Goal: Task Accomplishment & Management: Use online tool/utility

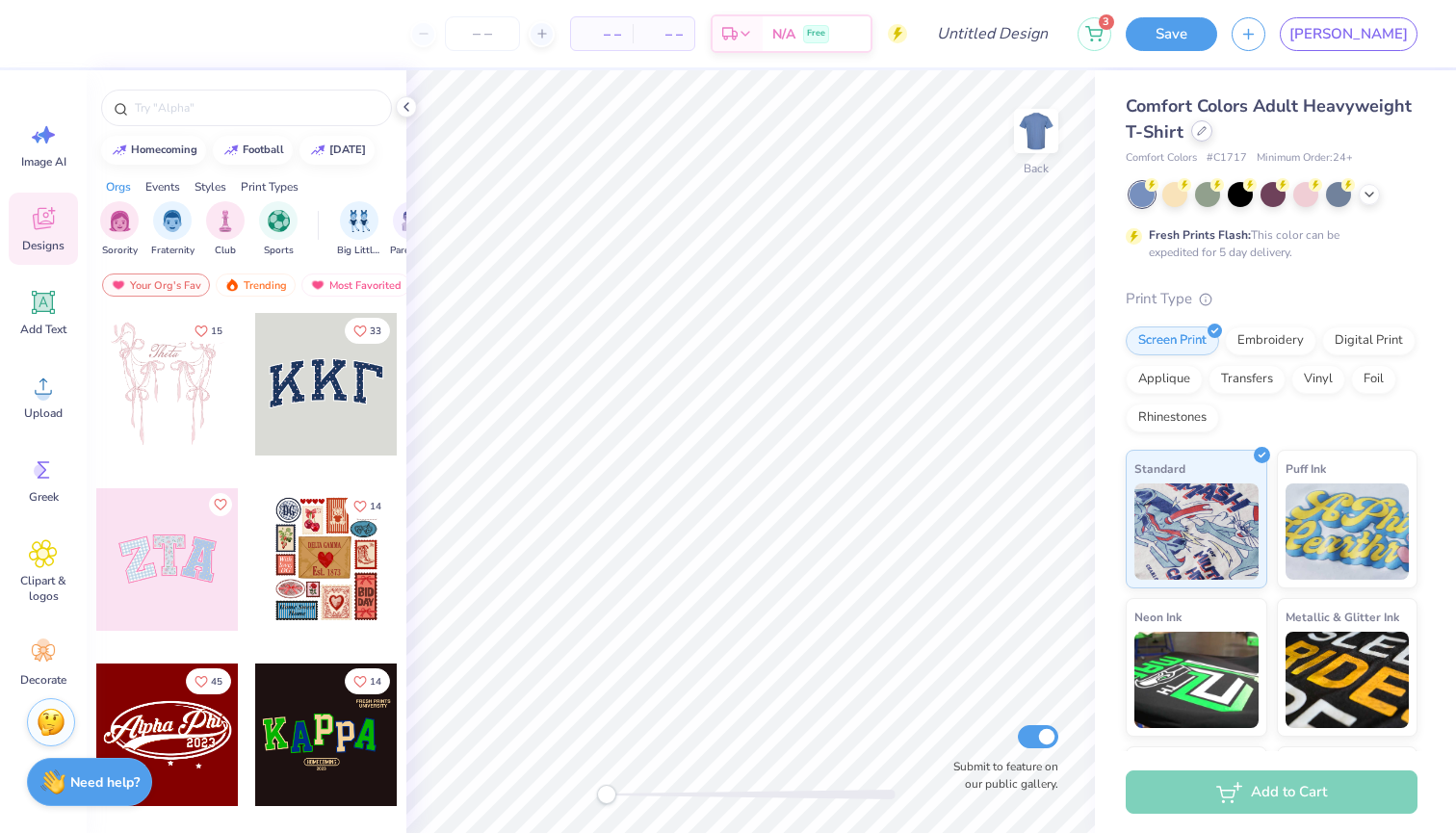
click at [1197, 140] on div at bounding box center [1201, 130] width 21 height 21
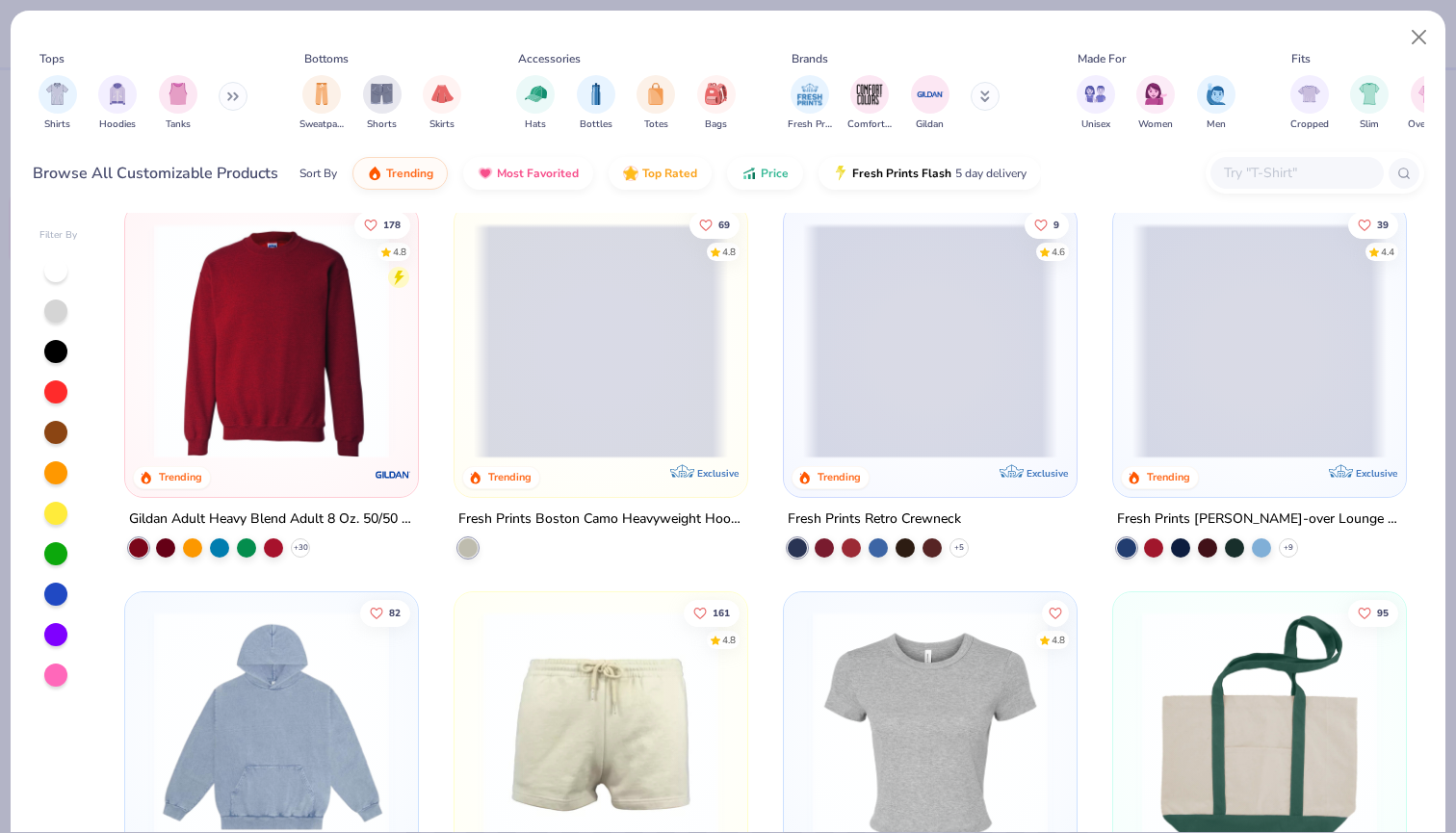
scroll to position [1589, 0]
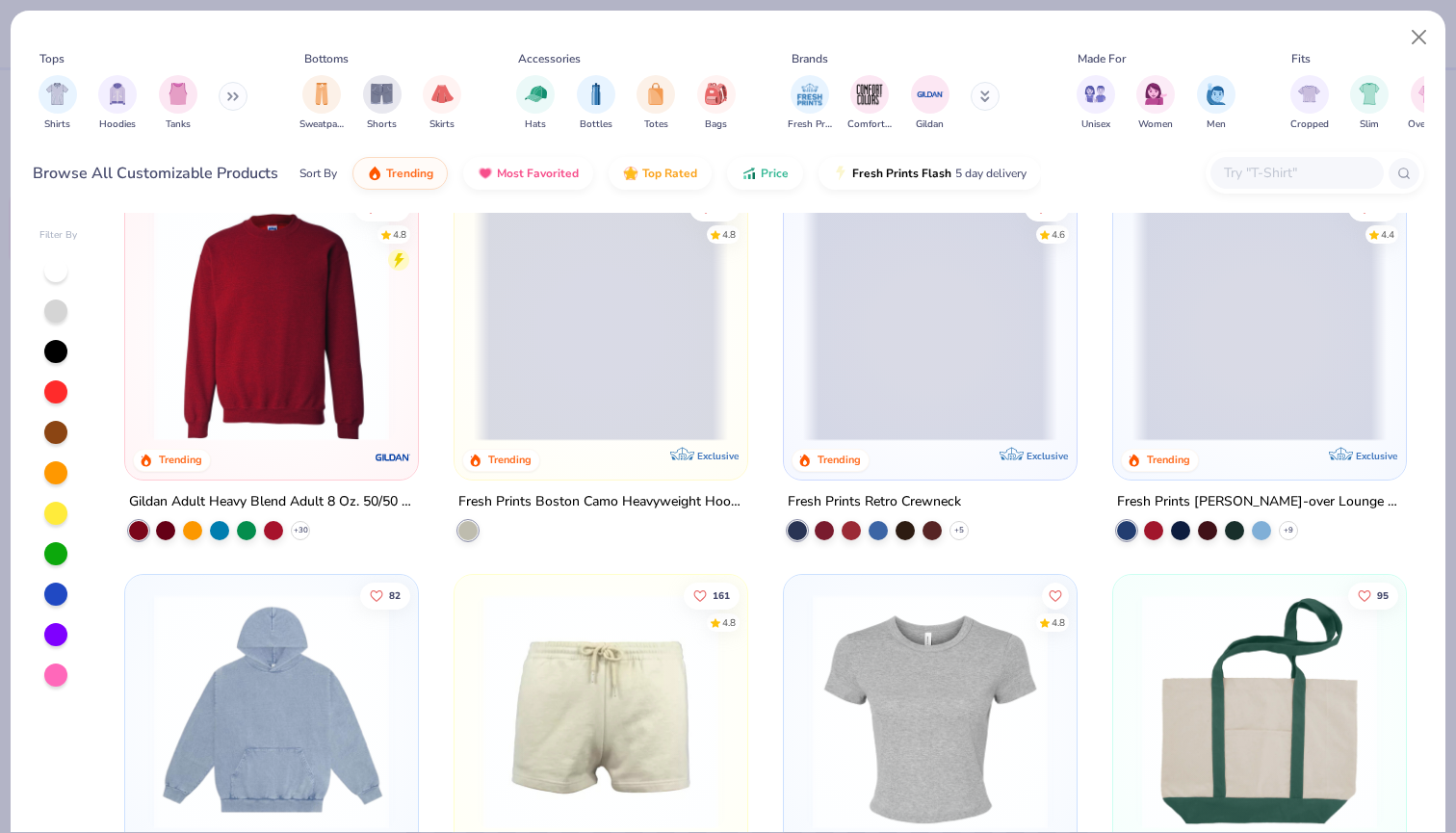
click at [252, 380] on img at bounding box center [272, 324] width 254 height 235
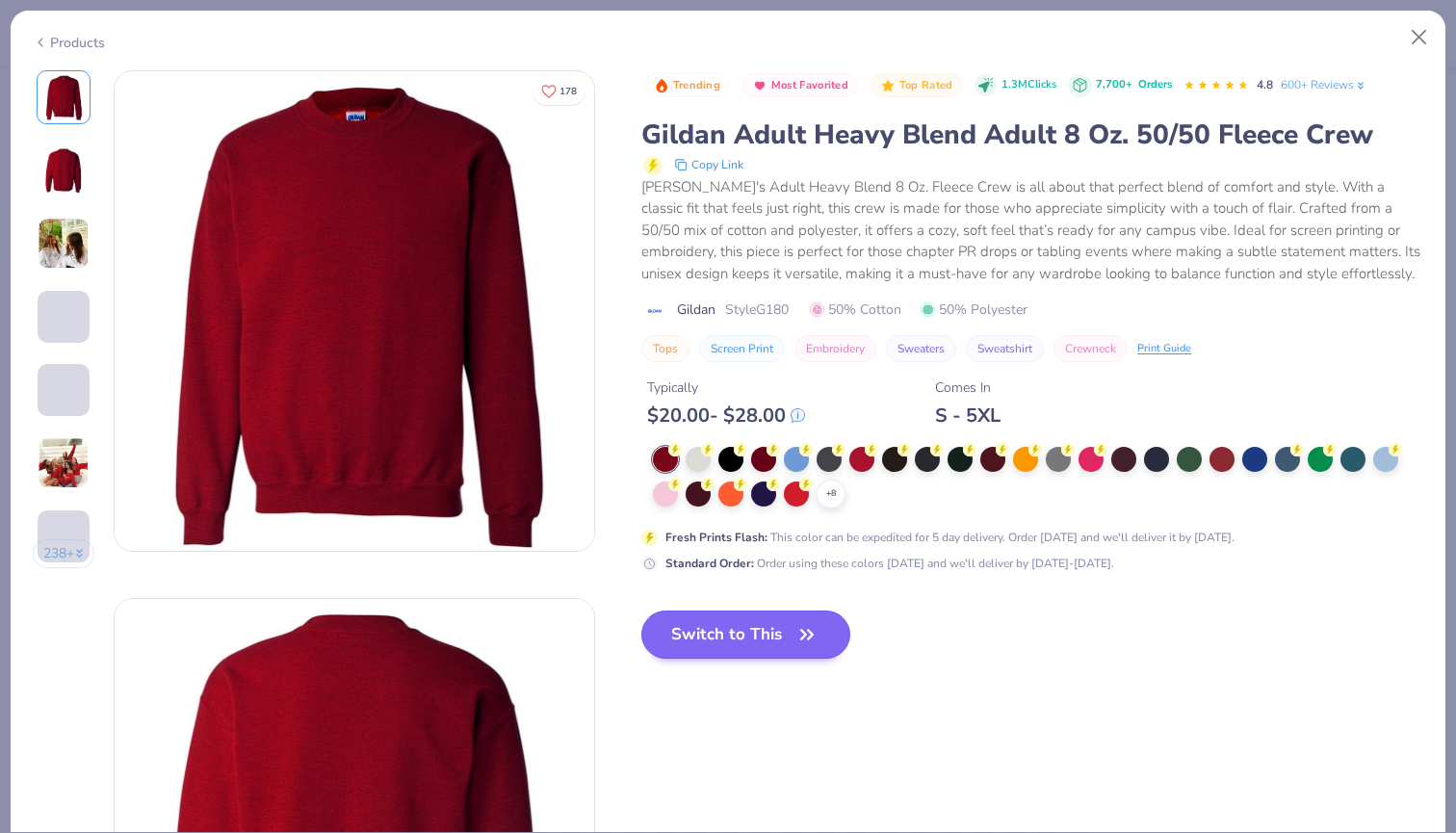
click at [705, 620] on button "Switch to This" at bounding box center [745, 634] width 209 height 49
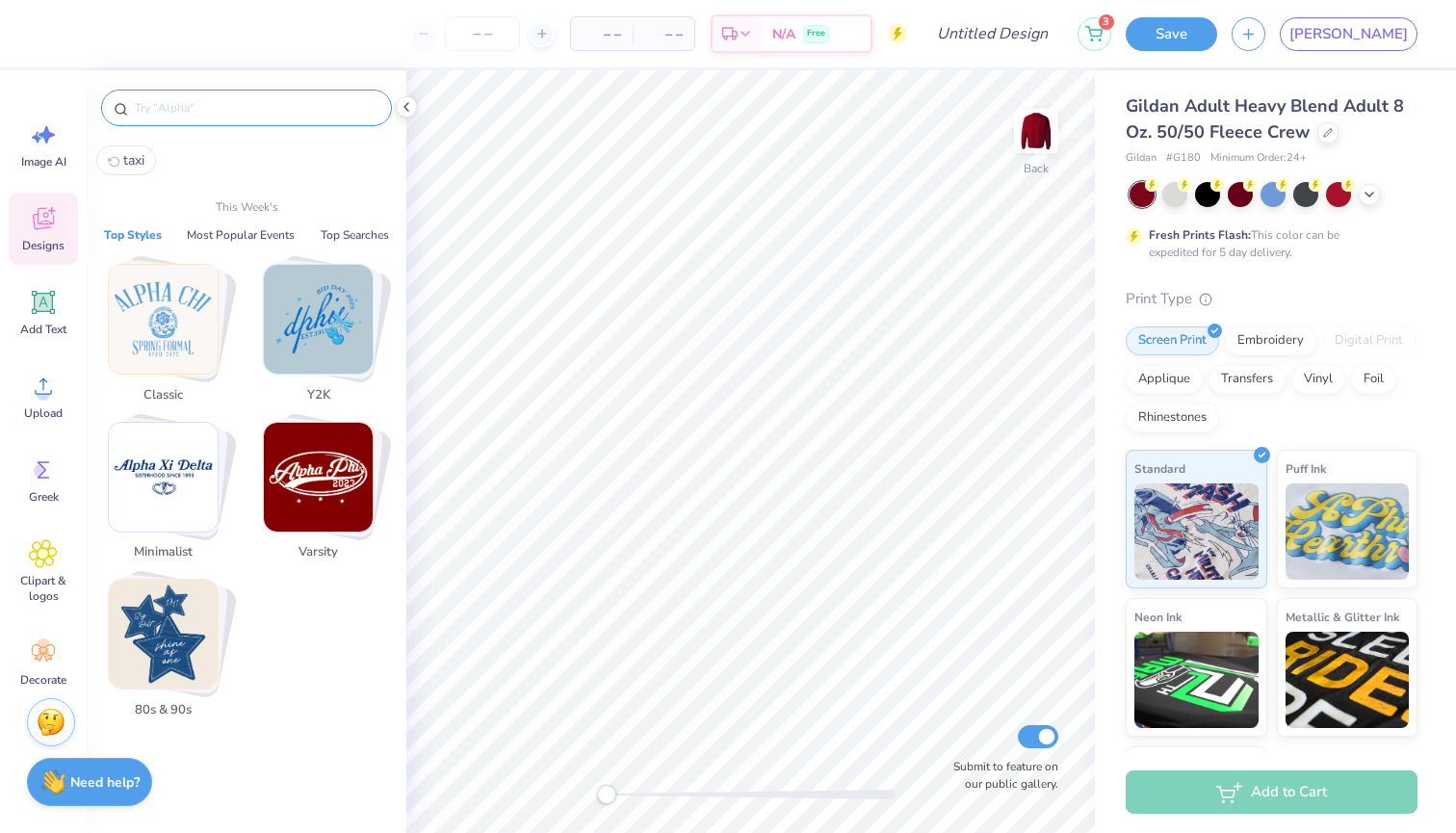
click at [235, 110] on input "text" at bounding box center [256, 107] width 246 height 19
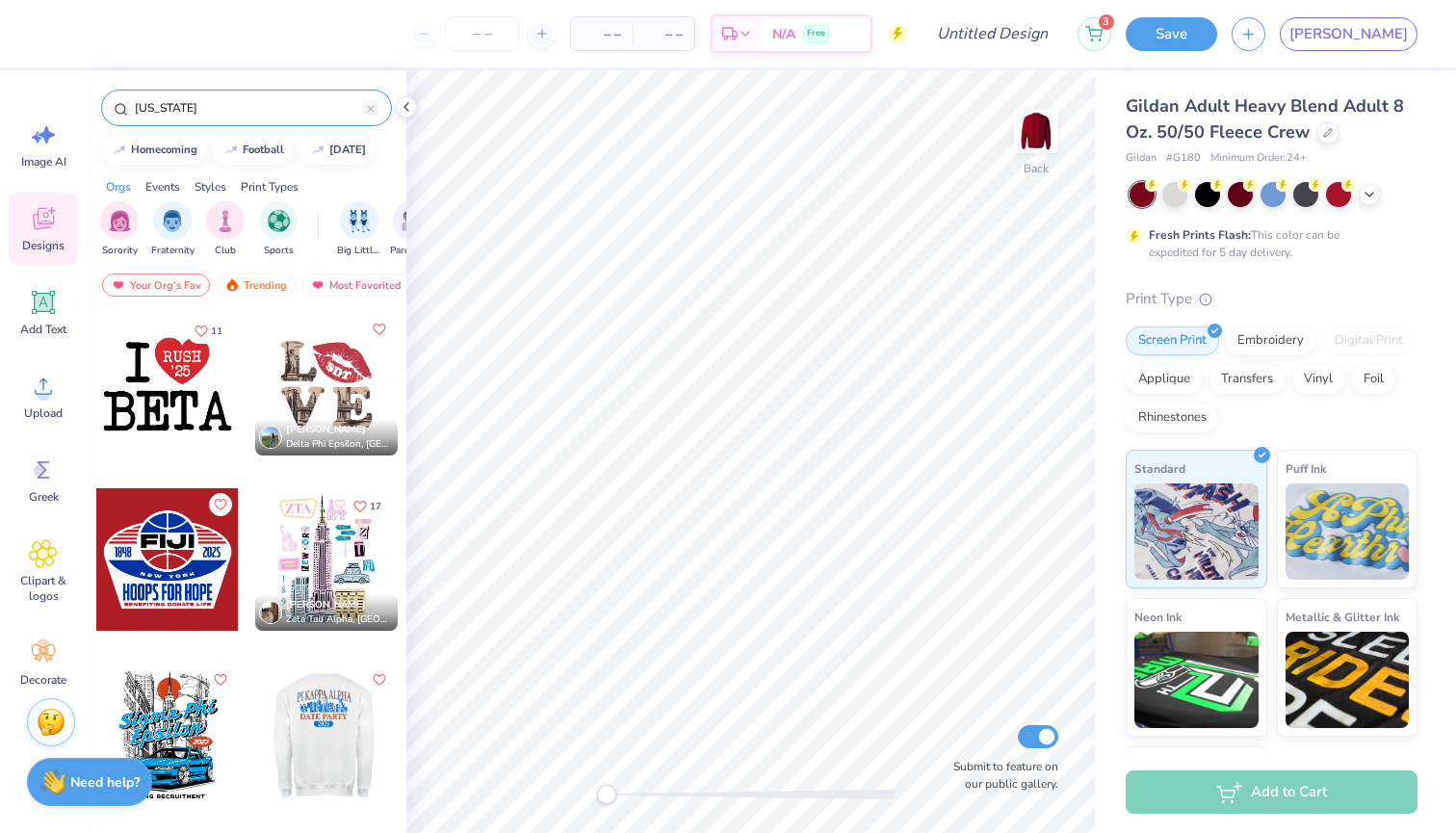
click at [228, 114] on input "New York" at bounding box center [250, 107] width 234 height 19
type input "nyc"
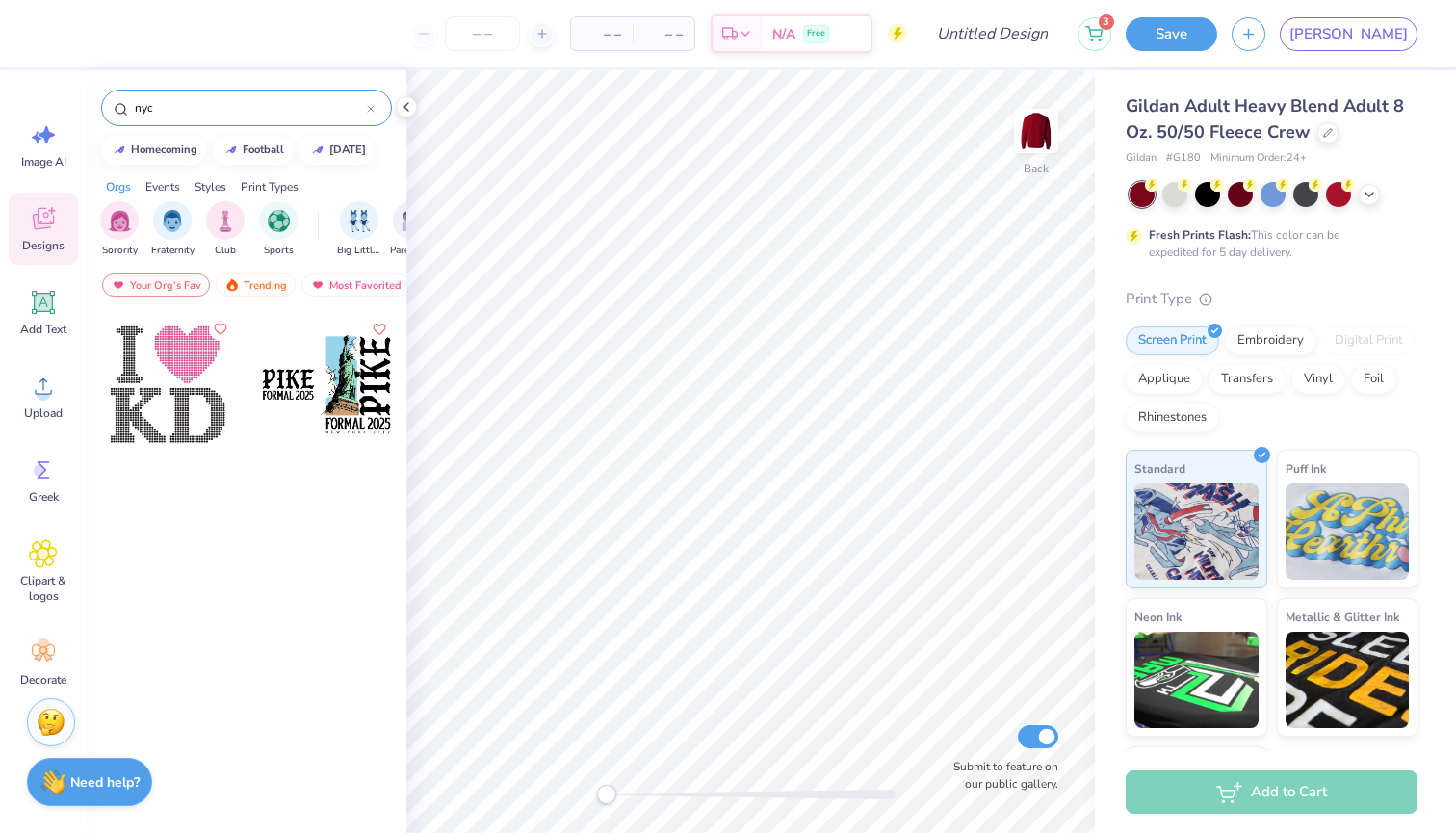
click at [238, 101] on input "nyc" at bounding box center [250, 107] width 234 height 19
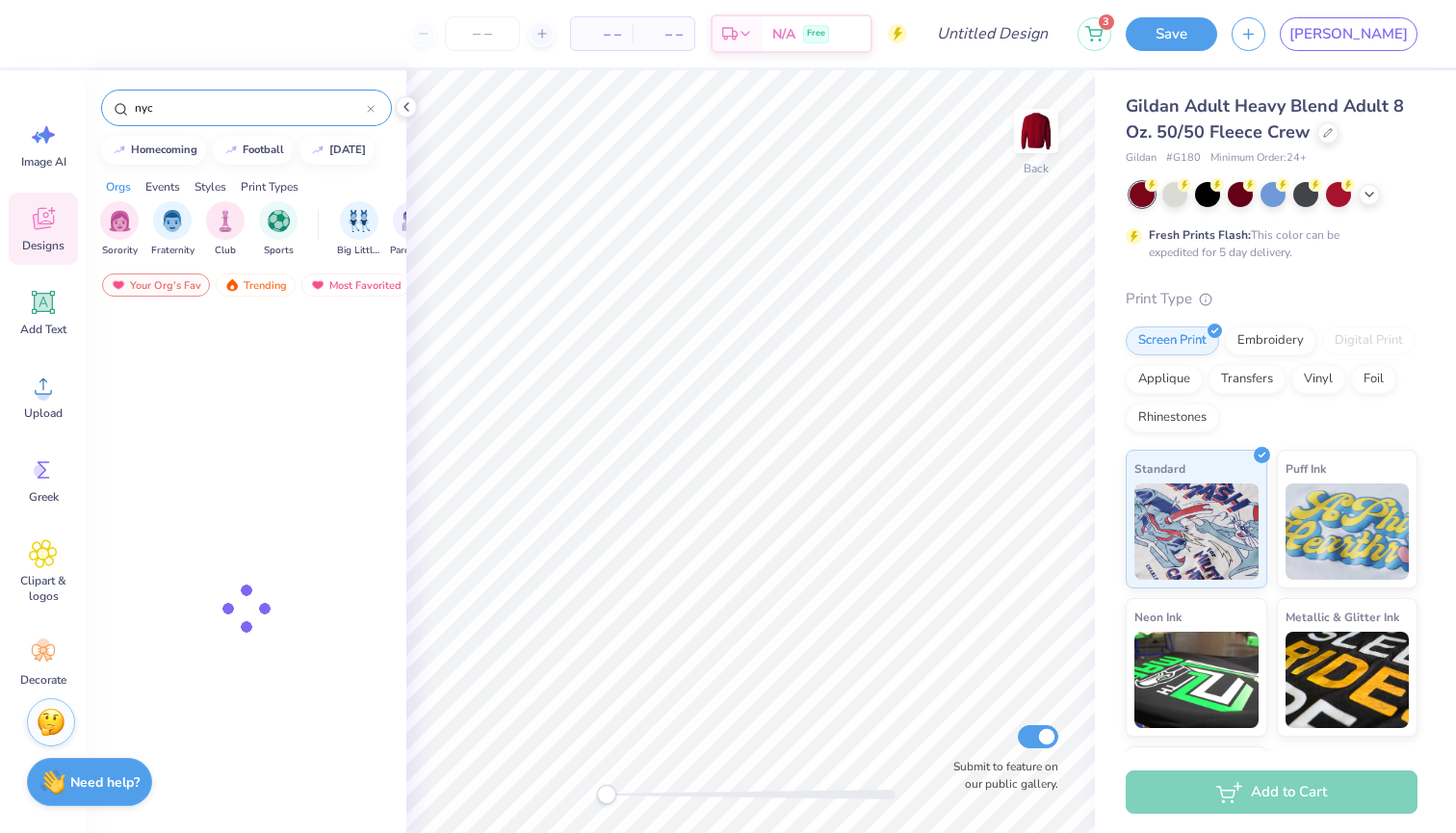
click at [238, 101] on input "nyc" at bounding box center [250, 107] width 234 height 19
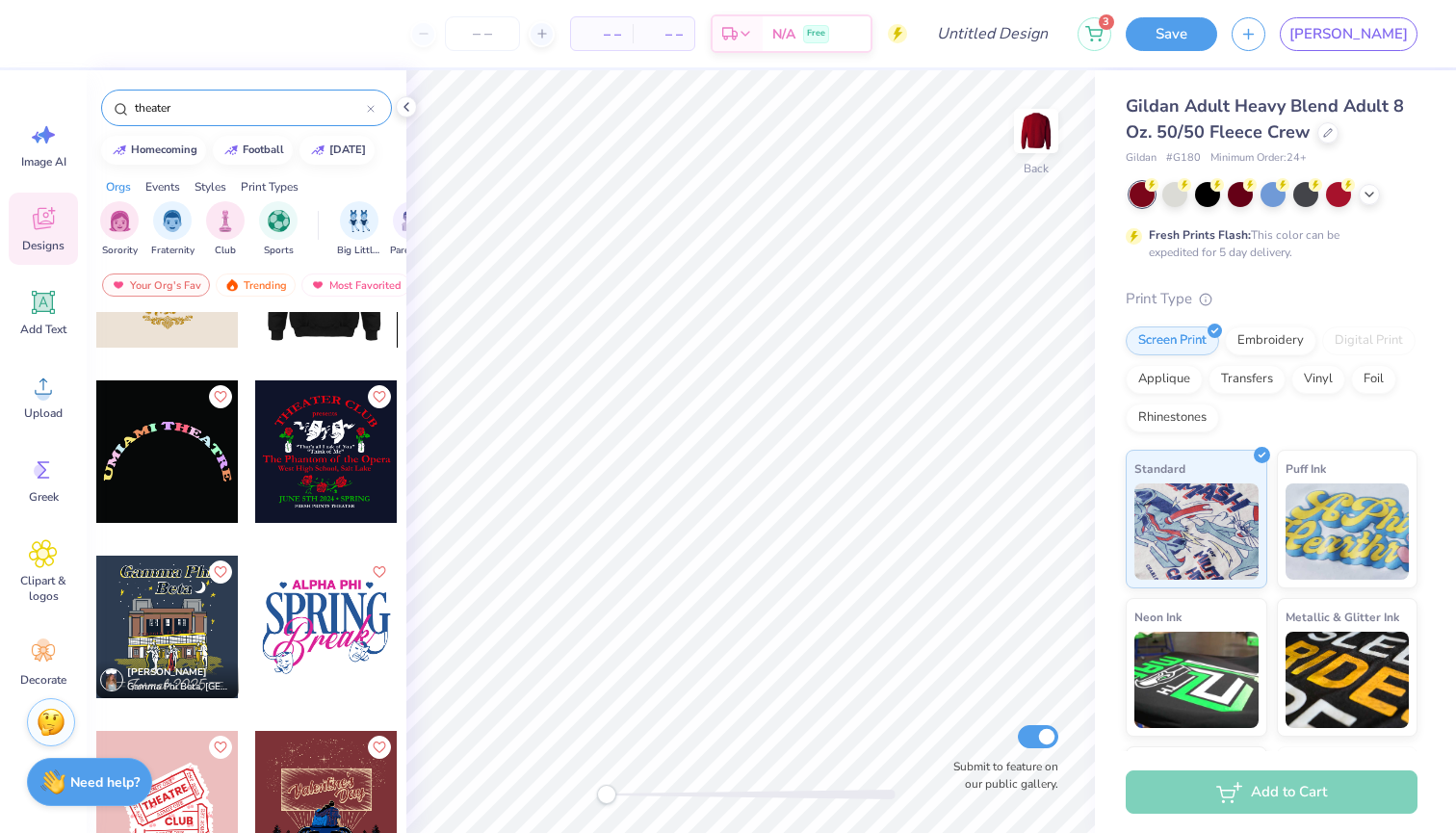
scroll to position [283, 0]
type input "theater"
click at [333, 809] on div at bounding box center [327, 803] width 143 height 143
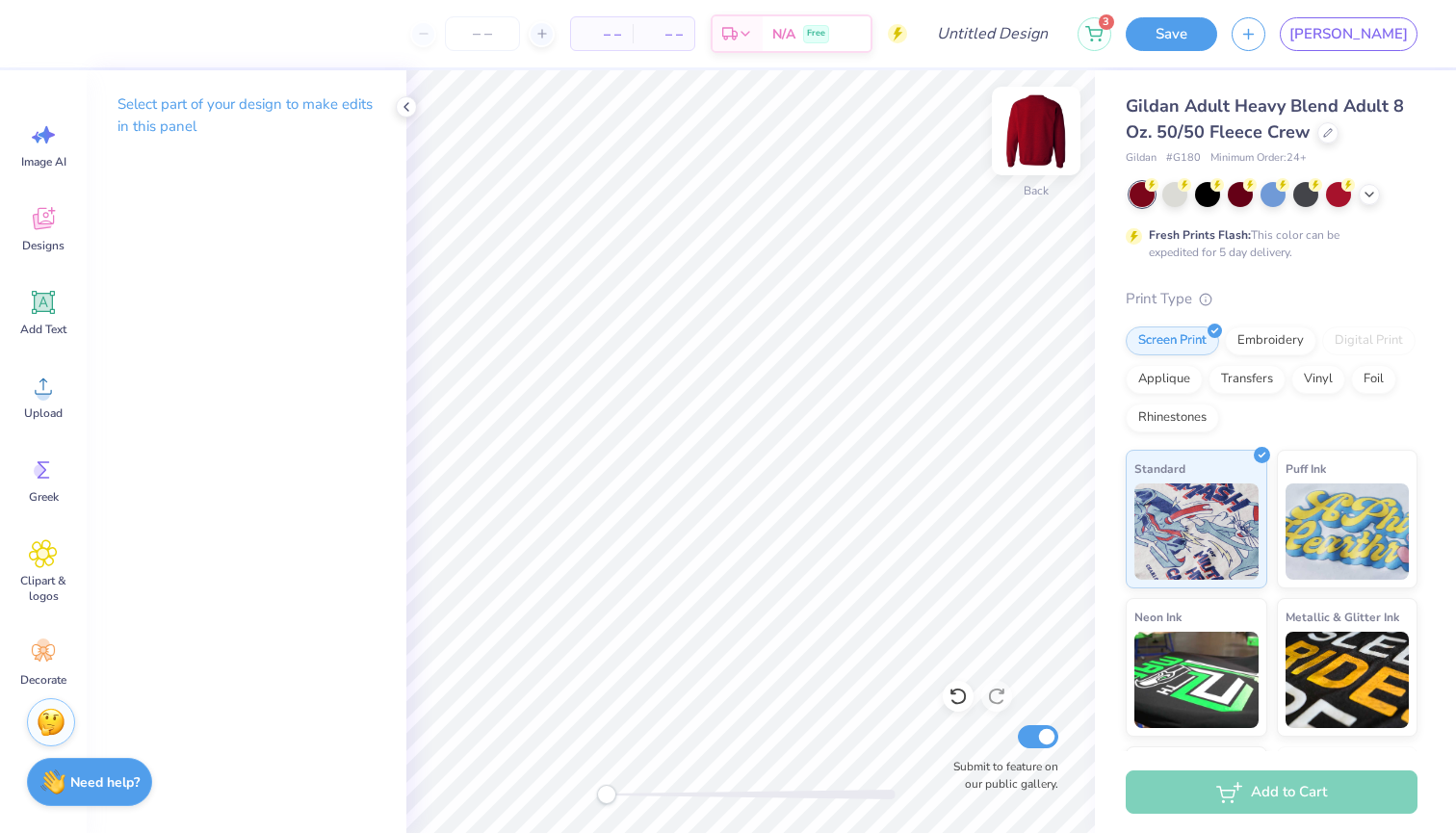
click at [1033, 126] on img at bounding box center [1036, 131] width 77 height 77
click at [35, 222] on icon at bounding box center [43, 219] width 21 height 22
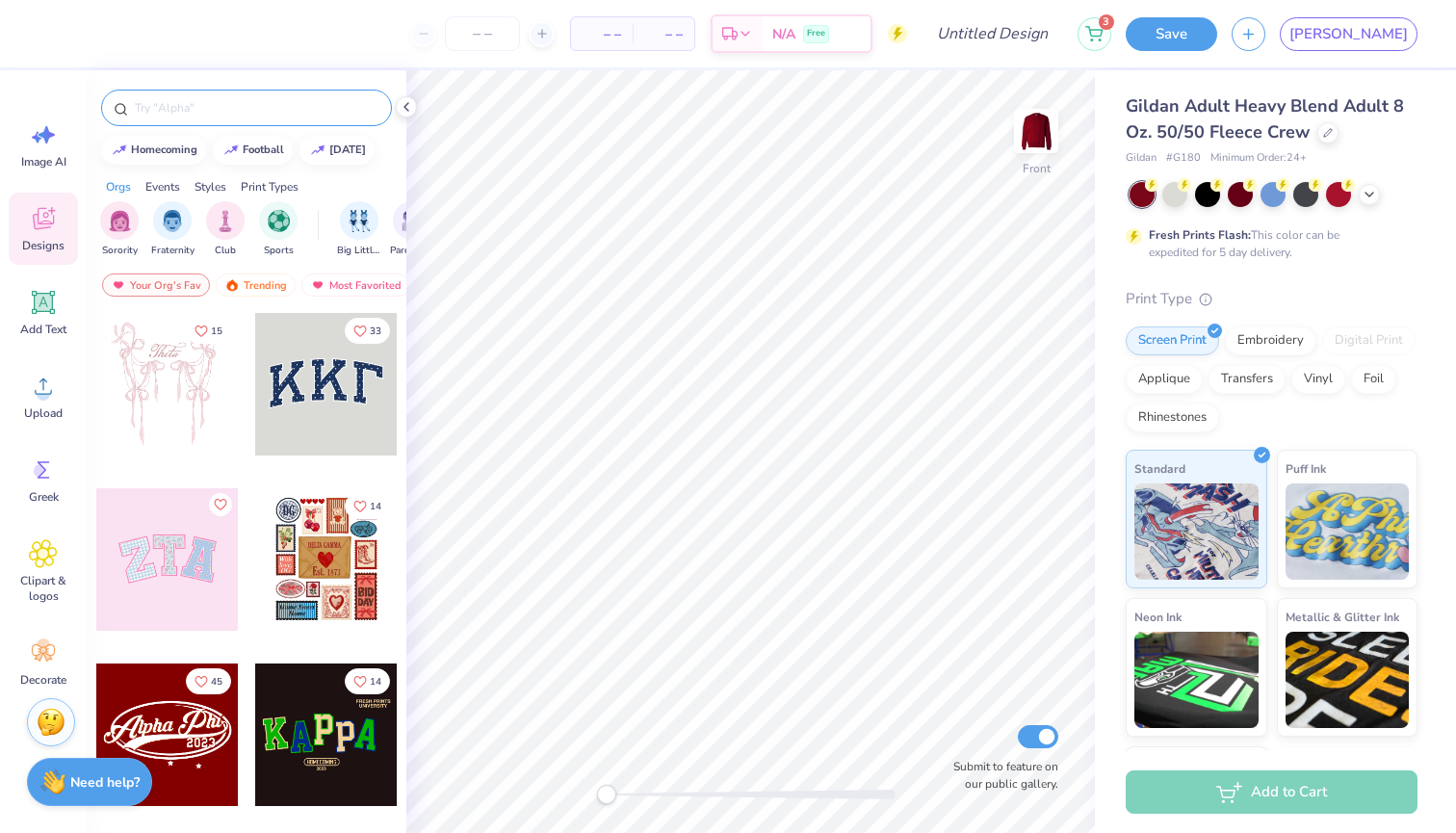
click at [265, 108] on input "text" at bounding box center [256, 107] width 246 height 19
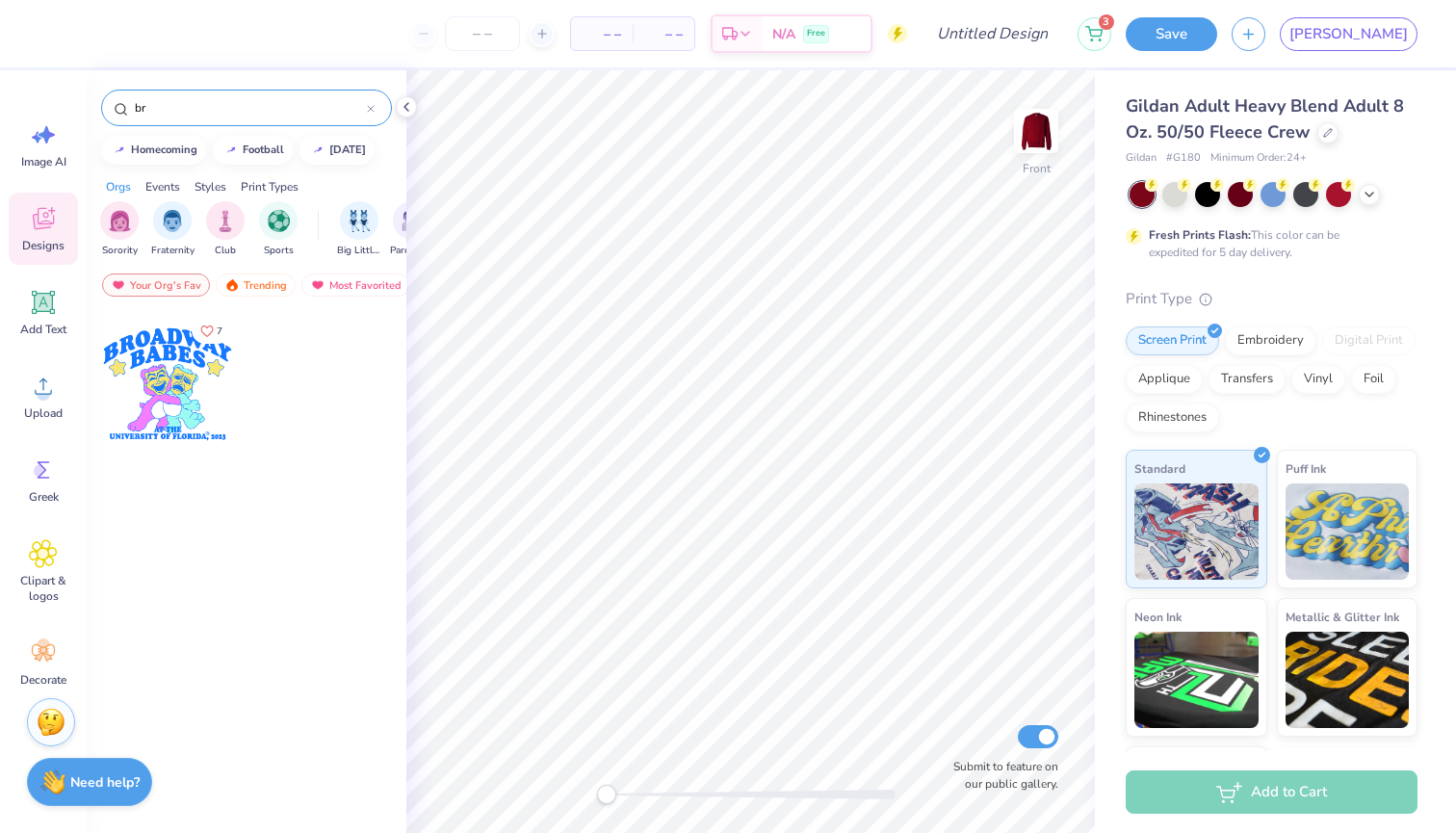
type input "b"
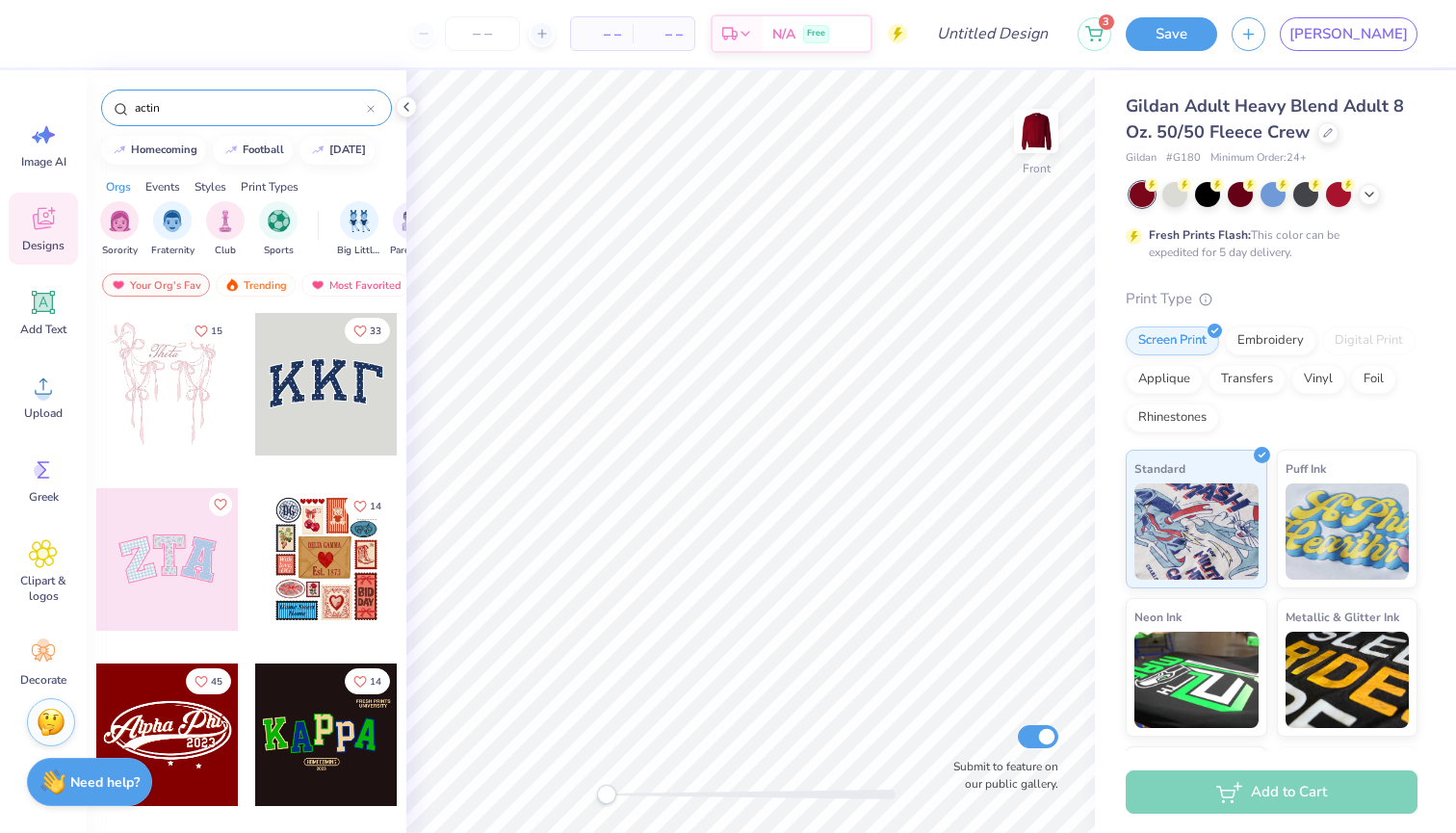
type input "acting"
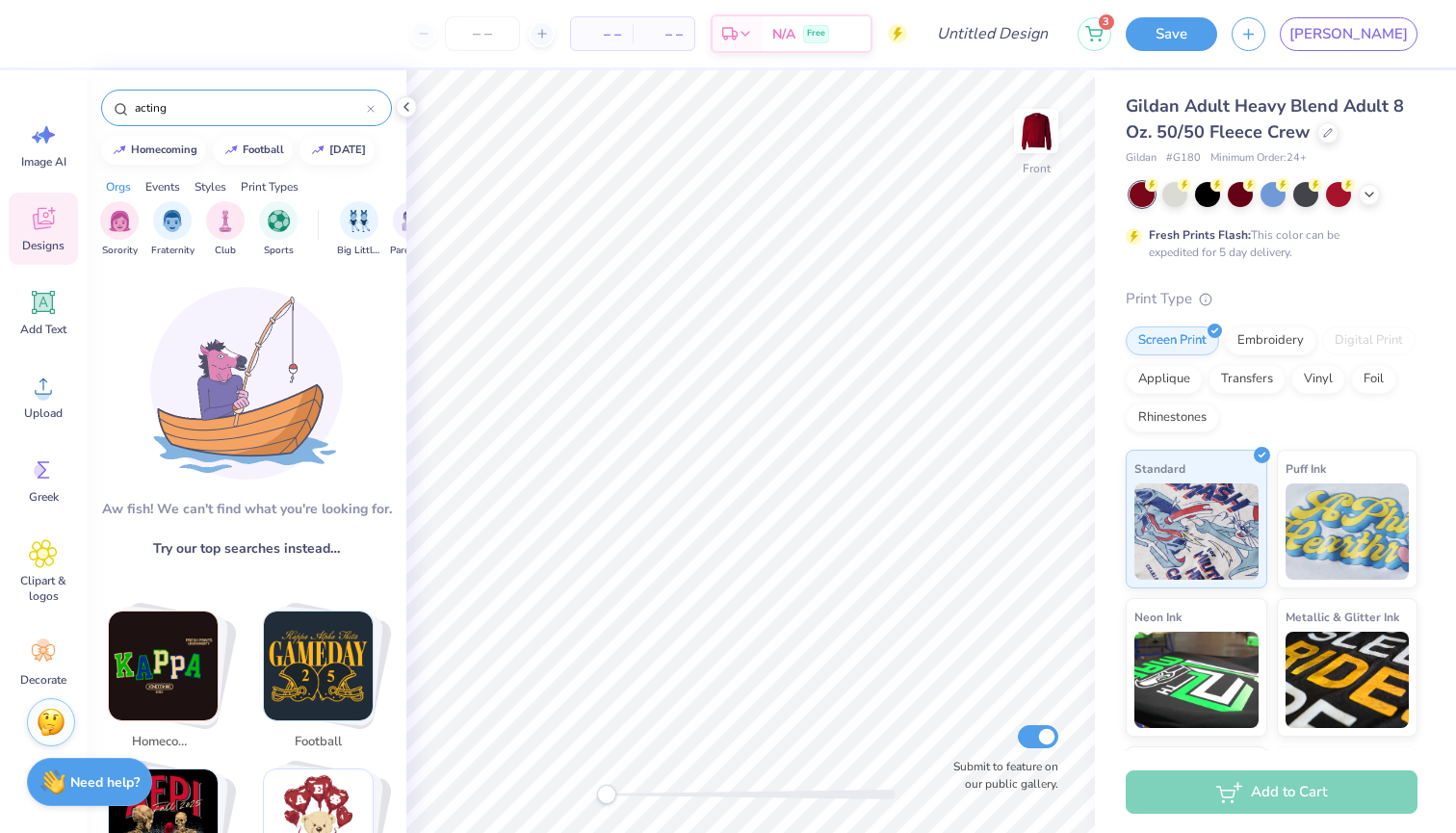
scroll to position [0, 0]
click at [234, 111] on input "acting" at bounding box center [250, 107] width 234 height 19
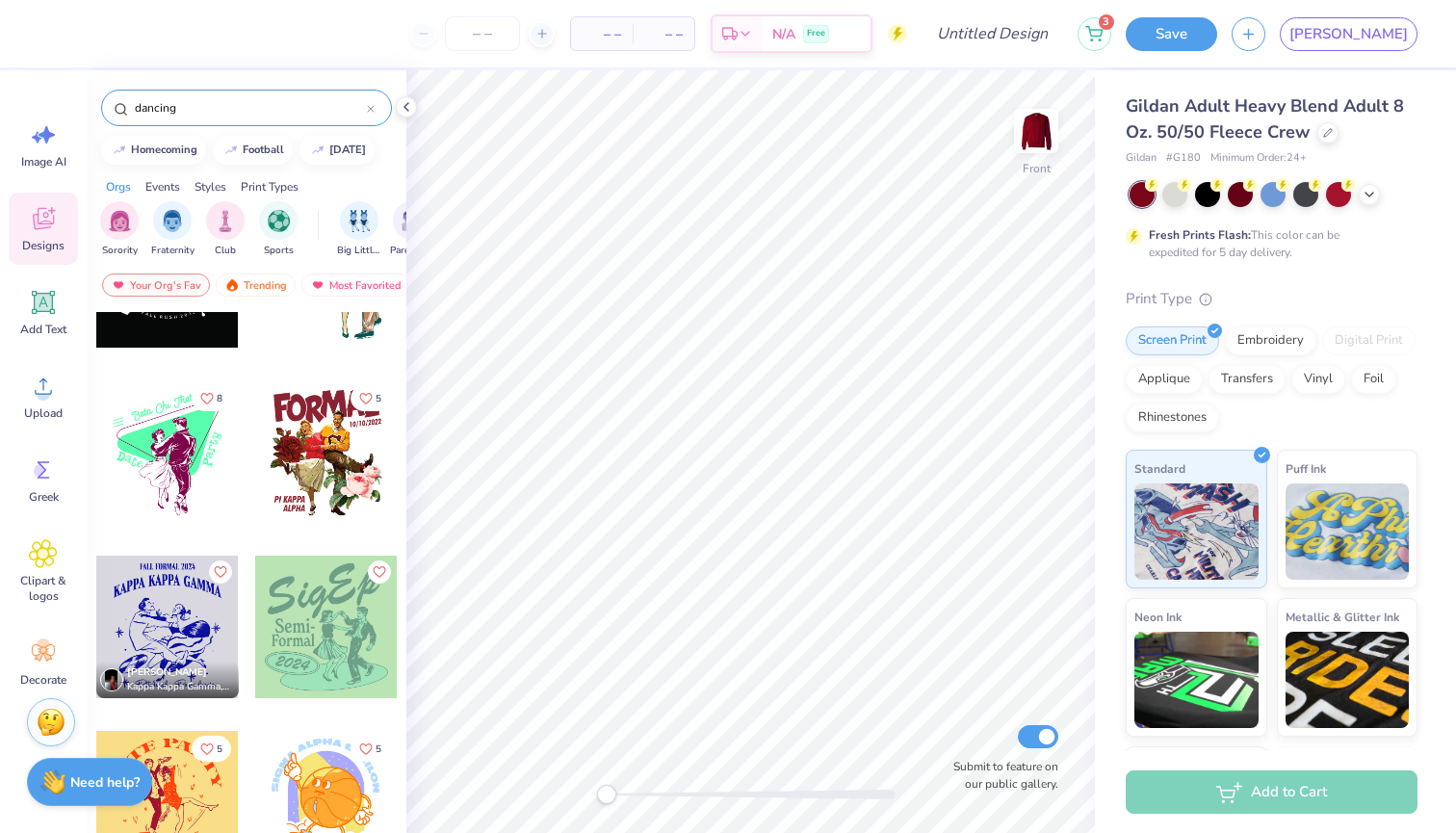
scroll to position [3089, 0]
click at [246, 110] on input "dancing" at bounding box center [250, 107] width 234 height 19
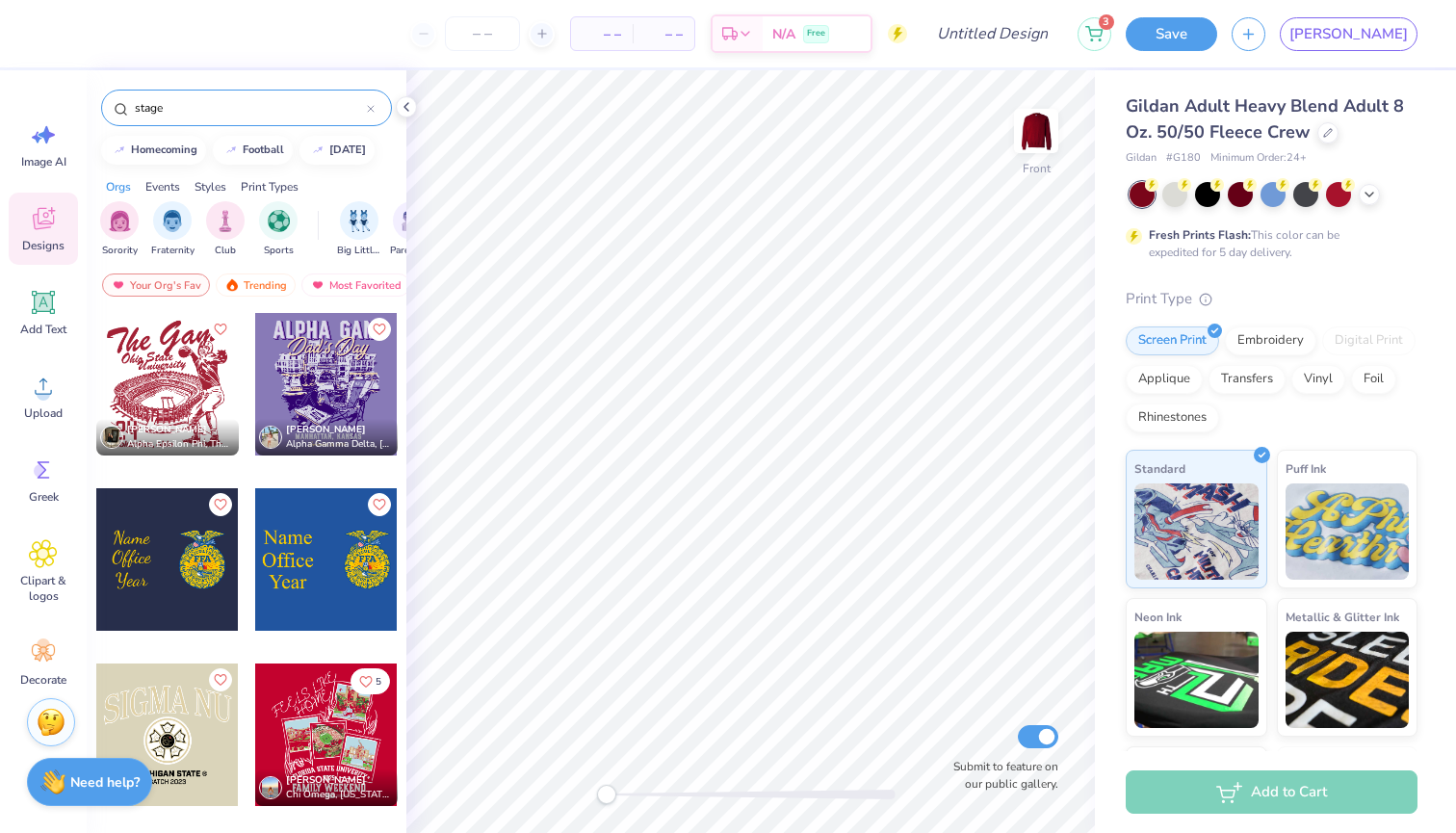
scroll to position [0, 0]
click at [194, 108] on input "stage" at bounding box center [250, 107] width 234 height 19
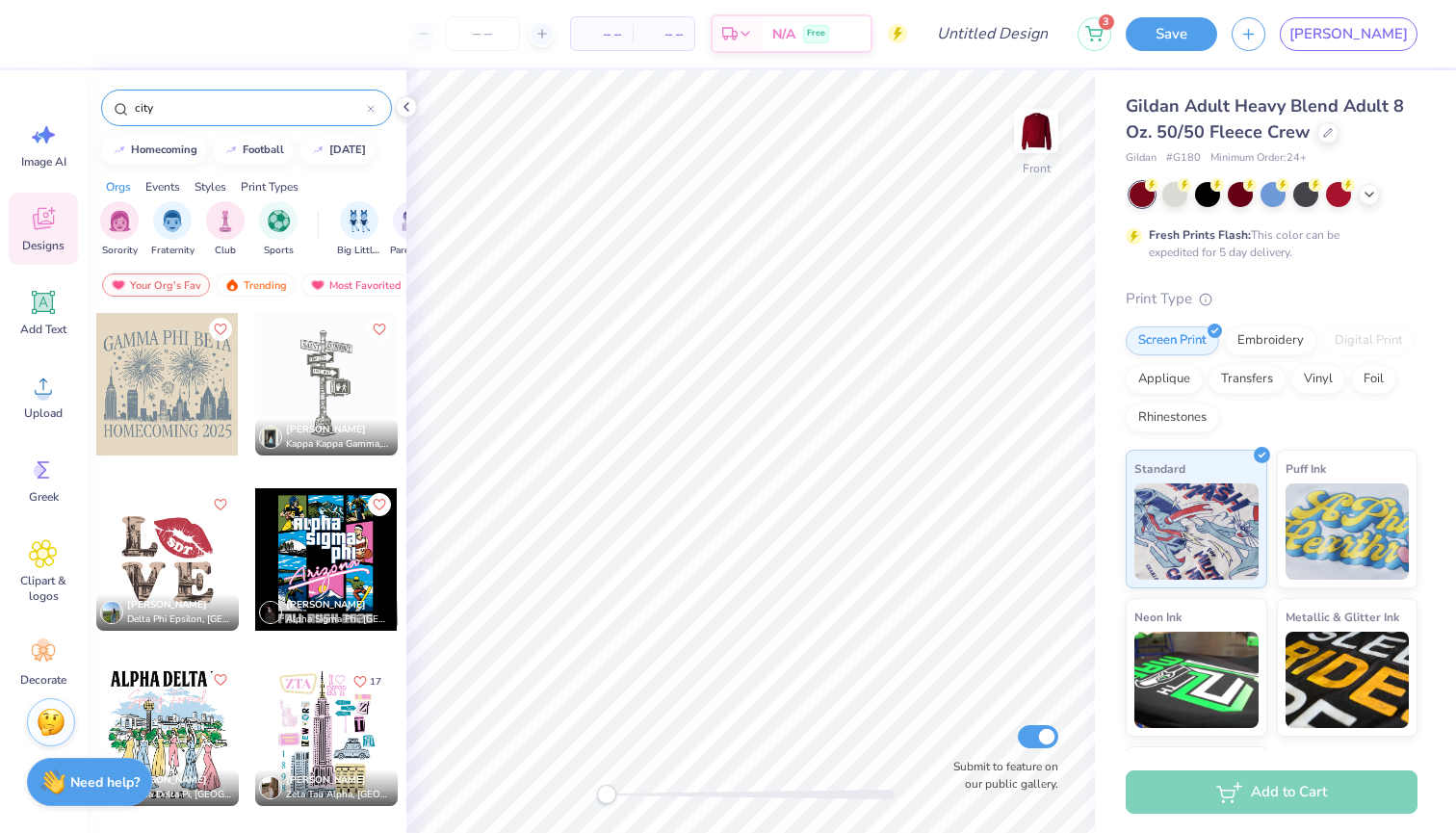
type input "city"
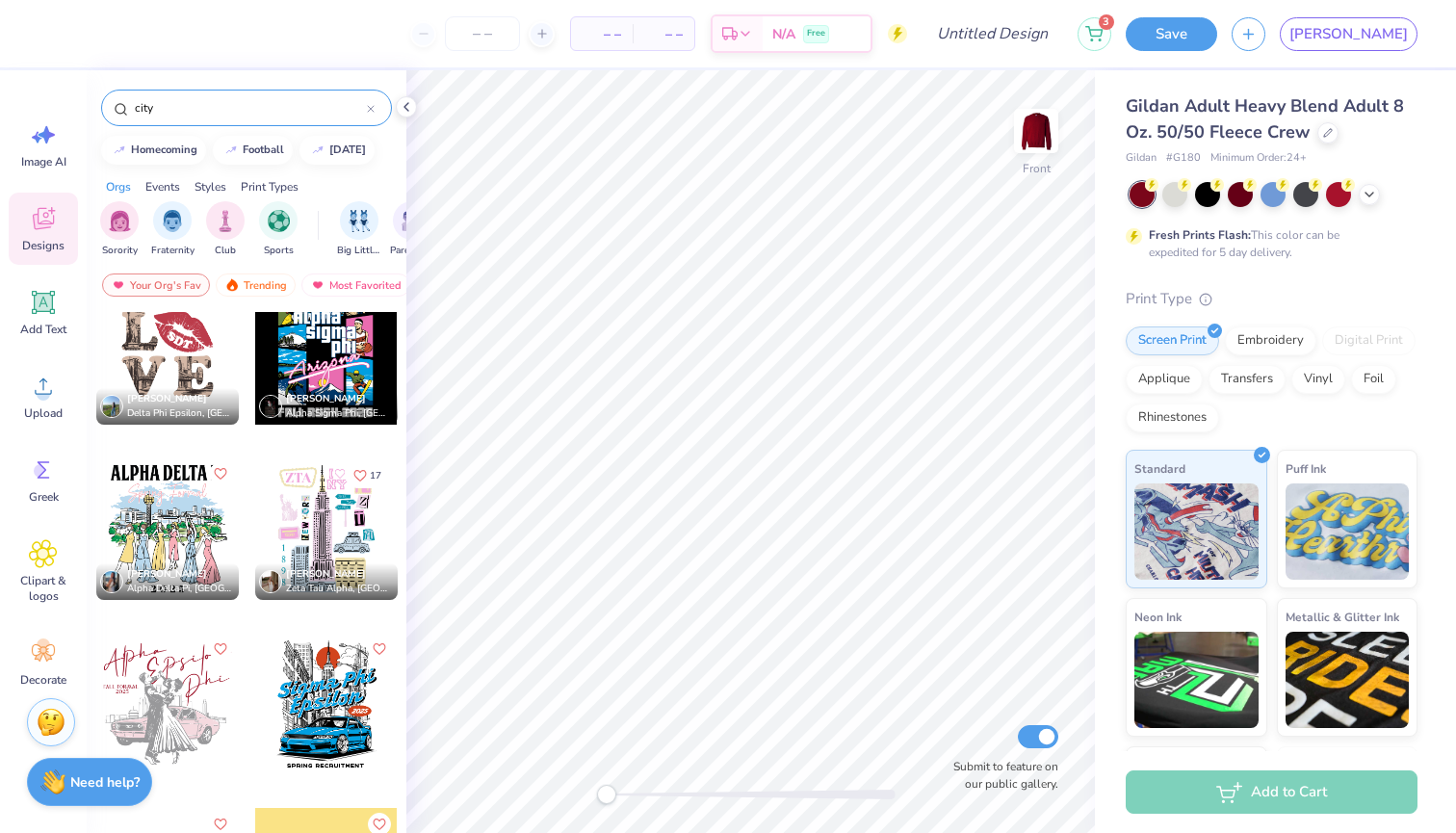
scroll to position [208, 0]
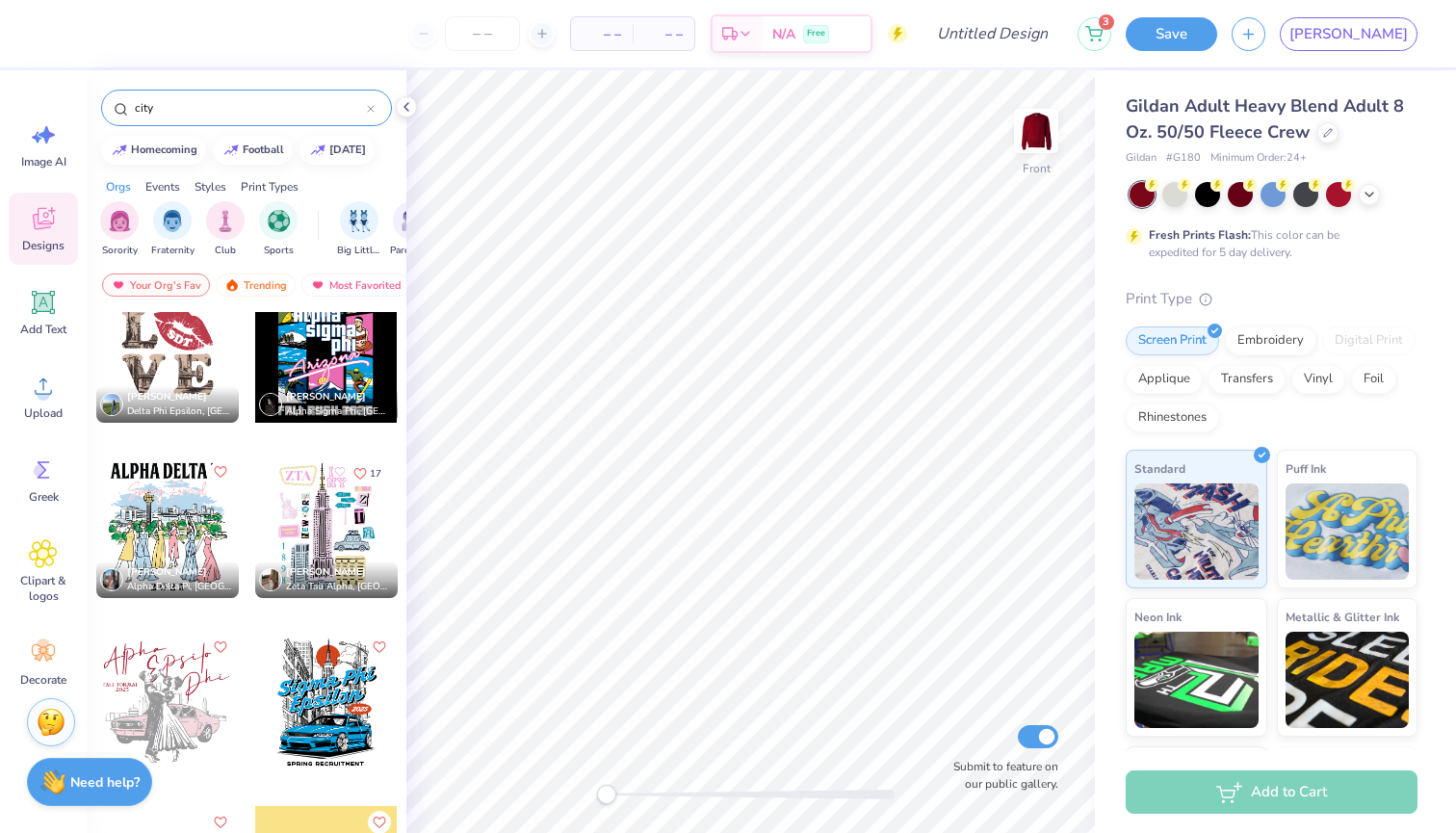
drag, startPoint x: 303, startPoint y: 541, endPoint x: 293, endPoint y: 557, distance: 18.9
click at [293, 557] on div at bounding box center [327, 527] width 143 height 143
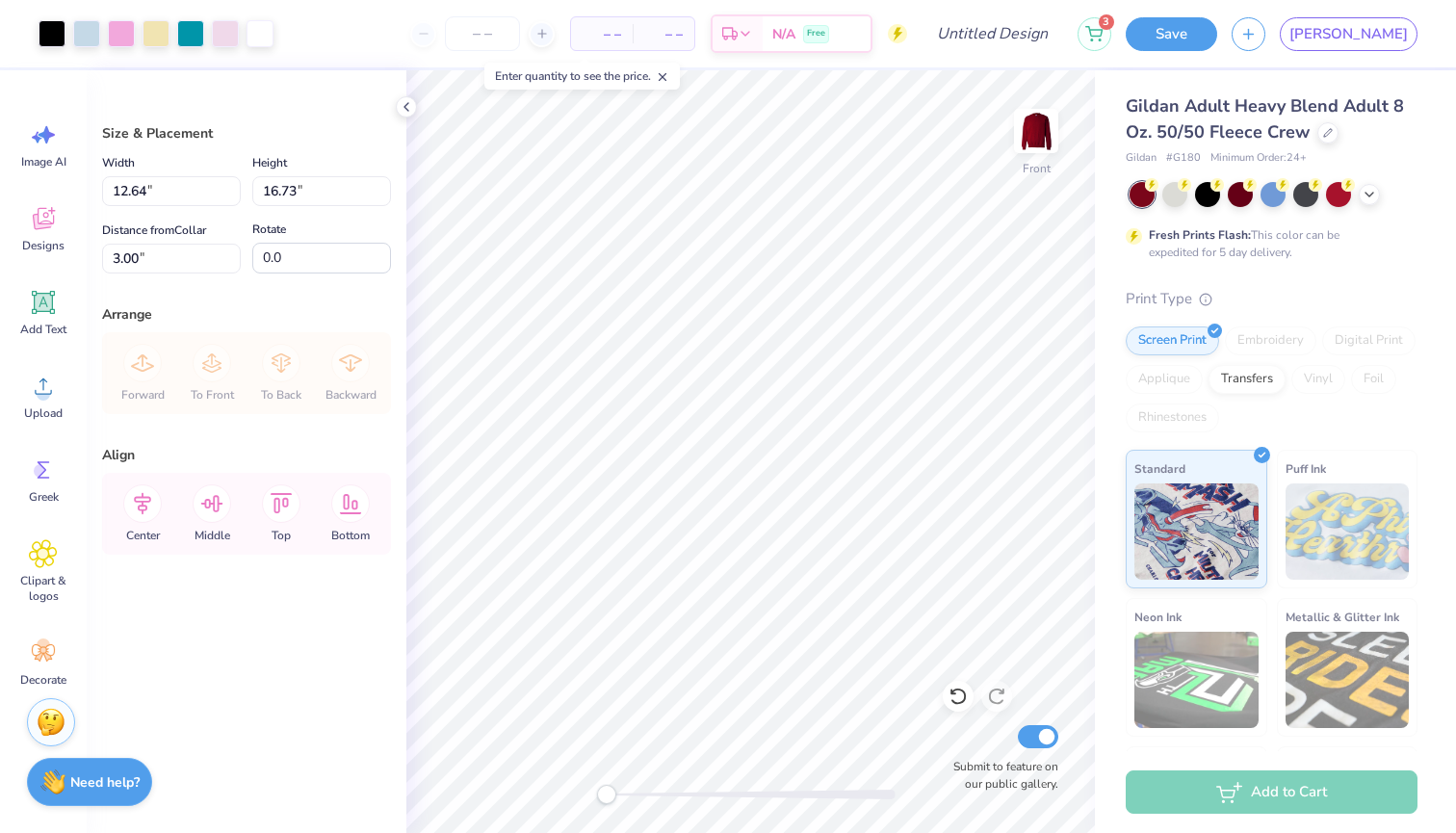
type input "6.08"
type input "13.22"
type input "17.51"
type input "5.31"
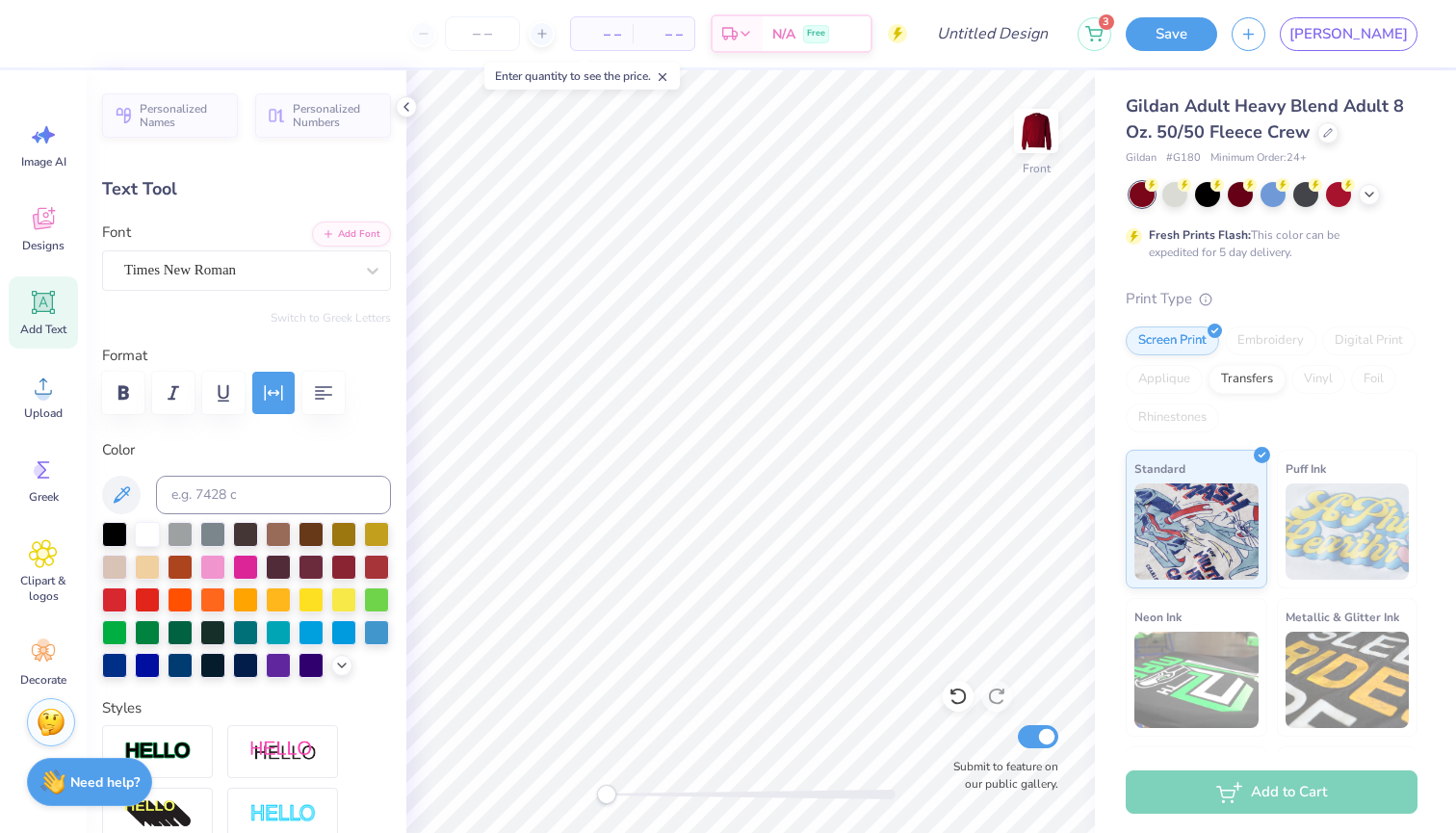
scroll to position [1, 0]
type textarea "1 9 7"
type input "3.50"
type input "1.33"
type input "6.83"
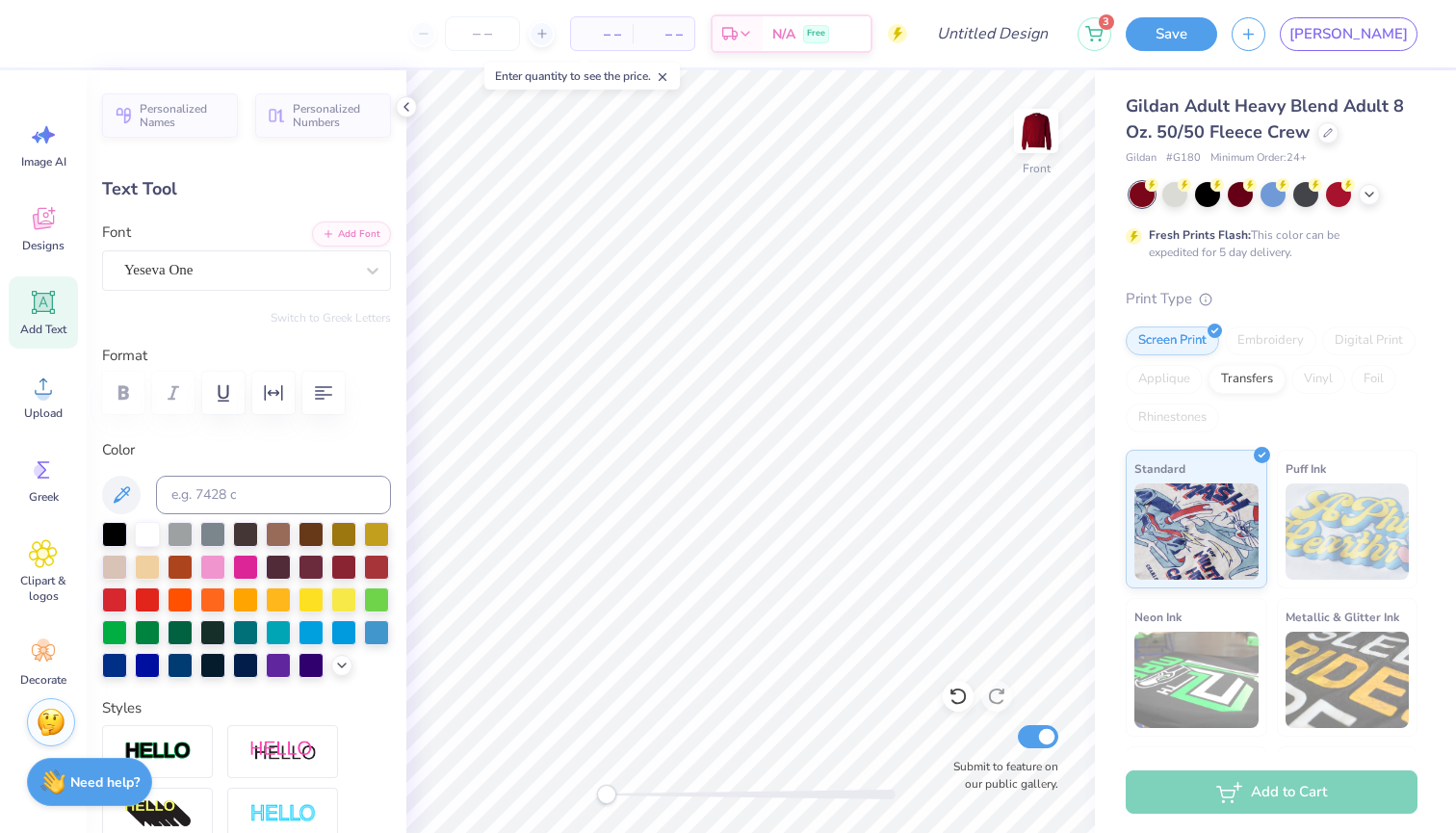
type textarea "C"
type textarea "TDC"
type input "1.09"
type input "0.31"
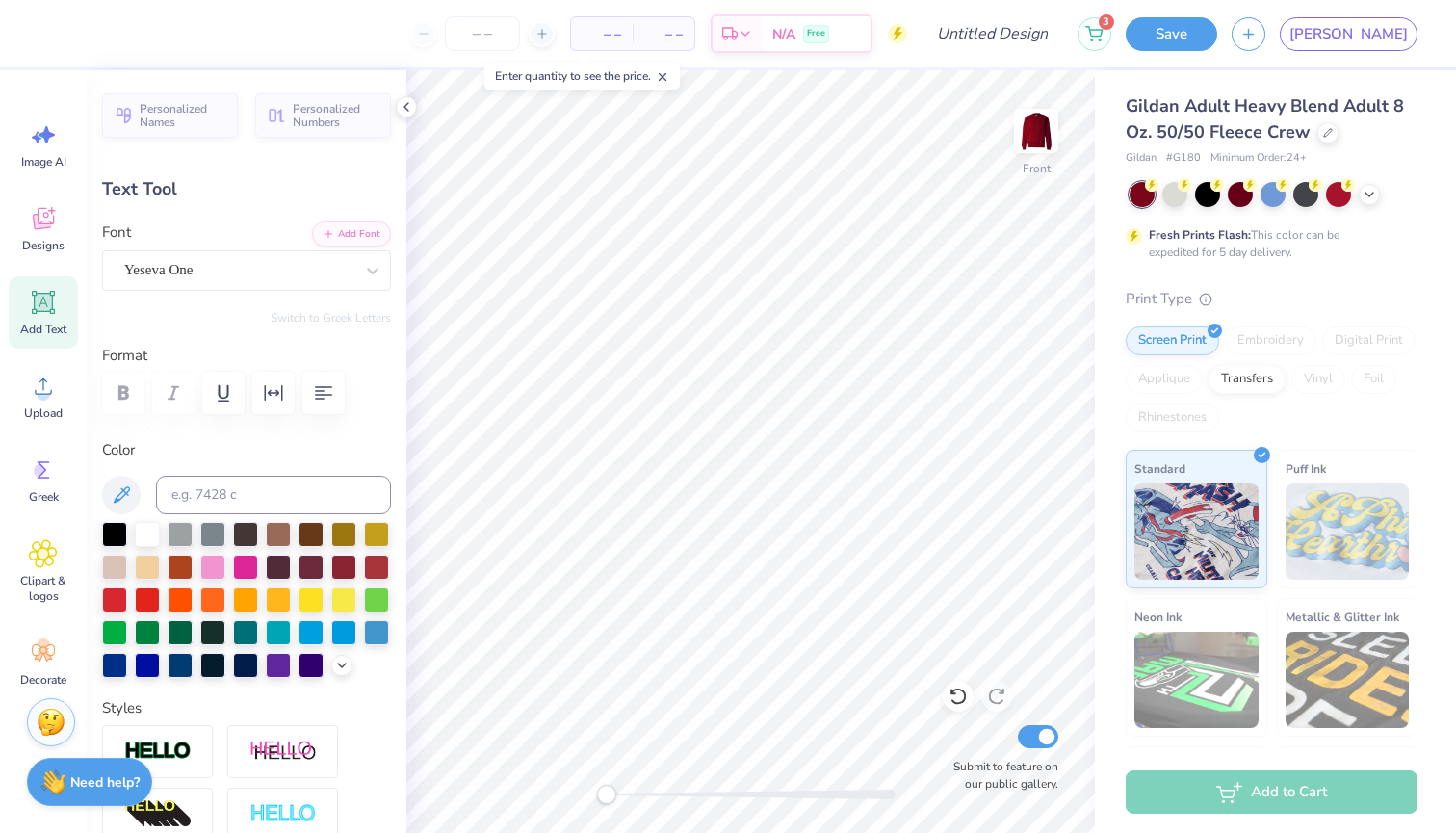
type input "9.92"
type textarea "TERPS"
type input "0.86"
type input "0.32"
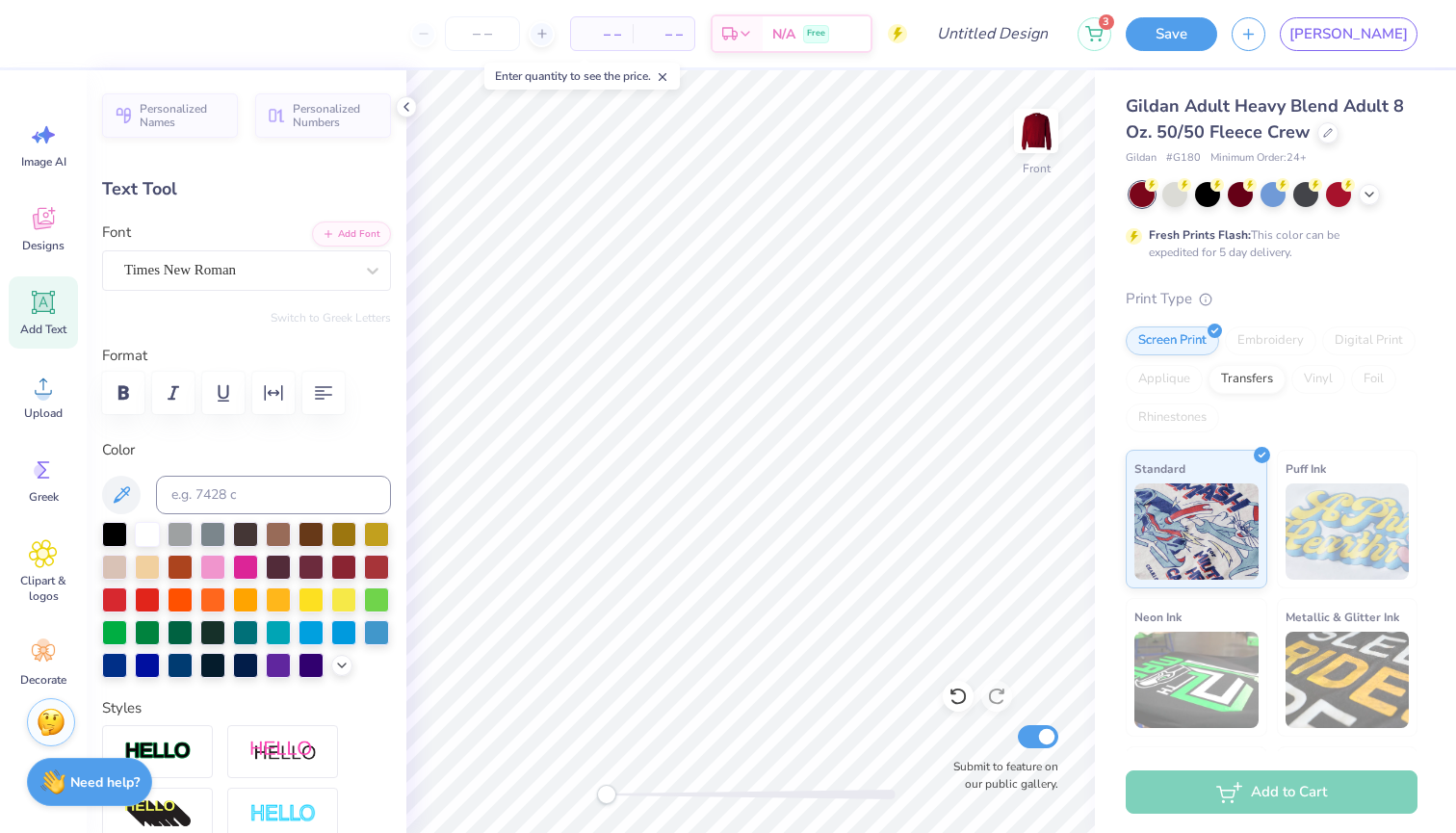
type input "10.71"
type textarea "ON"
type textarea "BROADWAY"
type input "0.63"
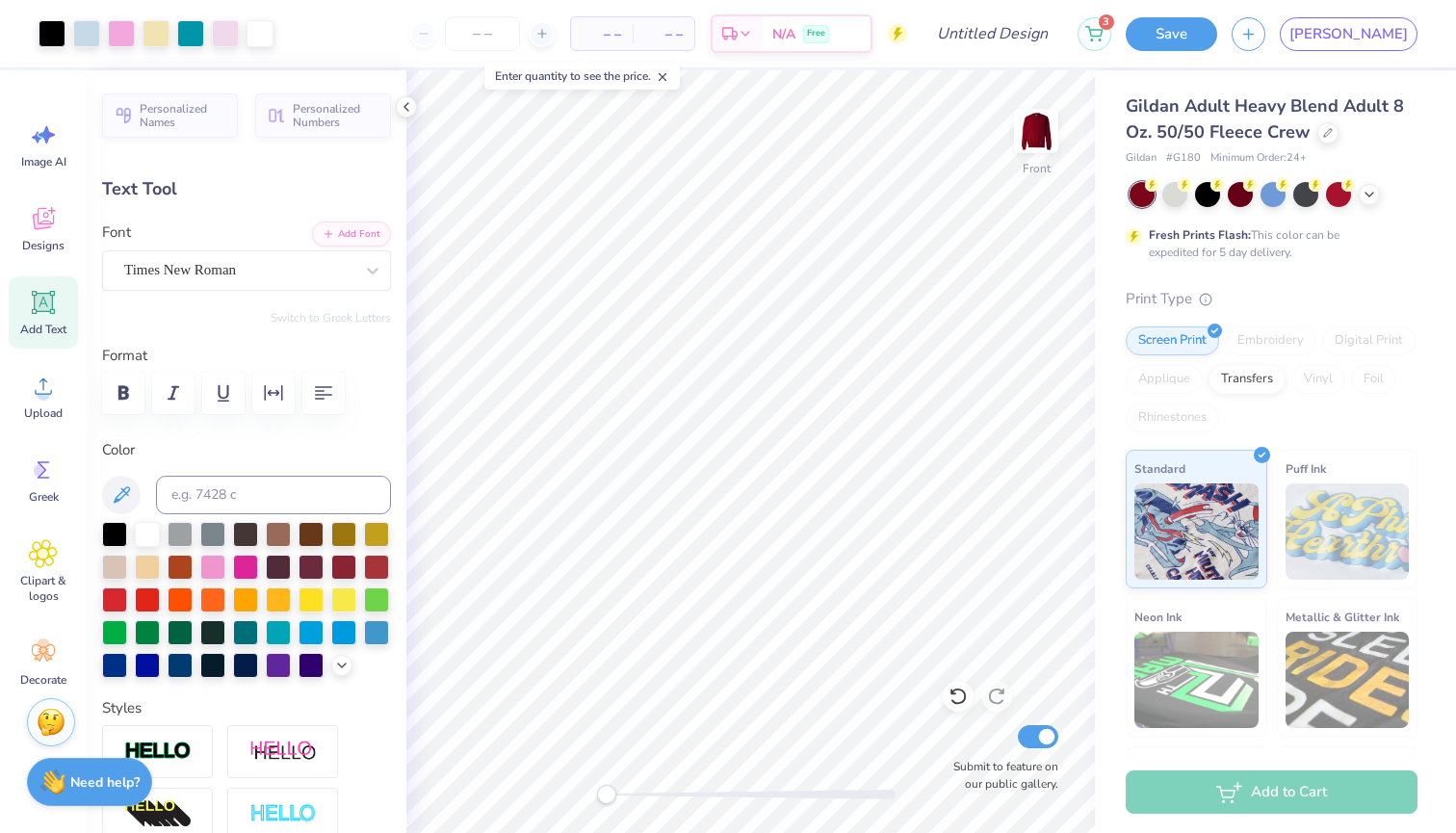
type input "0.32"
type input "10.71"
type input "2.50"
type input "11.42"
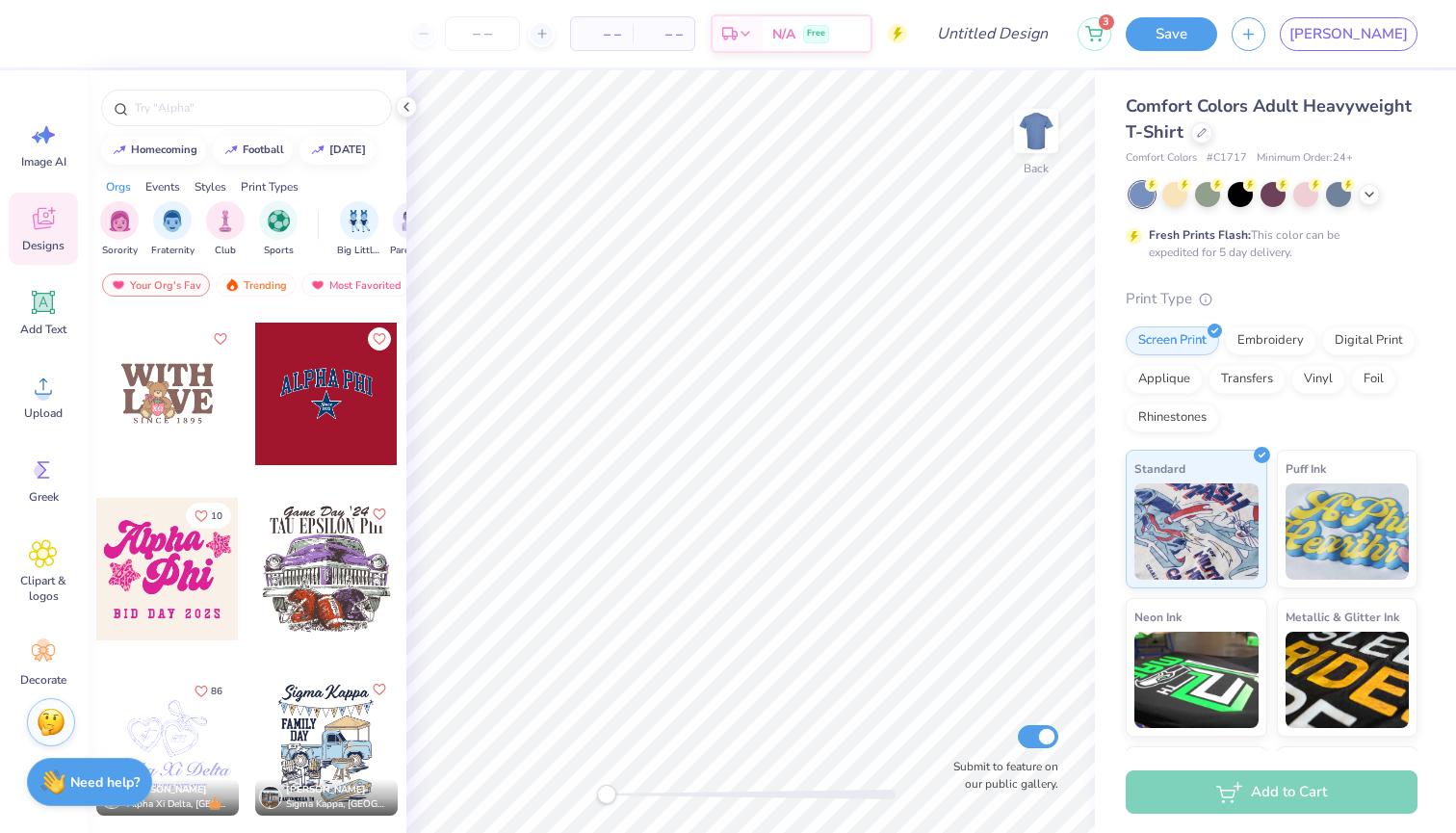
scroll to position [3540, 0]
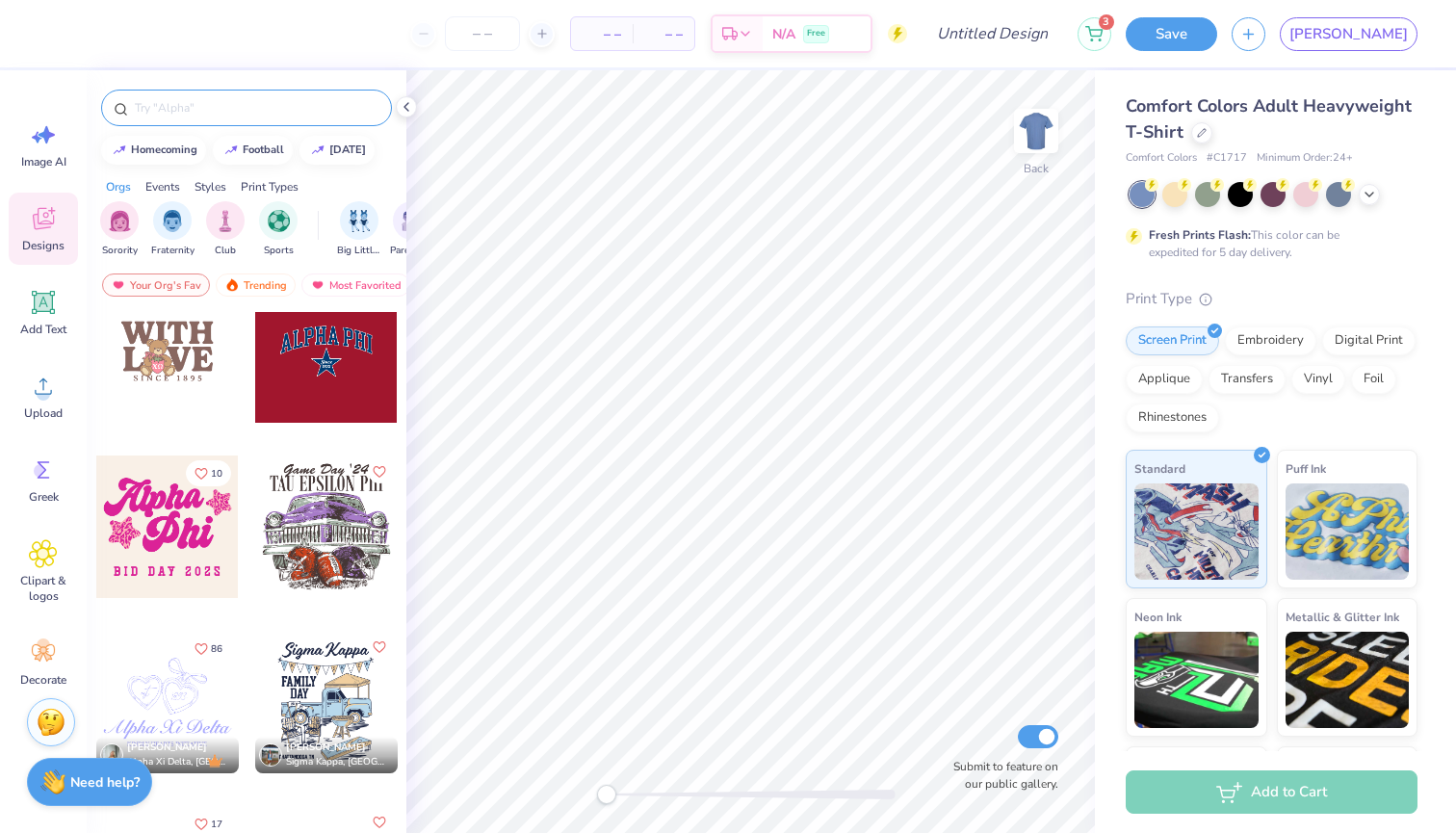
click at [192, 110] on input "text" at bounding box center [256, 107] width 246 height 19
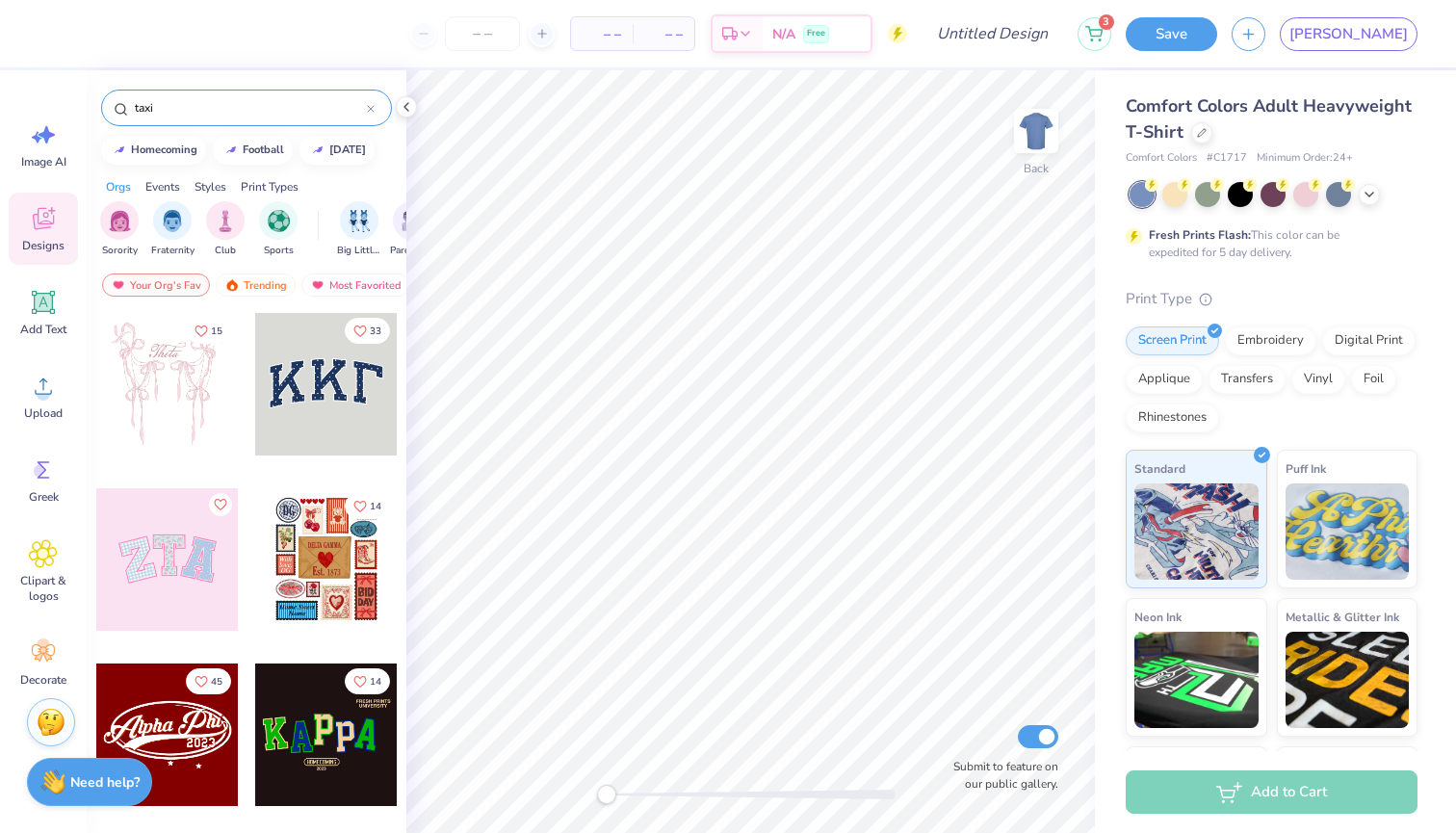
type input "taxi"
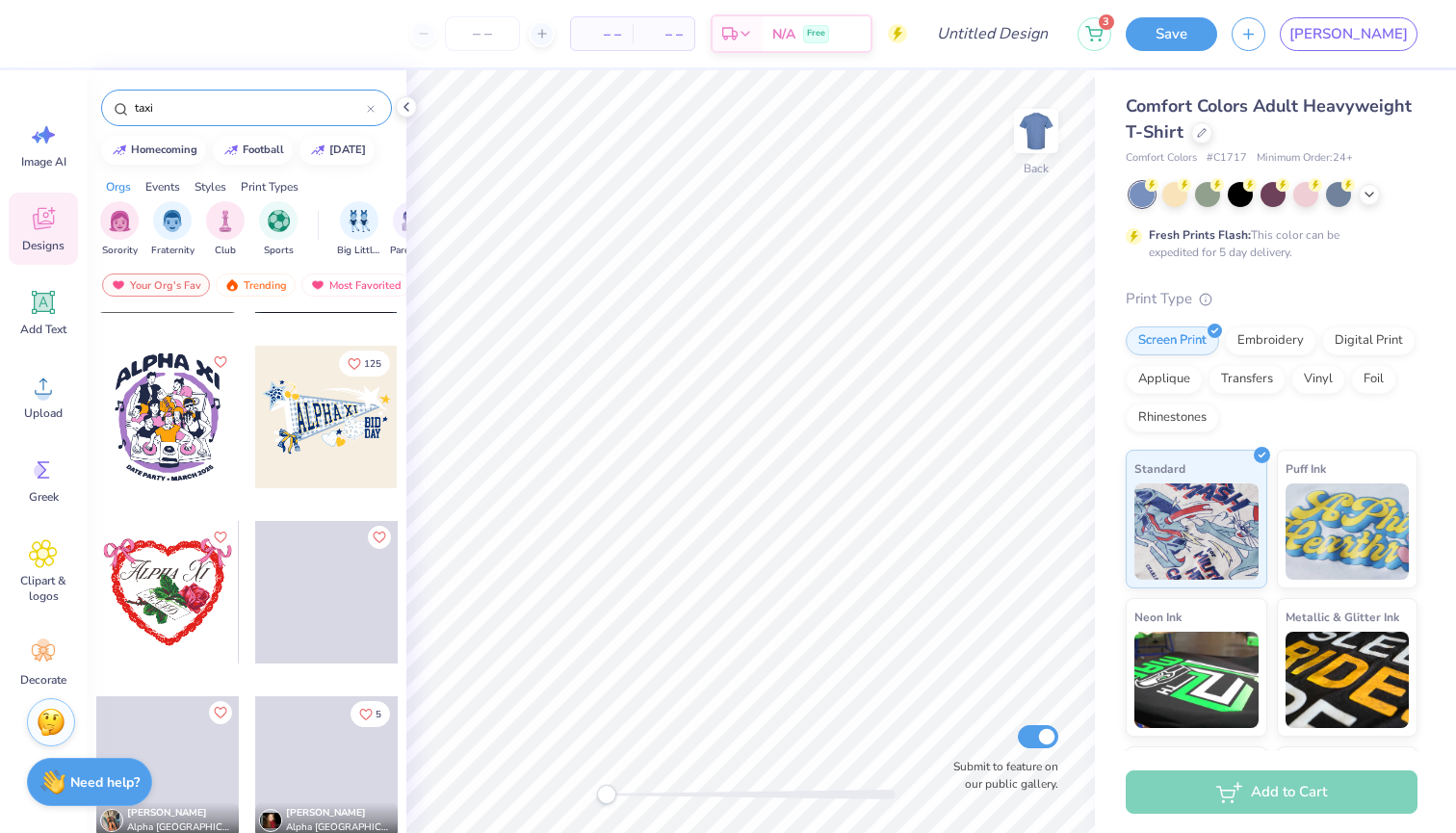
scroll to position [4202, 0]
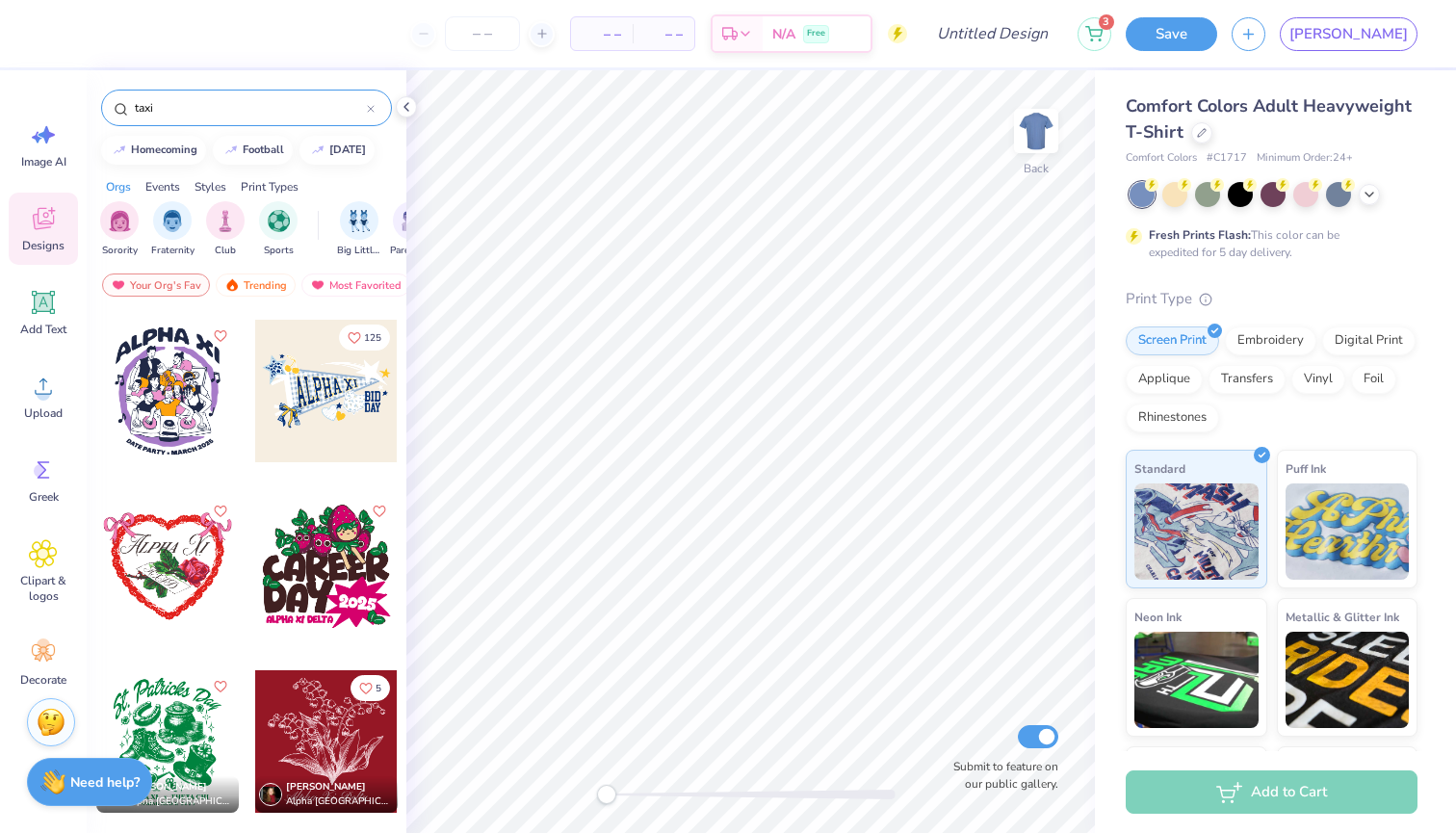
click at [41, 223] on icon at bounding box center [43, 219] width 21 height 22
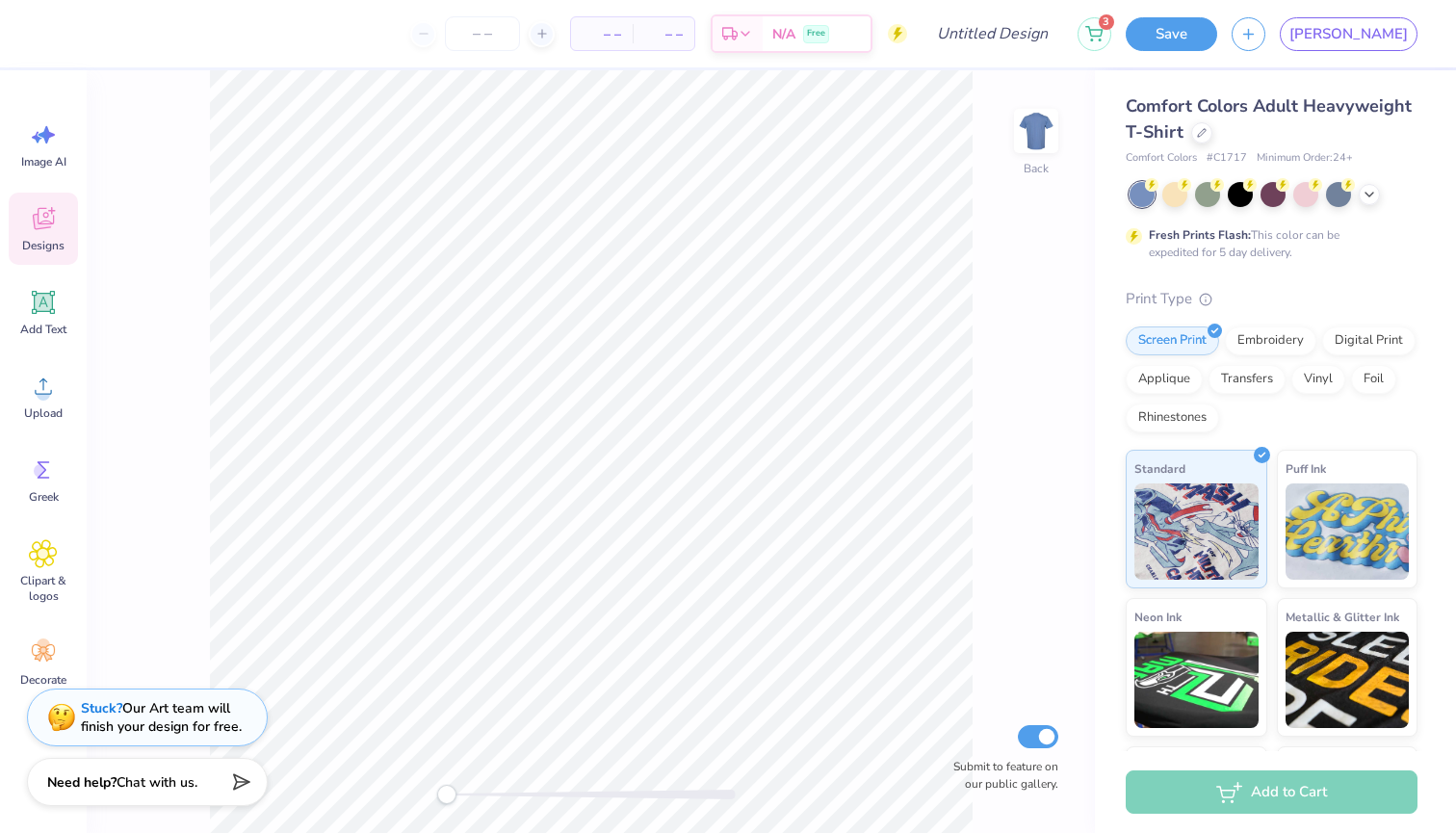
click at [41, 223] on icon at bounding box center [43, 219] width 21 height 22
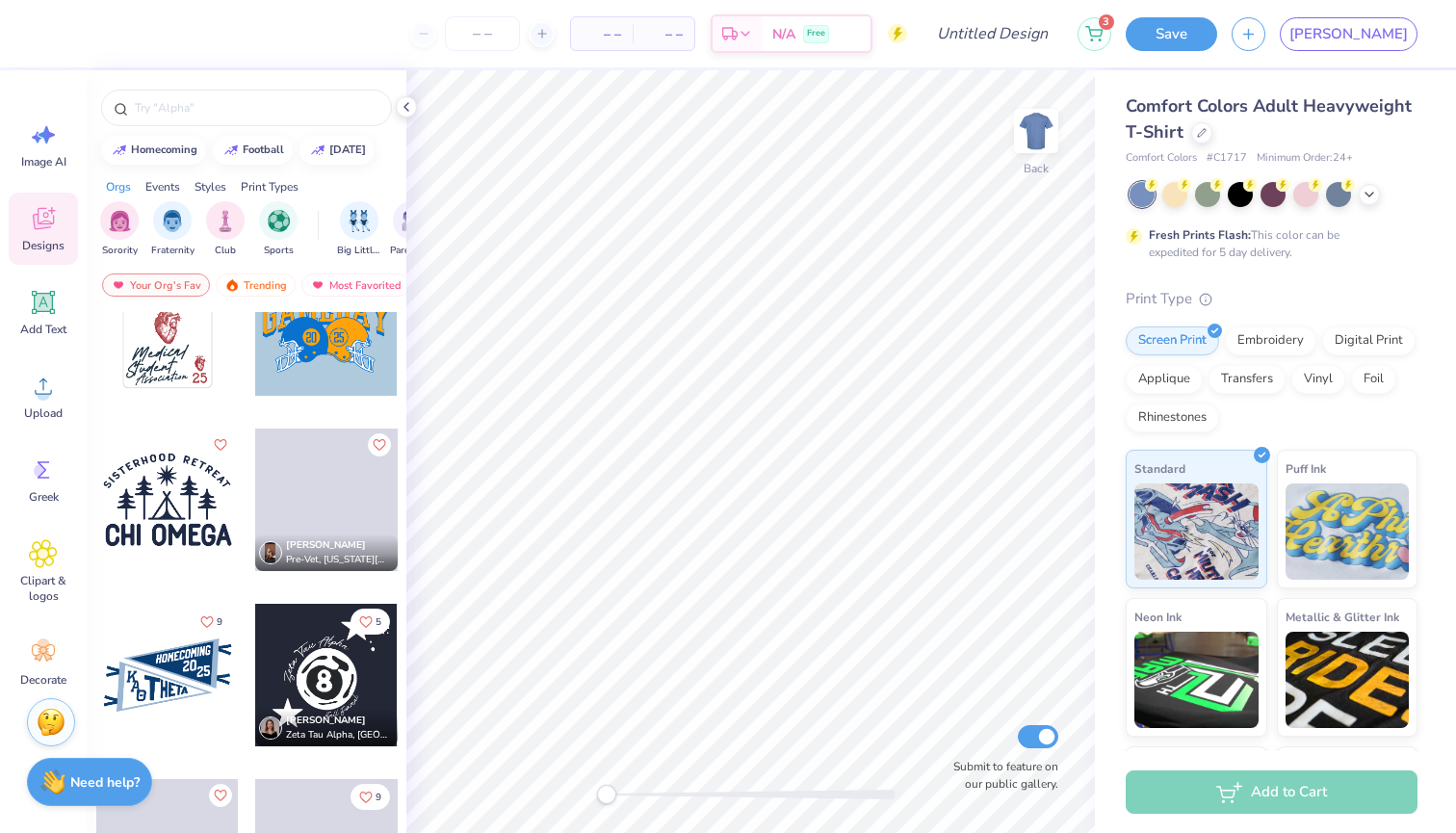
scroll to position [15198, 0]
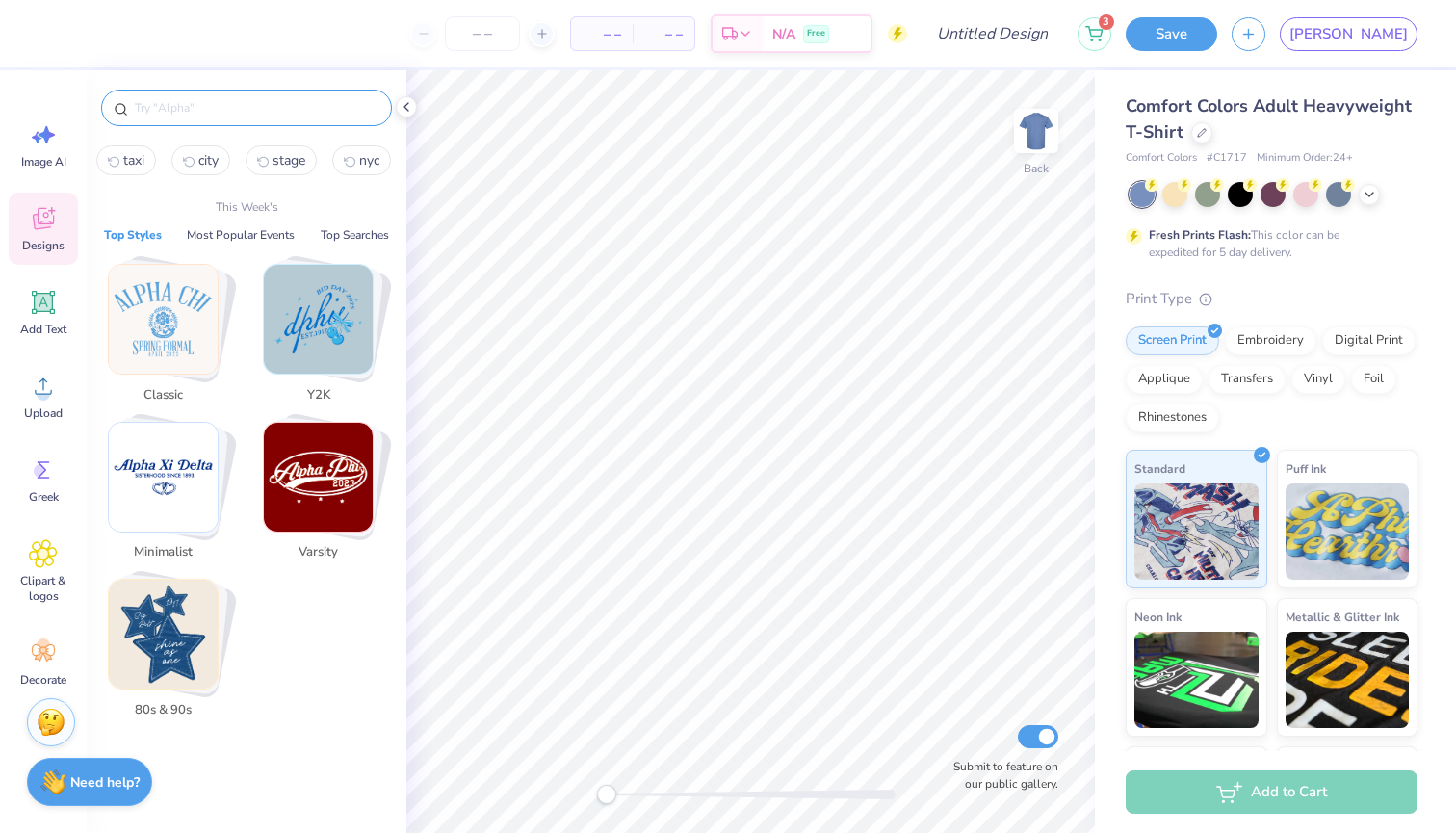
click at [285, 101] on input "text" at bounding box center [256, 107] width 246 height 19
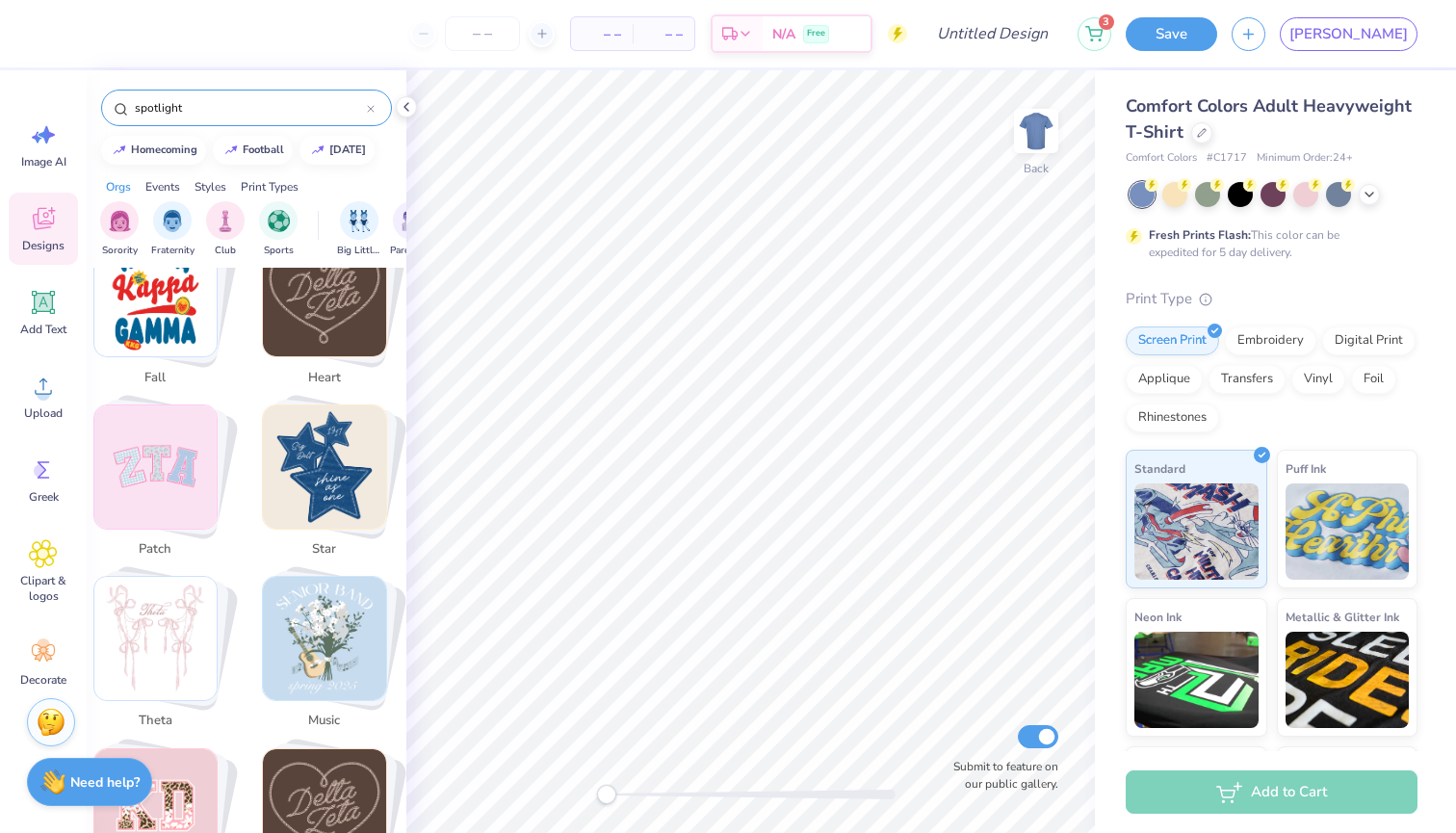
scroll to position [1257, 1]
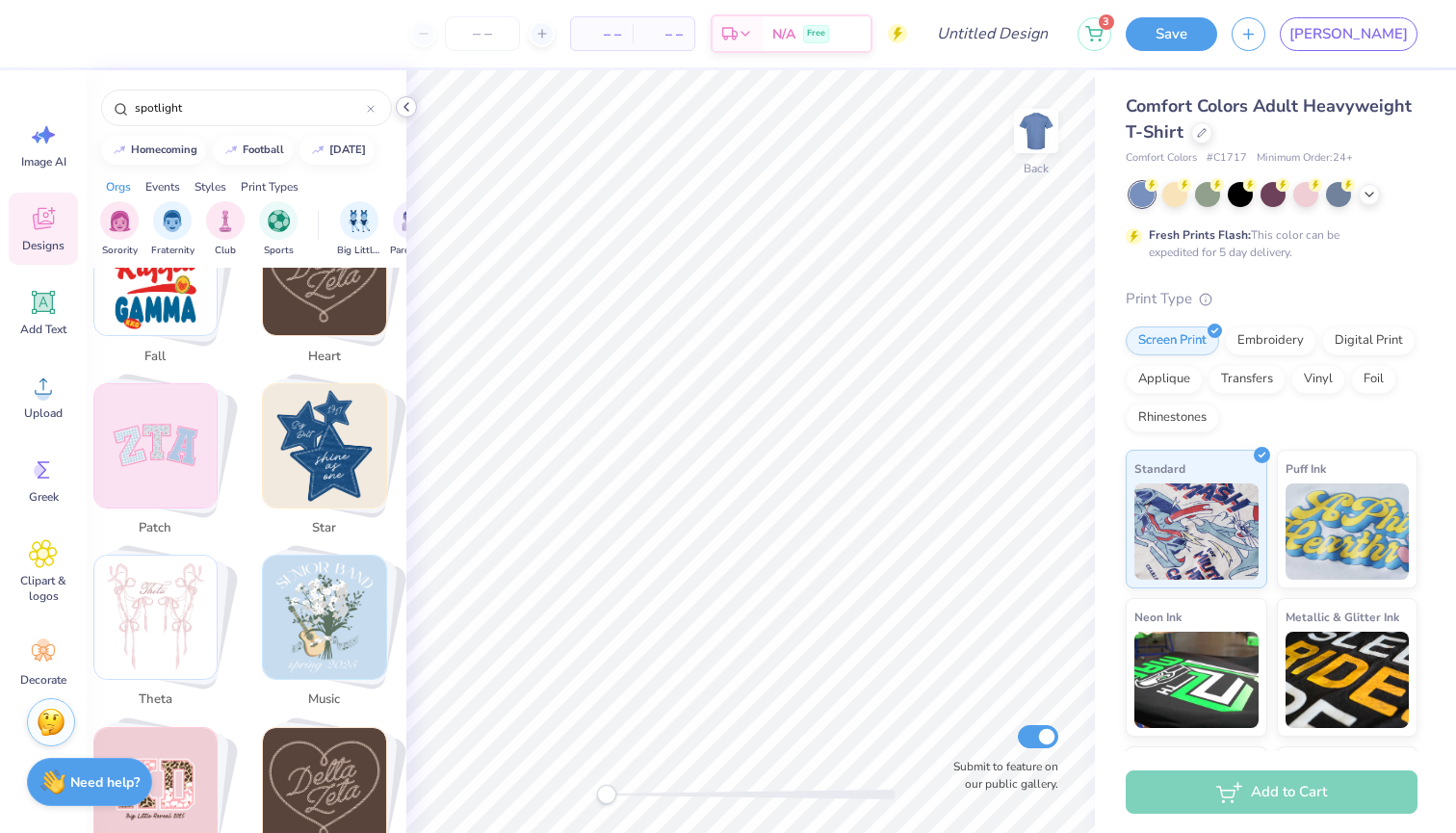
click at [538, 96] on div "– – Per Item – – Total Est. Delivery N/A Free Design Title 3 Save JO Image AI D…" at bounding box center [728, 416] width 1456 height 833
click at [269, 188] on div "Print Types" at bounding box center [270, 187] width 58 height 17
click at [197, 185] on div "Styles" at bounding box center [210, 187] width 32 height 17
click at [213, 97] on div "spotlight" at bounding box center [246, 107] width 291 height 37
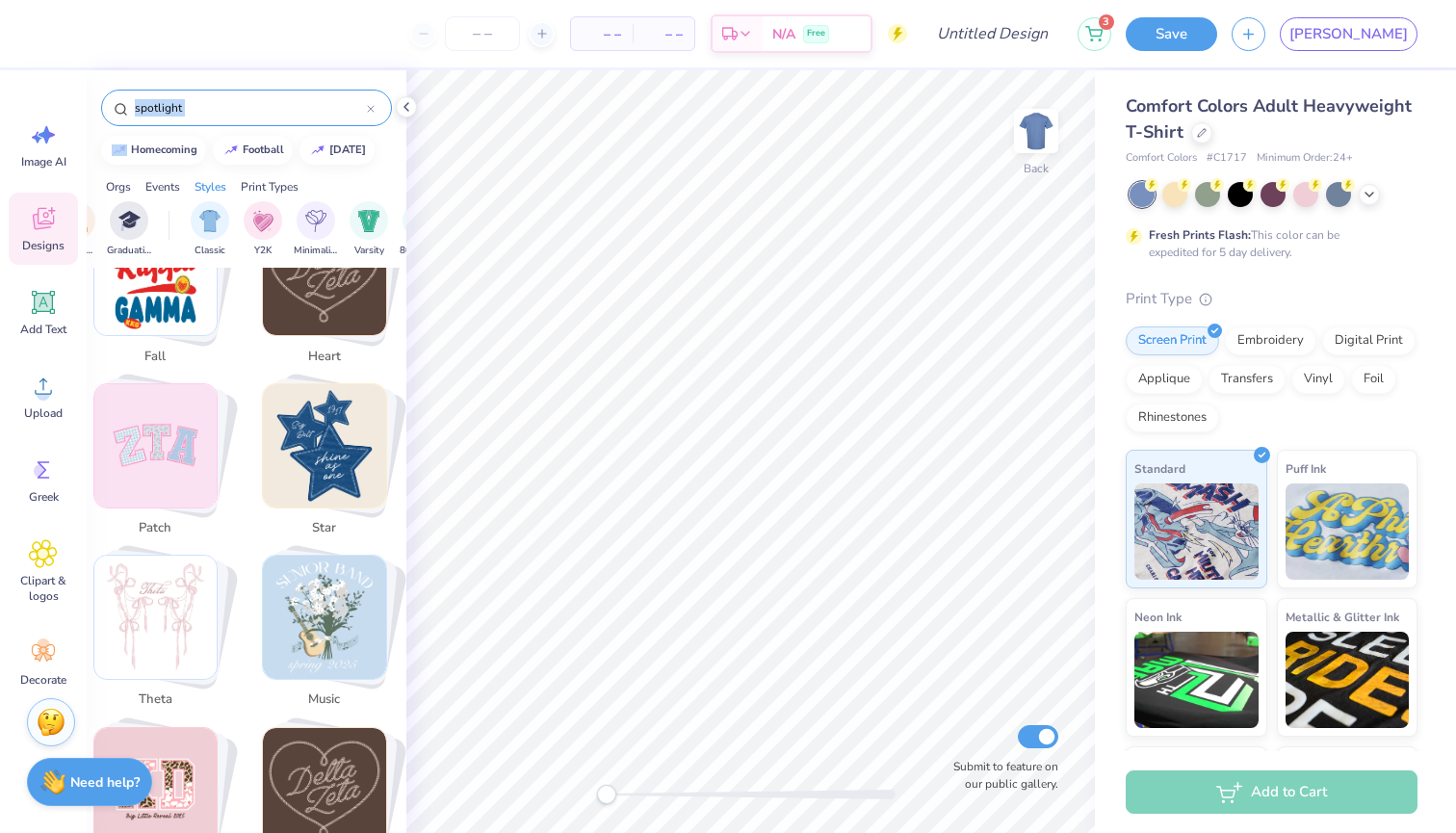
click at [213, 97] on div "spotlight" at bounding box center [246, 107] width 291 height 37
click at [213, 102] on input "spotlight" at bounding box center [250, 107] width 234 height 19
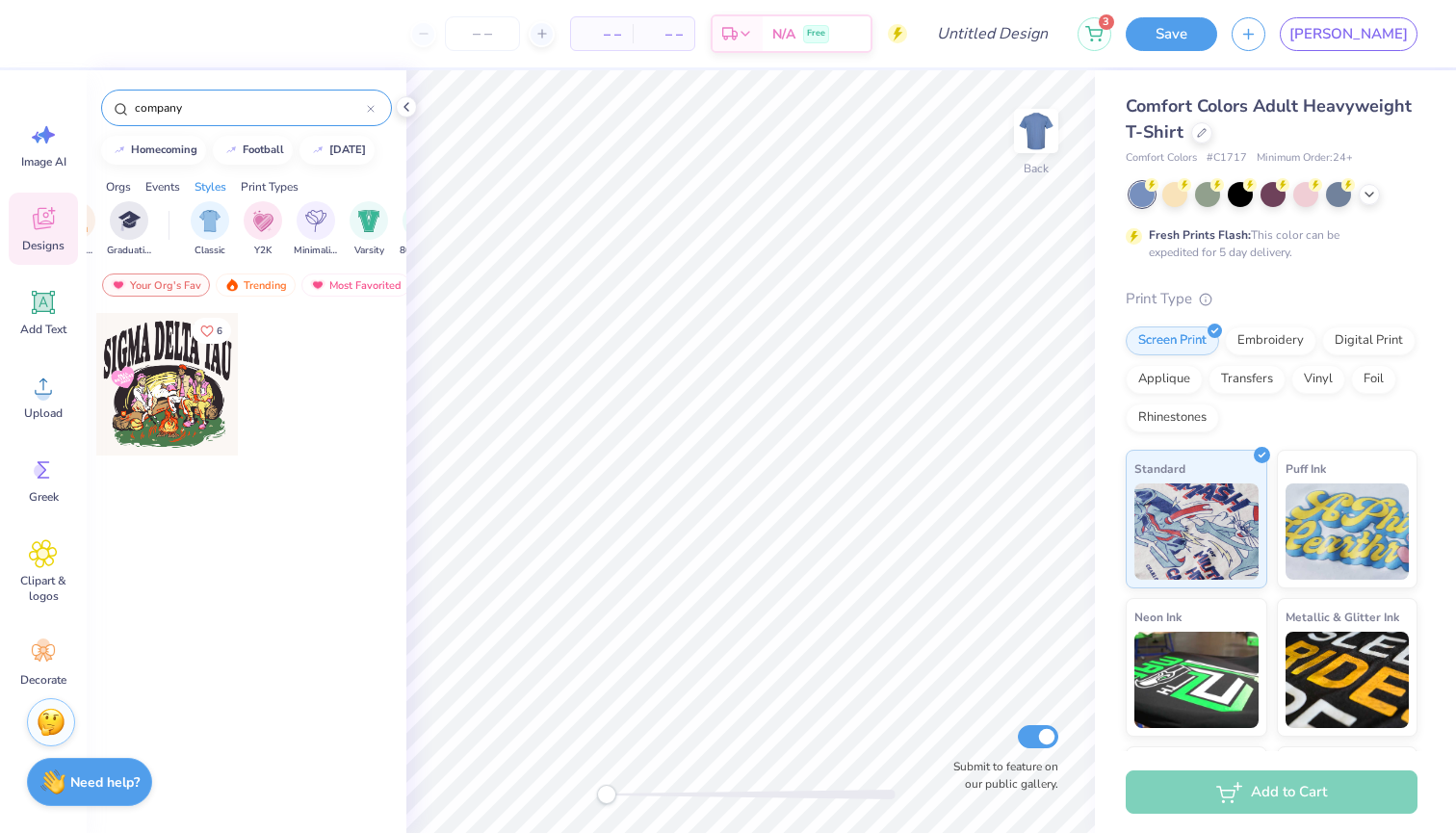
click at [258, 109] on input "company" at bounding box center [250, 107] width 234 height 19
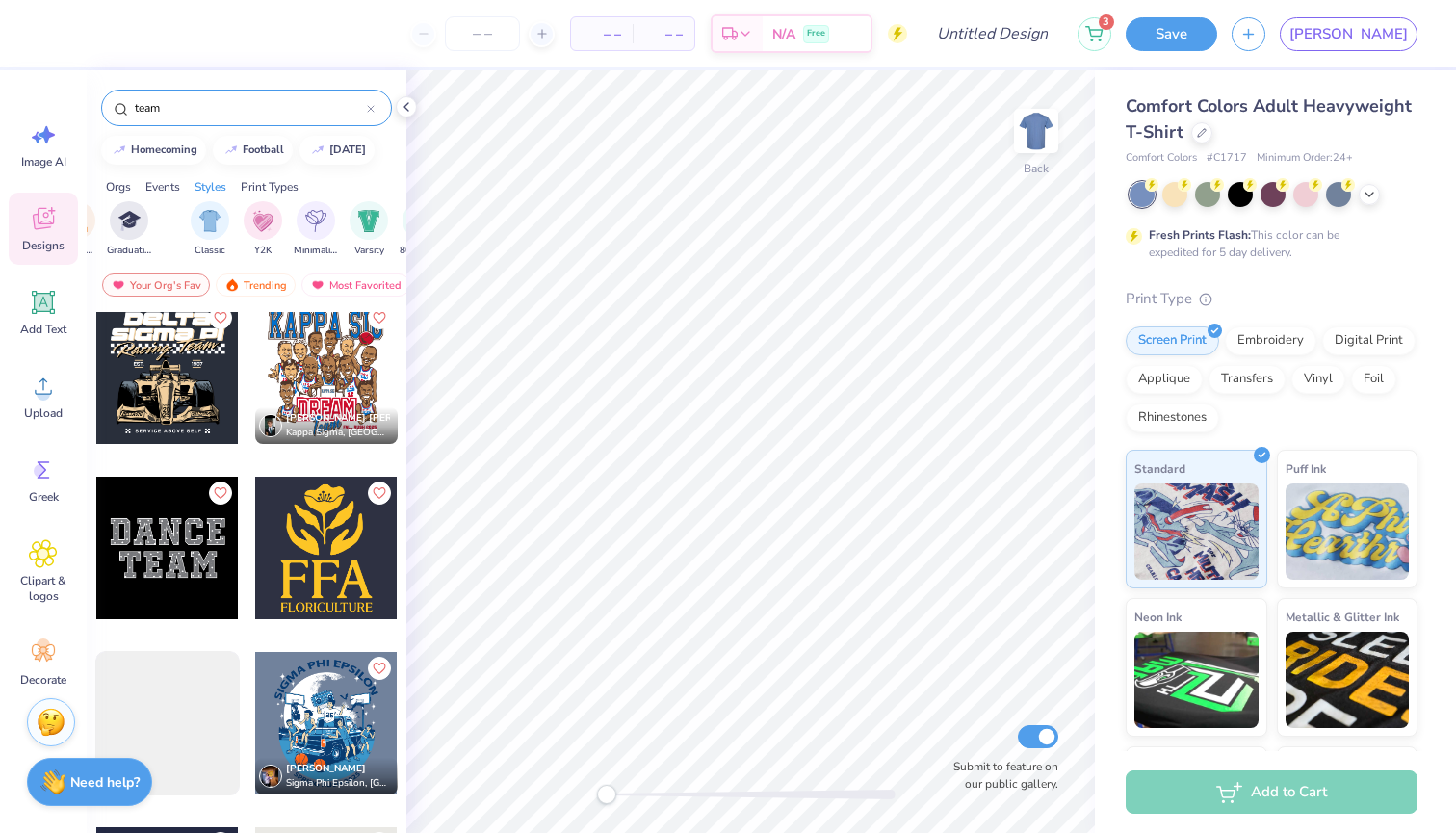
scroll to position [1224, 0]
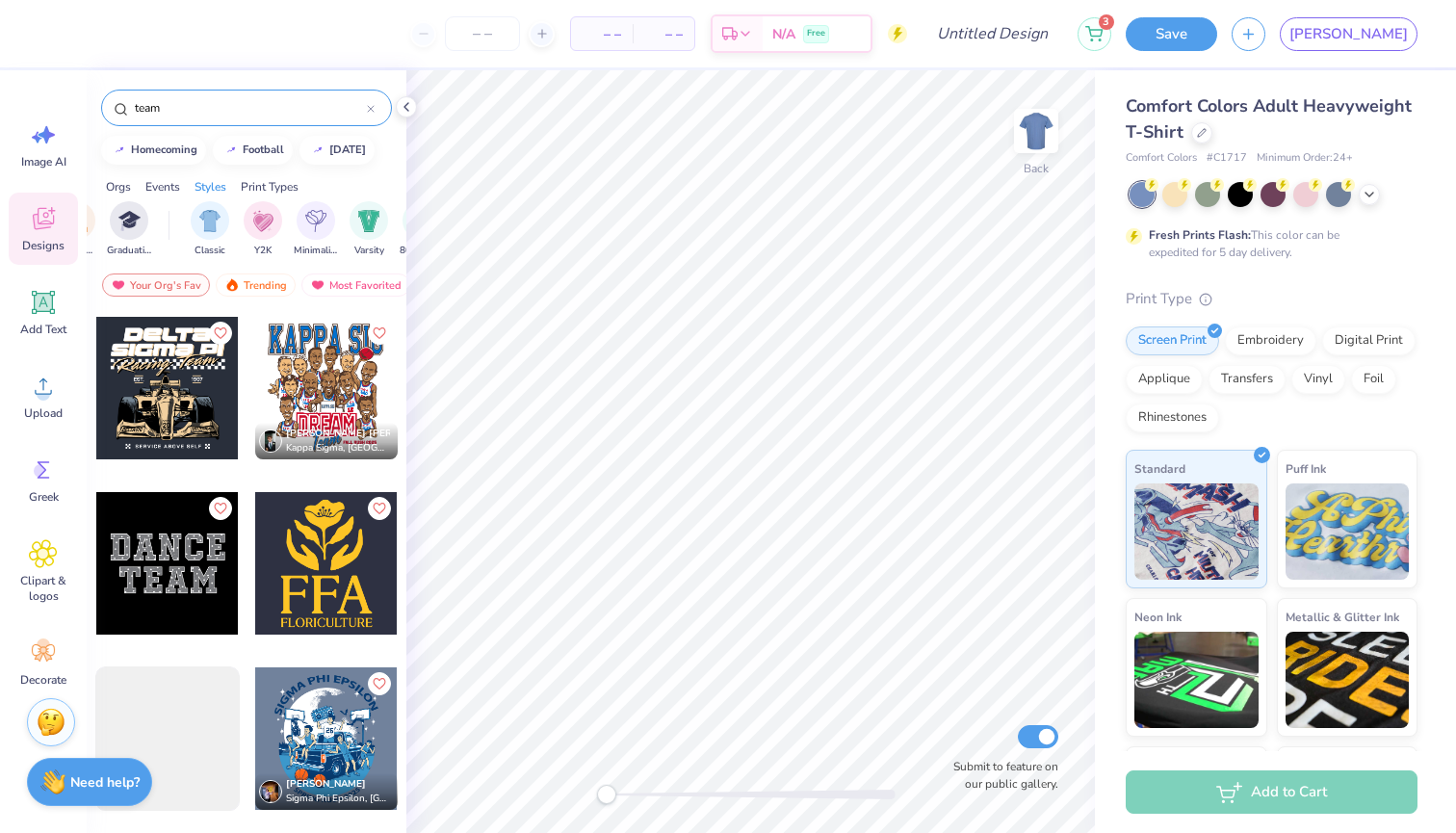
click at [237, 103] on input "team" at bounding box center [250, 107] width 234 height 19
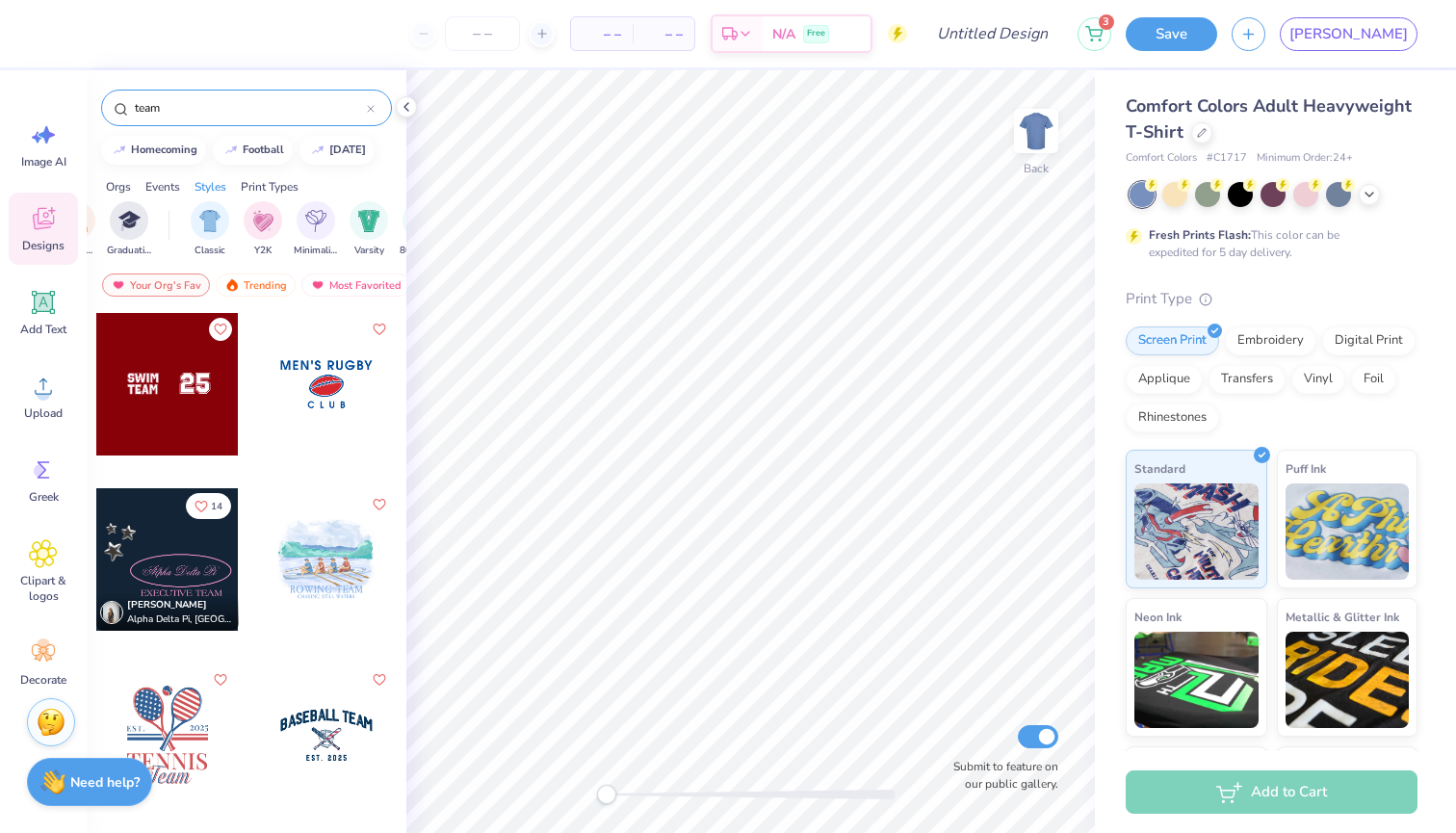
click at [237, 103] on input "team" at bounding box center [250, 107] width 234 height 19
type input "building"
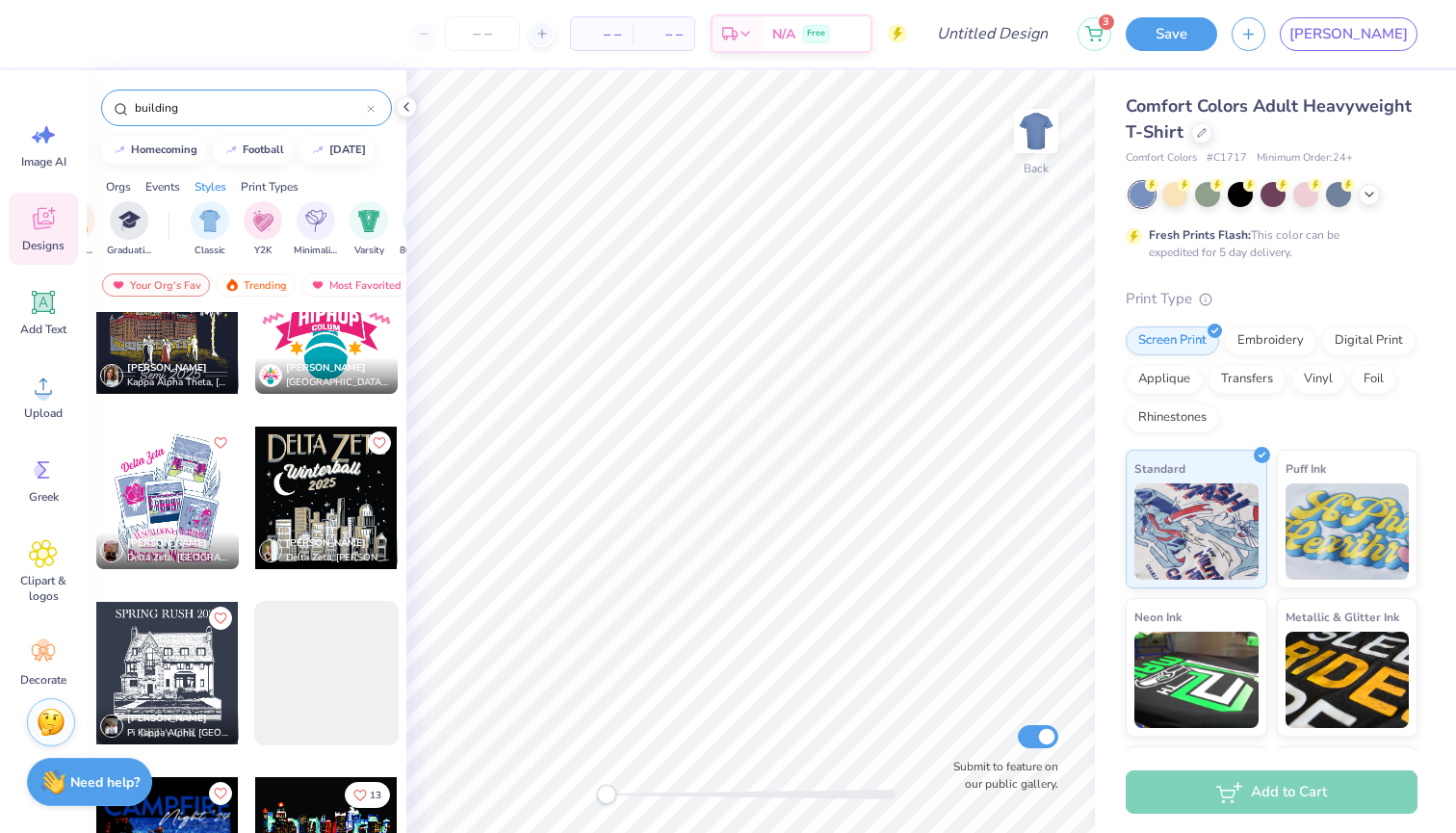
scroll to position [915, 0]
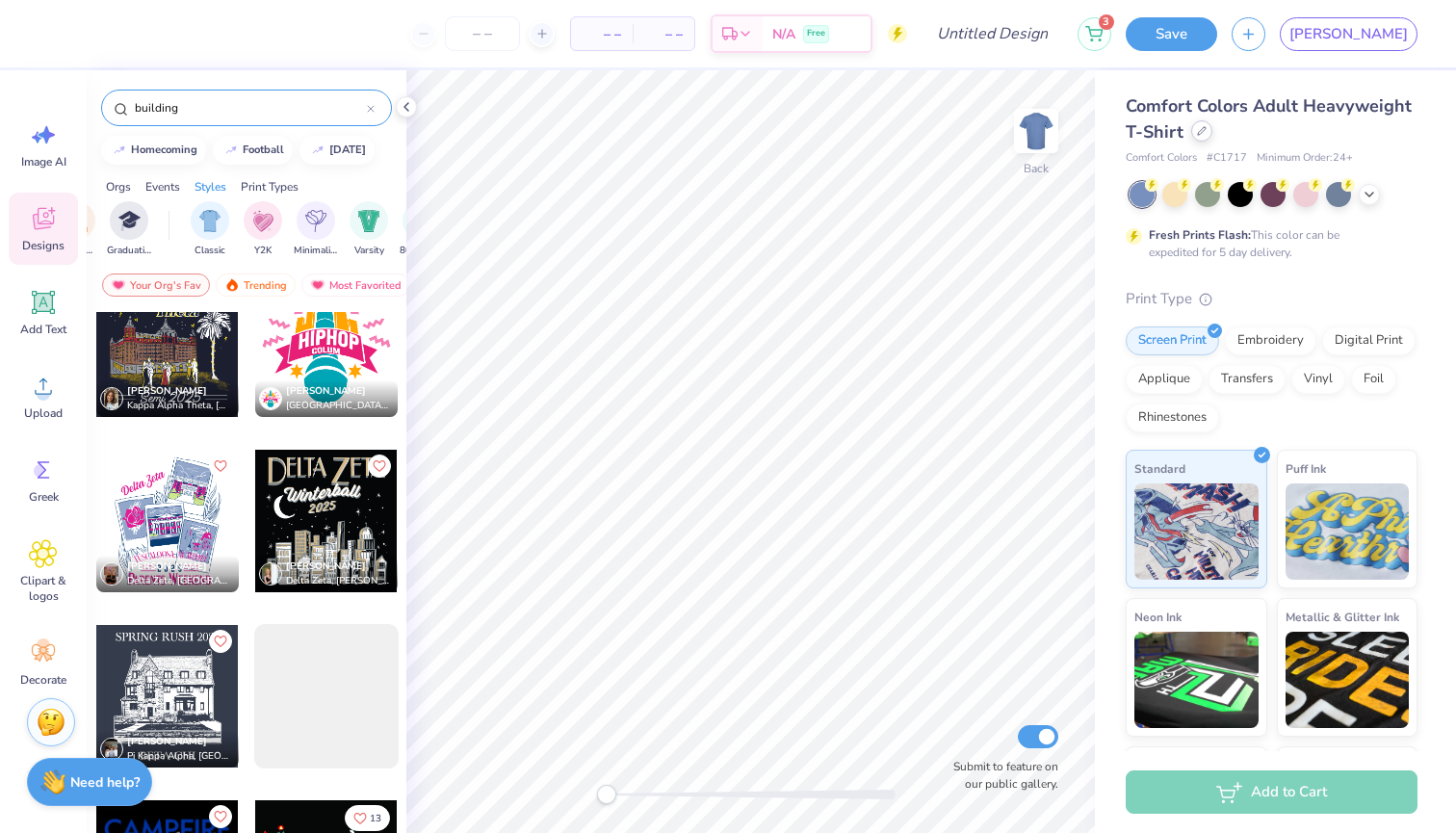
click at [1205, 135] on icon at bounding box center [1202, 131] width 10 height 10
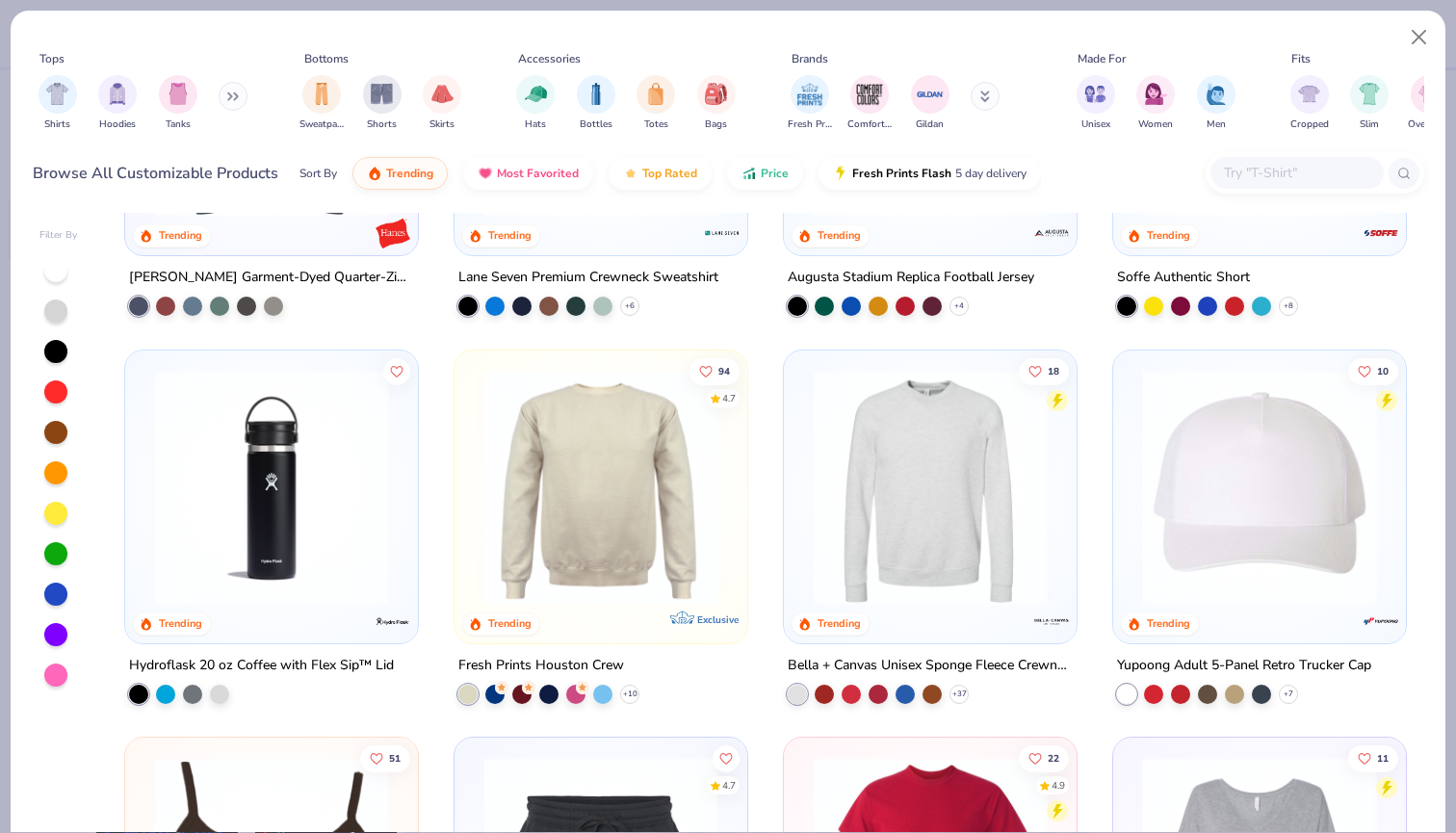
scroll to position [8411, 0]
click at [899, 576] on img at bounding box center [930, 486] width 254 height 235
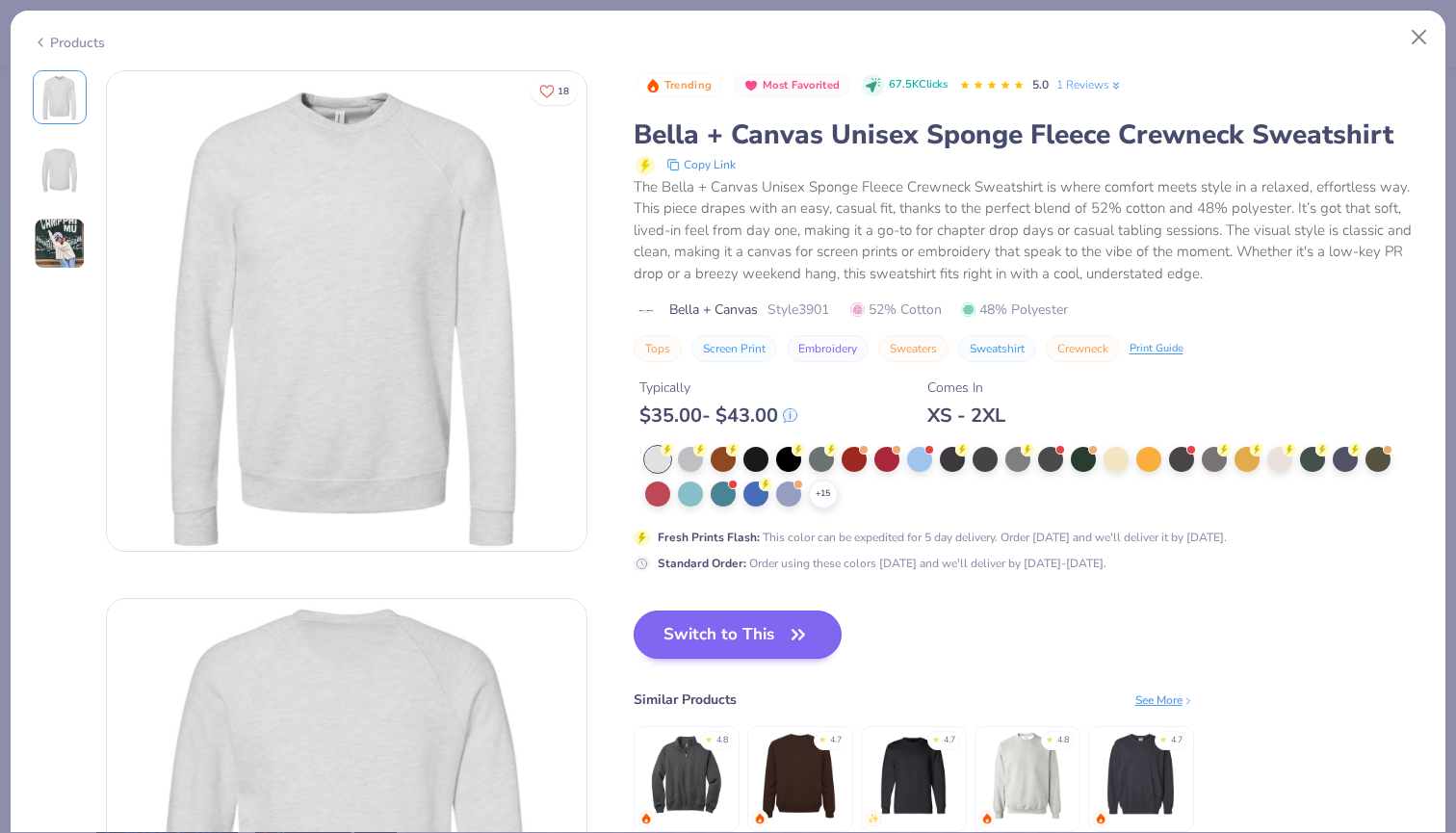
click at [728, 636] on button "Switch to This" at bounding box center [738, 634] width 209 height 49
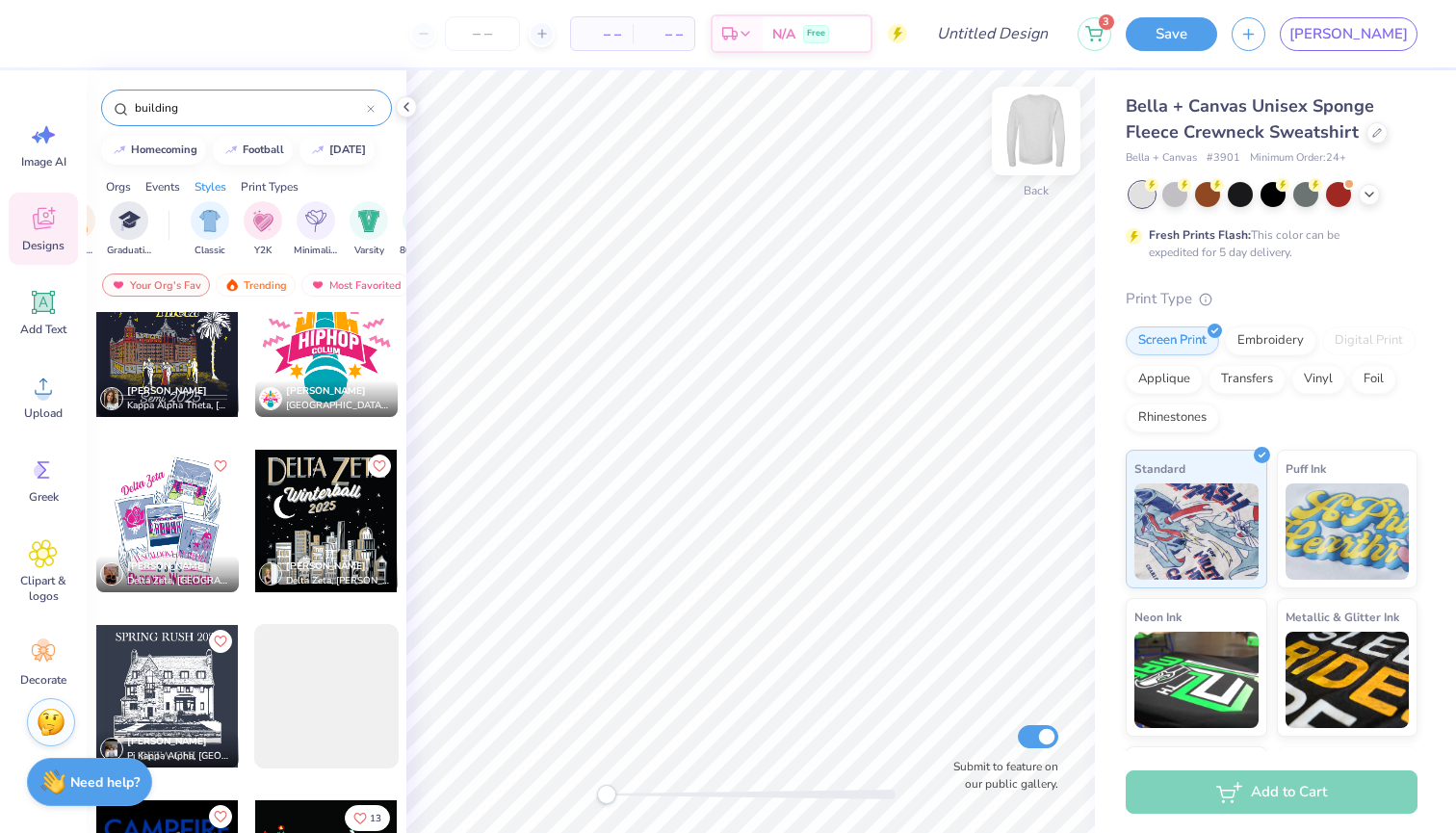
click at [1037, 149] on img at bounding box center [1036, 131] width 77 height 77
click at [329, 537] on div at bounding box center [327, 521] width 143 height 143
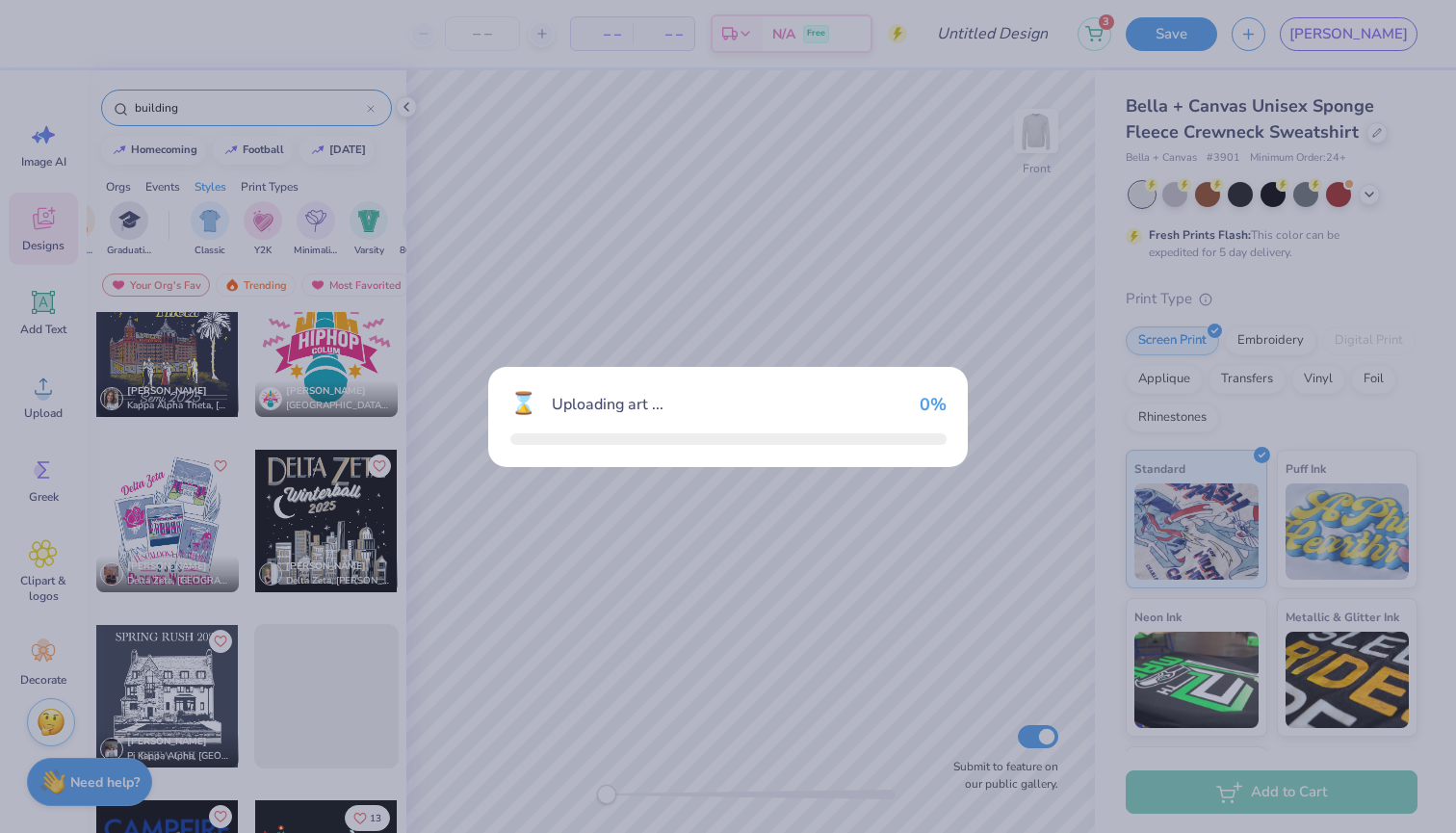
click at [328, 537] on div "⌛ Uploading art ... 0 %" at bounding box center [728, 416] width 1456 height 833
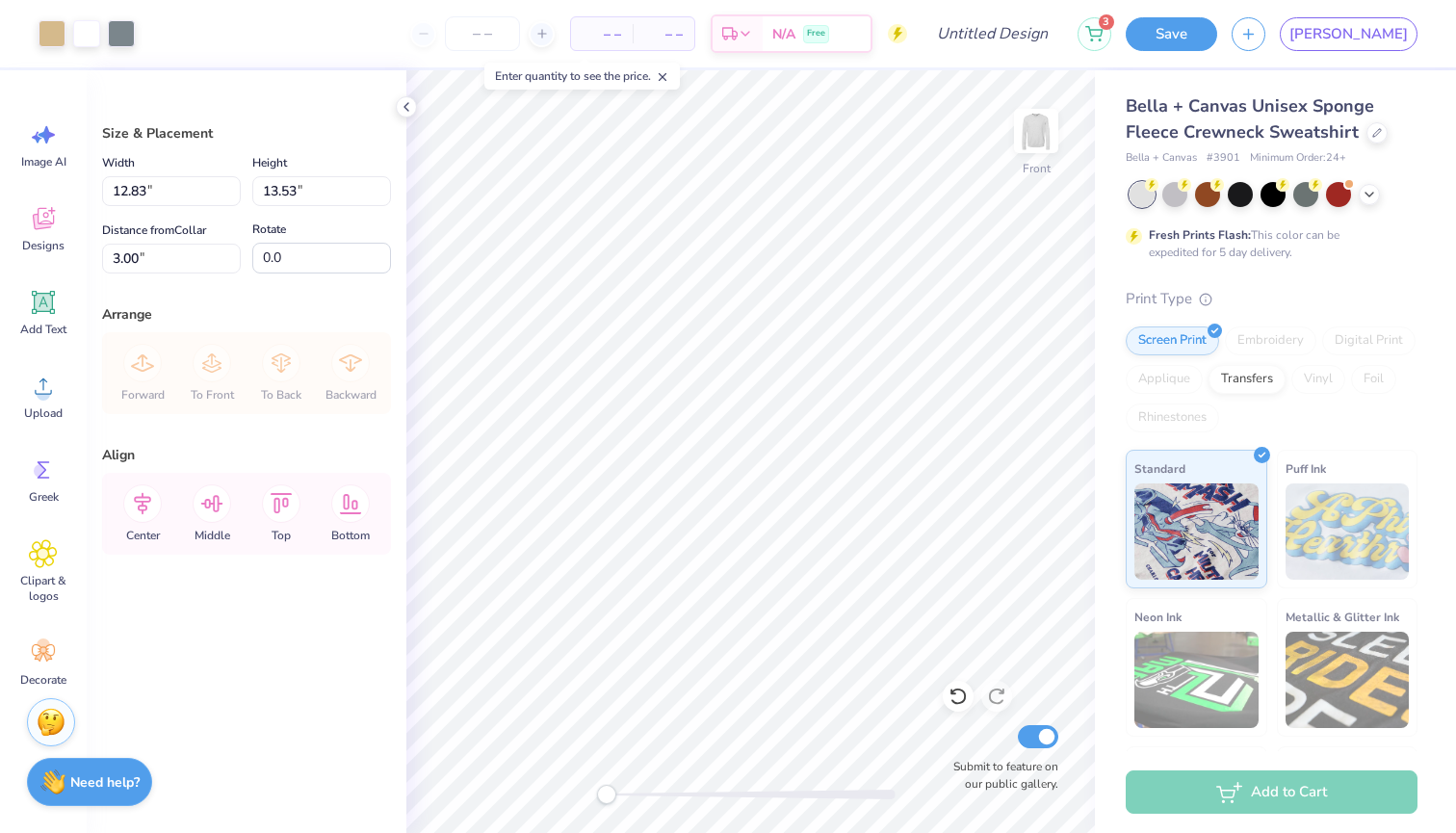
type input "8.45"
type input "13.60"
type input "14.34"
click at [1275, 196] on div at bounding box center [1272, 192] width 25 height 25
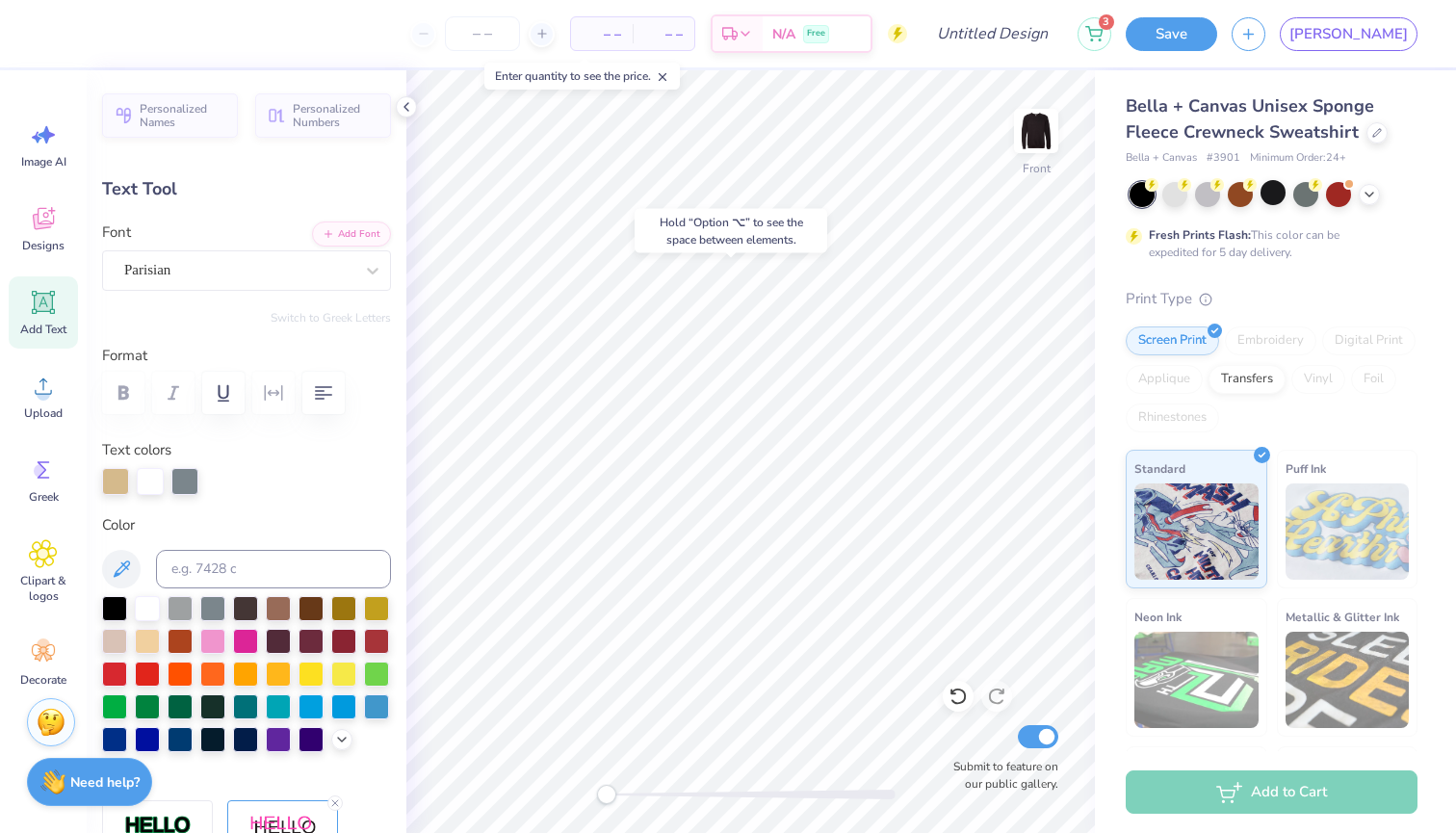
type input "2.00"
type input "3.18"
type input "6.55"
type input "4.45"
type input "2.30"
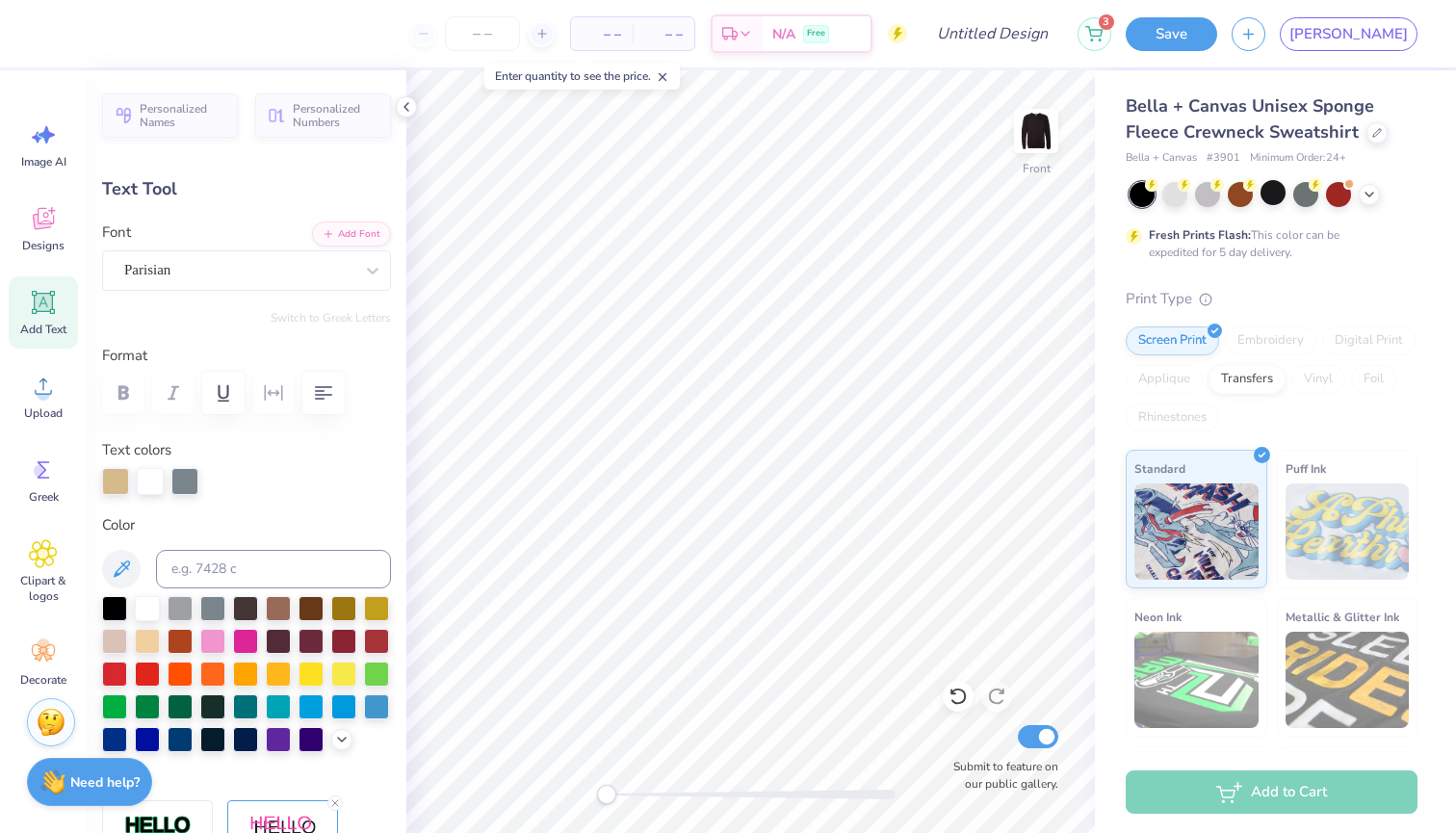
type input "7.15"
type input "2.02"
type input "3.21"
type input "6.55"
type input "3.94"
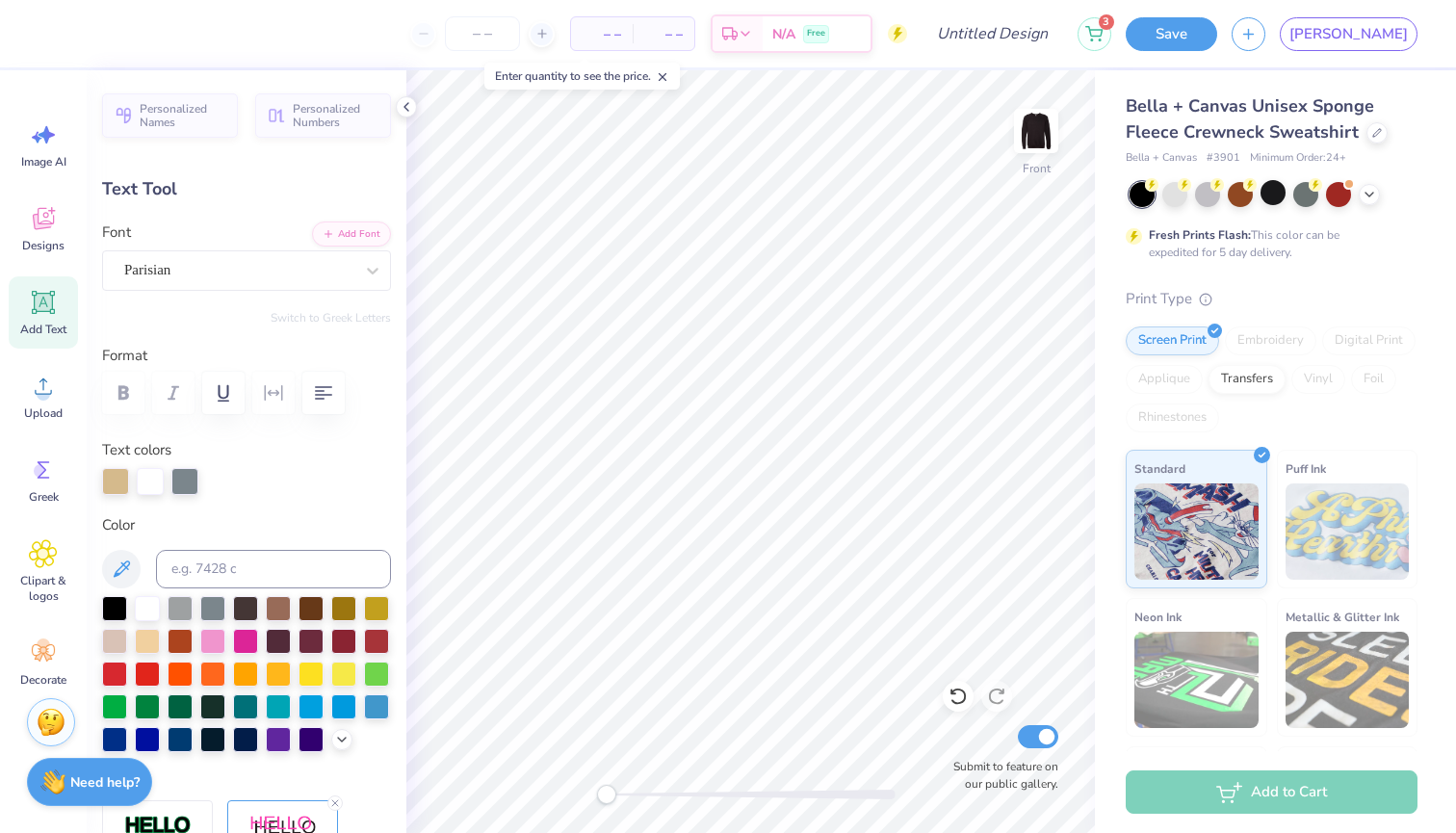
type input "2.32"
type input "6.54"
type input "4.45"
type input "2.30"
type input "4.24"
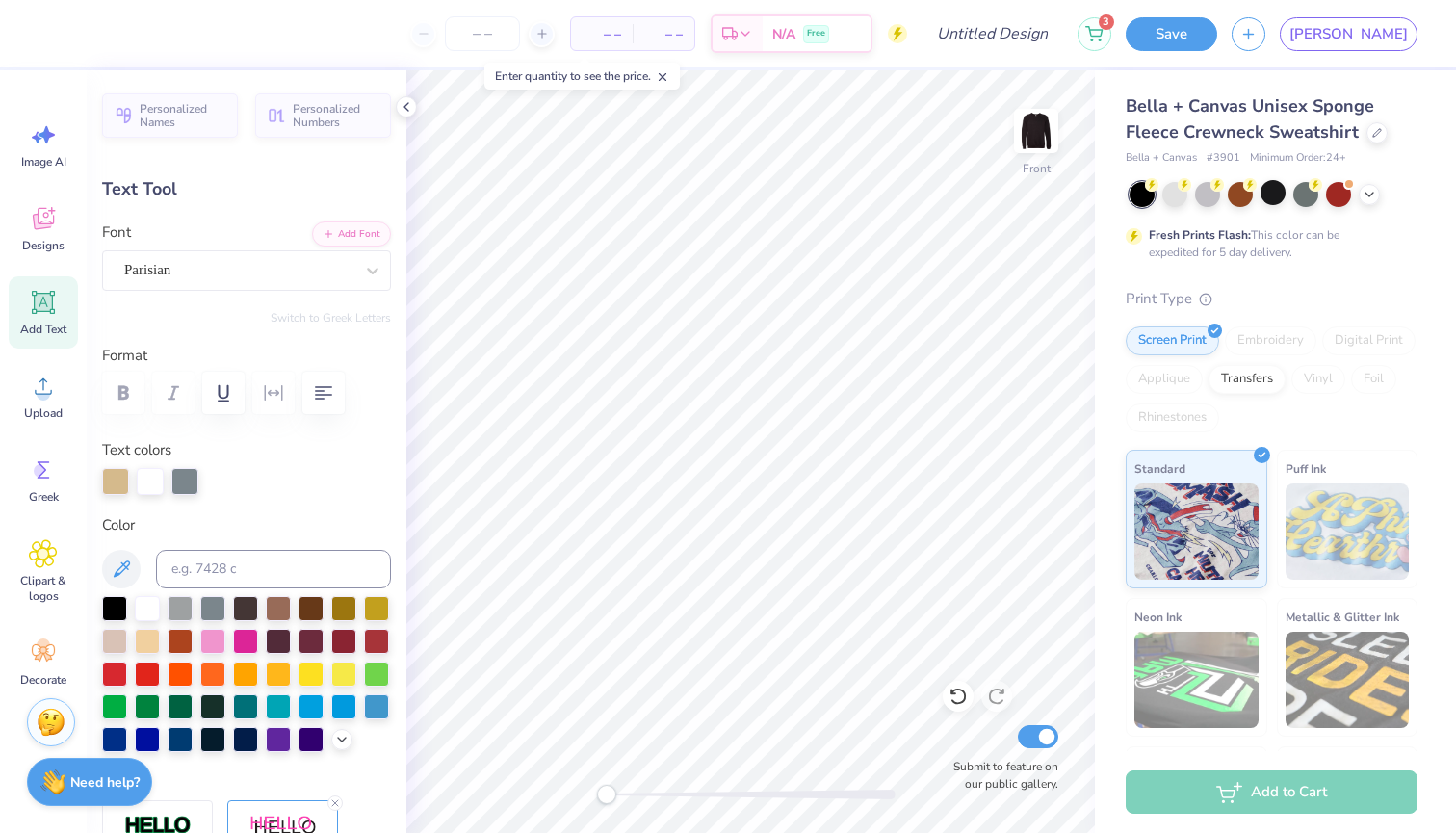
type textarea "ERPS"
type input "2.00"
type input "3.18"
type input "3.36"
type textarea "D"
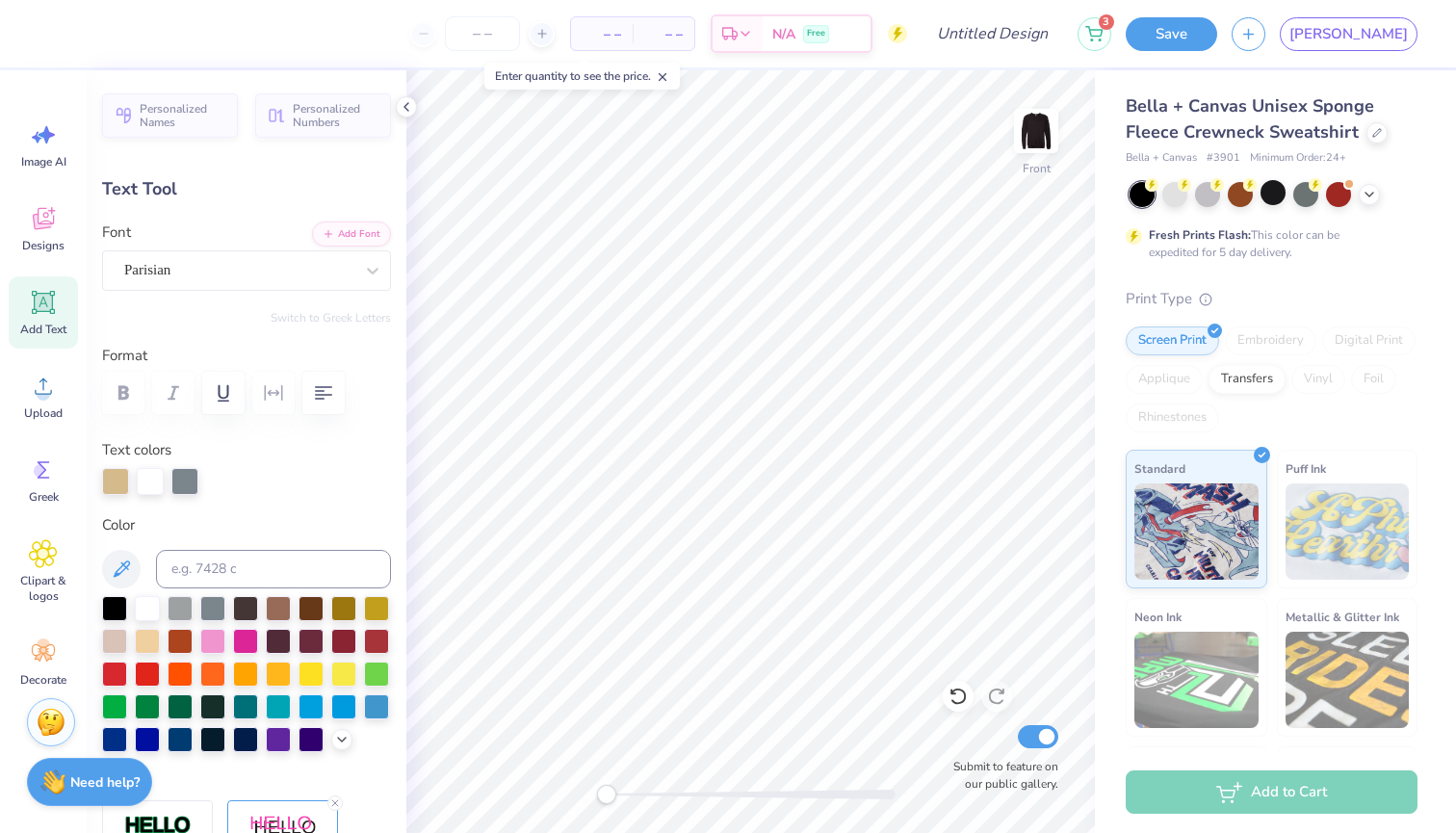
type textarea "T"
type input "2.02"
type input "3.21"
type input "6.54"
type textarea "O"
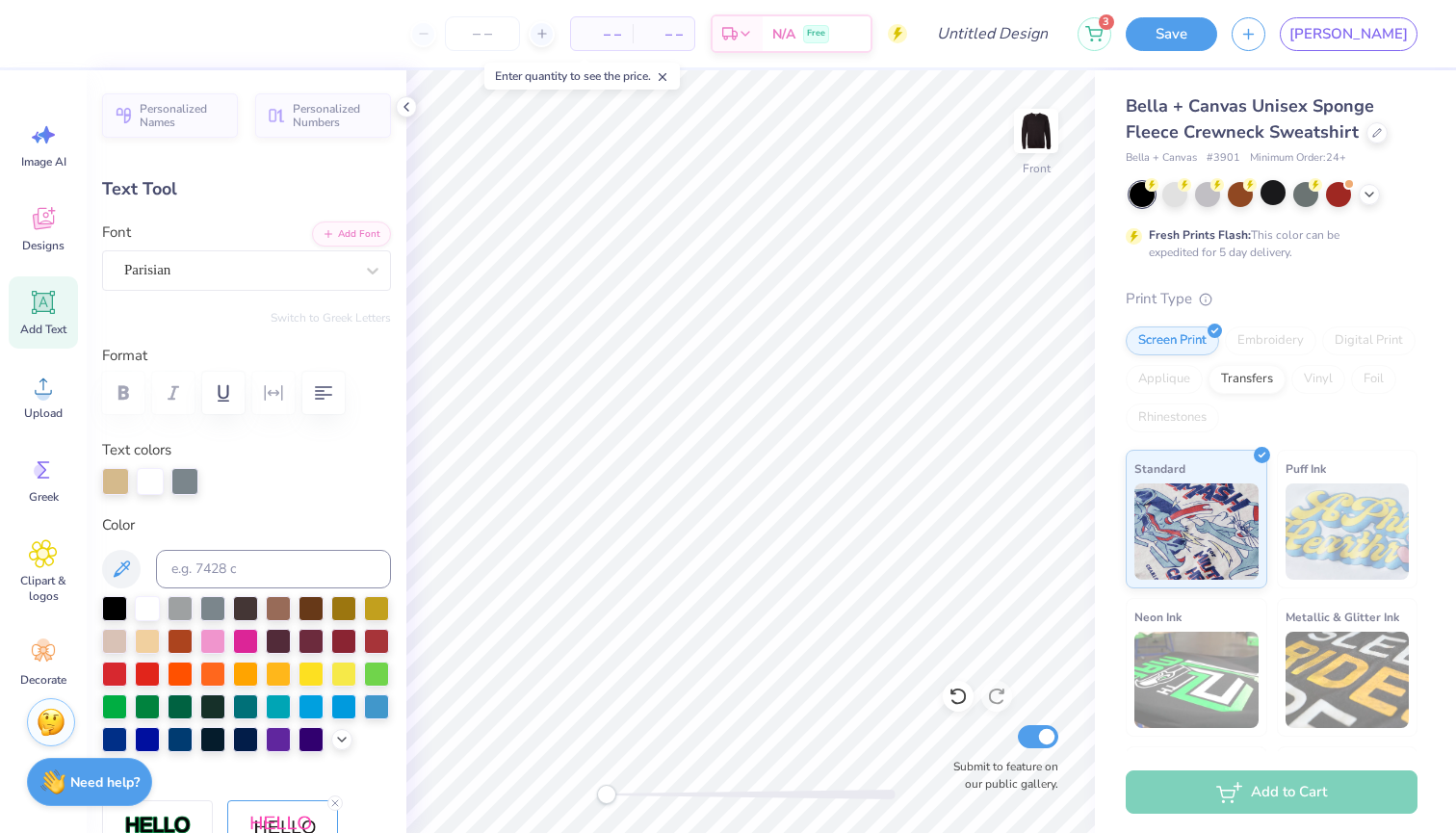
type input "3.94"
type input "2.32"
type input "7.13"
type textarea "N"
type input "4.01"
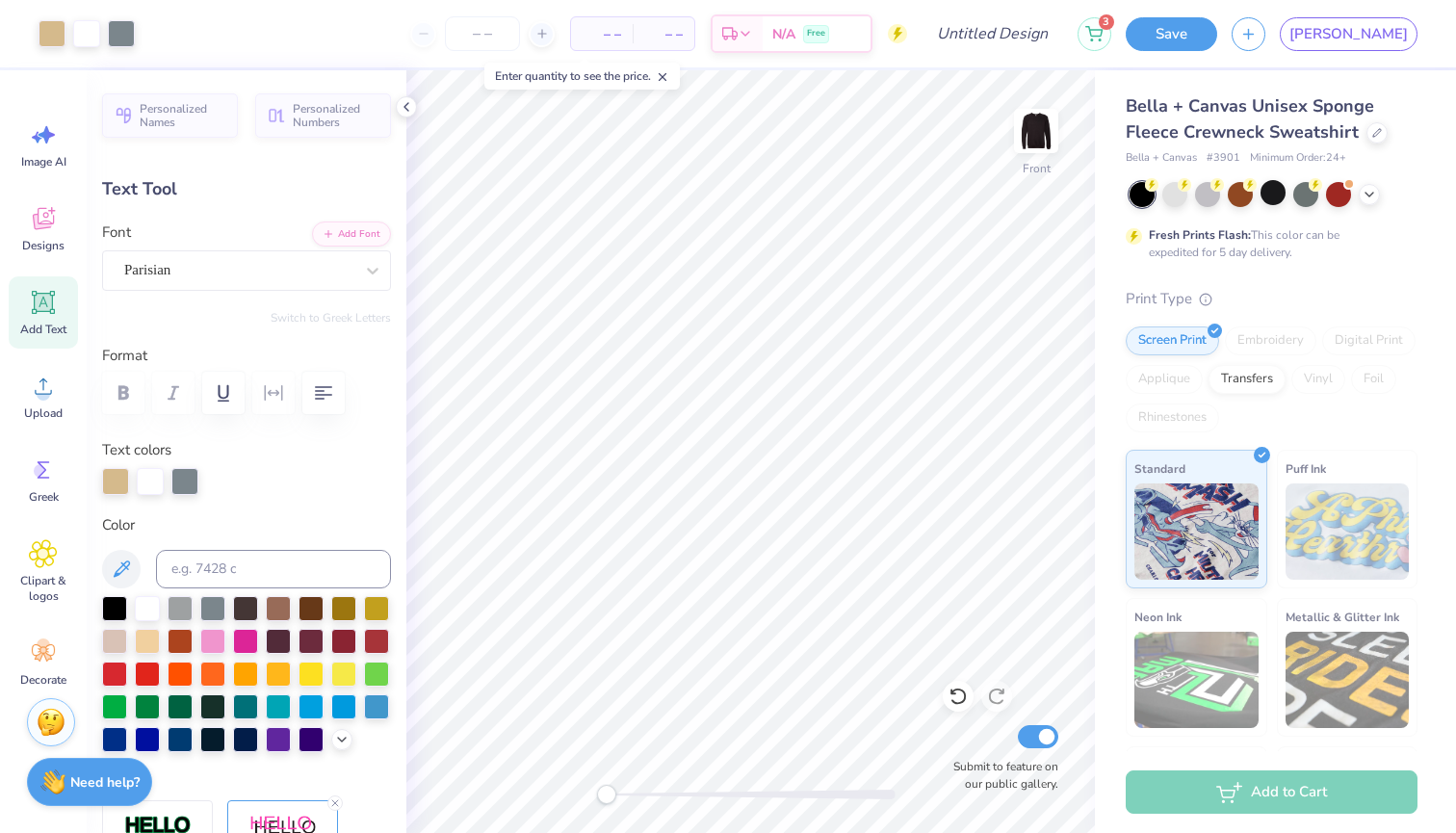
type input "2.35"
type input "7.12"
type input "3.91"
type input "2.29"
type input "7.16"
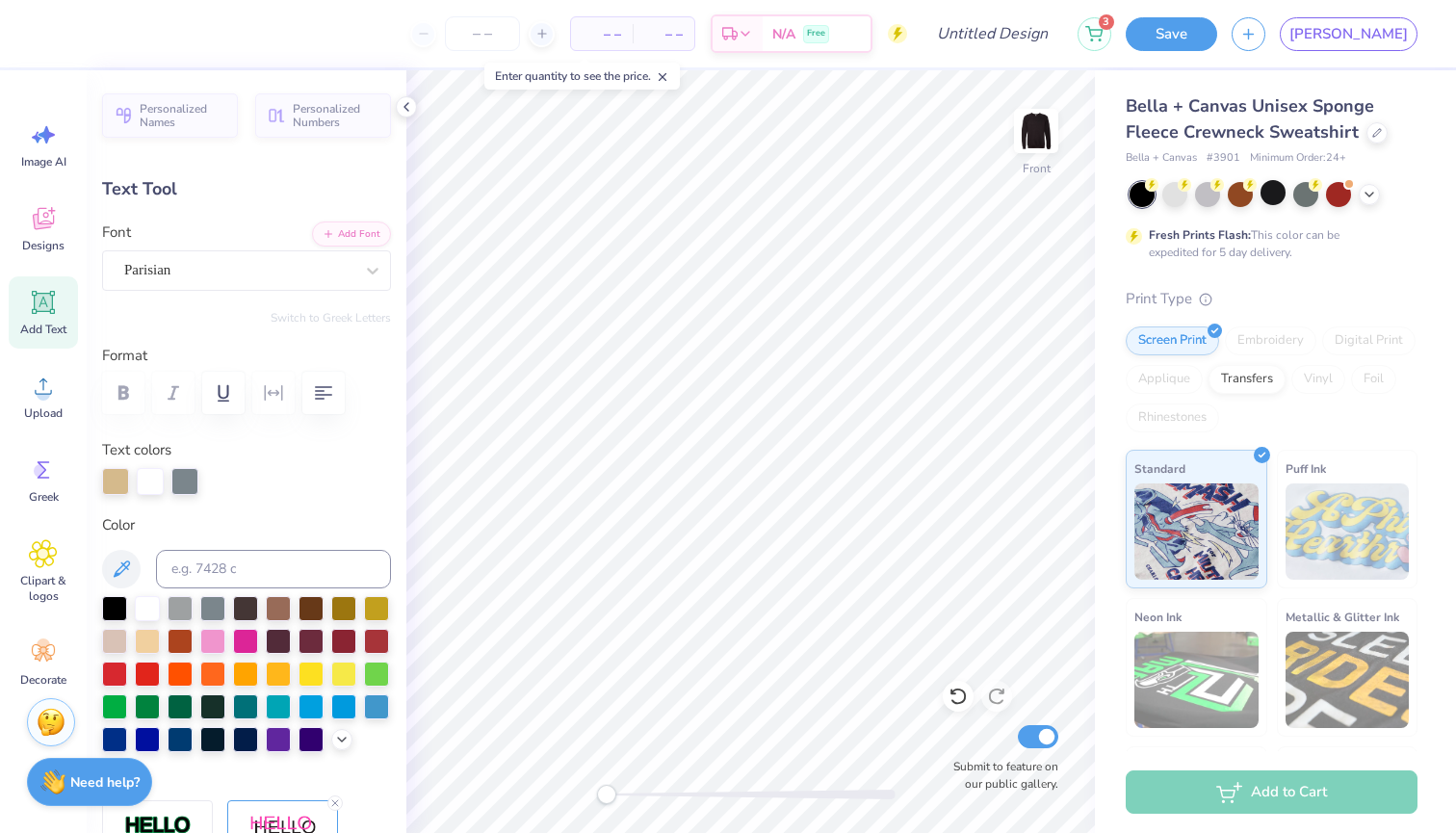
click at [180, 190] on div "Text Tool" at bounding box center [246, 190] width 289 height 26
click at [373, 272] on icon at bounding box center [373, 271] width 12 height 7
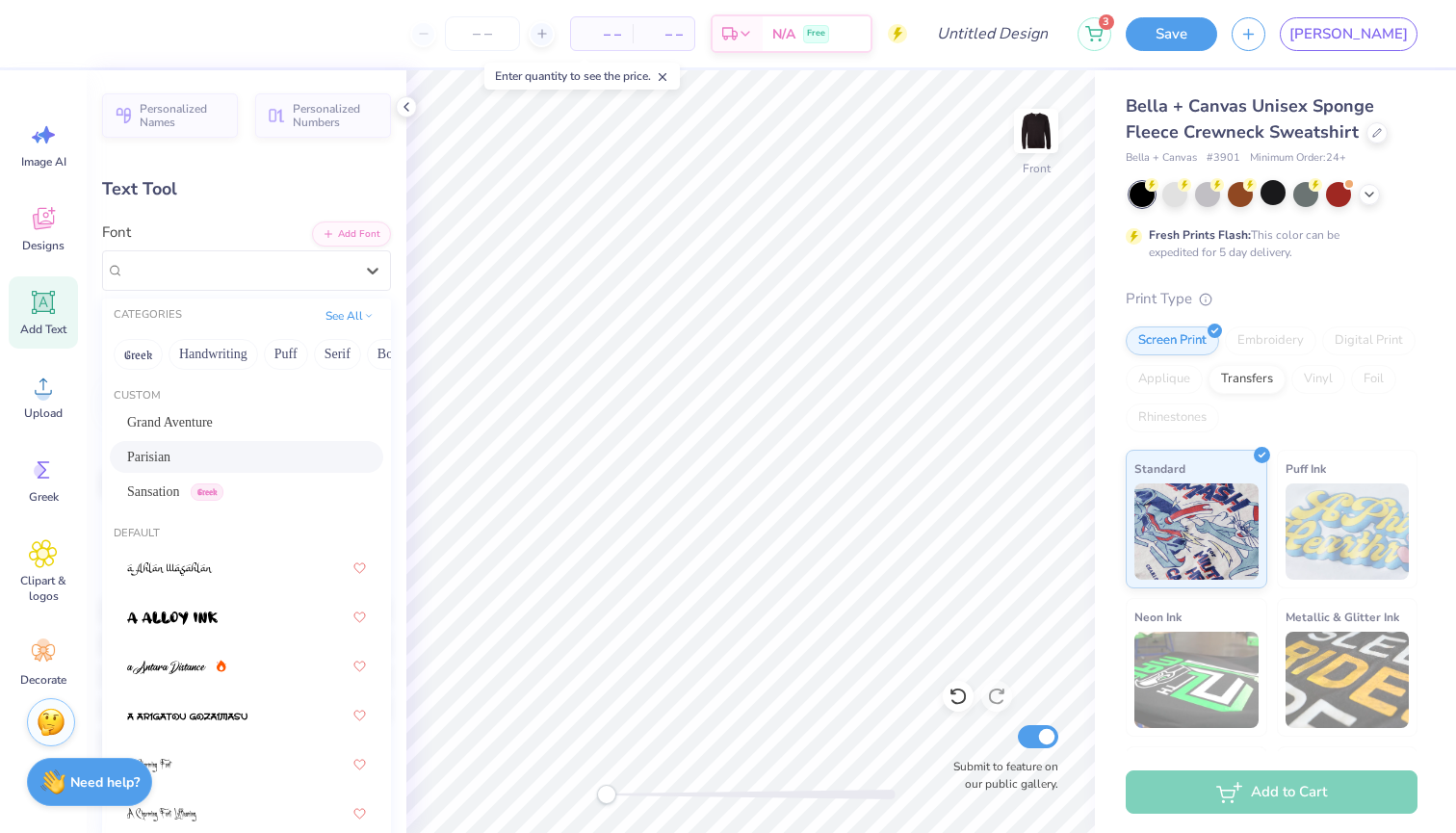
click at [234, 209] on div "Personalized Names Personalized Numbers Text Tool Add Font Font option Parisian…" at bounding box center [246, 452] width 320 height 764
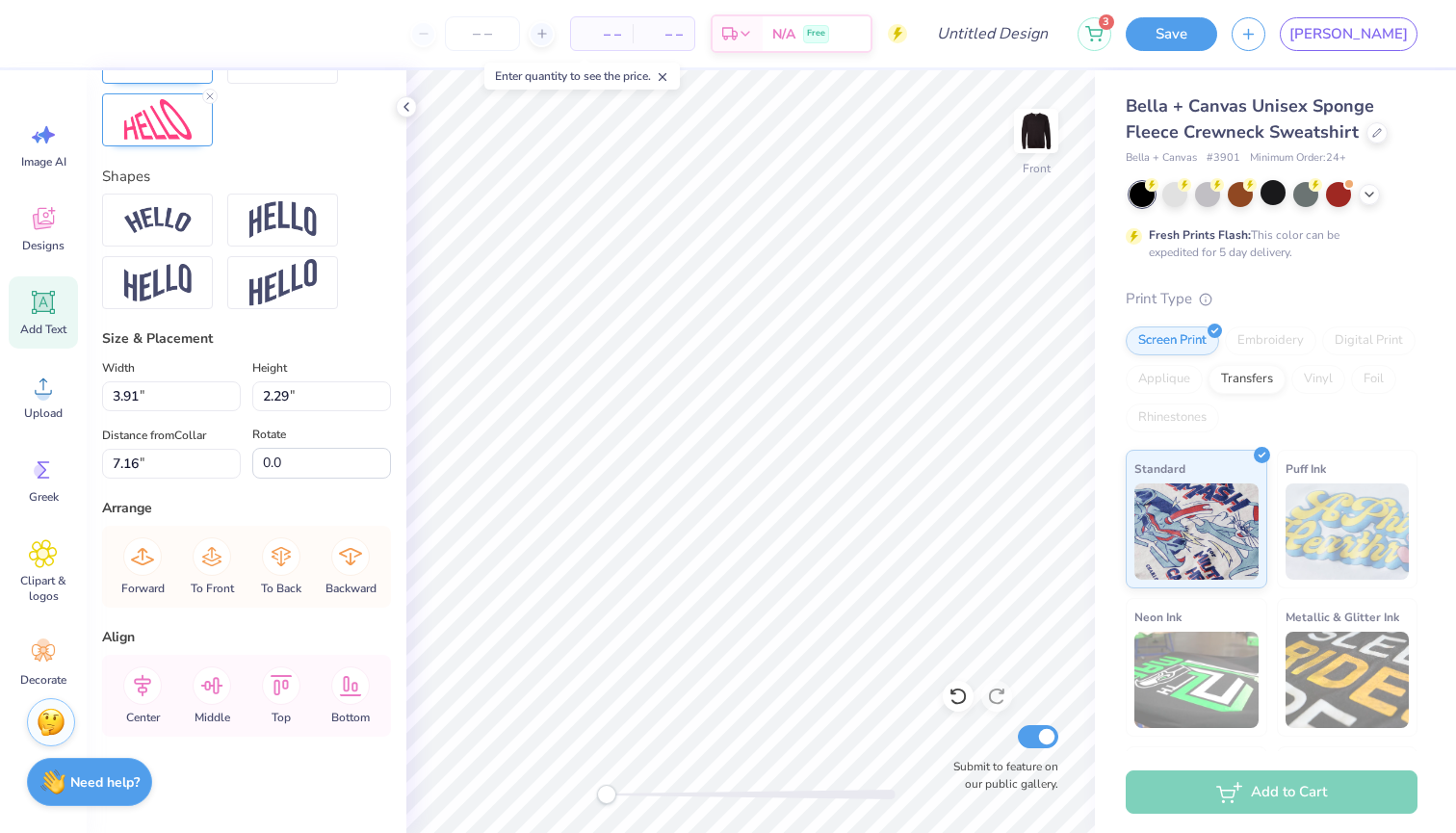
scroll to position [832, 0]
click at [231, 400] on input "3.9" at bounding box center [172, 396] width 139 height 30
click at [231, 400] on input "3.89" at bounding box center [172, 396] width 139 height 30
click at [231, 400] on input "3.88" at bounding box center [172, 396] width 139 height 30
click at [231, 400] on input "3.87" at bounding box center [172, 396] width 139 height 30
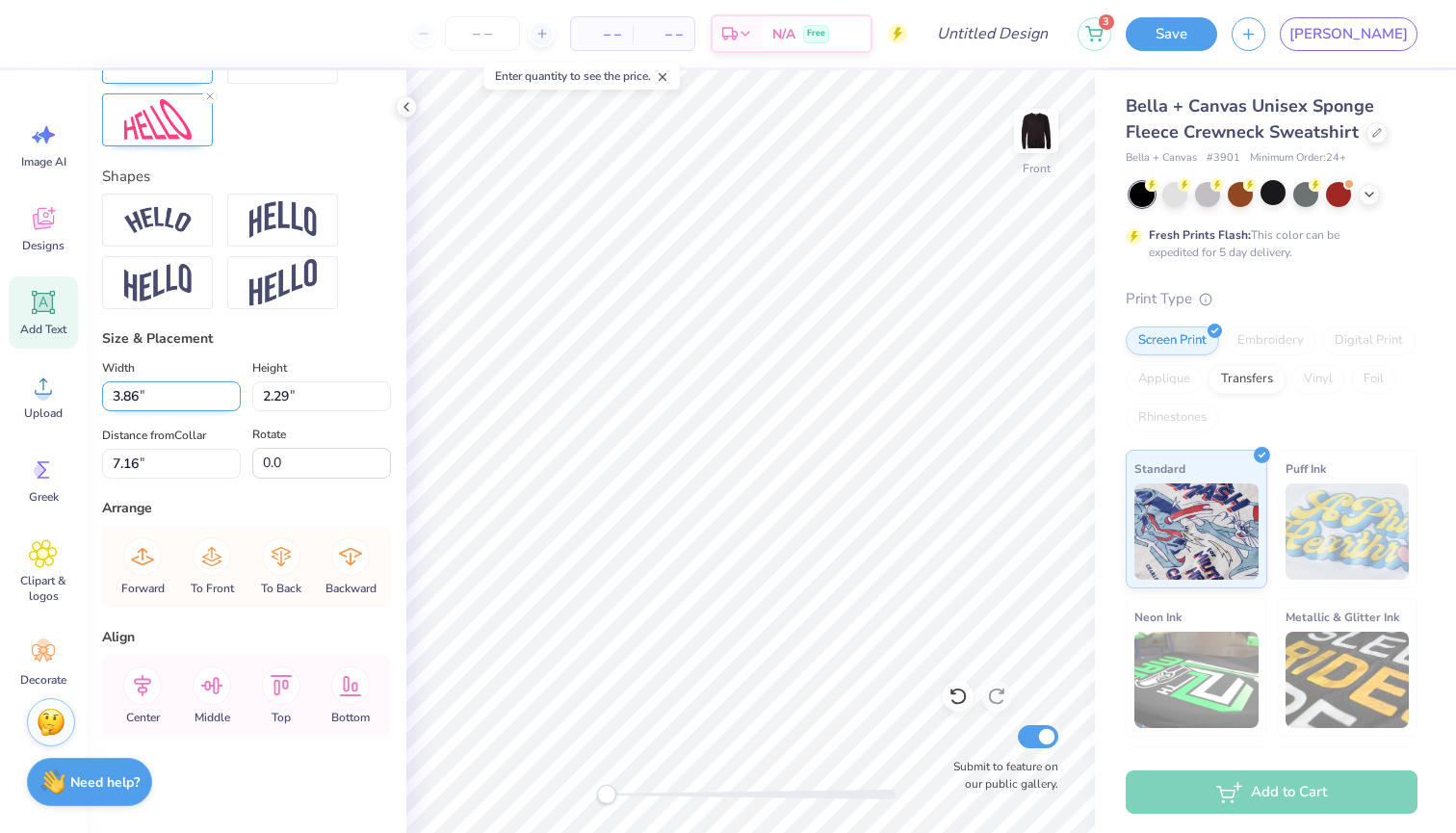
click at [231, 400] on input "3.86" at bounding box center [172, 396] width 139 height 30
click at [231, 400] on input "3.85" at bounding box center [172, 396] width 139 height 30
click at [231, 400] on input "3.84" at bounding box center [172, 396] width 139 height 30
click at [231, 400] on input "3.83" at bounding box center [172, 396] width 139 height 30
click at [231, 400] on input "3.38" at bounding box center [172, 396] width 139 height 30
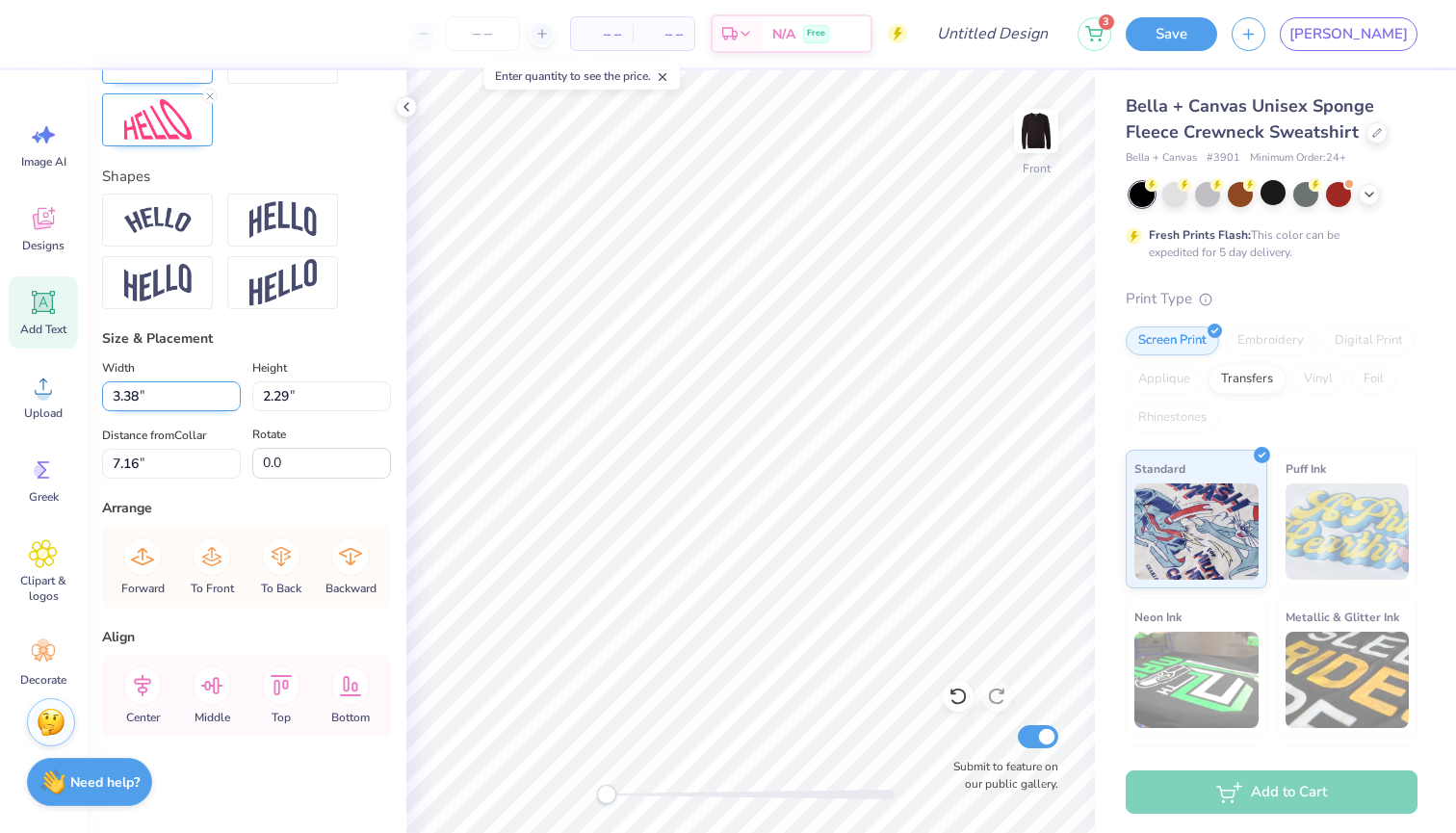
click at [200, 402] on input "3.38" at bounding box center [172, 396] width 139 height 30
click at [233, 402] on input "1.1" at bounding box center [172, 396] width 139 height 30
type input "1.10"
type input "0.64"
type input "7.99"
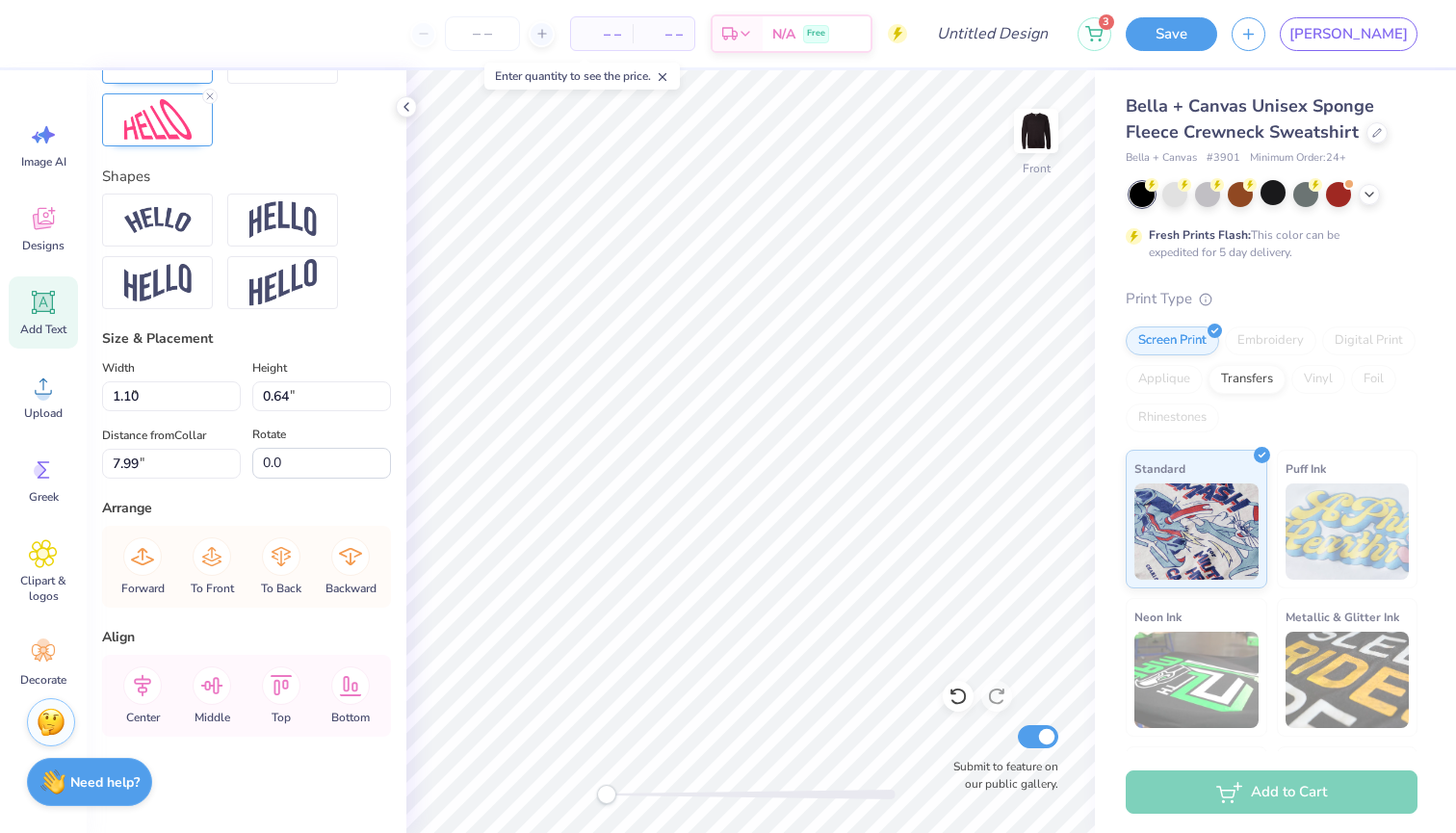
drag, startPoint x: 313, startPoint y: 369, endPoint x: 356, endPoint y: 318, distance: 66.7
click at [314, 369] on div "Height 0.64 2.29 "" at bounding box center [322, 383] width 139 height 55
click at [357, 318] on div "Personalized Names Personalized Numbers Text Tool Add Font Font Parisian Switch…" at bounding box center [246, 452] width 320 height 764
click at [233, 394] on input "1.68" at bounding box center [172, 396] width 139 height 30
type input "4.45"
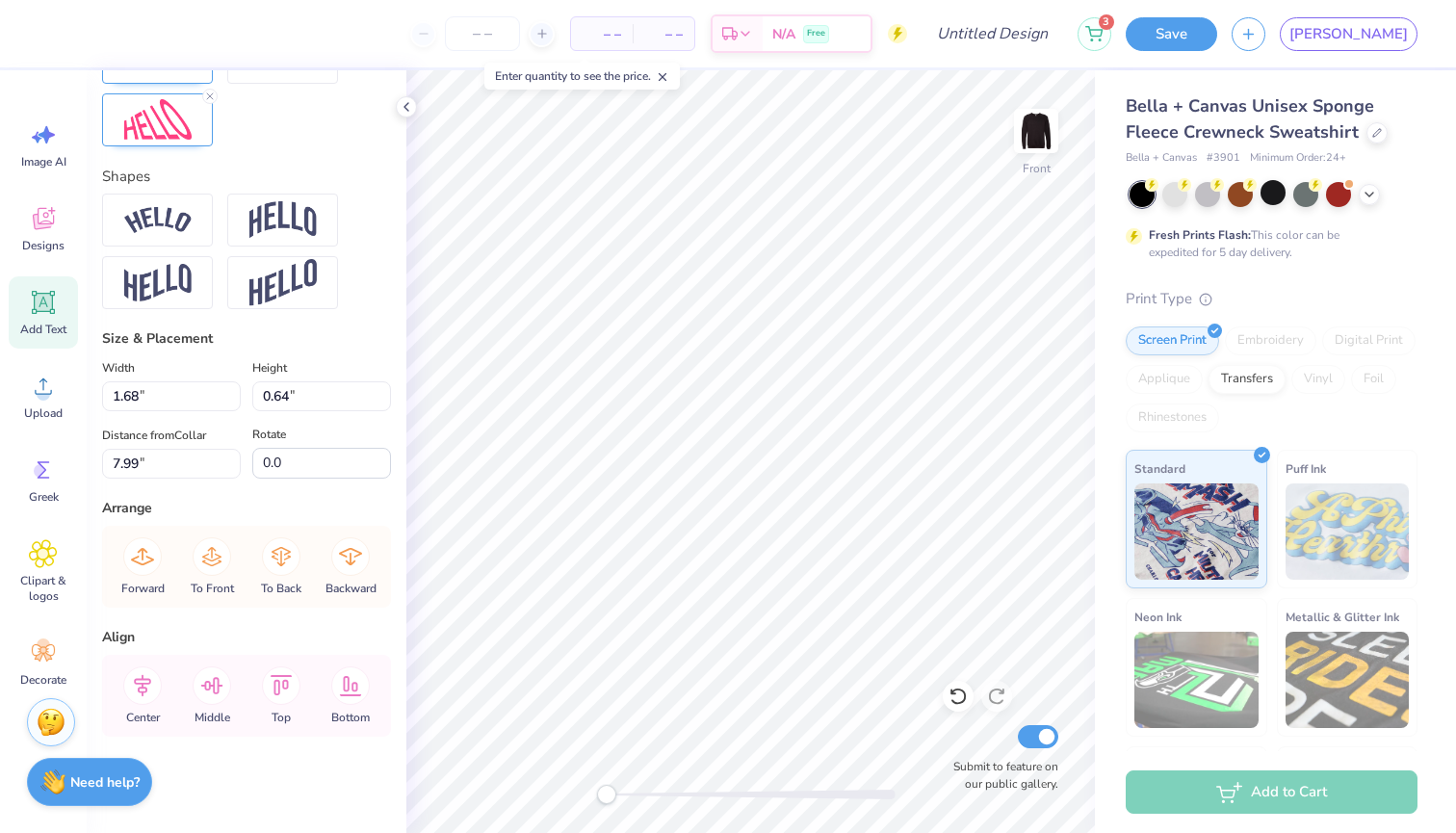
type input "2.30"
type input "4.24"
type input "1.10"
type input "0.64"
type input "7.99"
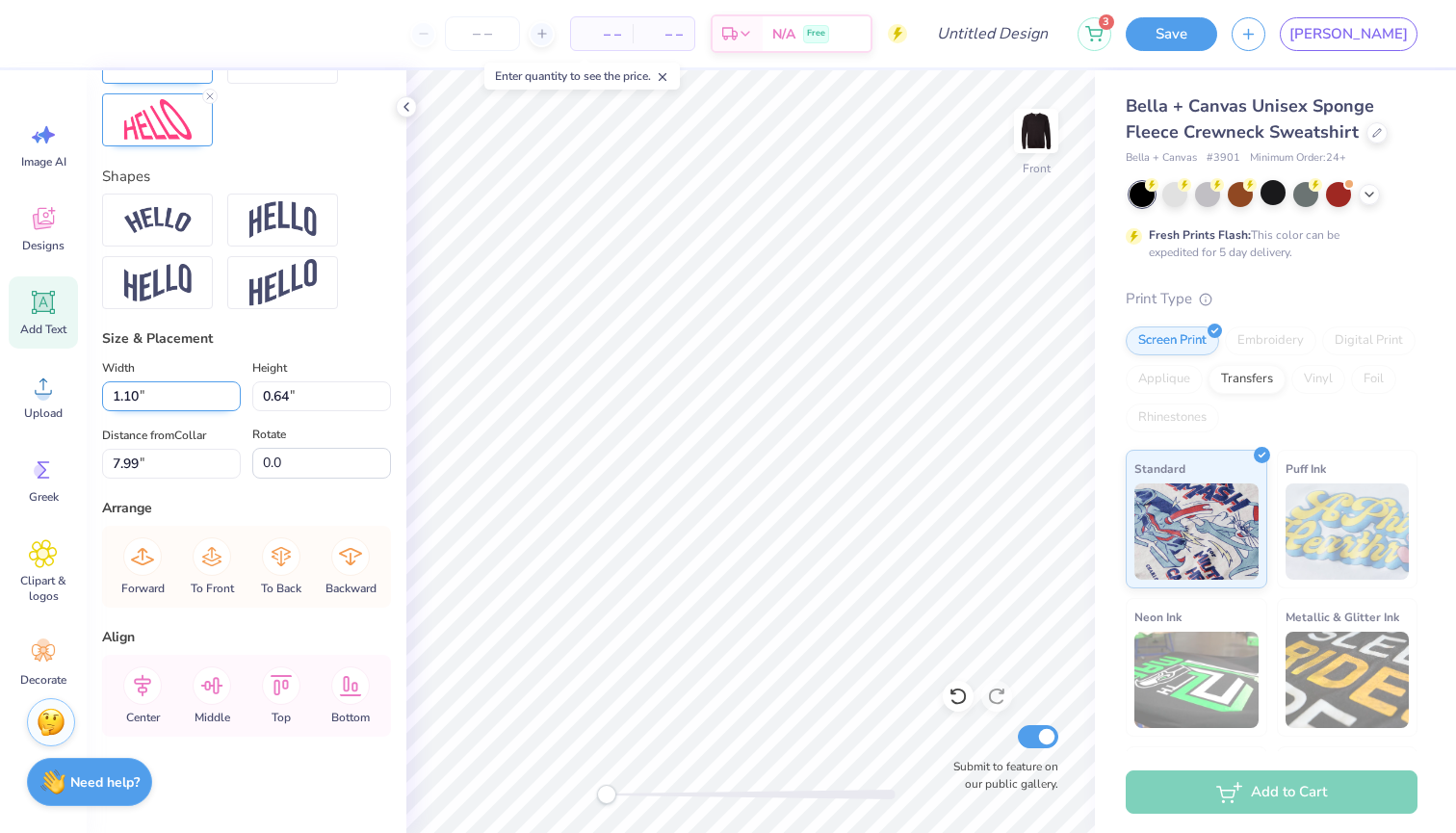
click at [198, 397] on input "1.10" at bounding box center [172, 396] width 139 height 30
type input "4.45"
type input "2.30"
type input "4.24"
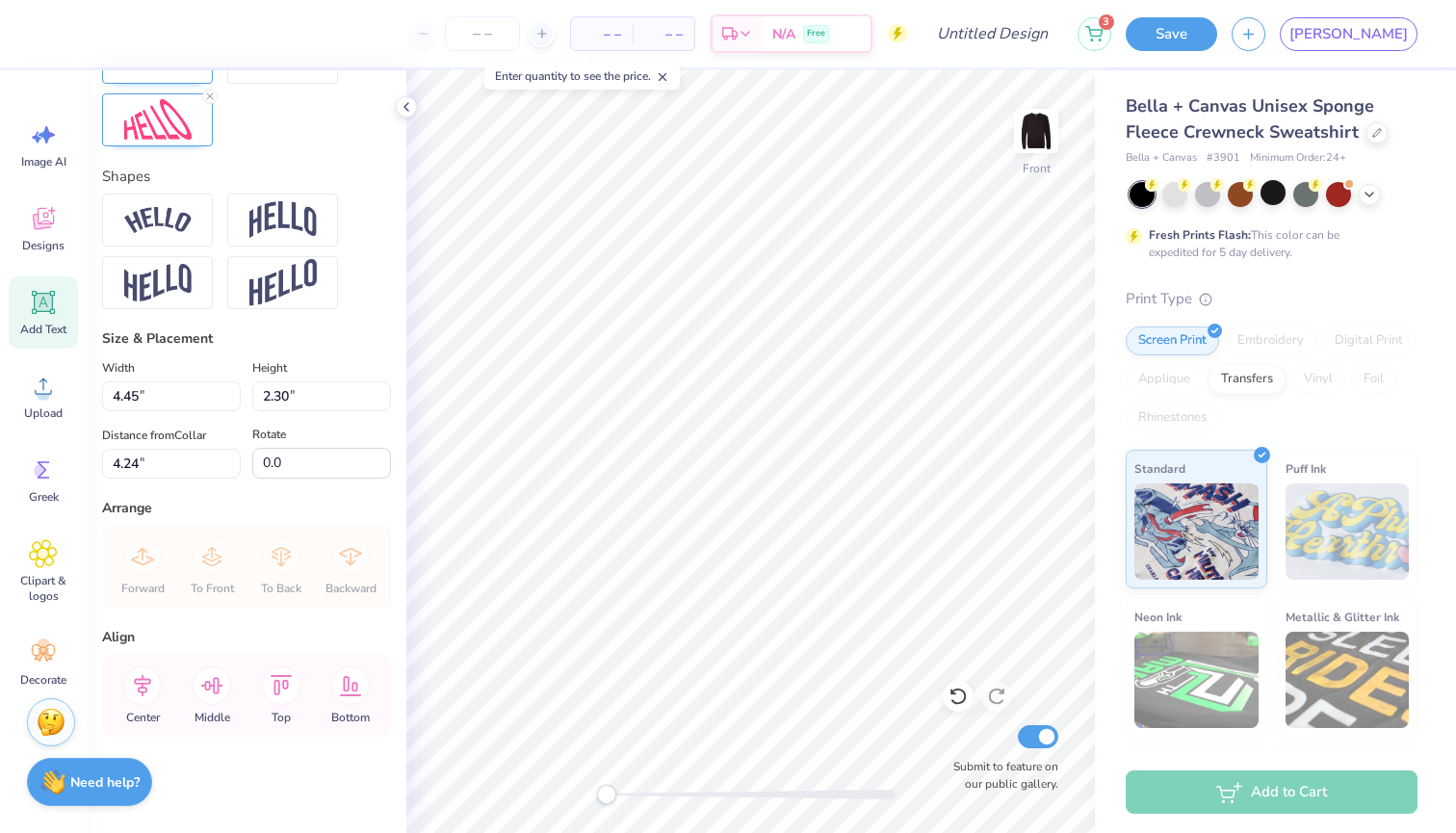
type textarea "E"
type textarea "ERPS"
type input "1.10"
type input "0.64"
type input "7.99"
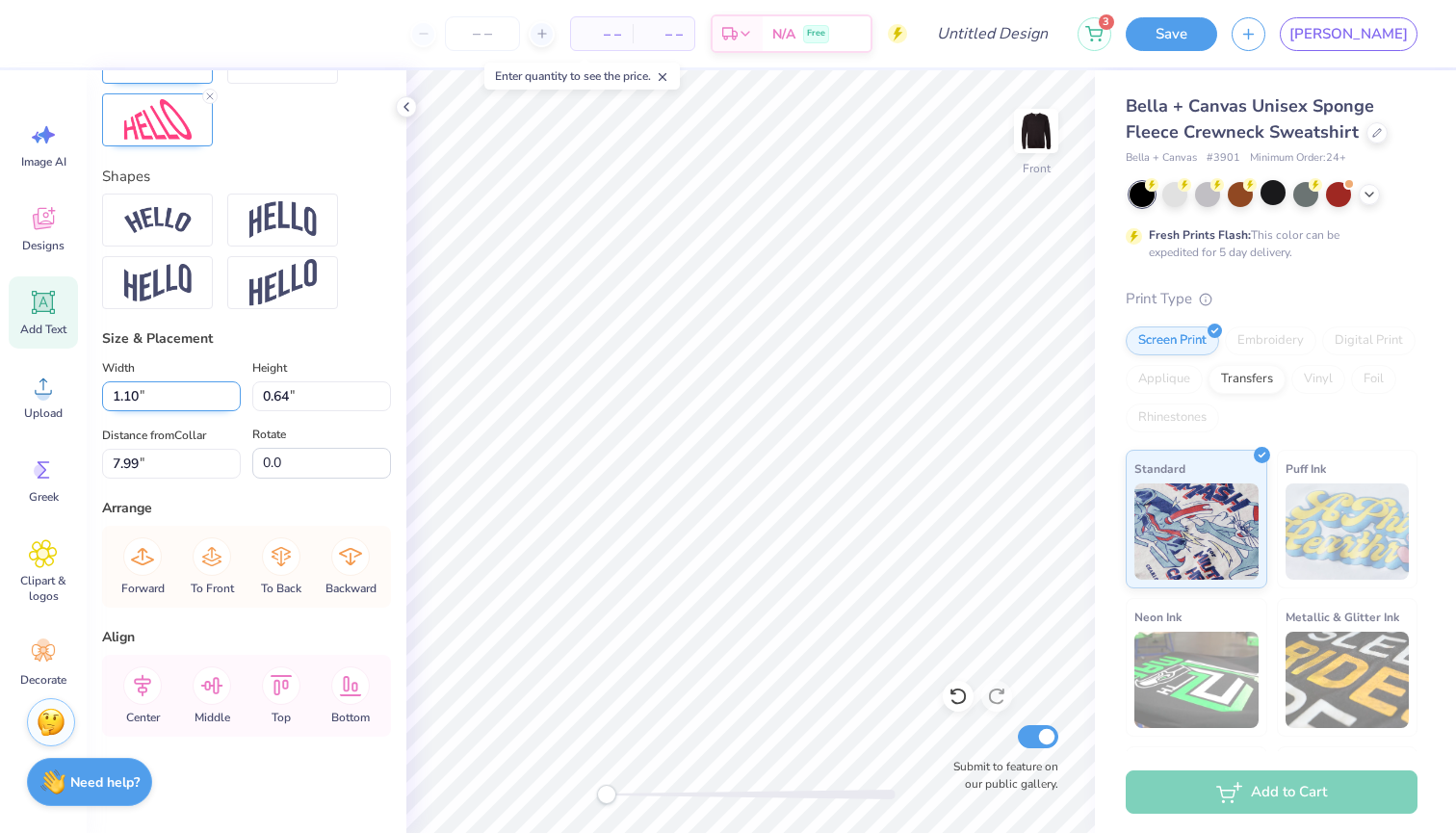
click at [157, 399] on input "1.10" at bounding box center [172, 396] width 139 height 30
type input "1.10"
type input "8.14"
type input "4.45"
type input "2.30"
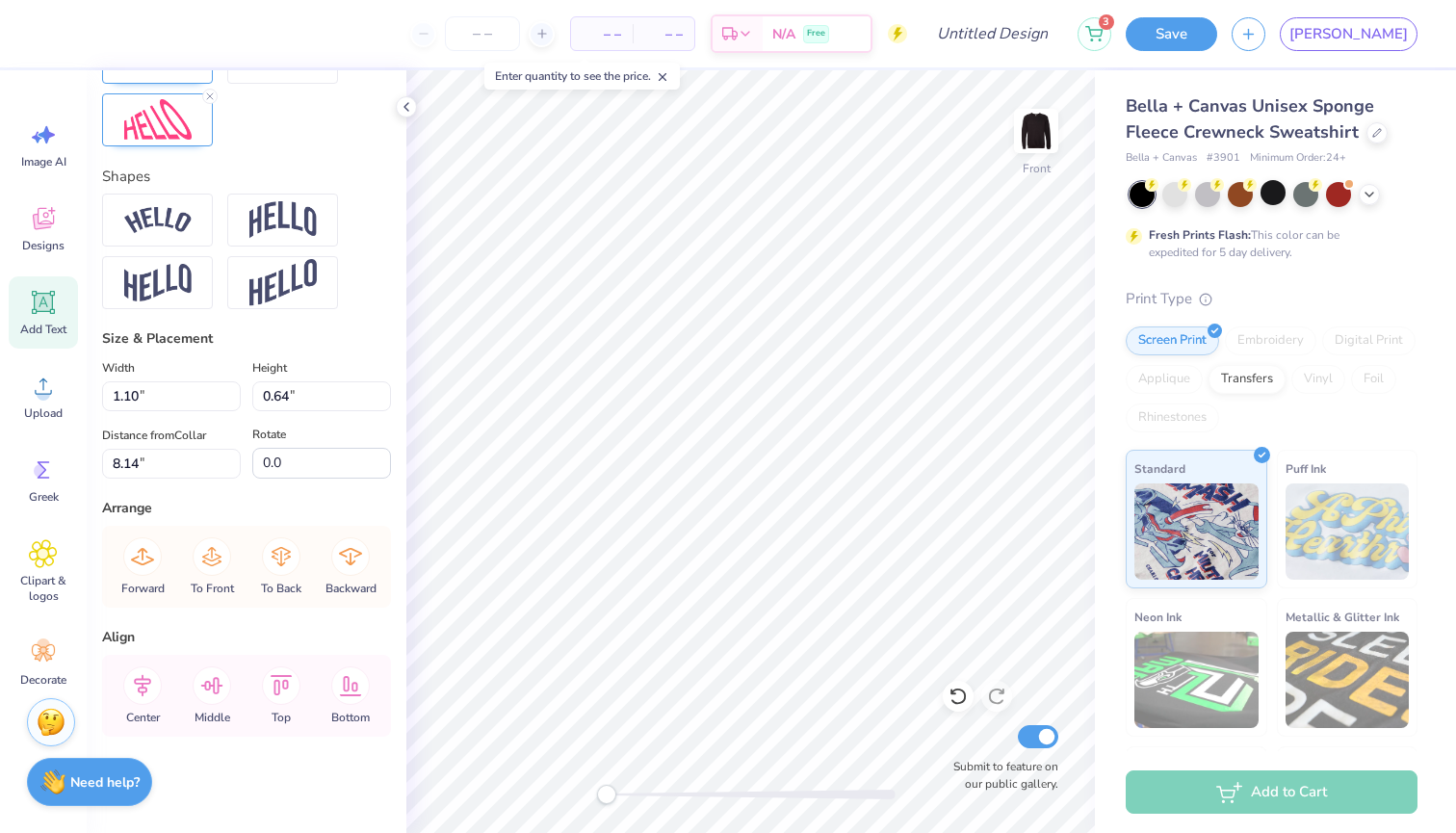
type input "4.24"
type input "1.10"
type input "0.64"
type input "8.14"
click at [301, 396] on input "0.64" at bounding box center [322, 396] width 139 height 30
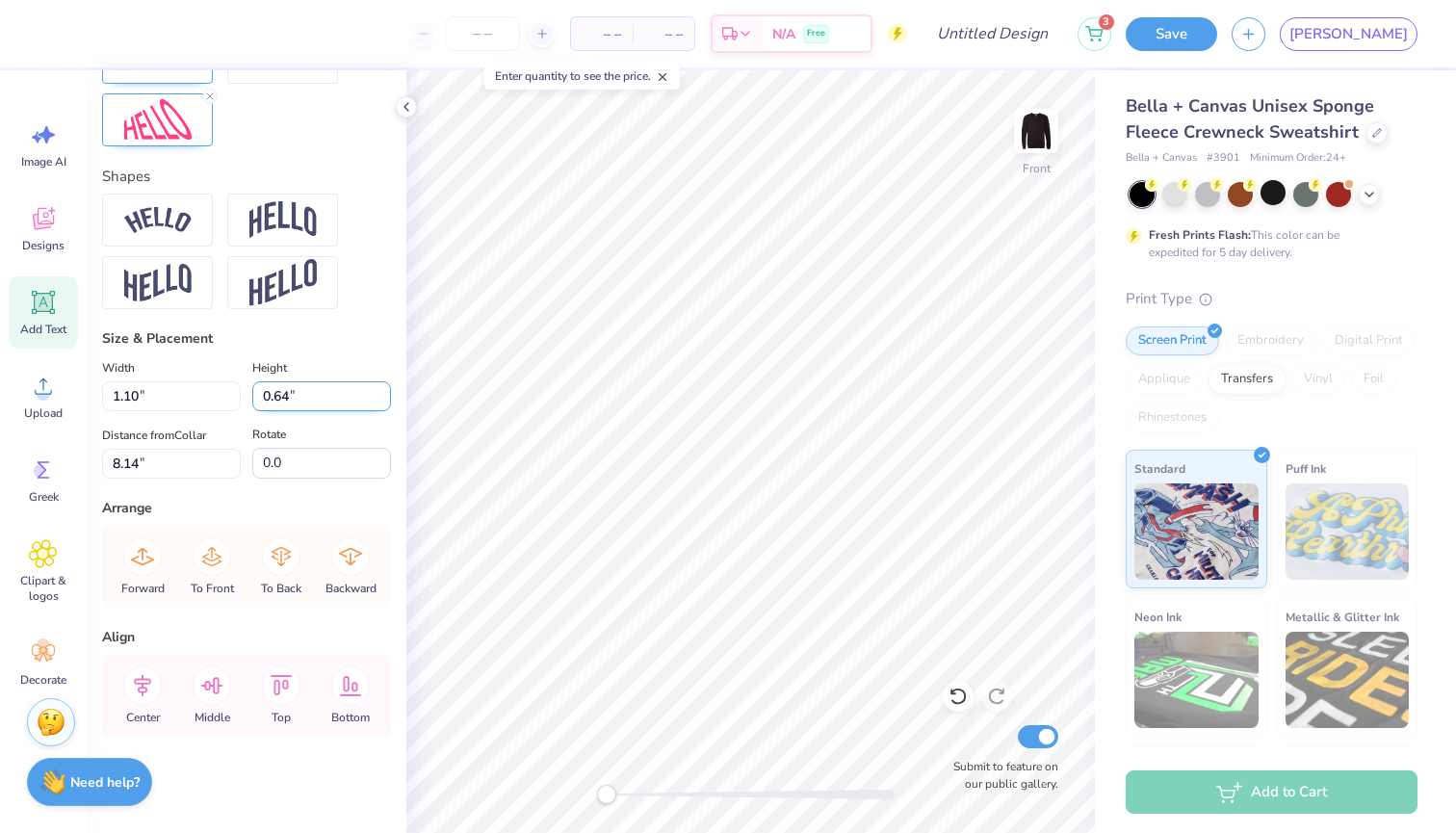
click at [301, 396] on input "0.64" at bounding box center [322, 396] width 139 height 30
click at [290, 403] on input "0.64" at bounding box center [322, 396] width 139 height 30
click at [381, 390] on input "1.25" at bounding box center [322, 396] width 139 height 30
click at [381, 390] on input "1.26" at bounding box center [322, 396] width 139 height 30
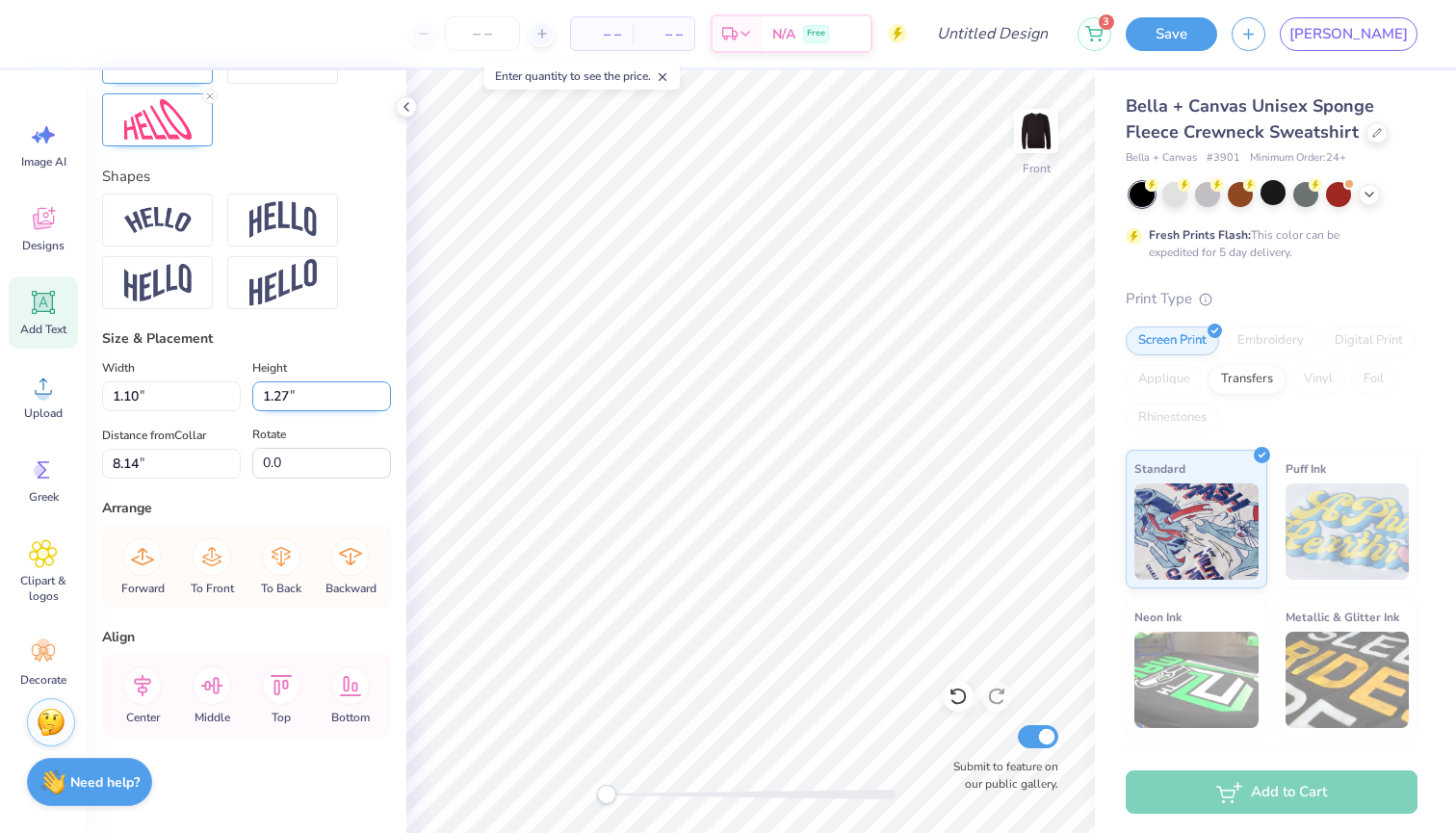
click at [381, 390] on input "1.27" at bounding box center [322, 396] width 139 height 30
click at [381, 390] on input "1.28" at bounding box center [322, 396] width 139 height 30
click at [381, 390] on input "1.29" at bounding box center [322, 396] width 139 height 30
click at [381, 390] on input "1.3" at bounding box center [322, 396] width 139 height 30
click at [381, 390] on input "1.31" at bounding box center [322, 396] width 139 height 30
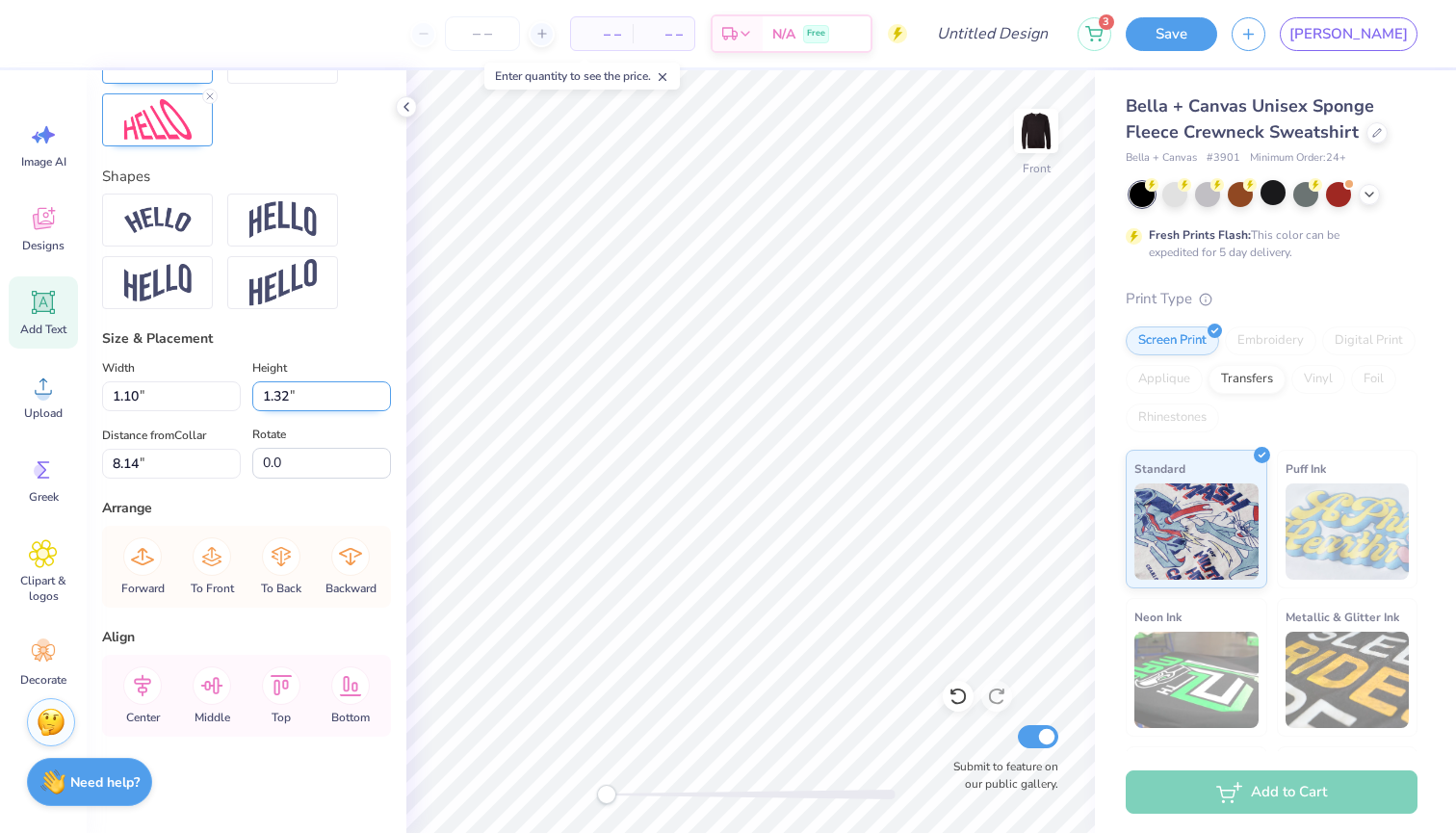
click at [381, 390] on input "1.32" at bounding box center [322, 396] width 139 height 30
click at [381, 387] on input "1.58" at bounding box center [322, 396] width 139 height 30
click at [381, 386] on input "1.84" at bounding box center [322, 396] width 139 height 30
click at [381, 386] on input "2.02" at bounding box center [322, 396] width 139 height 30
click at [381, 386] on input "2.03" at bounding box center [322, 396] width 139 height 30
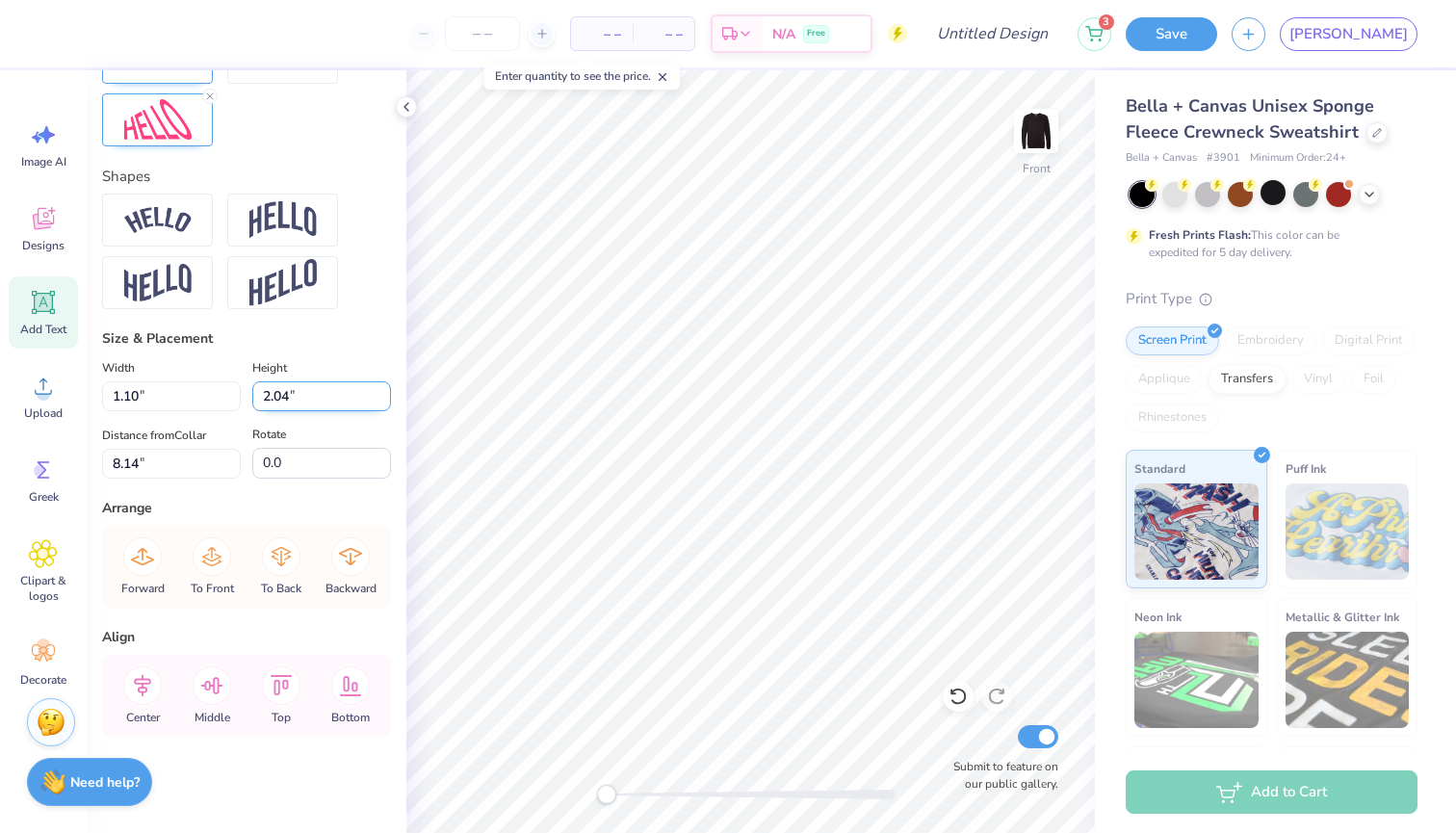
click at [381, 386] on input "2.04" at bounding box center [322, 396] width 139 height 30
click at [381, 386] on input "2.05" at bounding box center [322, 396] width 139 height 30
click at [381, 386] on input "2.06" at bounding box center [322, 396] width 139 height 30
click at [381, 386] on input "2.07" at bounding box center [322, 396] width 139 height 30
click at [381, 386] on input "2.08" at bounding box center [322, 396] width 139 height 30
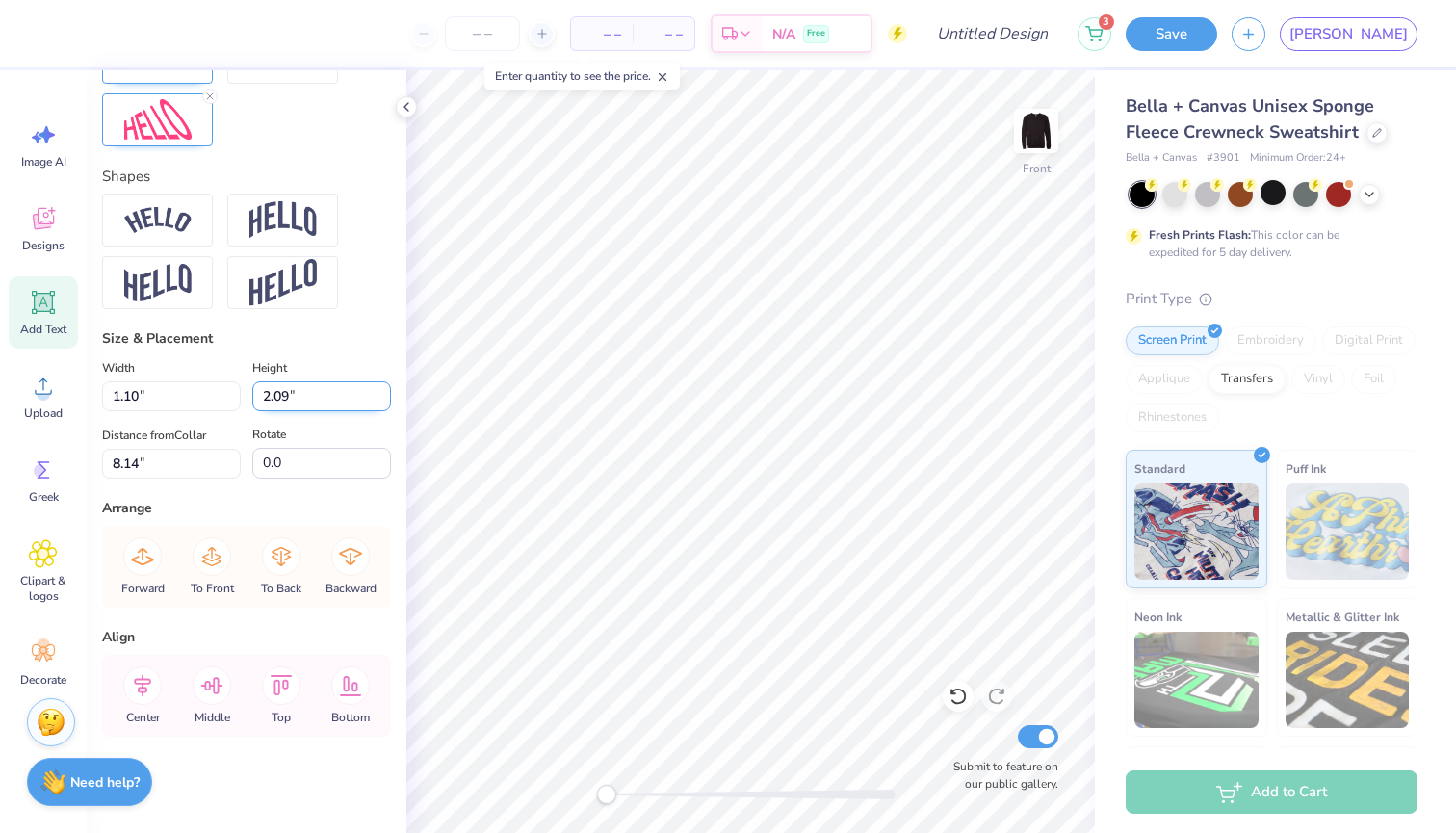
click at [381, 386] on input "2.09" at bounding box center [322, 396] width 139 height 30
click at [381, 386] on input "2.1" at bounding box center [322, 396] width 139 height 30
click at [381, 386] on input "2.11" at bounding box center [322, 396] width 139 height 30
click at [381, 386] on input "2.12" at bounding box center [322, 396] width 139 height 30
click at [381, 386] on input "2.13" at bounding box center [322, 396] width 139 height 30
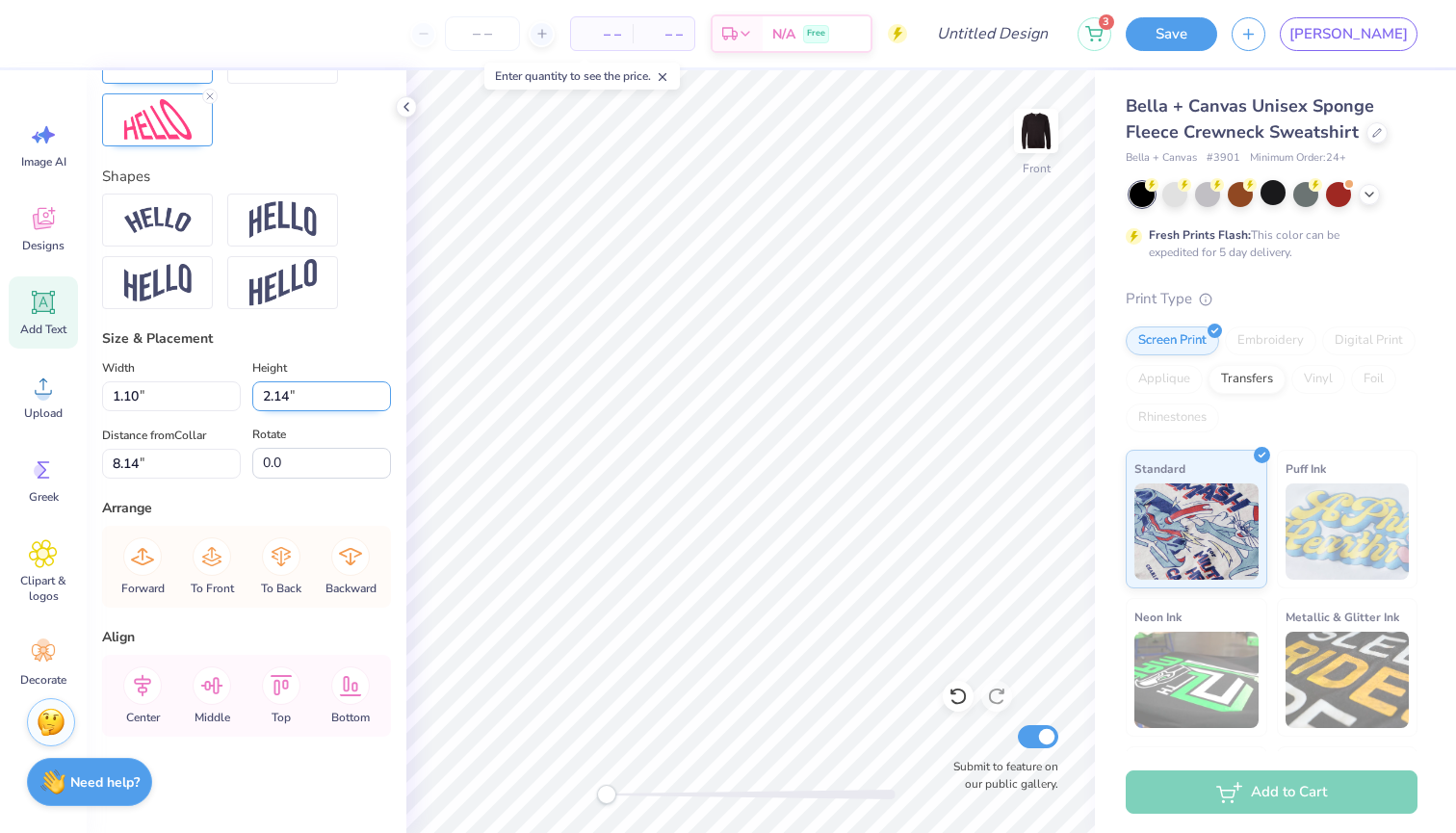
click at [381, 386] on input "2.14" at bounding box center [322, 396] width 139 height 30
click at [381, 386] on input "2.15" at bounding box center [322, 396] width 139 height 30
click at [381, 386] on input "2.16" at bounding box center [322, 396] width 139 height 30
click at [381, 386] on input "2.17" at bounding box center [322, 396] width 139 height 30
click at [381, 386] on input "2.18" at bounding box center [322, 396] width 139 height 30
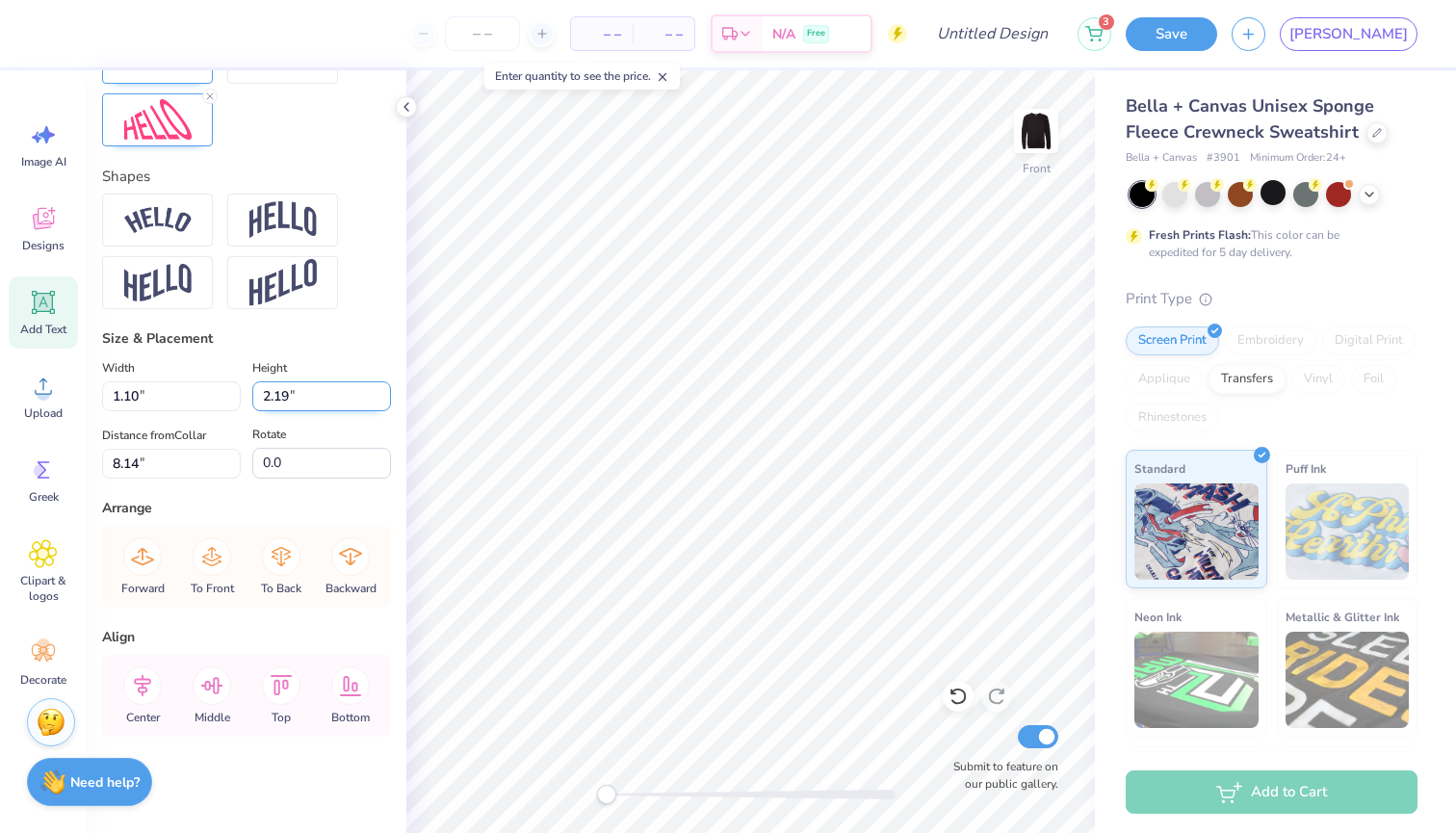
click at [381, 386] on input "2.19" at bounding box center [322, 396] width 139 height 30
click at [381, 386] on input "2.2" at bounding box center [322, 396] width 139 height 30
click at [381, 386] on input "2.21" at bounding box center [322, 396] width 139 height 30
click at [381, 386] on input "2.22" at bounding box center [322, 396] width 139 height 30
click at [381, 386] on input "2.23" at bounding box center [322, 396] width 139 height 30
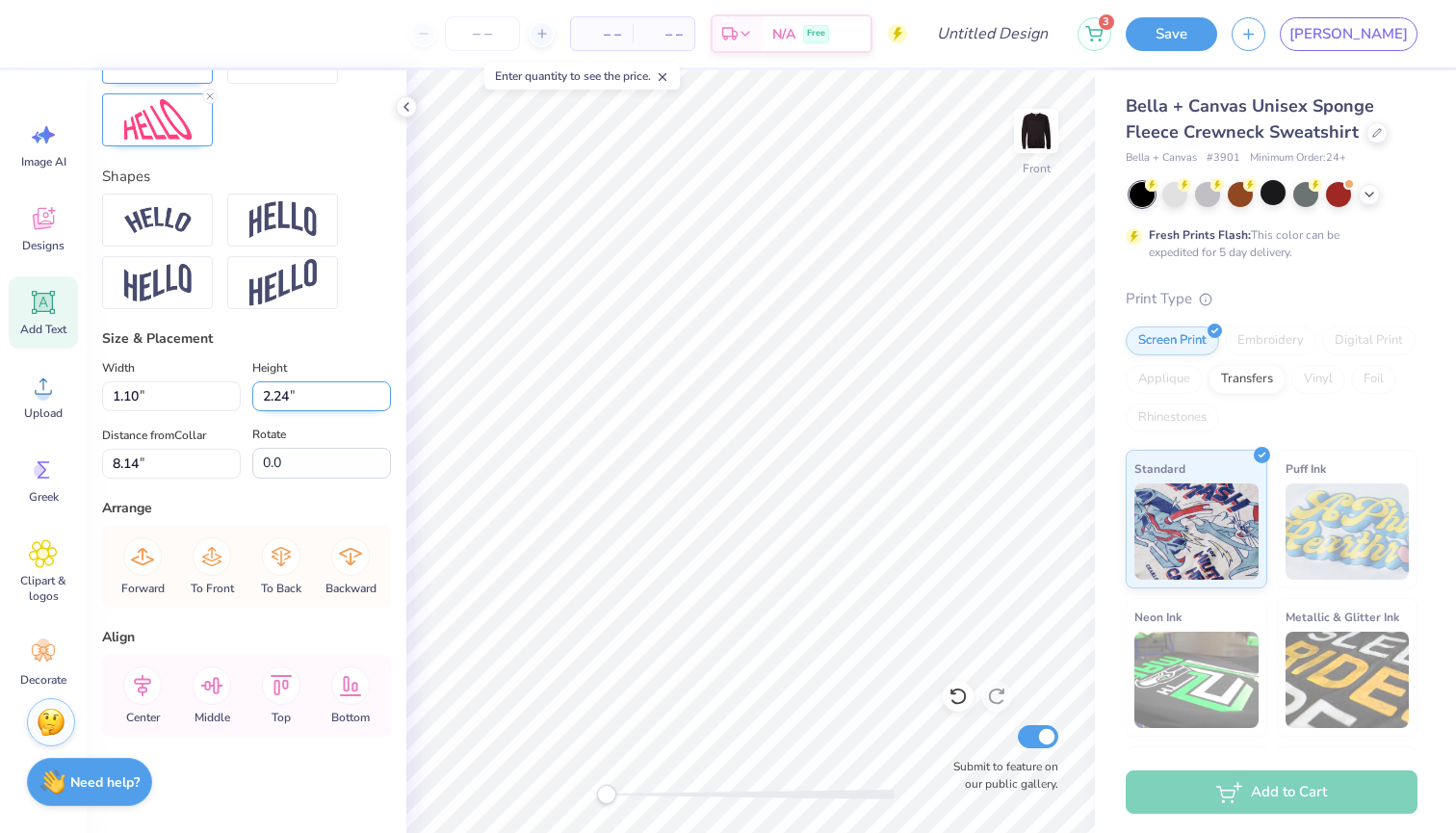
click at [381, 386] on input "2.24" at bounding box center [322, 396] width 139 height 30
click at [381, 386] on input "2.25" at bounding box center [322, 396] width 139 height 30
click at [381, 386] on input "2.26" at bounding box center [322, 396] width 139 height 30
click at [381, 386] on input "2.27" at bounding box center [322, 396] width 139 height 30
click at [381, 386] on input "2.28" at bounding box center [322, 396] width 139 height 30
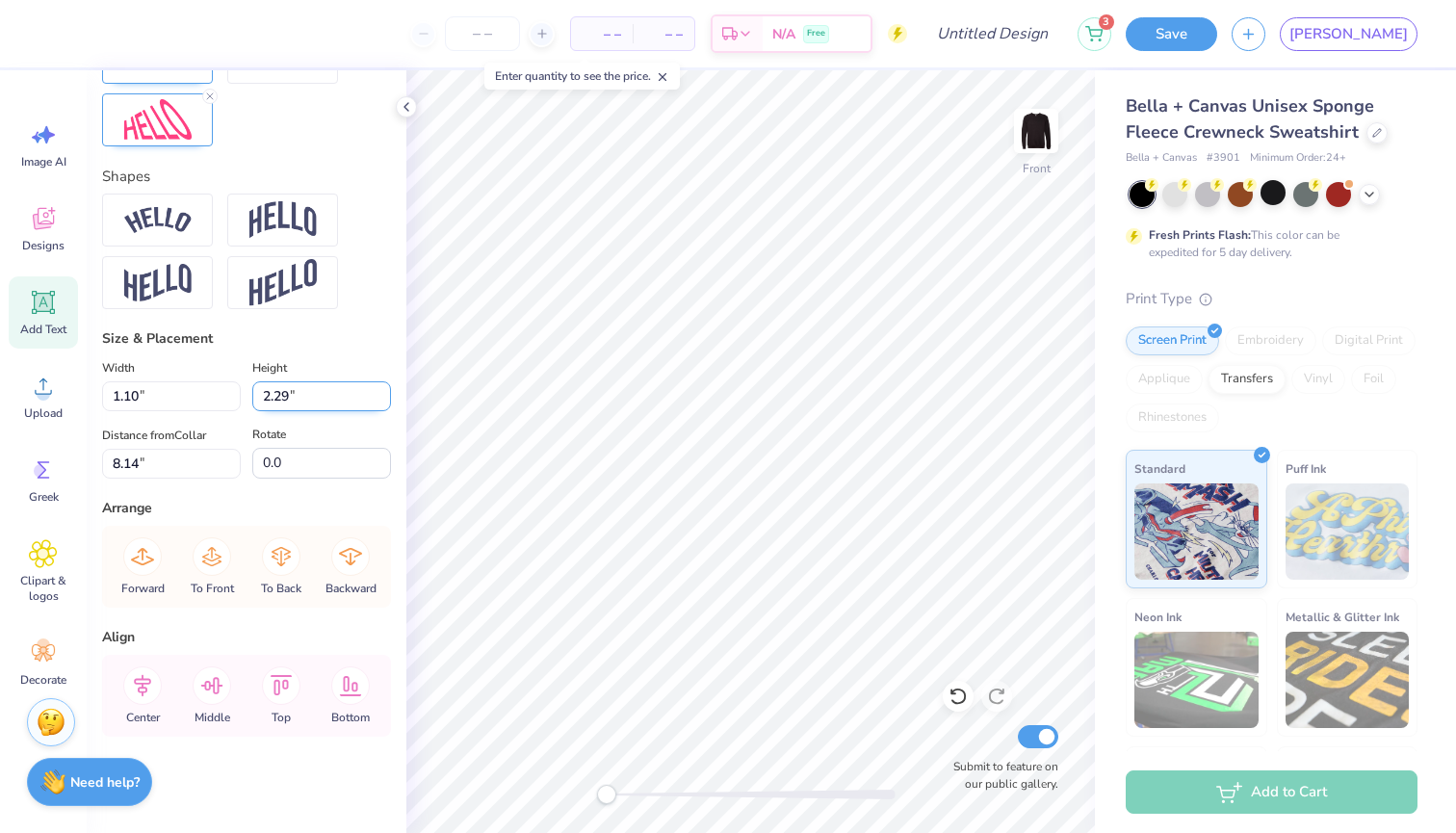
click at [381, 386] on input "2.29" at bounding box center [322, 396] width 139 height 30
type input "2.3"
click at [381, 386] on input "2.3" at bounding box center [322, 396] width 139 height 30
click at [344, 402] on input "2.3" at bounding box center [322, 396] width 139 height 30
click at [348, 372] on div "Height 2.3 2.3 "" at bounding box center [322, 383] width 139 height 55
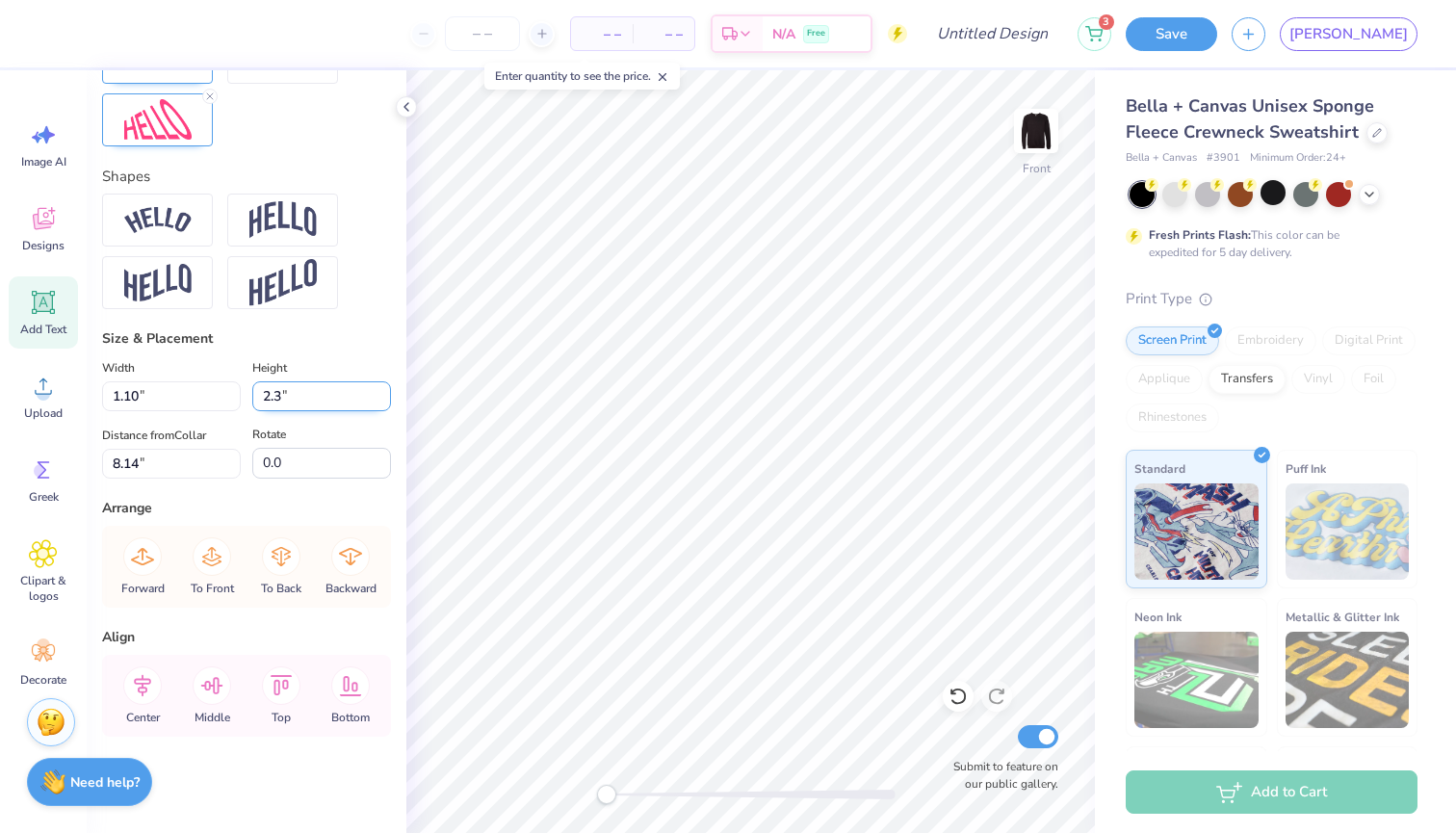
type input "3.93"
type input "2.30"
type input "7.31"
click at [346, 389] on input "2.30" at bounding box center [322, 396] width 139 height 30
click at [232, 402] on input "3.92" at bounding box center [172, 396] width 139 height 30
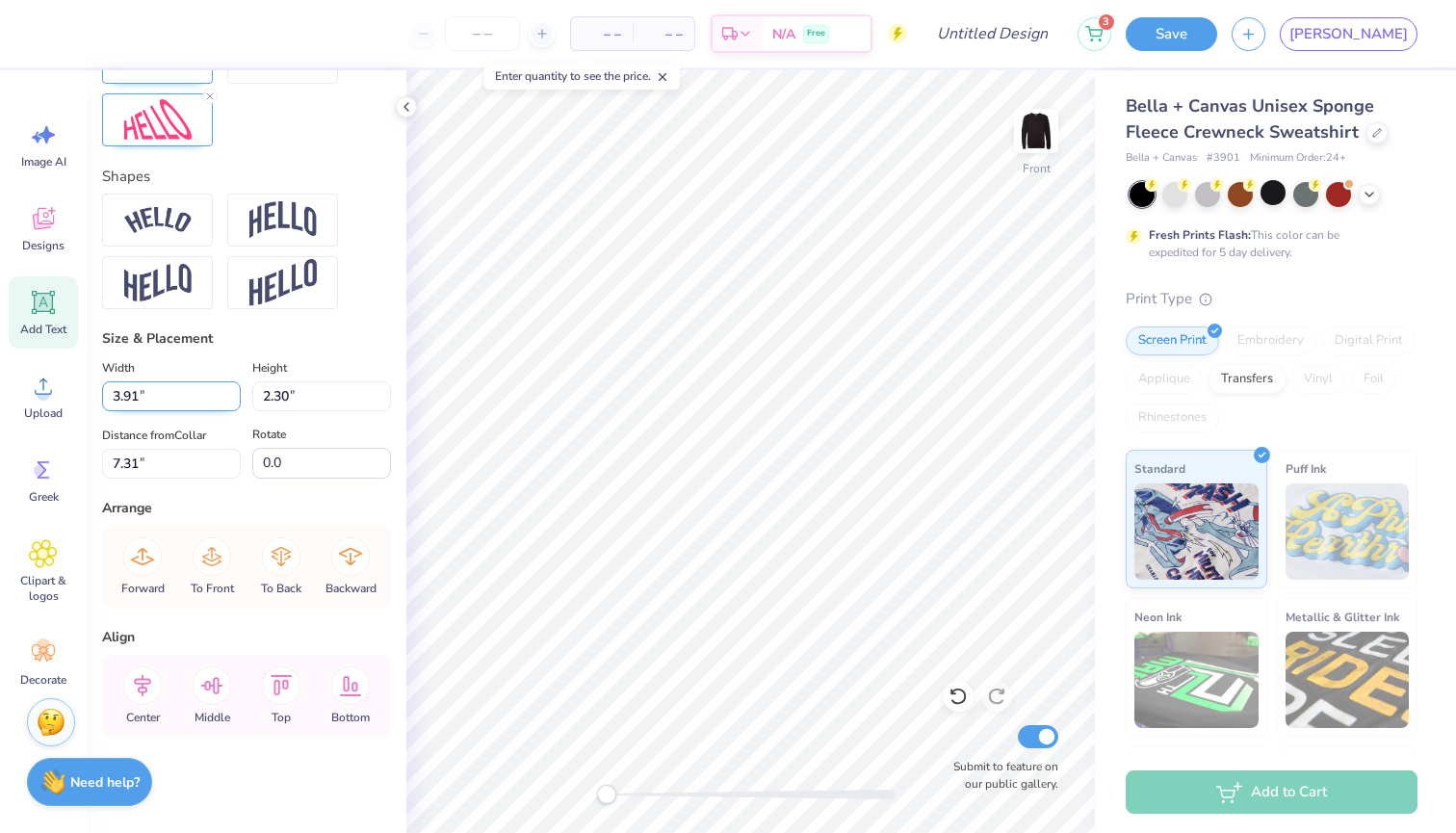
click at [232, 402] on input "3.91" at bounding box center [172, 396] width 139 height 30
click at [232, 402] on input "3.9" at bounding box center [172, 396] width 139 height 30
click at [232, 402] on input "3.89" at bounding box center [172, 396] width 139 height 30
click at [232, 402] on input "3.88" at bounding box center [172, 396] width 139 height 30
click at [232, 402] on input "3.87" at bounding box center [172, 396] width 139 height 30
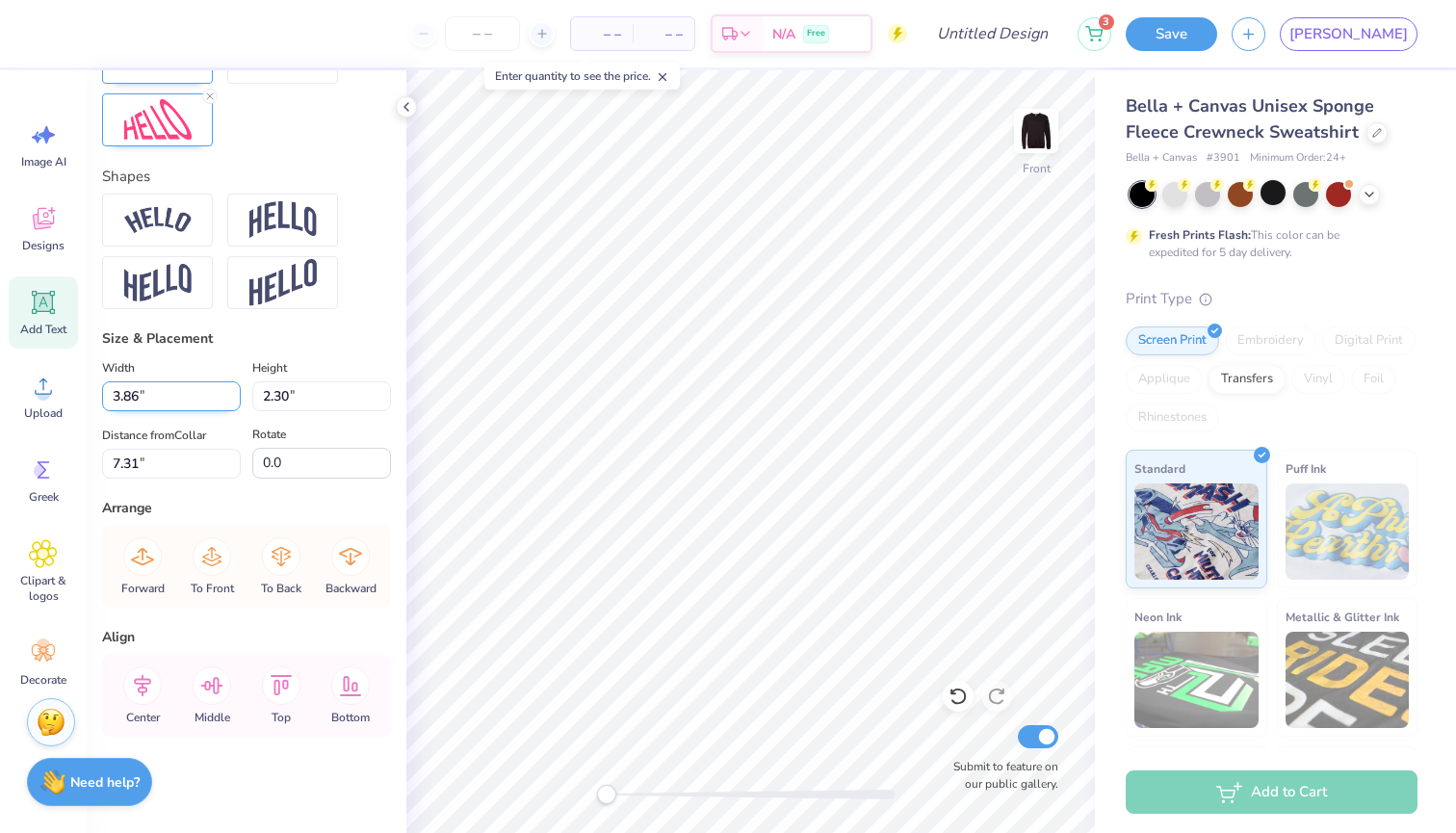
click at [232, 402] on input "3.86" at bounding box center [172, 396] width 139 height 30
click at [232, 402] on input "3.85" at bounding box center [172, 396] width 139 height 30
click at [232, 402] on input "3.84" at bounding box center [172, 396] width 139 height 30
click at [232, 402] on input "3.83" at bounding box center [172, 396] width 139 height 30
click at [232, 402] on input "3.82" at bounding box center [172, 396] width 139 height 30
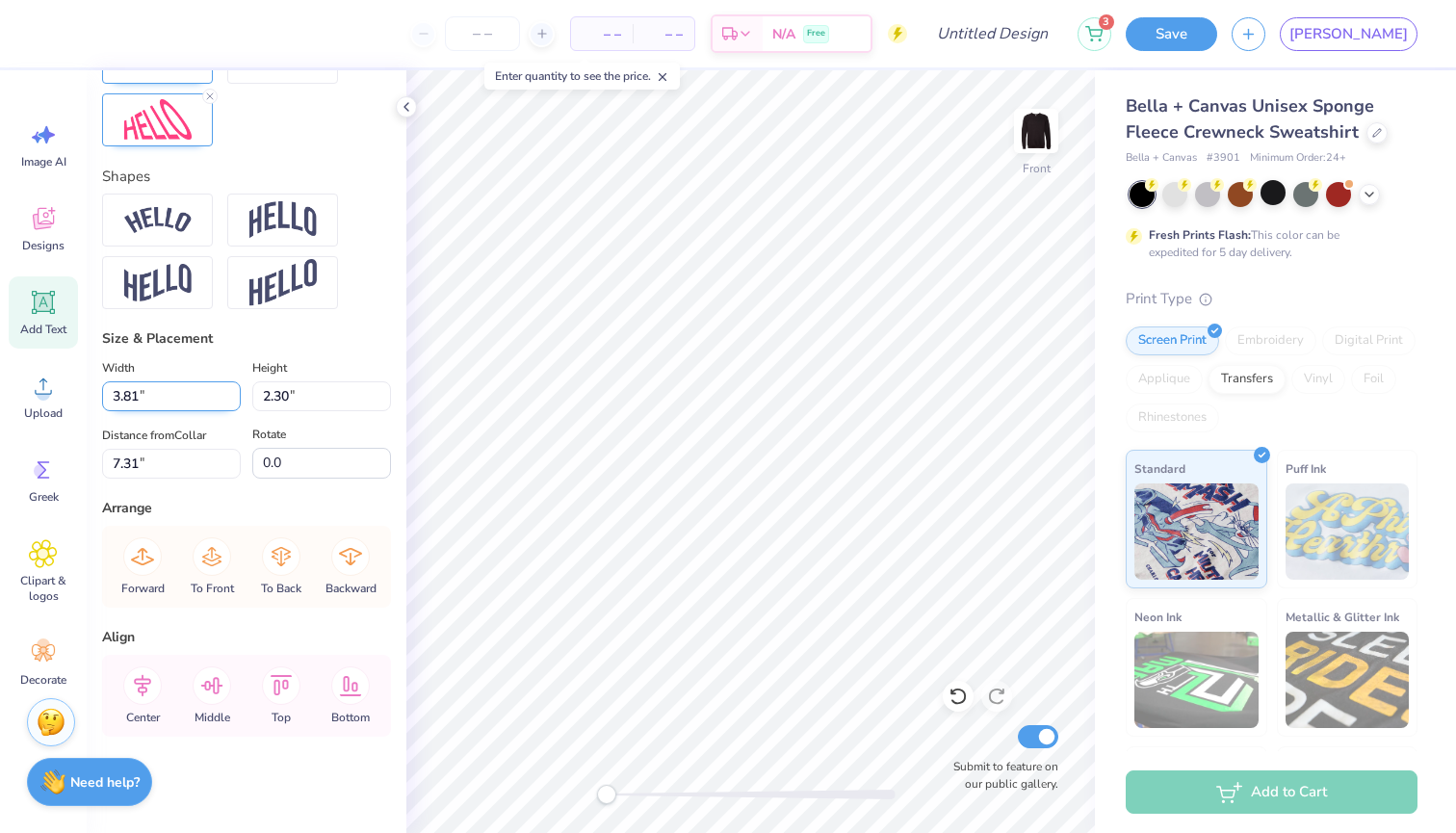
click at [232, 402] on input "3.81" at bounding box center [172, 396] width 139 height 30
click at [232, 402] on input "3.8" at bounding box center [172, 396] width 139 height 30
click at [232, 402] on input "3.79" at bounding box center [172, 396] width 139 height 30
type input "2.45"
click at [232, 402] on input "2.45" at bounding box center [172, 396] width 139 height 30
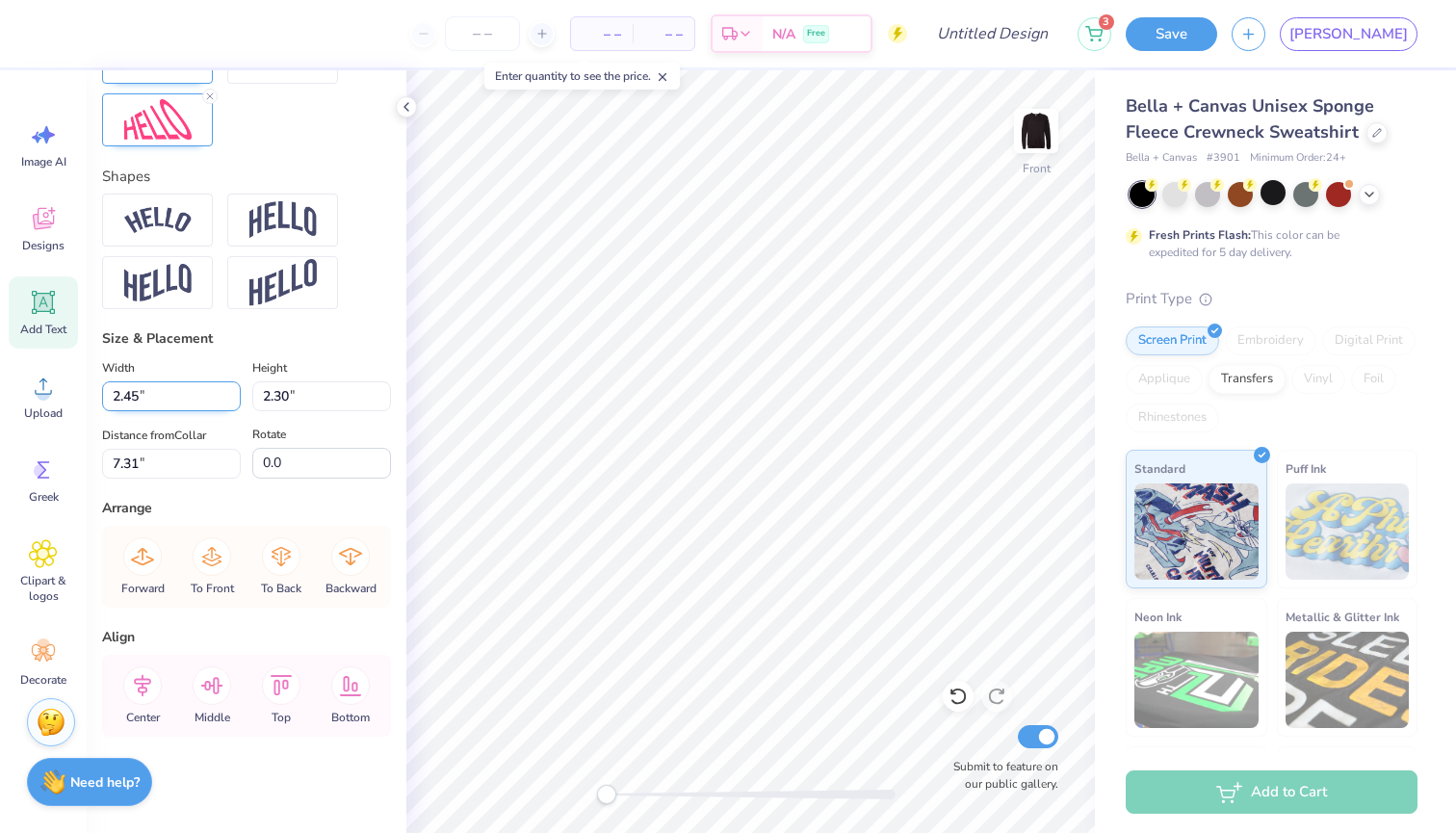
click at [212, 399] on input "2.45" at bounding box center [172, 396] width 139 height 30
click at [208, 385] on input "2.45" at bounding box center [172, 396] width 139 height 30
click at [226, 363] on div "Width 2.45 2.45 "" at bounding box center [172, 383] width 139 height 55
type input "1.44"
type input "7.58"
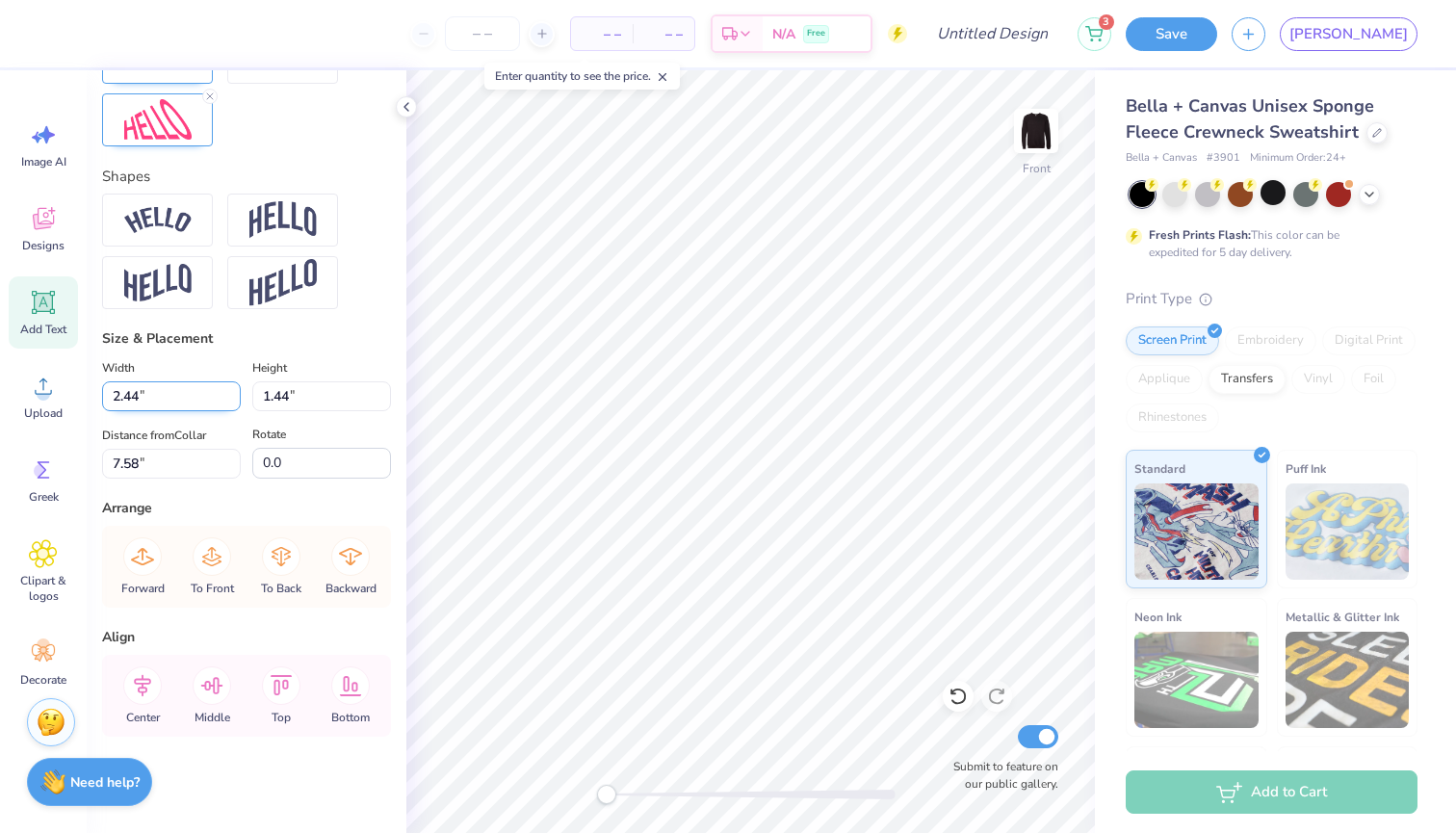
click at [231, 398] on input "2.44" at bounding box center [172, 396] width 139 height 30
click at [231, 398] on input "2.43" at bounding box center [172, 396] width 139 height 30
click at [231, 398] on input "2.42" at bounding box center [172, 396] width 139 height 30
click at [231, 398] on input "2.41" at bounding box center [172, 396] width 139 height 30
click at [231, 398] on input "2.4" at bounding box center [172, 396] width 139 height 30
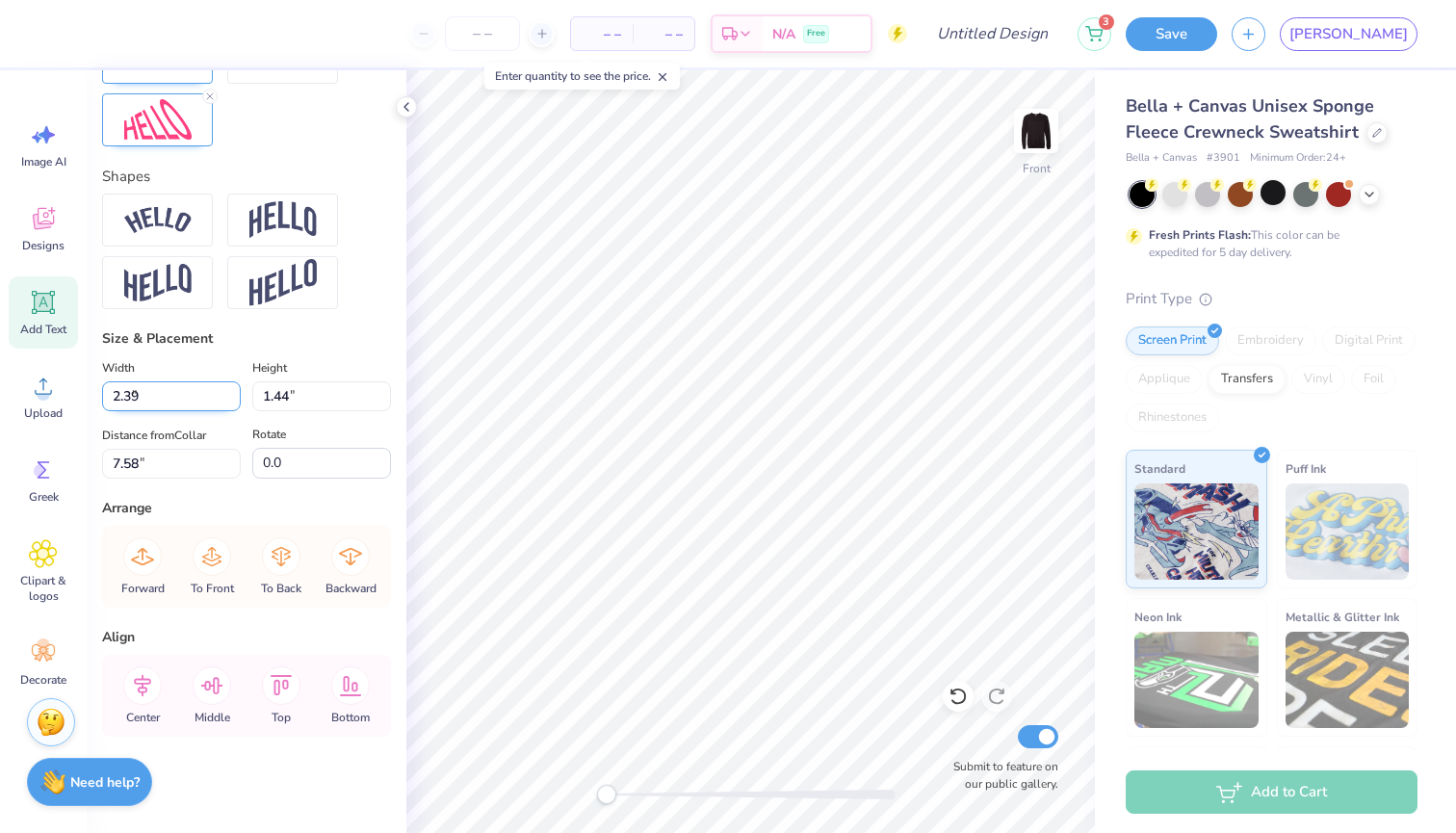
click at [231, 398] on input "2.39" at bounding box center [172, 396] width 139 height 30
click at [231, 398] on input "2.38" at bounding box center [172, 396] width 139 height 30
click at [231, 398] on input "2.37" at bounding box center [172, 396] width 139 height 30
click at [231, 398] on input "2.36" at bounding box center [172, 396] width 139 height 30
click at [231, 398] on input "2.35" at bounding box center [172, 396] width 139 height 30
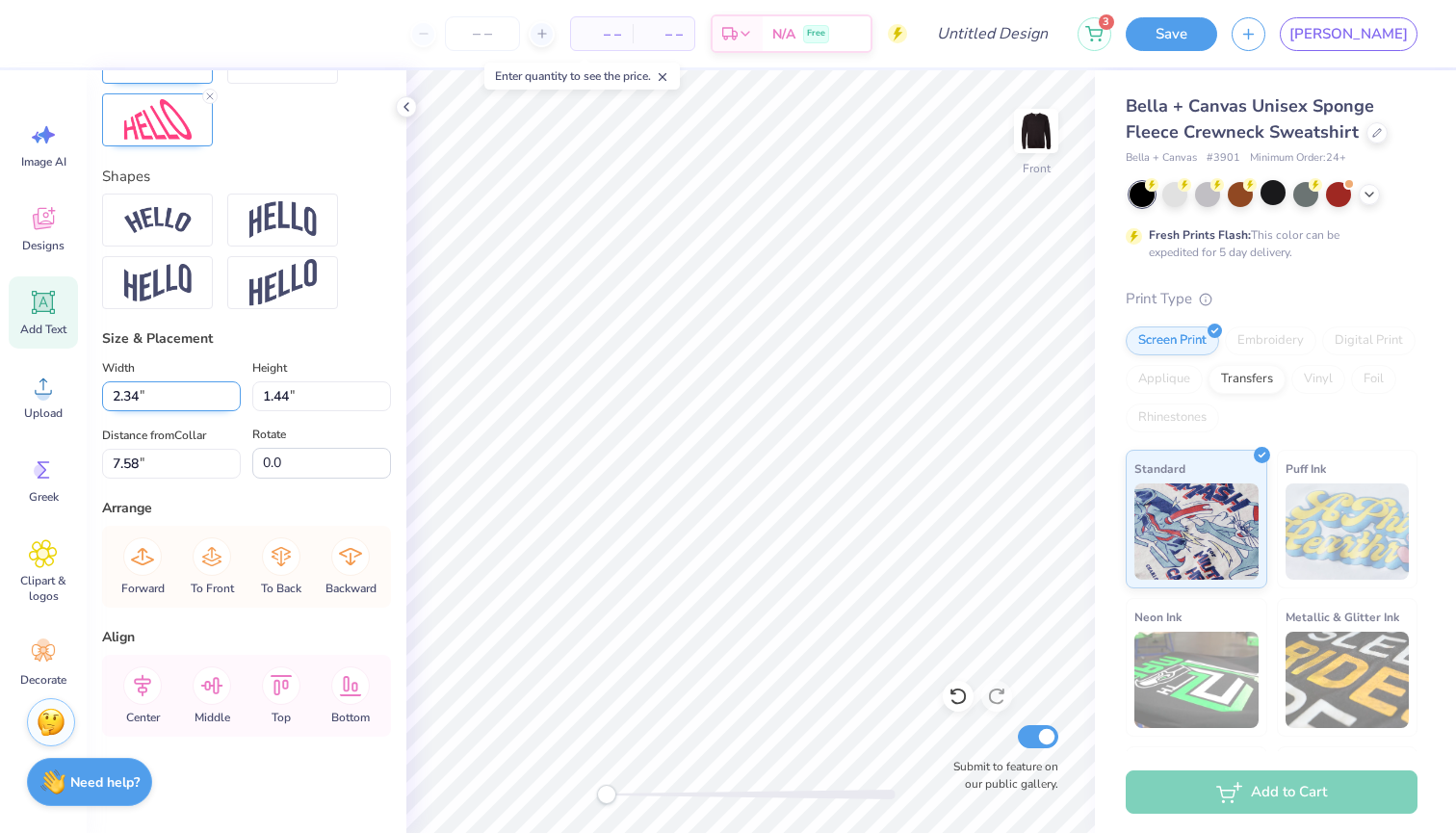
click at [231, 398] on input "2.34" at bounding box center [172, 396] width 139 height 30
click at [231, 398] on input "2.33" at bounding box center [172, 396] width 139 height 30
click at [231, 398] on input "2.32" at bounding box center [172, 396] width 139 height 30
click at [231, 398] on input "2.31" at bounding box center [172, 396] width 139 height 30
click at [231, 398] on input "2.3" at bounding box center [172, 396] width 139 height 30
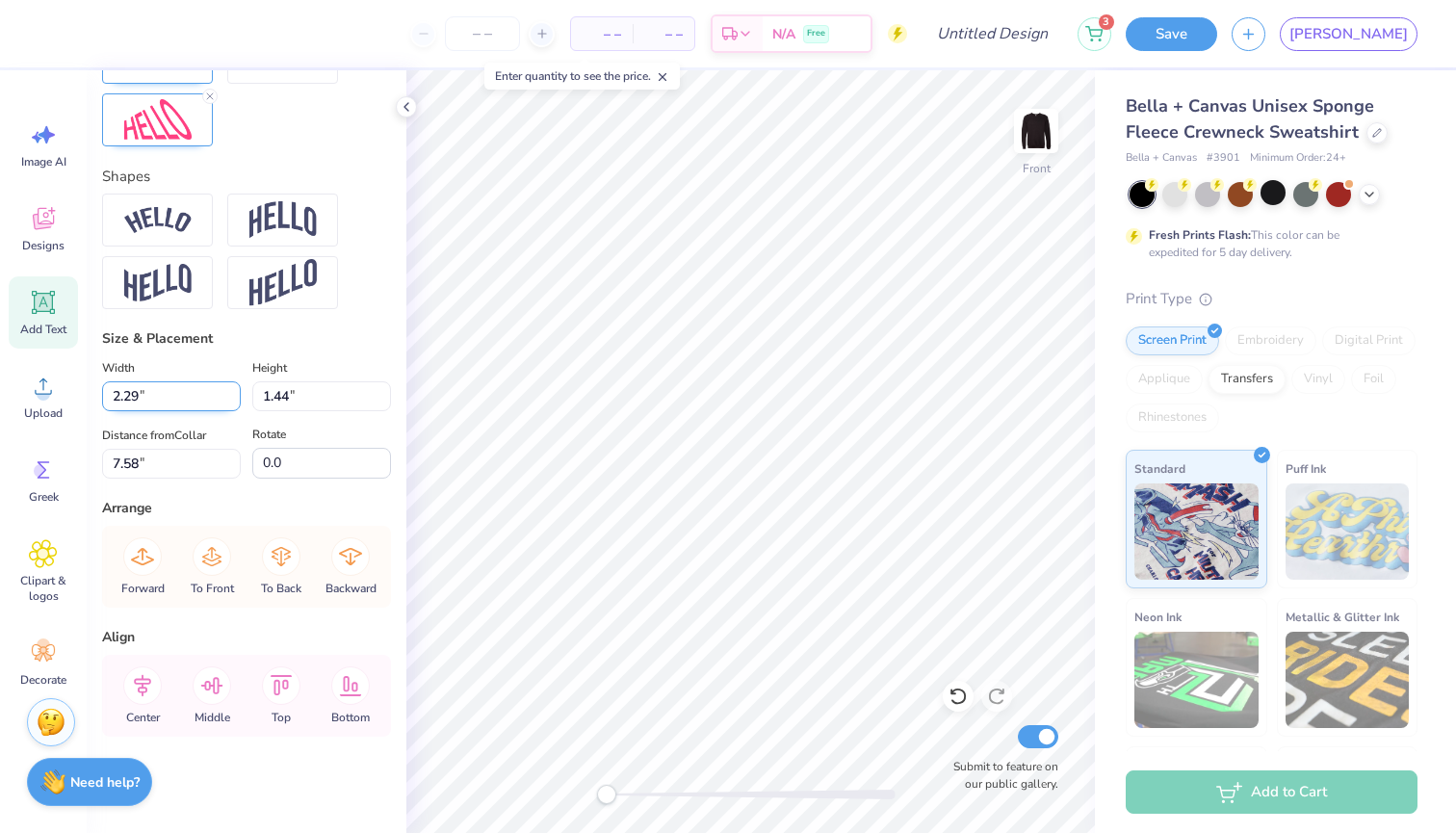
click at [231, 398] on input "2.29" at bounding box center [172, 396] width 139 height 30
click at [231, 398] on input "2.28" at bounding box center [172, 396] width 139 height 30
click at [231, 398] on input "2.27" at bounding box center [172, 396] width 139 height 30
click at [231, 398] on input "2.26" at bounding box center [172, 396] width 139 height 30
click at [231, 398] on input "2.25" at bounding box center [172, 396] width 139 height 30
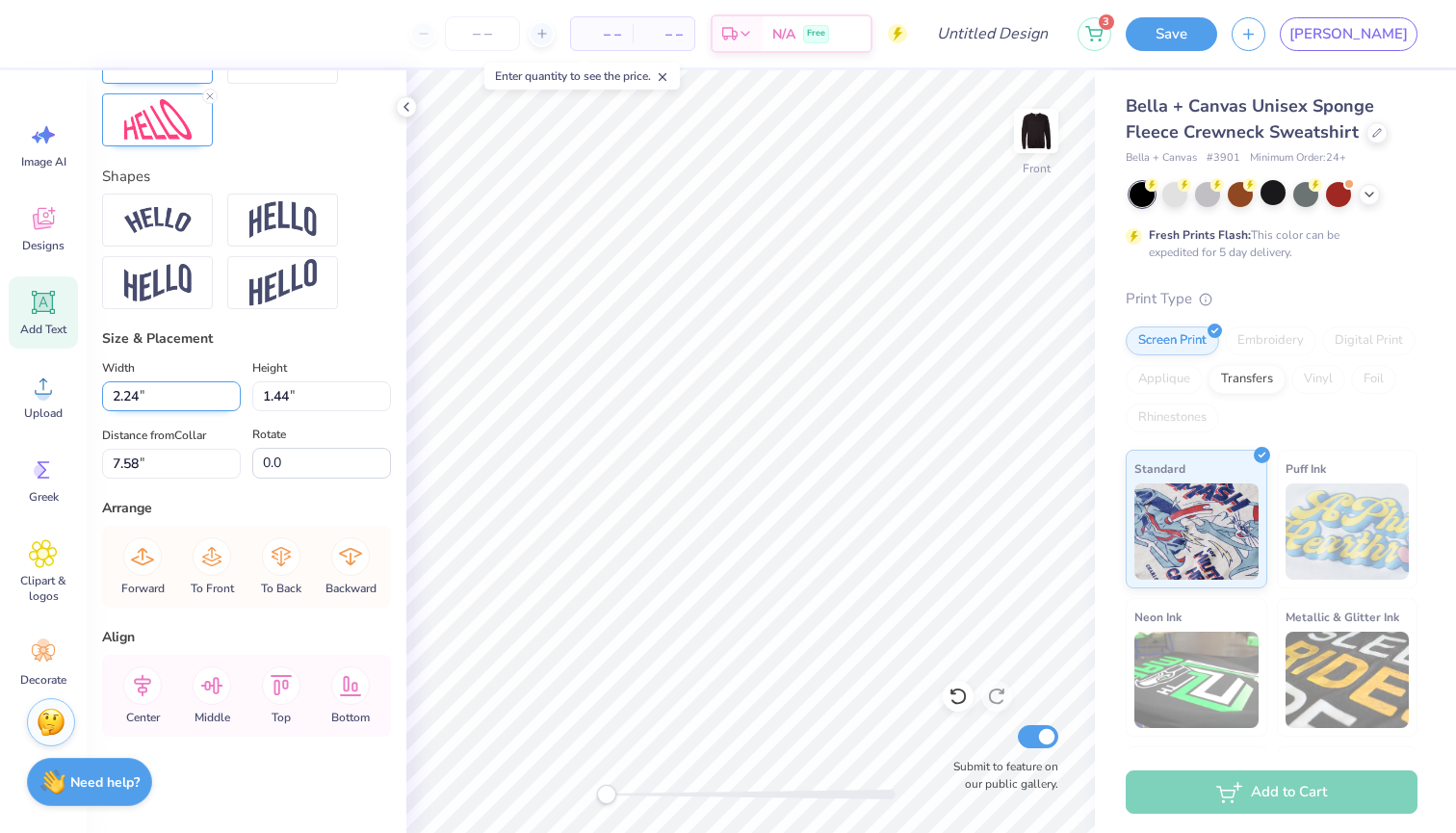
click at [231, 398] on input "2.24" at bounding box center [172, 396] width 139 height 30
click at [231, 398] on input "2.23" at bounding box center [172, 396] width 139 height 30
type input "2.22"
click at [231, 398] on input "2.22" at bounding box center [172, 396] width 139 height 30
type input "1.30"
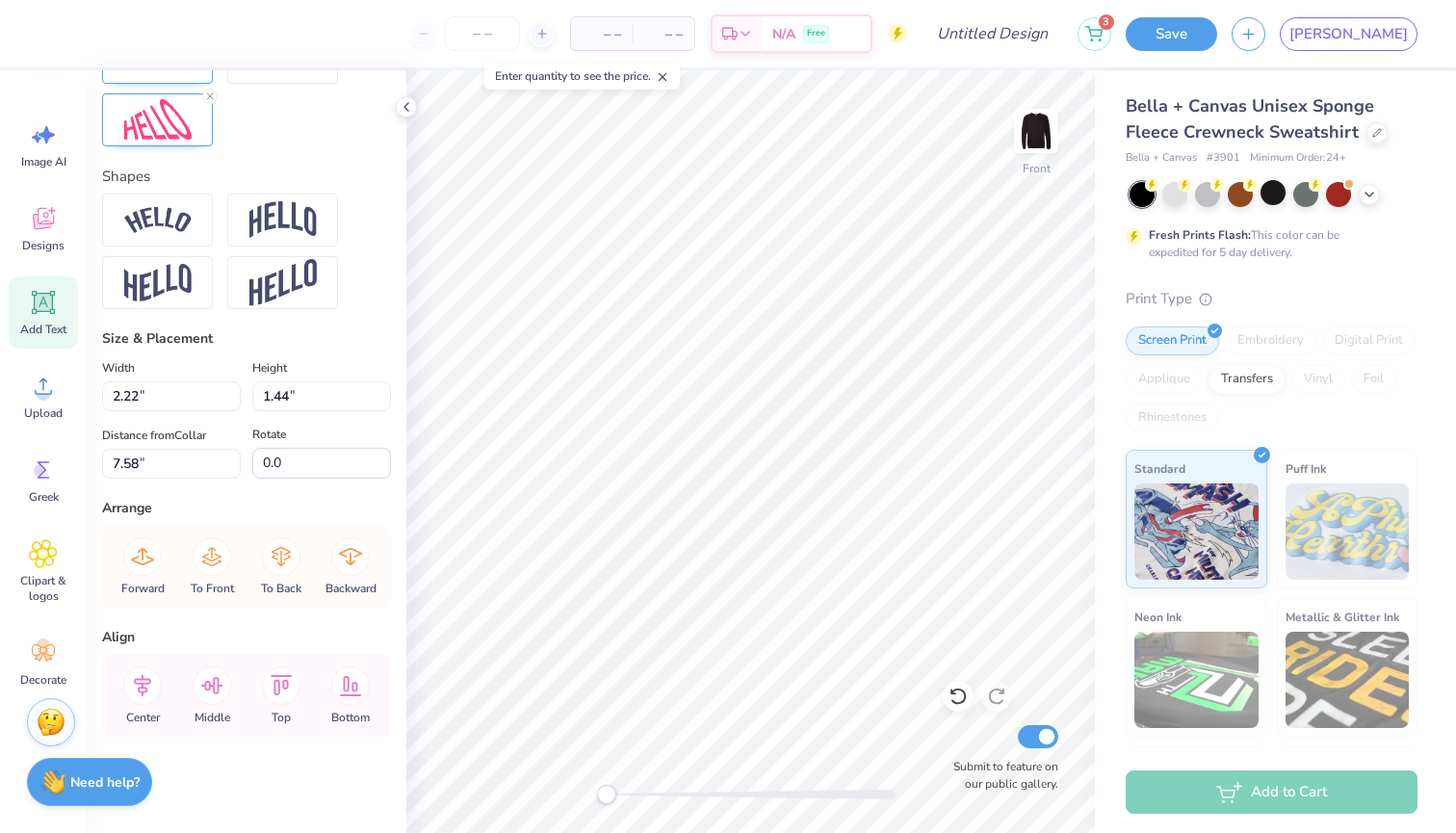
type input "7.65"
click at [383, 392] on input "1.31" at bounding box center [322, 396] width 139 height 30
click at [383, 392] on input "1.32" at bounding box center [322, 396] width 139 height 30
click at [383, 392] on input "1.33" at bounding box center [322, 396] width 139 height 30
click at [383, 392] on input "1.34" at bounding box center [322, 396] width 139 height 30
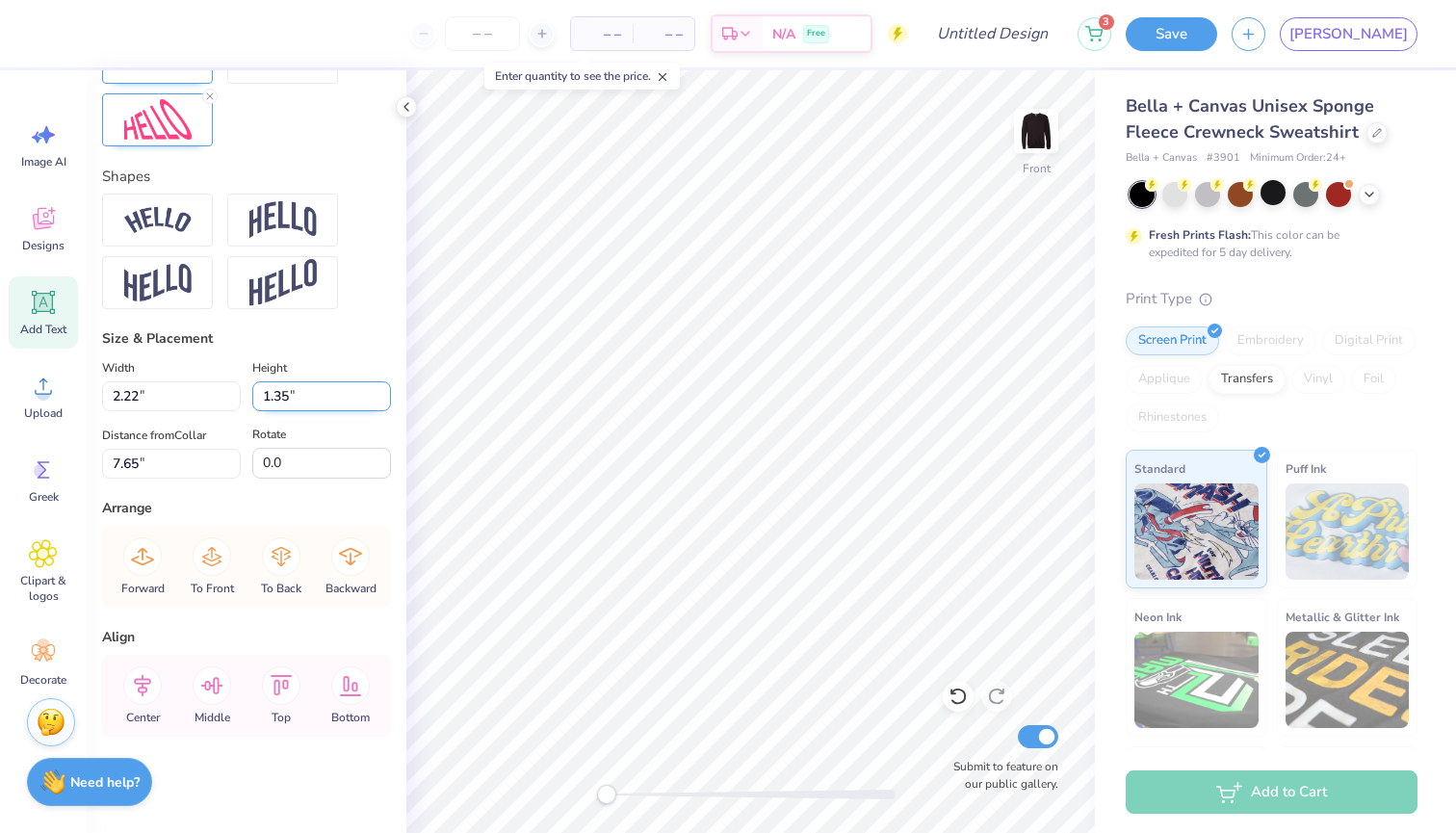
click at [383, 392] on input "1.35" at bounding box center [322, 396] width 139 height 30
click at [383, 392] on input "1.36" at bounding box center [322, 396] width 139 height 30
click at [383, 392] on input "1.37" at bounding box center [322, 396] width 139 height 30
click at [383, 392] on input "1.38" at bounding box center [322, 396] width 139 height 30
click at [383, 392] on input "1.39" at bounding box center [322, 396] width 139 height 30
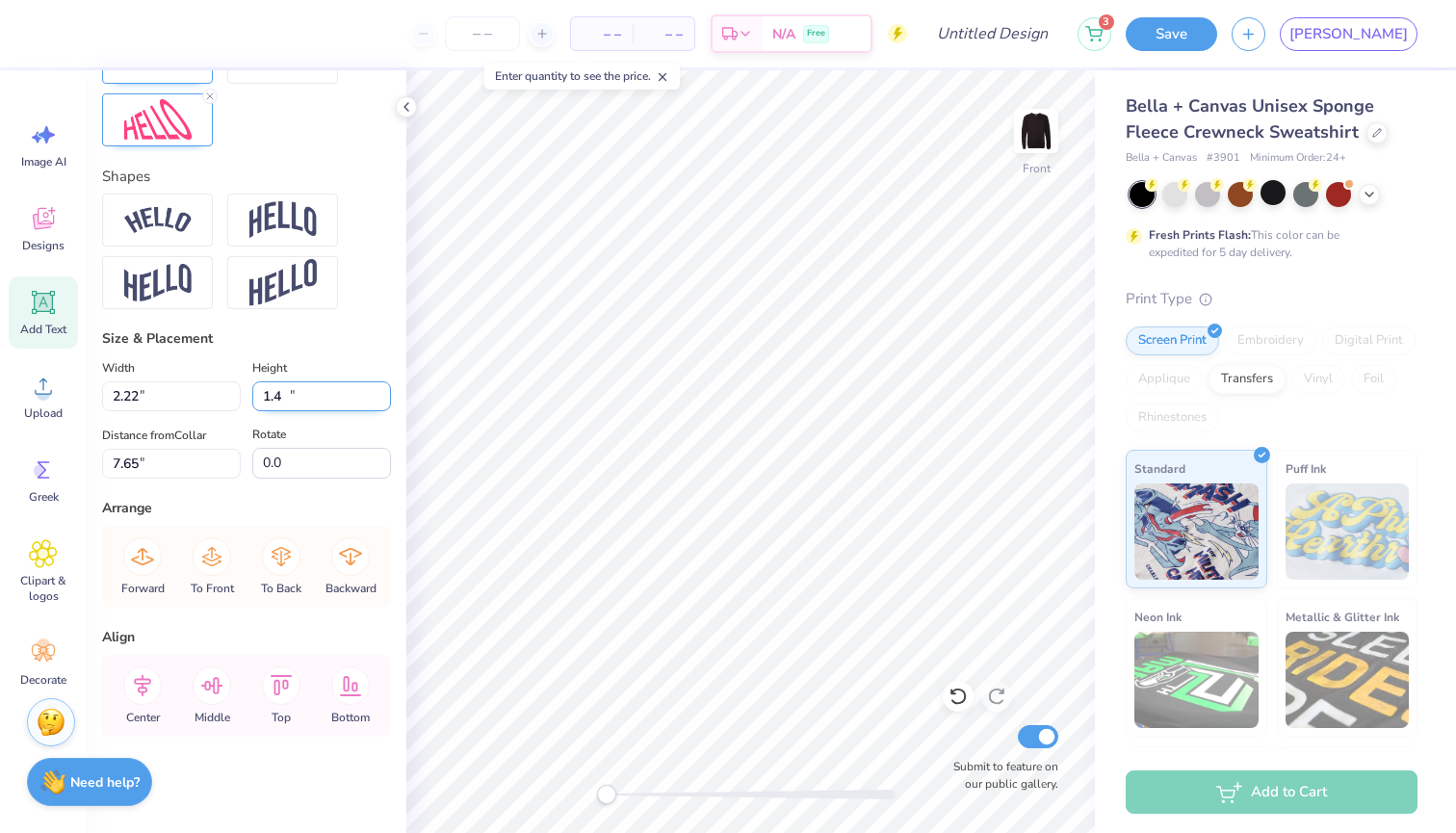
click at [383, 392] on input "1.4" at bounding box center [322, 396] width 139 height 30
click at [383, 392] on input "1.41" at bounding box center [322, 396] width 139 height 30
click at [383, 392] on input "1.42" at bounding box center [322, 396] width 139 height 30
click at [383, 392] on input "1.43" at bounding box center [322, 396] width 139 height 30
click at [383, 392] on input "1.44" at bounding box center [322, 396] width 139 height 30
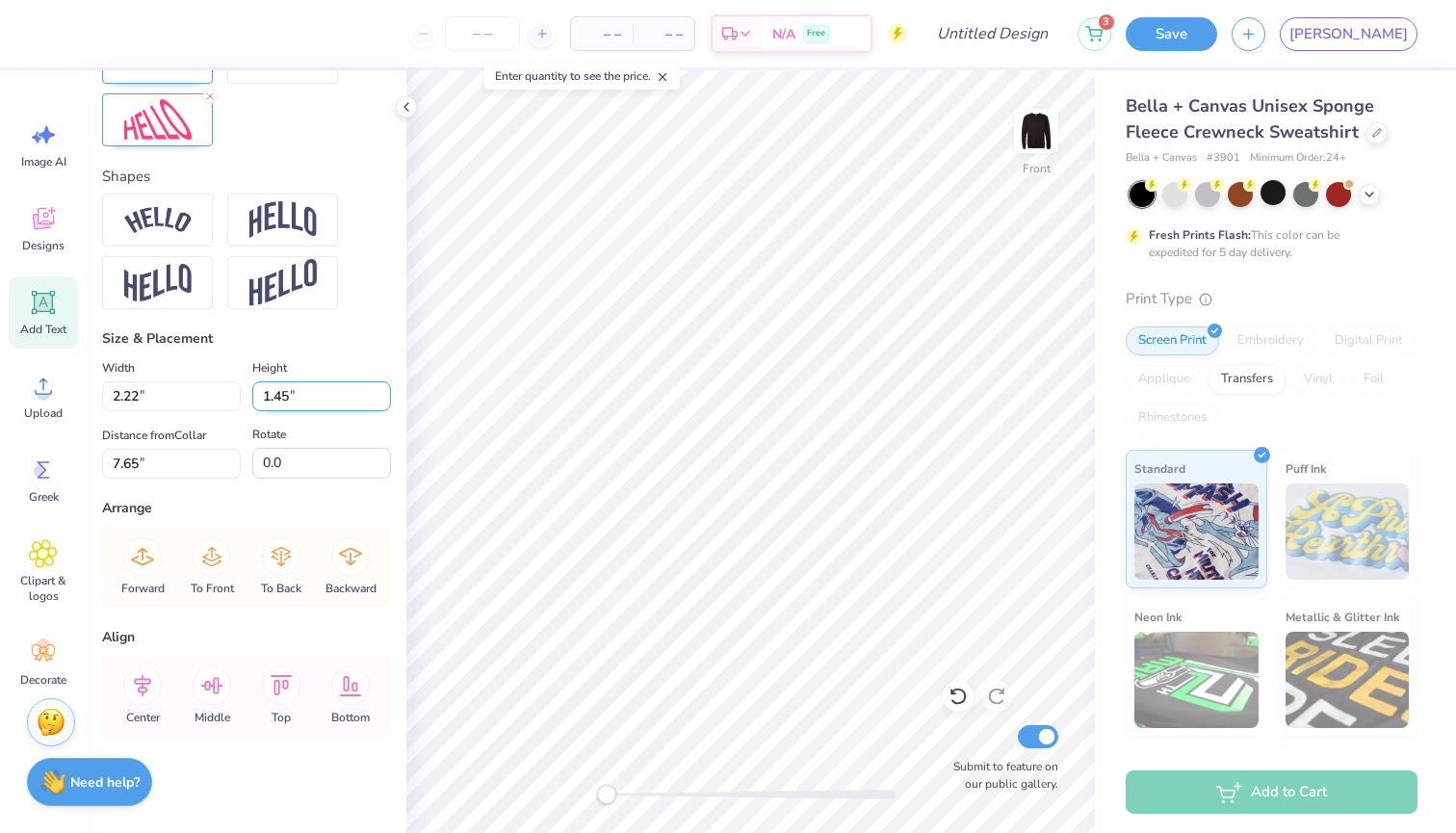
click at [383, 392] on input "1.45" at bounding box center [322, 396] width 139 height 30
click at [383, 392] on input "1.46" at bounding box center [322, 396] width 139 height 30
click at [383, 392] on input "1.47" at bounding box center [322, 396] width 139 height 30
click at [383, 392] on input "1.48" at bounding box center [322, 396] width 139 height 30
click at [383, 392] on input "1.49" at bounding box center [322, 396] width 139 height 30
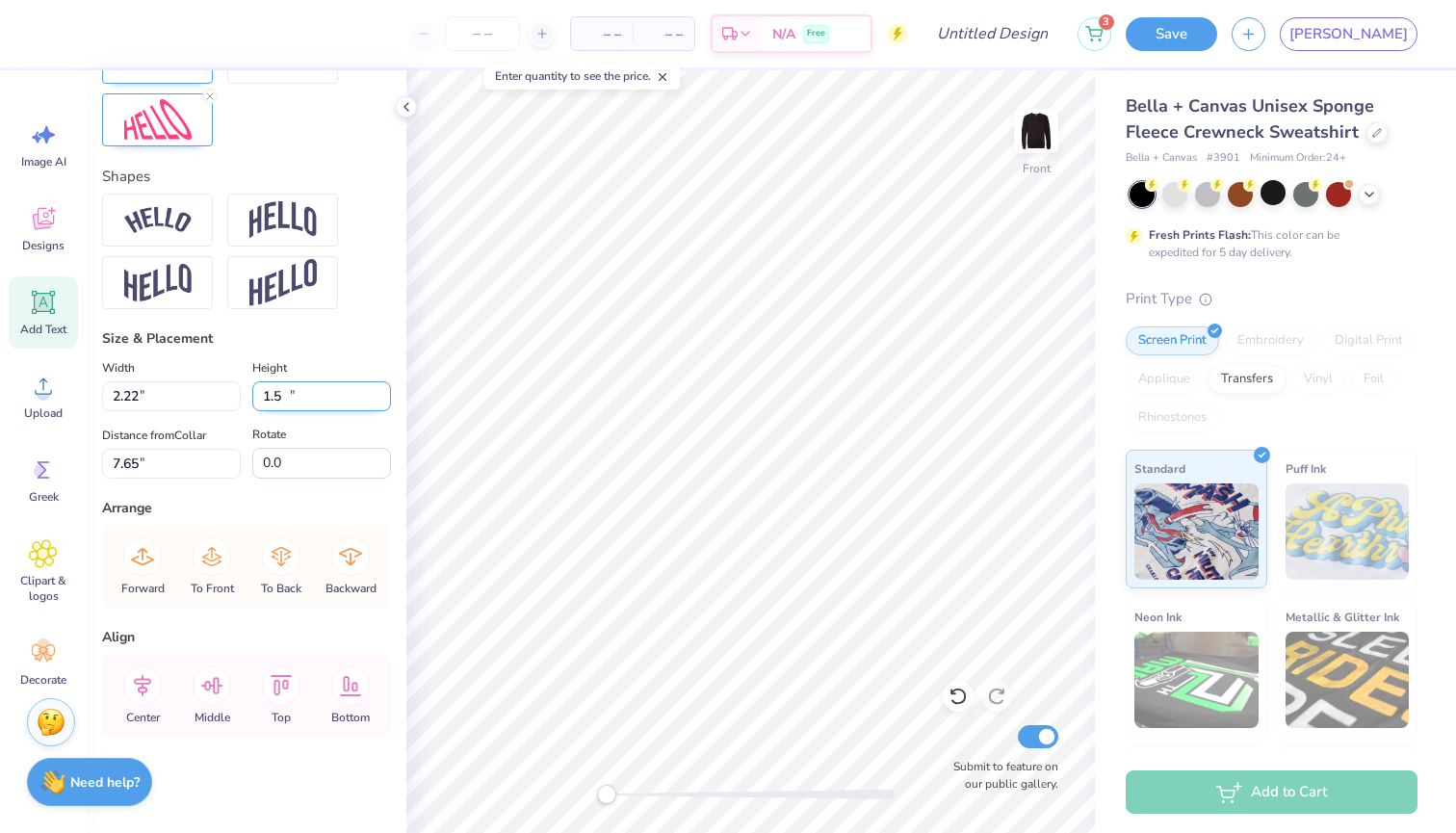
click at [383, 392] on input "1.5" at bounding box center [322, 396] width 139 height 30
click at [383, 392] on input "1.51" at bounding box center [322, 396] width 139 height 30
click at [383, 392] on input "1.52" at bounding box center [322, 396] width 139 height 30
click at [383, 392] on input "1.53" at bounding box center [322, 396] width 139 height 30
click at [383, 392] on input "1.54" at bounding box center [322, 396] width 139 height 30
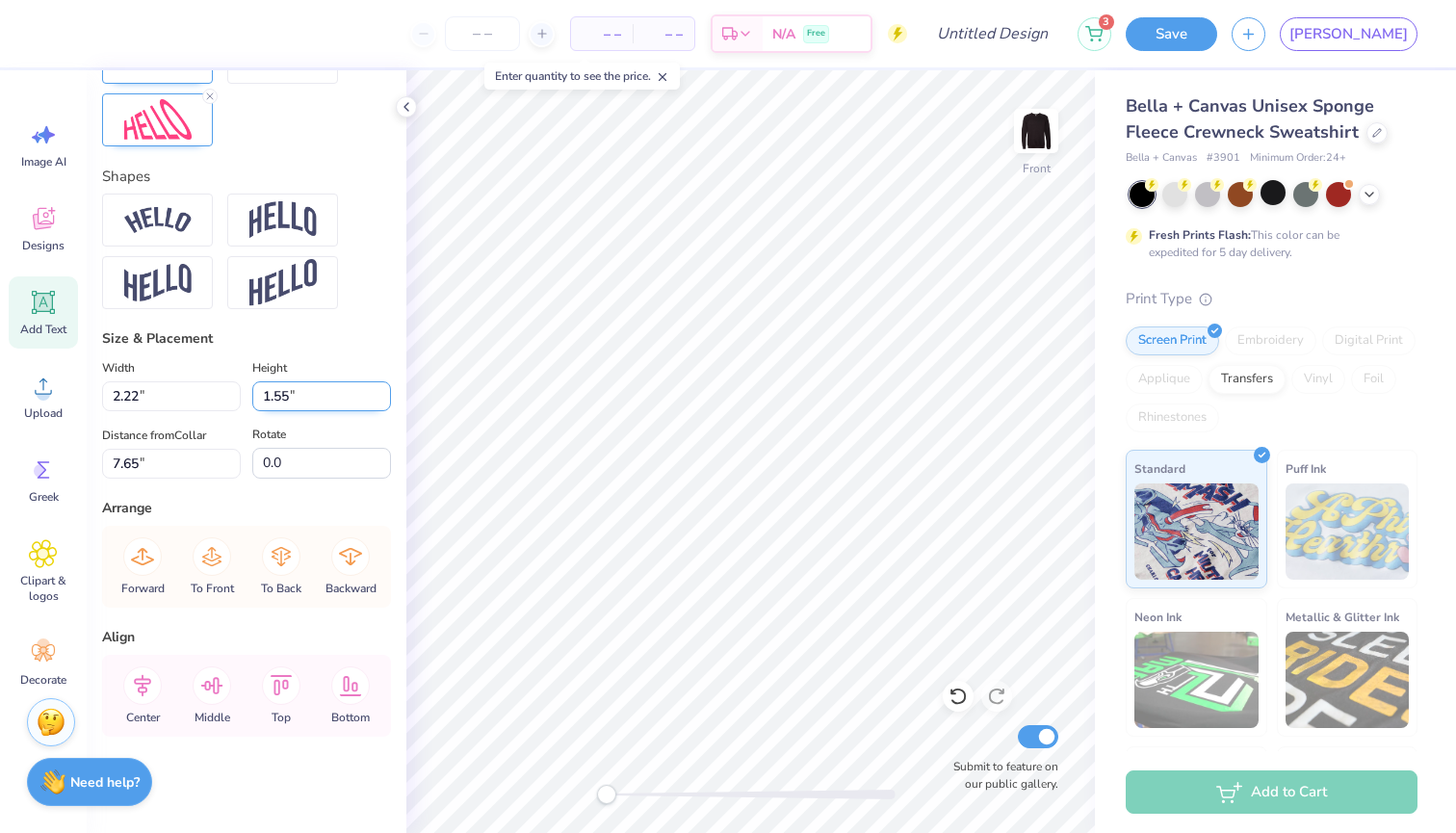
click at [383, 392] on input "1.55" at bounding box center [322, 396] width 139 height 30
click at [383, 392] on input "1.56" at bounding box center [322, 396] width 139 height 30
click at [383, 392] on input "1.57" at bounding box center [322, 396] width 139 height 30
click at [383, 392] on input "1.58" at bounding box center [322, 396] width 139 height 30
click at [383, 392] on input "1.59" at bounding box center [322, 396] width 139 height 30
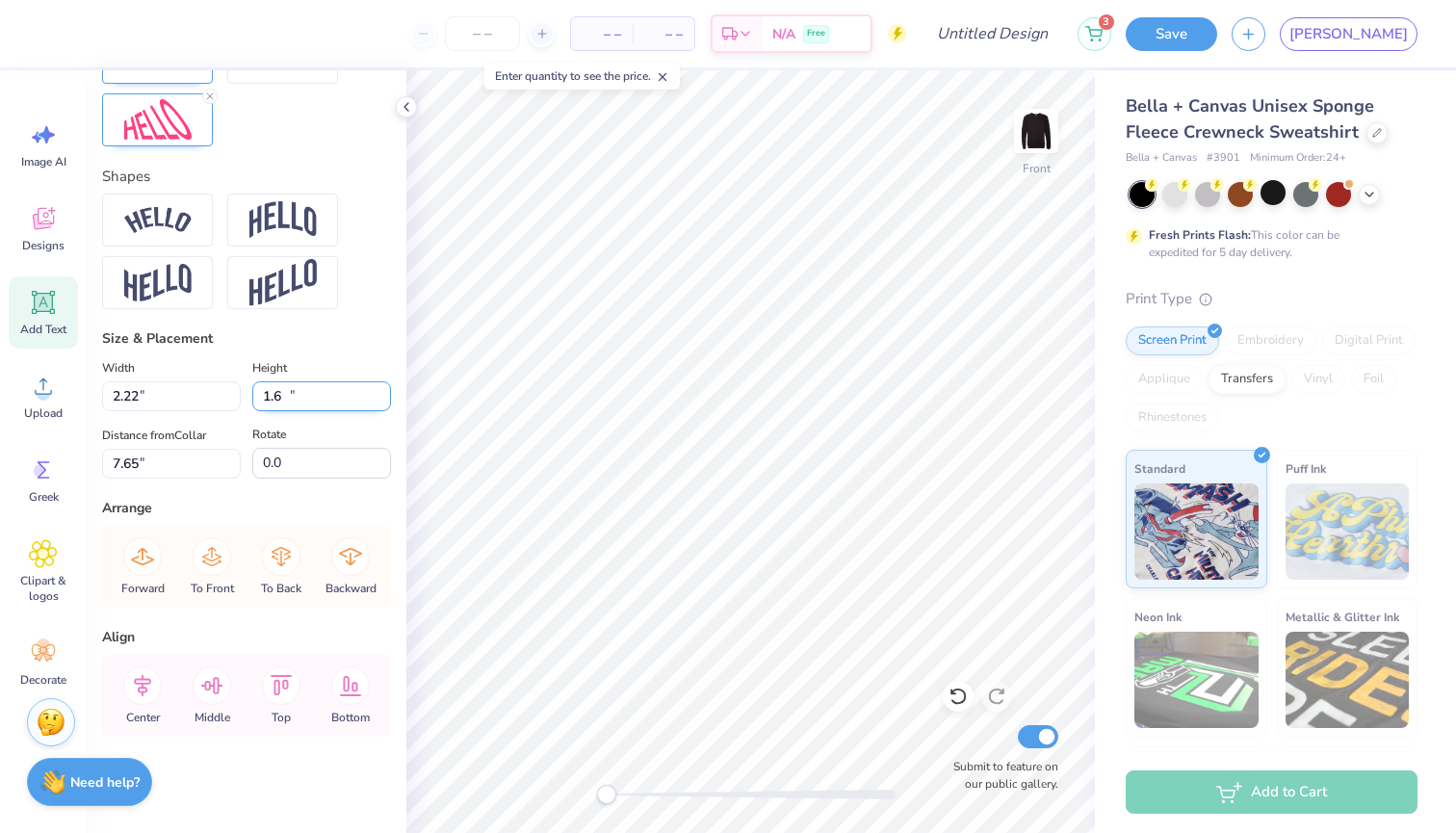
click at [383, 392] on input "1.6" at bounding box center [322, 396] width 139 height 30
click at [383, 392] on input "1.61" at bounding box center [322, 396] width 139 height 30
click at [383, 392] on input "1.62" at bounding box center [322, 396] width 139 height 30
click at [383, 392] on input "1.63" at bounding box center [322, 396] width 139 height 30
click at [383, 392] on input "1.64" at bounding box center [322, 396] width 139 height 30
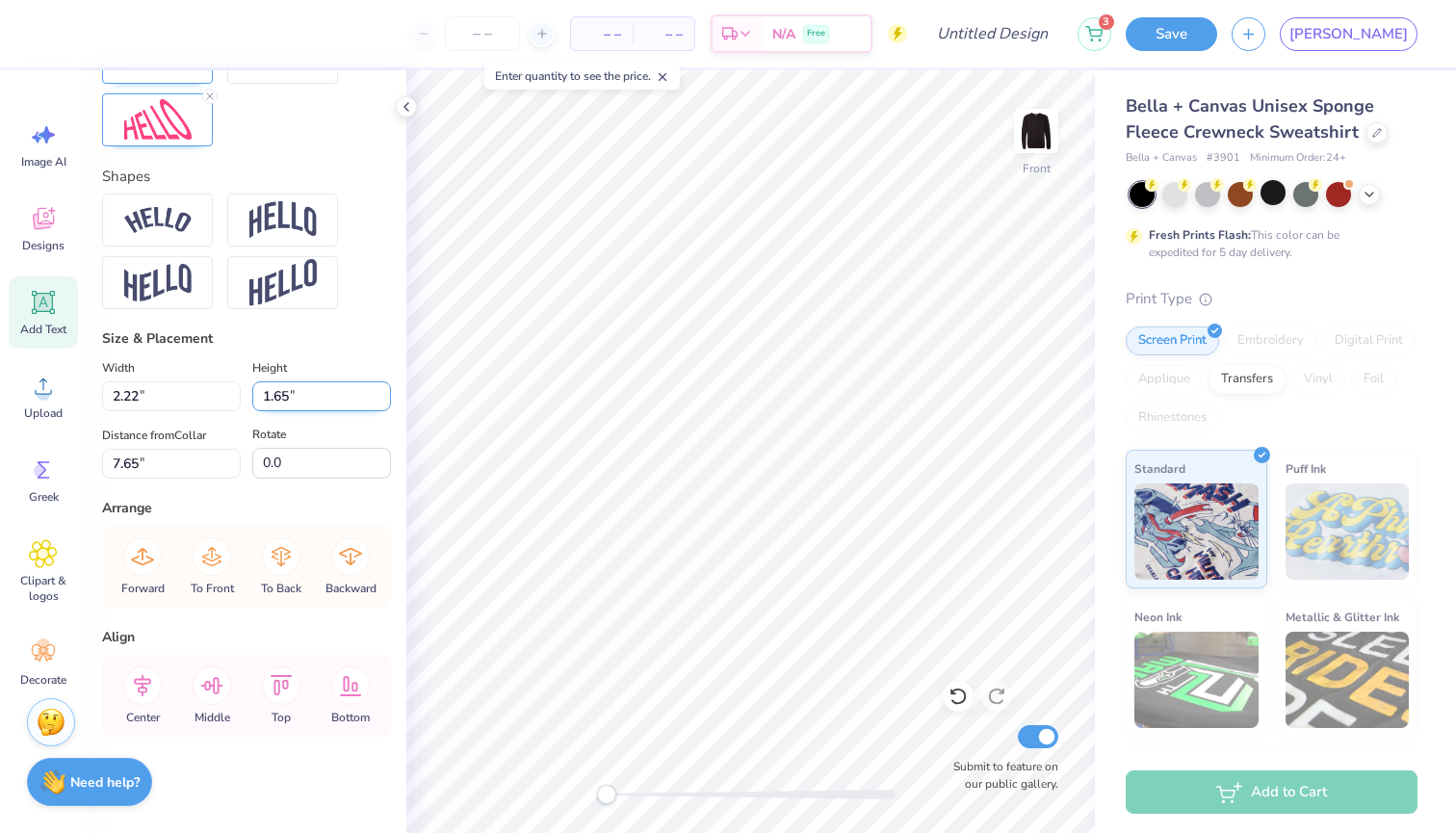
click at [383, 392] on input "1.65" at bounding box center [322, 396] width 139 height 30
click at [383, 392] on input "1.66" at bounding box center [322, 396] width 139 height 30
click at [383, 392] on input "1.67" at bounding box center [322, 396] width 139 height 30
click at [383, 392] on input "1.68" at bounding box center [322, 396] width 139 height 30
click at [383, 392] on input "1.69" at bounding box center [322, 396] width 139 height 30
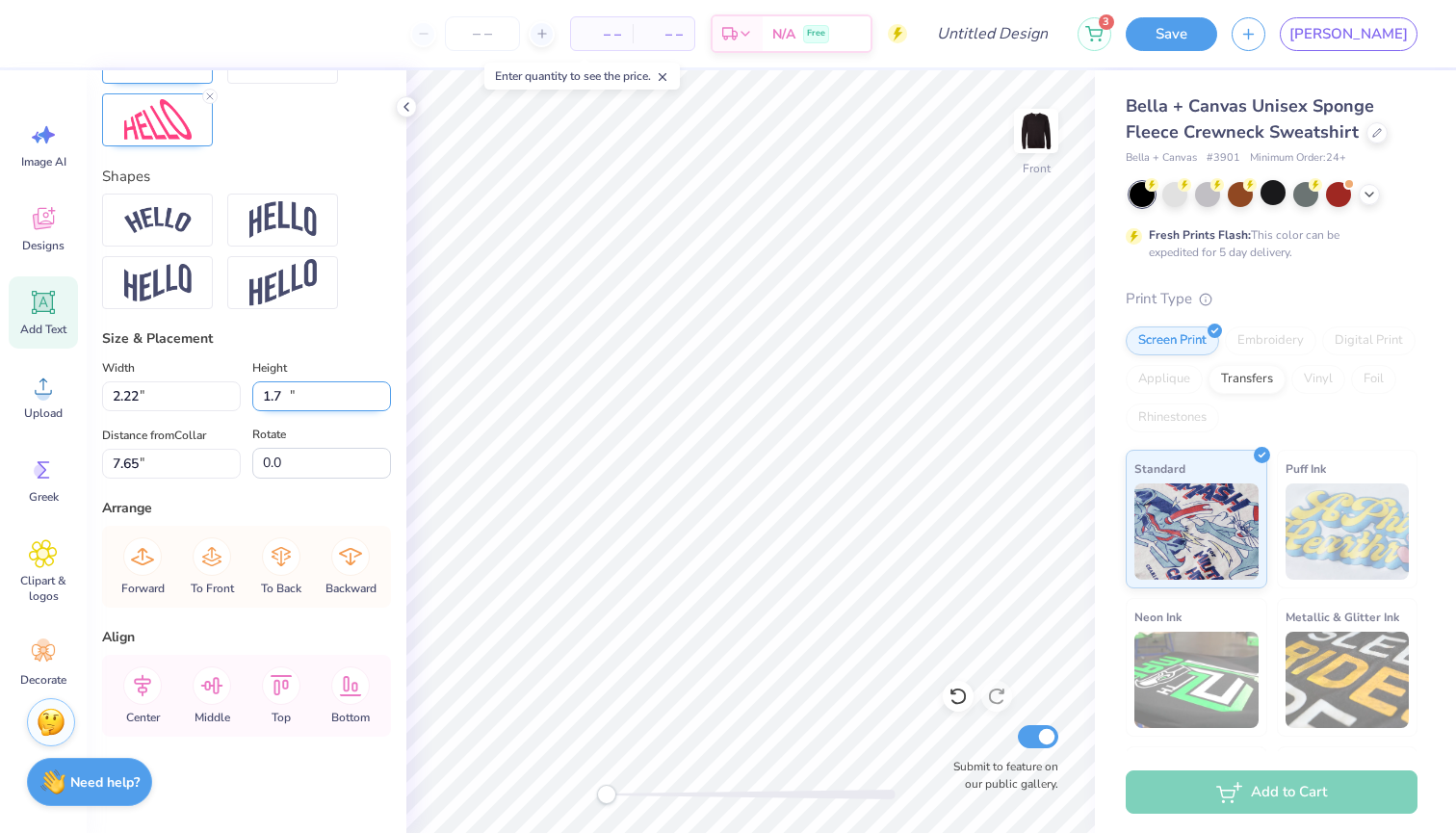
click at [383, 392] on input "1.7" at bounding box center [322, 396] width 139 height 30
click at [383, 392] on input "1.71" at bounding box center [322, 396] width 139 height 30
click at [383, 392] on input "1.72" at bounding box center [322, 396] width 139 height 30
click at [383, 392] on input "1.73" at bounding box center [322, 396] width 139 height 30
click at [383, 392] on input "1.74" at bounding box center [322, 396] width 139 height 30
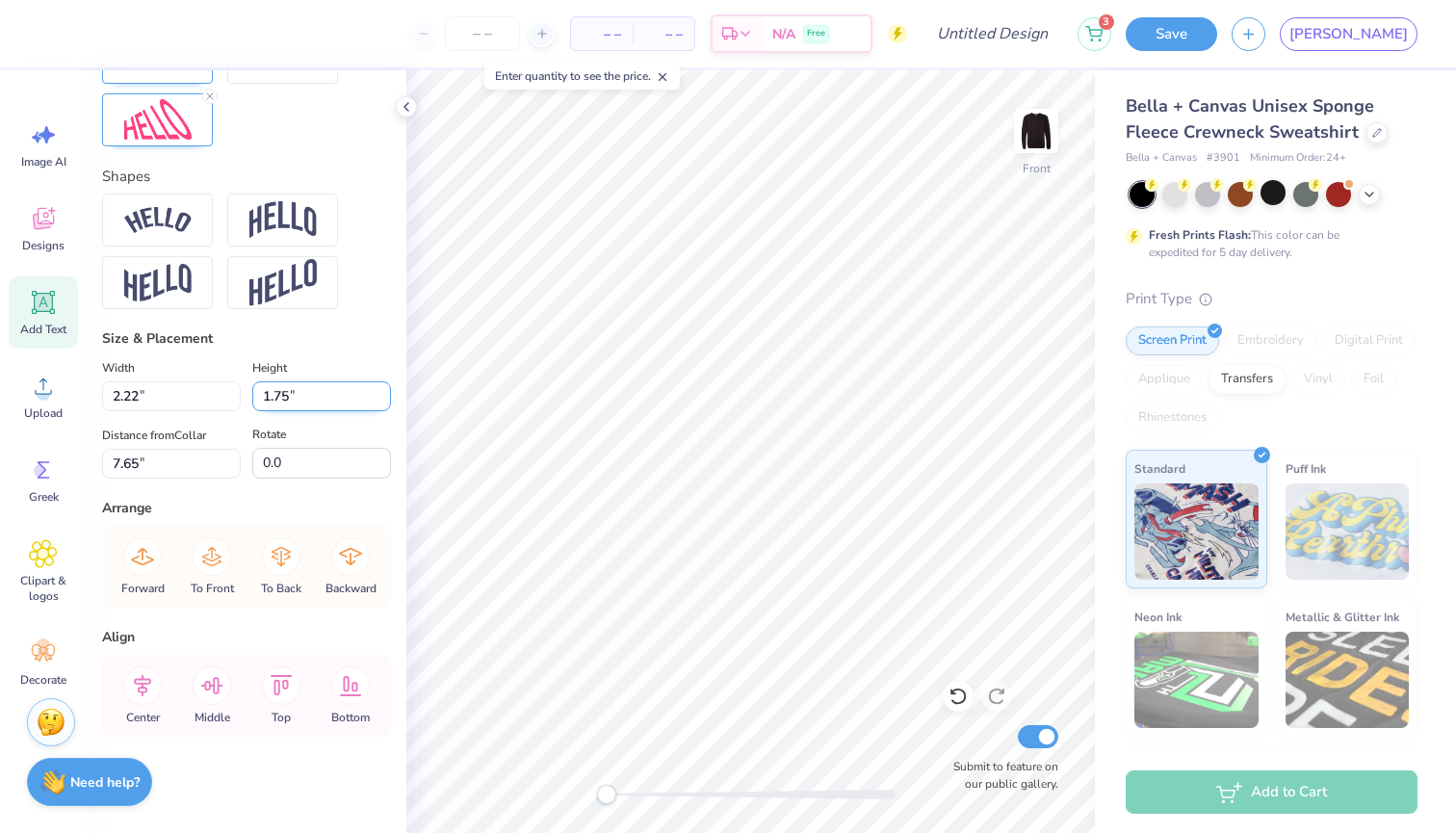
click at [383, 392] on input "1.75" at bounding box center [322, 396] width 139 height 30
click at [383, 392] on input "1.76" at bounding box center [322, 396] width 139 height 30
click at [383, 392] on input "1.77" at bounding box center [322, 396] width 139 height 30
click at [383, 392] on input "1.78" at bounding box center [322, 396] width 139 height 30
click at [383, 392] on input "1.79" at bounding box center [322, 396] width 139 height 30
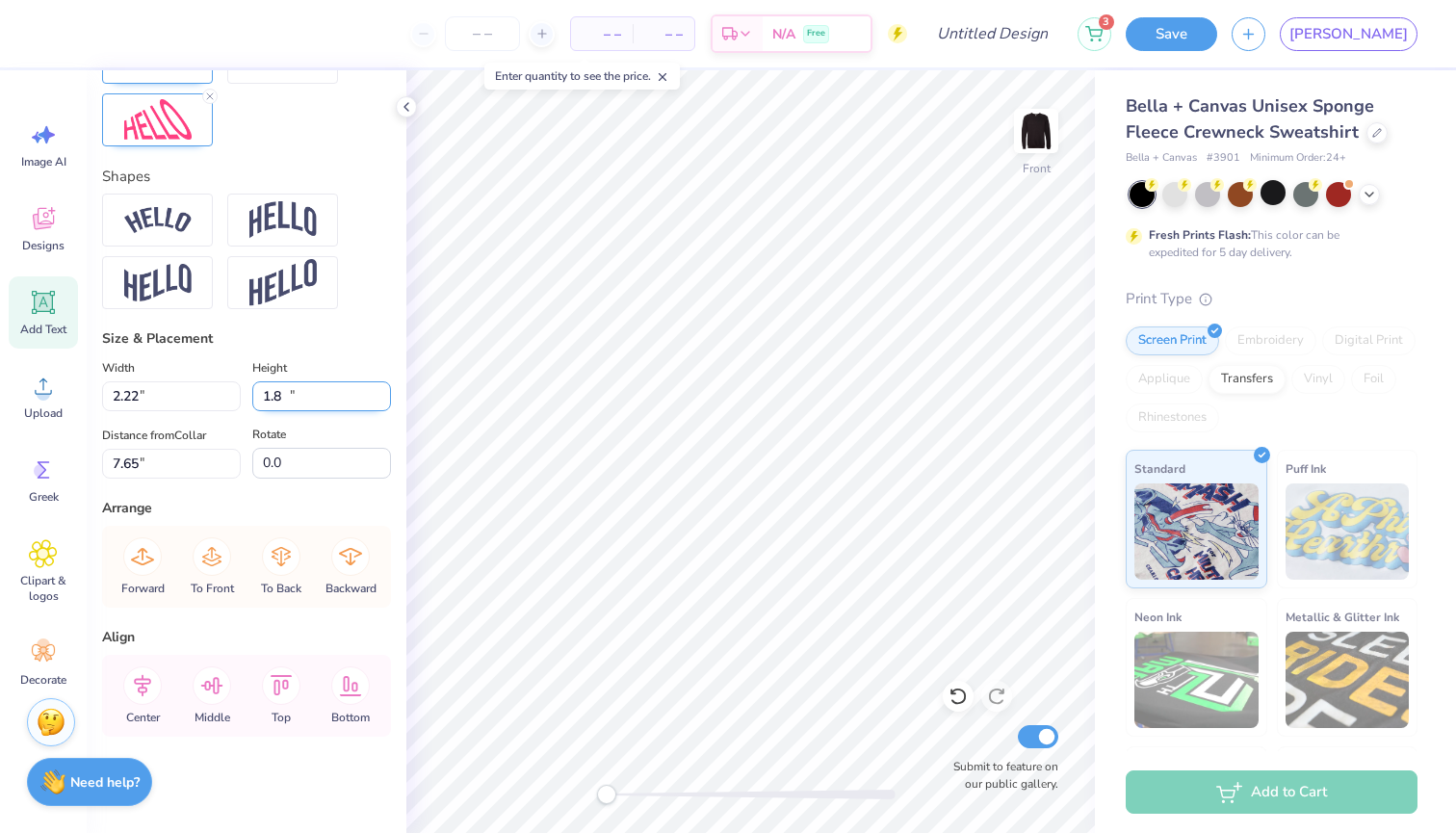
click at [383, 392] on input "1.8" at bounding box center [322, 396] width 139 height 30
type input "1.30"
type input "8.15"
type input "4.45"
type input "2.30"
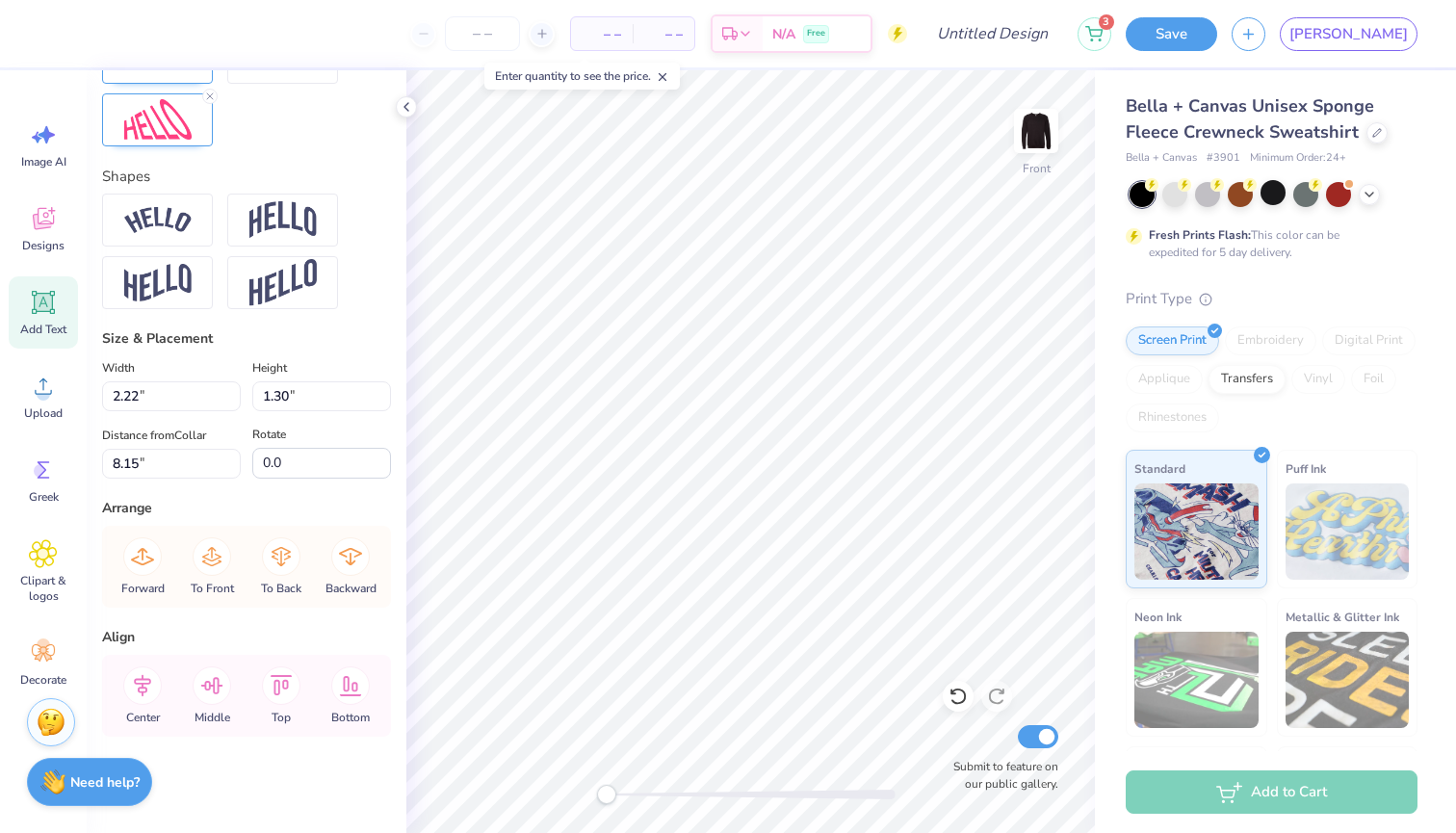
type input "4.24"
type input "8.68"
type input "2.21"
type input "9.45"
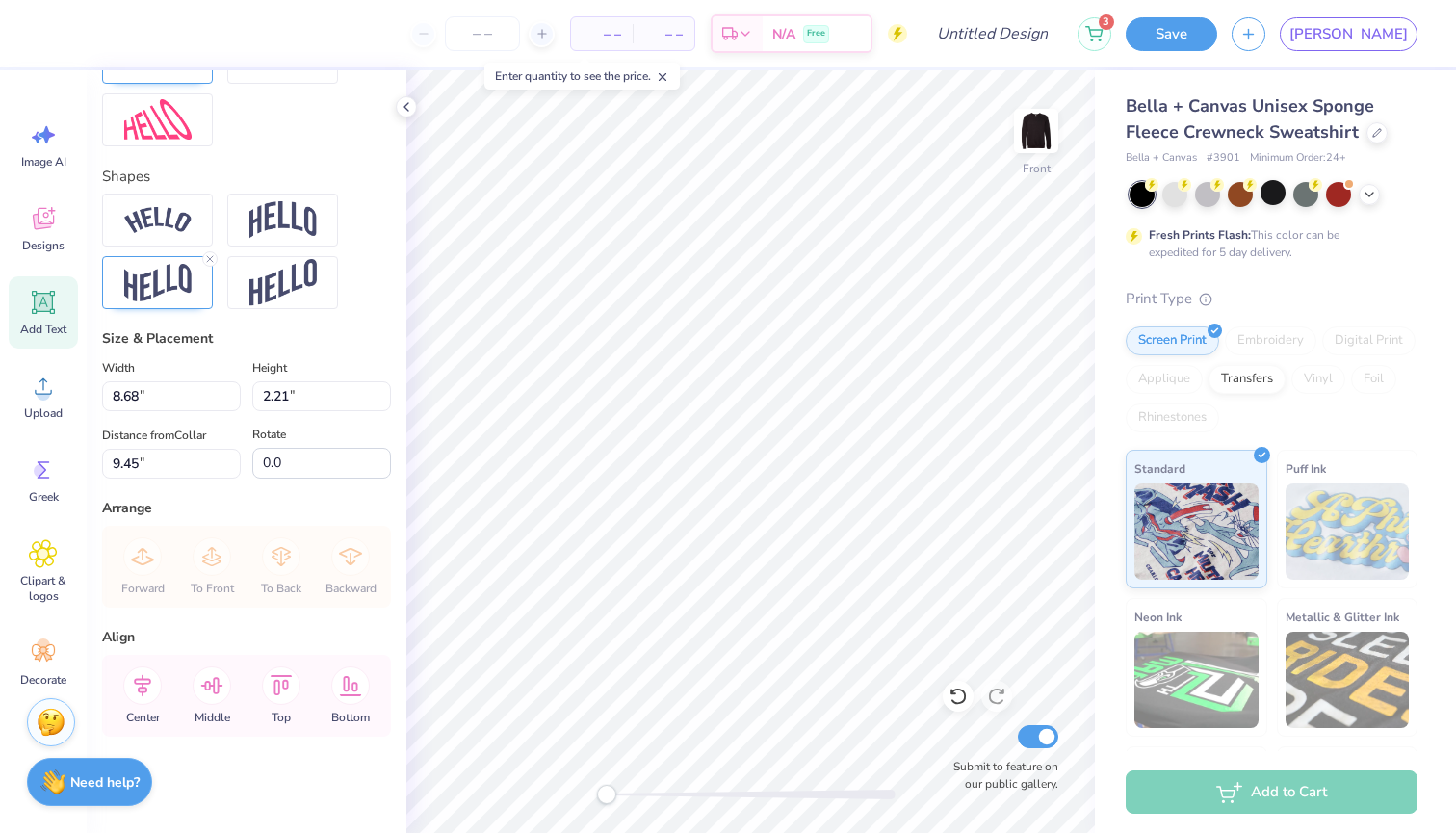
type textarea "Broadway"
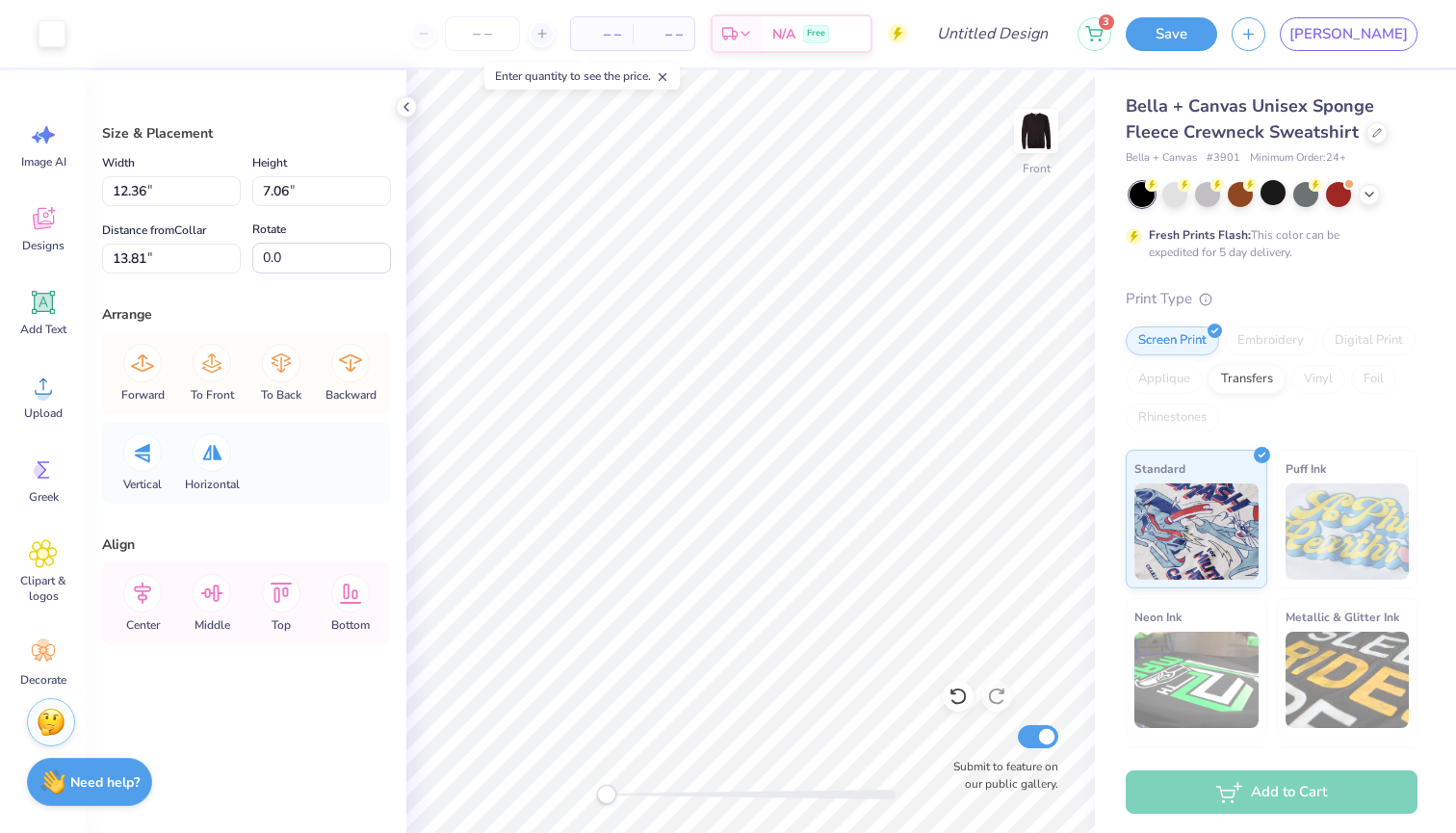
type input "13.47"
type input "7.16"
type input "13.68"
type input "12.83"
type input "6.98"
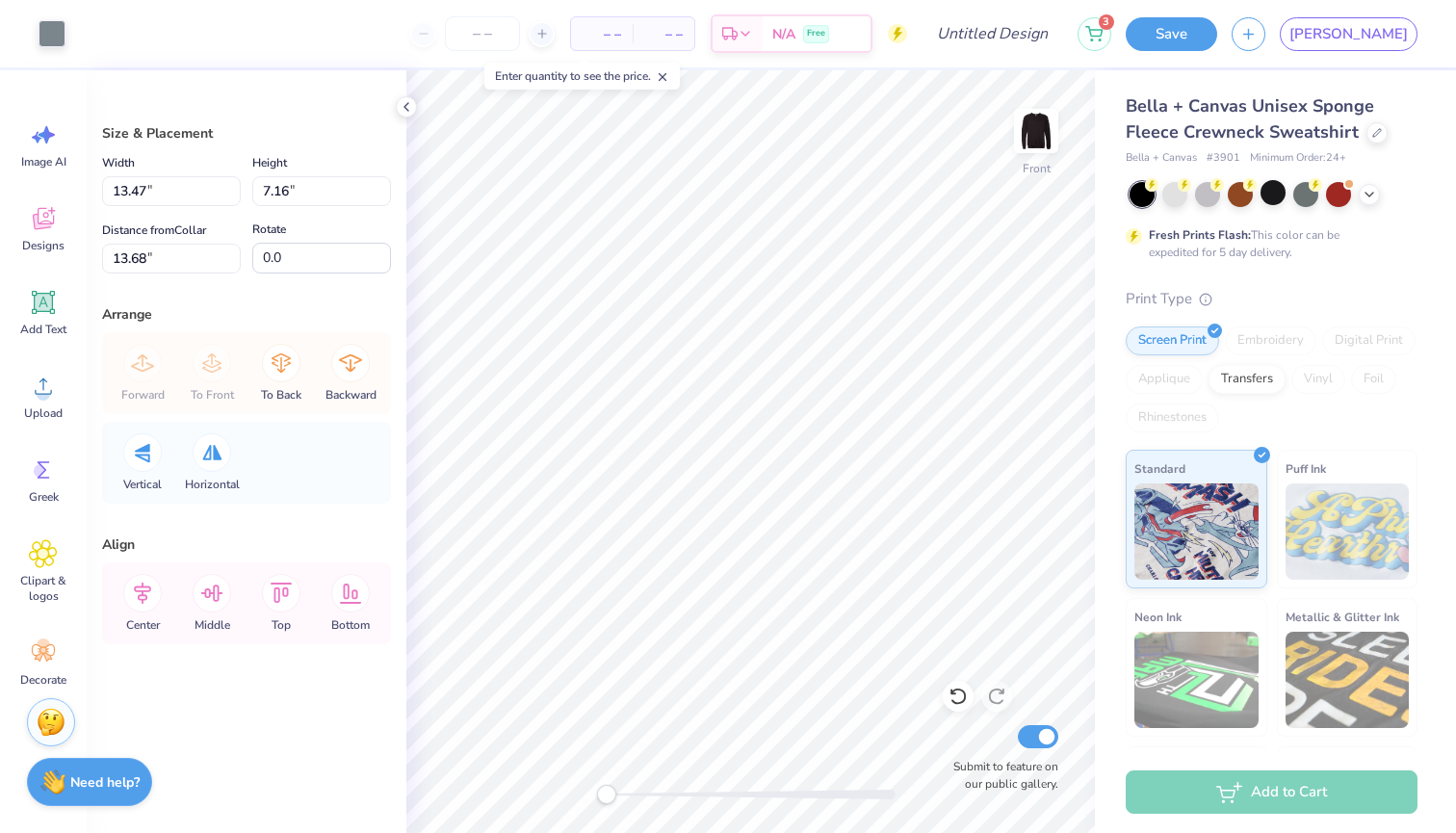
type input "13.82"
type input "13.42"
type input "6.11"
type input "11.22"
type input "13.93"
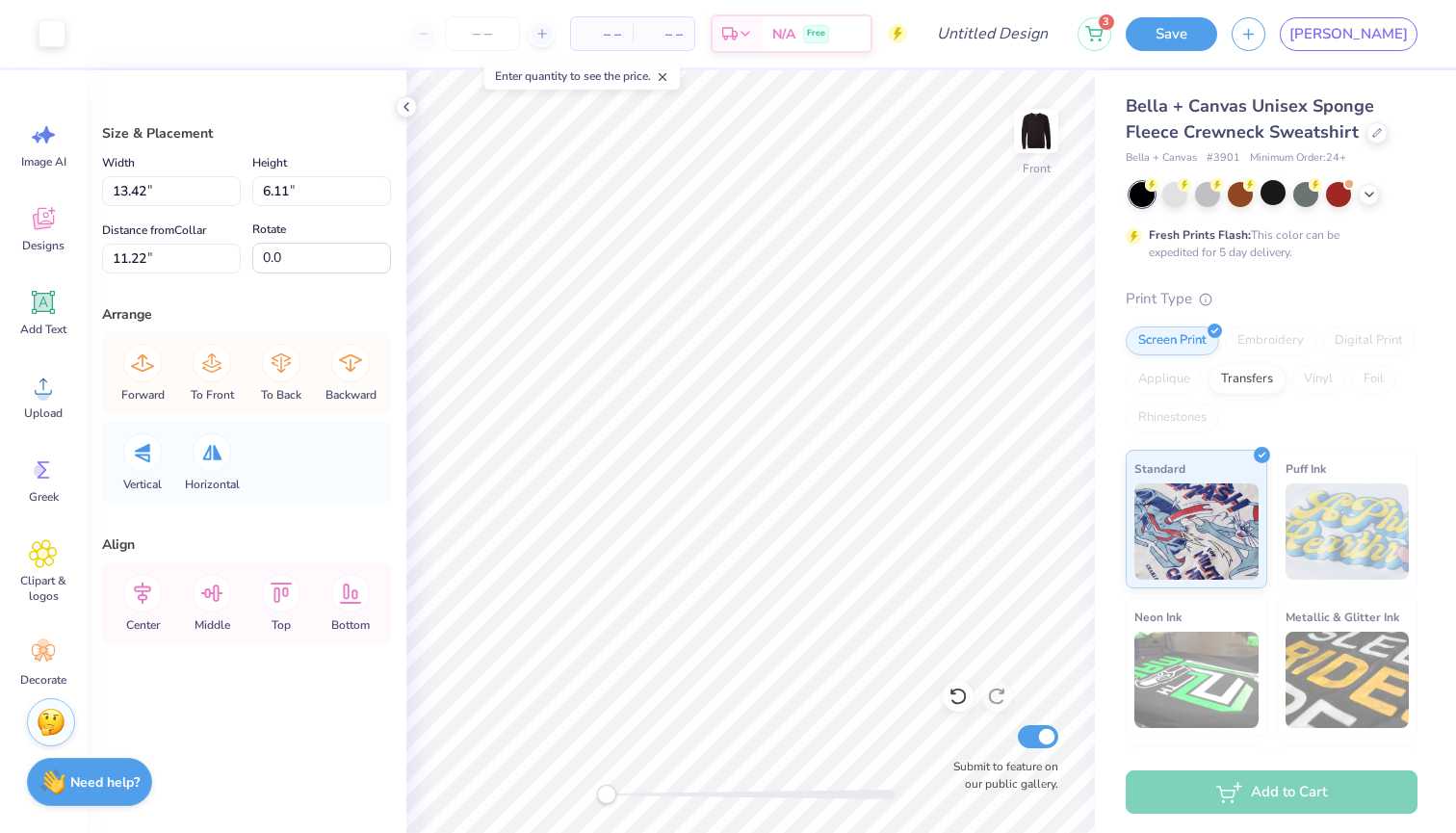
type input "6.35"
type input "13.09"
type input "2.36"
type input "2.62"
type input "10.81"
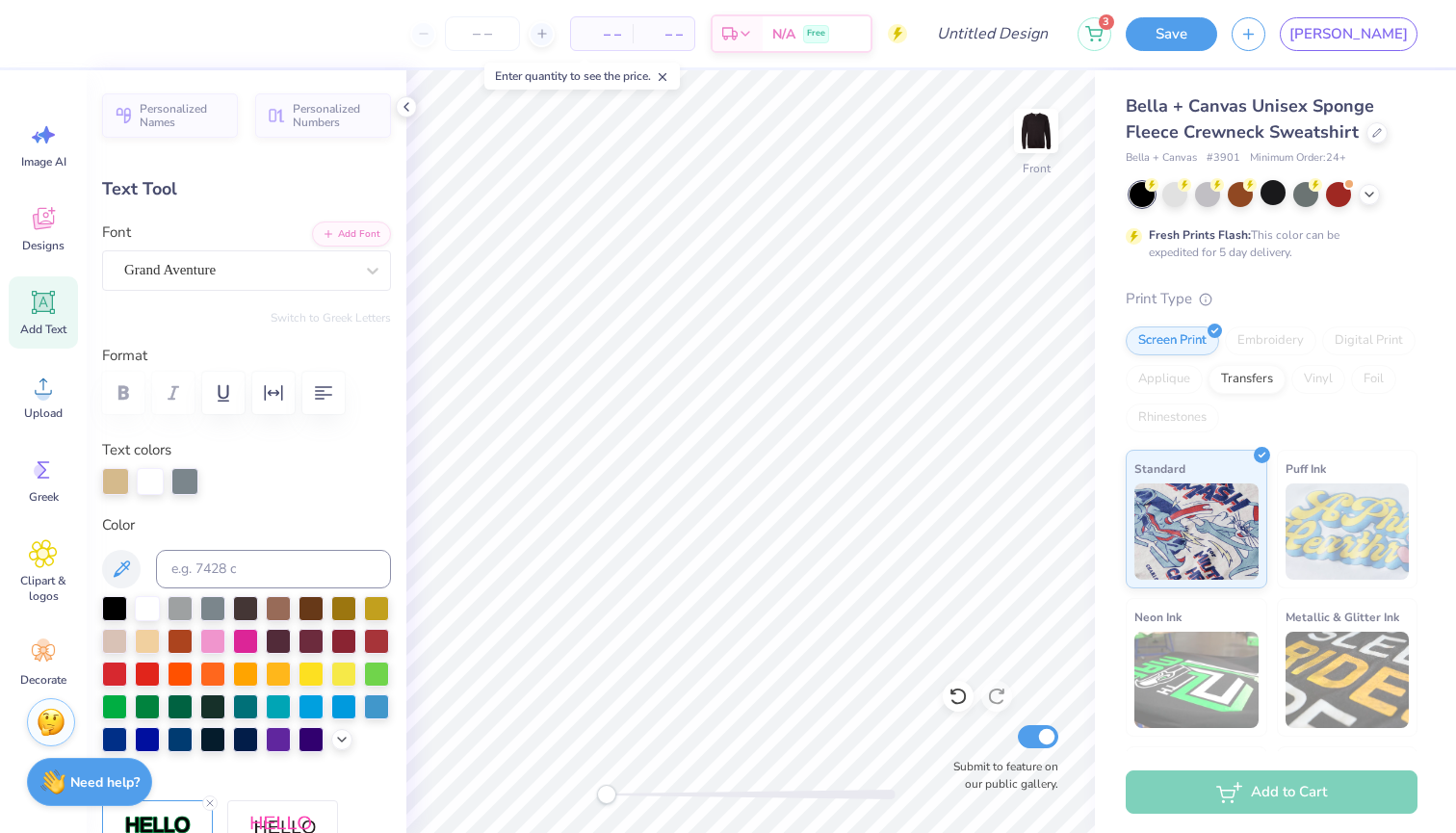
type input "8.99"
type input "2.13"
type input "9.49"
type input "0.0"
click at [1045, 134] on img at bounding box center [1036, 131] width 77 height 77
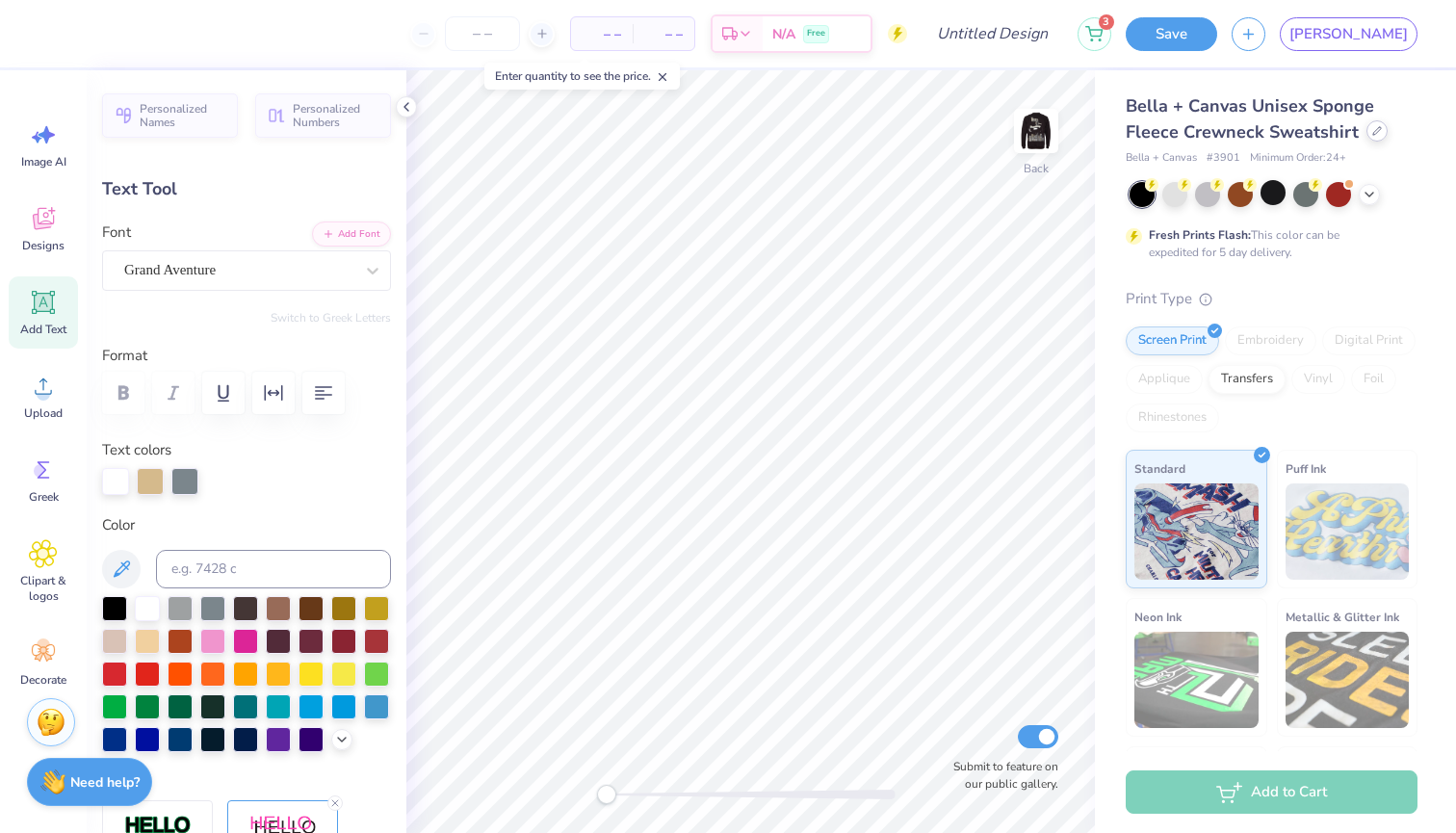
click at [1380, 139] on div at bounding box center [1377, 130] width 21 height 21
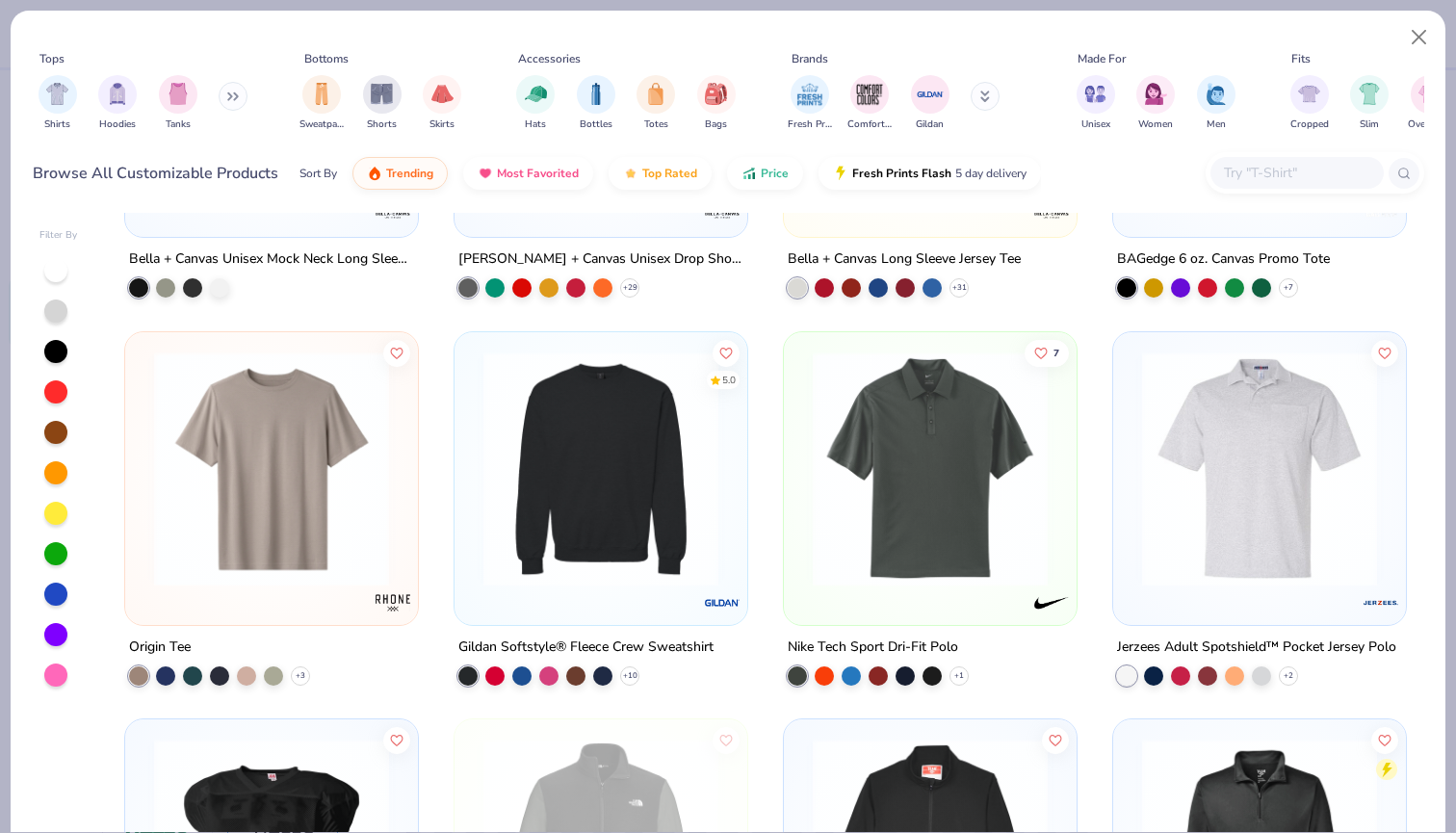
scroll to position [14627, 0]
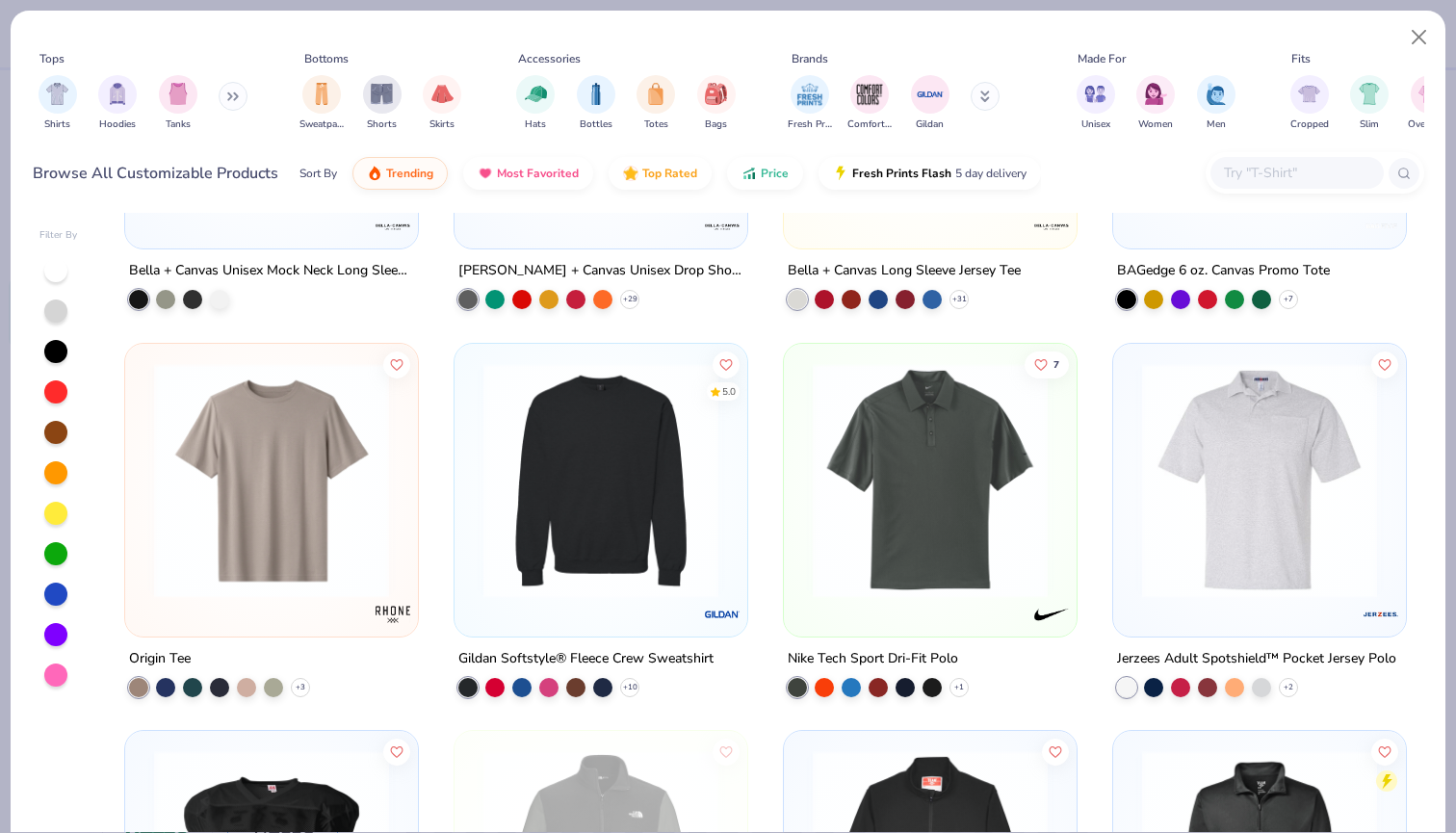
click at [593, 488] on img at bounding box center [600, 480] width 254 height 235
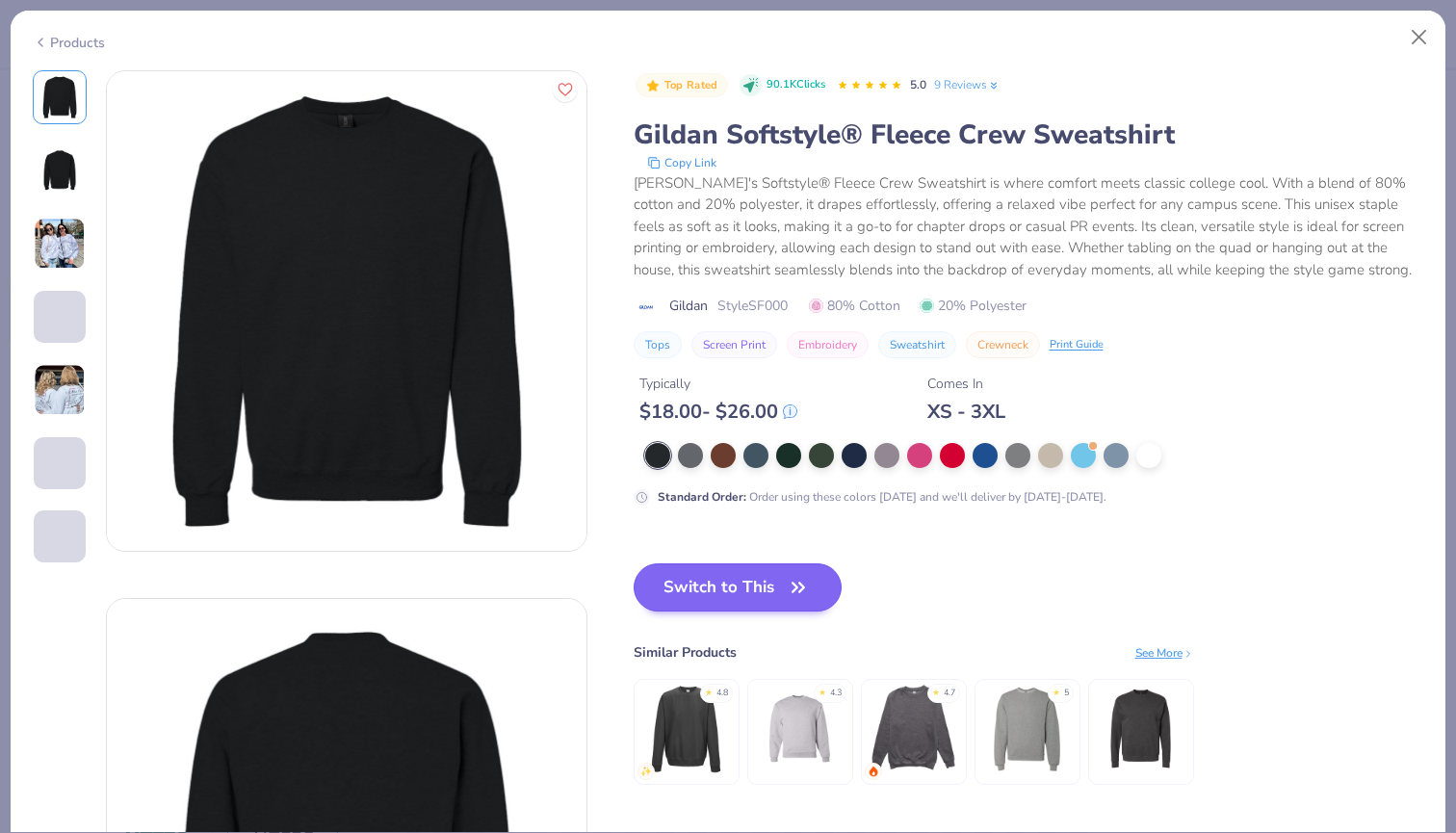
click at [766, 575] on button "Switch to This" at bounding box center [738, 588] width 209 height 49
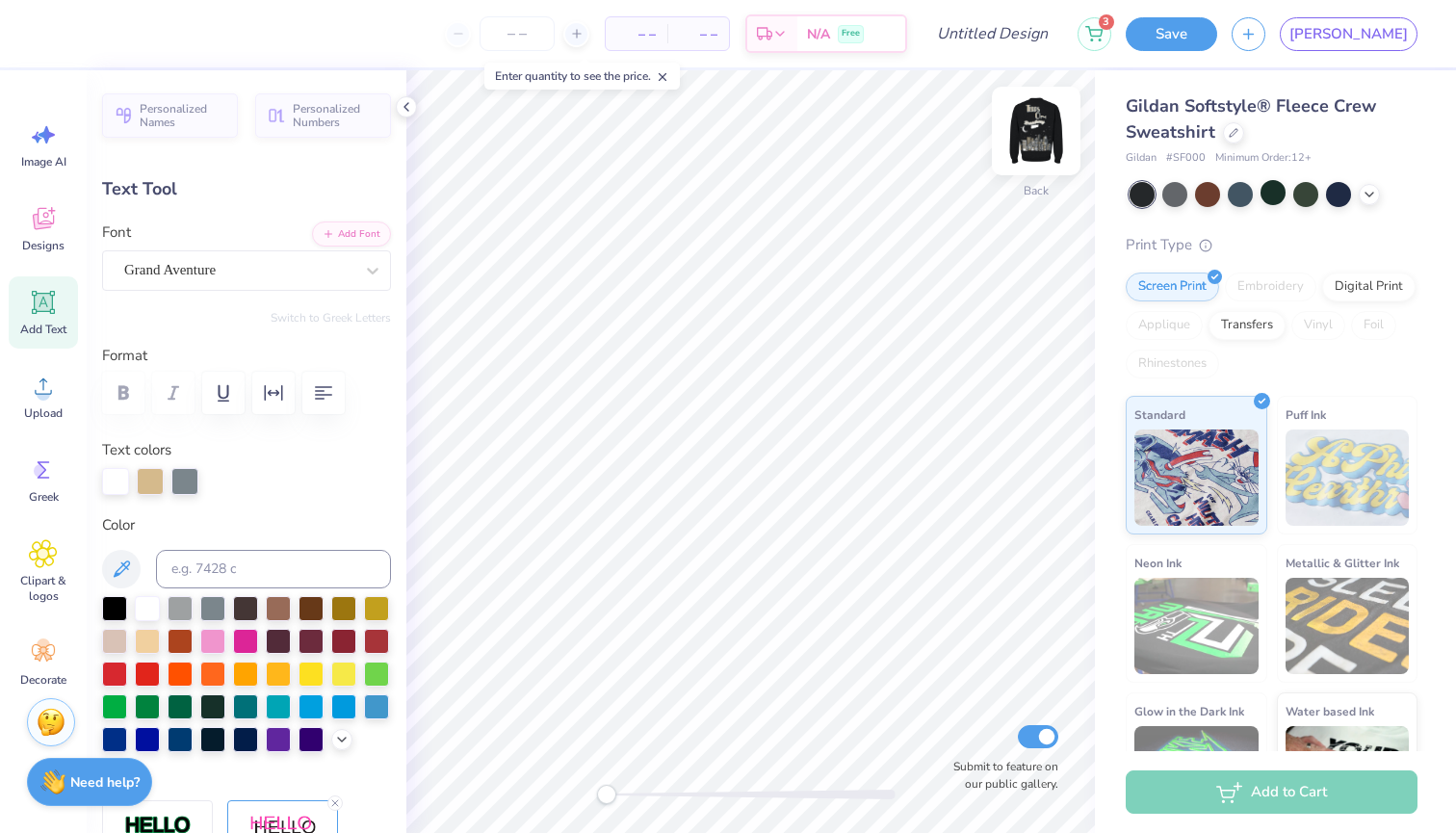
click at [1034, 141] on img at bounding box center [1036, 131] width 77 height 77
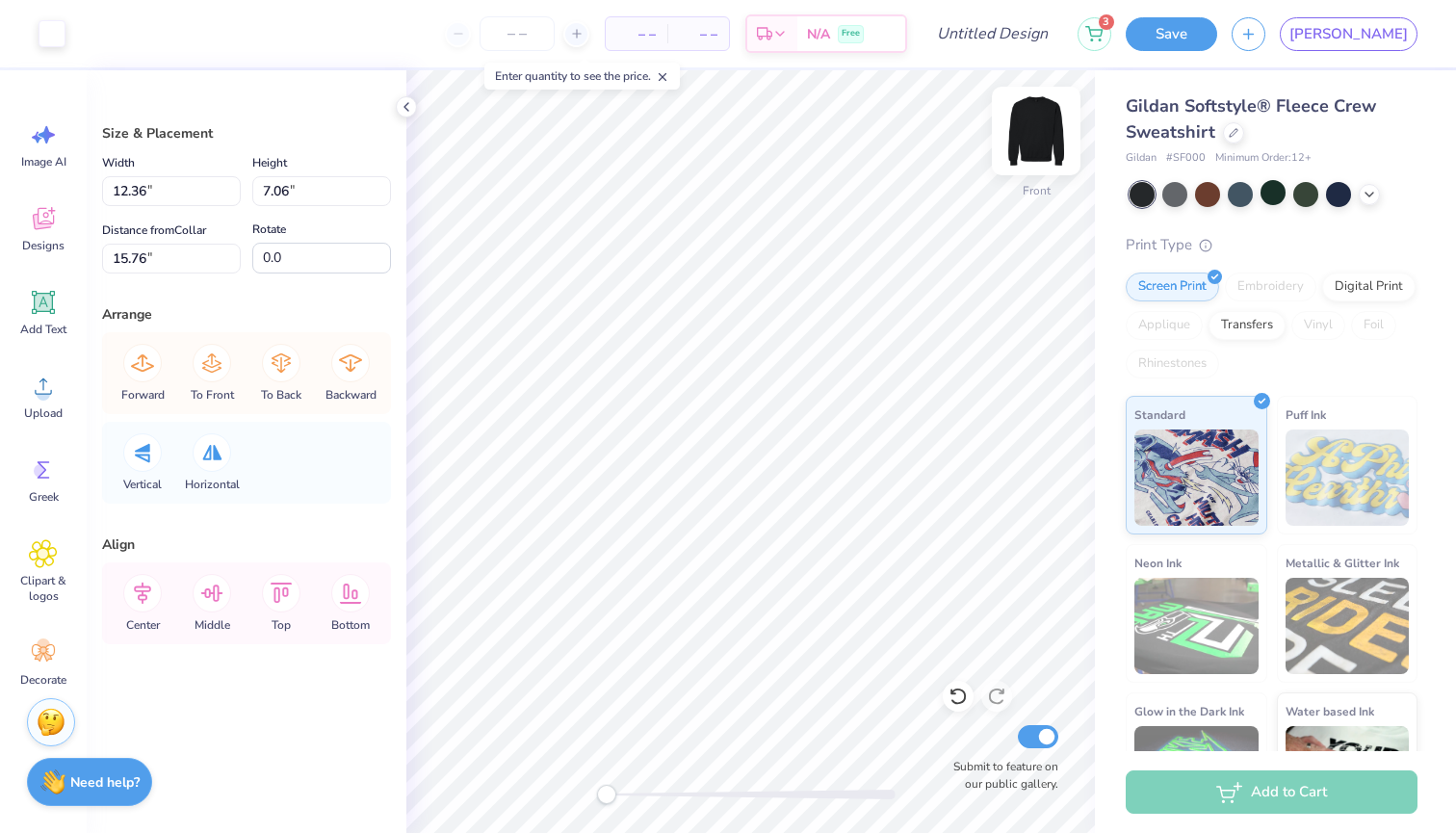
type input "12.36"
type input "7.06"
type input "15.76"
type input "12.83"
type input "6.98"
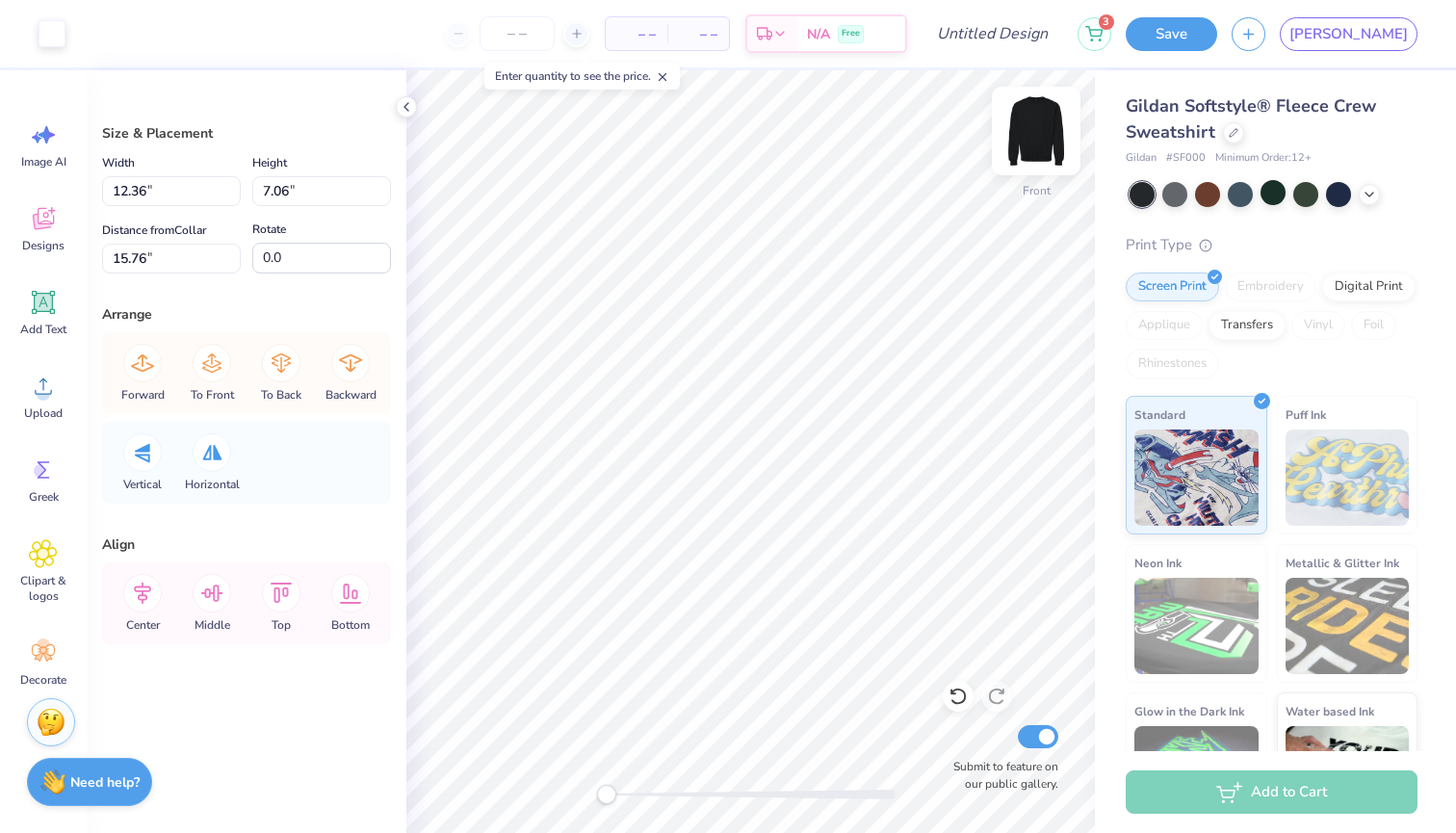
type input "15.84"
type input "13.47"
type input "7.16"
type input "15.67"
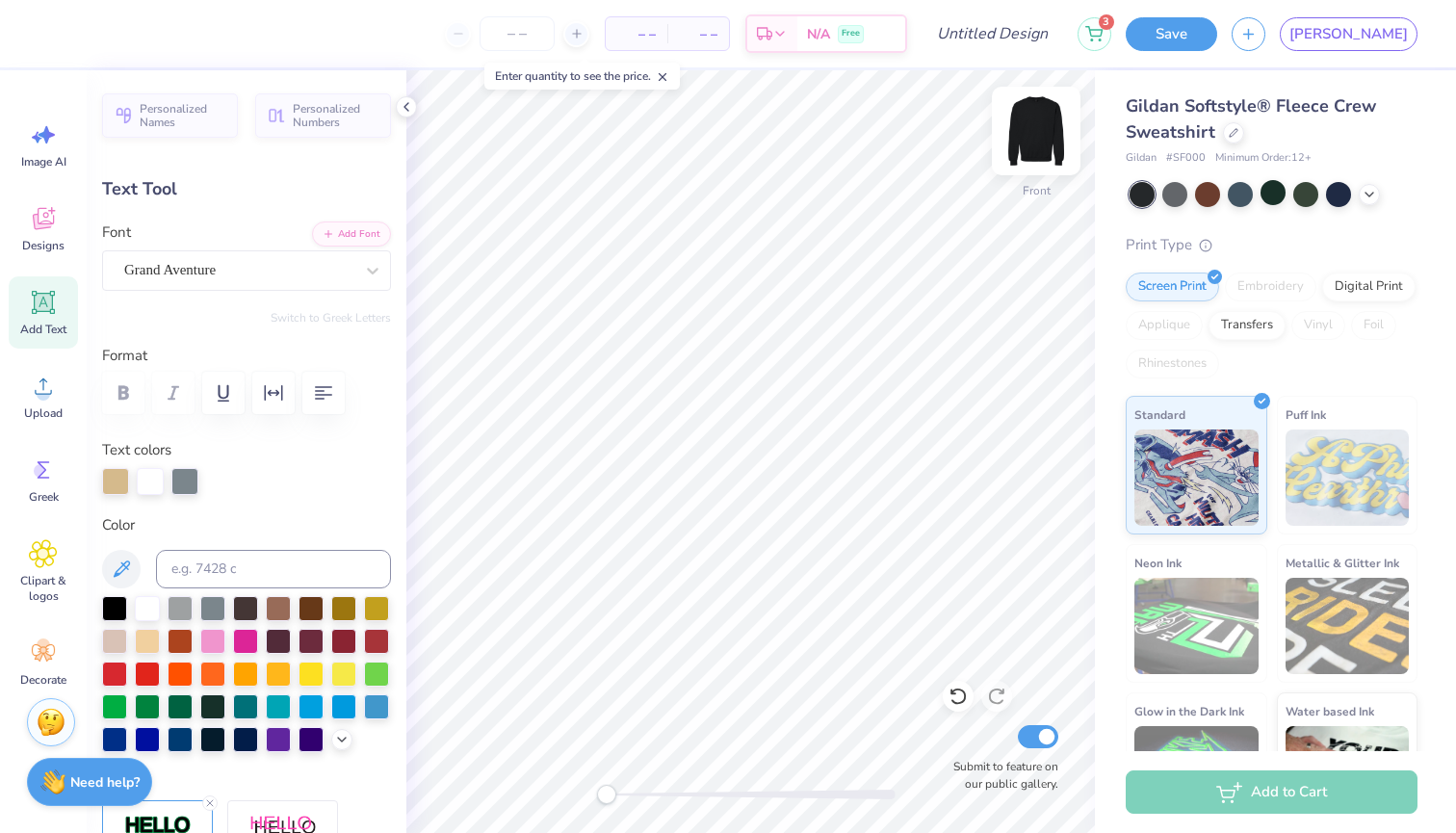
type input "8.99"
type input "2.13"
type input "9.29"
type input "0.0"
type input "2.22"
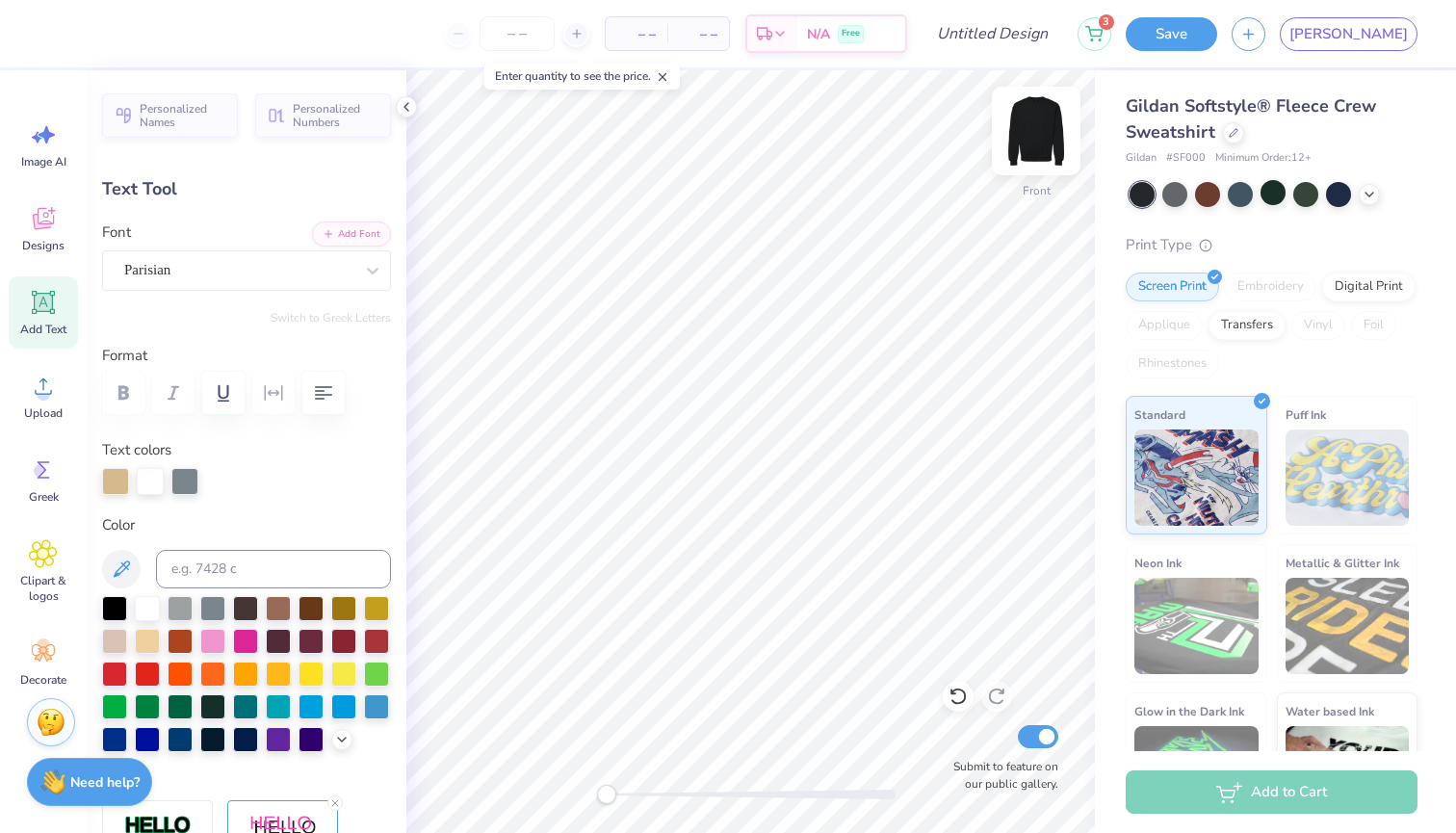
type input "1.30"
type input "7.44"
type input "4.45"
type input "2.30"
type input "3.55"
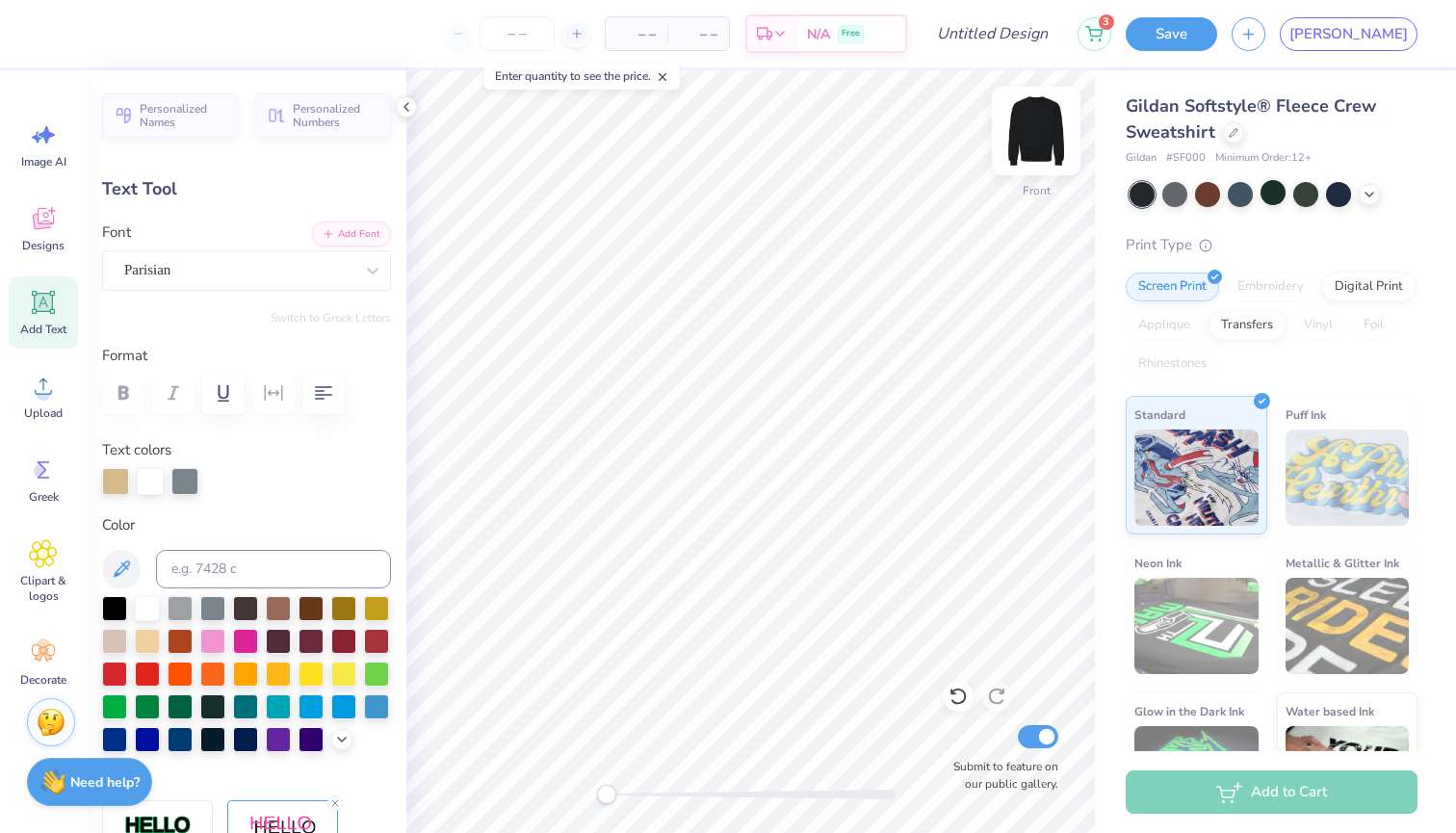
type input "2.03"
type input "3.19"
type input "2.64"
type input "4.45"
type input "2.30"
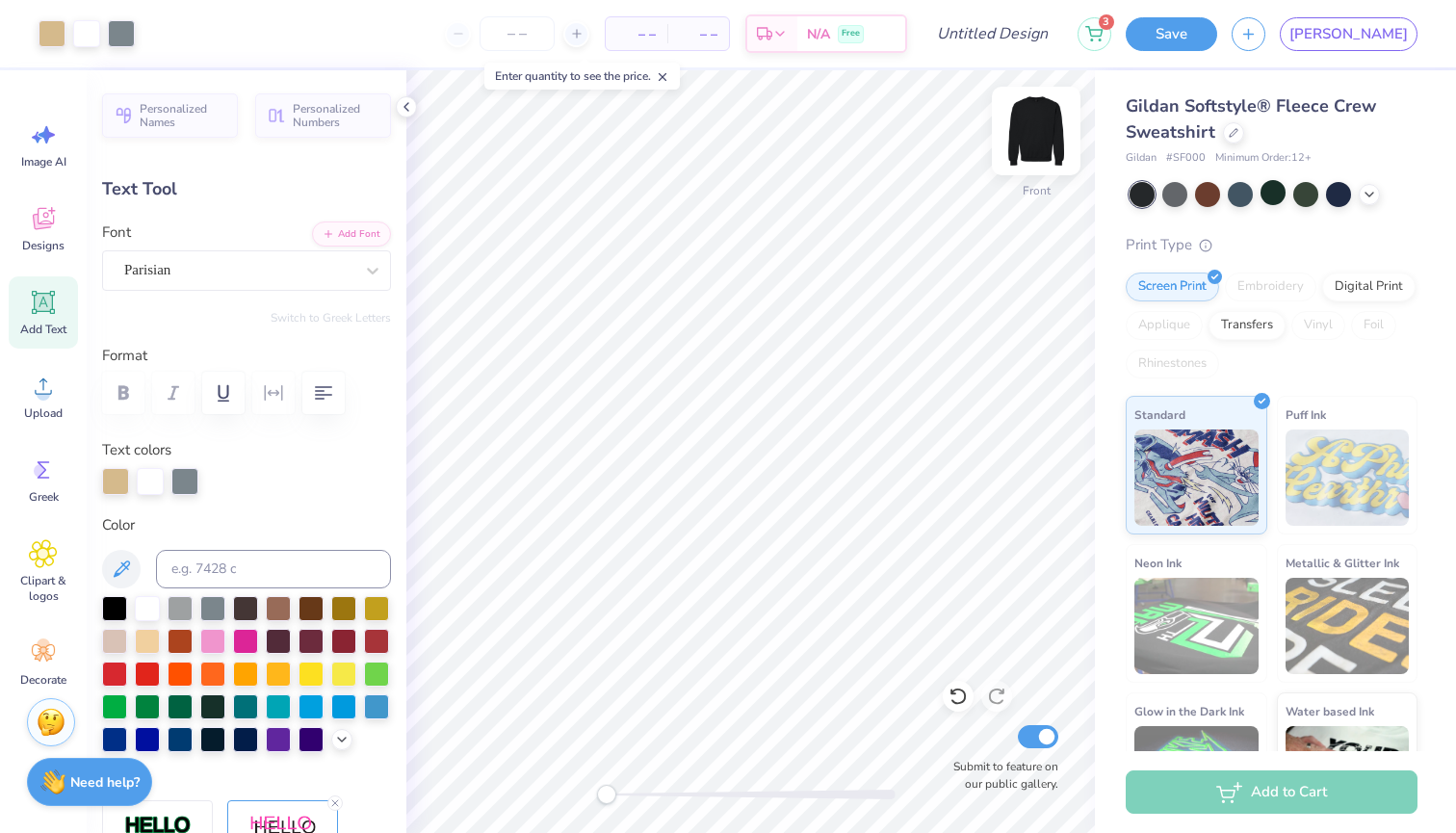
type input "3.53"
type input "2.03"
type input "3.19"
type input "2.64"
type input "2.00"
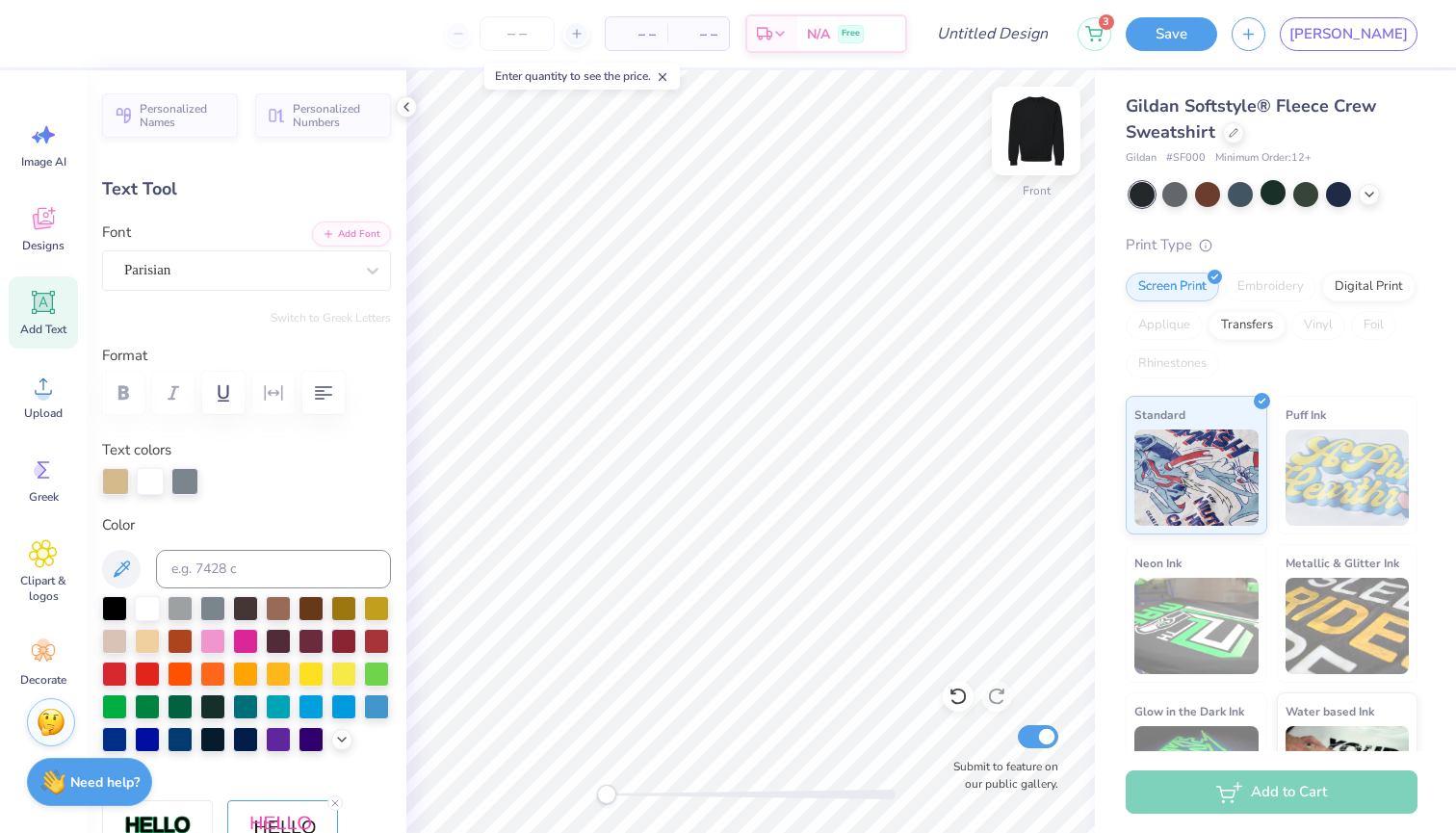
type input "3.16"
type input "6.14"
type input "2.22"
type input "1.30"
type input "8.00"
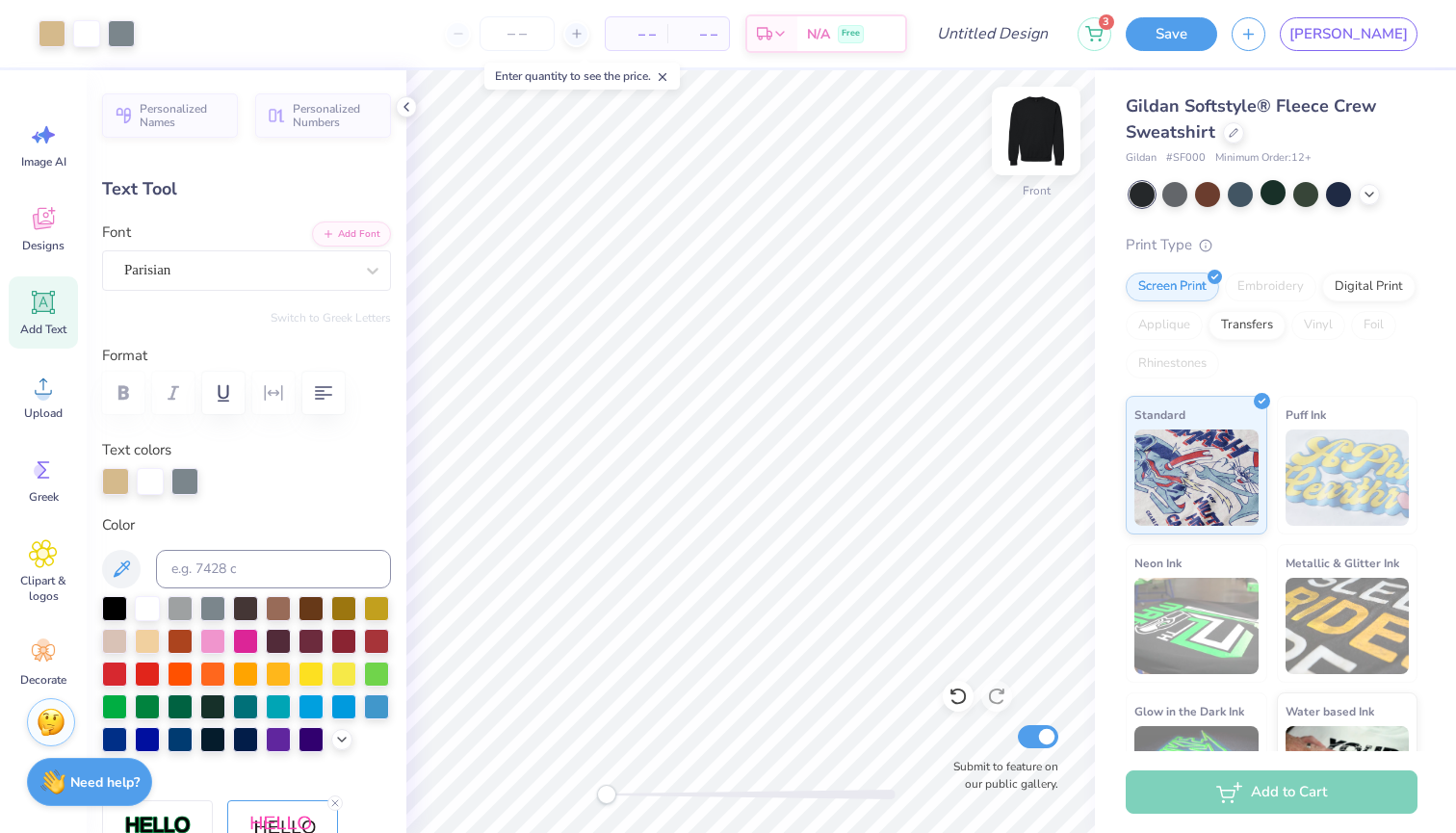
click at [1037, 128] on img at bounding box center [1036, 131] width 77 height 77
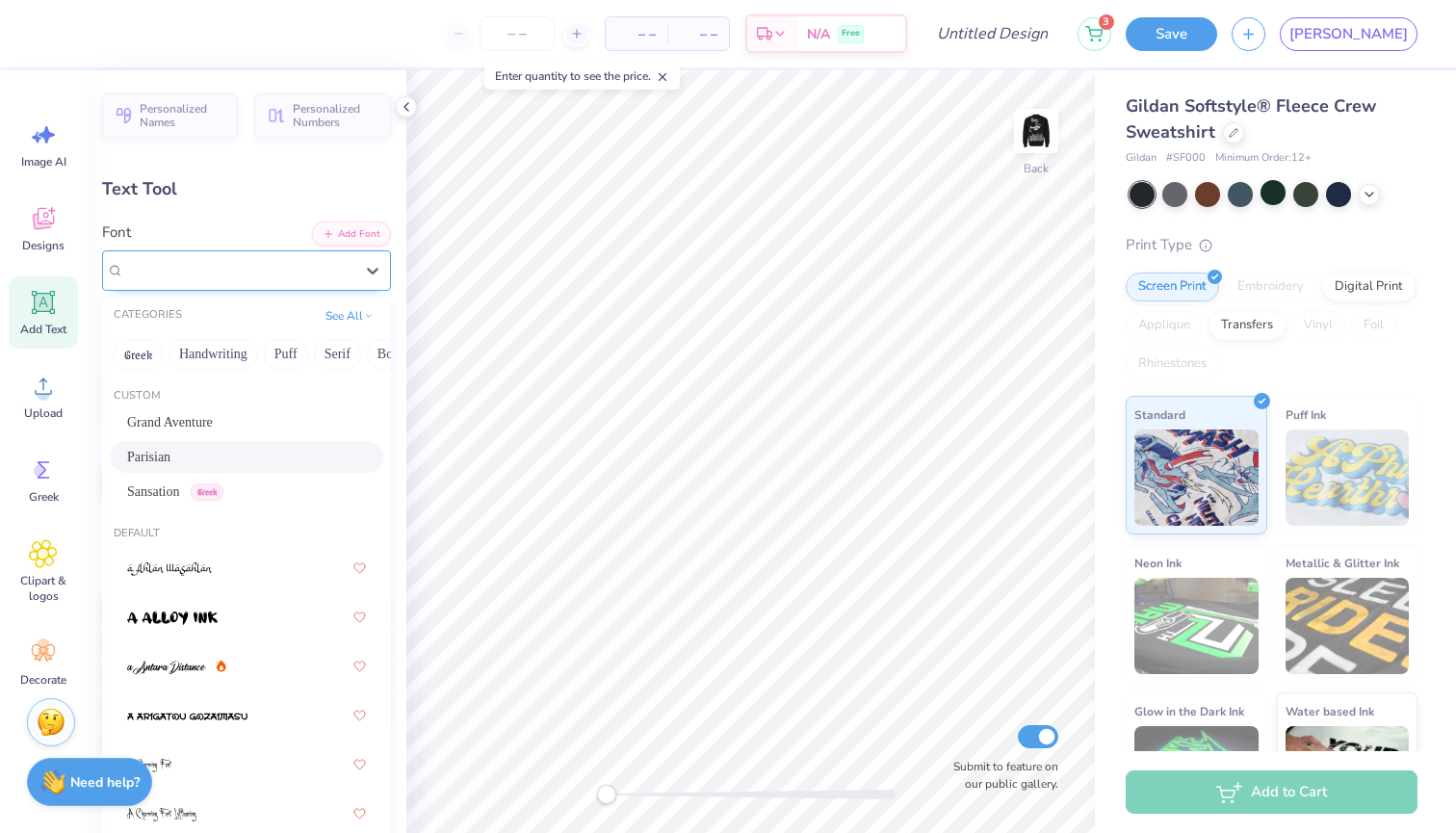
click at [166, 269] on div "Parisian" at bounding box center [238, 270] width 233 height 30
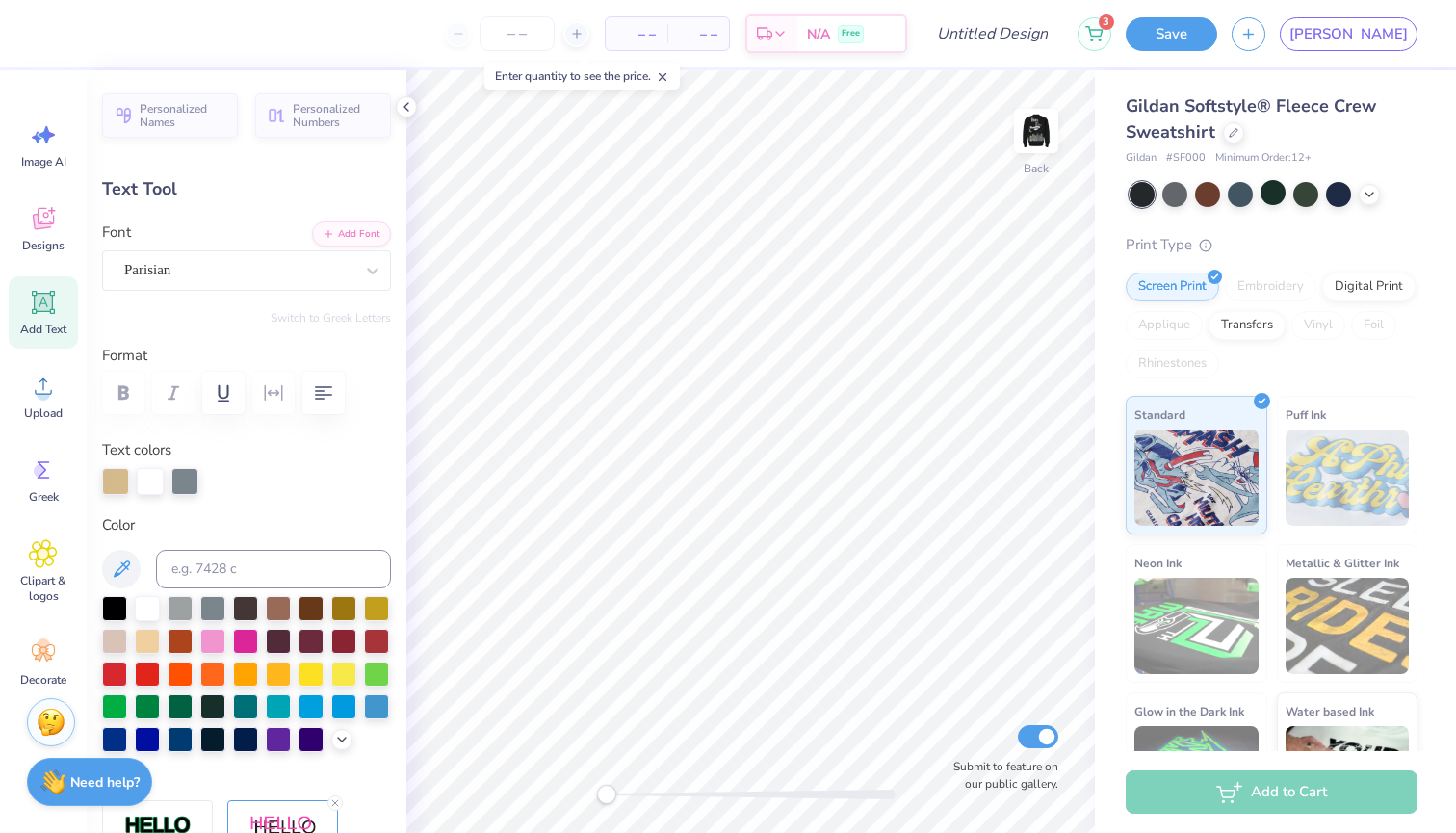
click at [273, 182] on div "Text Tool" at bounding box center [246, 190] width 289 height 26
click at [54, 316] on icon at bounding box center [43, 302] width 29 height 29
type input "6.23"
type input "1.80"
type input "11.10"
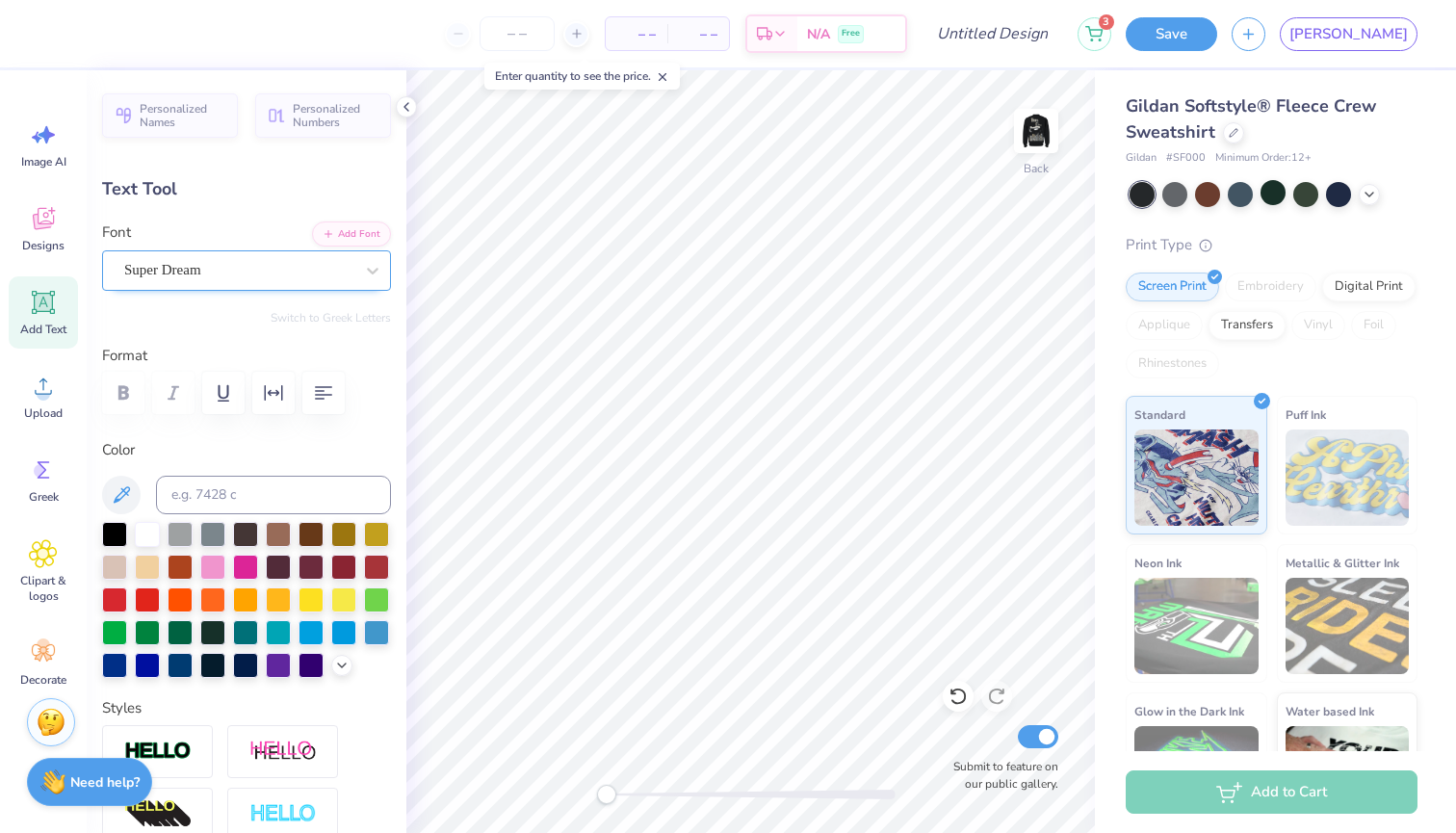
click at [292, 274] on div "Super Dream" at bounding box center [238, 270] width 233 height 30
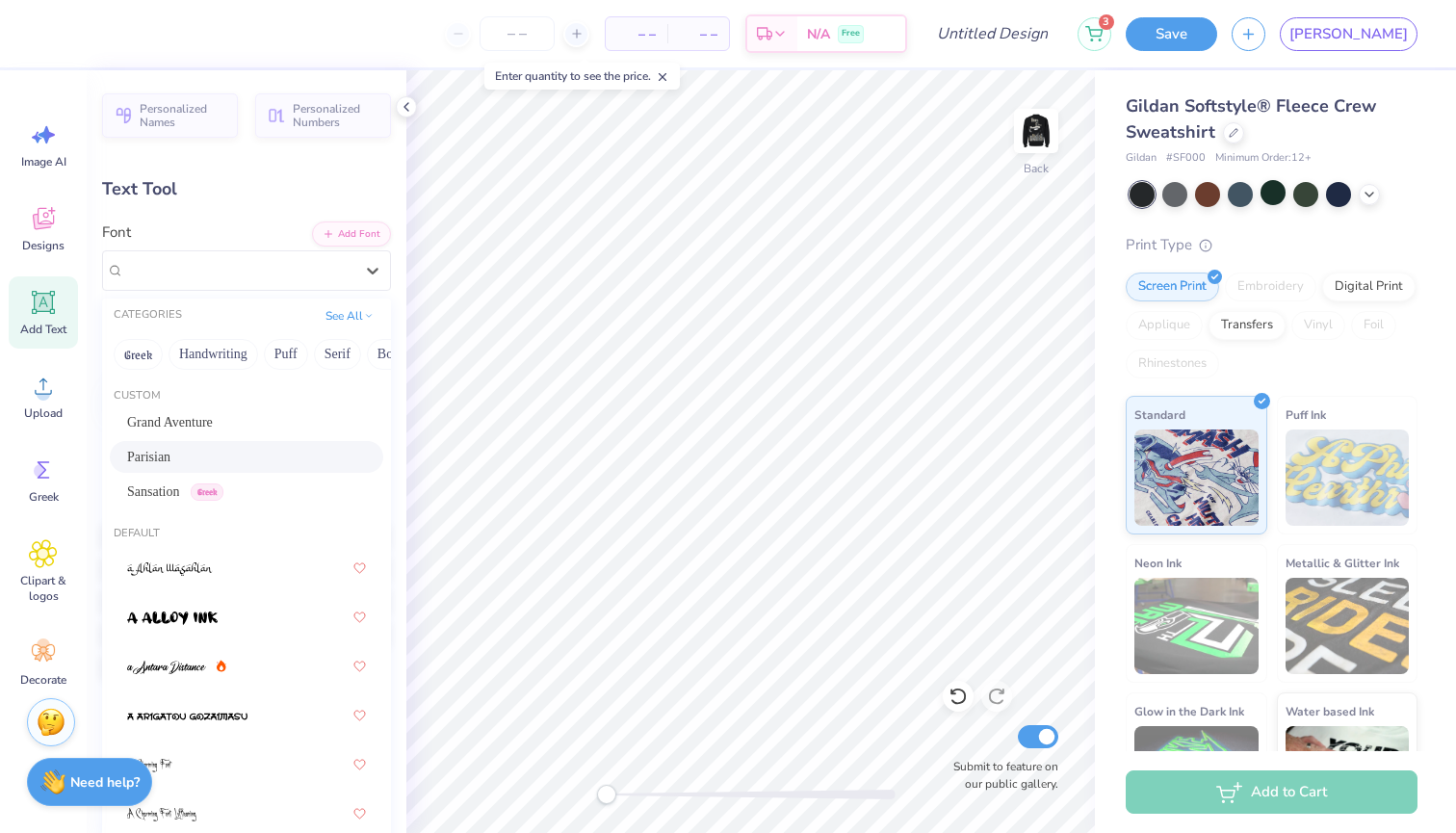
click at [195, 452] on div "Parisian" at bounding box center [246, 457] width 239 height 20
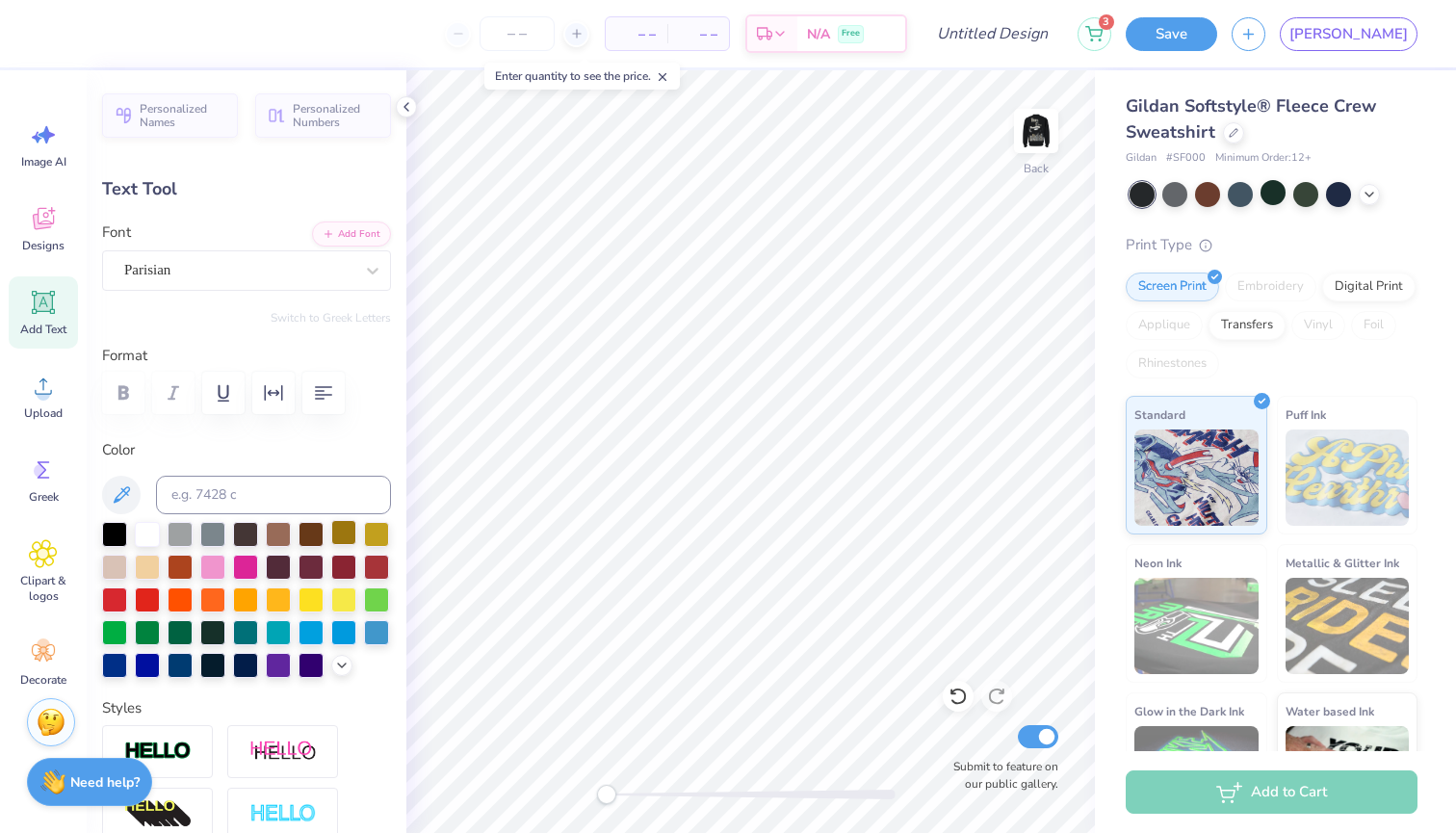
type textarea "TDC"
click at [338, 534] on div at bounding box center [343, 532] width 25 height 25
click at [278, 532] on div at bounding box center [278, 532] width 25 height 25
click at [315, 536] on div at bounding box center [311, 532] width 25 height 25
click at [350, 532] on div at bounding box center [343, 532] width 25 height 25
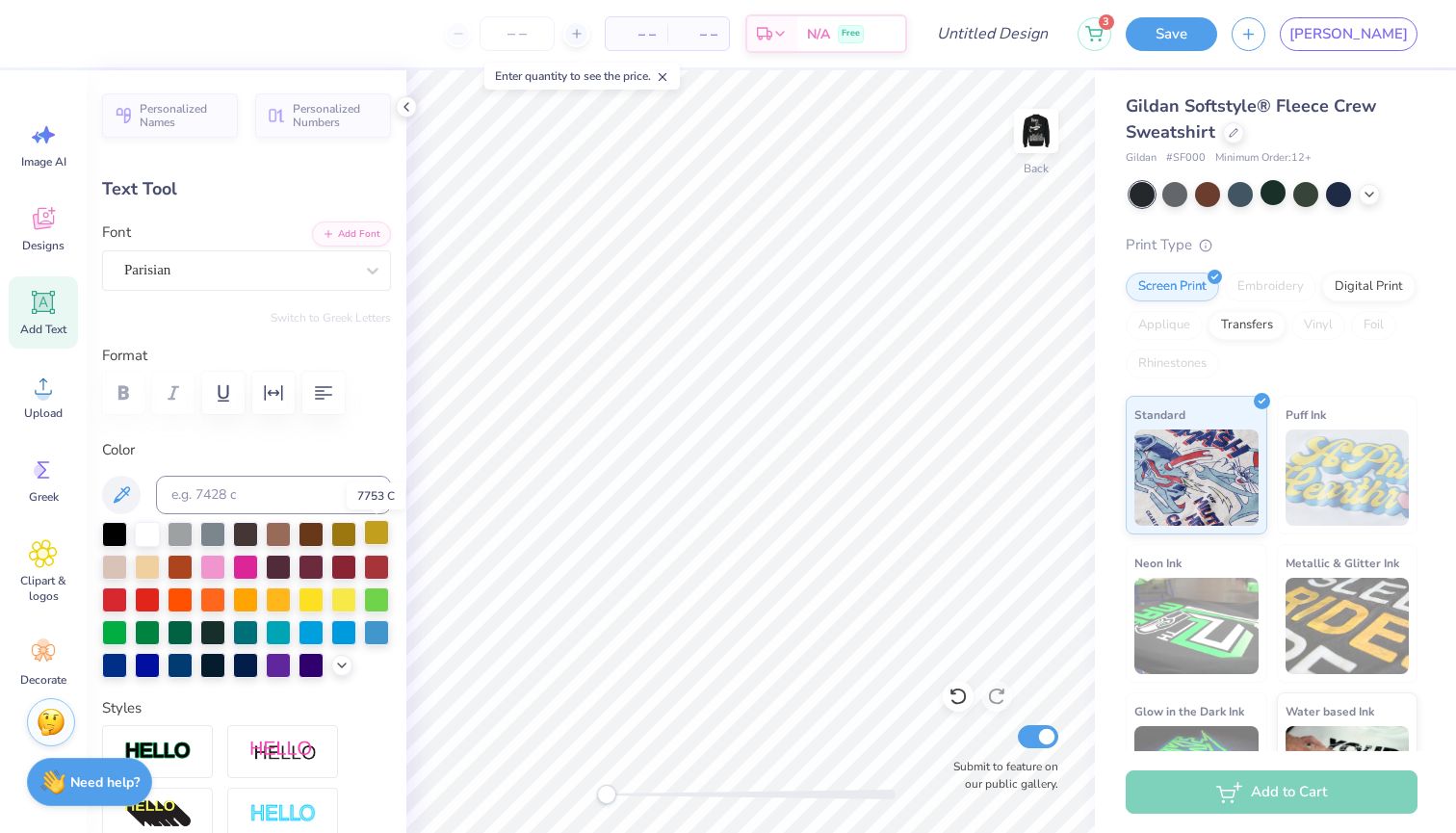
click at [384, 530] on div at bounding box center [376, 532] width 25 height 25
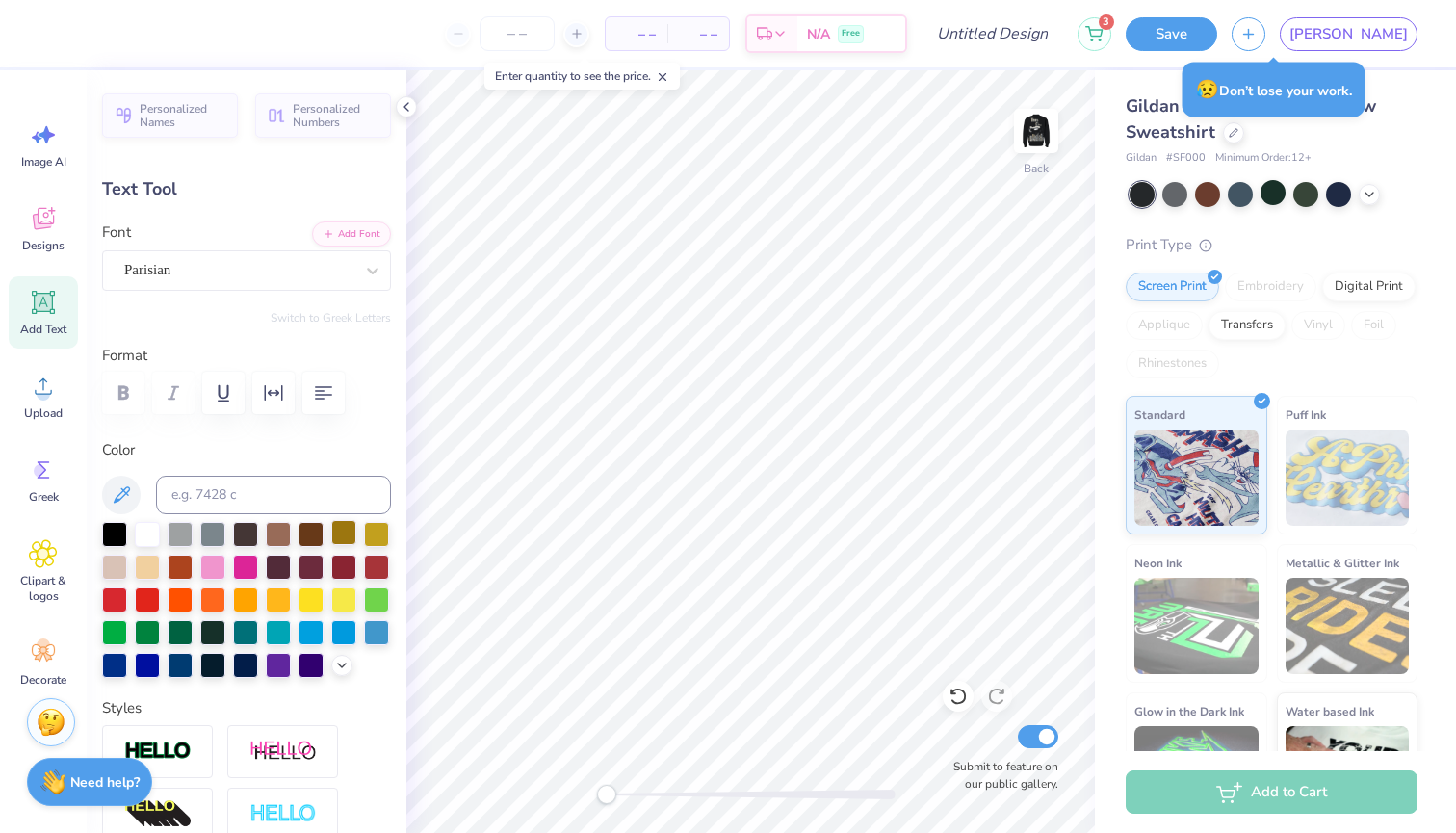
click at [343, 534] on div at bounding box center [343, 532] width 25 height 25
type input "4.81"
type input "1.96"
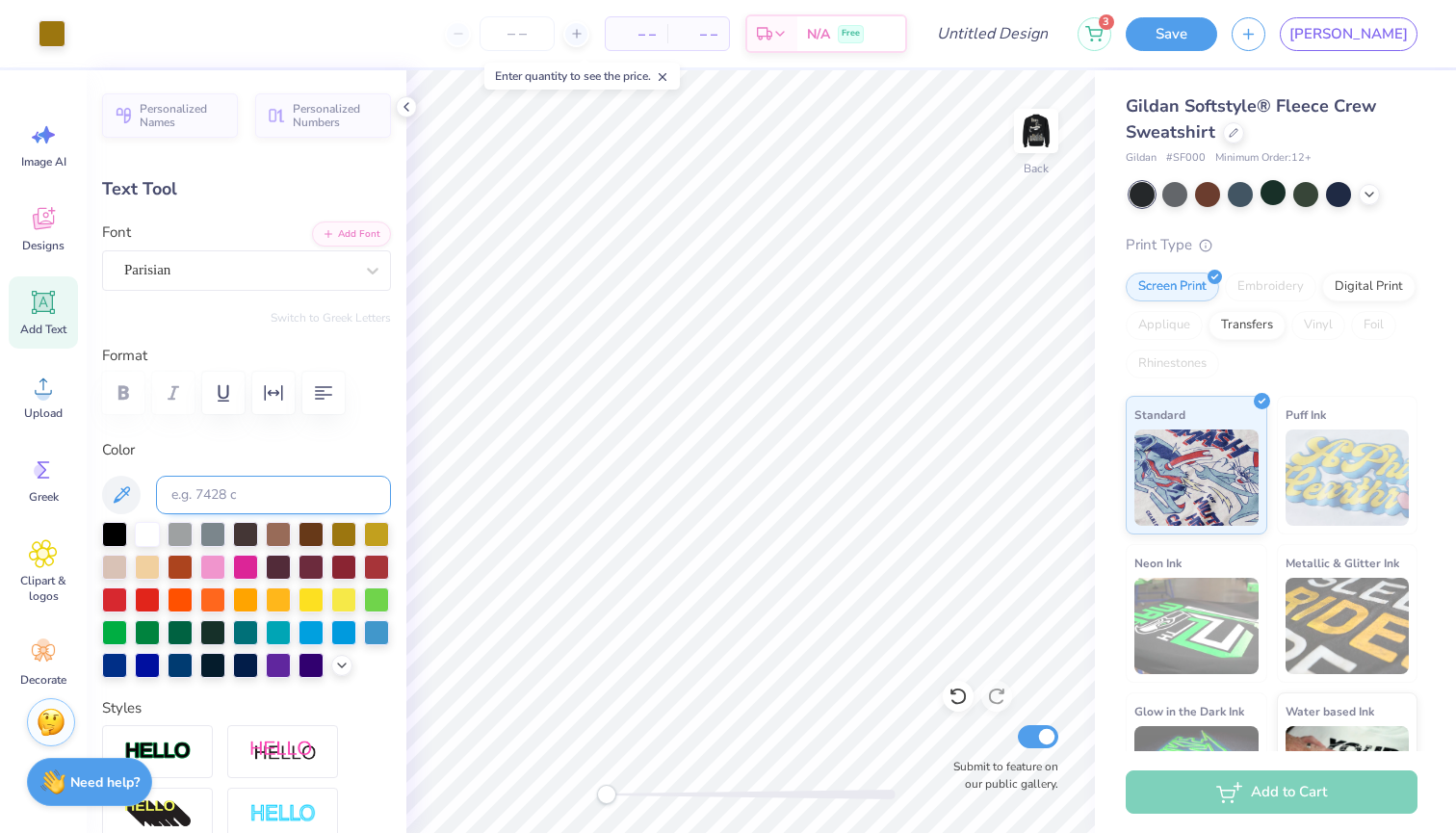
type input "3.00"
type textarea "T"
click at [1034, 140] on img at bounding box center [1036, 131] width 77 height 77
type input "1.29"
type input "1.88"
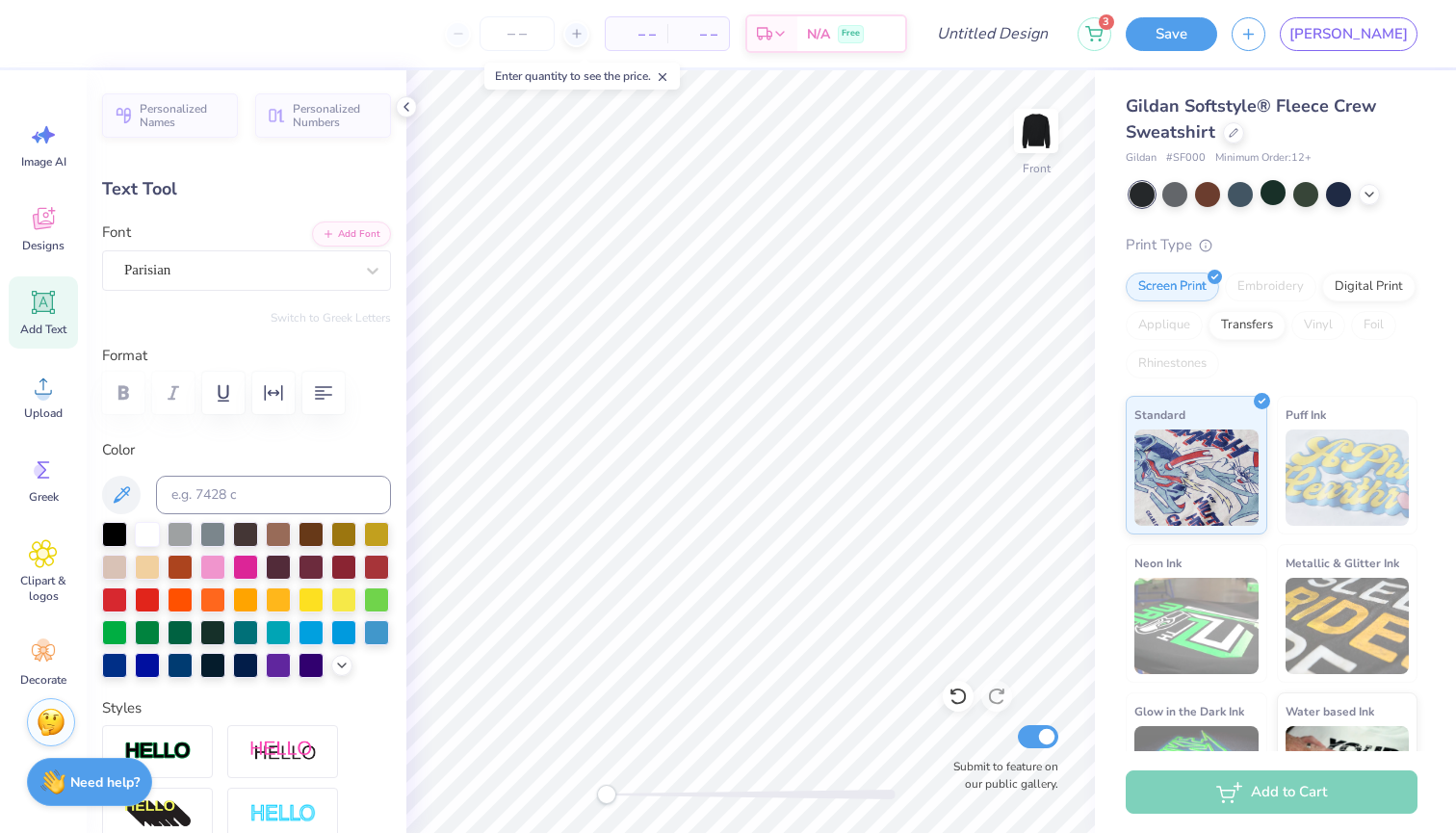
type input "5.28"
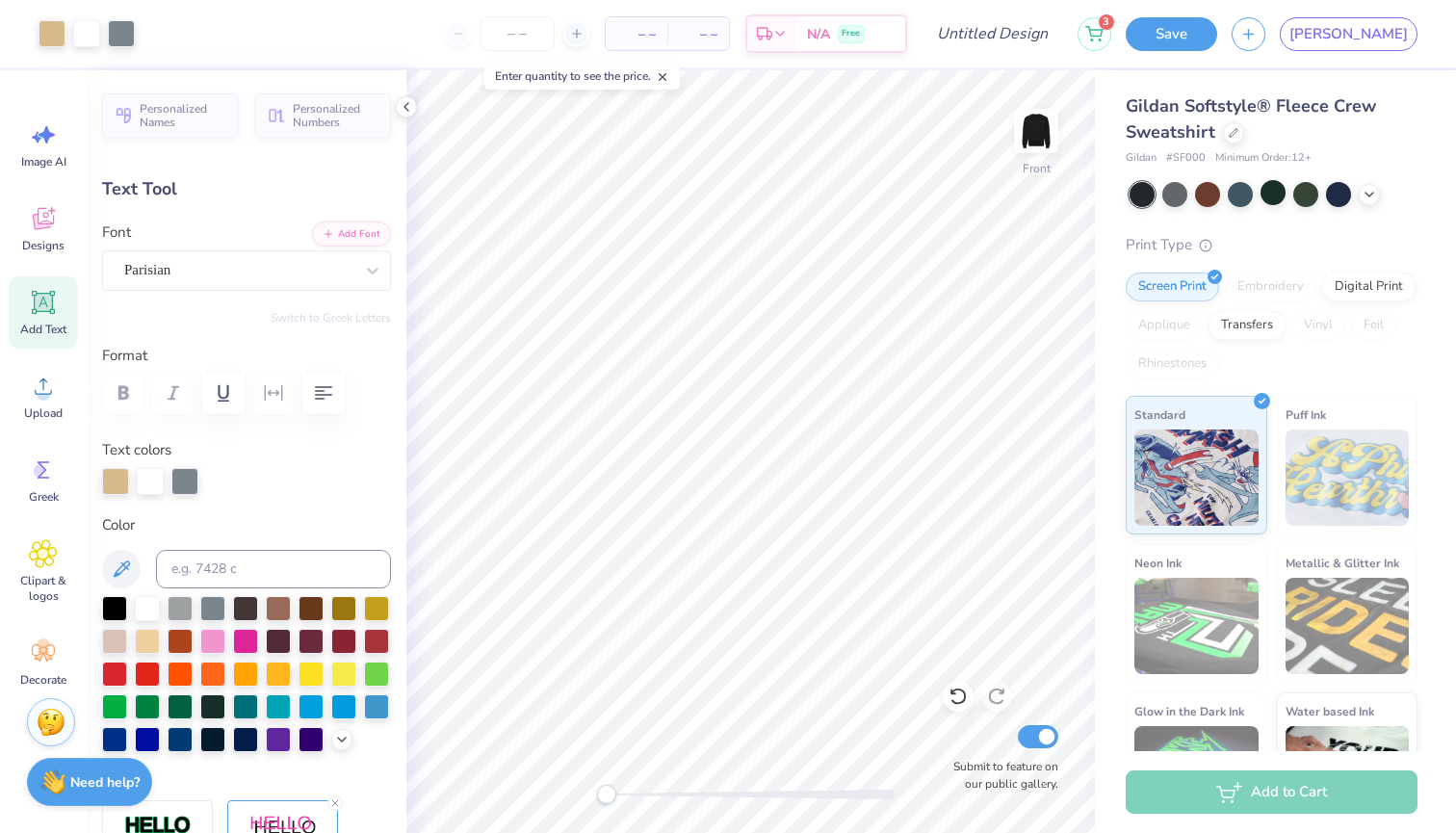
type input "2.03"
type input "3.19"
click at [1035, 122] on img at bounding box center [1036, 131] width 77 height 77
type input "0.76"
type input "1.22"
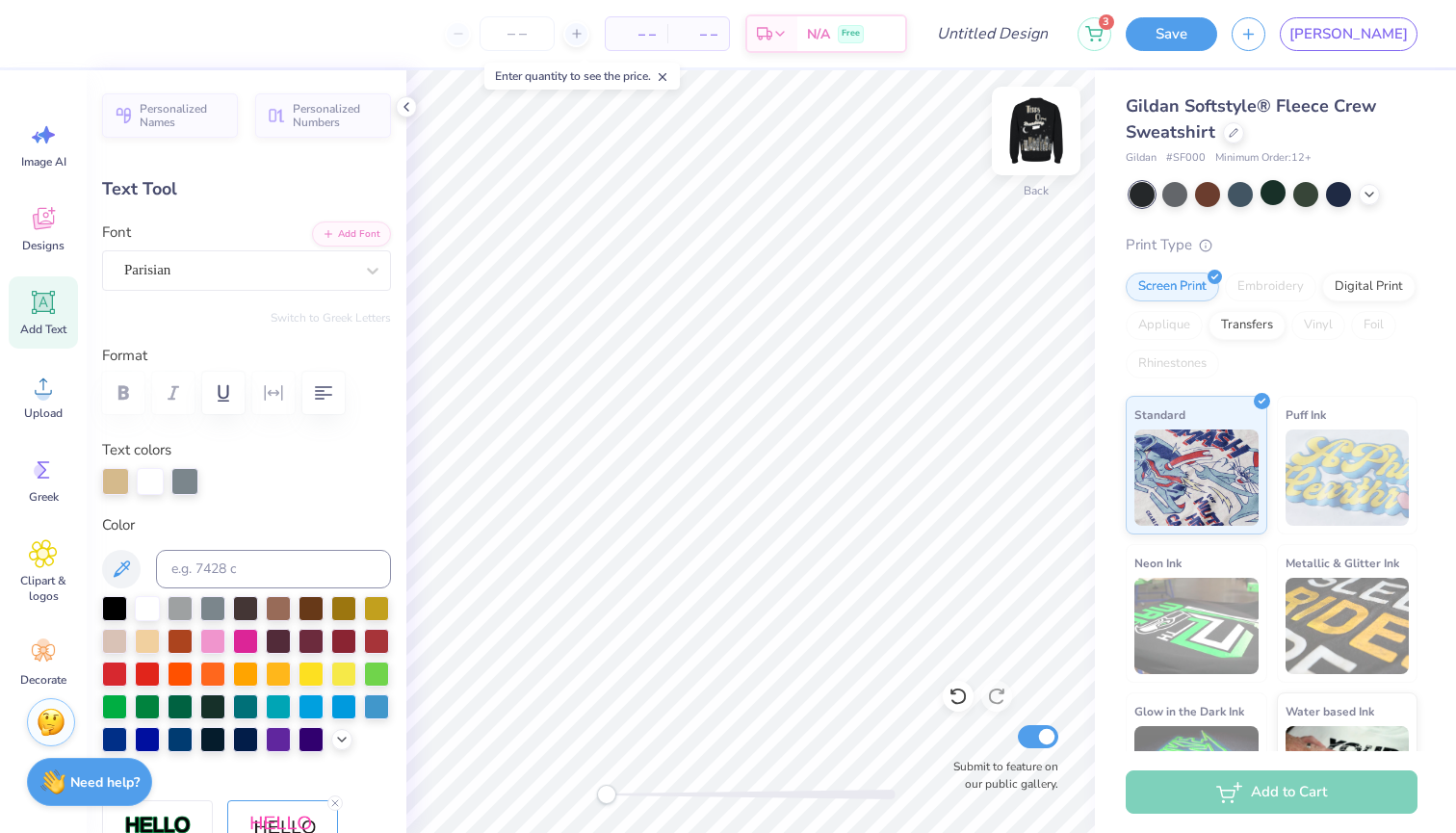
type input "1.92"
click at [1041, 108] on img at bounding box center [1036, 131] width 77 height 77
type input "5.24"
type input "4.45"
type input "2.30"
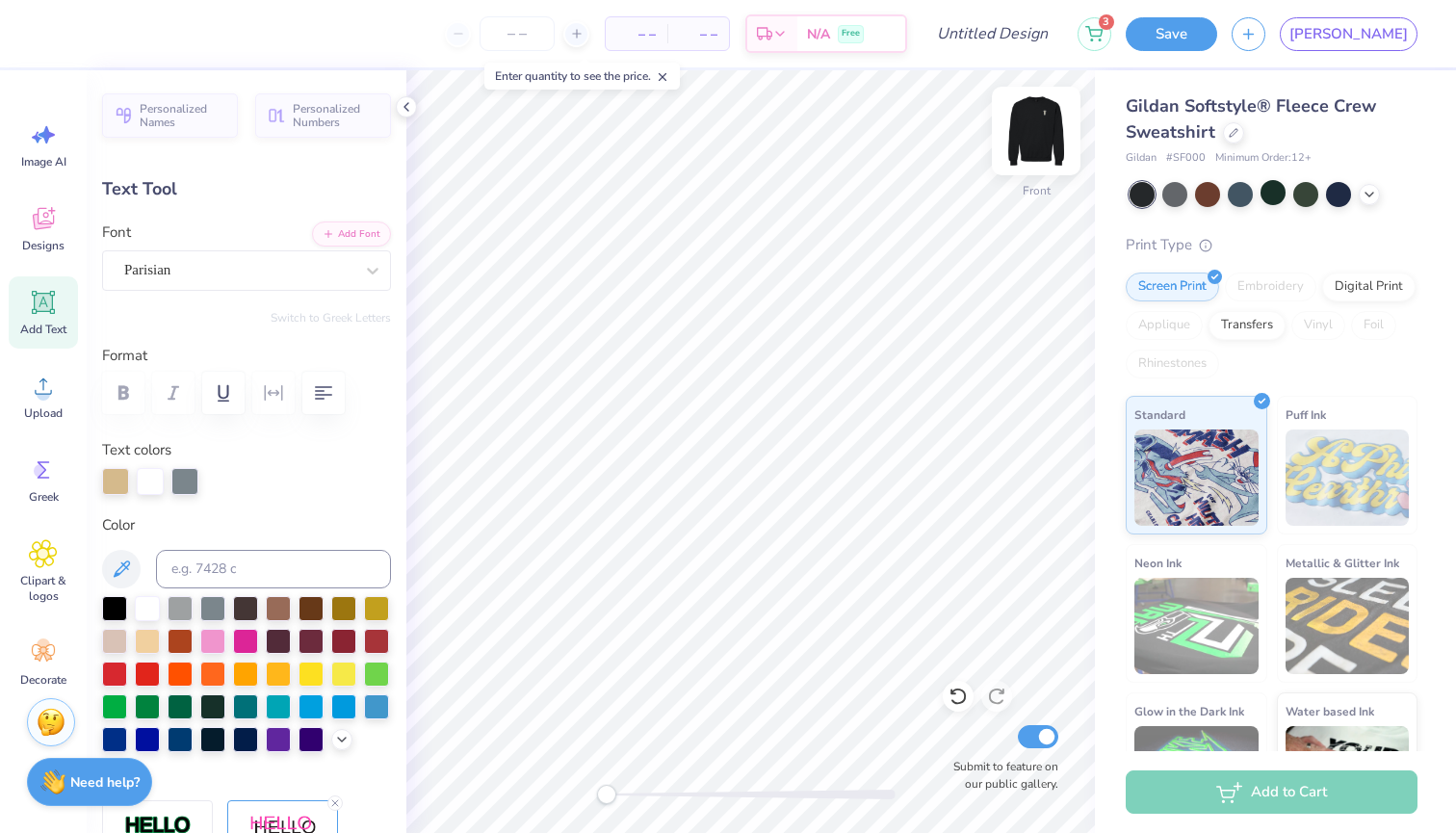
type input "3.85"
click at [1039, 133] on img at bounding box center [1036, 131] width 77 height 77
type input "2.29"
type input "1.61"
click at [1049, 138] on img at bounding box center [1036, 131] width 77 height 77
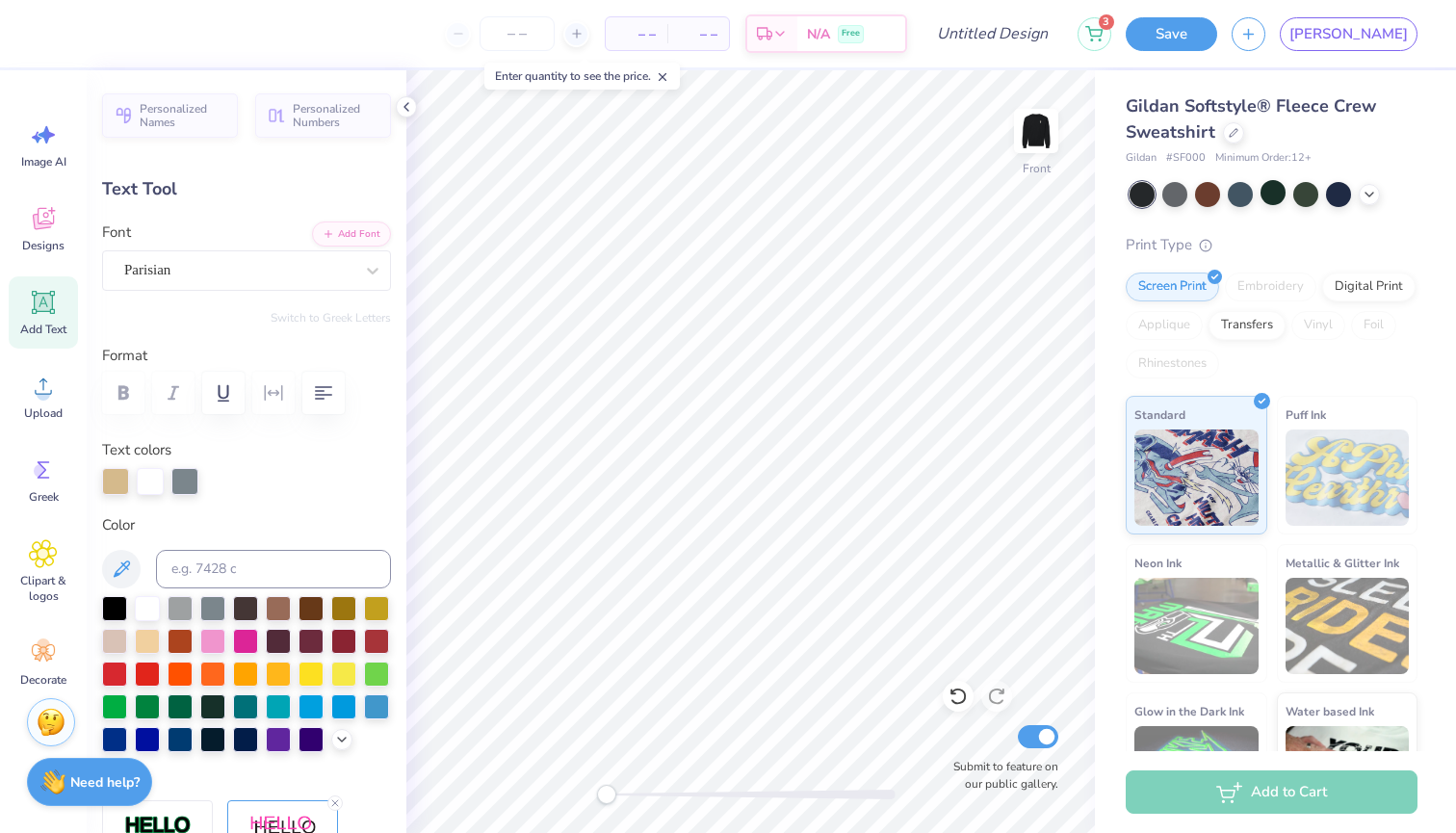
type input "2.30"
type input "3.85"
click at [1025, 124] on img at bounding box center [1036, 131] width 77 height 77
type input "2.29"
type input "1.61"
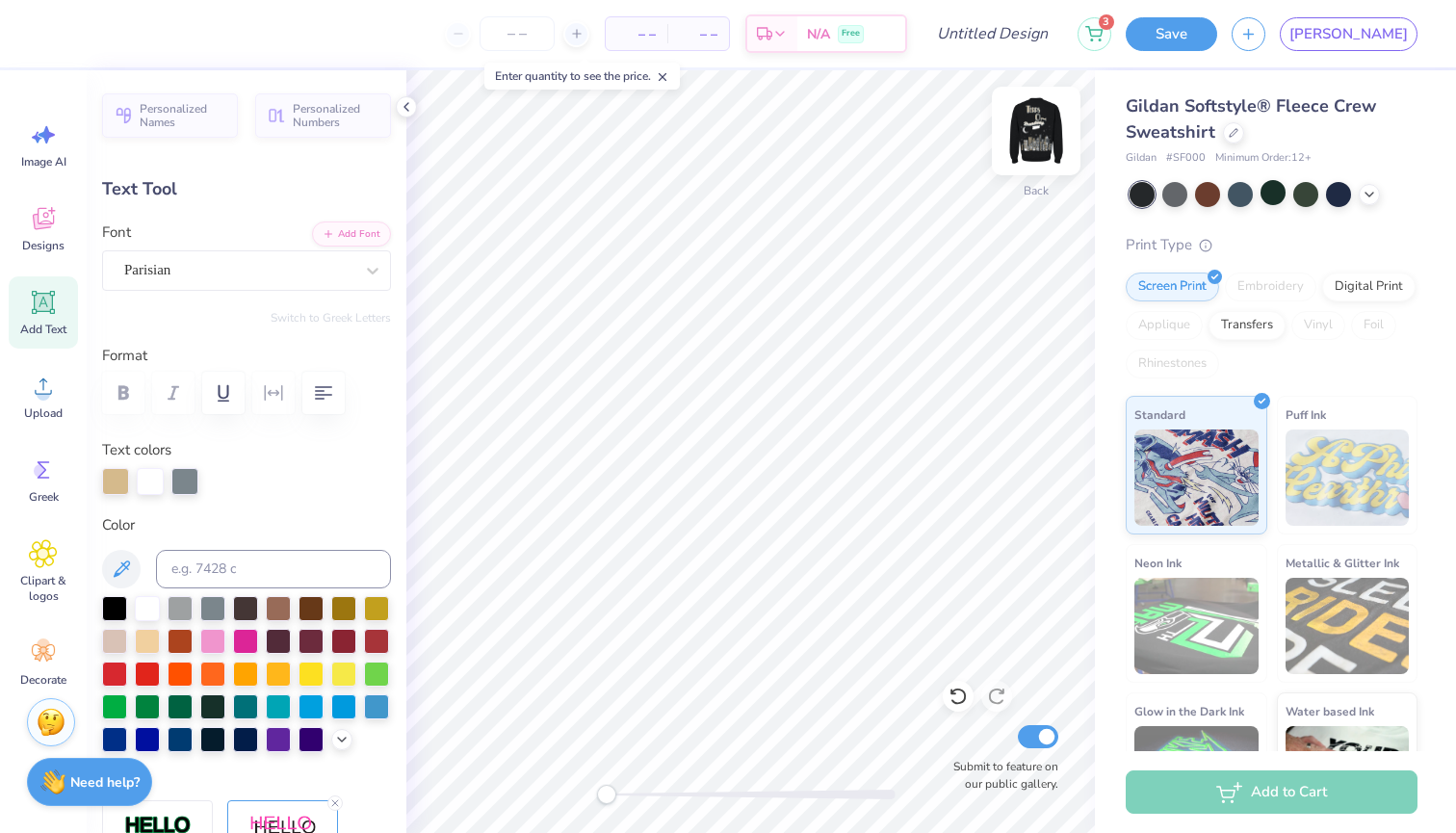
type input "2.26"
type input "1.17"
type input "2.73"
type input "2.79"
type input "1.44"
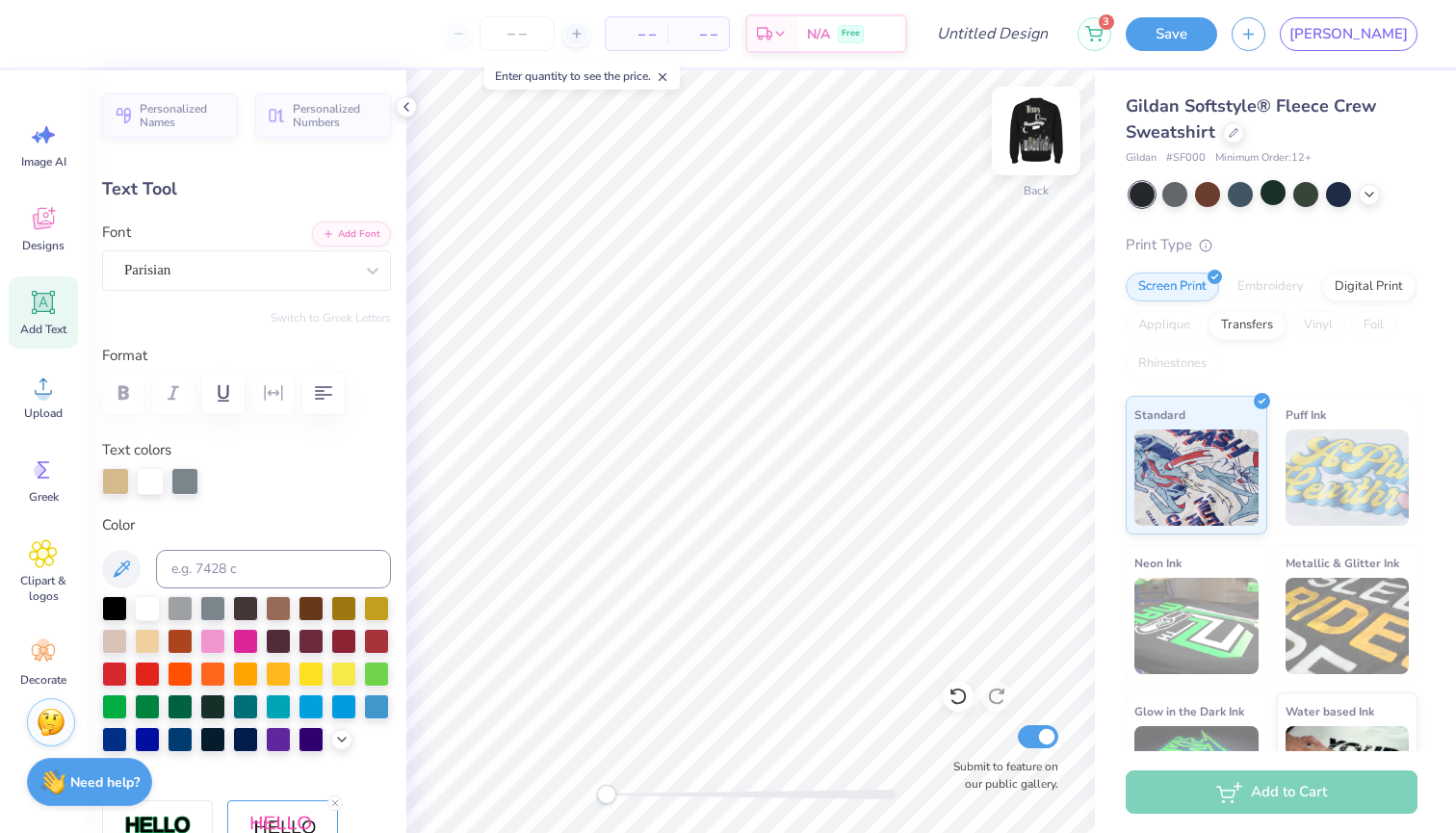
type input "3.48"
click at [1020, 117] on img at bounding box center [1036, 131] width 77 height 77
type input "2.00"
type input "3.16"
click at [1015, 123] on img at bounding box center [1036, 131] width 77 height 77
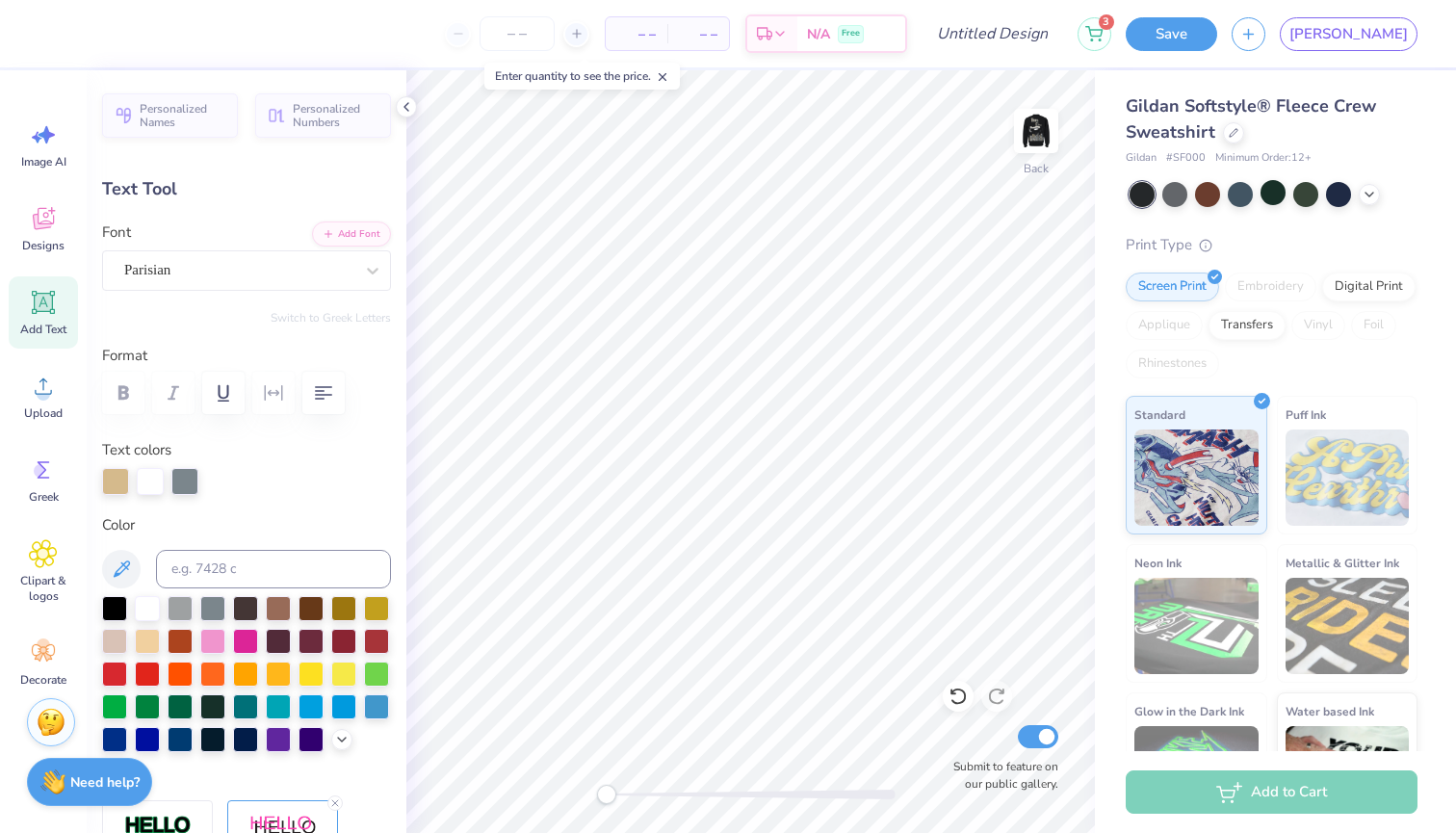
type input "4.31"
type input "1.13"
type input "1.79"
type input "5.68"
type input "0.97"
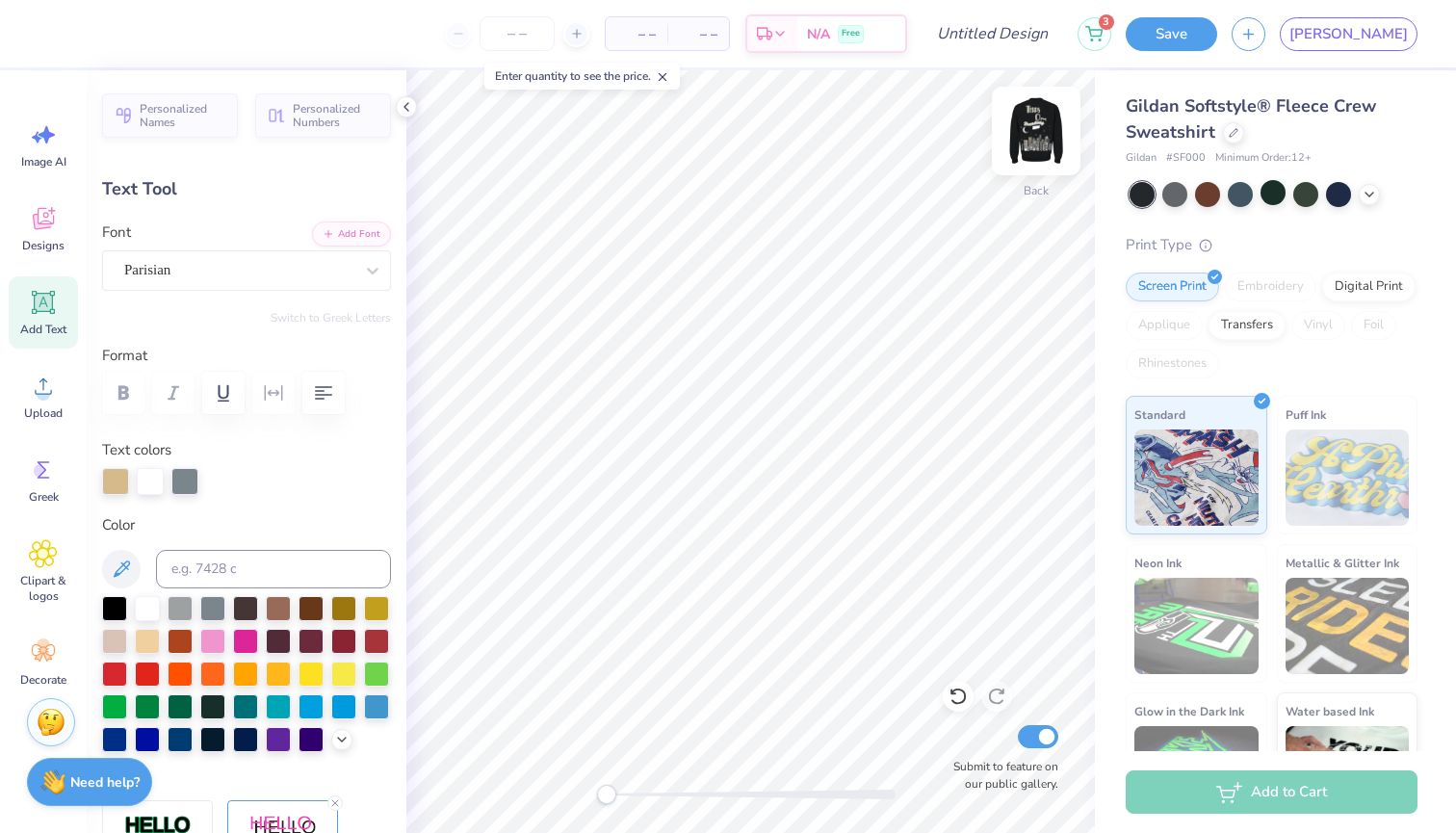
type input "1.54"
click at [1034, 138] on img at bounding box center [1036, 131] width 77 height 77
type input "7.16"
type input "2.22"
type input "1.30"
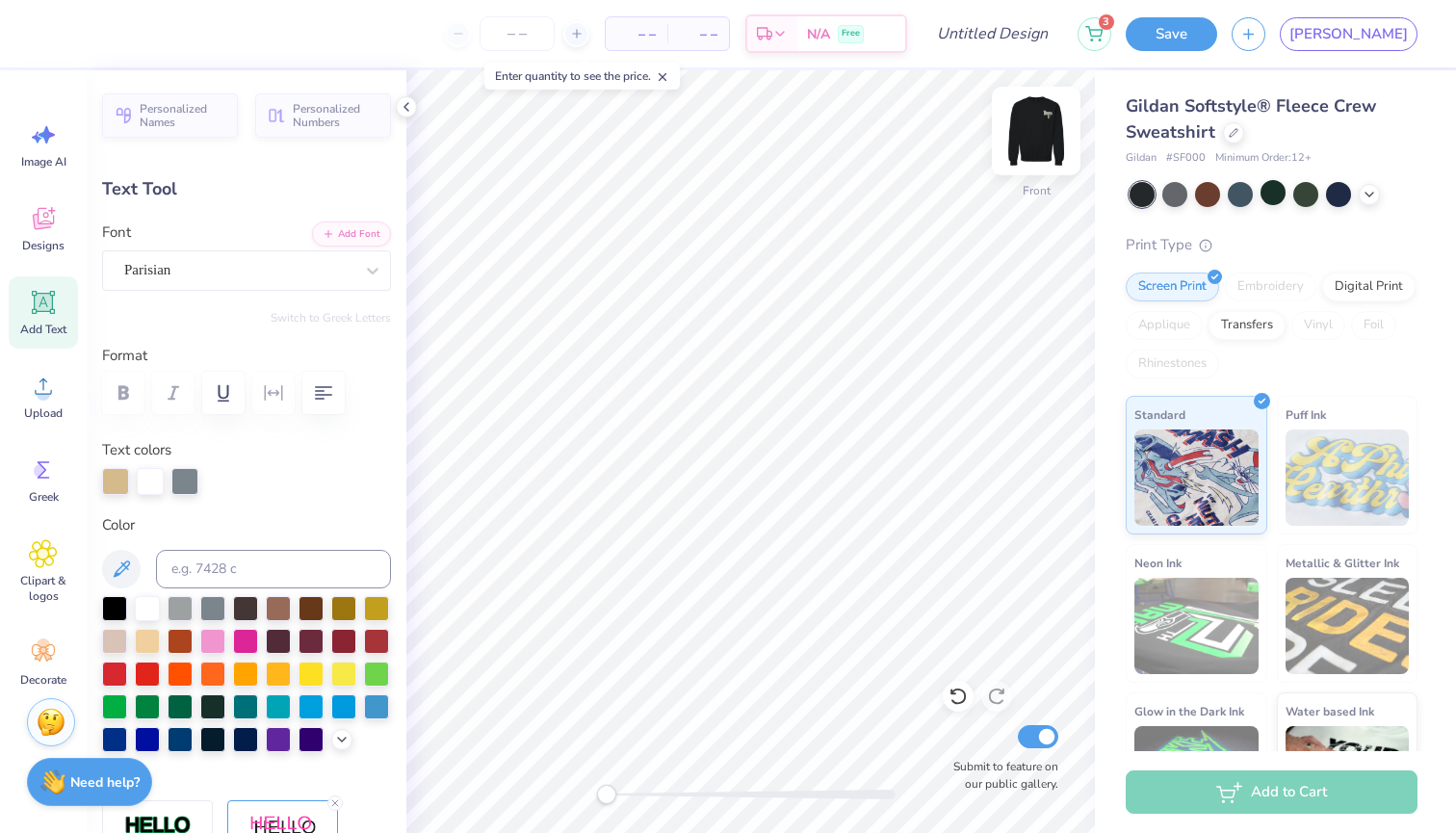
click at [1027, 126] on img at bounding box center [1036, 131] width 77 height 77
click at [1035, 137] on img at bounding box center [1036, 131] width 77 height 77
click at [1033, 142] on img at bounding box center [1036, 131] width 77 height 77
type input "6.17"
type input "1.15"
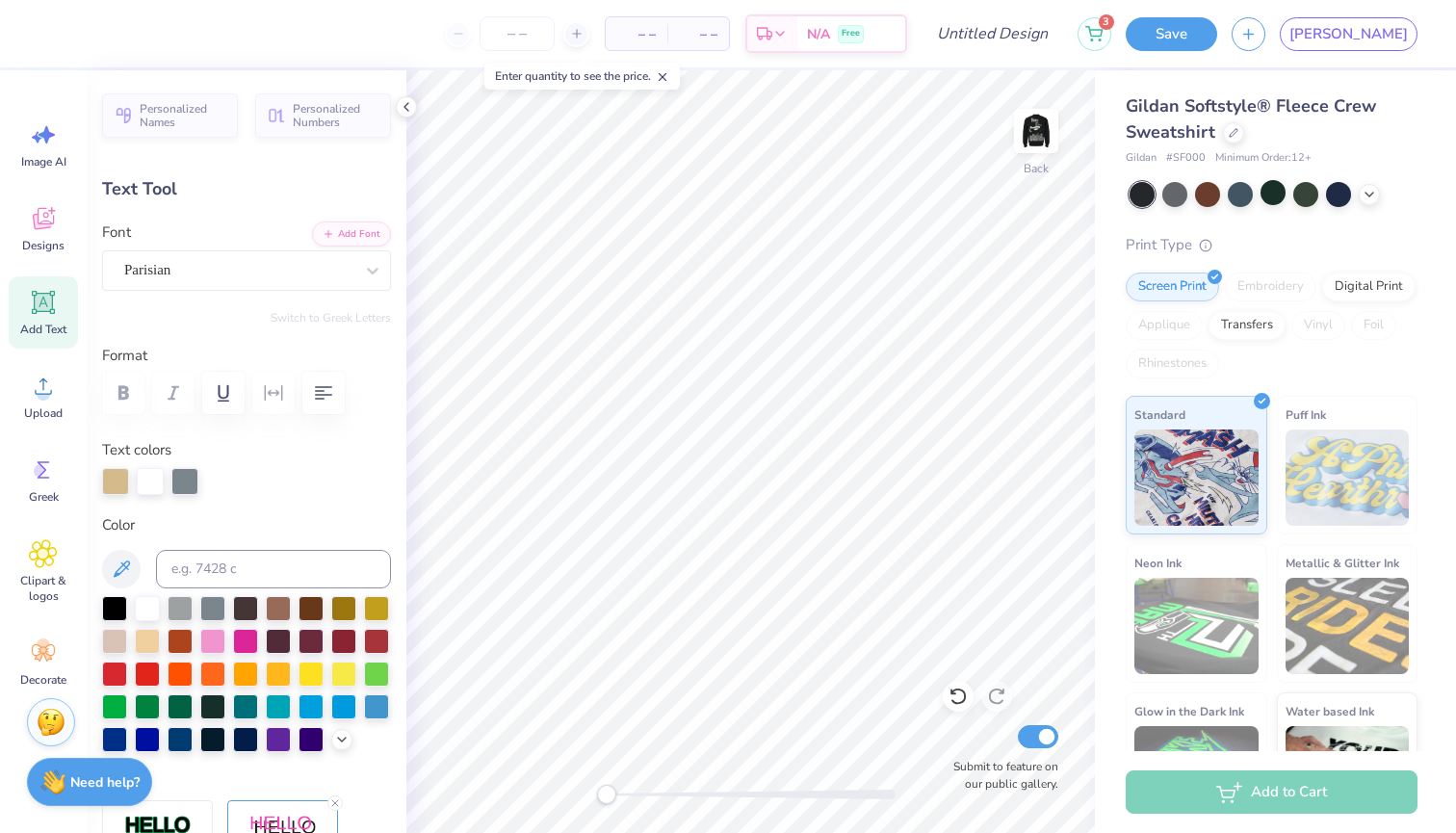
type input "0.67"
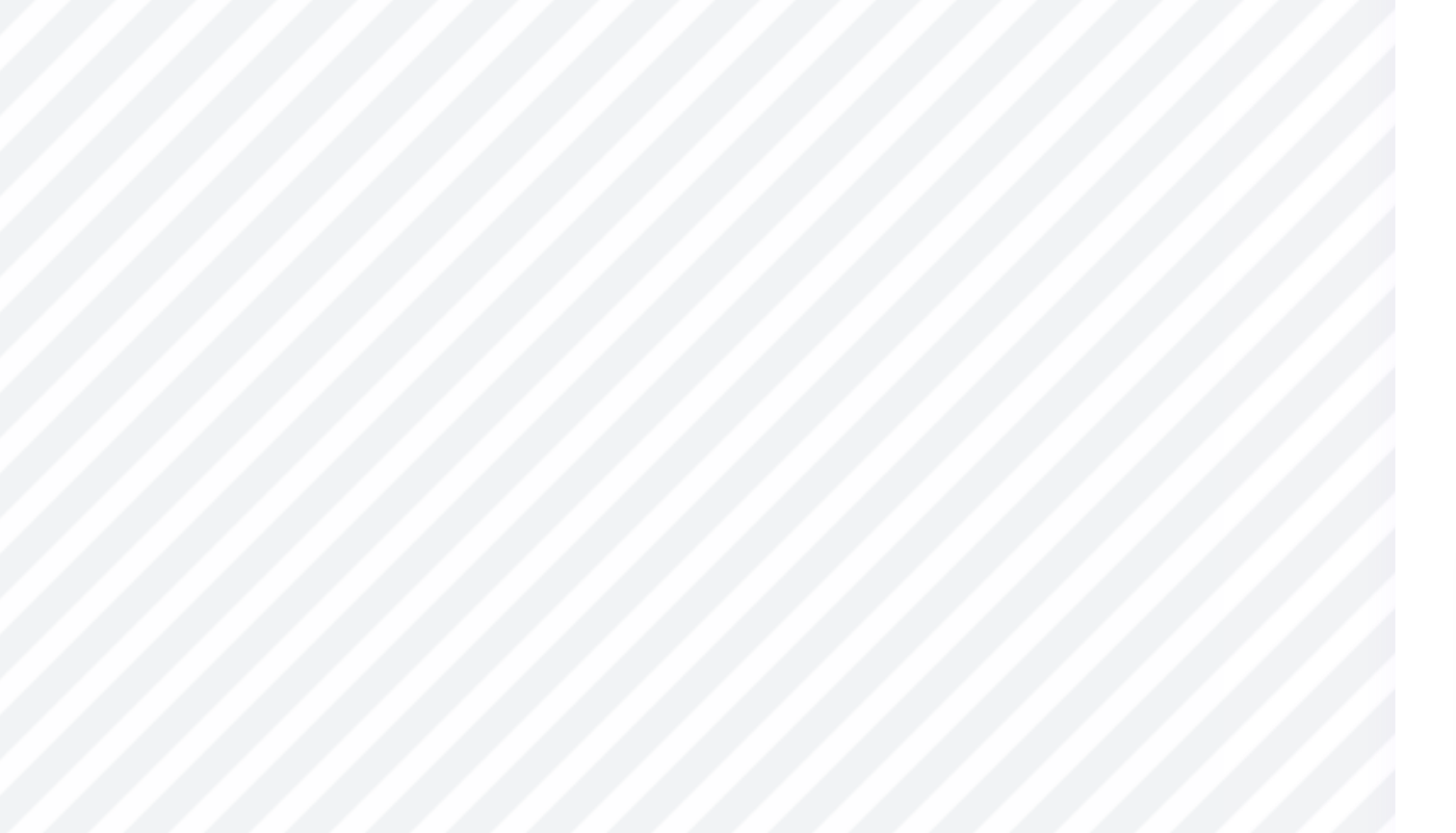
type input "5.69"
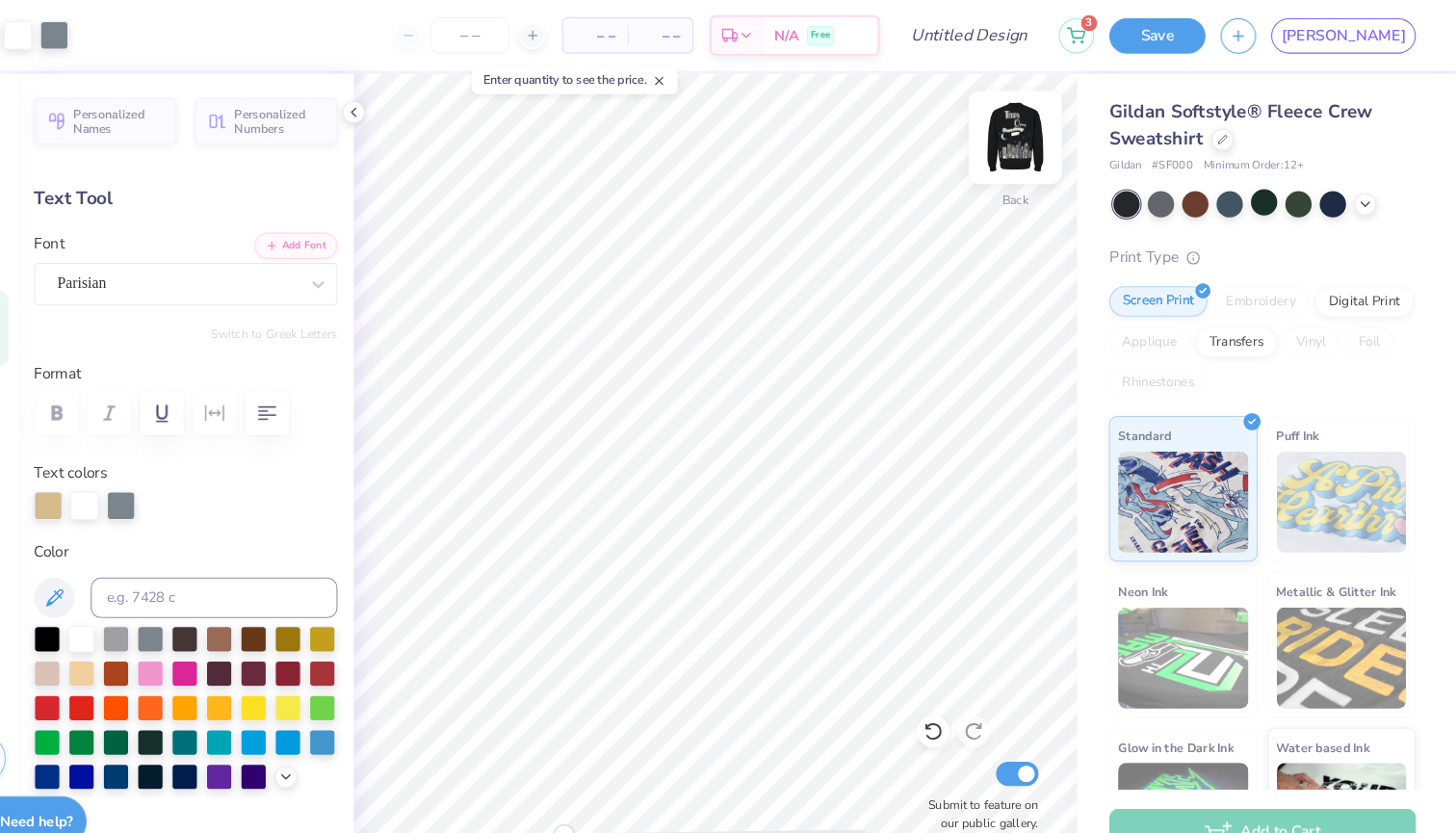
click at [997, 125] on img at bounding box center [1036, 131] width 77 height 77
type input "8.99"
type input "2.13"
type input "9.71"
click at [997, 131] on img at bounding box center [1036, 131] width 77 height 77
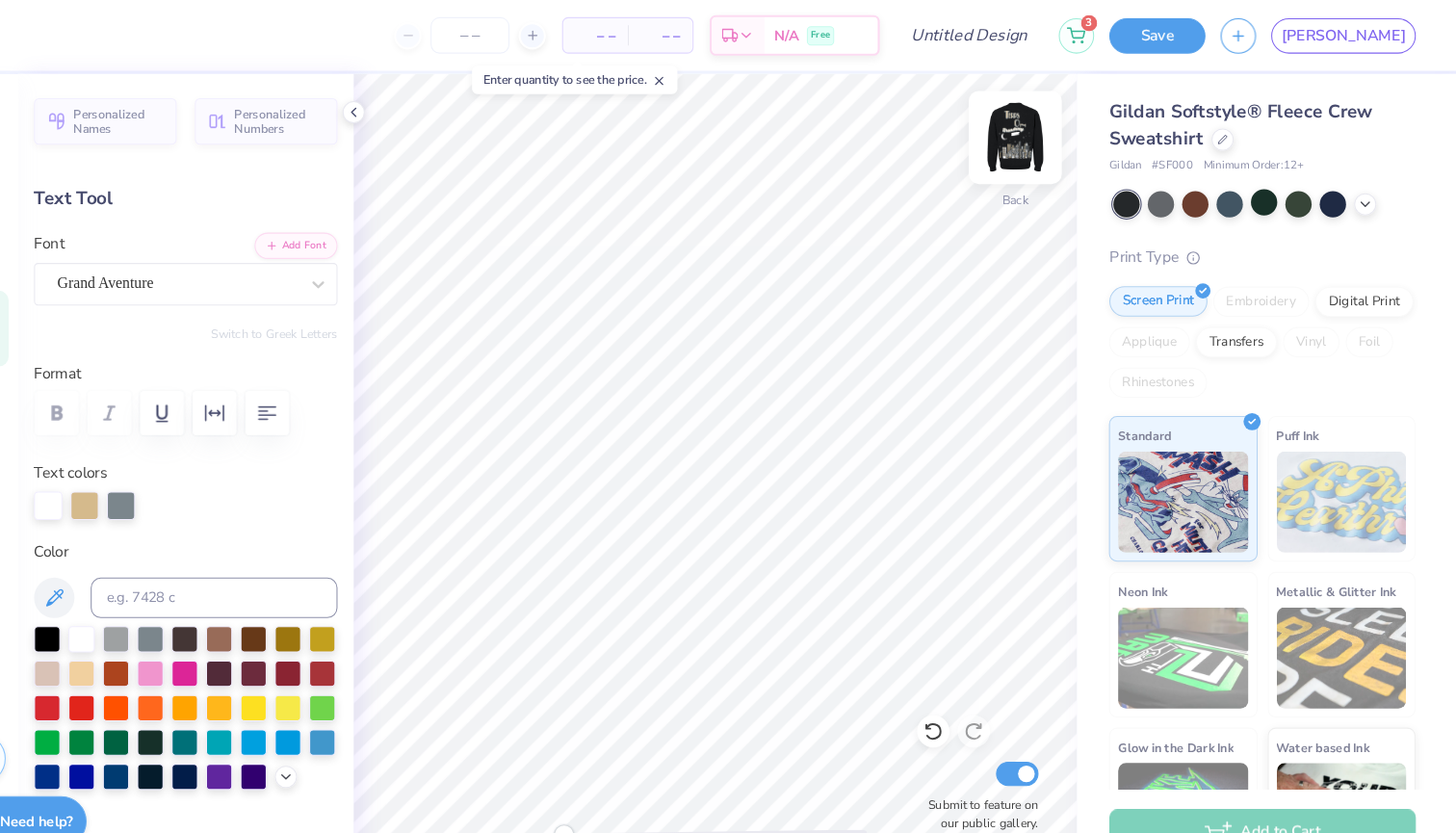
type input "8.98"
type input "7.47"
type input "4.06"
type input "0.96"
type input "8.63"
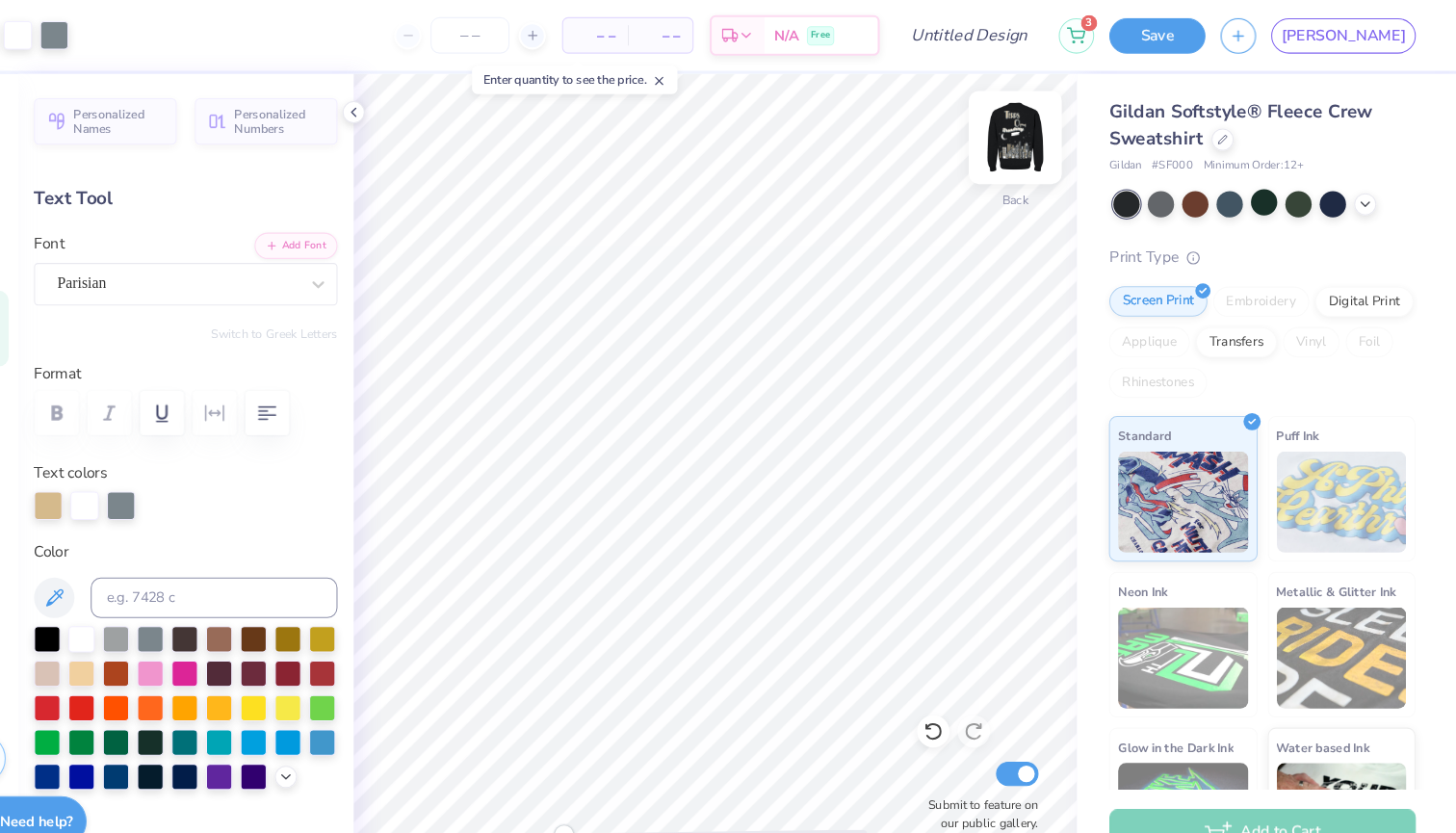
type input "2.79"
type input "1.44"
type input "3.48"
type input "1.22"
type input "1.92"
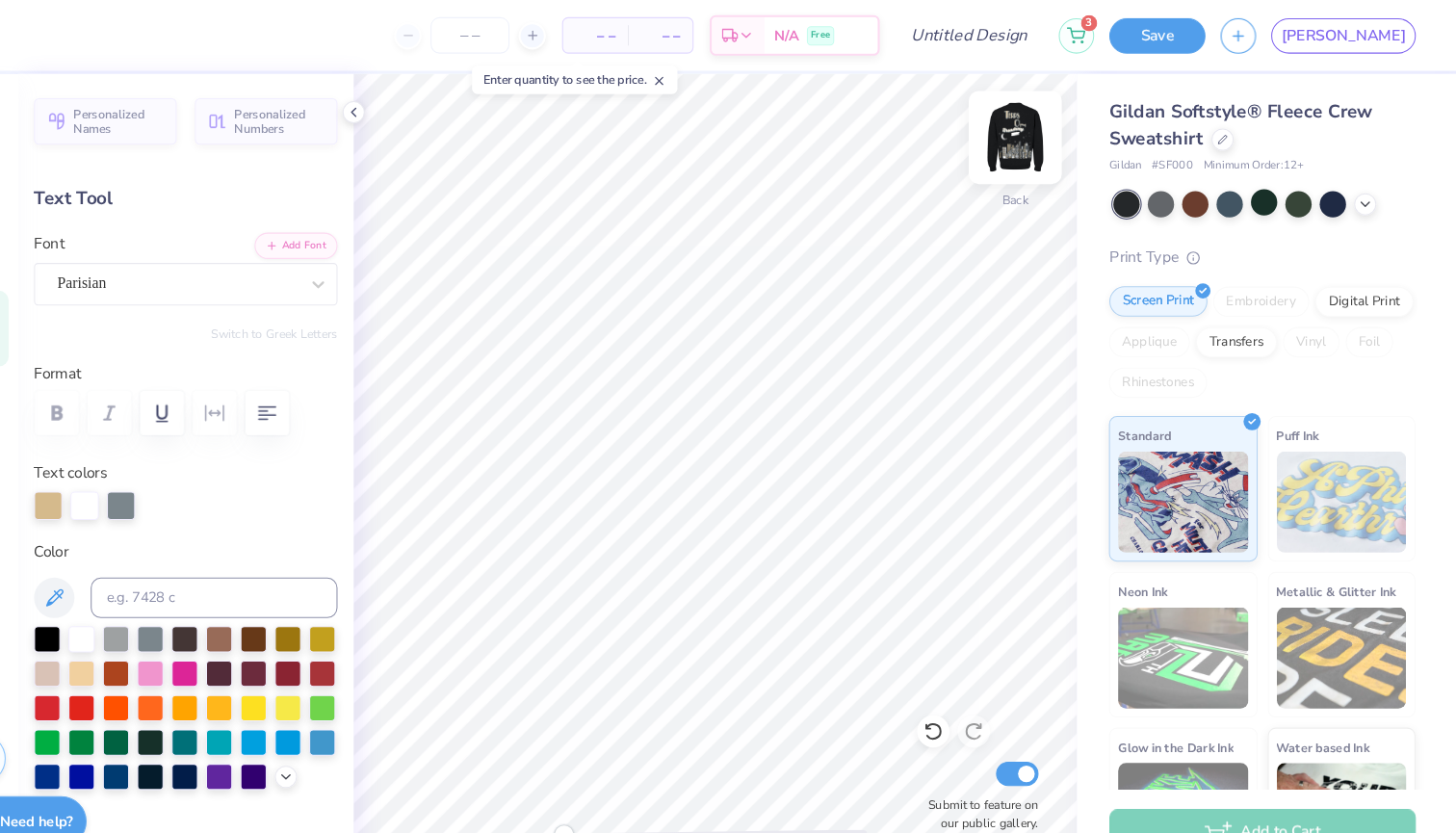
type input "3.00"
type input "0.97"
click at [997, 126] on img at bounding box center [1036, 131] width 77 height 77
click at [334, 739] on icon at bounding box center [342, 739] width 16 height 16
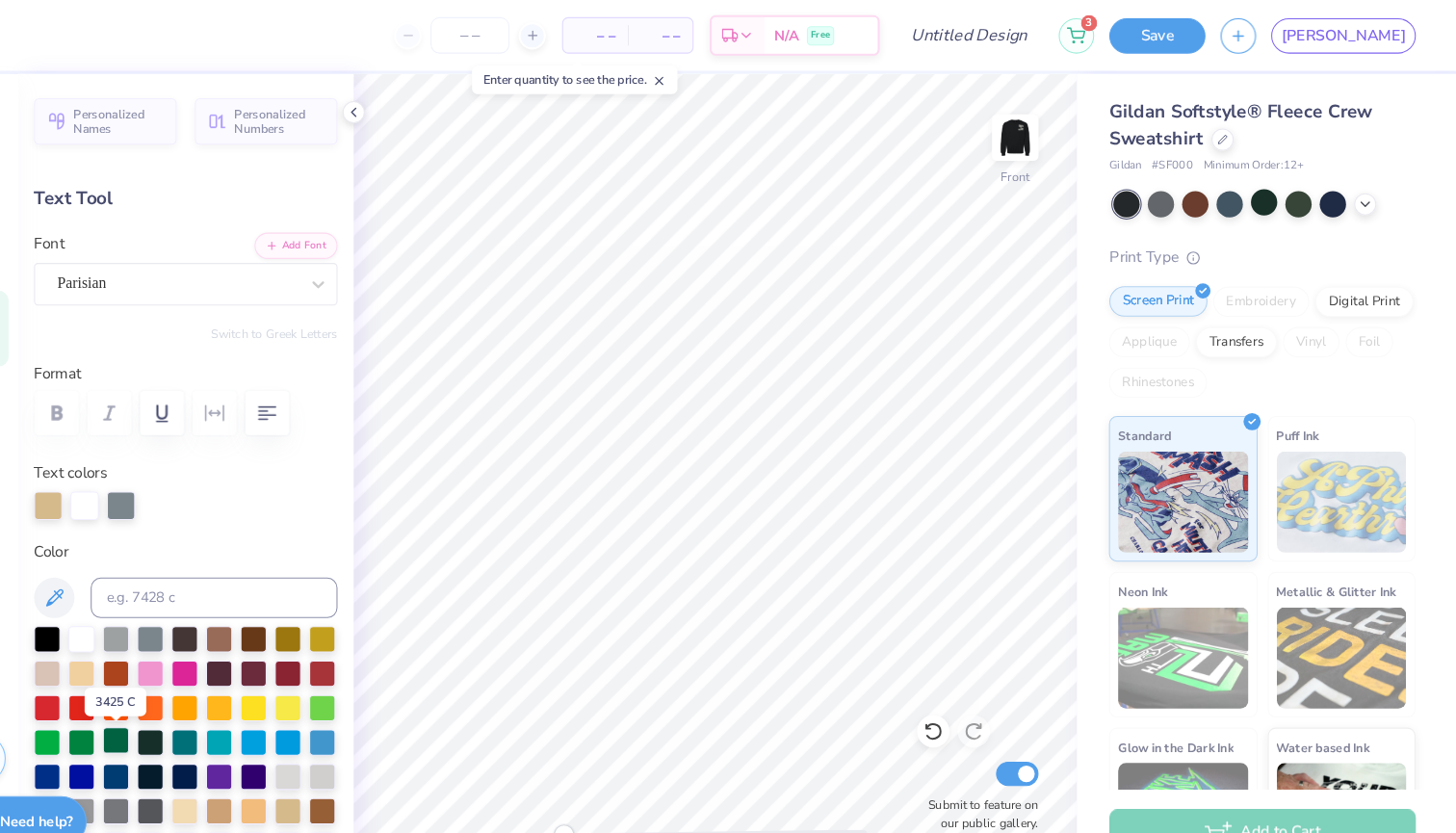
click at [168, 704] on div at bounding box center [180, 705] width 25 height 25
click at [137, 484] on div at bounding box center [150, 480] width 27 height 27
click at [233, 637] on div at bounding box center [245, 639] width 25 height 25
click at [172, 482] on div at bounding box center [185, 480] width 27 height 27
click at [135, 608] on div at bounding box center [147, 607] width 25 height 25
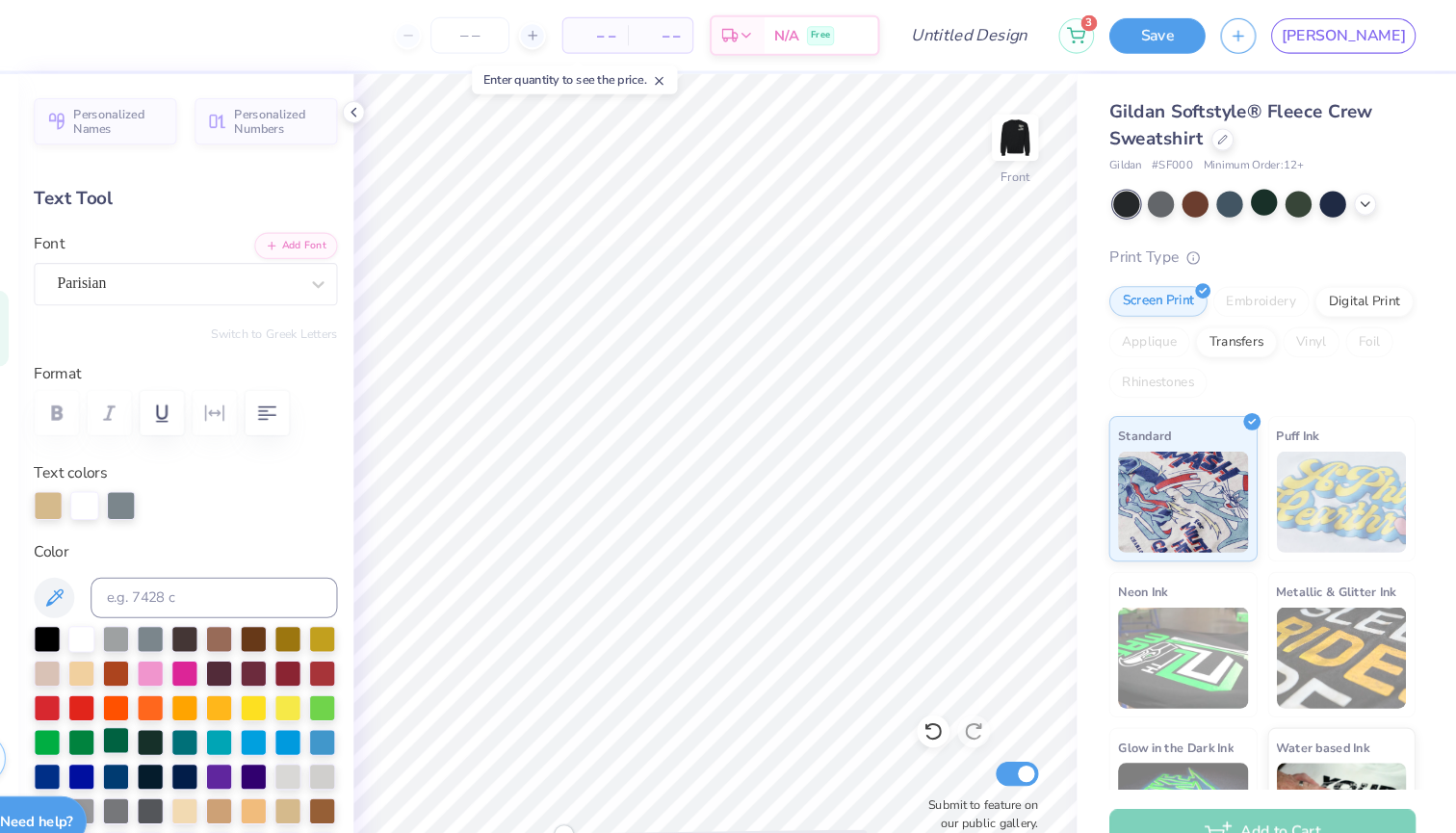
click at [168, 700] on div at bounding box center [180, 705] width 25 height 25
click at [137, 490] on div at bounding box center [150, 480] width 27 height 27
click at [172, 467] on div at bounding box center [185, 480] width 27 height 27
click at [135, 610] on div at bounding box center [147, 607] width 25 height 25
click at [172, 485] on div at bounding box center [185, 480] width 27 height 27
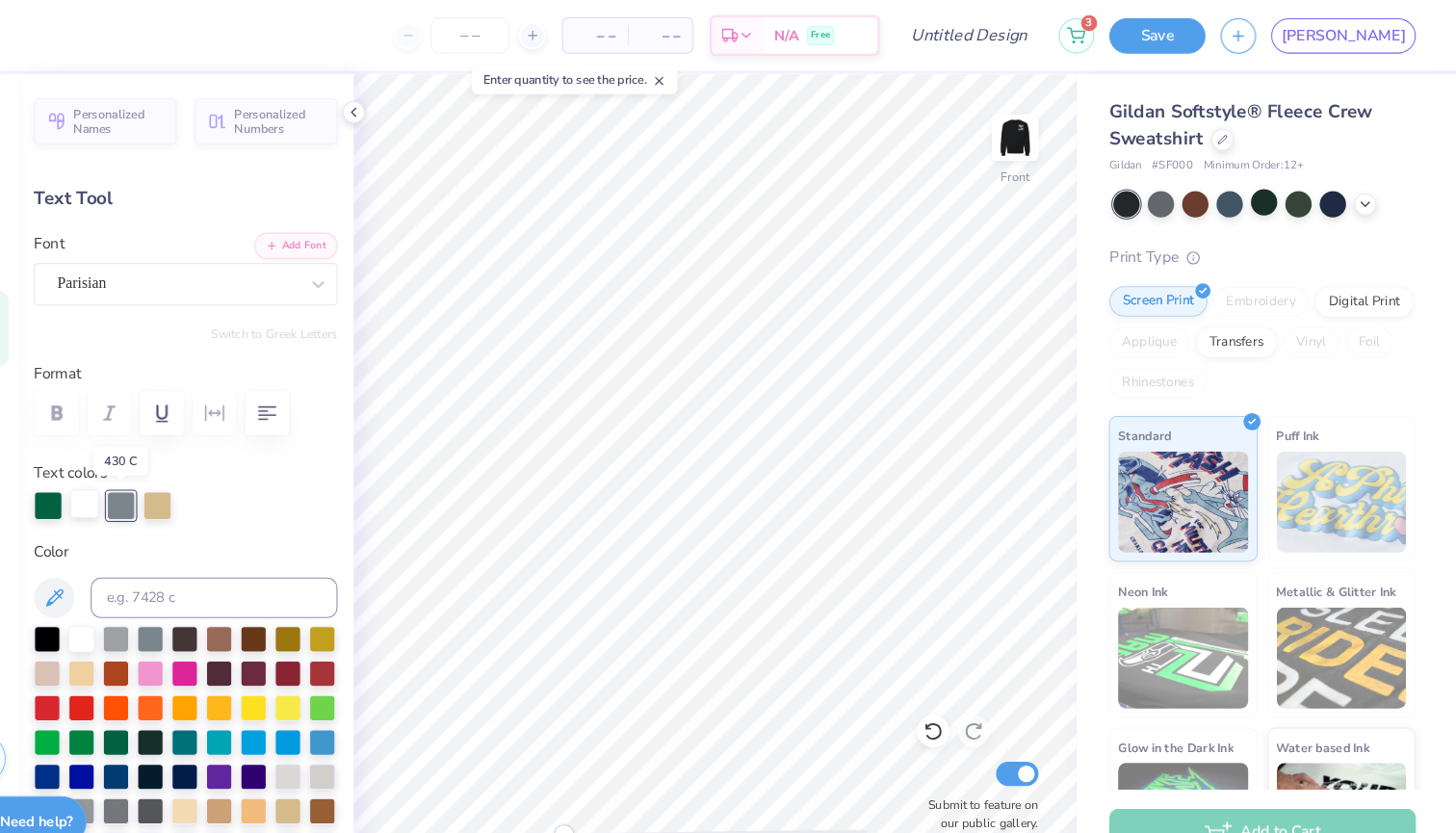
click at [137, 480] on div at bounding box center [150, 480] width 27 height 27
click at [233, 639] on div at bounding box center [245, 639] width 25 height 25
click at [172, 480] on div at bounding box center [185, 480] width 27 height 27
click at [135, 610] on div at bounding box center [147, 607] width 25 height 25
click at [102, 479] on div at bounding box center [115, 480] width 27 height 27
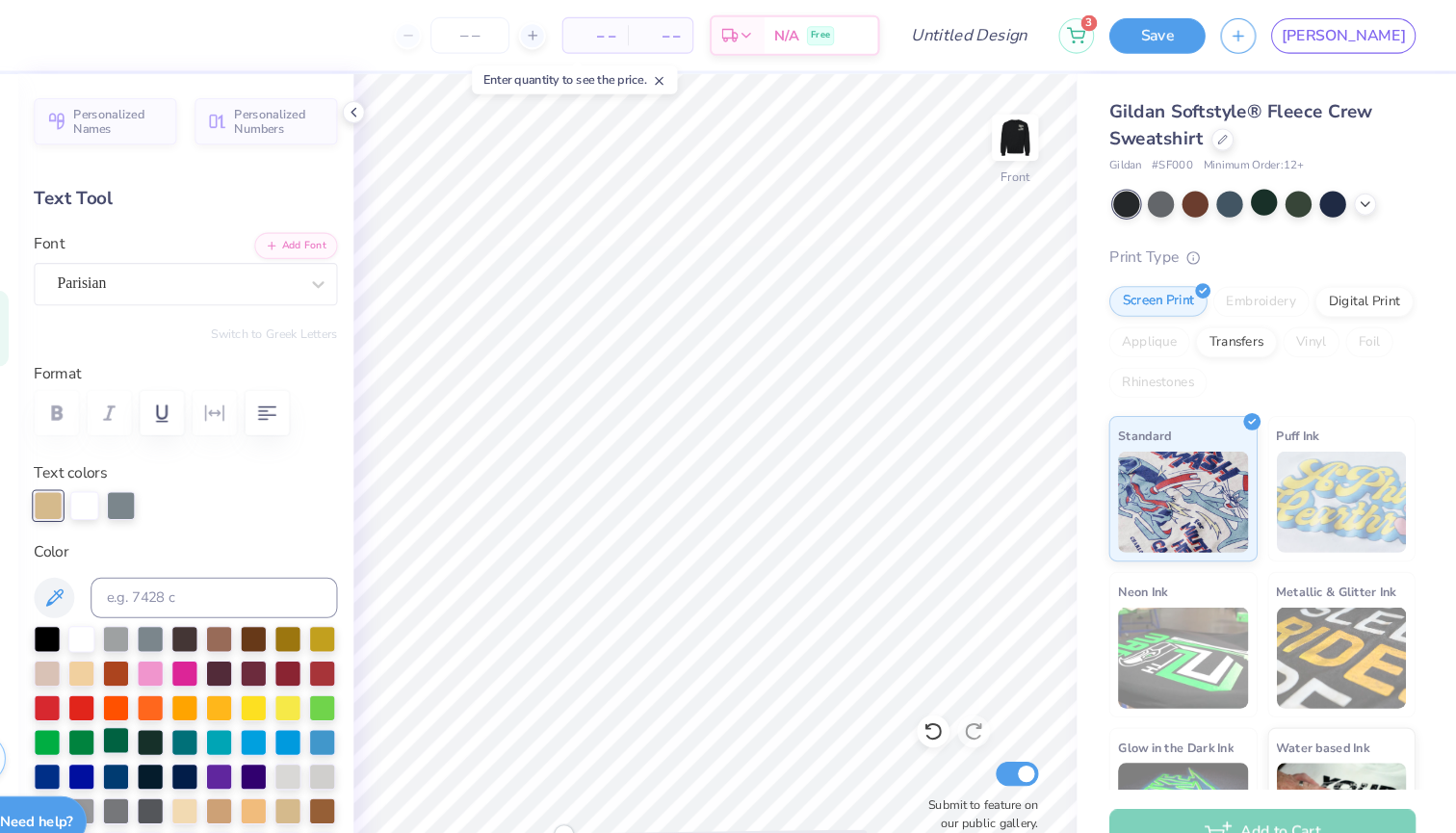
click at [168, 701] on div at bounding box center [180, 705] width 25 height 25
click at [172, 482] on div at bounding box center [185, 480] width 27 height 27
click at [233, 637] on div at bounding box center [245, 639] width 25 height 25
click at [102, 479] on div at bounding box center [115, 480] width 27 height 27
click at [168, 702] on div at bounding box center [180, 705] width 25 height 25
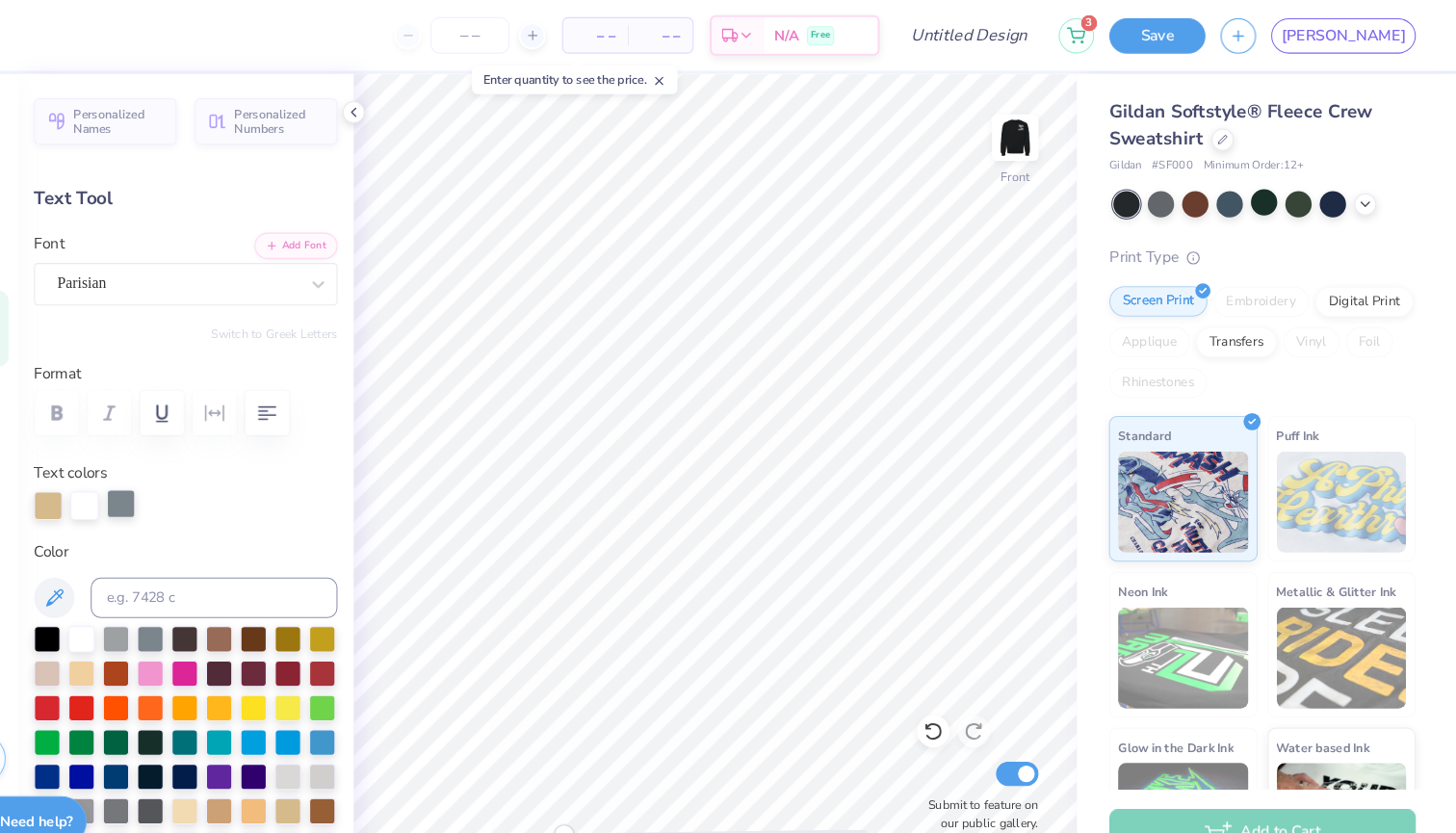
click at [172, 482] on div at bounding box center [185, 480] width 27 height 27
click at [233, 630] on div at bounding box center [245, 639] width 25 height 25
click at [137, 480] on div at bounding box center [150, 480] width 27 height 27
click at [172, 489] on div at bounding box center [185, 480] width 27 height 27
click at [233, 643] on div at bounding box center [245, 639] width 25 height 25
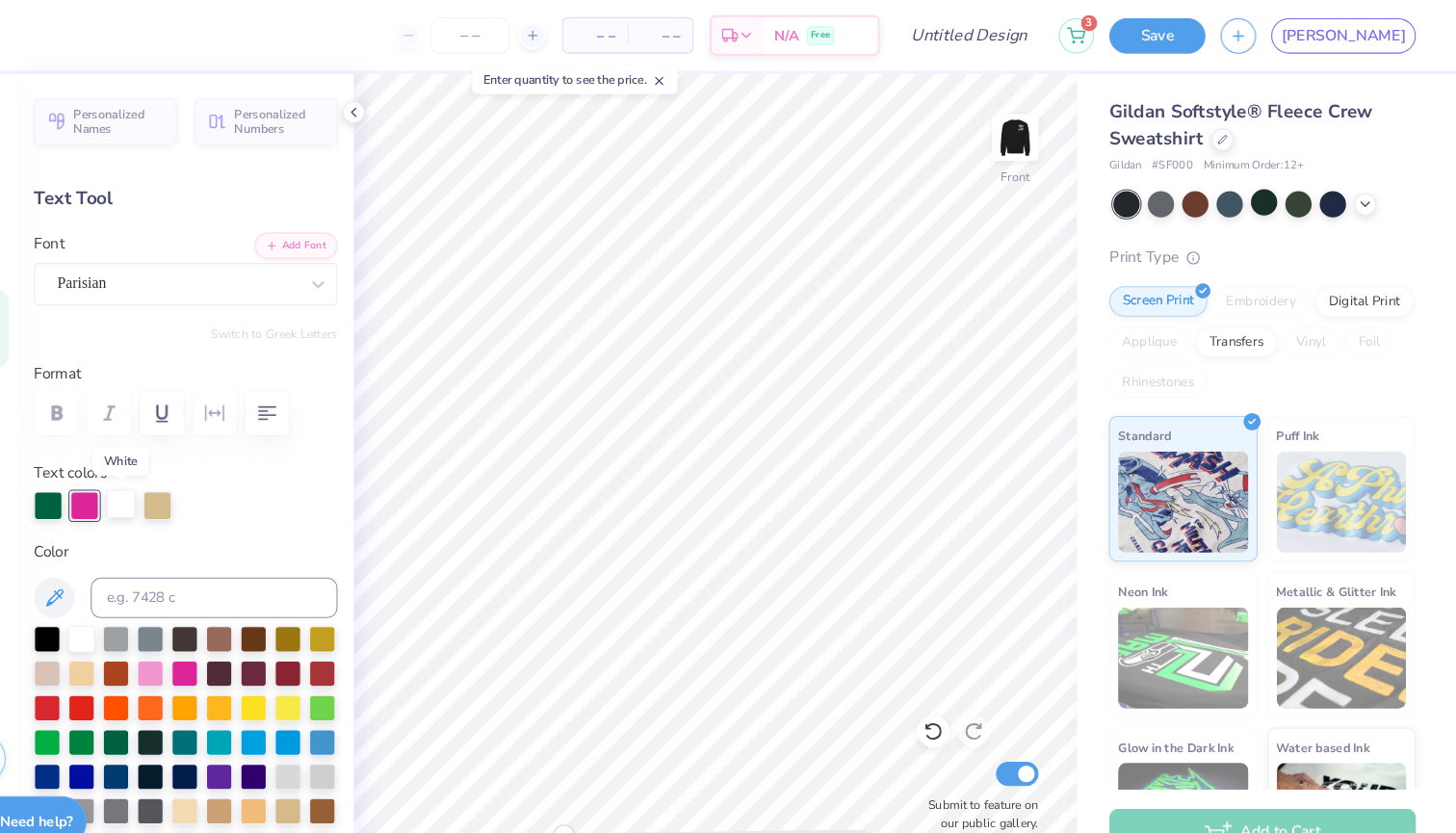
click at [172, 481] on div at bounding box center [185, 480] width 27 height 27
click at [137, 479] on div at bounding box center [150, 480] width 27 height 27
click at [135, 603] on div at bounding box center [147, 607] width 25 height 25
click at [137, 475] on div at bounding box center [150, 480] width 27 height 27
click at [233, 639] on div at bounding box center [245, 639] width 25 height 25
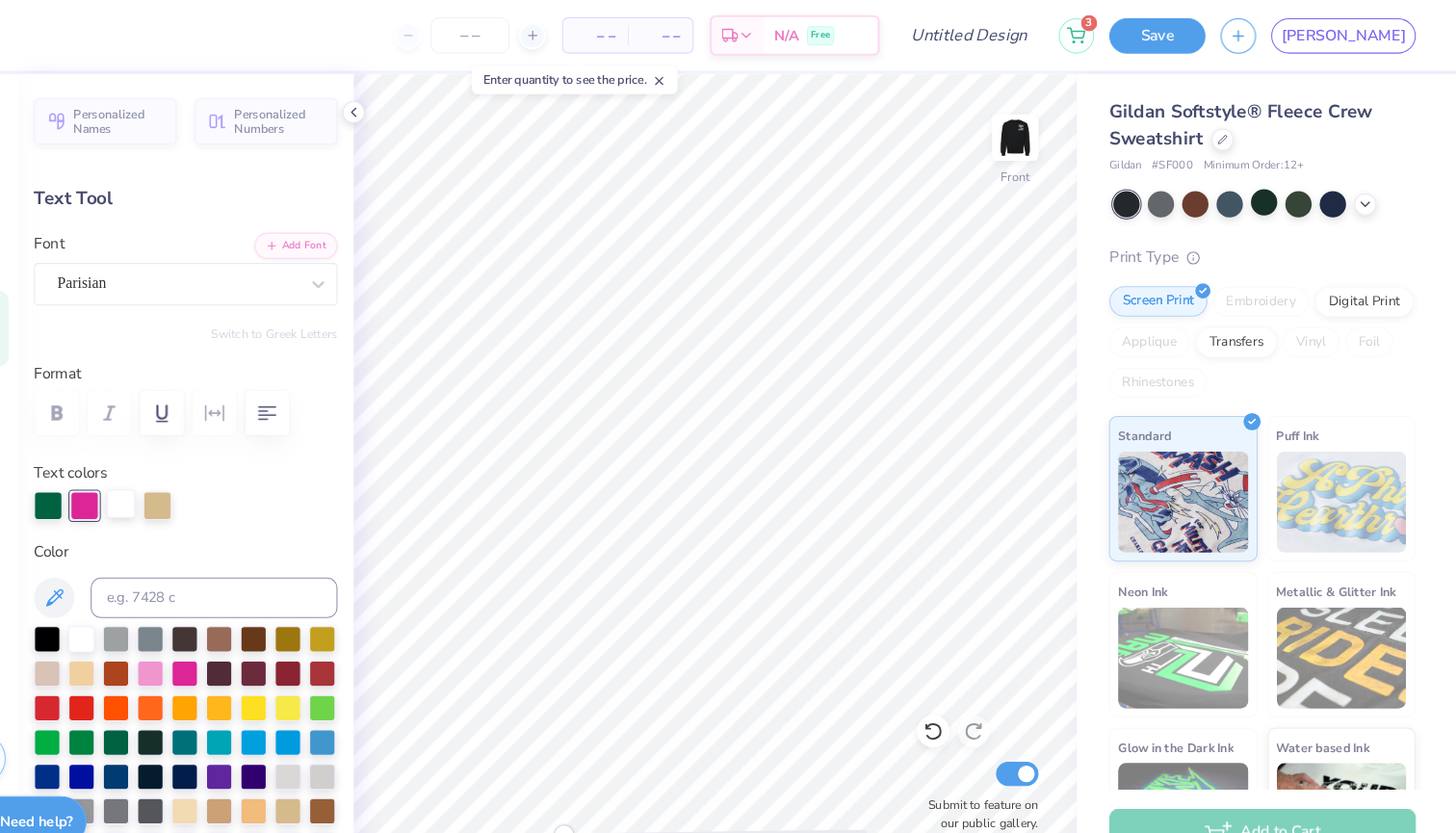
click at [172, 480] on div at bounding box center [185, 480] width 27 height 27
click at [233, 633] on div at bounding box center [245, 639] width 25 height 25
click at [102, 475] on div at bounding box center [115, 480] width 27 height 27
click at [168, 707] on div at bounding box center [180, 705] width 25 height 25
click at [172, 480] on div at bounding box center [185, 480] width 27 height 27
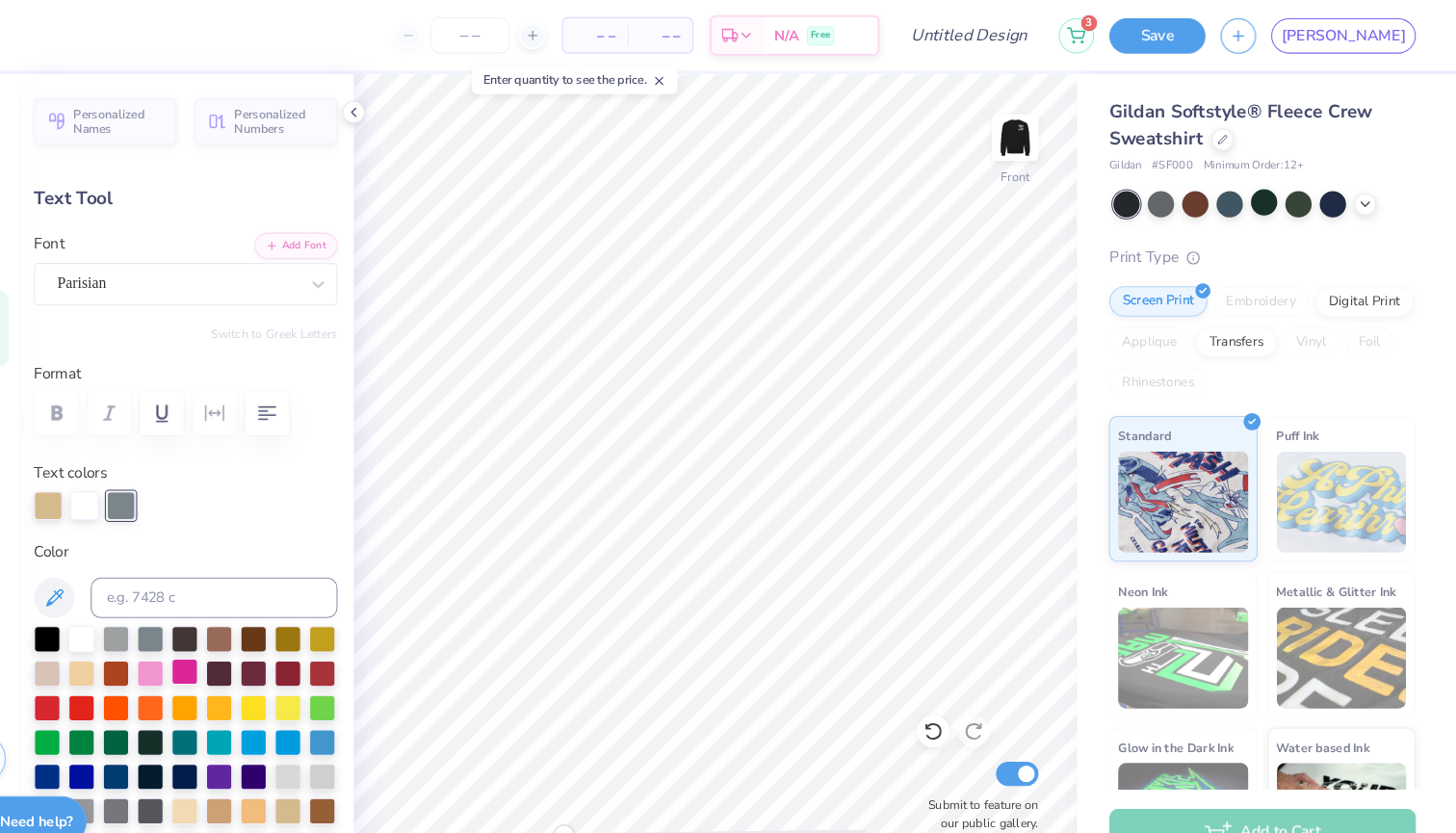
click at [233, 636] on div at bounding box center [245, 639] width 25 height 25
click at [102, 489] on div at bounding box center [115, 480] width 27 height 27
click at [168, 710] on div at bounding box center [180, 705] width 25 height 25
click at [172, 476] on div at bounding box center [185, 480] width 27 height 27
click at [233, 636] on div at bounding box center [245, 639] width 25 height 25
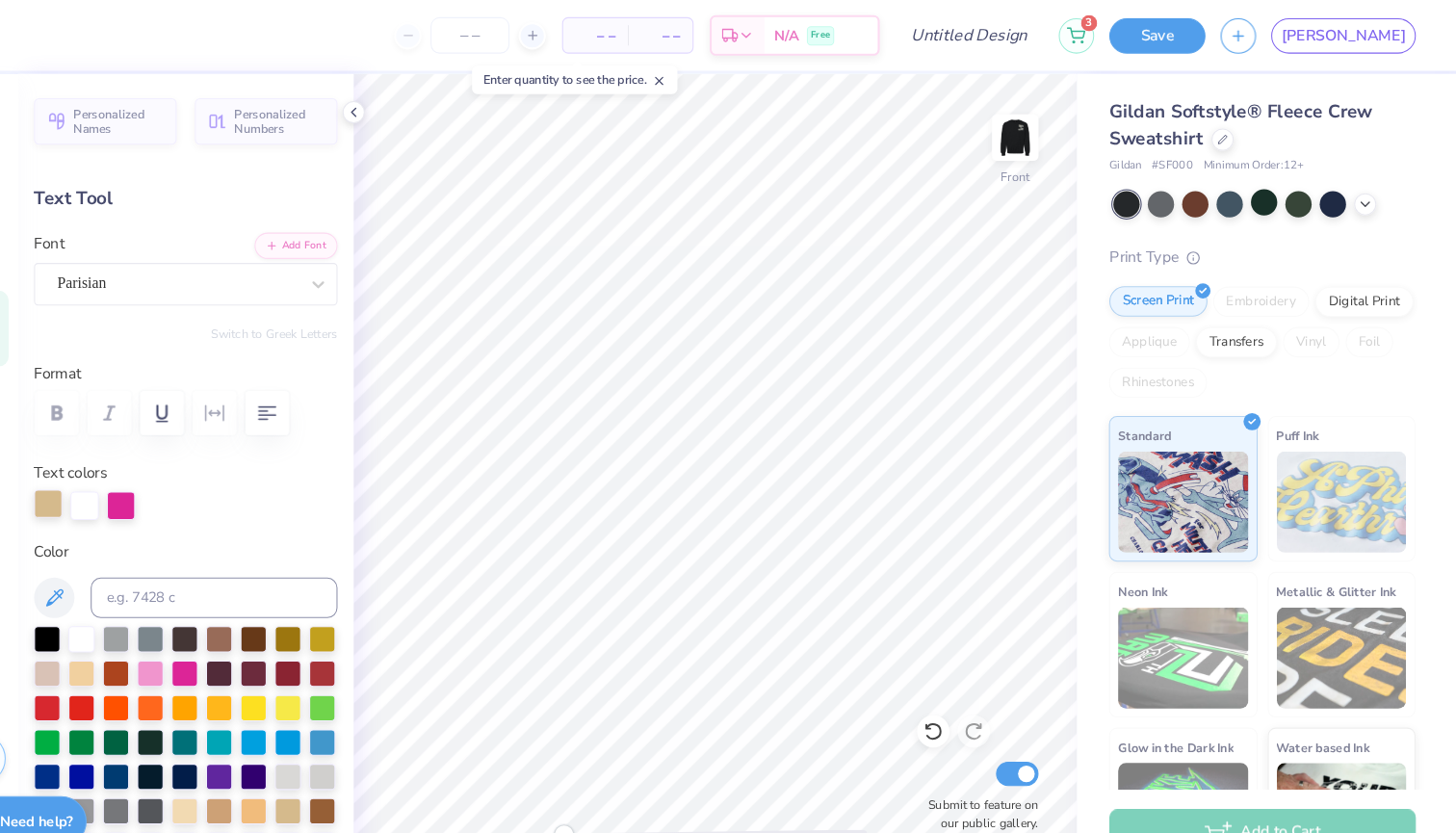
click at [102, 477] on div at bounding box center [115, 480] width 27 height 27
click at [168, 702] on div at bounding box center [180, 705] width 25 height 25
click at [102, 480] on div at bounding box center [115, 480] width 27 height 27
click at [168, 702] on div at bounding box center [180, 705] width 25 height 25
click at [267, 480] on div at bounding box center [246, 482] width 289 height 27
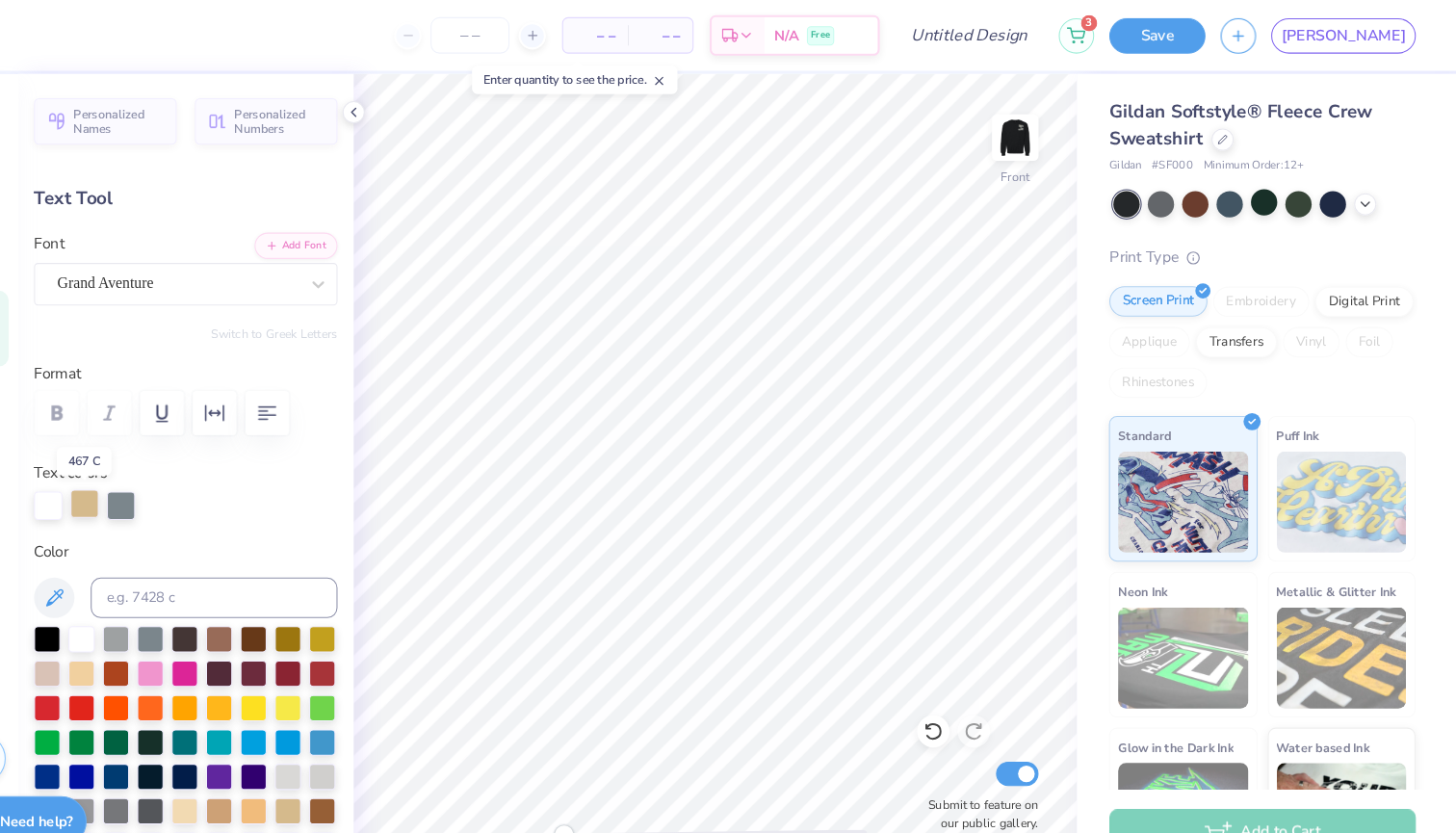
click at [137, 484] on div at bounding box center [150, 480] width 27 height 27
click at [168, 712] on div at bounding box center [180, 705] width 25 height 25
click at [172, 486] on div at bounding box center [185, 480] width 27 height 27
click at [233, 643] on div at bounding box center [245, 639] width 25 height 25
click at [137, 481] on div at bounding box center [150, 480] width 27 height 27
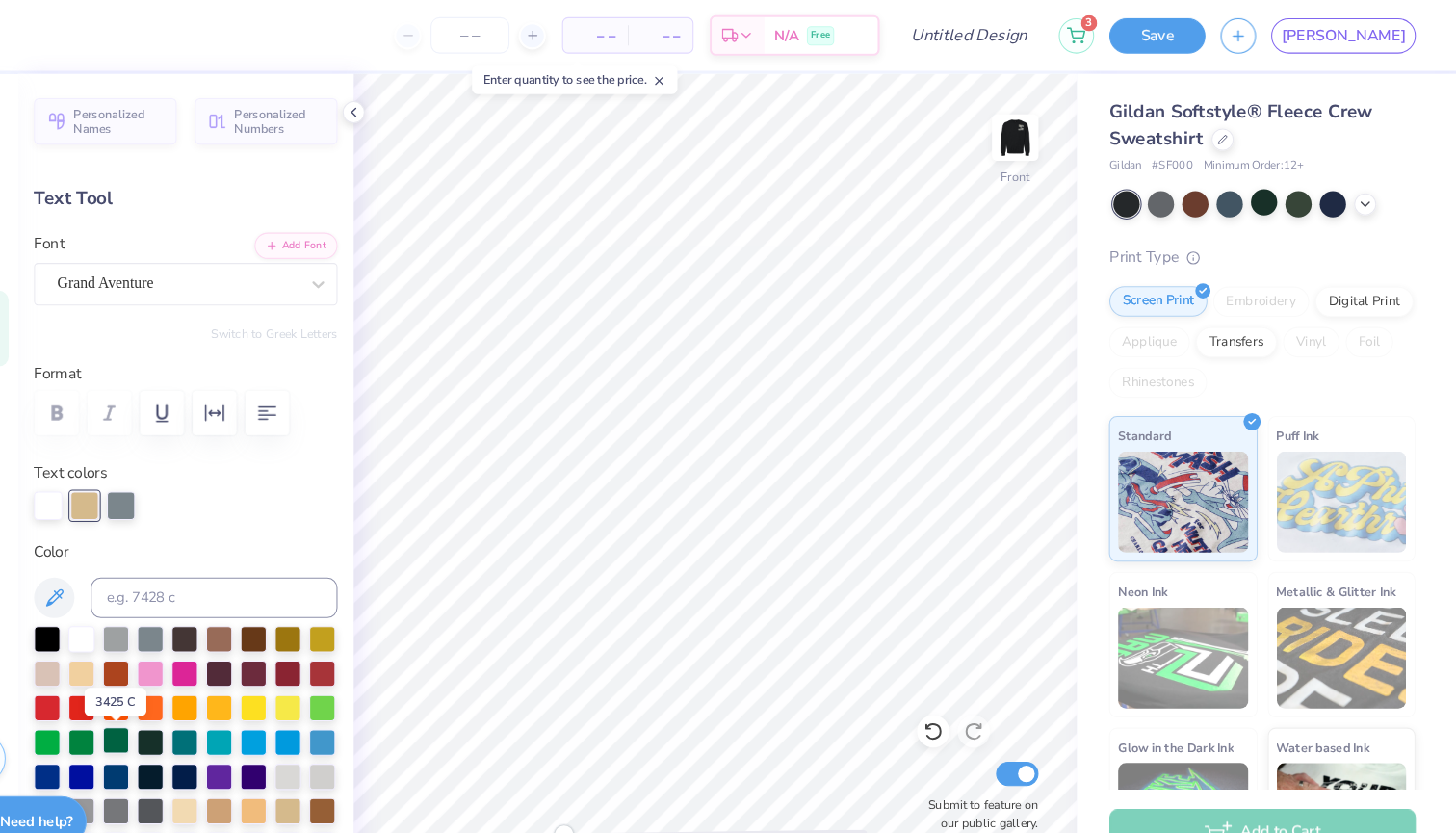
click at [168, 702] on div at bounding box center [180, 705] width 25 height 25
click at [102, 477] on div at bounding box center [115, 480] width 27 height 27
click at [168, 702] on div at bounding box center [180, 705] width 25 height 25
click at [172, 484] on div at bounding box center [185, 480] width 27 height 27
click at [233, 637] on div at bounding box center [245, 639] width 25 height 25
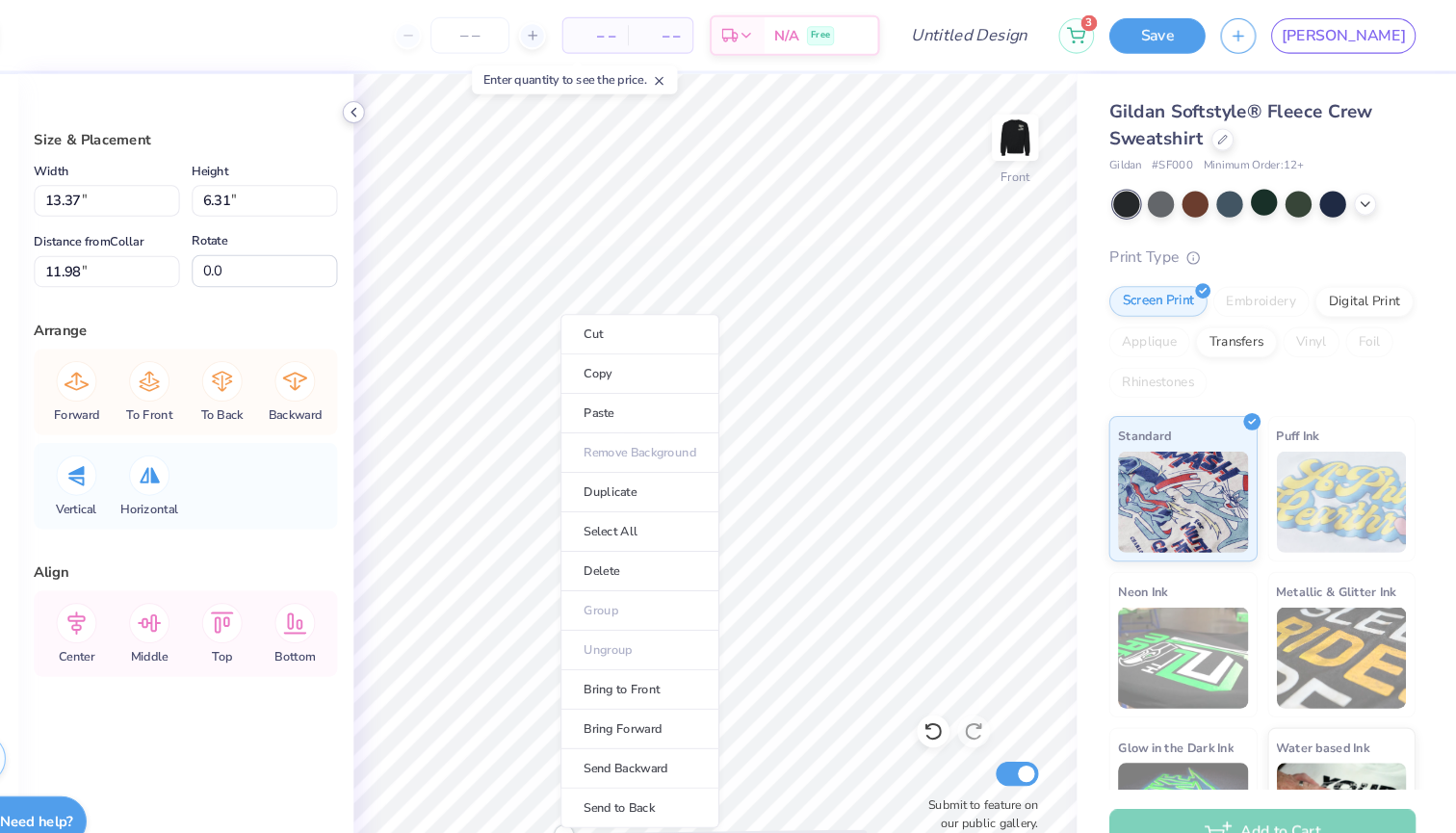
click at [399, 106] on icon at bounding box center [407, 107] width 16 height 16
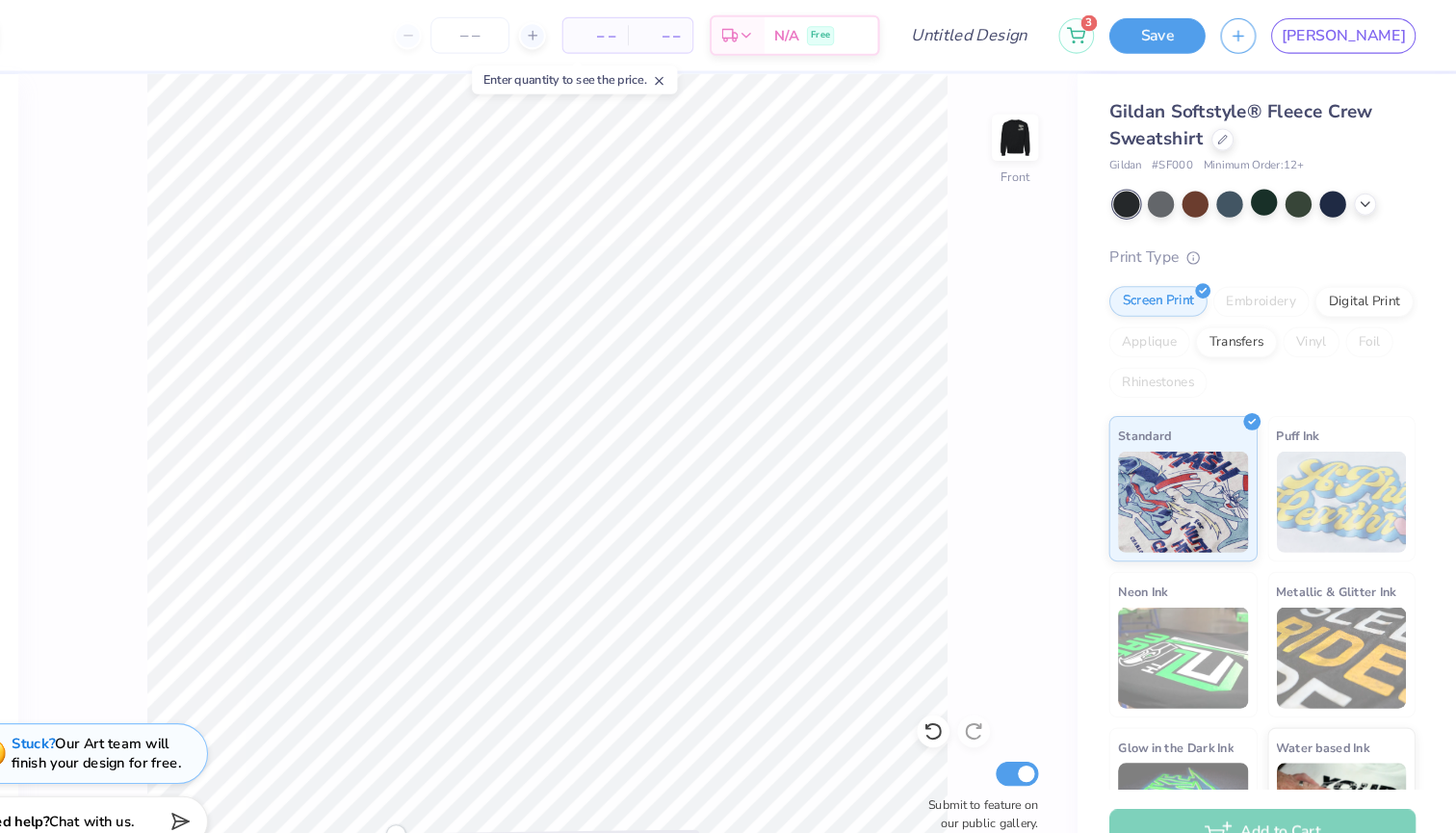
click at [4, 86] on div "Image AI Designs Add Text Upload Greek Clipart & logos Decorate" at bounding box center [43, 452] width 86 height 764
click at [9, 121] on div "Image AI" at bounding box center [44, 145] width 69 height 72
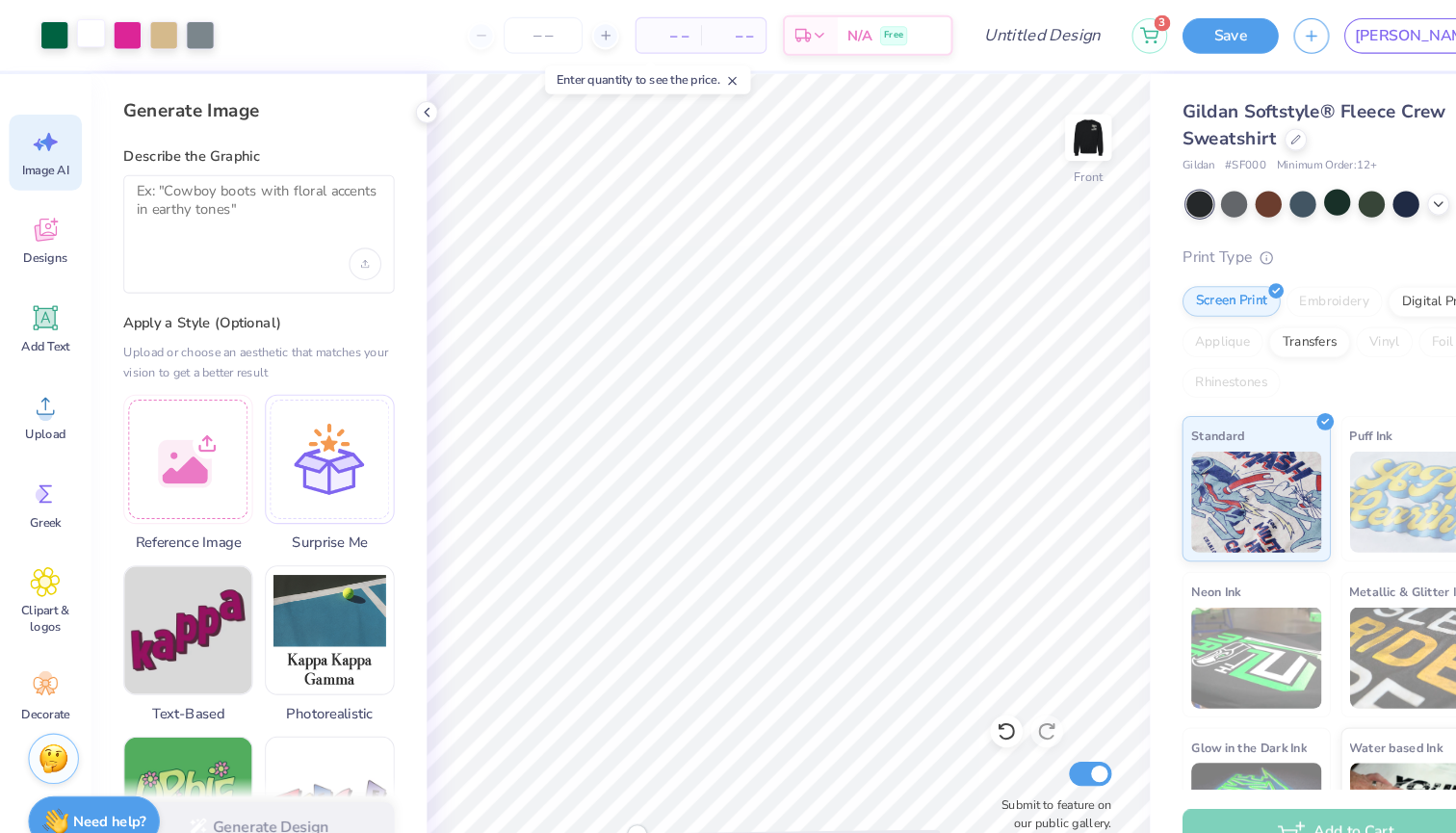
click at [82, 34] on div at bounding box center [86, 31] width 27 height 27
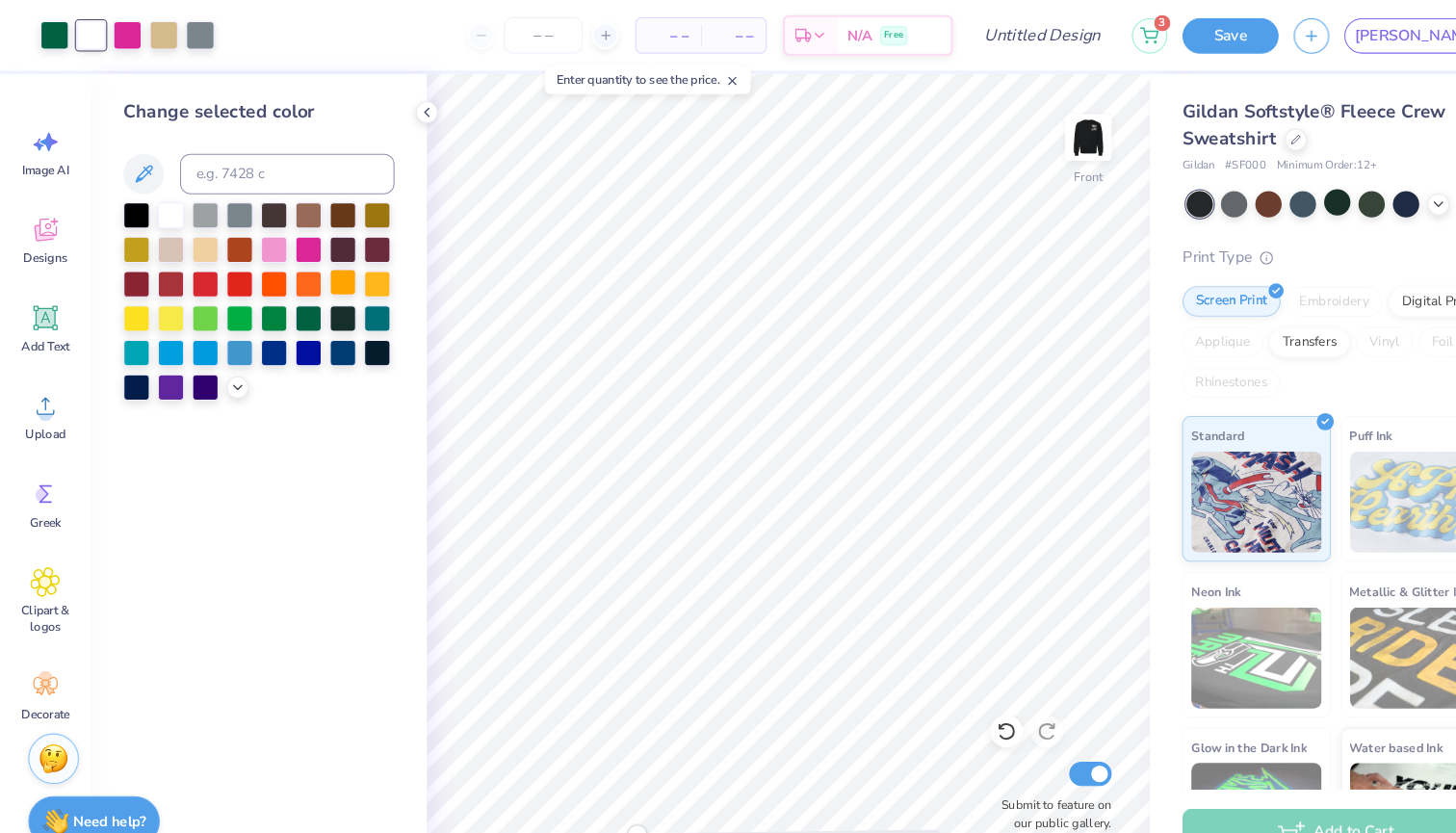
click at [324, 270] on div at bounding box center [326, 268] width 25 height 25
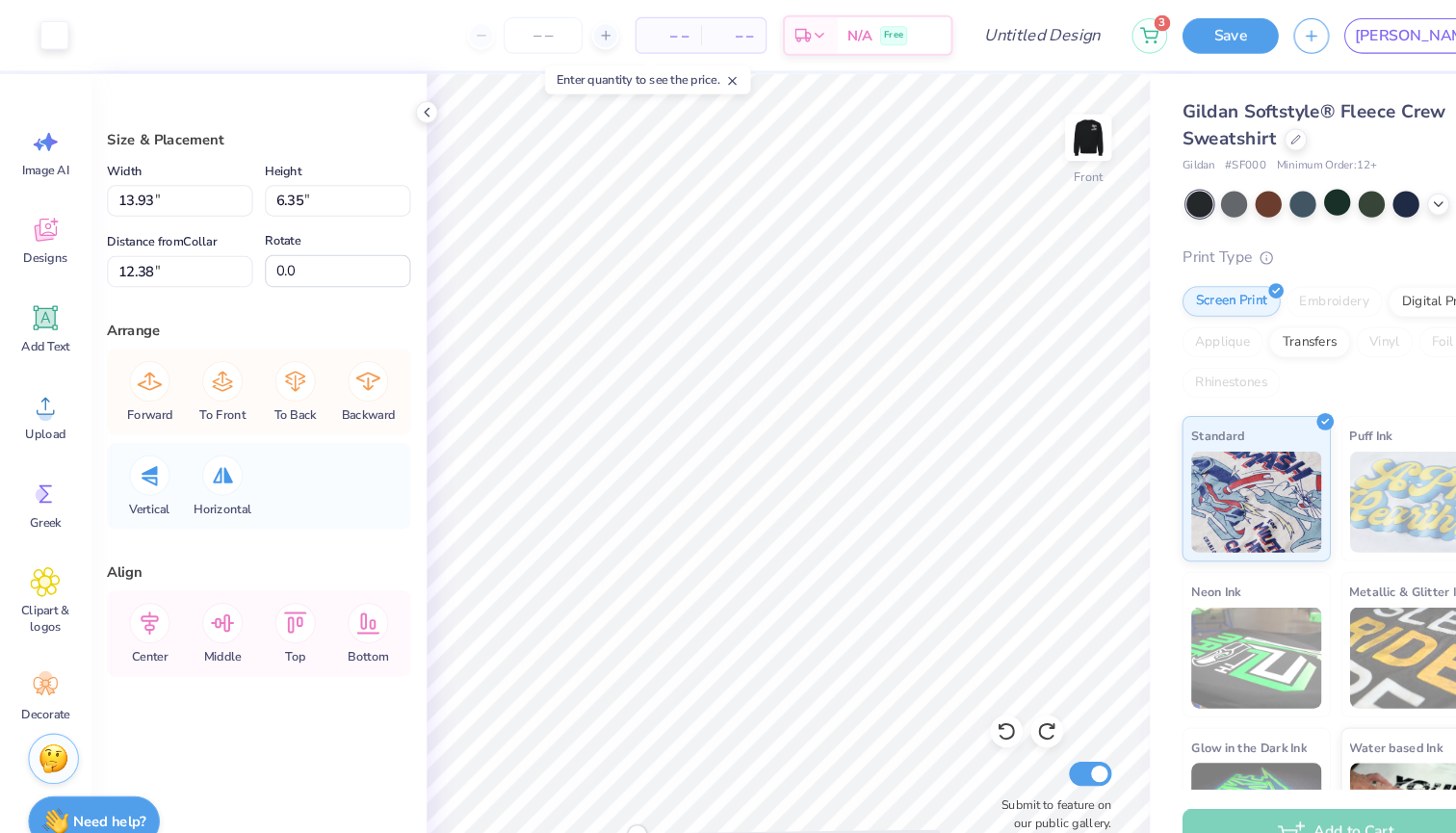
click at [68, 32] on div "Art colors – – Per Item – – Total Est. Delivery N/A Free Design Title 3 Save JO" at bounding box center [728, 34] width 1456 height 68
click at [52, 32] on div at bounding box center [52, 31] width 27 height 27
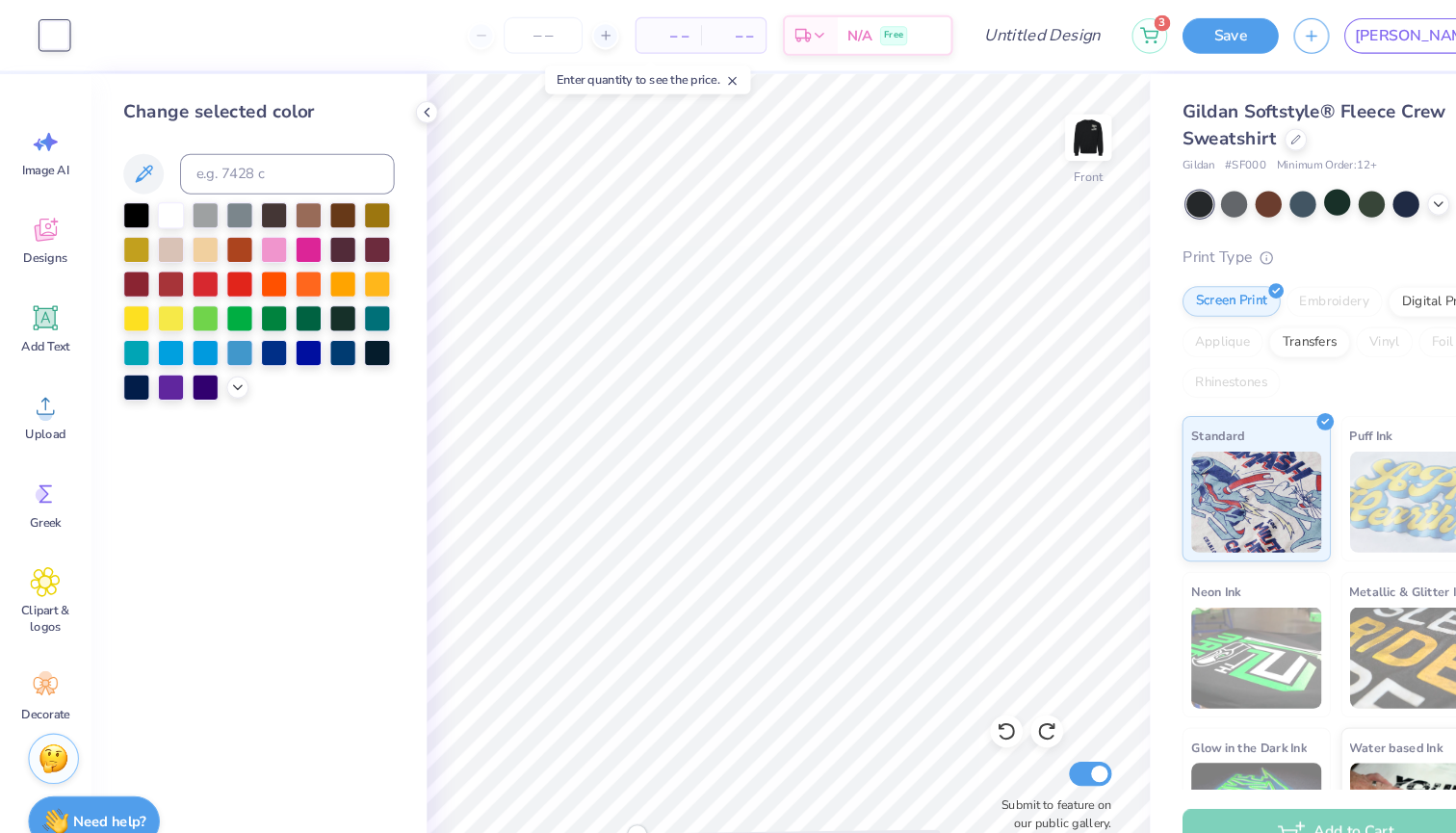
click at [294, 224] on div at bounding box center [246, 287] width 258 height 189
click at [288, 241] on div at bounding box center [293, 235] width 25 height 25
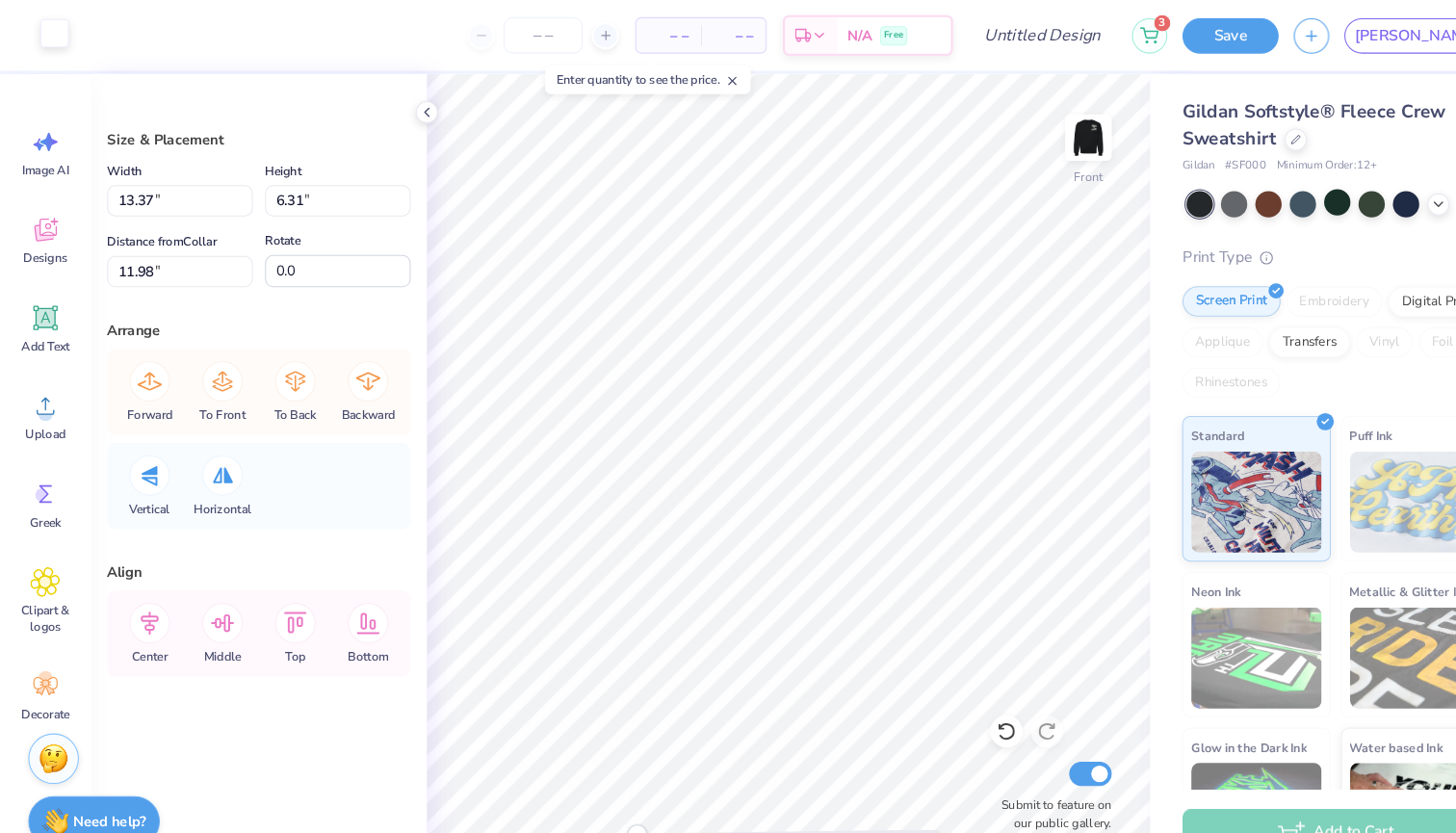
click at [48, 34] on div at bounding box center [52, 31] width 27 height 27
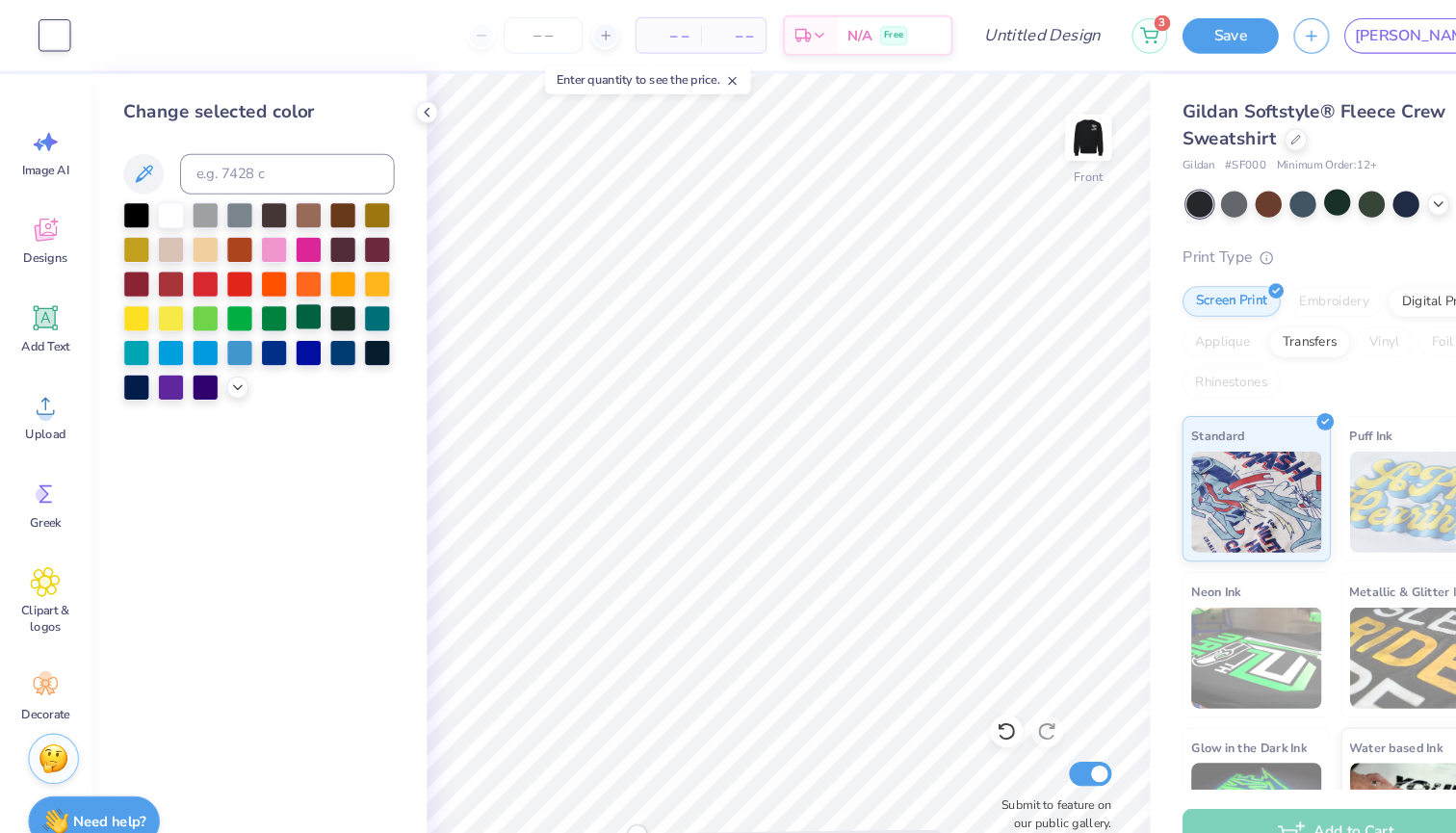
click at [303, 306] on div at bounding box center [293, 301] width 25 height 25
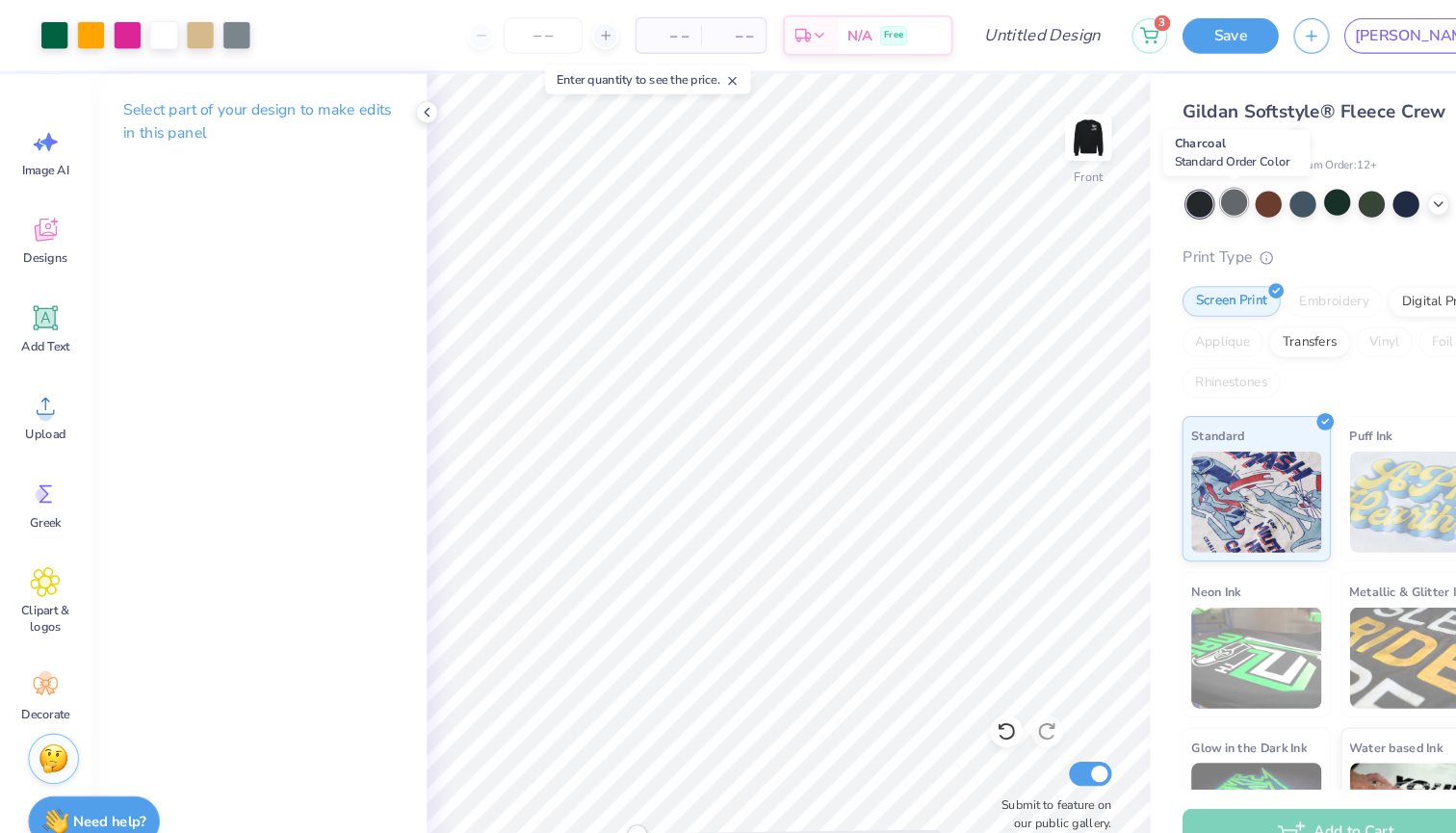
click at [1177, 192] on div at bounding box center [1174, 192] width 25 height 25
click at [1368, 196] on icon at bounding box center [1370, 193] width 16 height 16
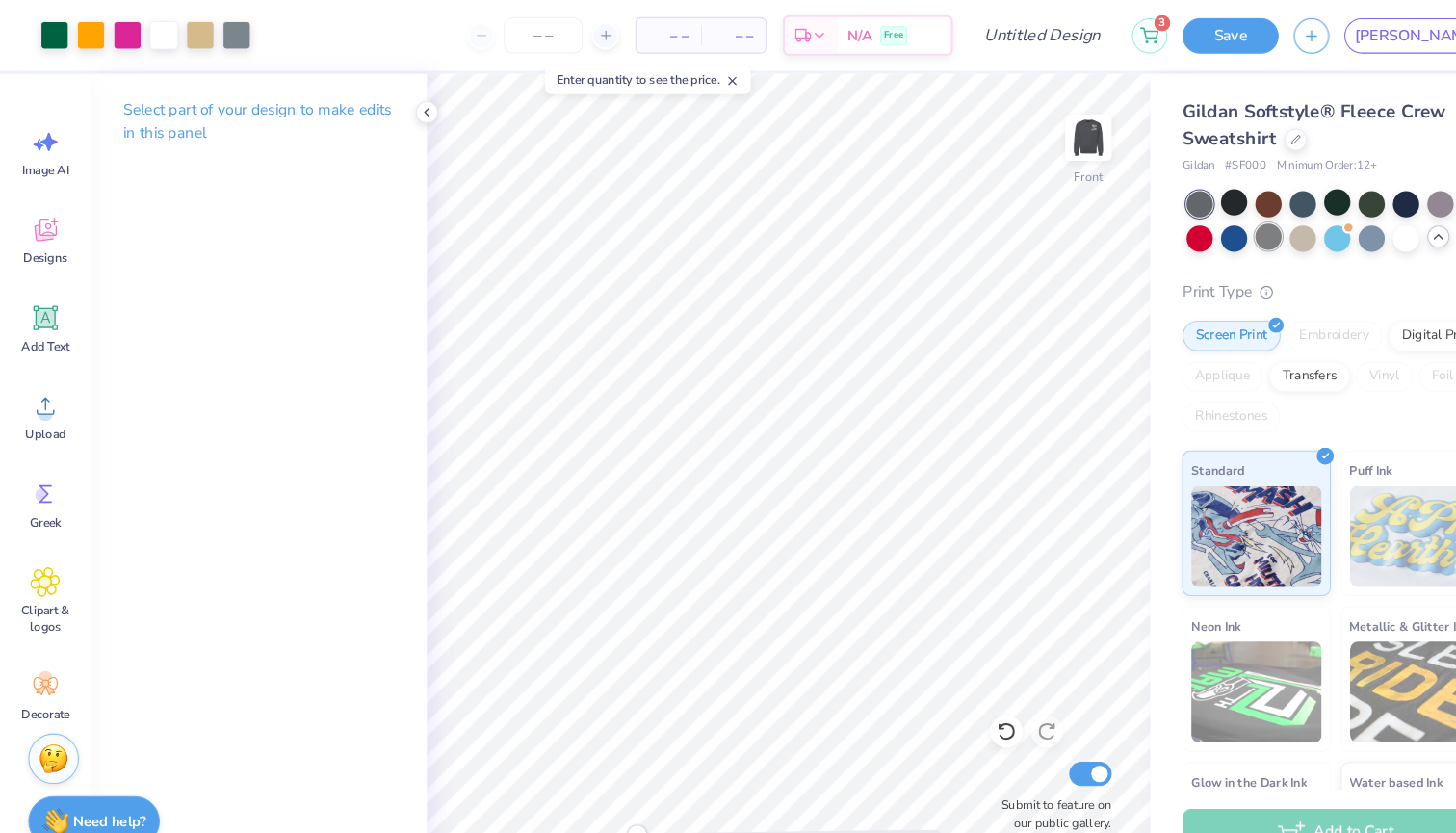
click at [1206, 229] on div at bounding box center [1207, 224] width 25 height 25
click at [1240, 224] on div at bounding box center [1240, 224] width 25 height 25
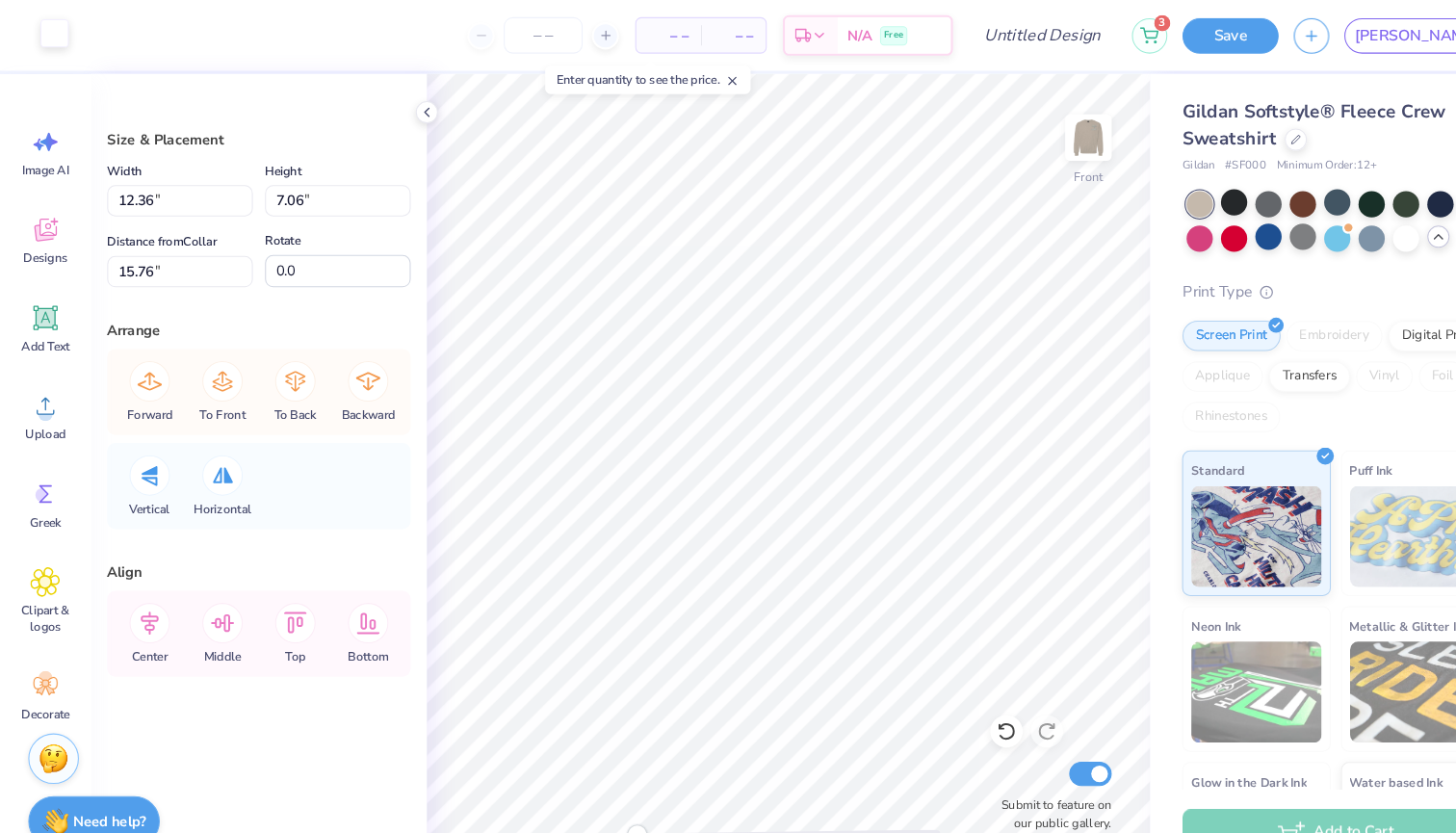
click at [47, 40] on div at bounding box center [52, 31] width 27 height 27
click at [61, 38] on div at bounding box center [52, 31] width 27 height 27
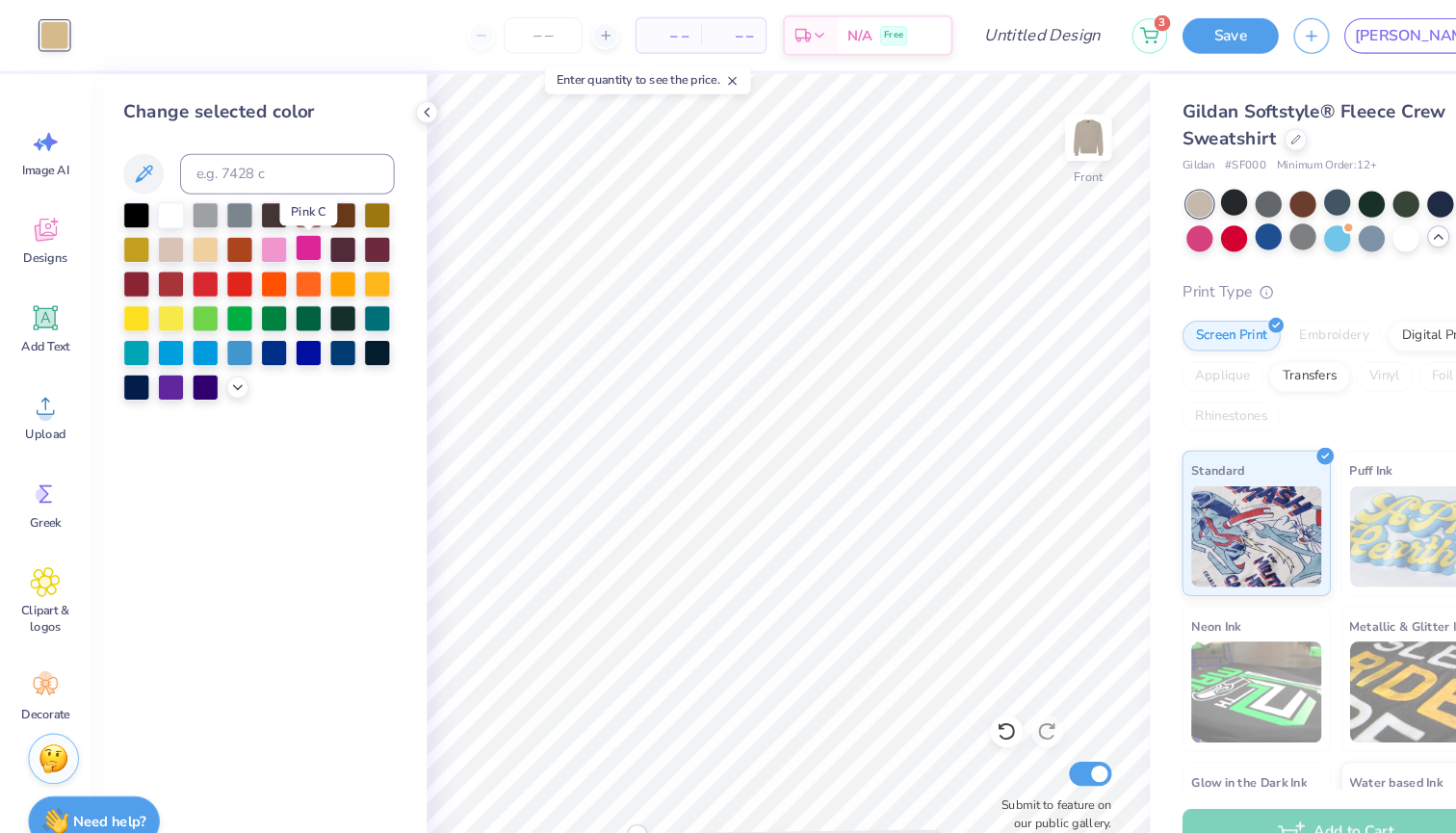
click at [288, 238] on div at bounding box center [293, 235] width 25 height 25
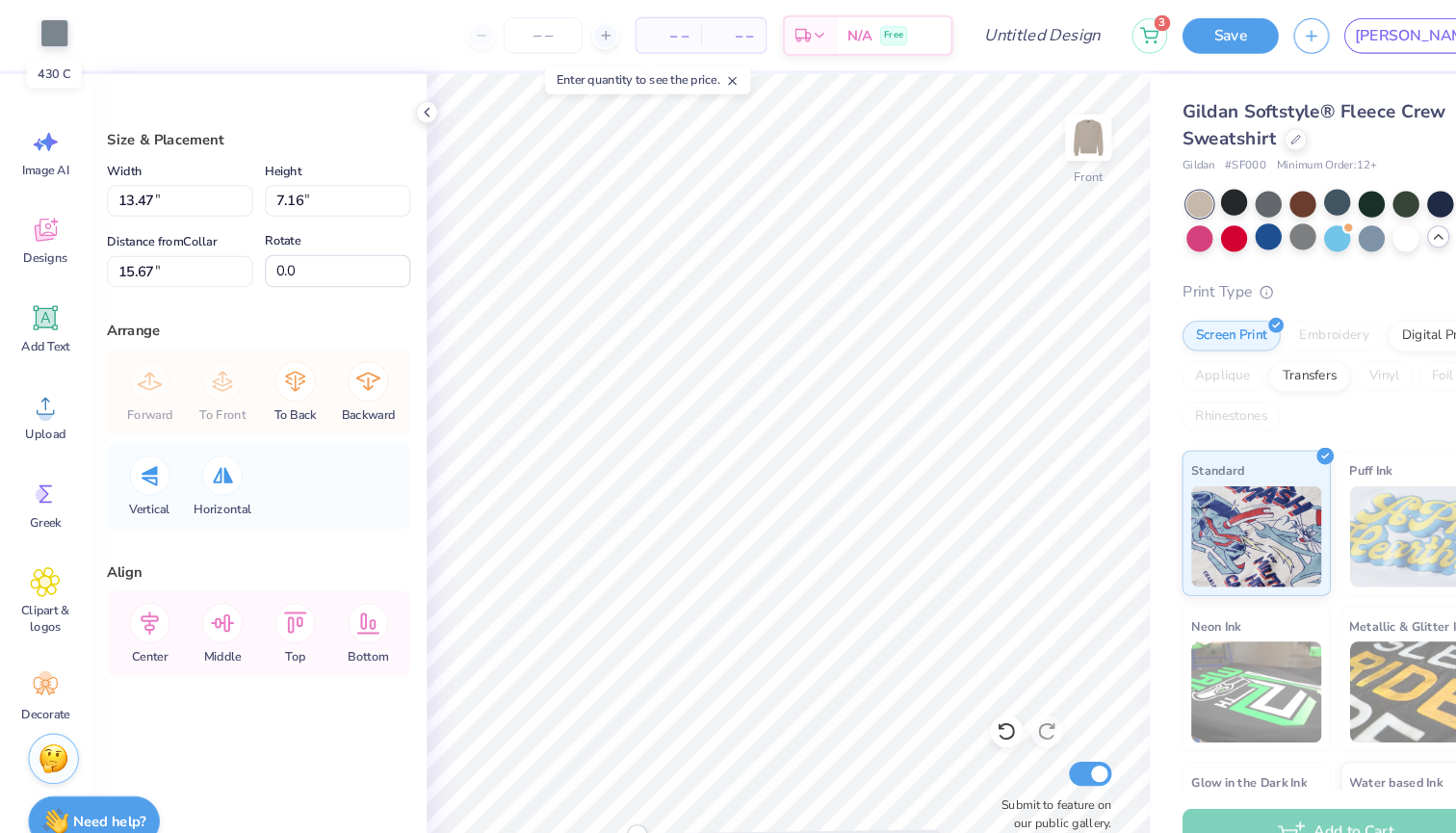
click at [43, 30] on div at bounding box center [52, 31] width 27 height 27
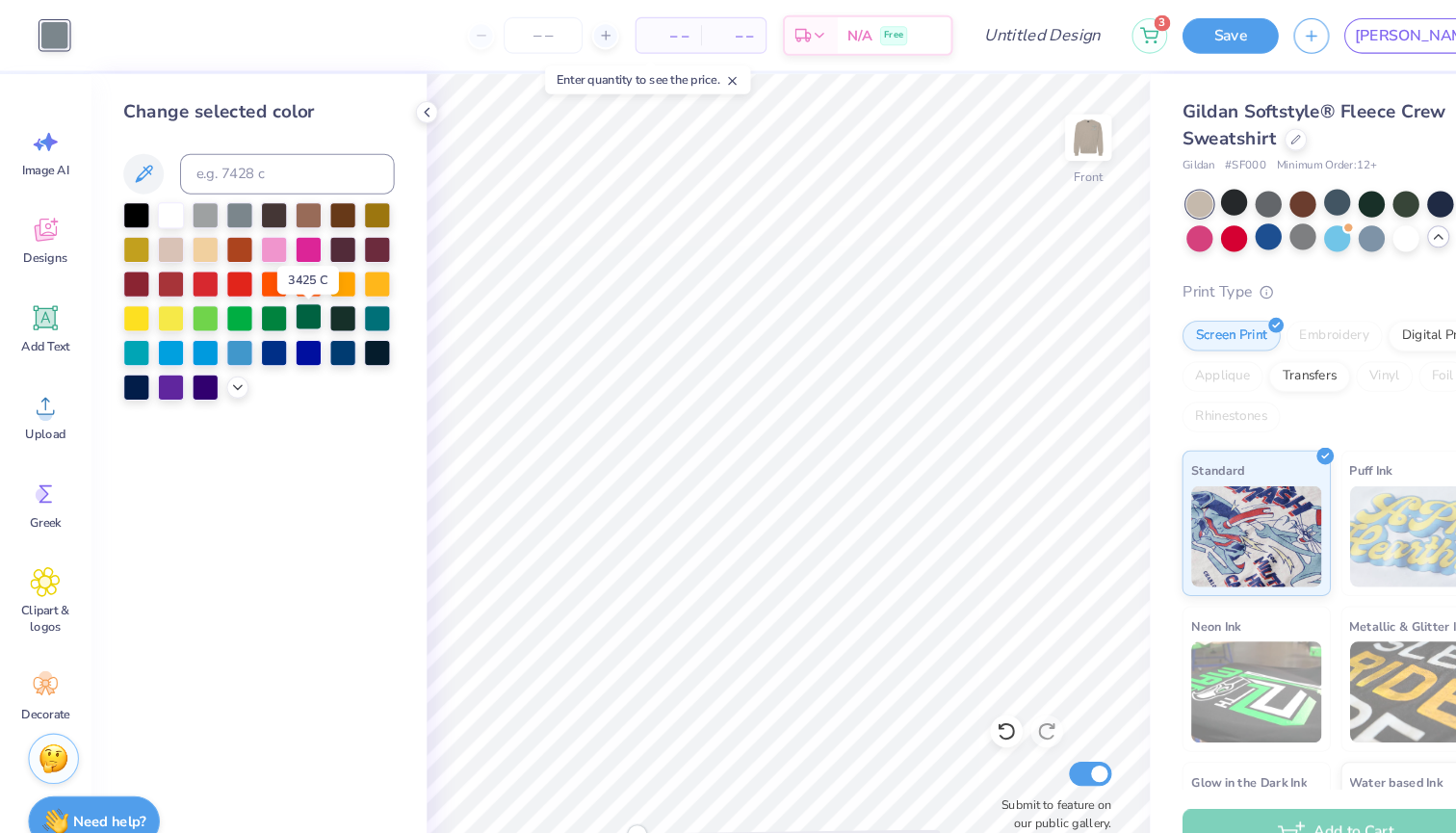
click at [290, 307] on div at bounding box center [293, 301] width 25 height 25
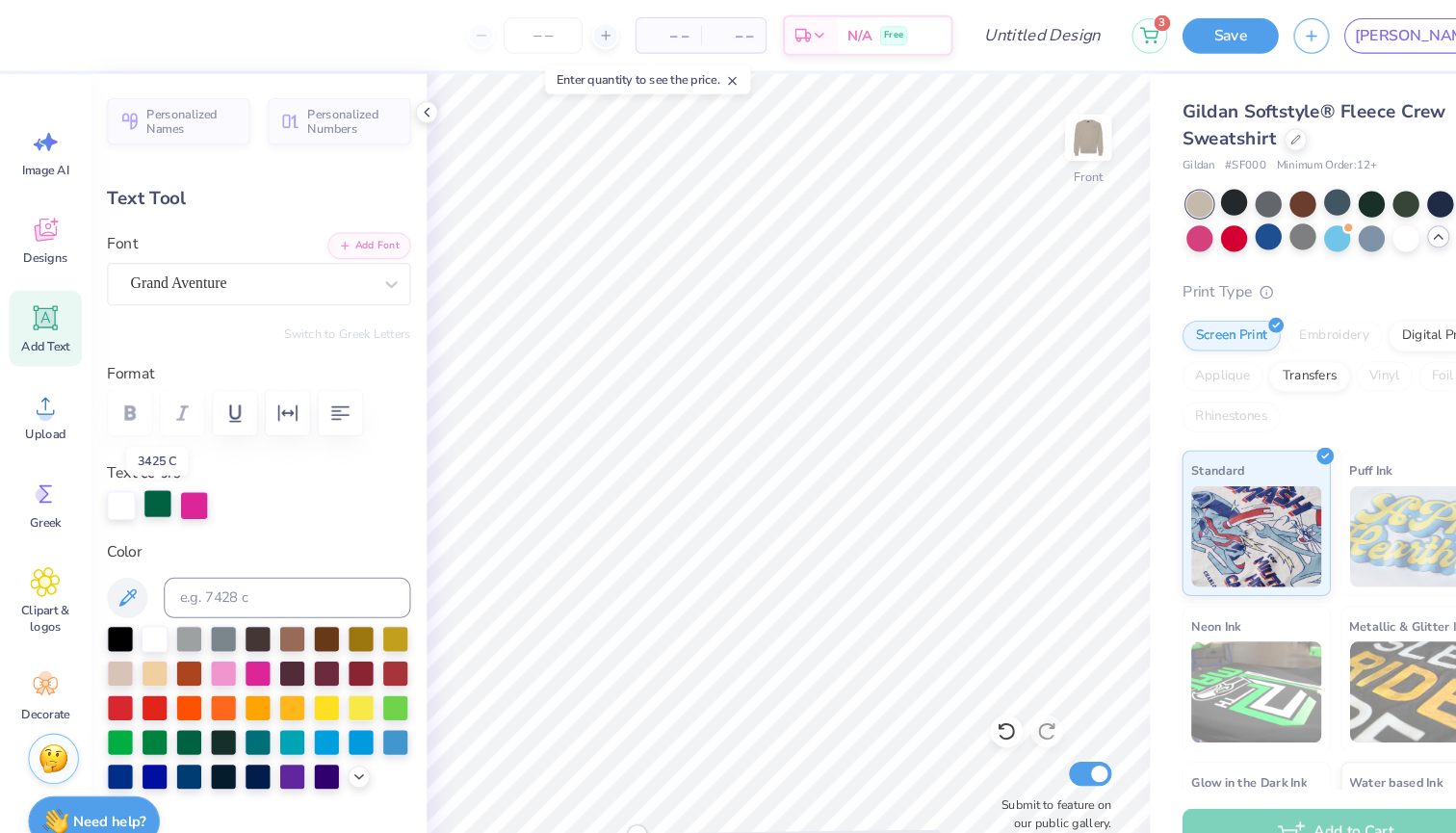
click at [155, 470] on div at bounding box center [150, 480] width 27 height 27
click at [145, 604] on div at bounding box center [147, 607] width 25 height 25
click at [149, 481] on div at bounding box center [150, 480] width 27 height 27
click at [180, 702] on div at bounding box center [180, 705] width 25 height 25
click at [112, 491] on div at bounding box center [115, 480] width 27 height 27
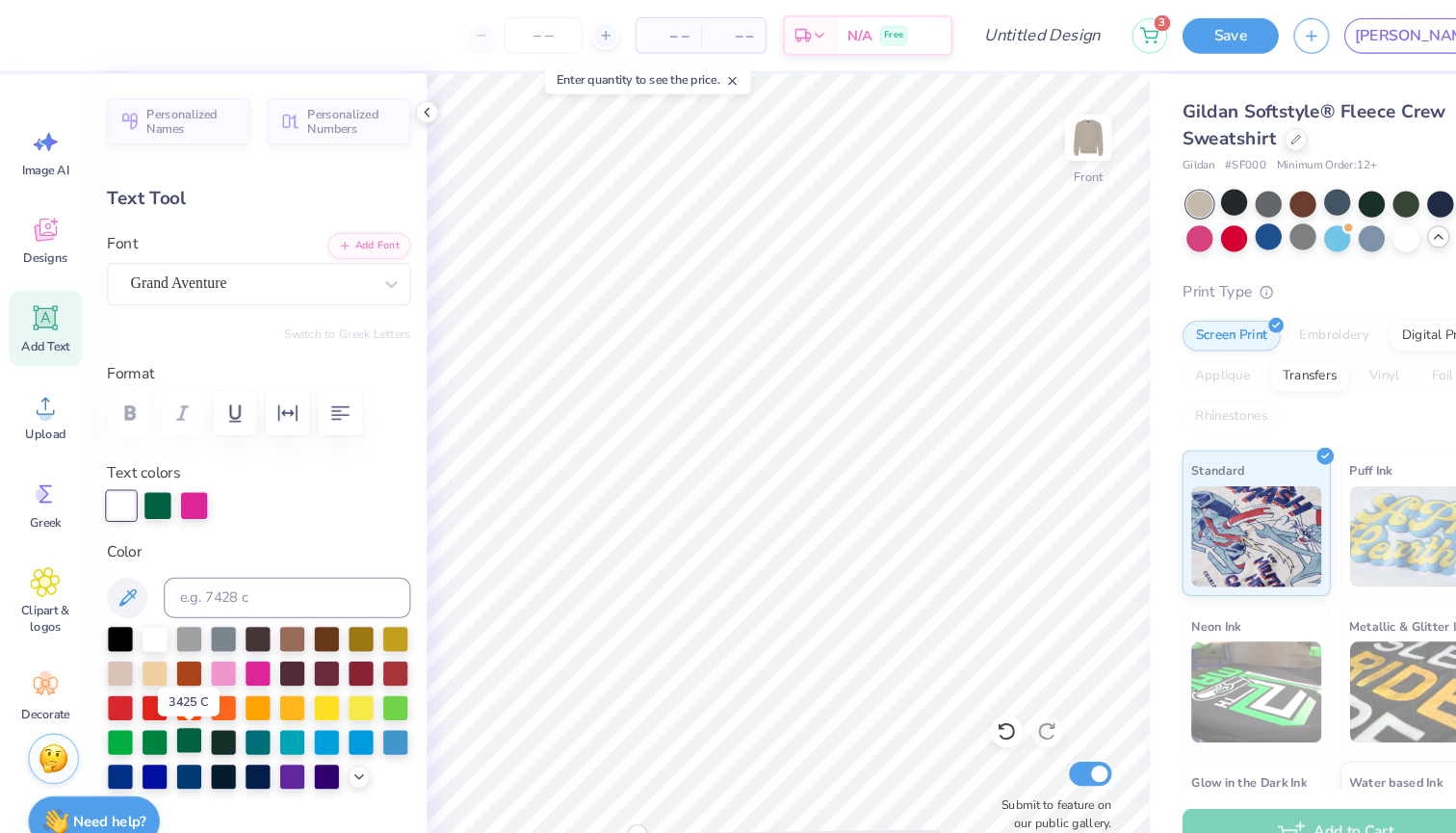
click at [176, 709] on div at bounding box center [180, 705] width 25 height 25
click at [109, 485] on div at bounding box center [115, 480] width 27 height 27
click at [281, 674] on div at bounding box center [278, 672] width 25 height 25
click at [113, 484] on div at bounding box center [115, 480] width 27 height 27
click at [271, 671] on div at bounding box center [278, 672] width 25 height 25
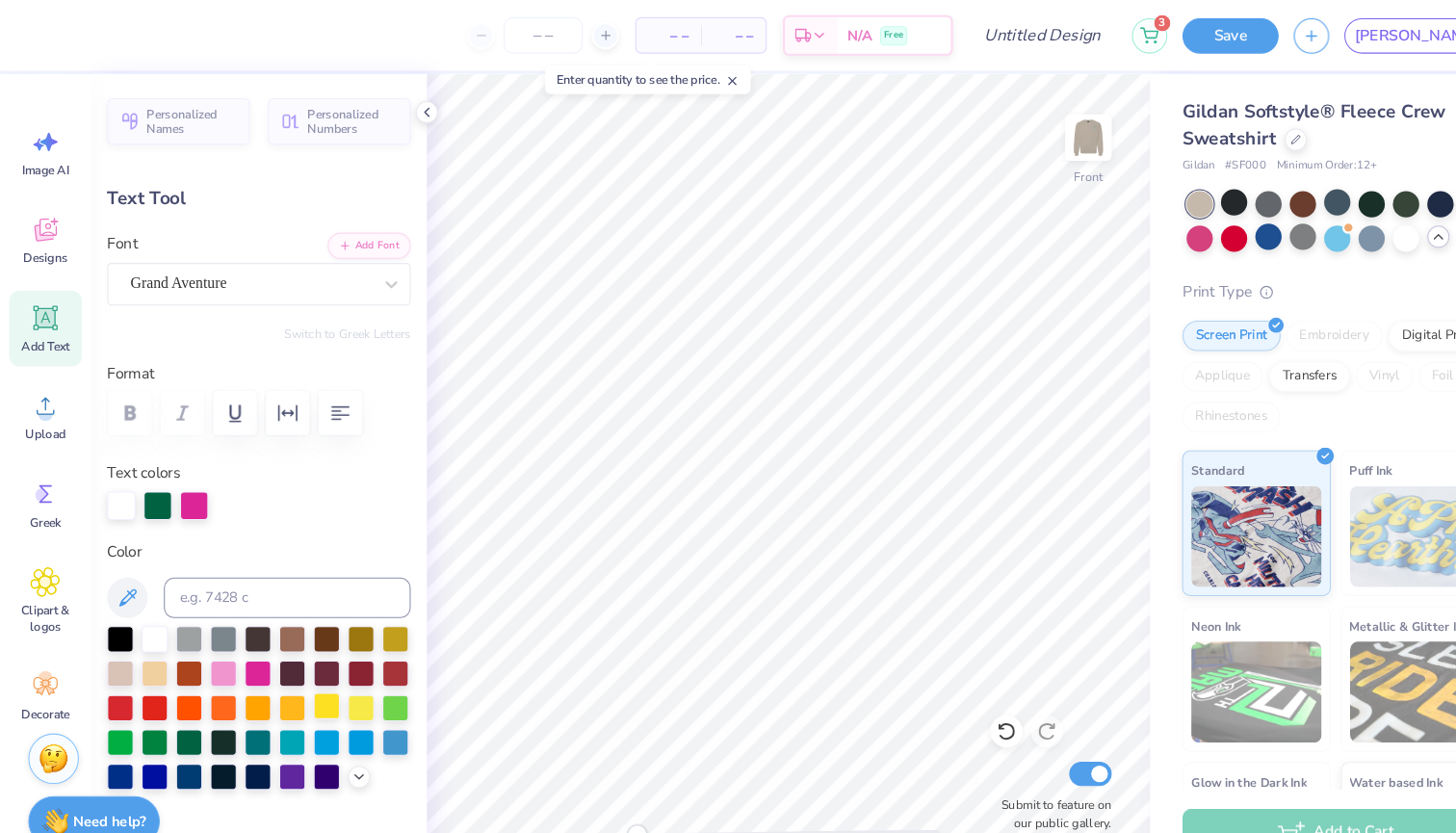
click at [313, 668] on div at bounding box center [311, 672] width 25 height 25
click at [185, 706] on div at bounding box center [180, 705] width 25 height 25
click at [199, 484] on div at bounding box center [246, 482] width 289 height 27
click at [173, 472] on div at bounding box center [246, 482] width 289 height 27
click at [187, 472] on div at bounding box center [246, 482] width 289 height 27
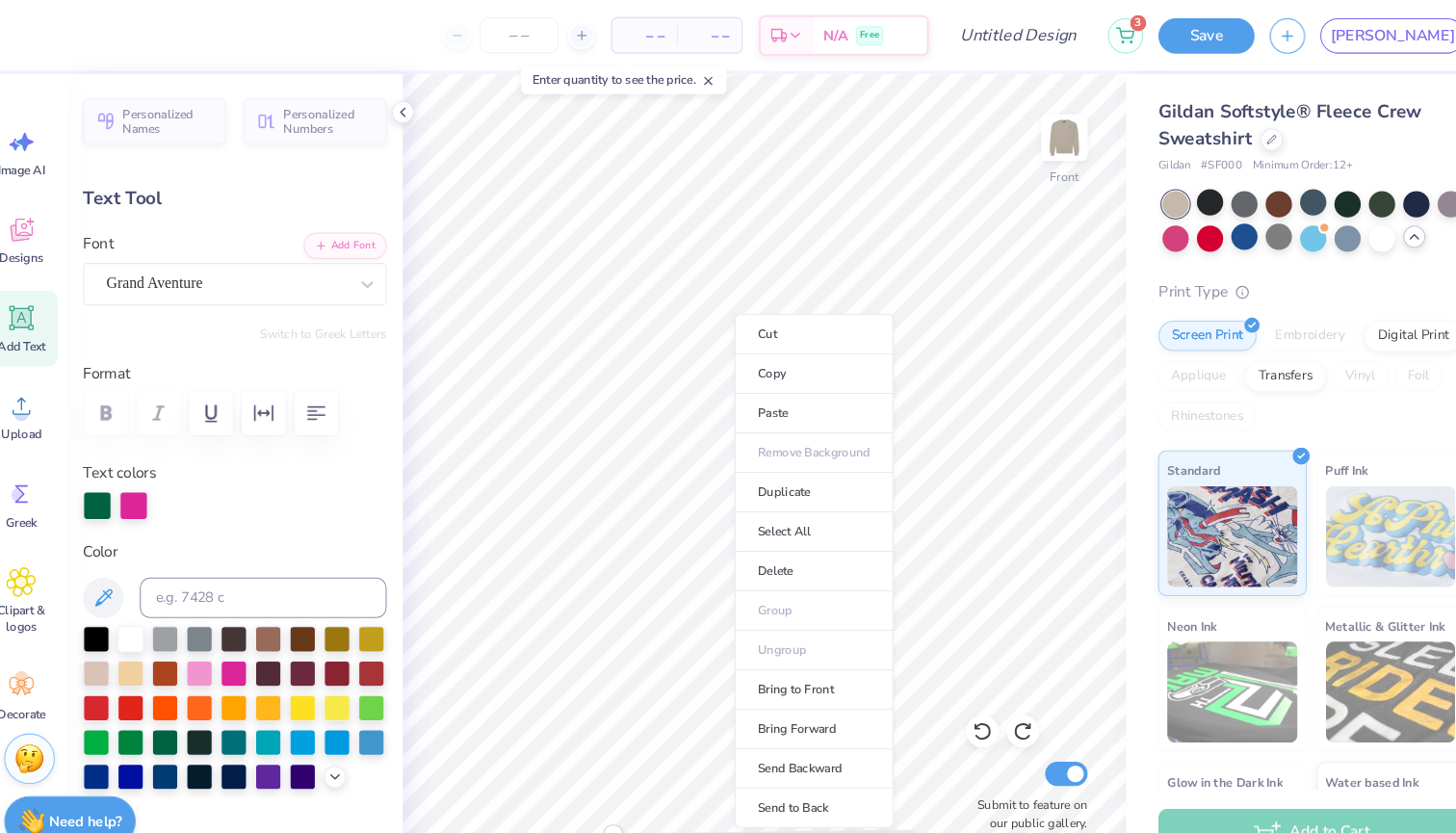
click at [176, 476] on div at bounding box center [246, 482] width 289 height 27
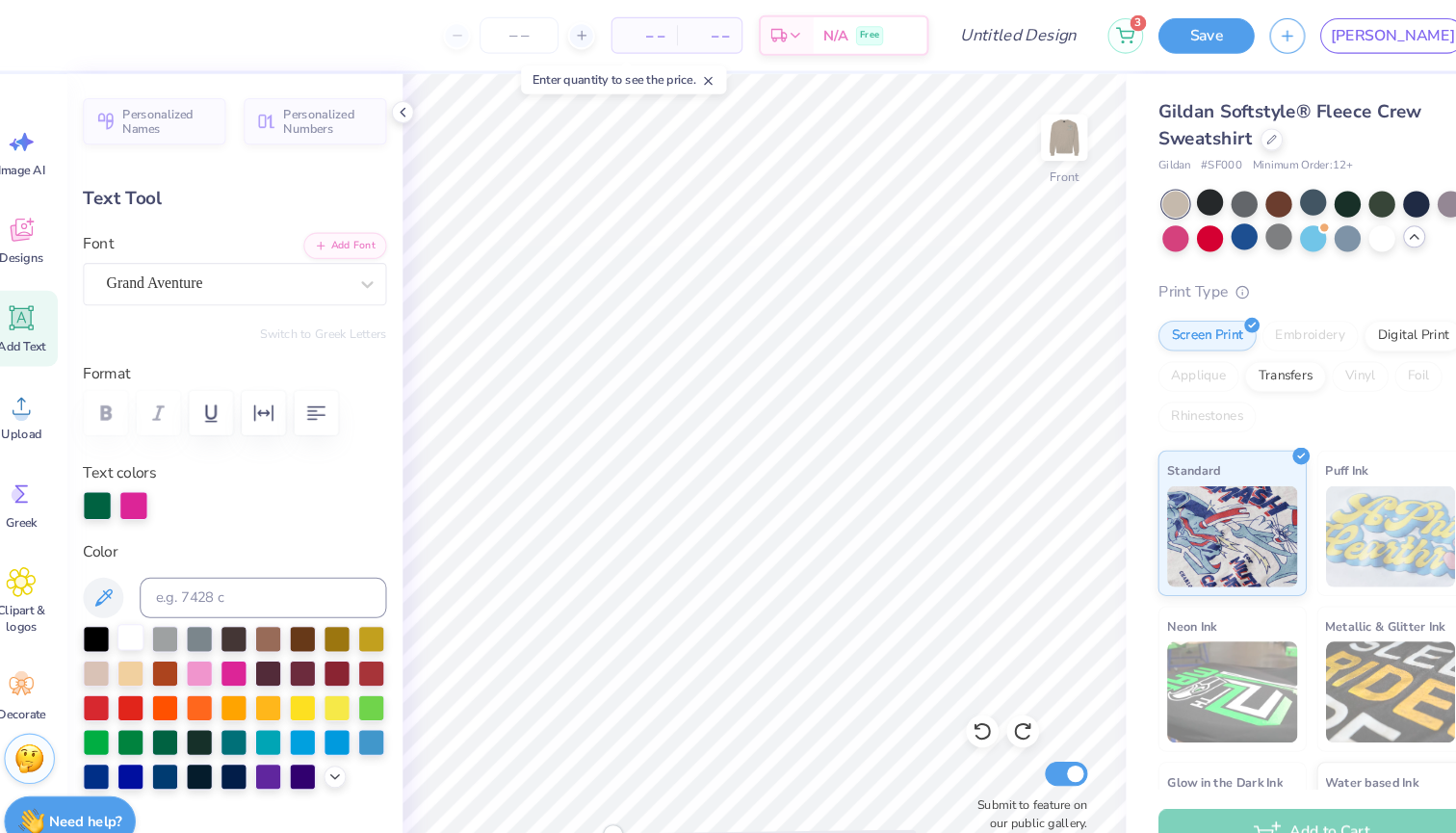
click at [135, 606] on div at bounding box center [147, 607] width 25 height 25
click at [102, 477] on div at bounding box center [115, 480] width 27 height 27
click at [168, 706] on div at bounding box center [180, 705] width 25 height 25
click at [135, 609] on div at bounding box center [147, 607] width 25 height 25
click at [172, 480] on div at bounding box center [185, 480] width 27 height 27
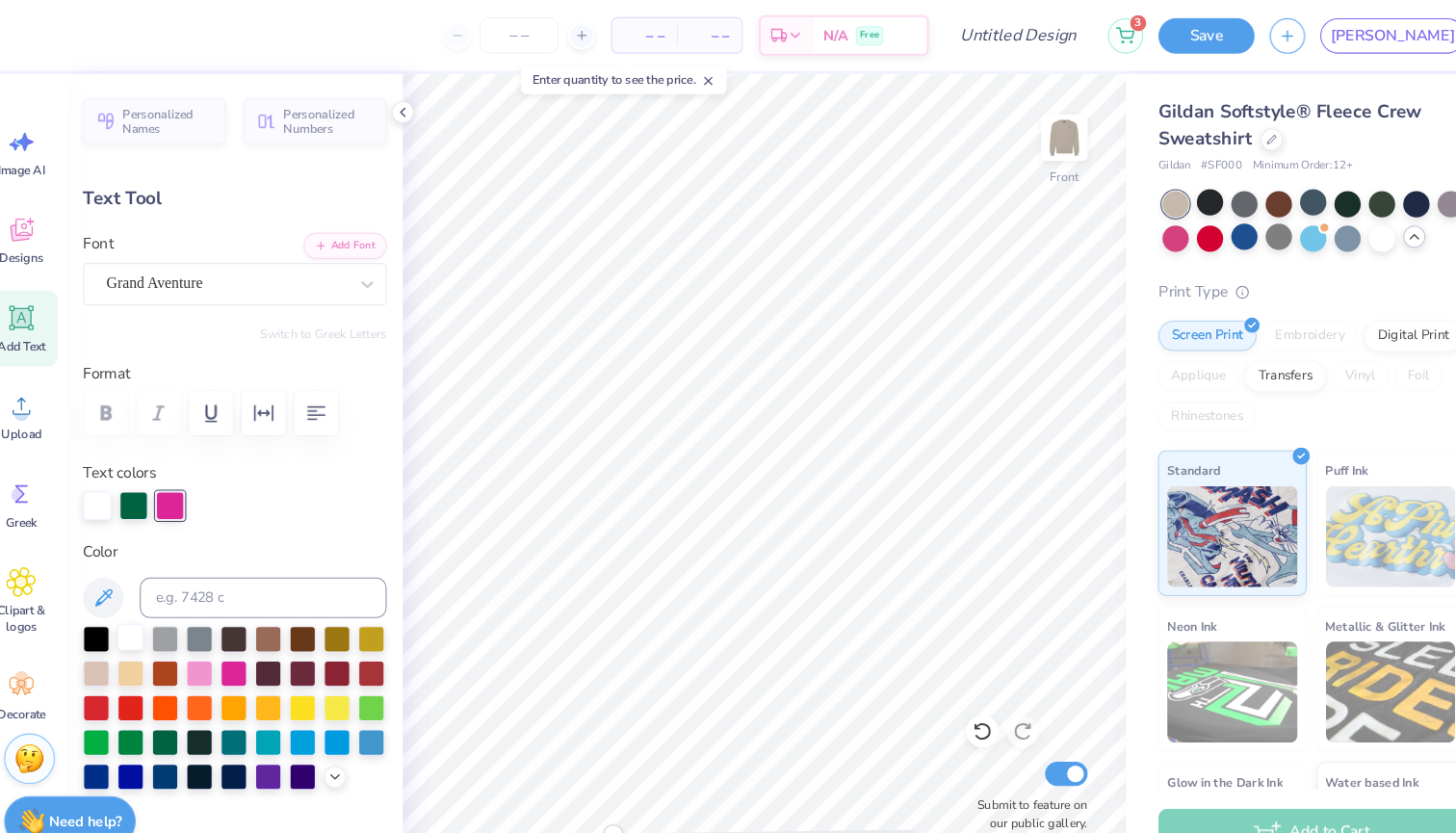
click at [135, 608] on div at bounding box center [147, 607] width 25 height 25
click at [137, 483] on div at bounding box center [150, 480] width 27 height 27
click at [233, 638] on div at bounding box center [245, 639] width 25 height 25
click at [200, 643] on div at bounding box center [212, 639] width 25 height 25
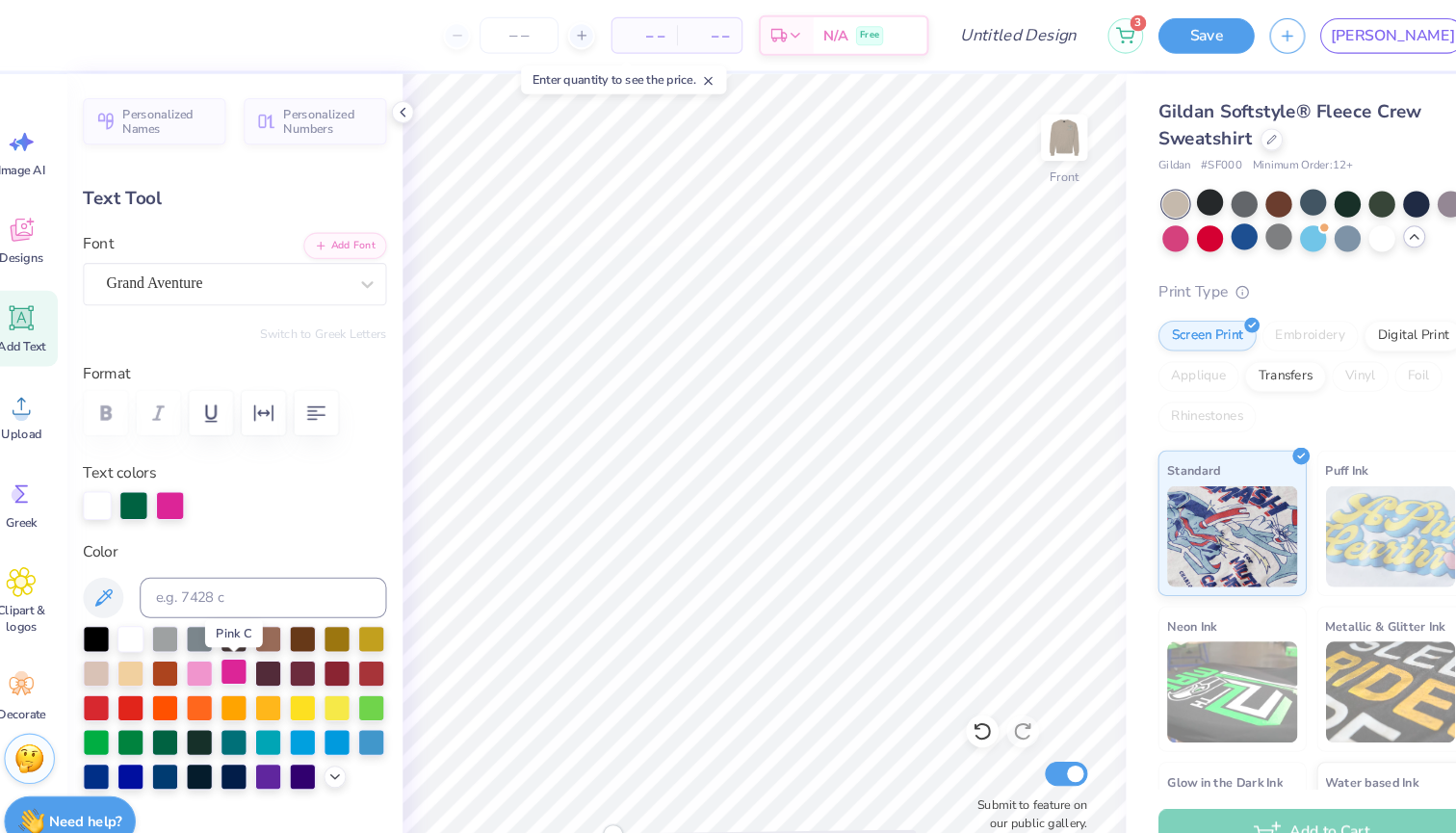
click at [233, 640] on div at bounding box center [245, 639] width 25 height 25
click at [137, 477] on div at bounding box center [150, 480] width 27 height 27
click at [190, 502] on div "Personalized Names Personalized Numbers Text Tool Add Font Font Grand Aventure …" at bounding box center [246, 452] width 320 height 764
click at [168, 704] on div at bounding box center [180, 705] width 25 height 25
click at [333, 477] on div at bounding box center [246, 482] width 289 height 27
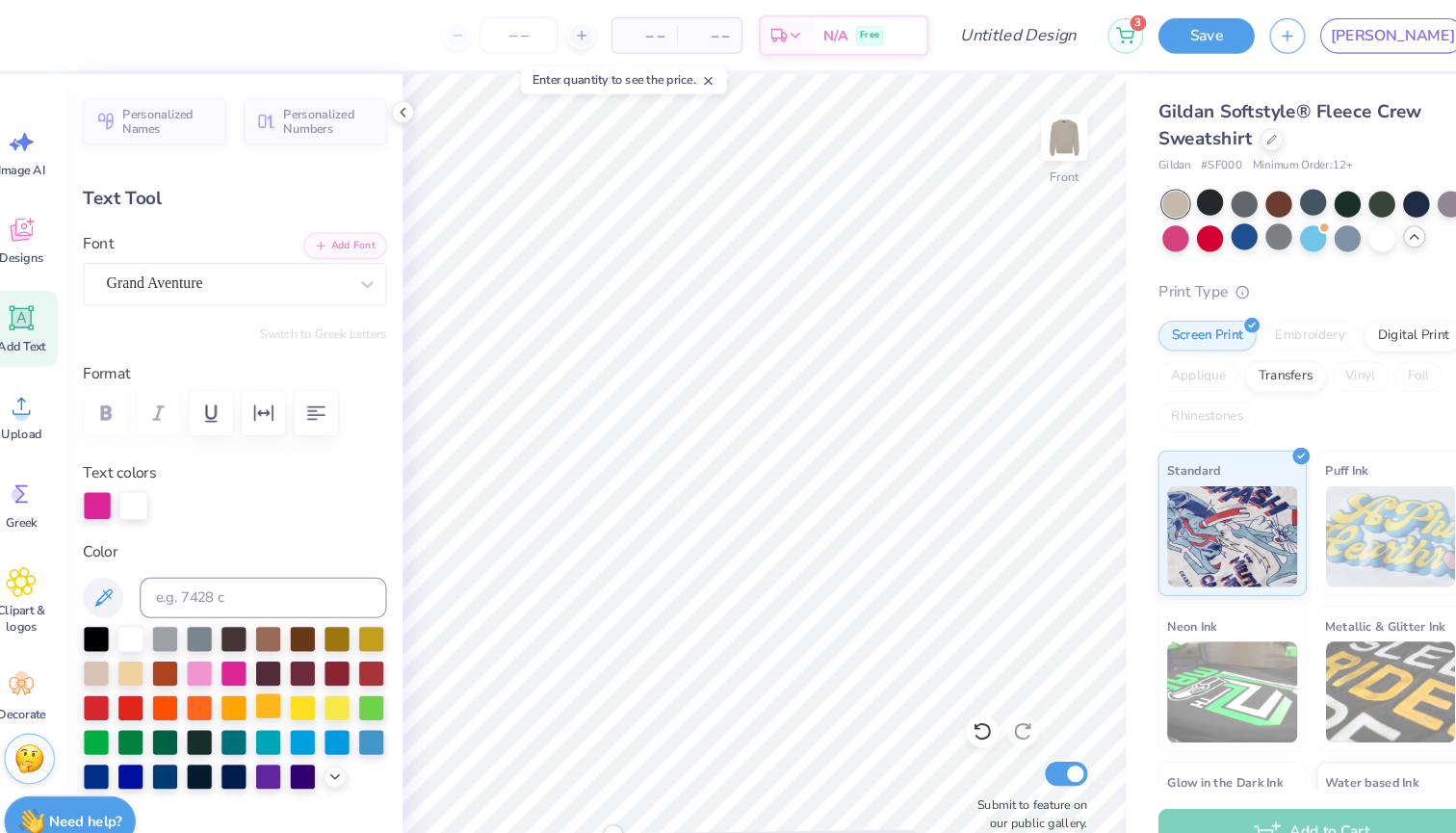
click at [266, 674] on div at bounding box center [278, 672] width 25 height 25
click at [142, 482] on div at bounding box center [150, 480] width 27 height 27
click at [168, 706] on div at bounding box center [180, 705] width 25 height 25
click at [200, 702] on div at bounding box center [212, 705] width 25 height 25
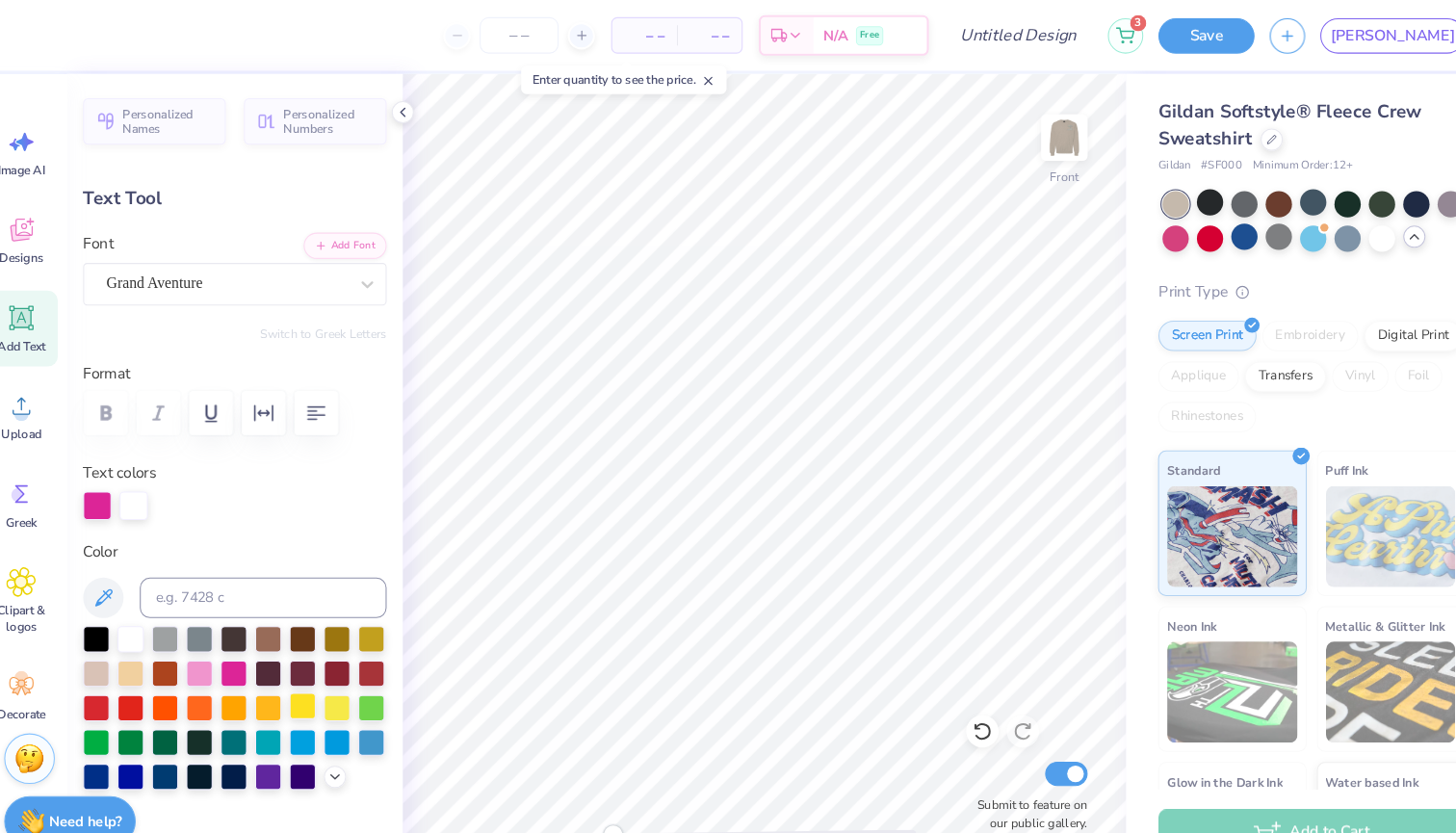
click at [300, 676] on div at bounding box center [311, 672] width 25 height 25
click at [233, 637] on div at bounding box center [245, 639] width 25 height 25
click at [168, 706] on div at bounding box center [180, 705] width 25 height 25
click at [137, 488] on div at bounding box center [150, 480] width 27 height 27
click at [234, 631] on div at bounding box center [245, 639] width 25 height 25
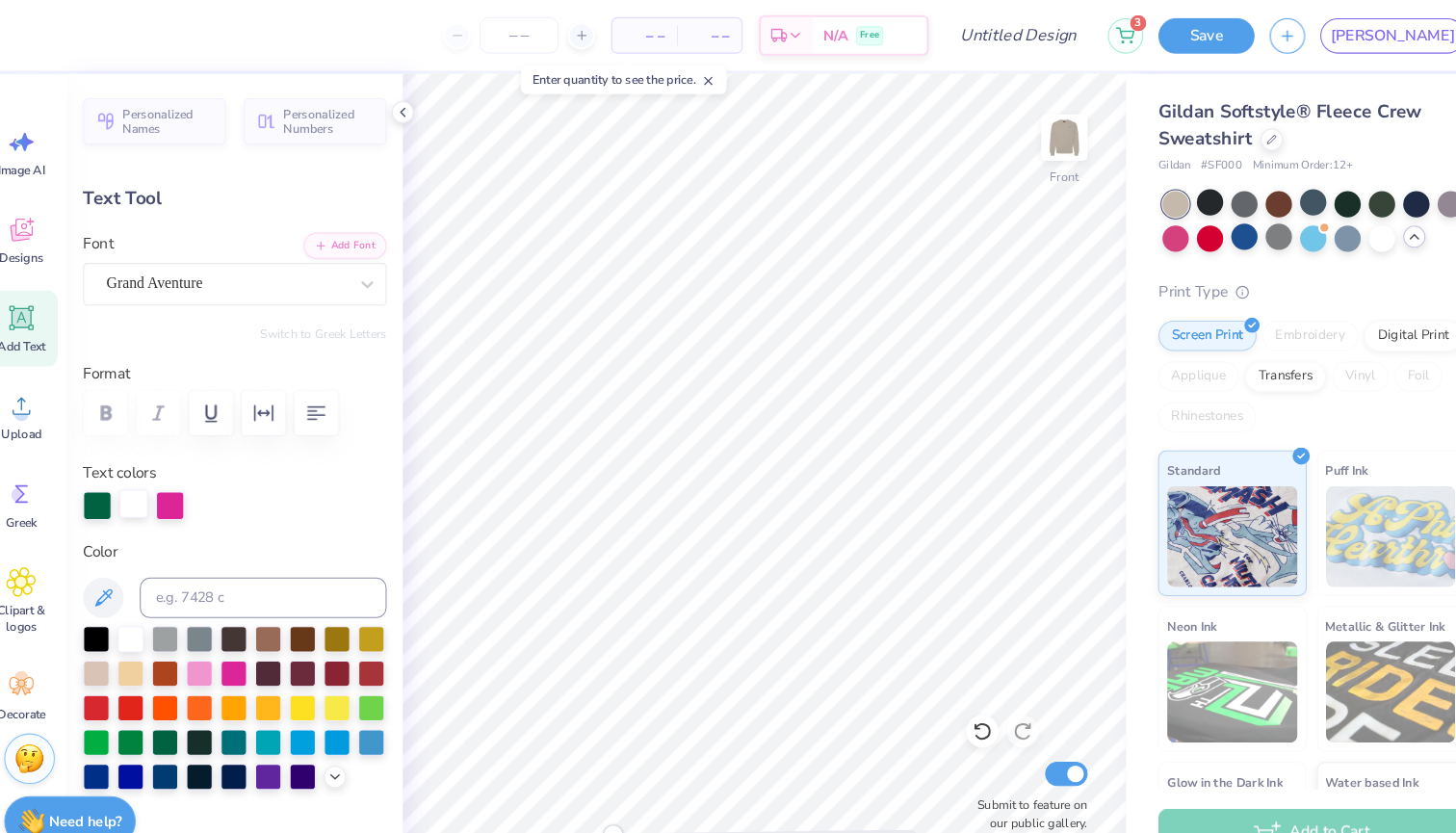
click at [137, 480] on div at bounding box center [150, 480] width 27 height 27
click at [266, 672] on div at bounding box center [278, 672] width 25 height 25
click at [266, 677] on div at bounding box center [278, 672] width 25 height 25
click at [160, 473] on div at bounding box center [246, 482] width 289 height 27
click at [299, 674] on div at bounding box center [311, 672] width 25 height 25
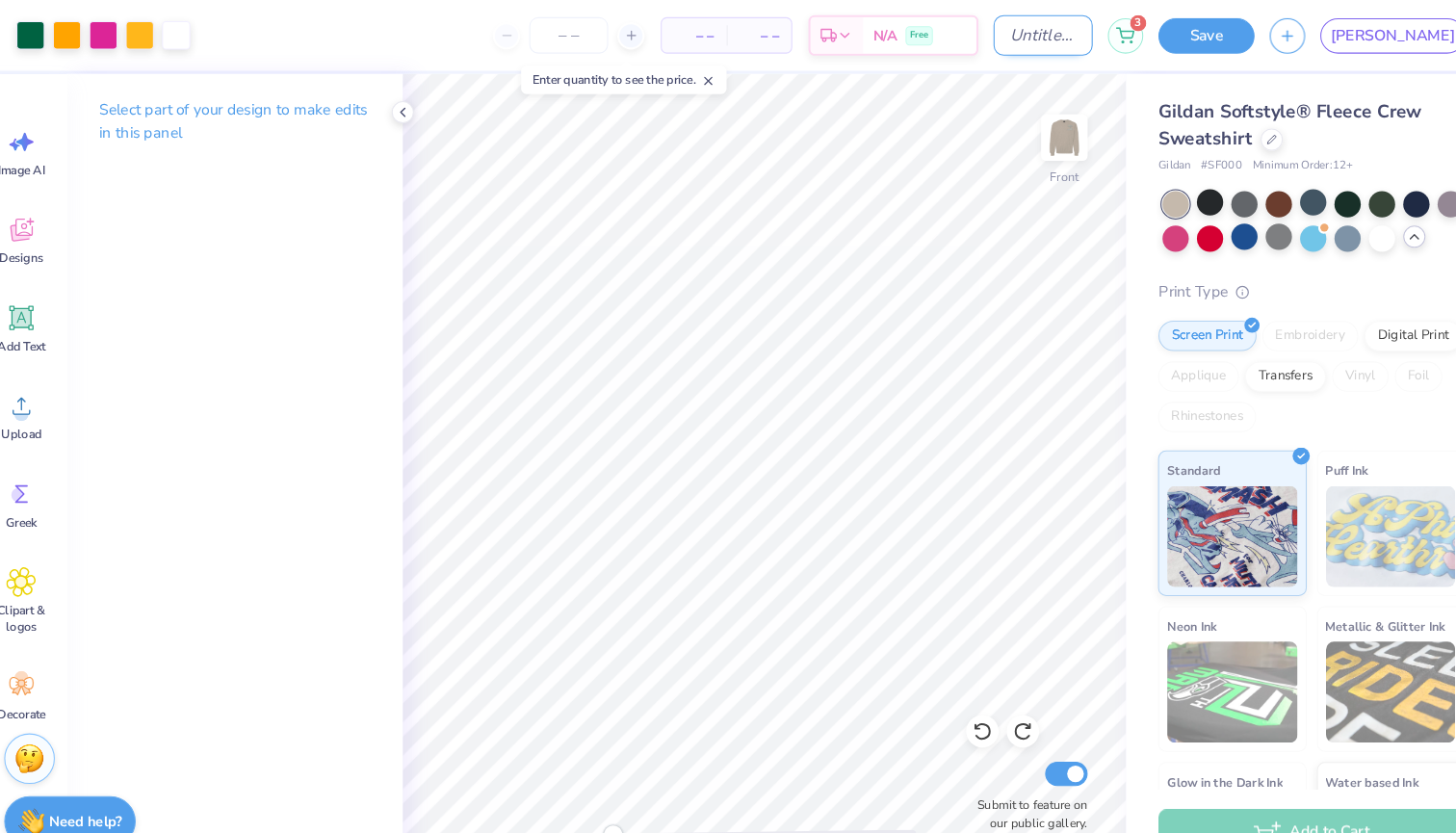
click at [1063, 40] on input "Design Title" at bounding box center [1015, 34] width 94 height 39
click at [1218, 38] on button "Save" at bounding box center [1171, 32] width 91 height 34
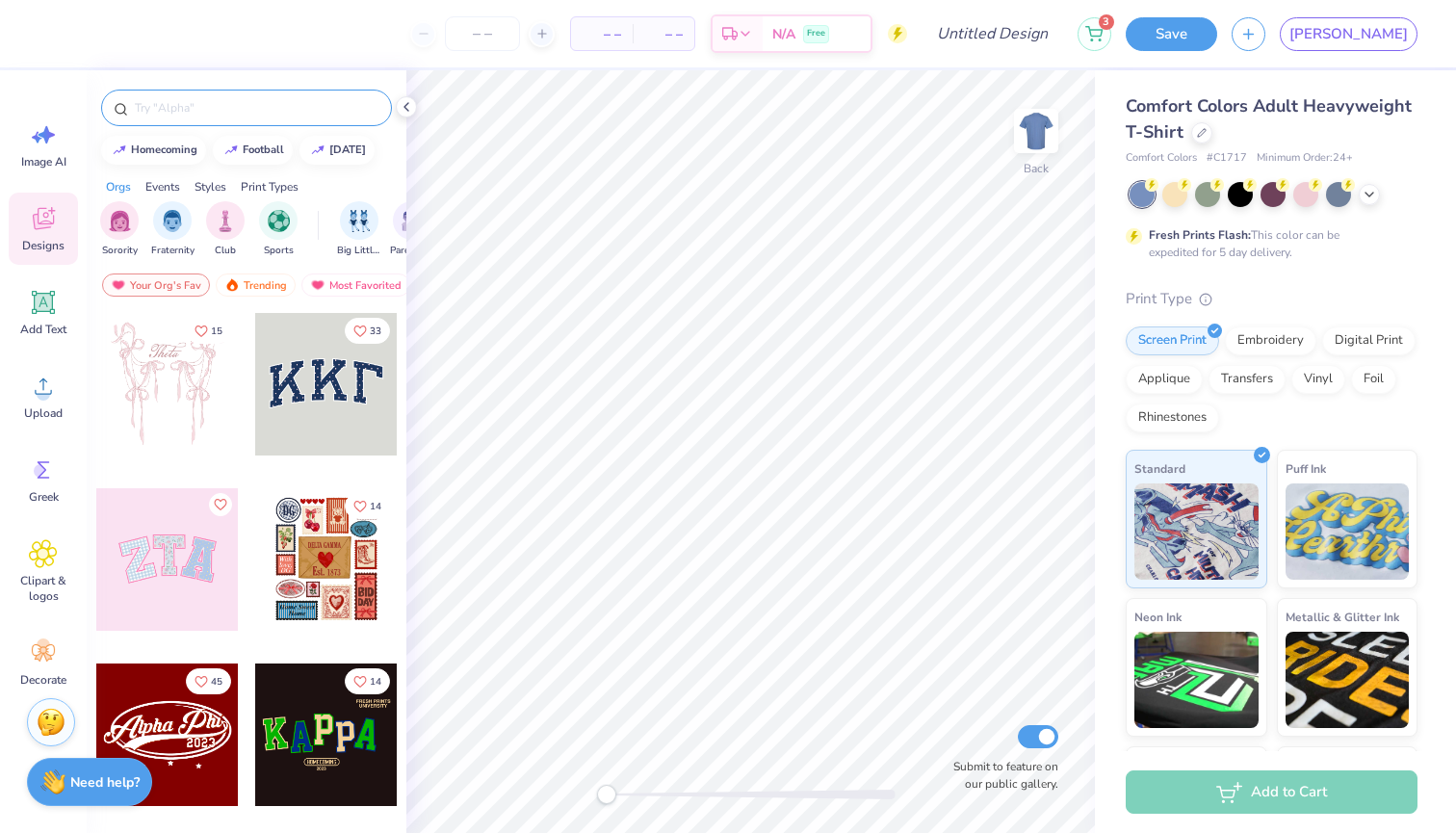
click at [190, 108] on input "text" at bounding box center [256, 107] width 246 height 19
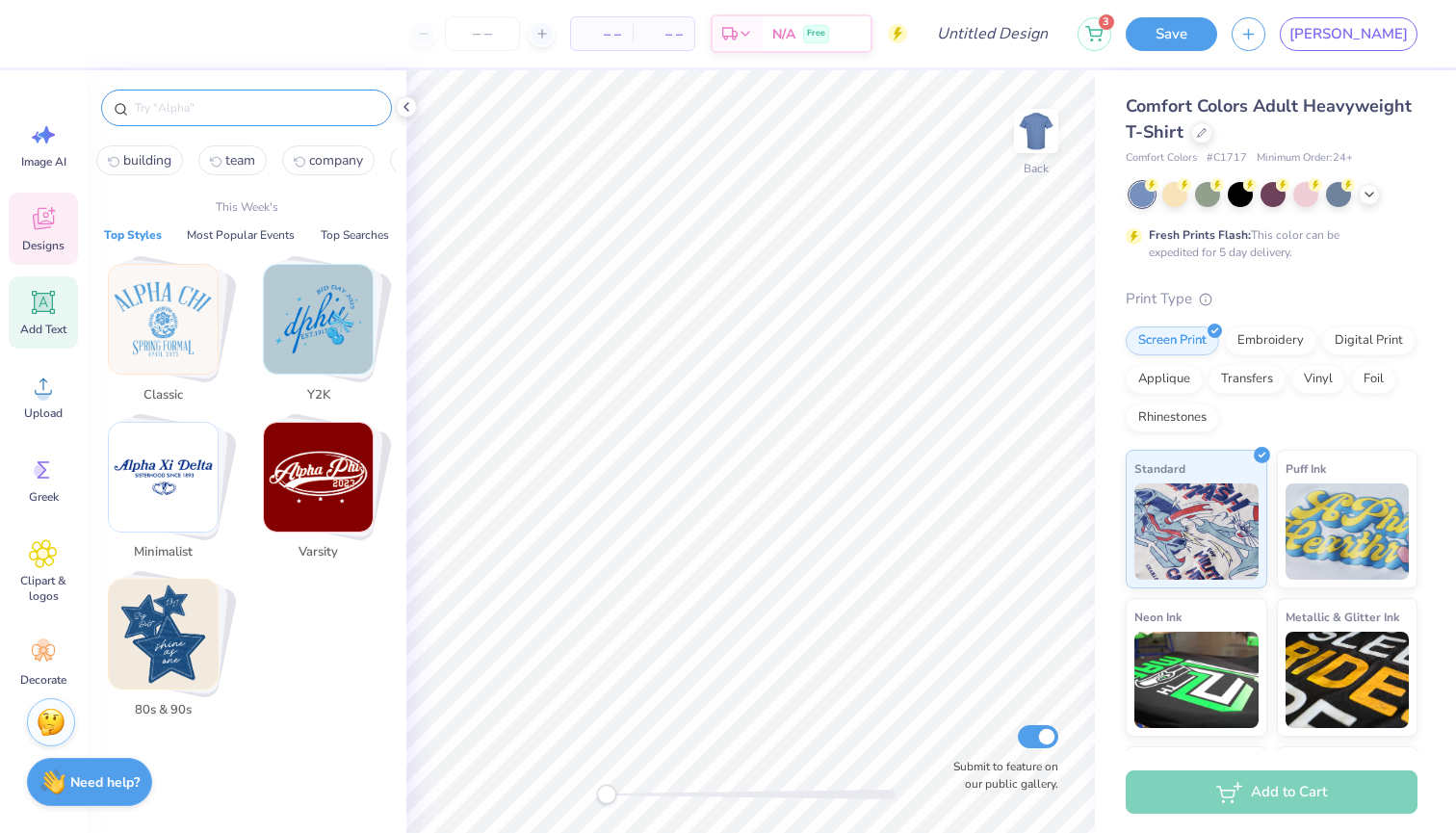
click at [48, 314] on icon at bounding box center [43, 302] width 29 height 29
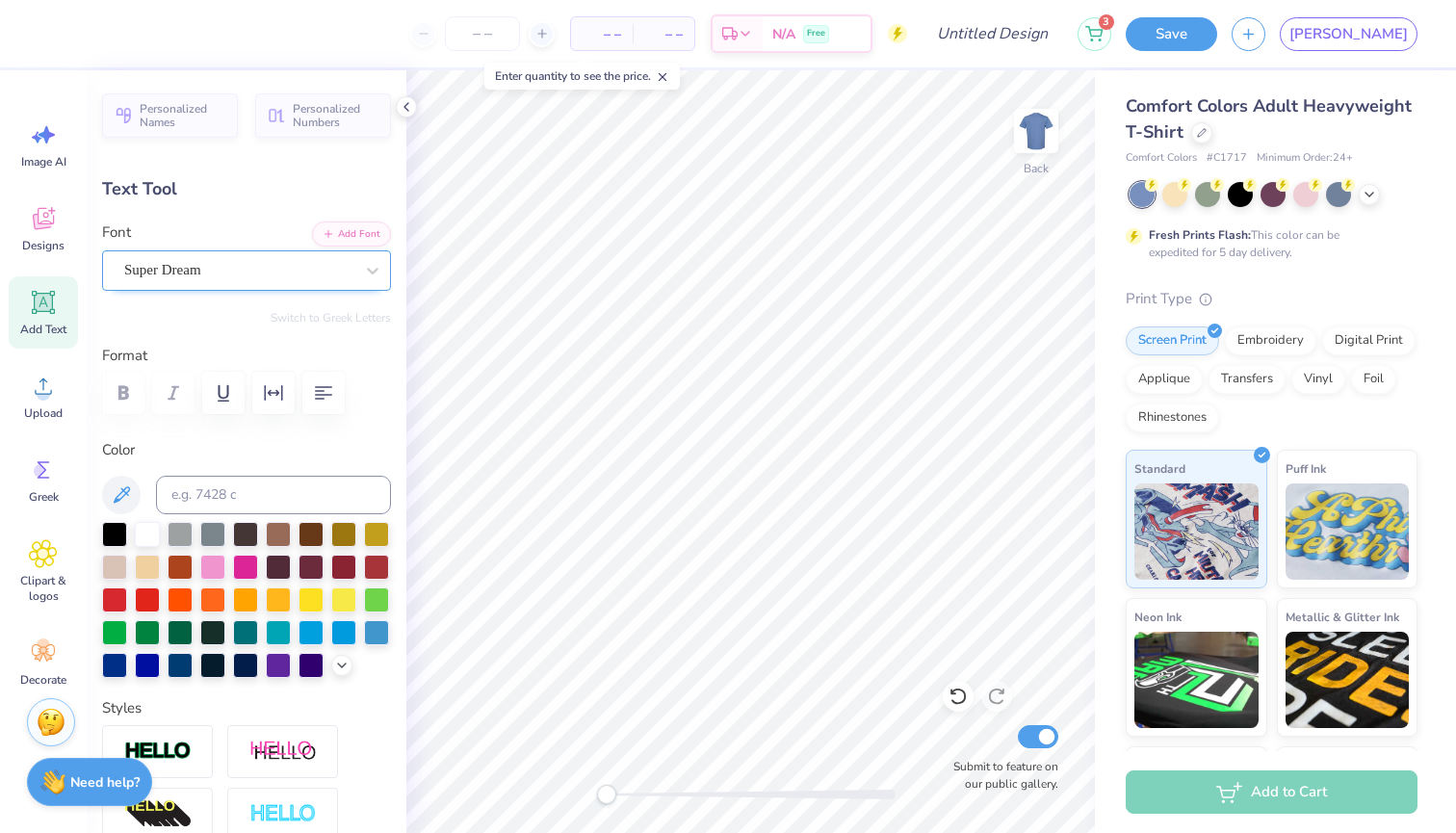
click at [224, 269] on div "Super Dream" at bounding box center [238, 270] width 233 height 30
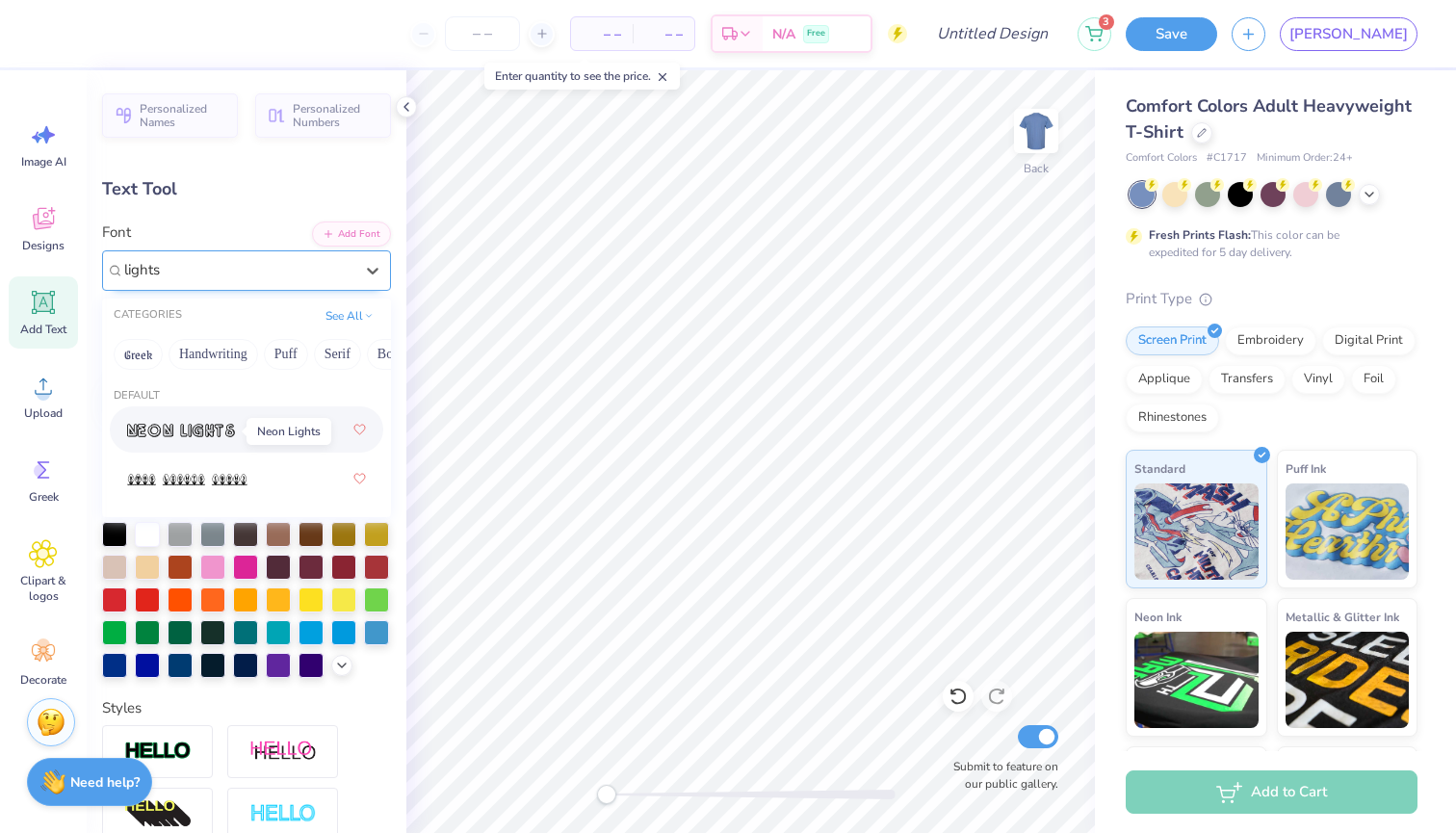
click at [204, 431] on img at bounding box center [181, 431] width 108 height 14
type input "lights"
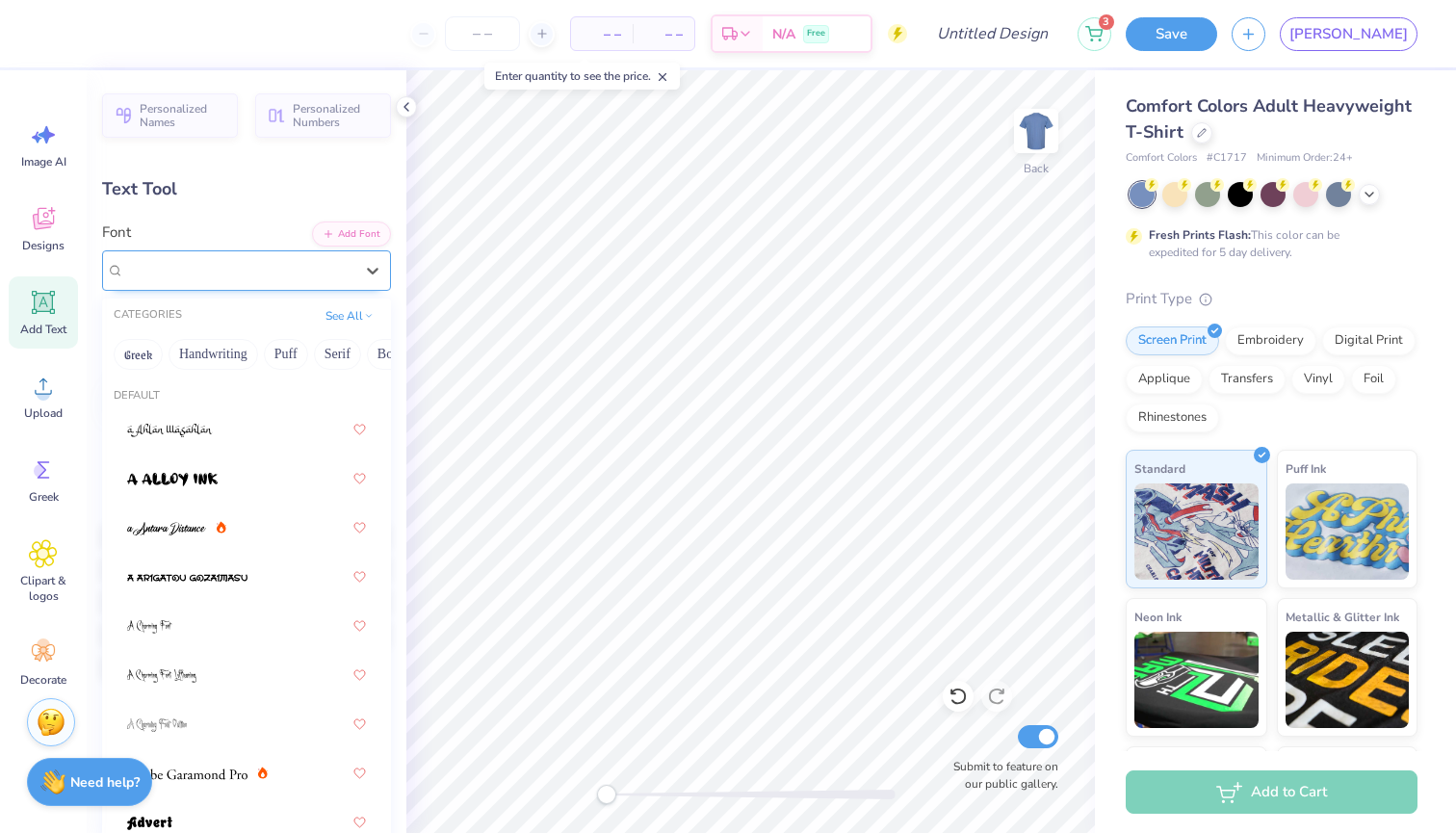
click at [262, 266] on div "Neon Lights" at bounding box center [238, 270] width 233 height 30
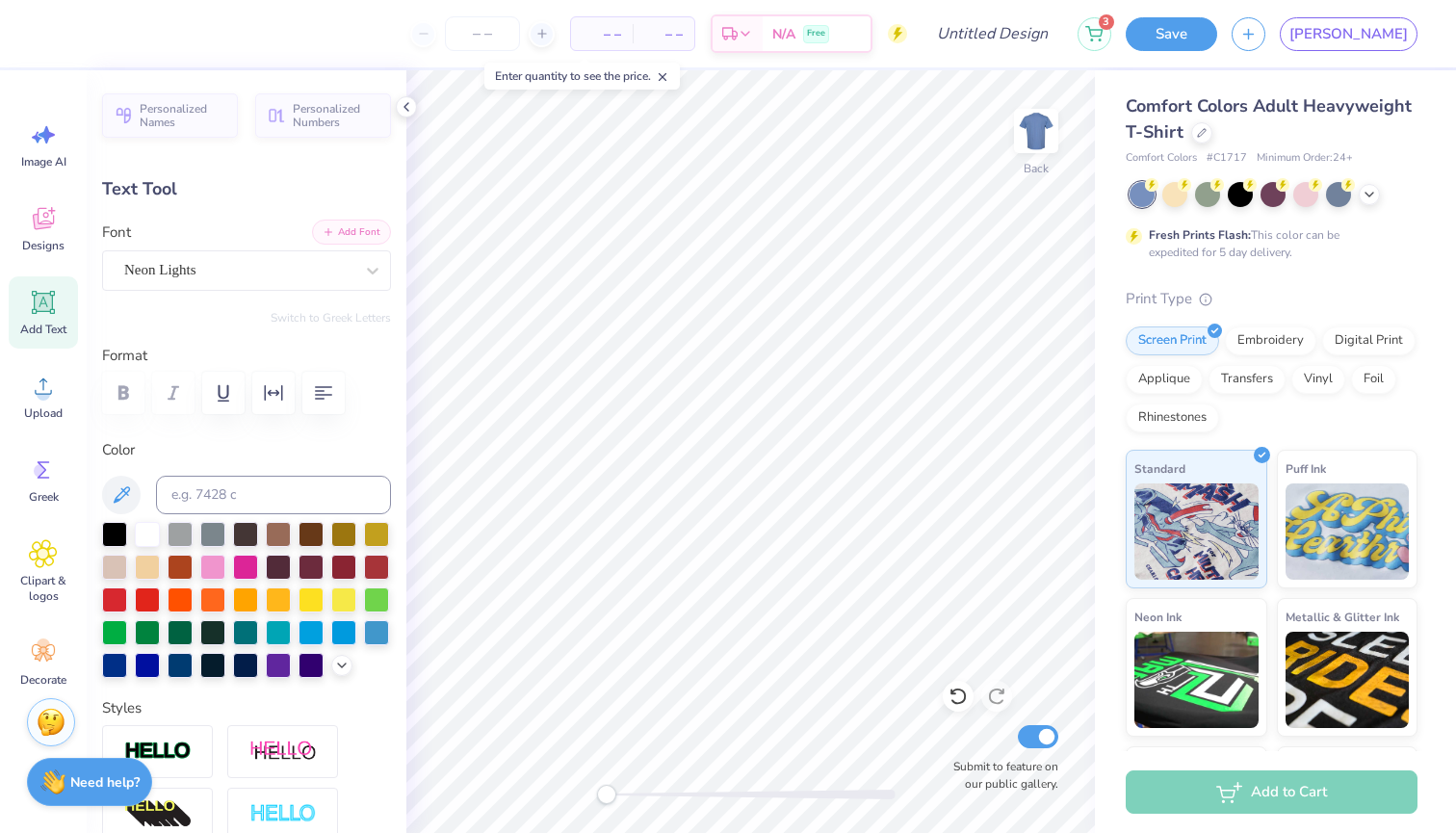
click at [369, 230] on button "Add Font" at bounding box center [351, 231] width 79 height 25
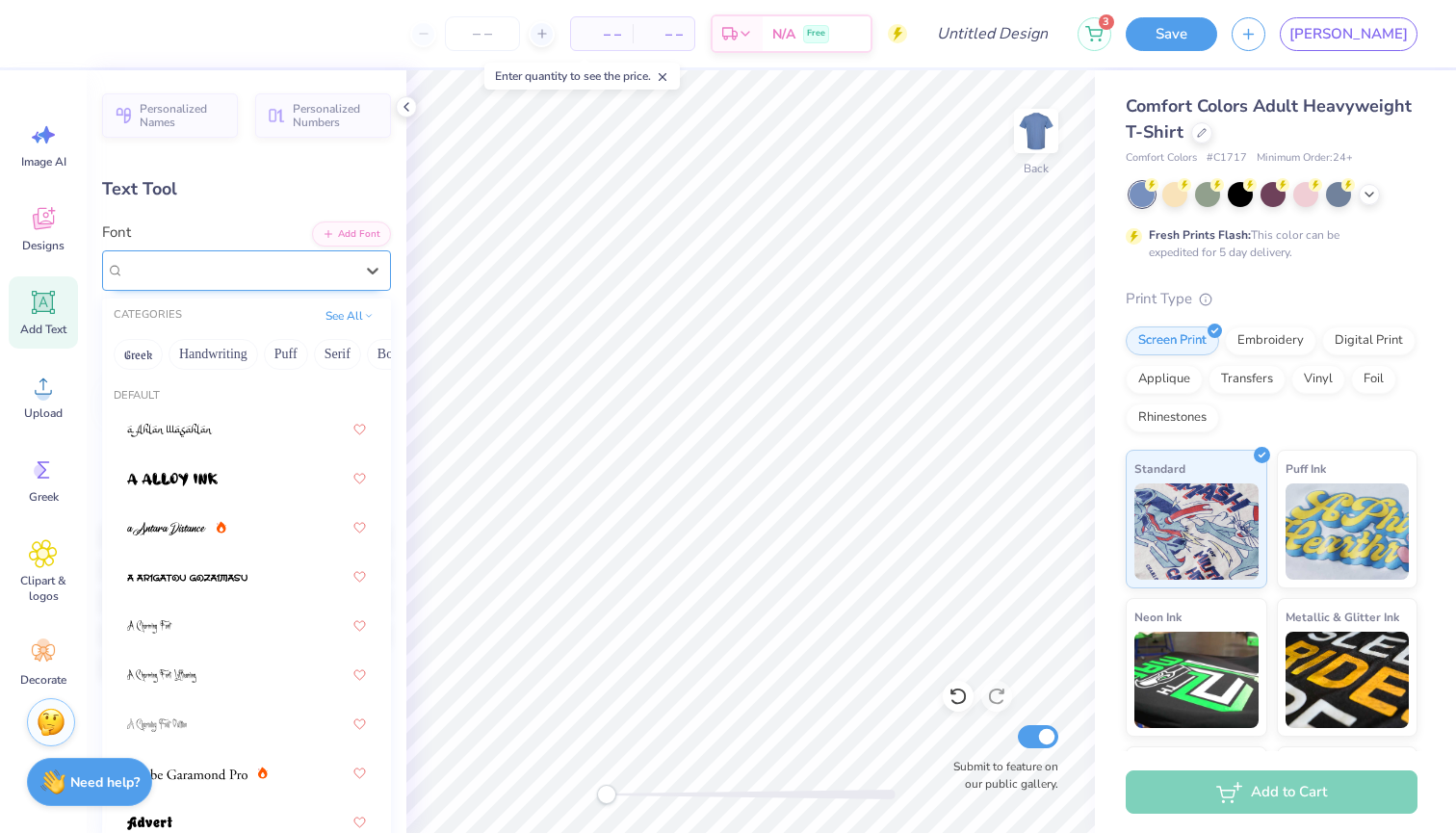
click at [197, 276] on span "Neon Lights" at bounding box center [160, 270] width 72 height 22
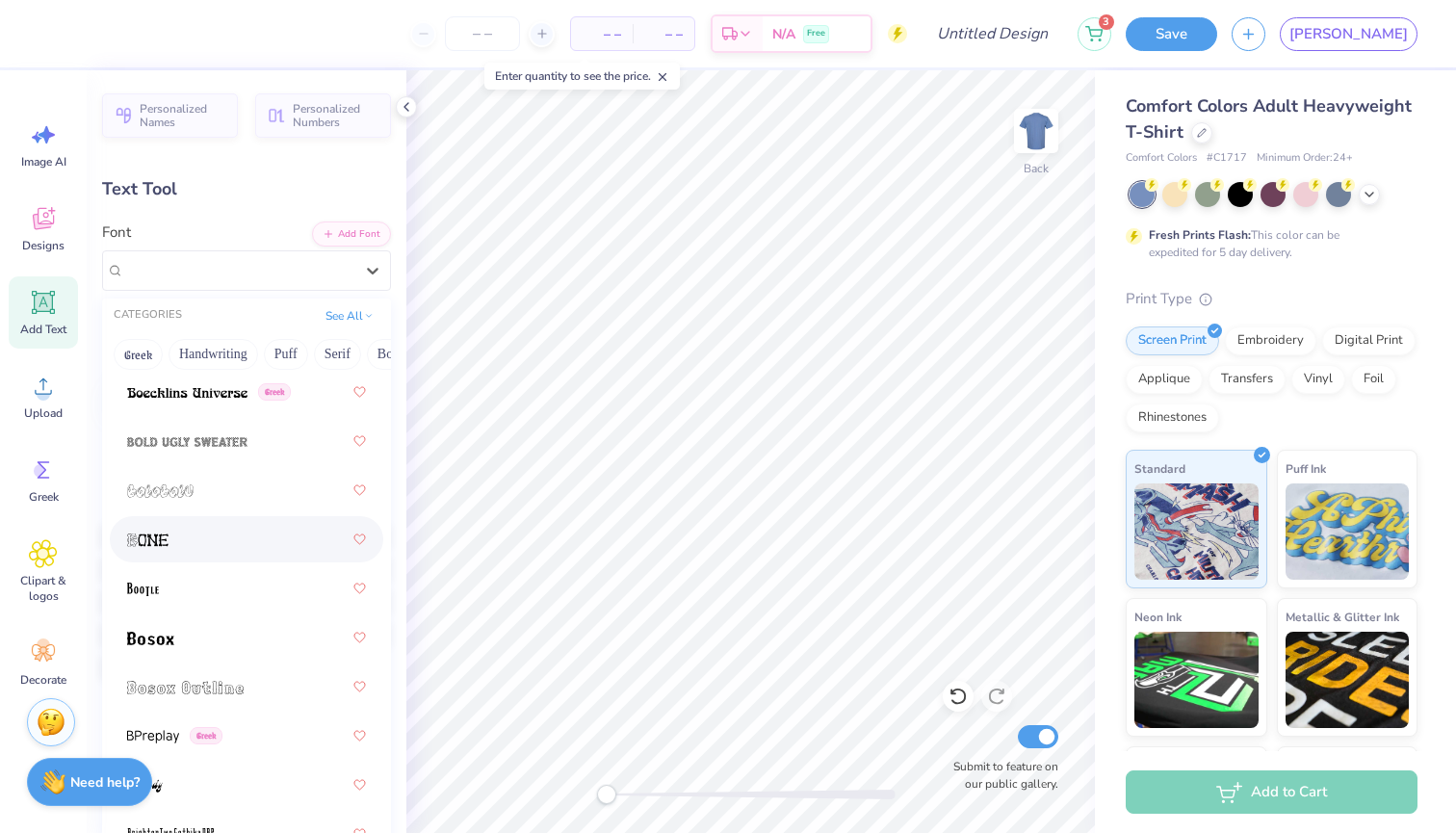
scroll to position [1612, 0]
click at [234, 433] on span at bounding box center [187, 440] width 120 height 20
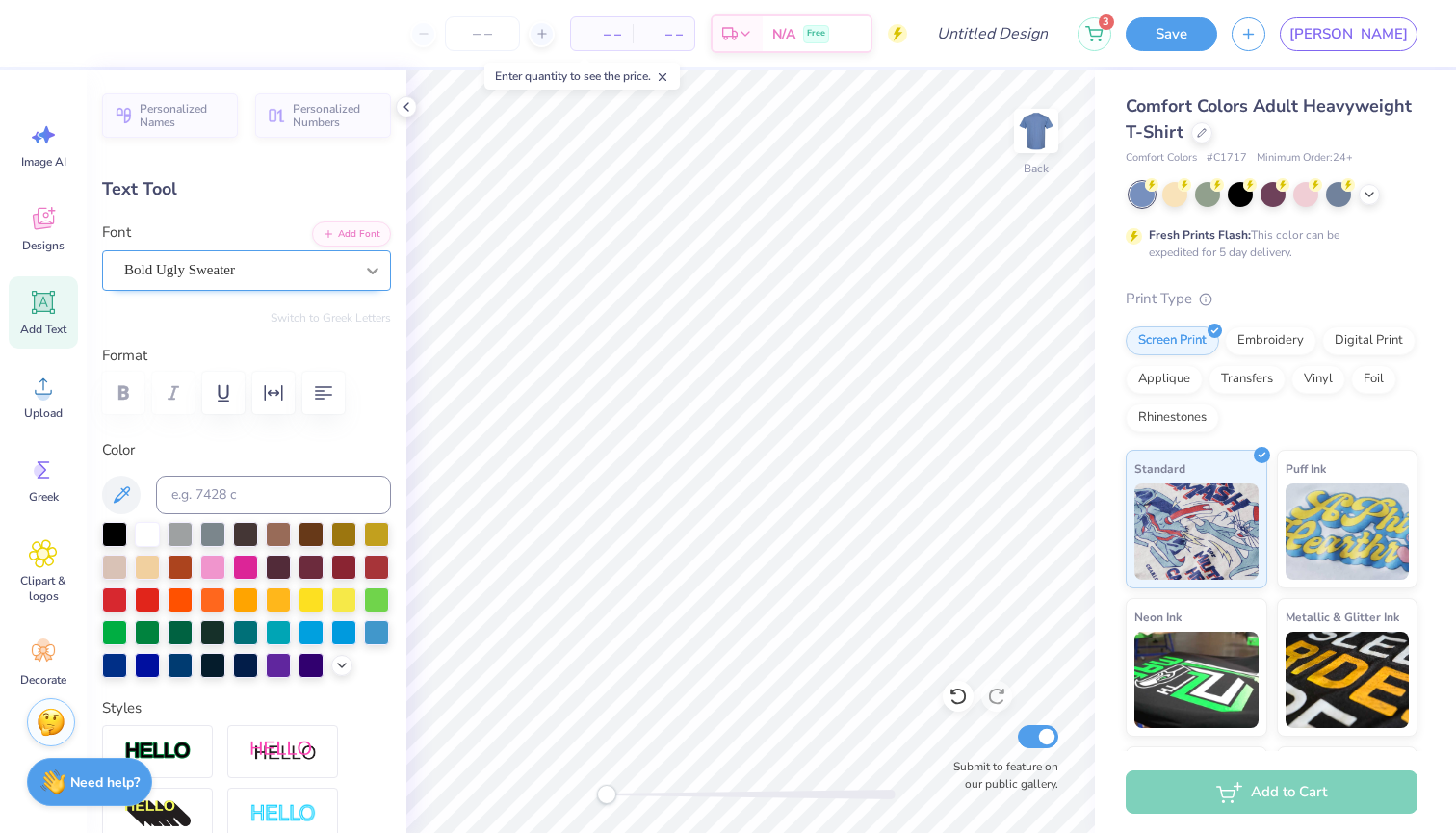
click at [355, 264] on div "Bold Ugly Sweater" at bounding box center [246, 270] width 289 height 41
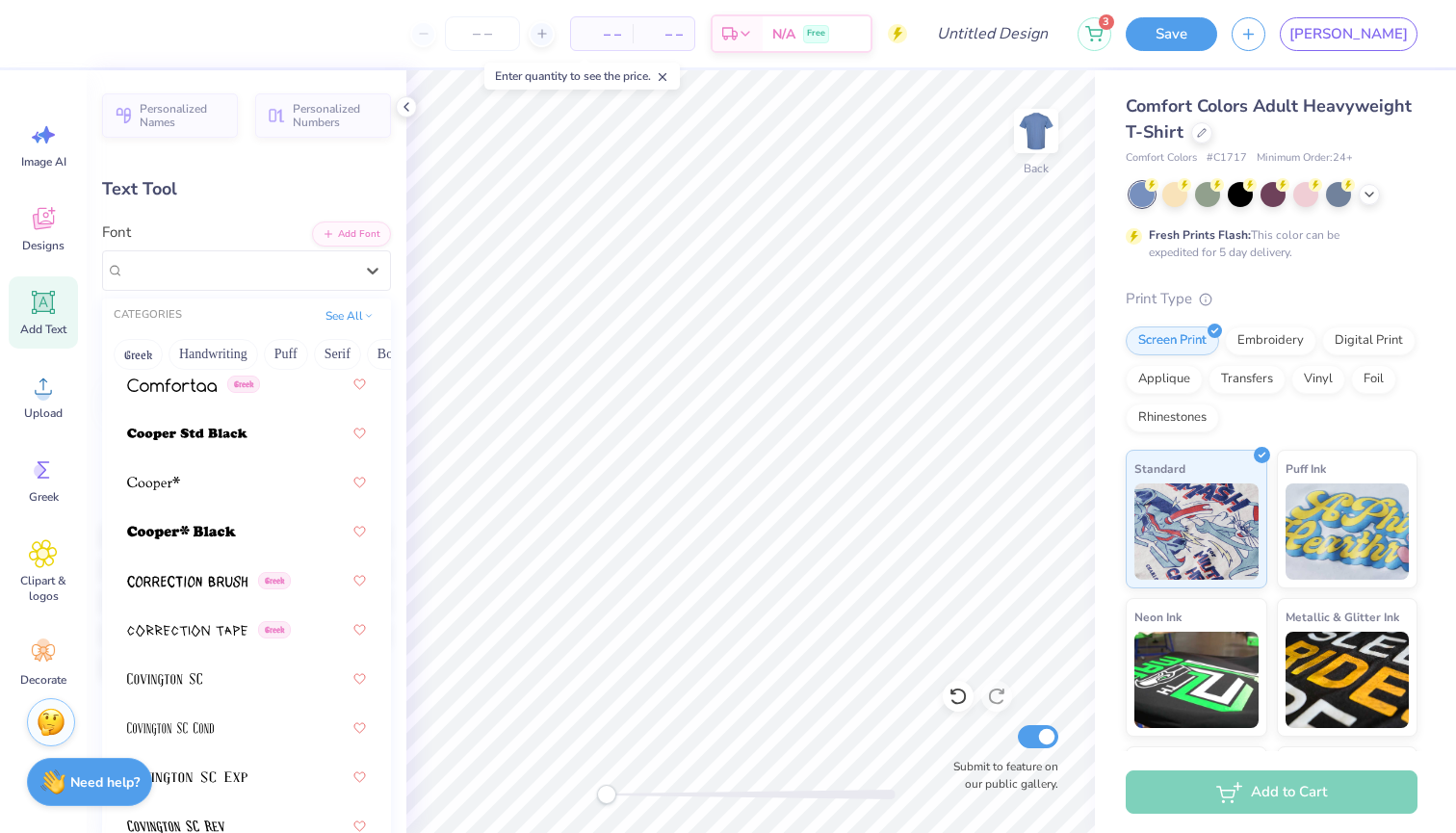
scroll to position [4152, 0]
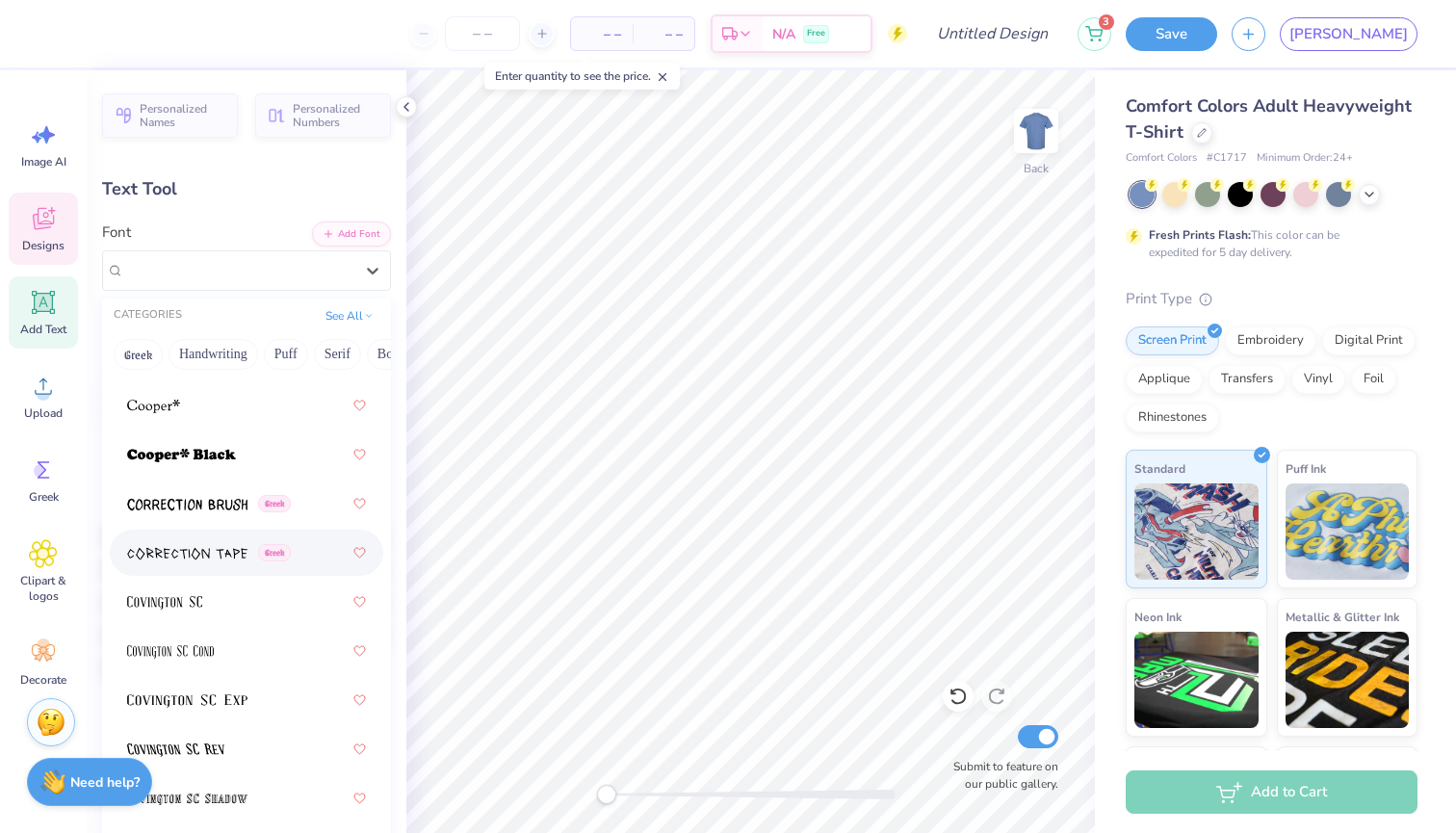
click at [31, 225] on icon at bounding box center [43, 218] width 29 height 29
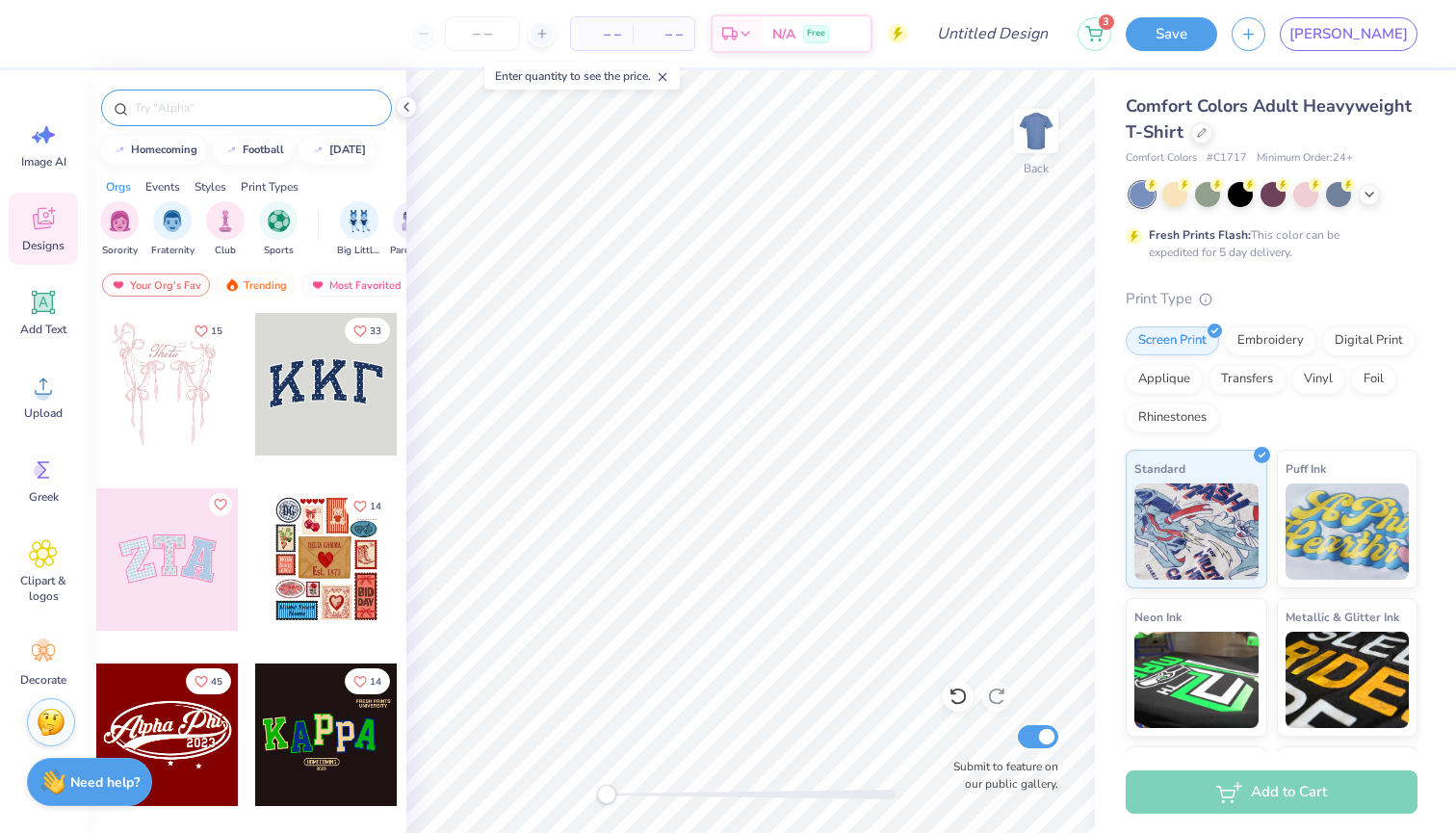
click at [244, 119] on div at bounding box center [246, 107] width 291 height 37
click at [244, 113] on input "text" at bounding box center [256, 107] width 246 height 19
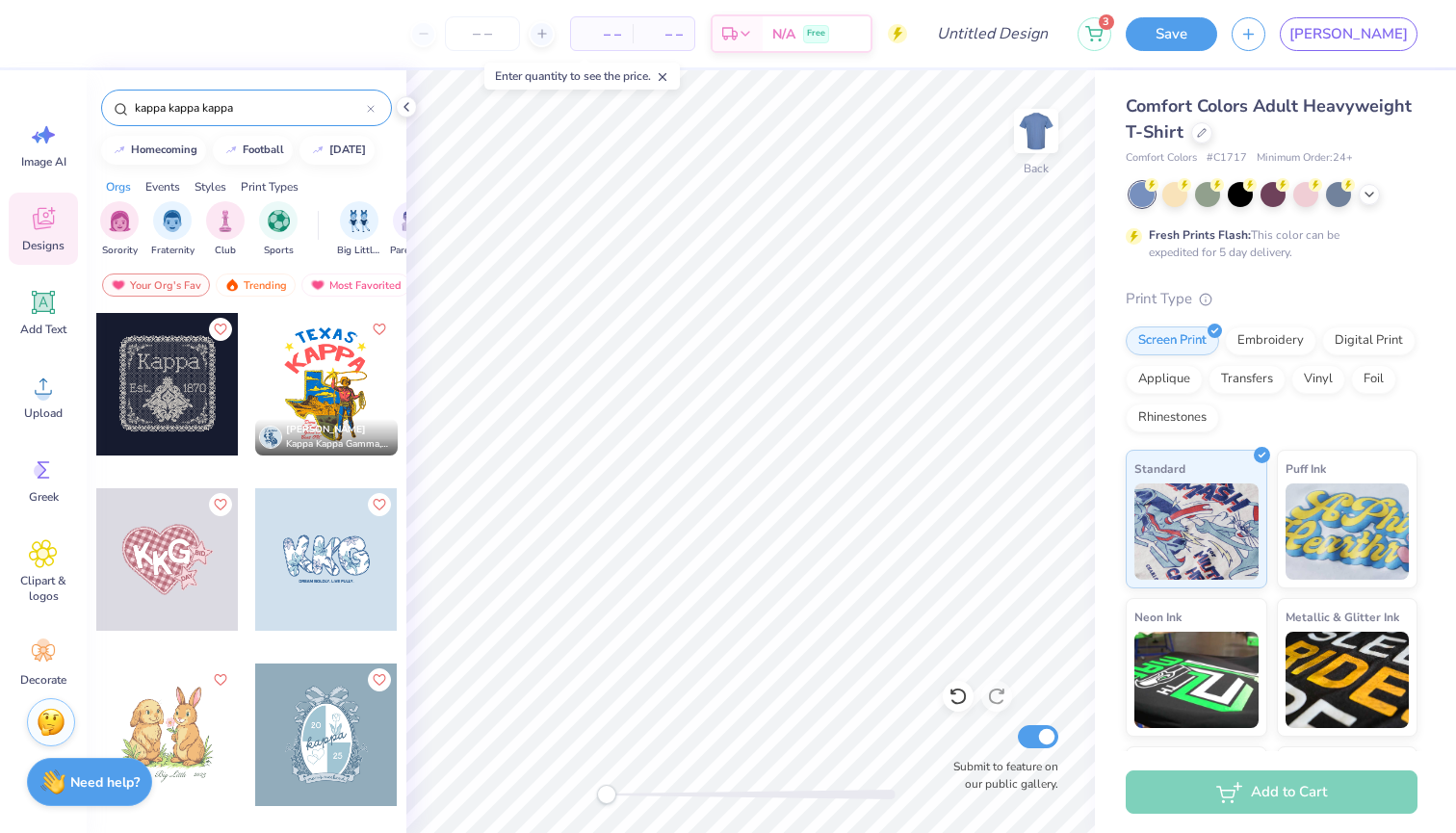
scroll to position [0, 0]
click at [277, 112] on input "kappa kappa kappa" at bounding box center [250, 107] width 234 height 19
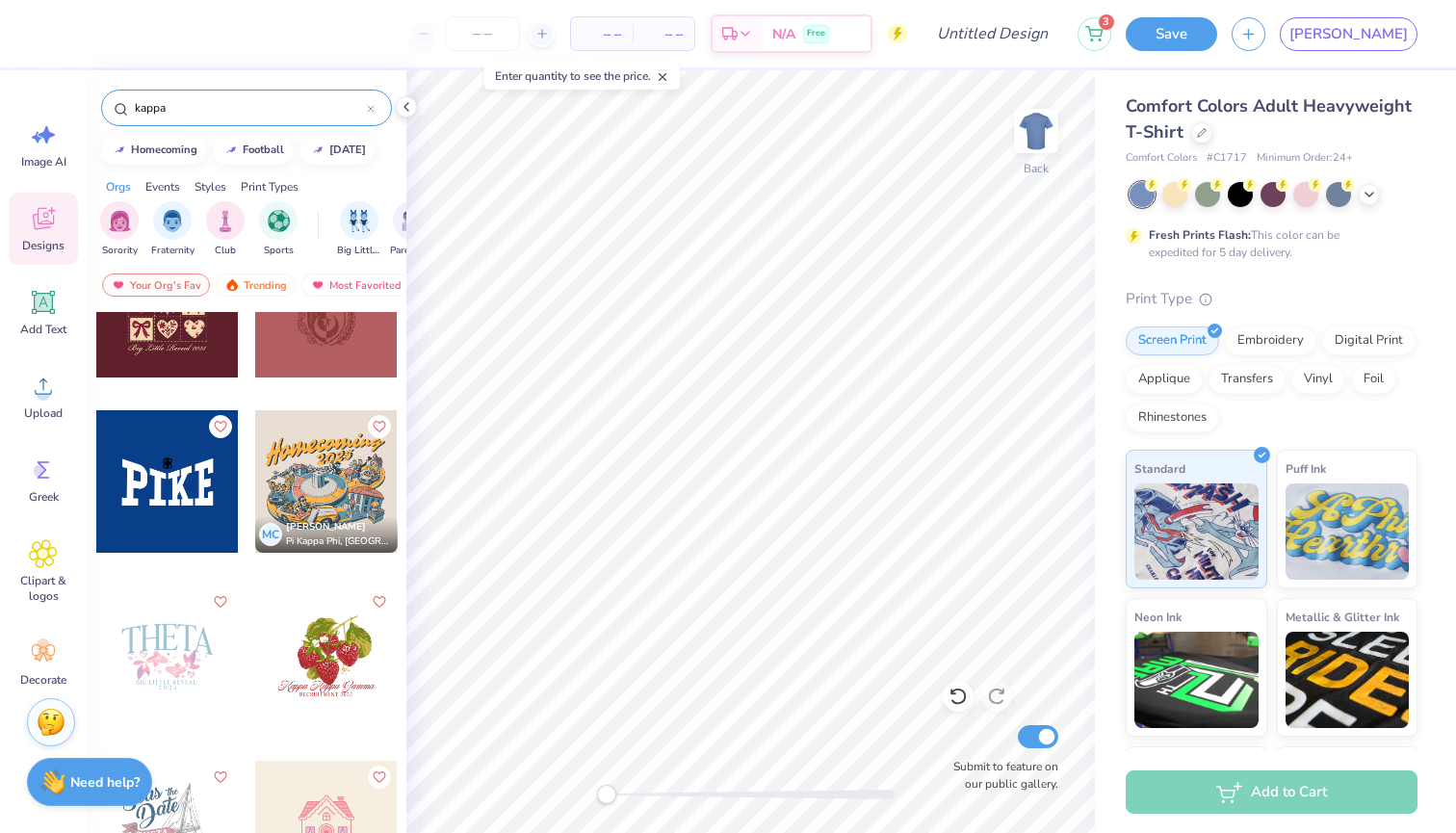
scroll to position [19894, 0]
click at [316, 96] on div "kappa" at bounding box center [246, 107] width 291 height 37
click at [296, 122] on div "kappa" at bounding box center [246, 107] width 291 height 37
click at [296, 113] on input "kappa" at bounding box center [250, 107] width 234 height 19
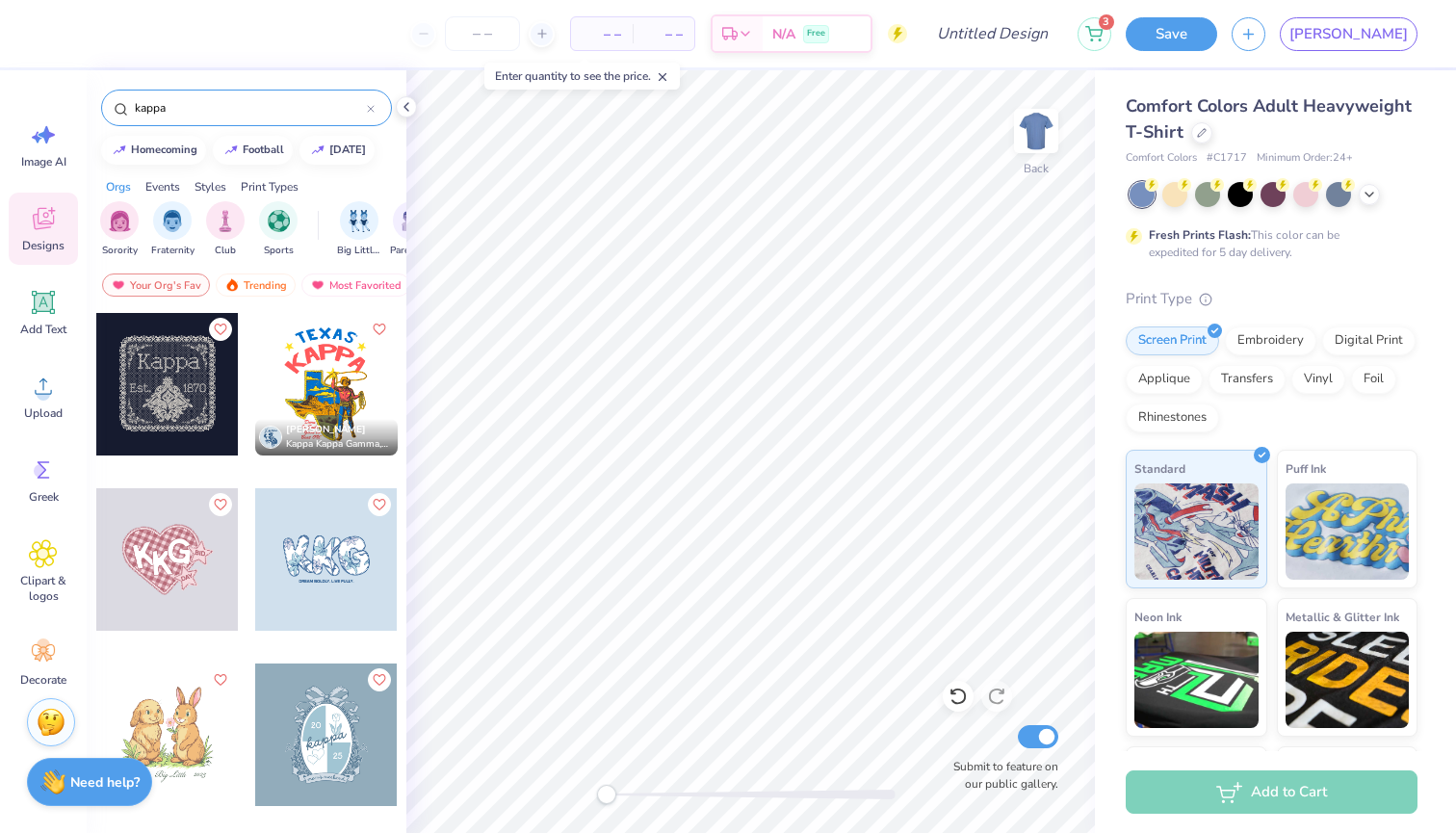
click at [296, 113] on input "kappa" at bounding box center [250, 107] width 234 height 19
type input "k"
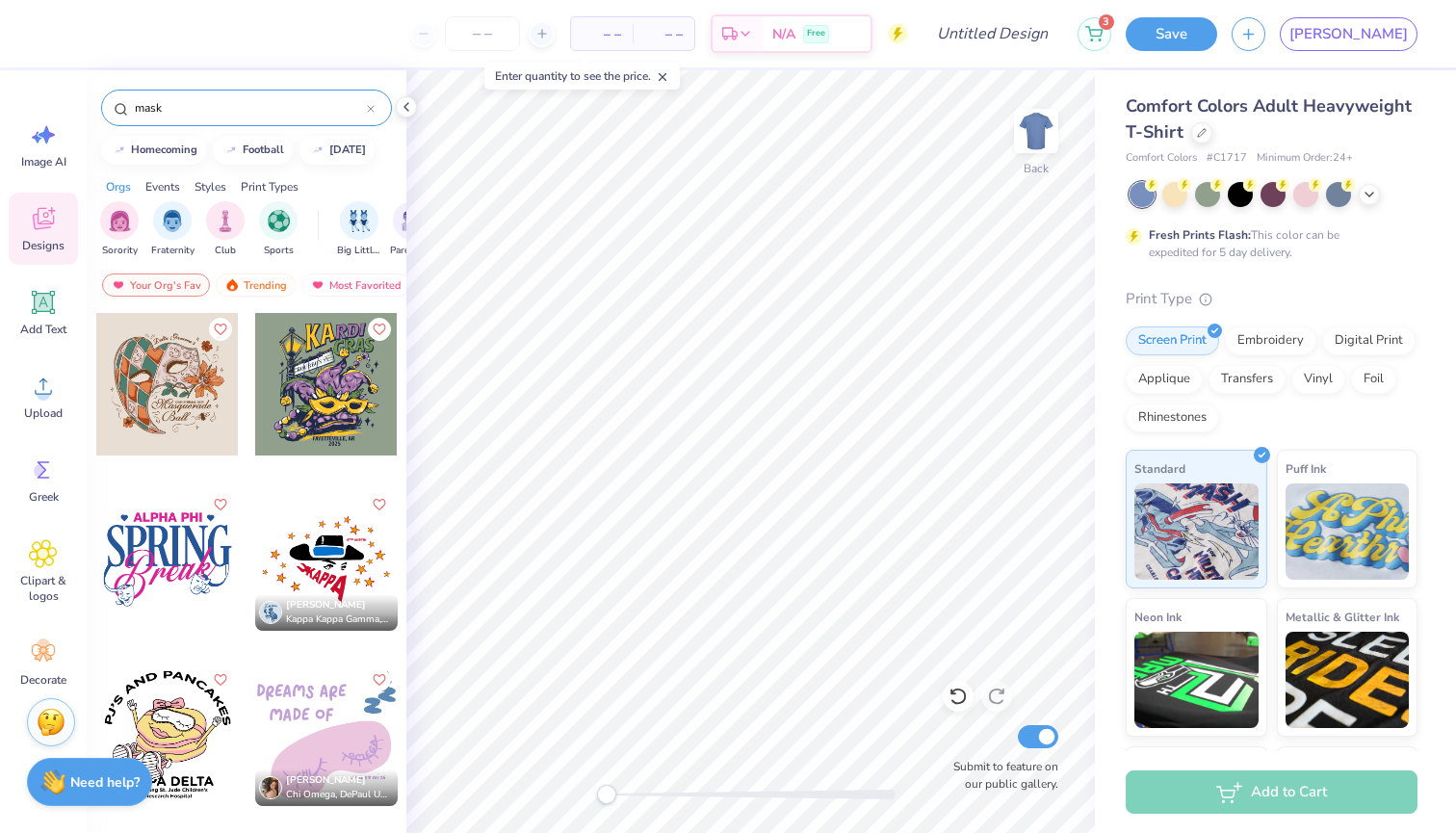
type input "mask"
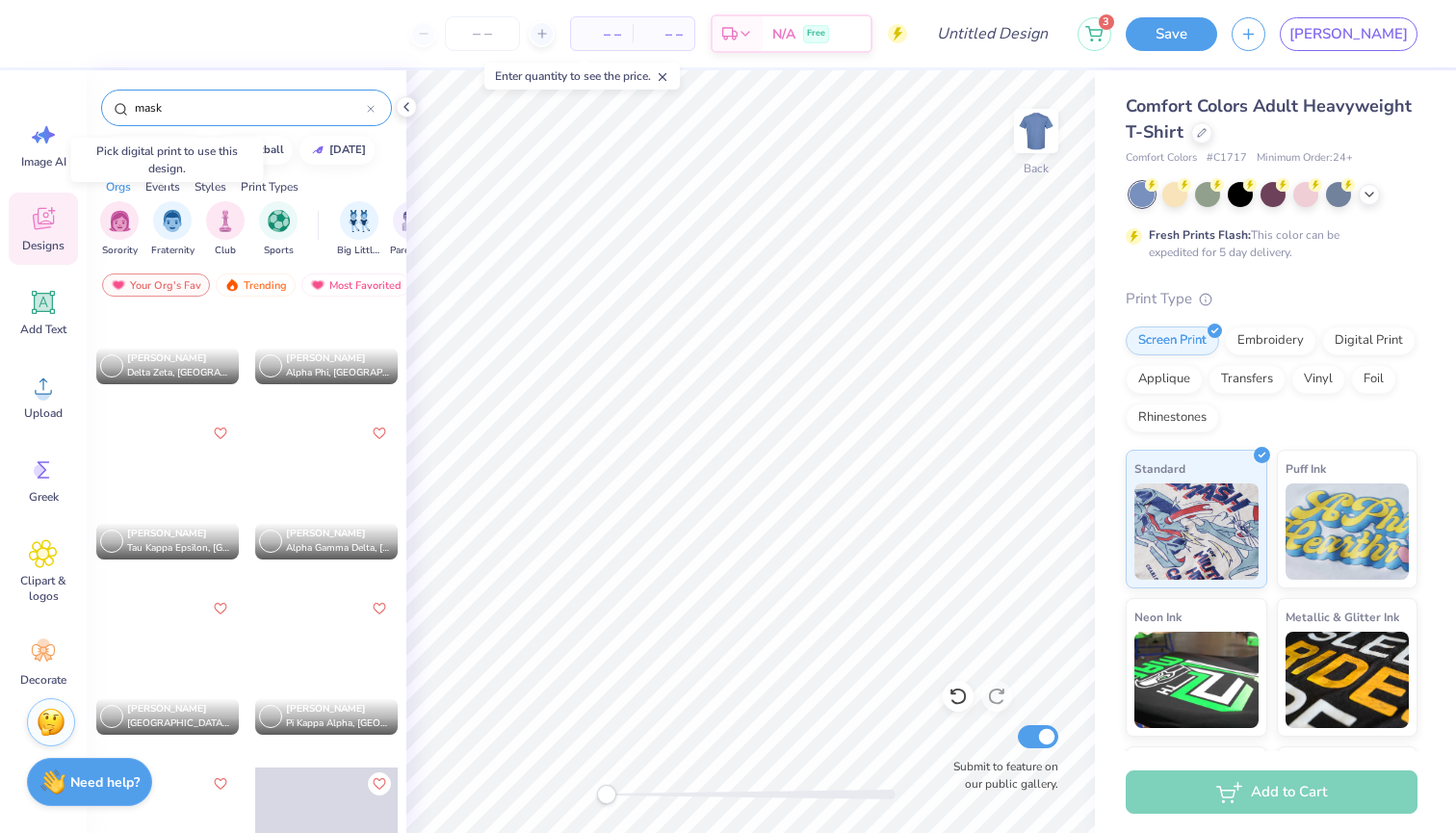
scroll to position [3958, 0]
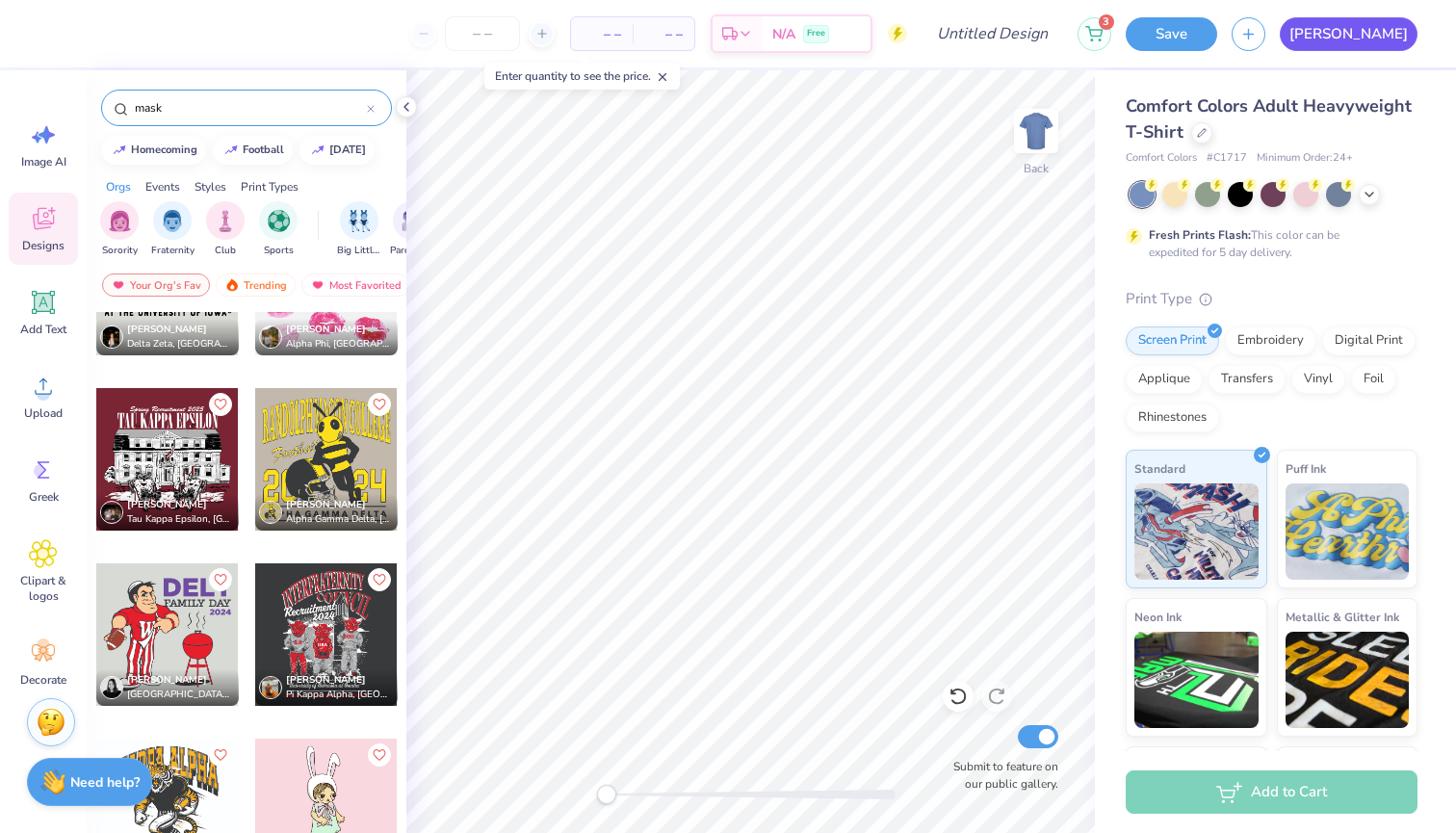
click at [1410, 39] on link "[PERSON_NAME]" at bounding box center [1349, 34] width 138 height 34
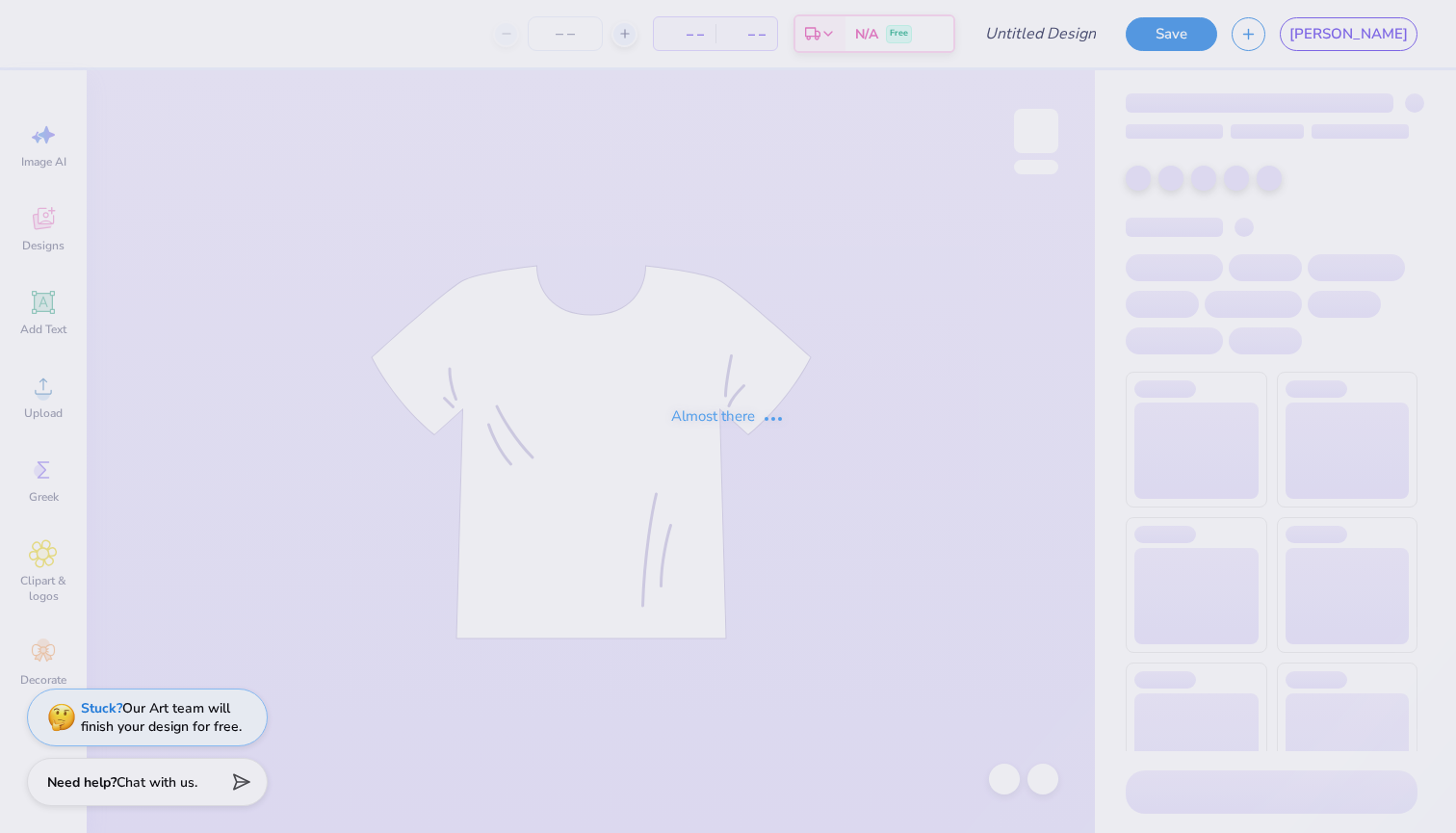
type input "Taxi cab"
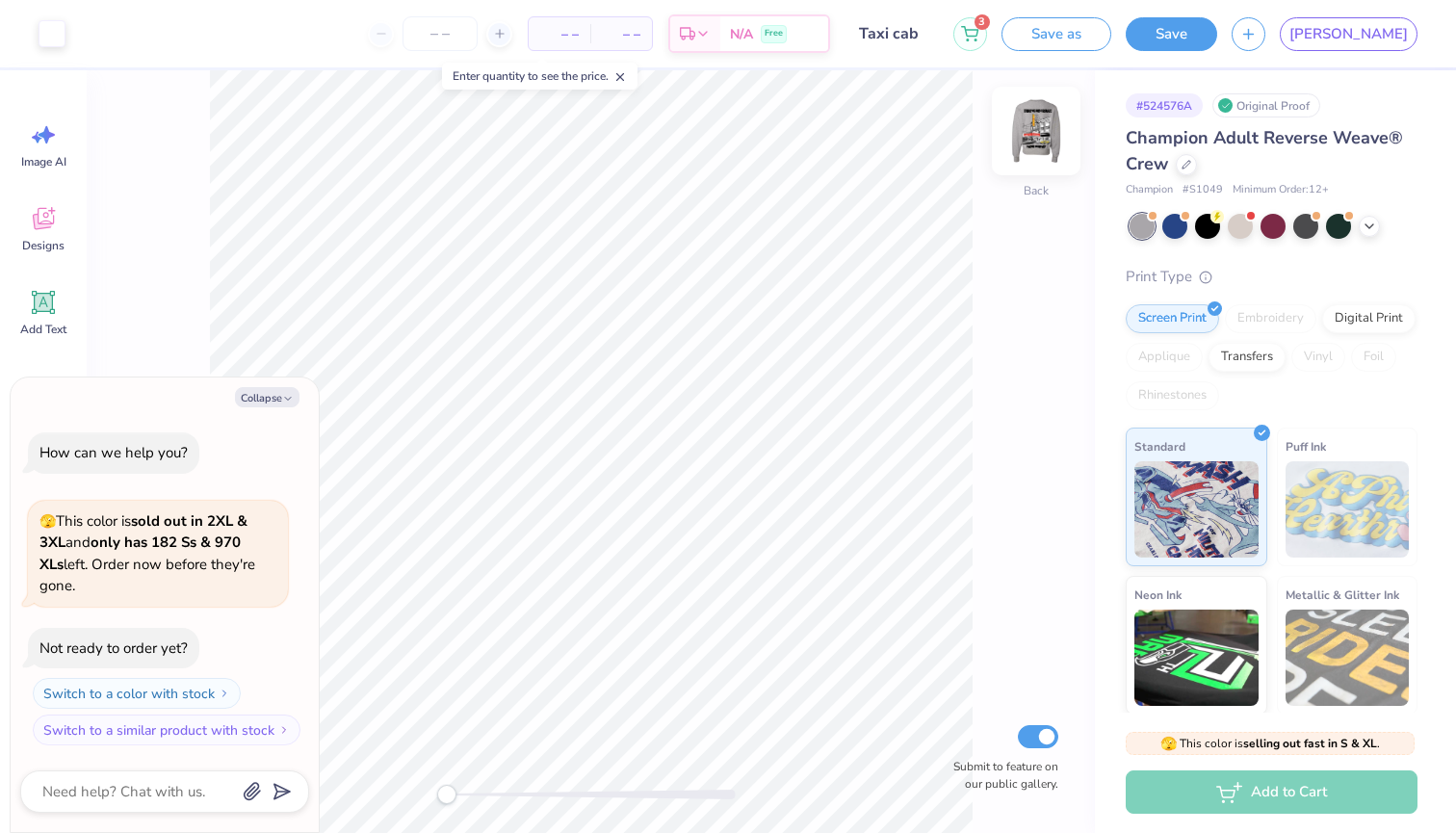
click at [1044, 128] on img at bounding box center [1036, 131] width 77 height 77
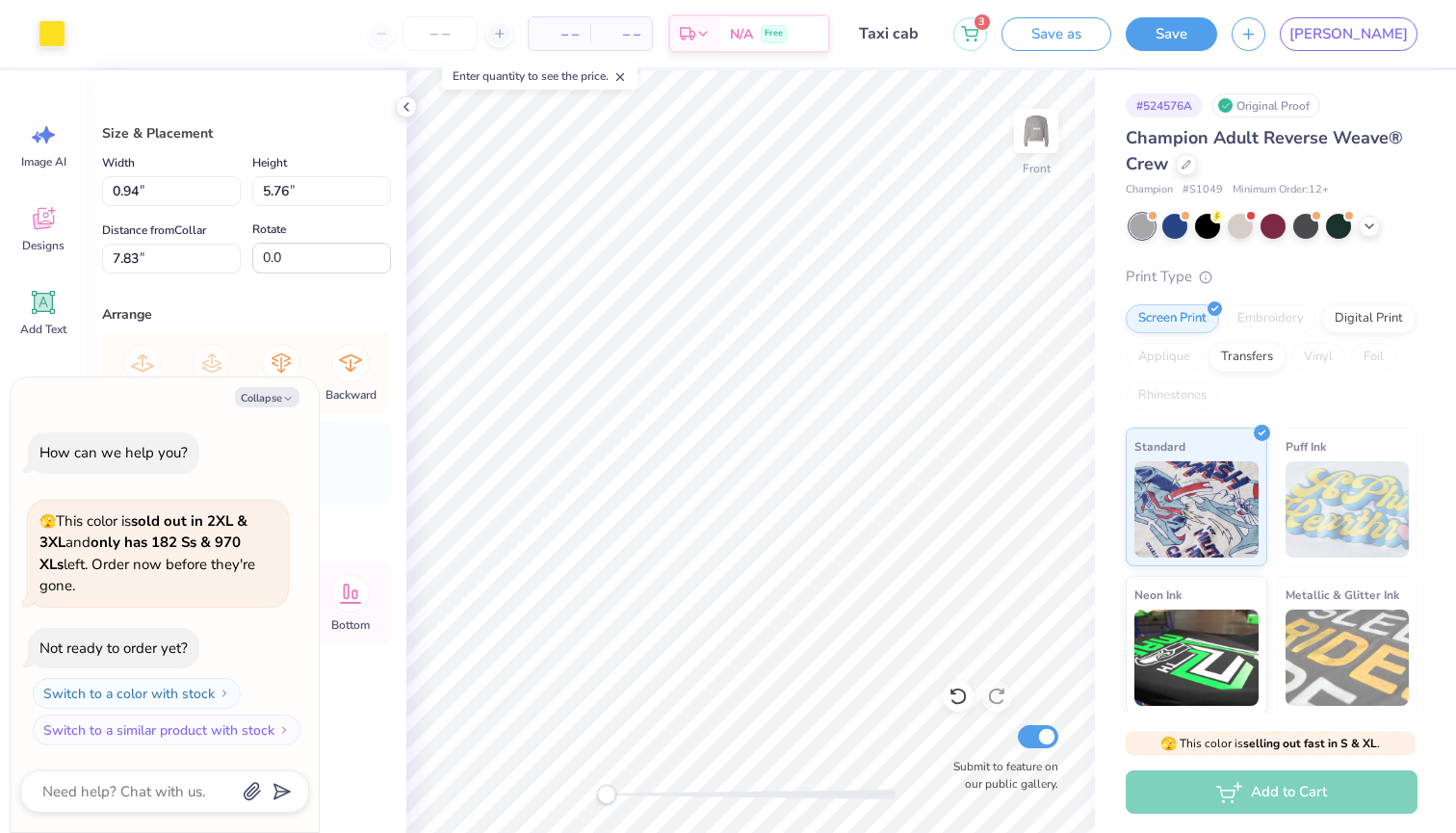
type textarea "x"
type input "75.9"
type textarea "x"
type input "72.7"
type textarea "x"
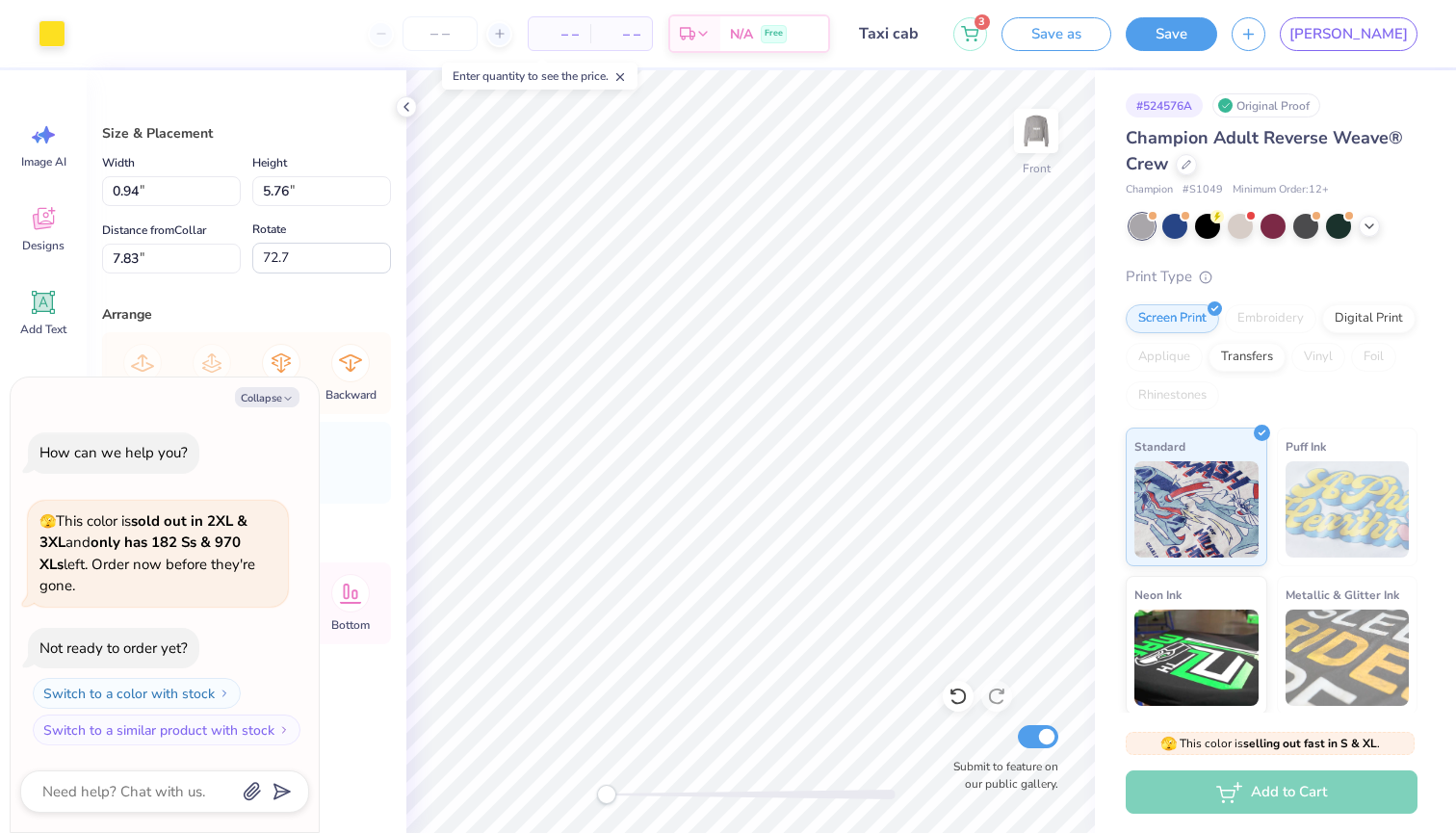
type input "13.06"
type input "14.17"
type input "7.56"
type input "0.0"
type textarea "x"
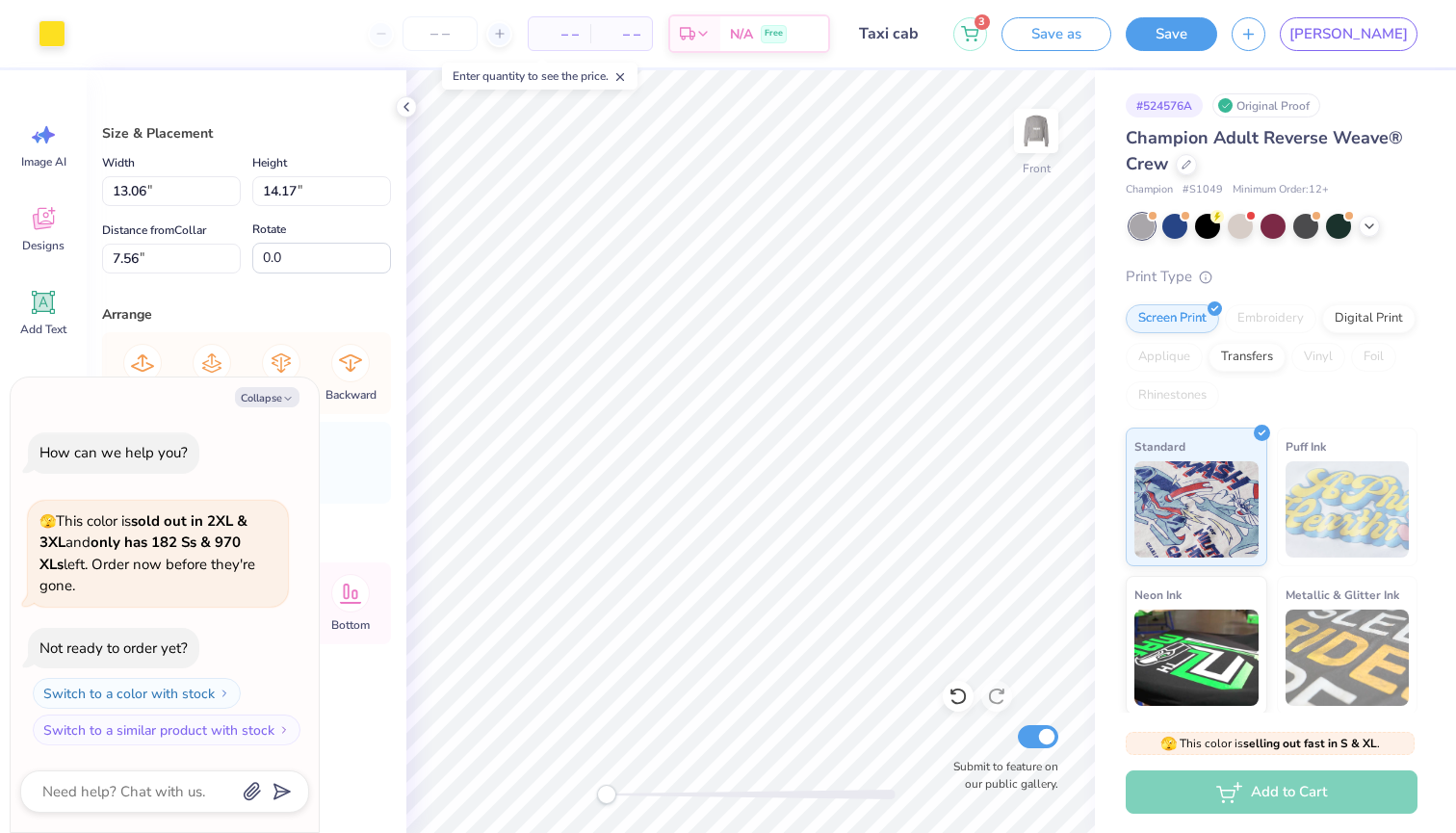
type input "0.94"
type input "5.76"
type input "7.83"
type textarea "x"
type input "5.28"
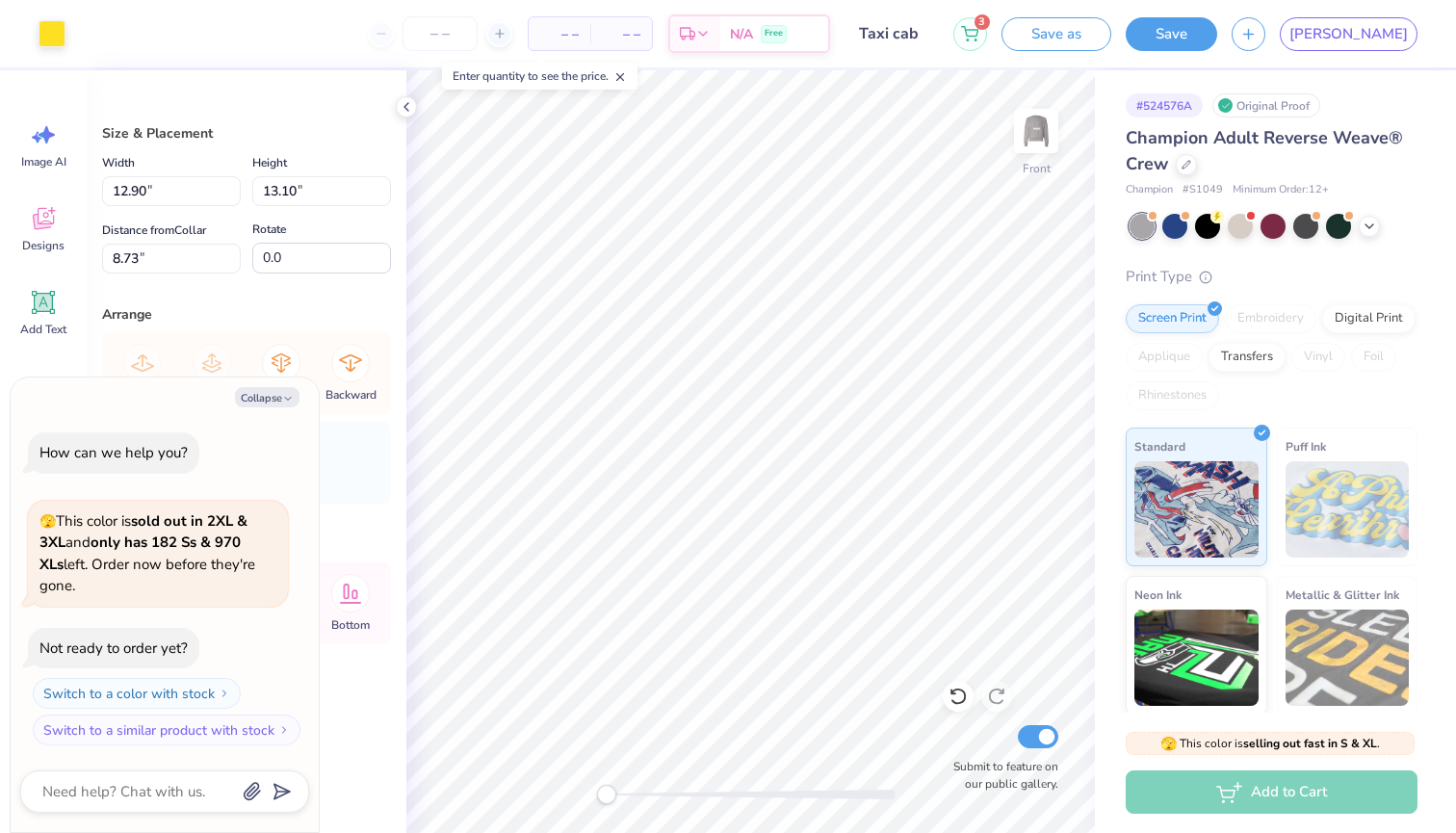
type input "2.58"
type input "6.89"
type input "72.7"
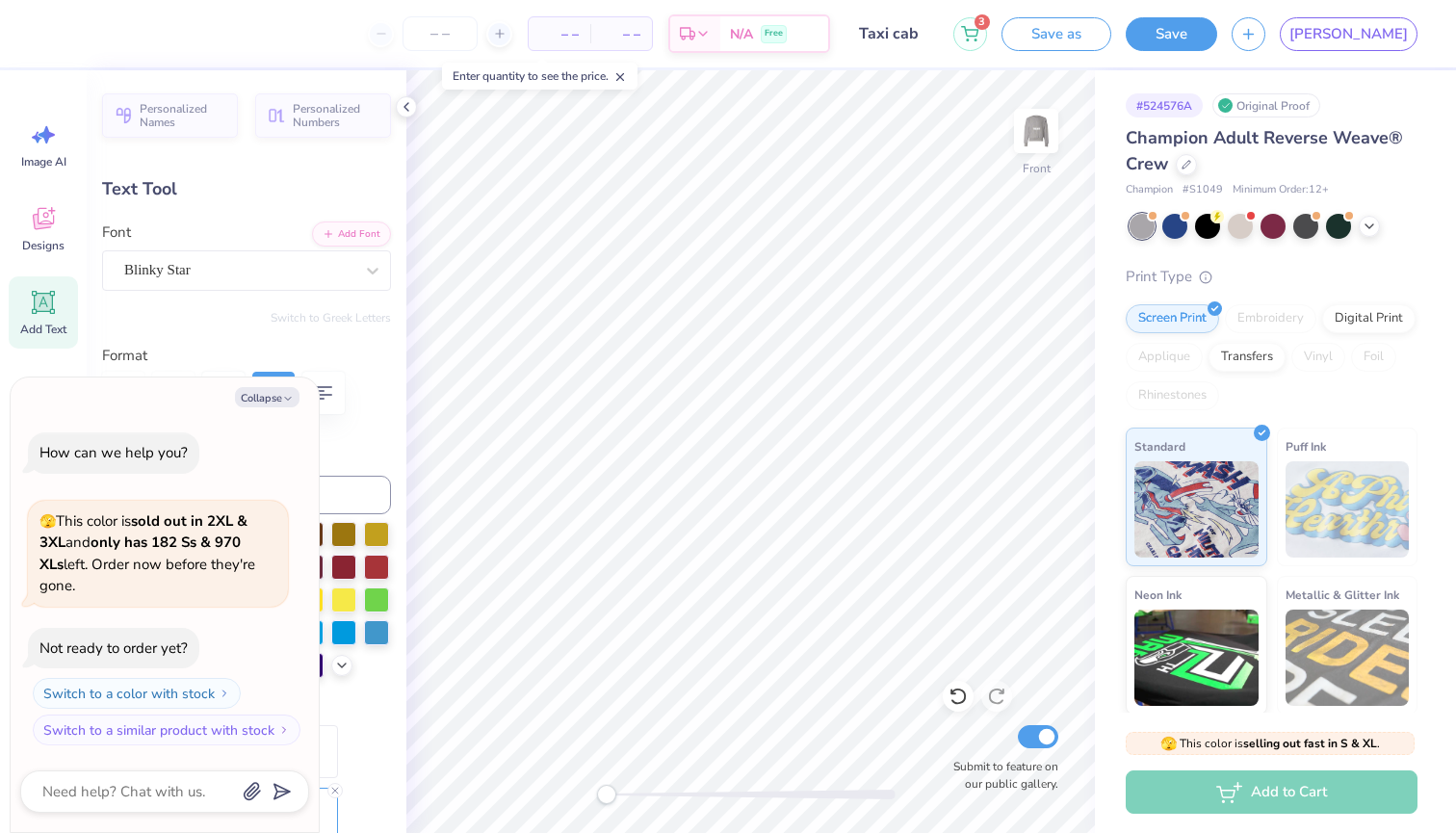
type textarea "x"
type input "-16.1"
type textarea "x"
type input "5.57"
type input "2.02"
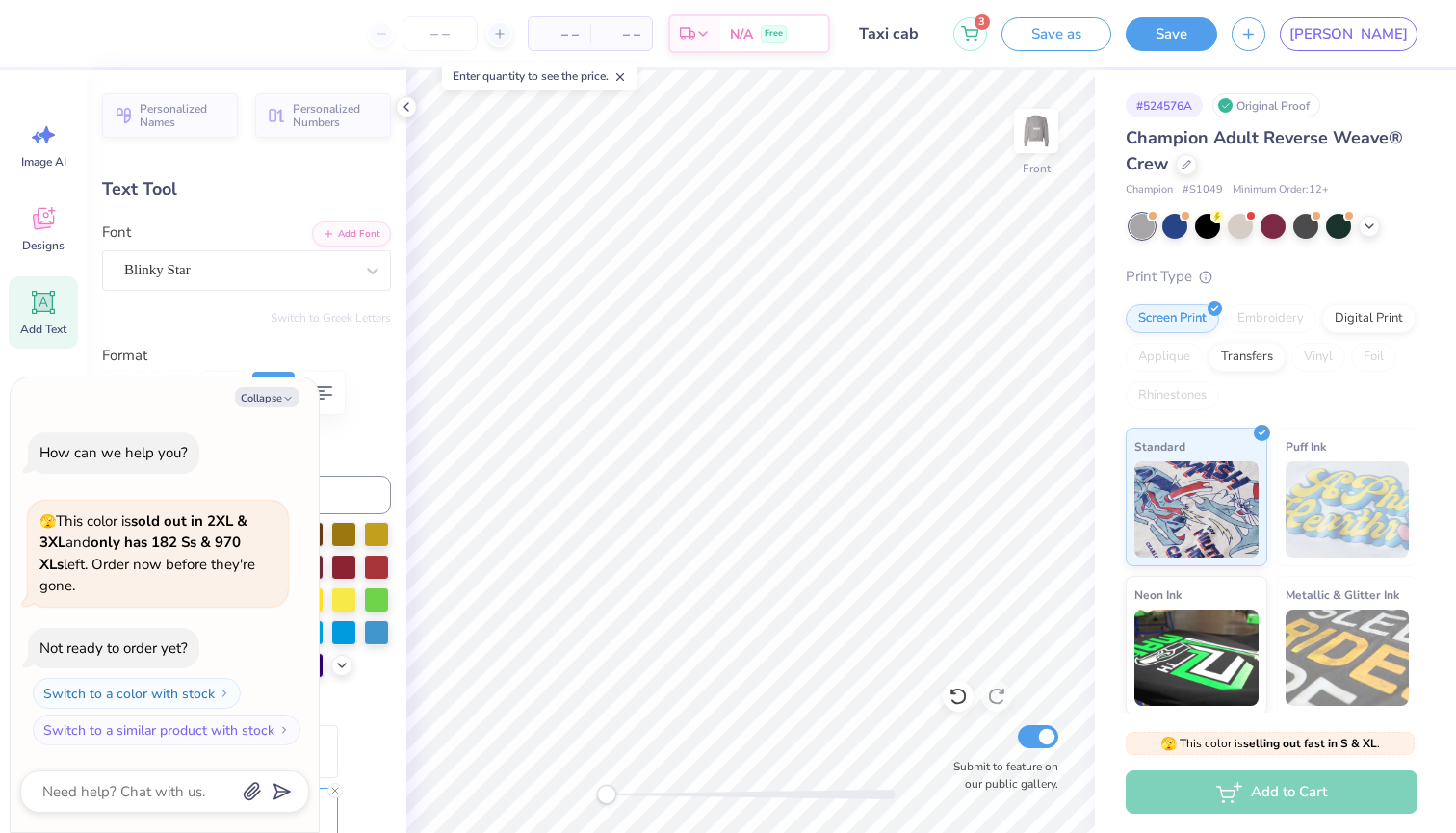
type input "6.09"
type textarea "x"
type input "4.66"
type input "1.69"
type input "8.27"
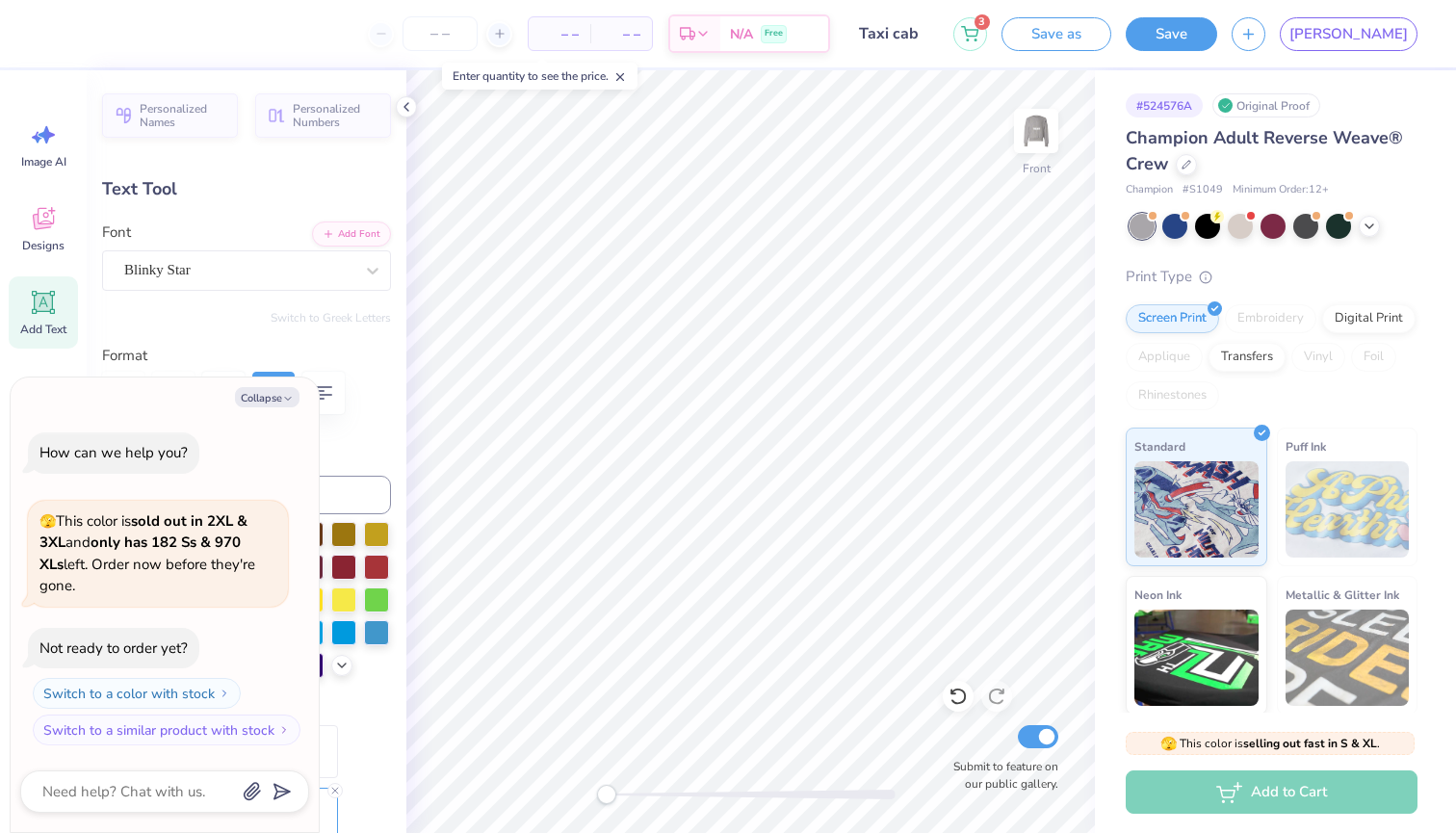
type textarea "x"
type input "-18.1"
type textarea "x"
type input "0.0"
type textarea "x"
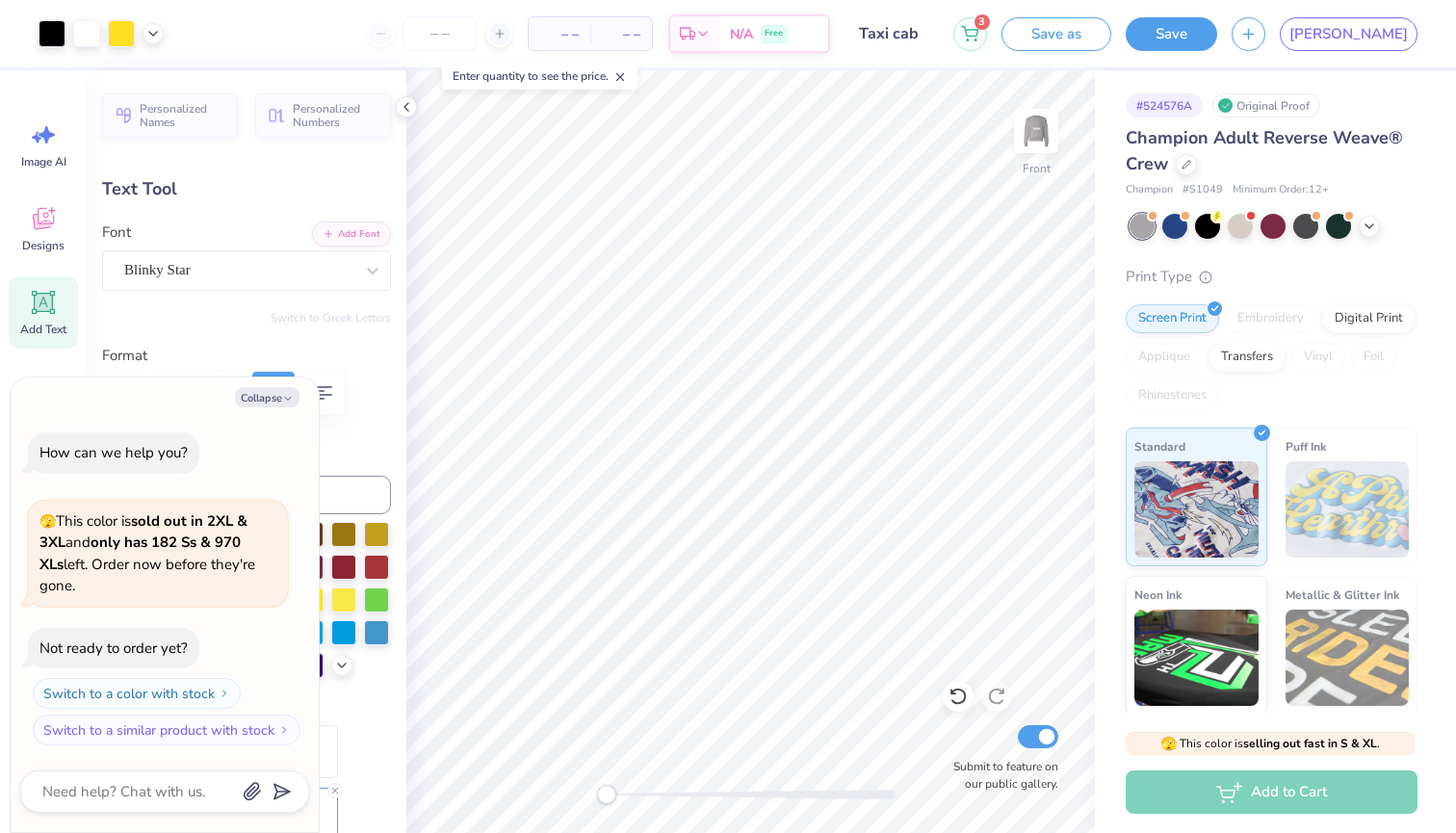
type input "4.62"
type input "1.84"
type input "8.12"
type input "-18.1"
type textarea "x"
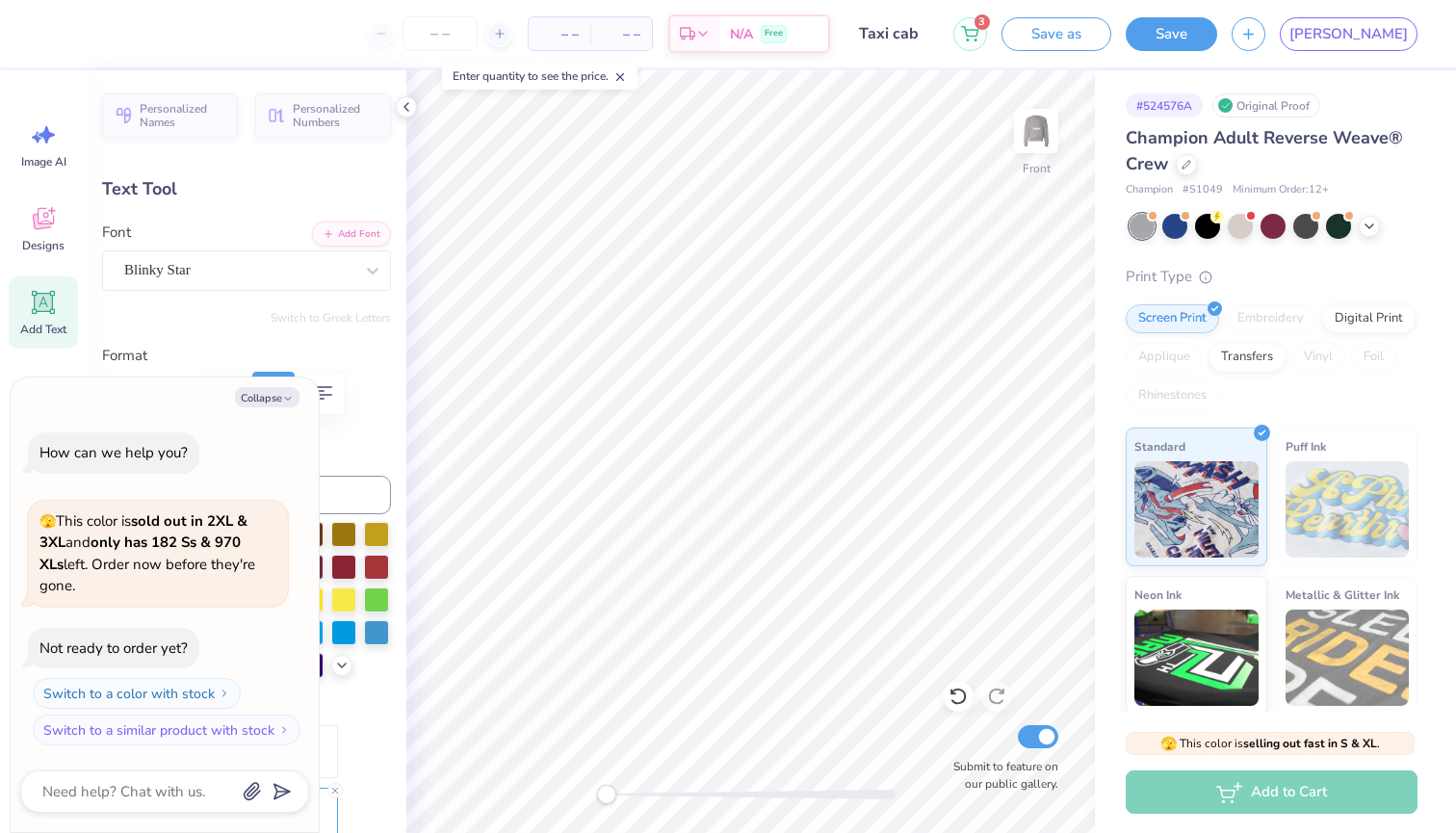
type input "8.98"
type input "0.82"
type input "22.36"
type input "0.0"
type textarea "x"
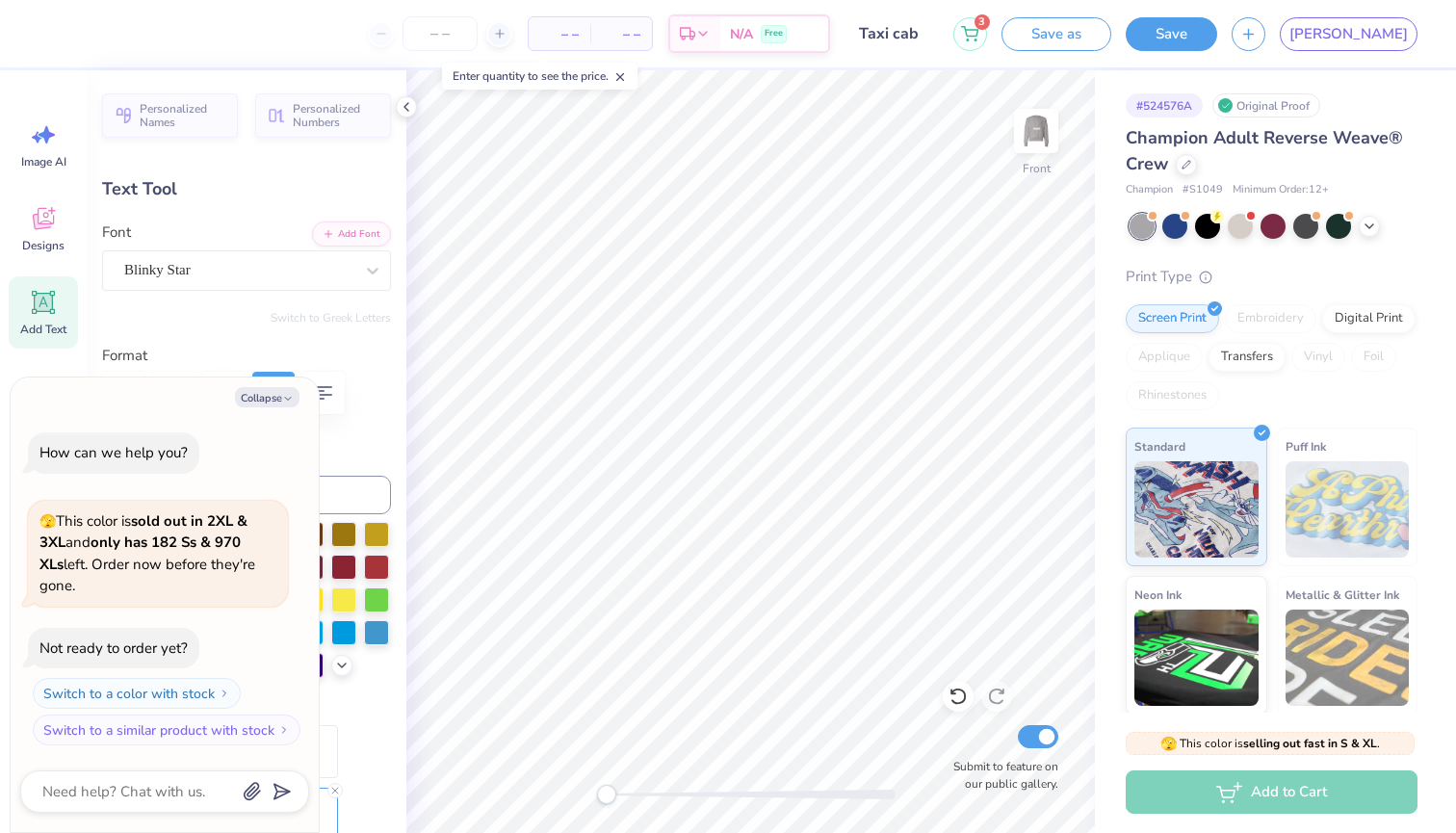
type input "4.52"
type input "0.41"
type textarea "x"
type input "-13.6"
type textarea "x"
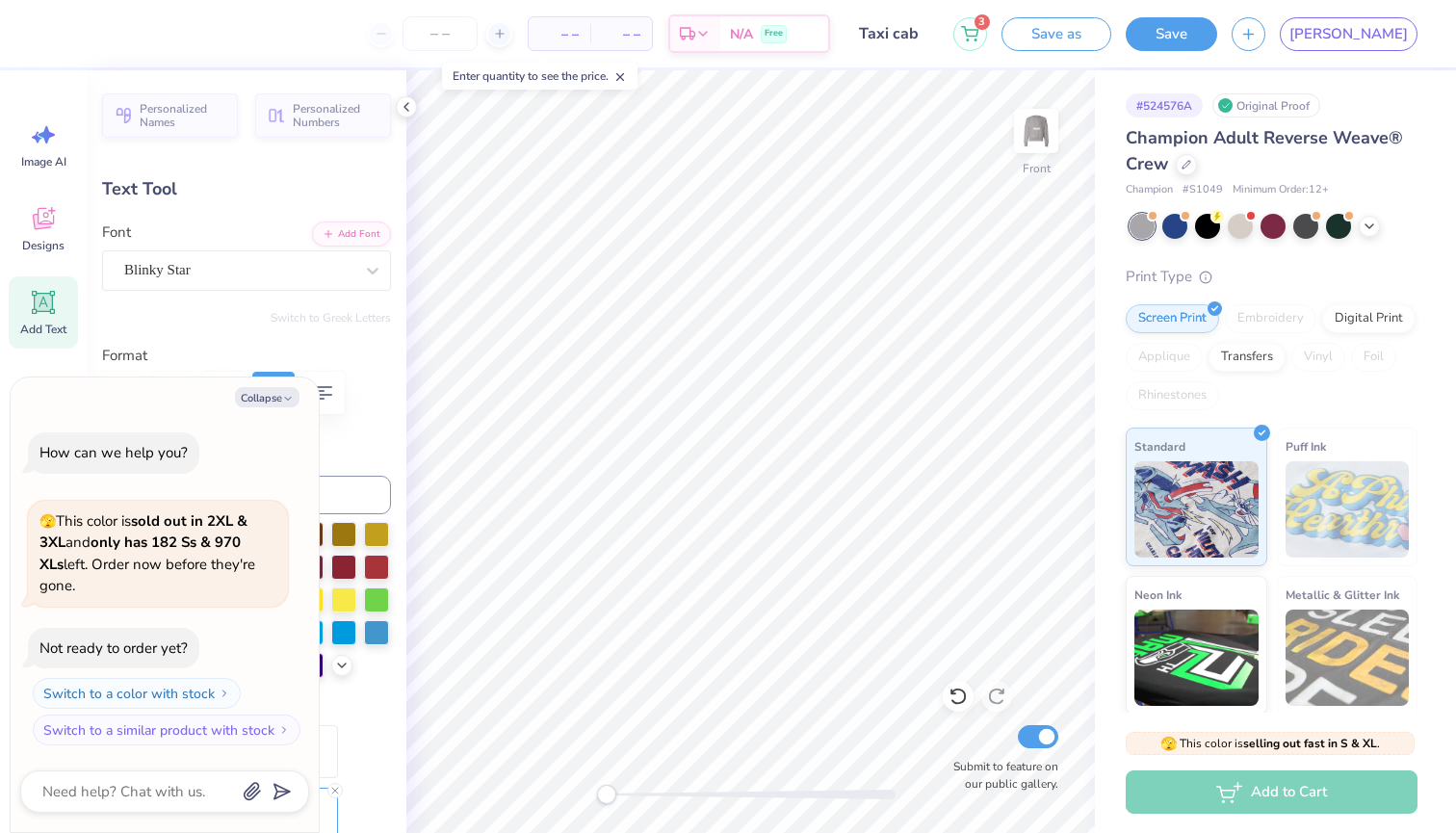
type input "4.39"
type input "1.43"
type input "21.86"
type textarea "x"
type input "-17.7"
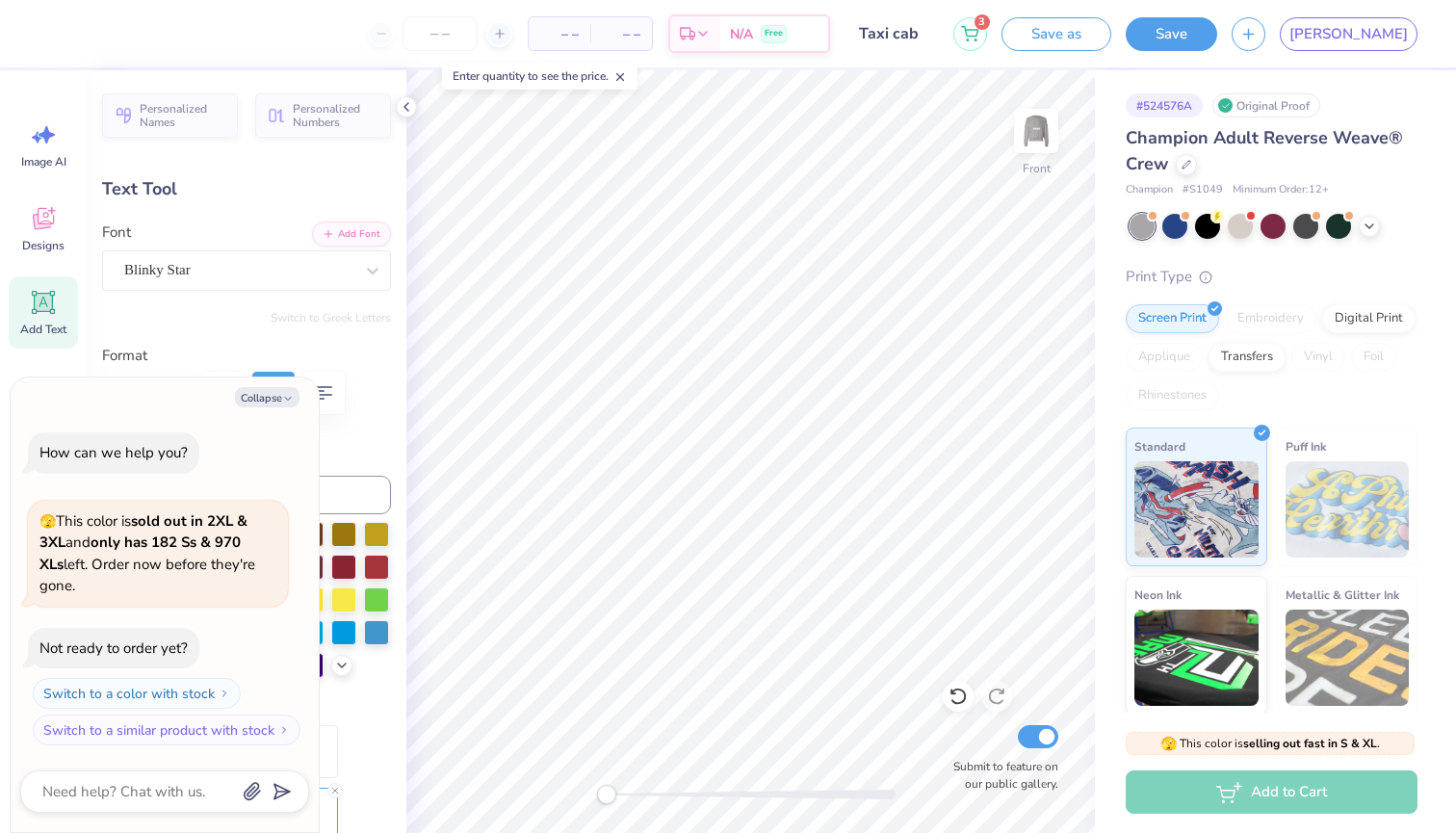
type textarea "x"
type input "0.0"
type textarea "x"
type input "4.62"
type input "1.84"
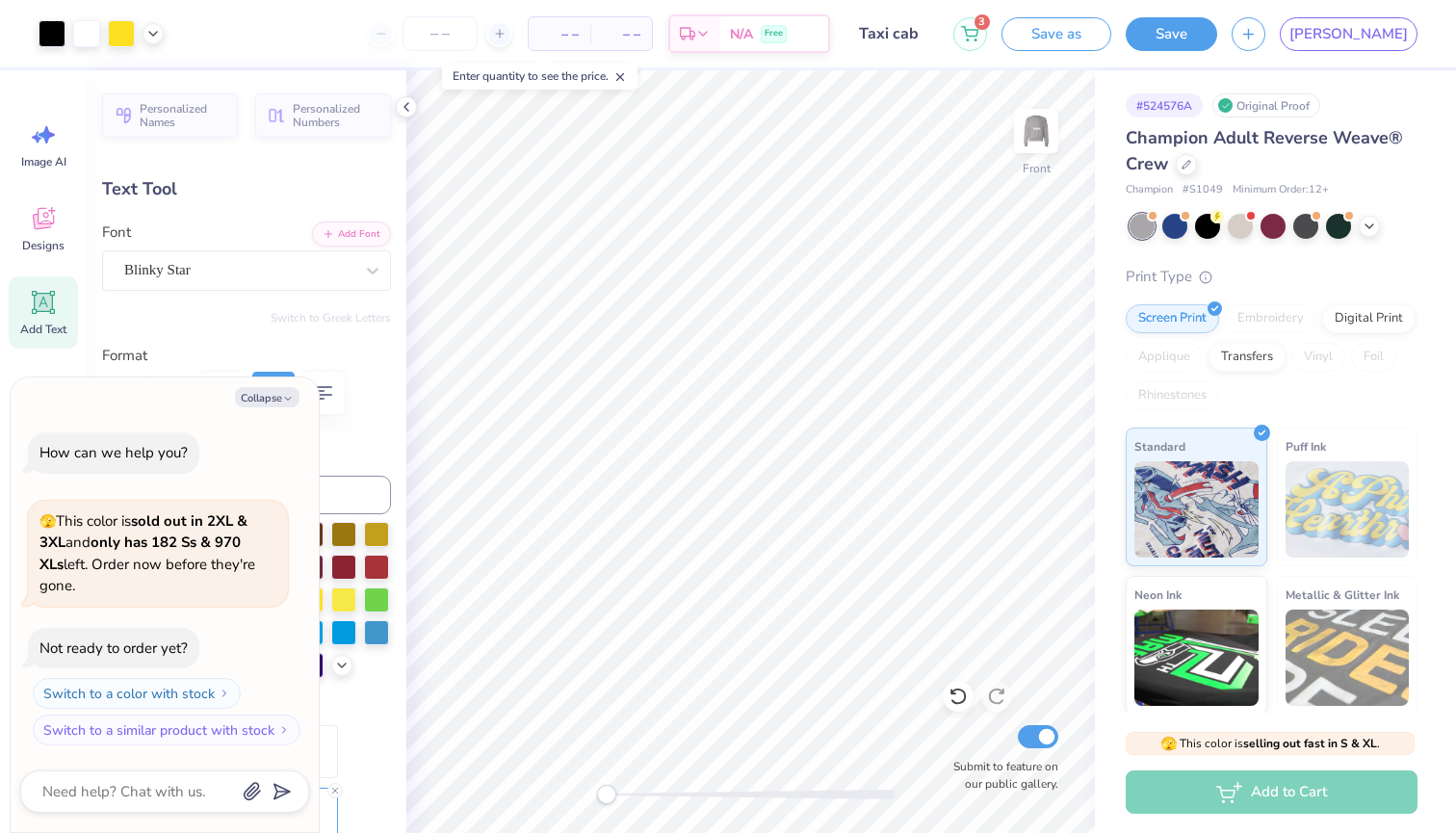
type input "7.63"
type input "-18.1"
type textarea "x"
type input "0.0"
type textarea "x"
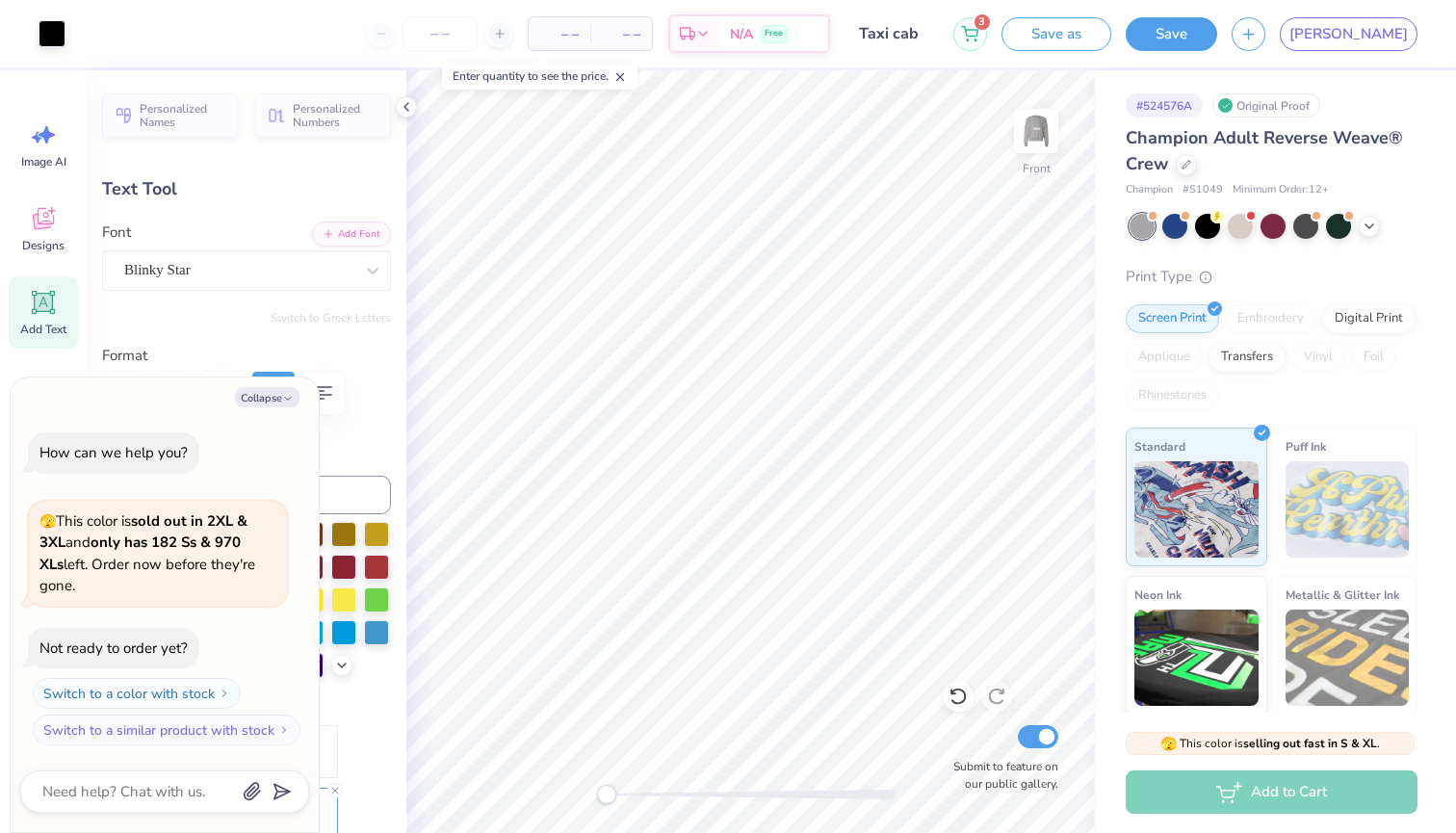
type input "-18.1"
type textarea "x"
type input "4.99"
type input "1.99"
type input "7.48"
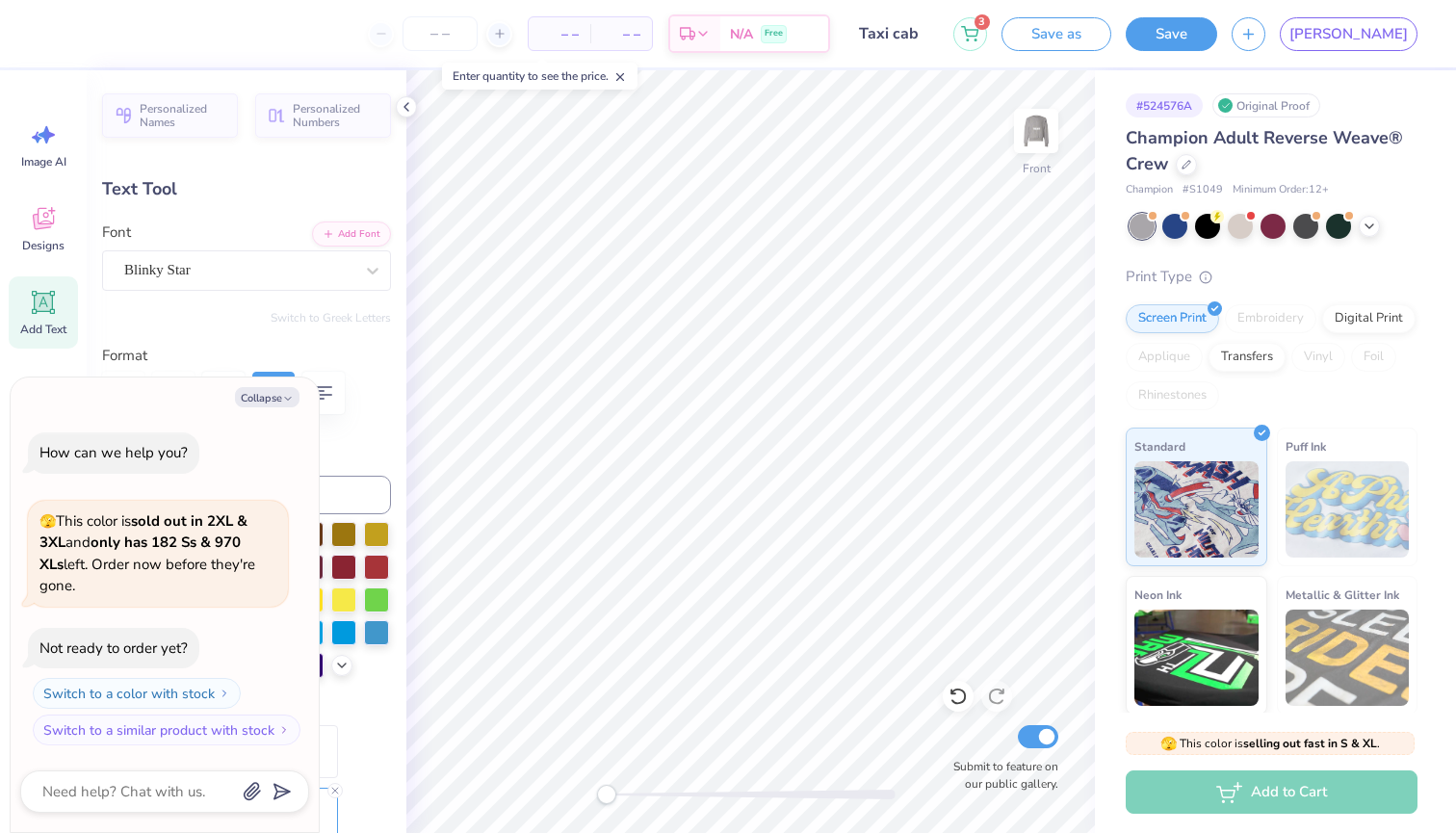
type textarea "x"
type input "0.0"
type textarea "x"
type input "4.31"
type input "1.72"
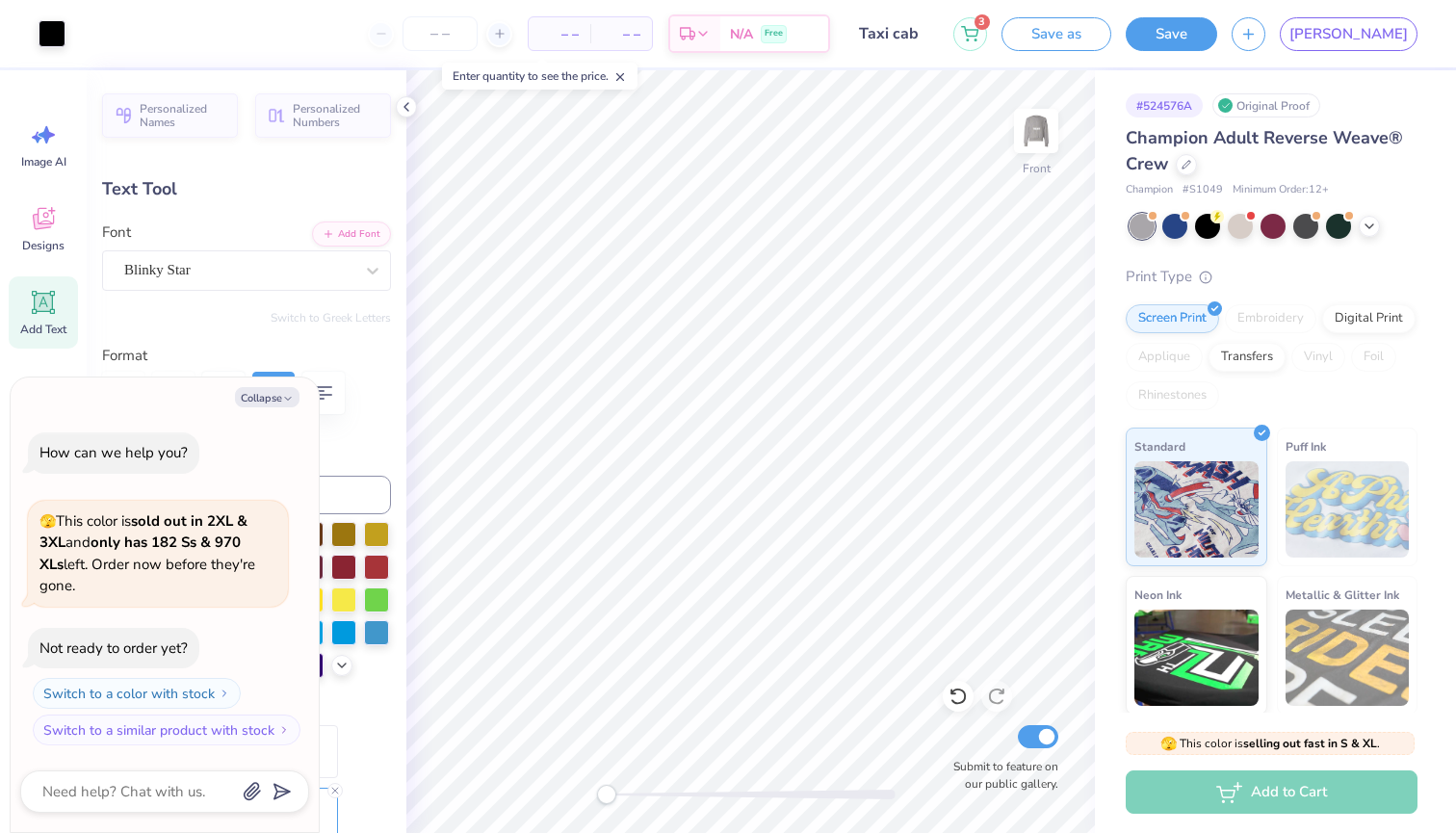
type input "8.23"
type input "-17.7"
click at [281, 401] on button "Collapse" at bounding box center [267, 397] width 65 height 20
type textarea "x"
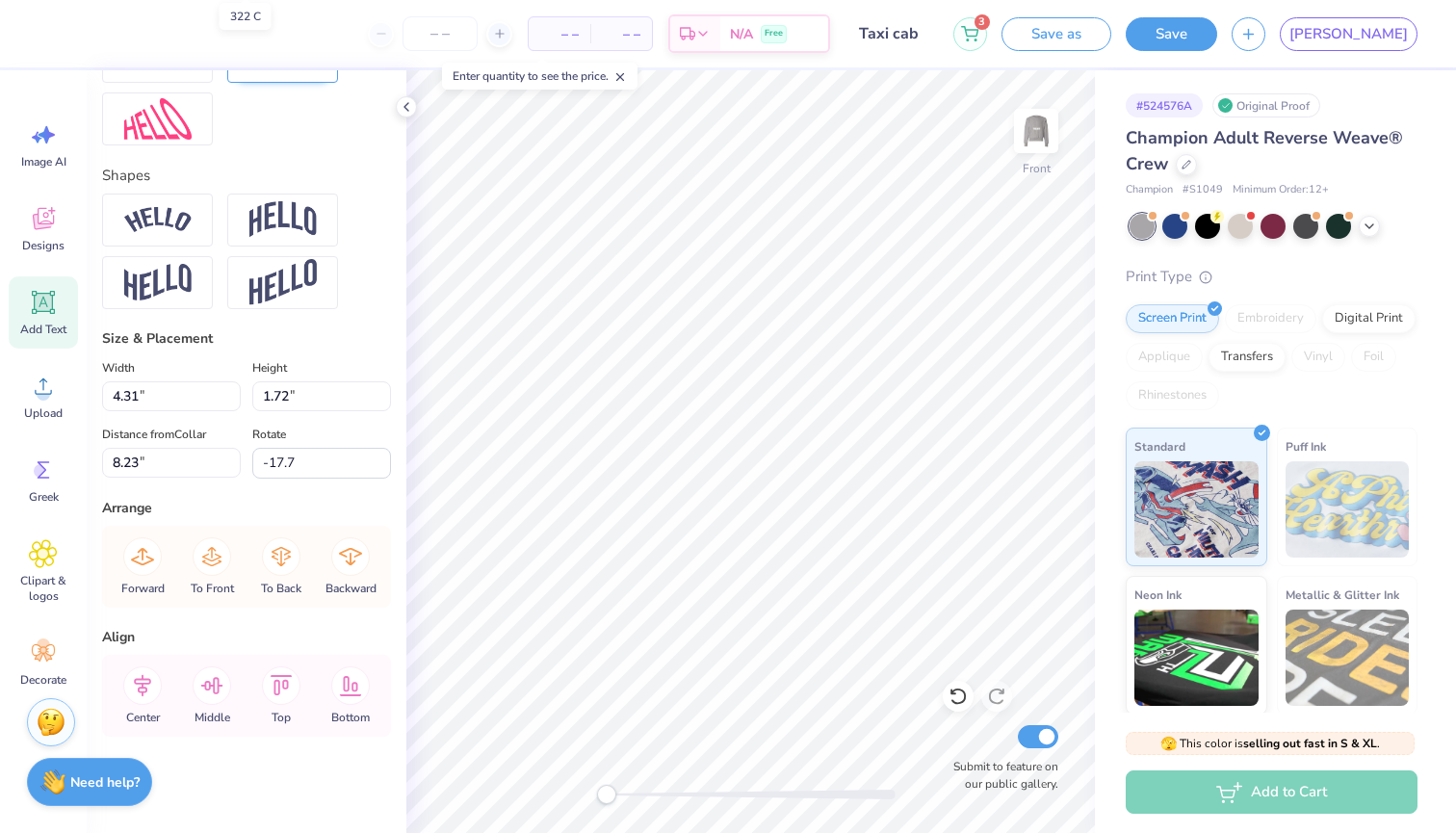
scroll to position [759, 0]
type input "0.0"
type input "4.99"
type input "1.99"
type input "7.11"
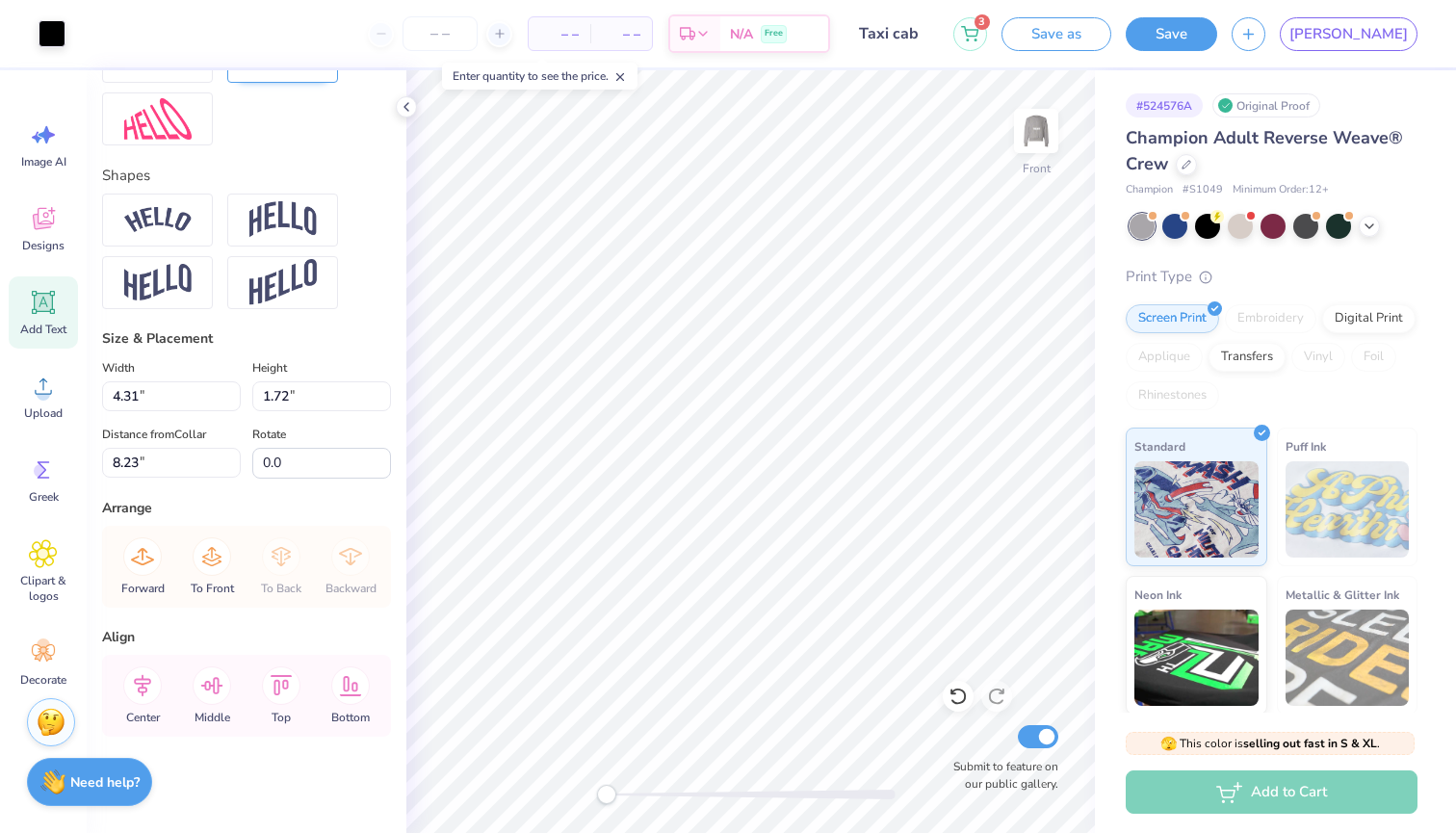
type input "-18.1"
type input "4.57"
type input "1.82"
type input "7.65"
type input "0.0"
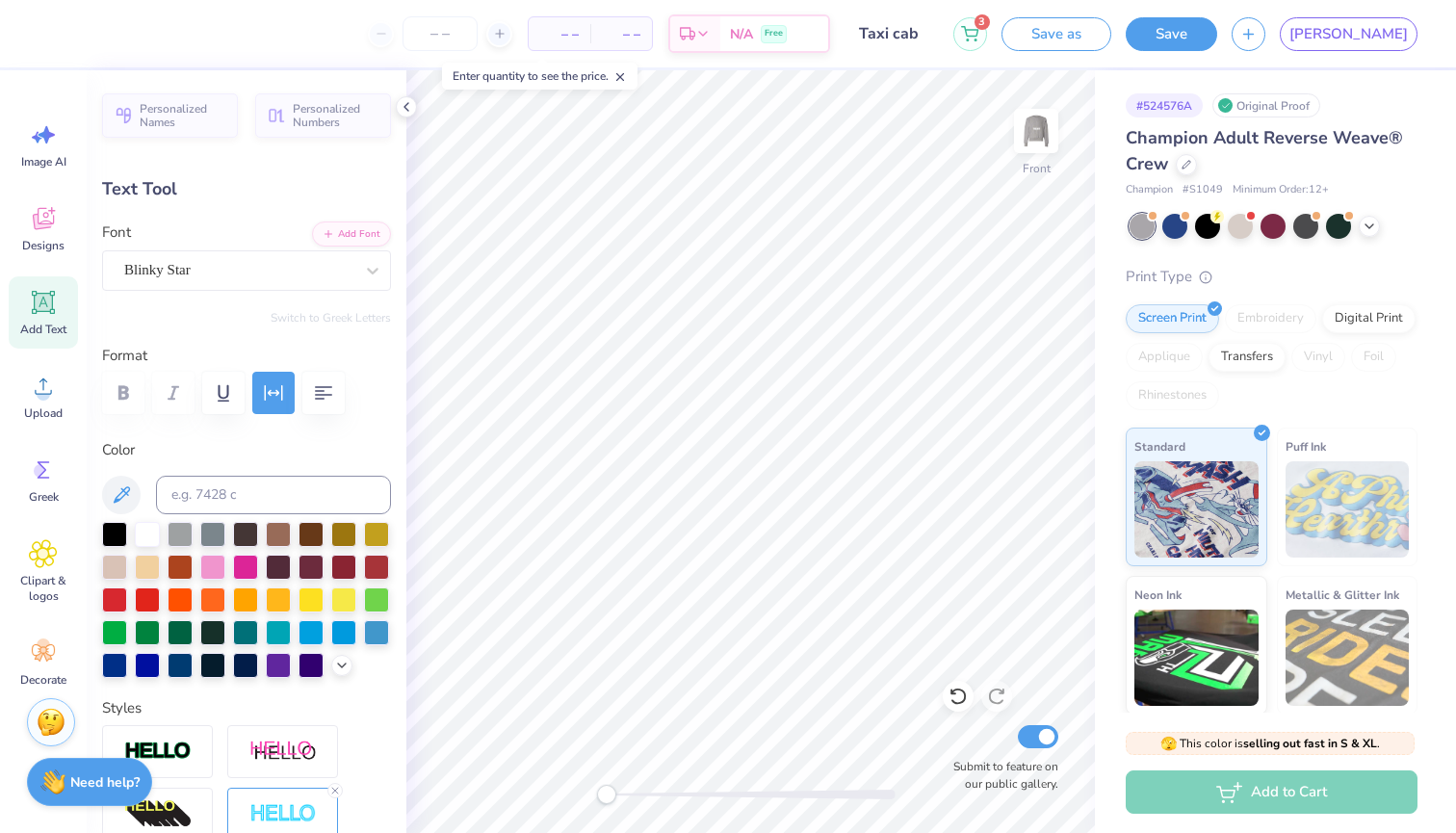
type input "0.0"
click at [1041, 135] on img at bounding box center [1036, 131] width 77 height 77
type input "6.75"
type input "1.96"
type input "10.52"
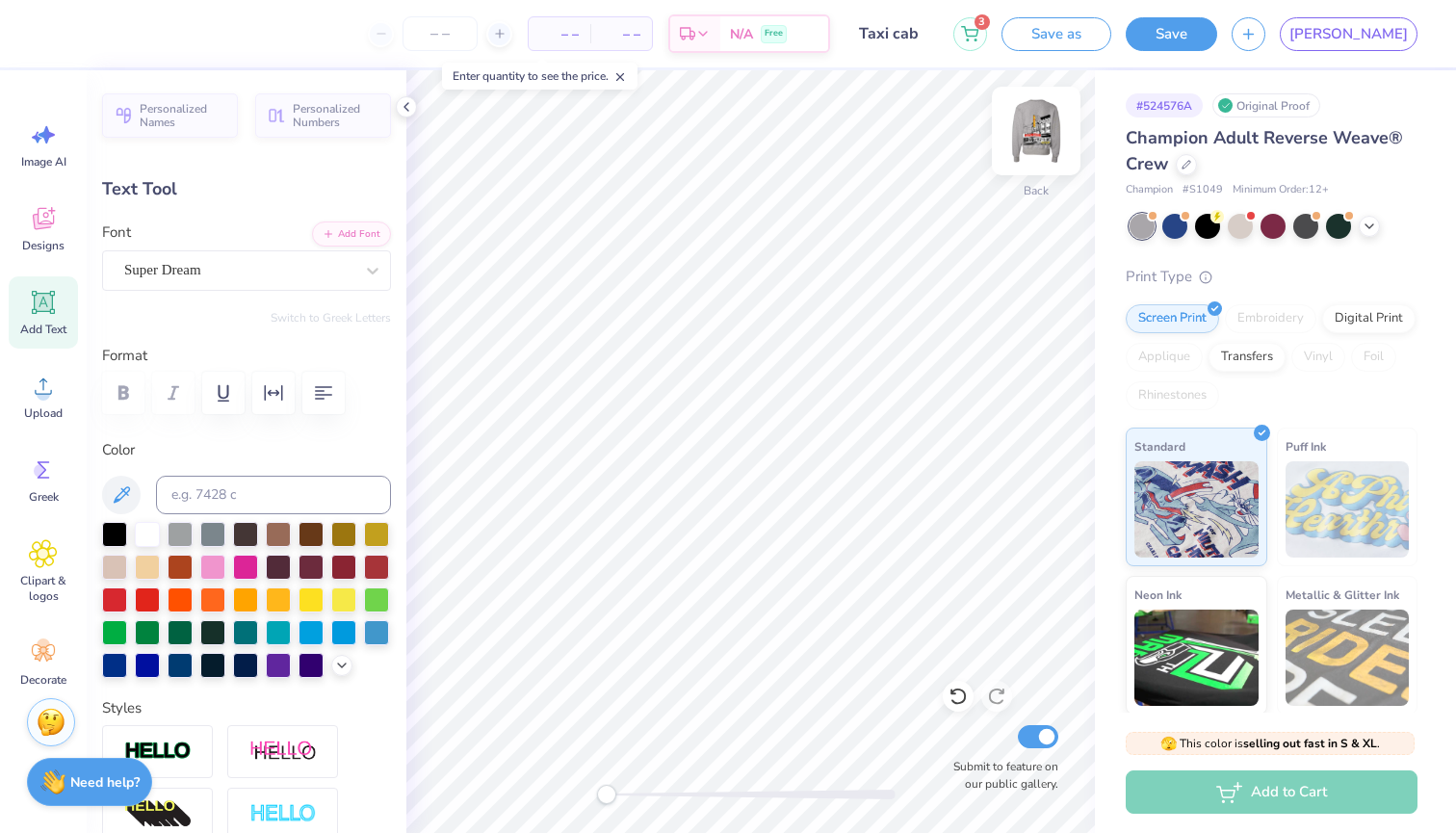
click at [1029, 127] on img at bounding box center [1036, 131] width 77 height 77
type input "4.57"
type input "1.82"
type input "7.65"
type input "-18.1"
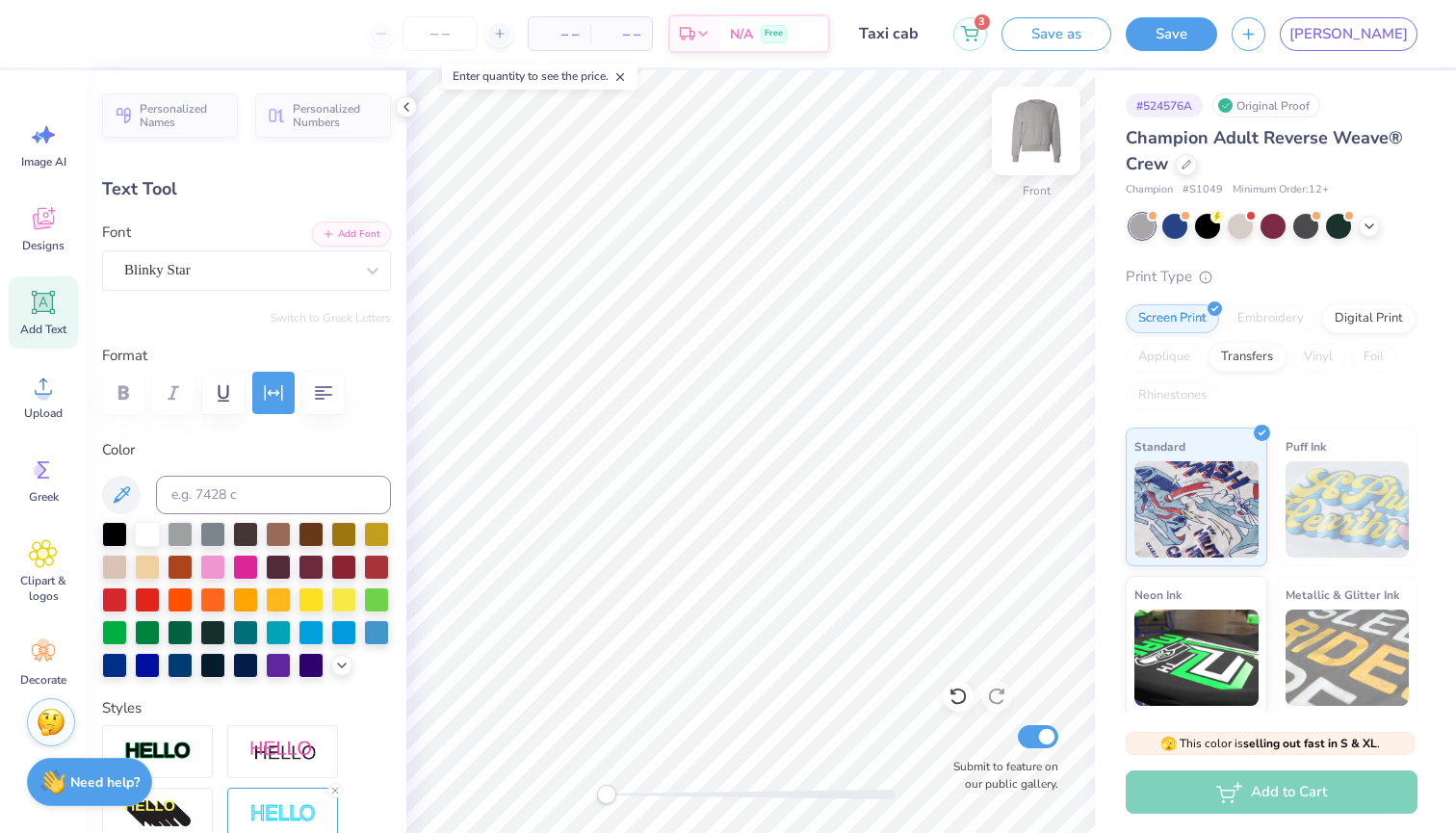
click at [1021, 139] on img at bounding box center [1036, 131] width 77 height 77
type input "4.65"
type input "1.85"
type input "5.85"
type input "-0.3"
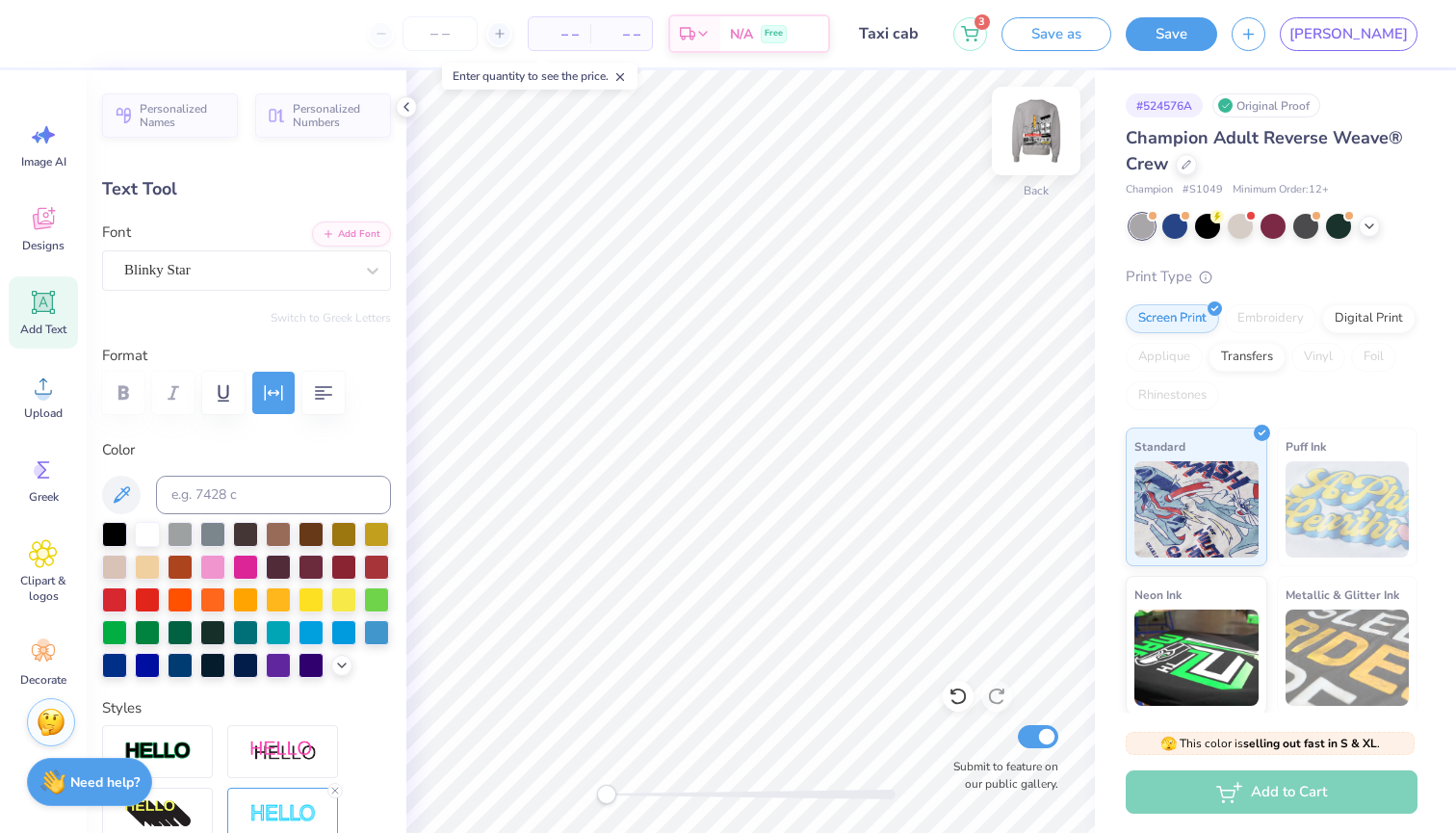
type input "4.78"
type input "0.47"
type input "6.55"
type textarea "R"
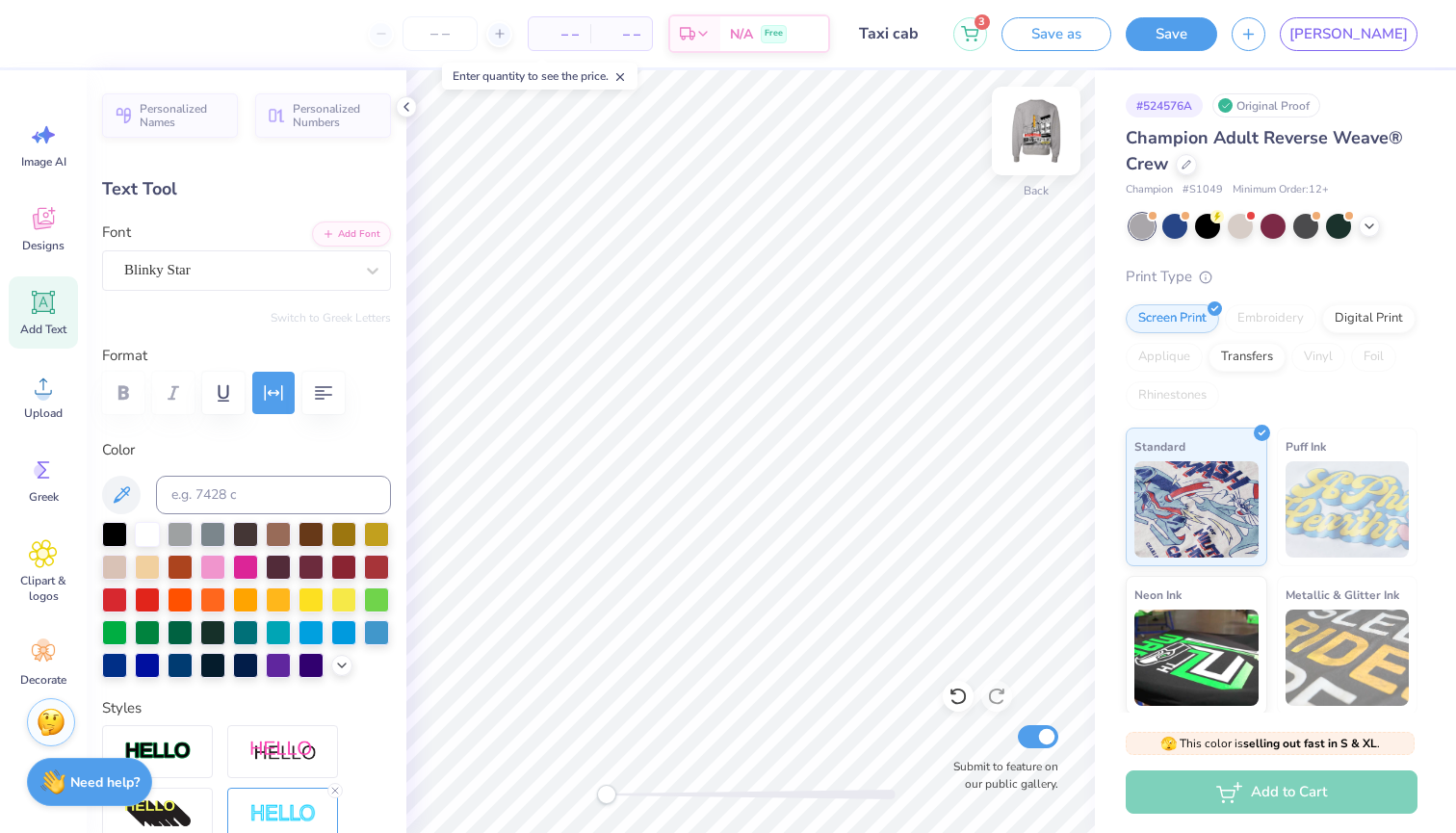
scroll to position [2, 1]
type textarea "TERPS ON BROADWAY 2025"
type input "0.0"
type input "3.33"
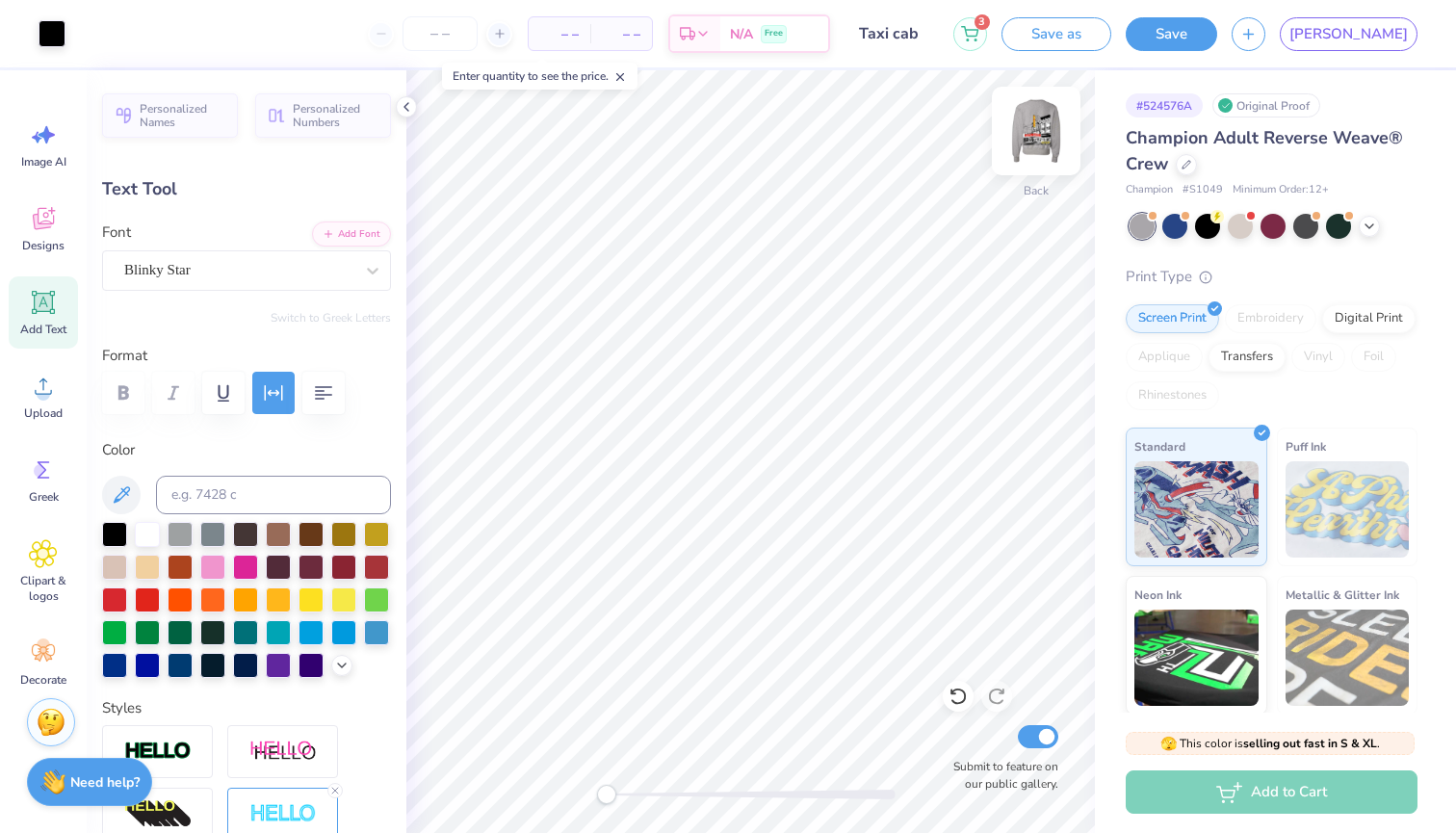
type input "2.49"
type input "5.55"
type input "-0.3"
type input "4.82"
type input "3.61"
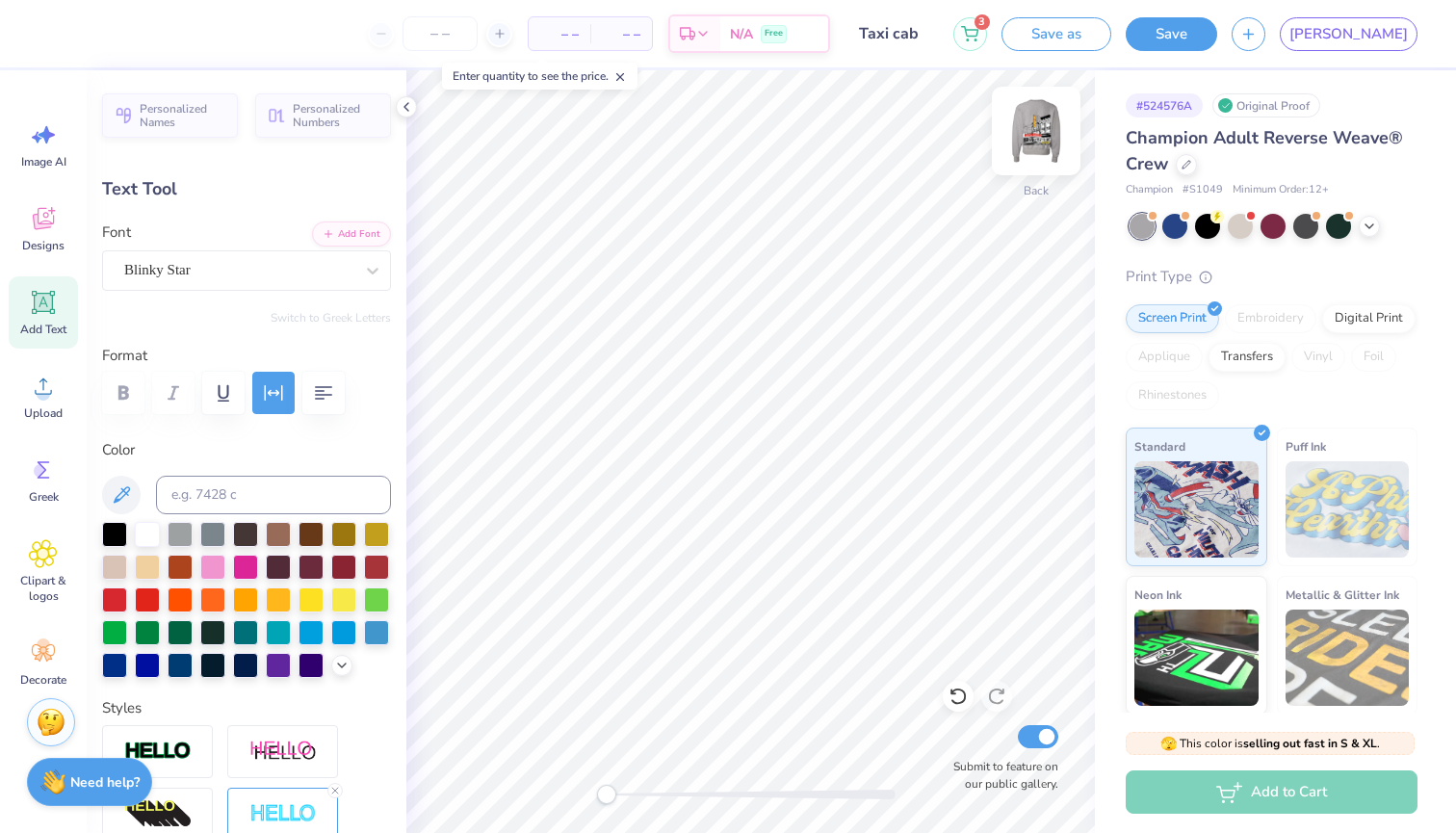
type input "3.00"
type textarea "TERPS"
type input "0.0"
type input "4.65"
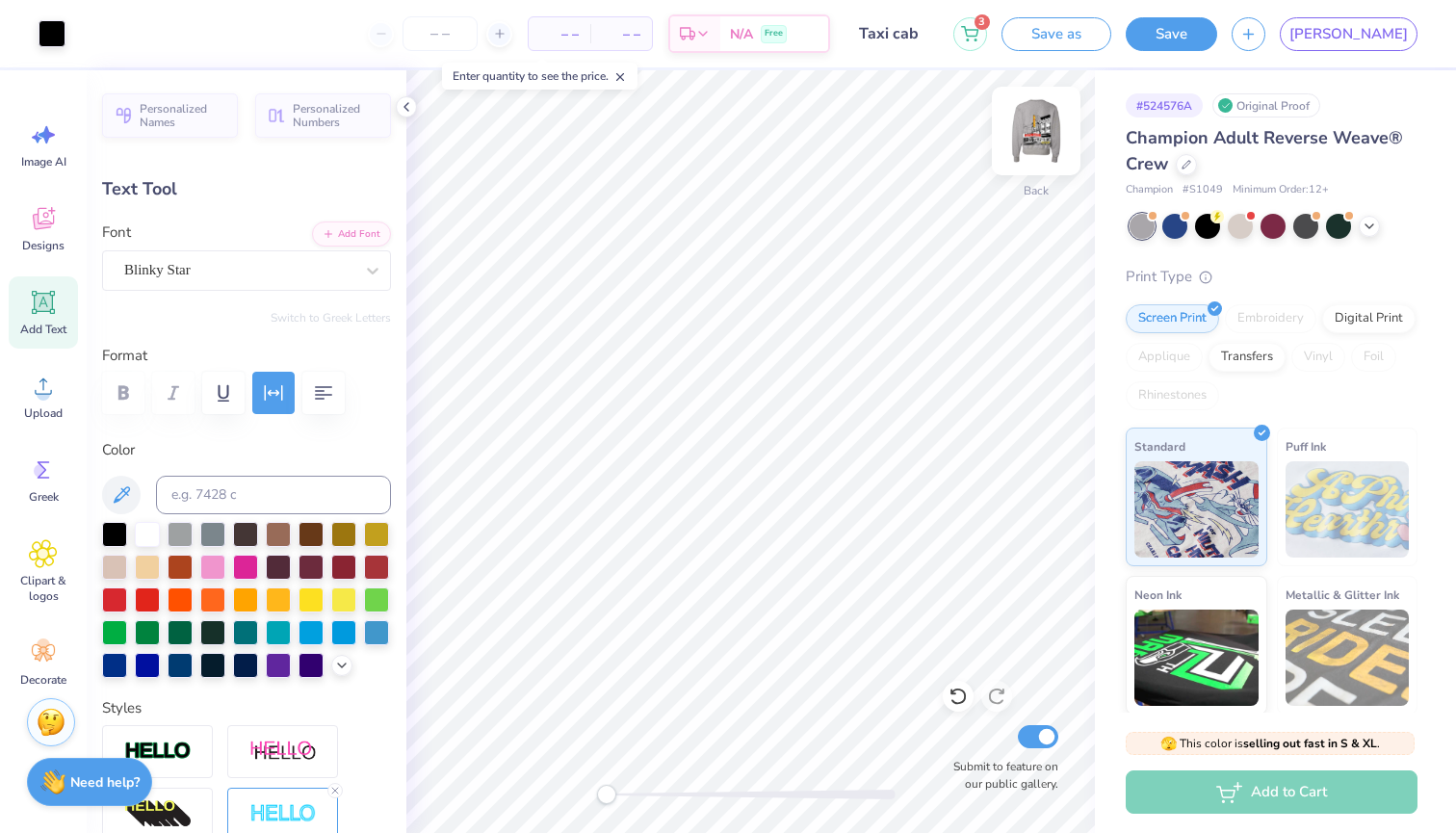
type input "1.85"
type input "5.85"
type input "-18.1"
type textarea "I"
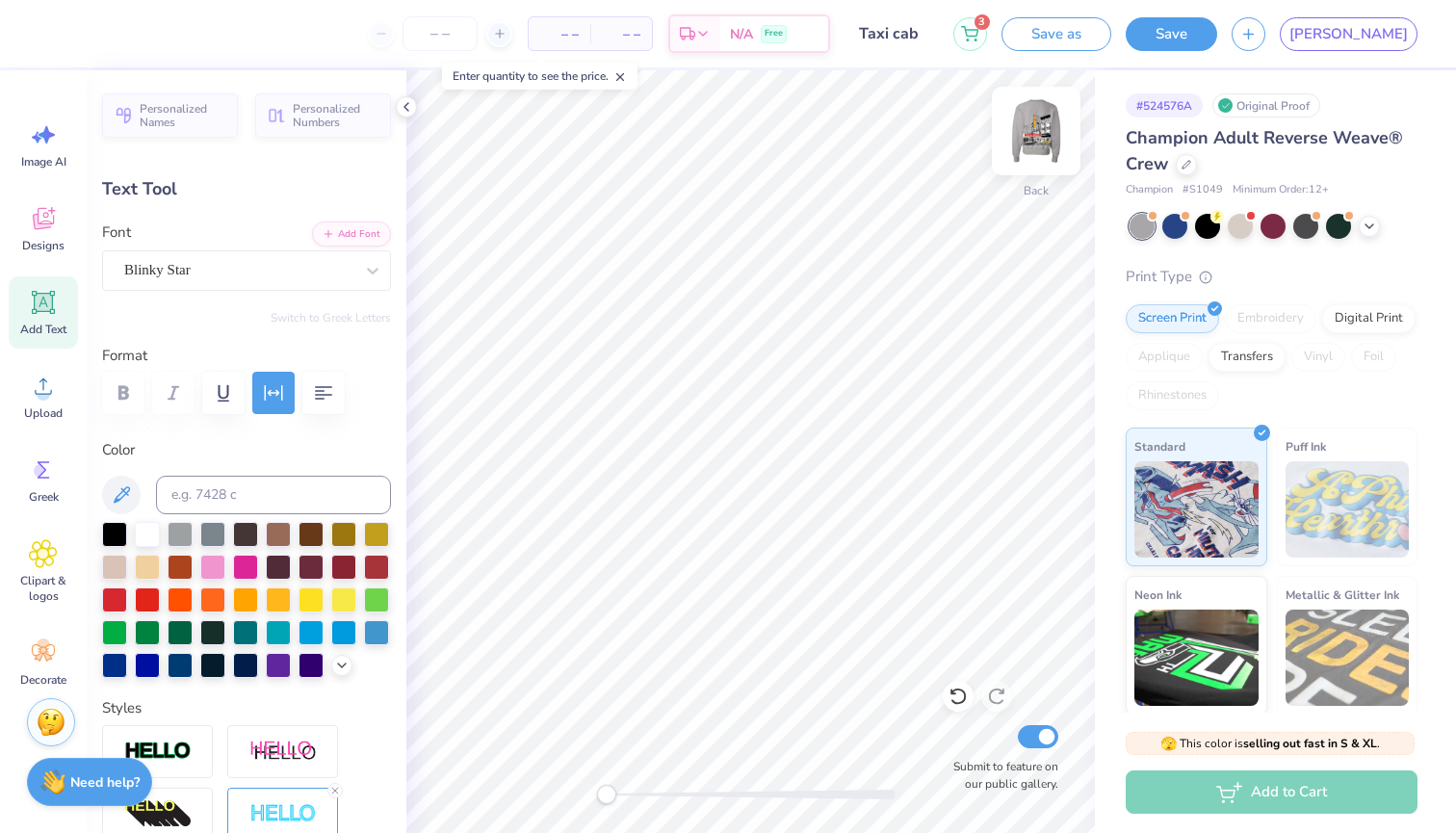
type textarea "ON"
type input "0.0"
type input "0.82"
type input "0.60"
type input "6.47"
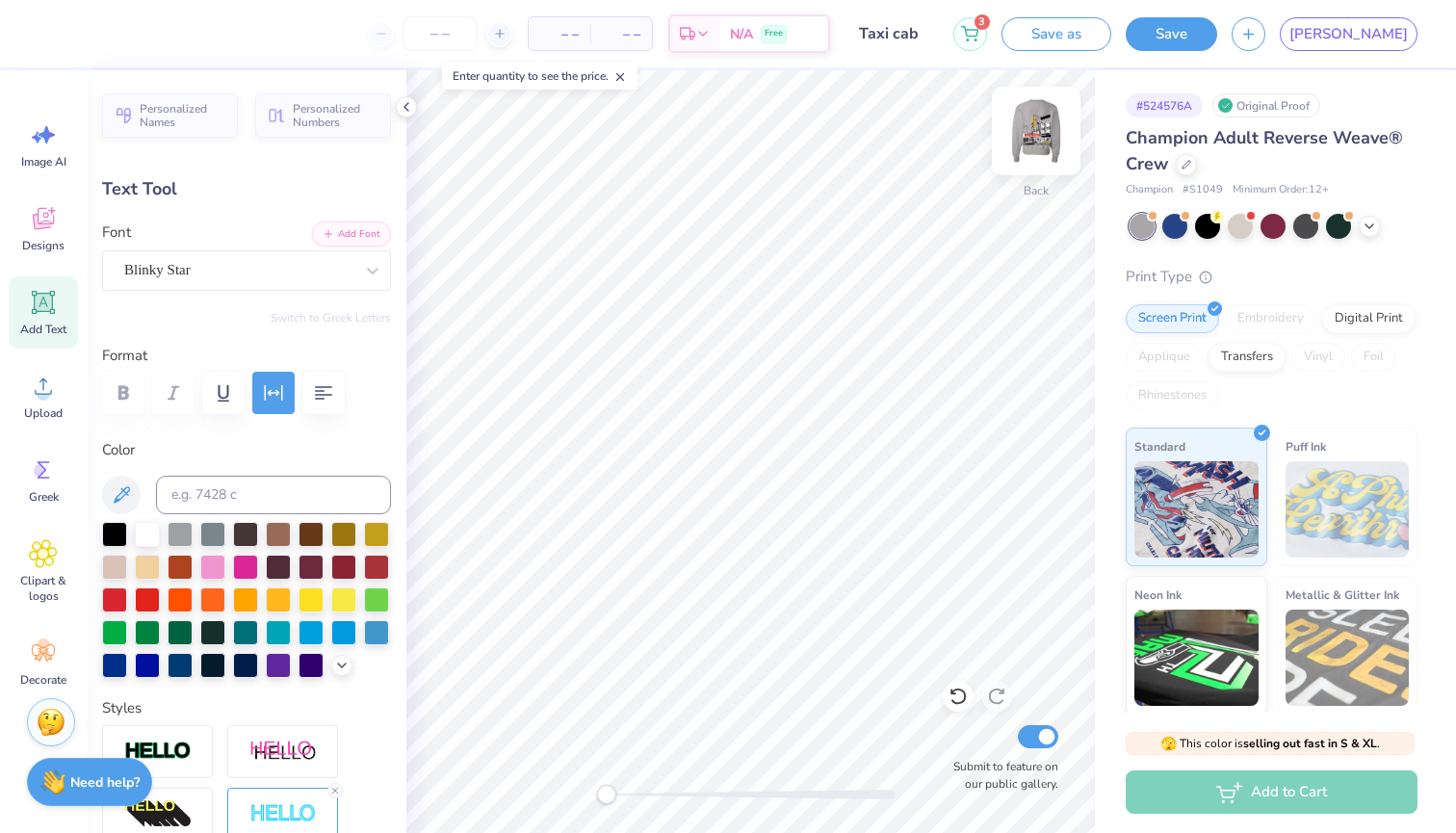
type input "-2.3"
type input "1.15"
type input "0.67"
type input "5.81"
type input "0.0"
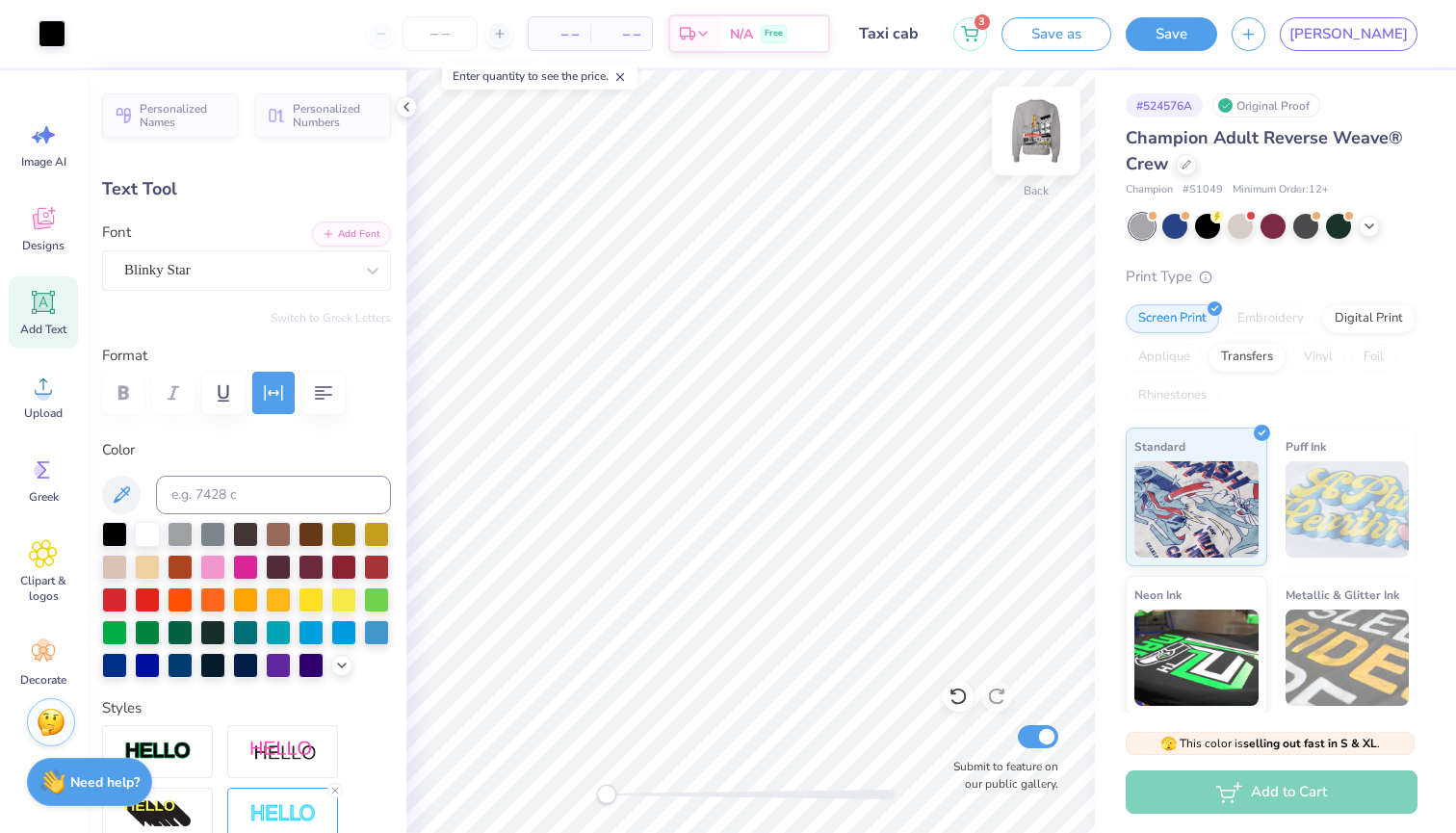
type input "2.59"
type input "0.66"
type input "4.46"
type input "0.0"
type input "1.15"
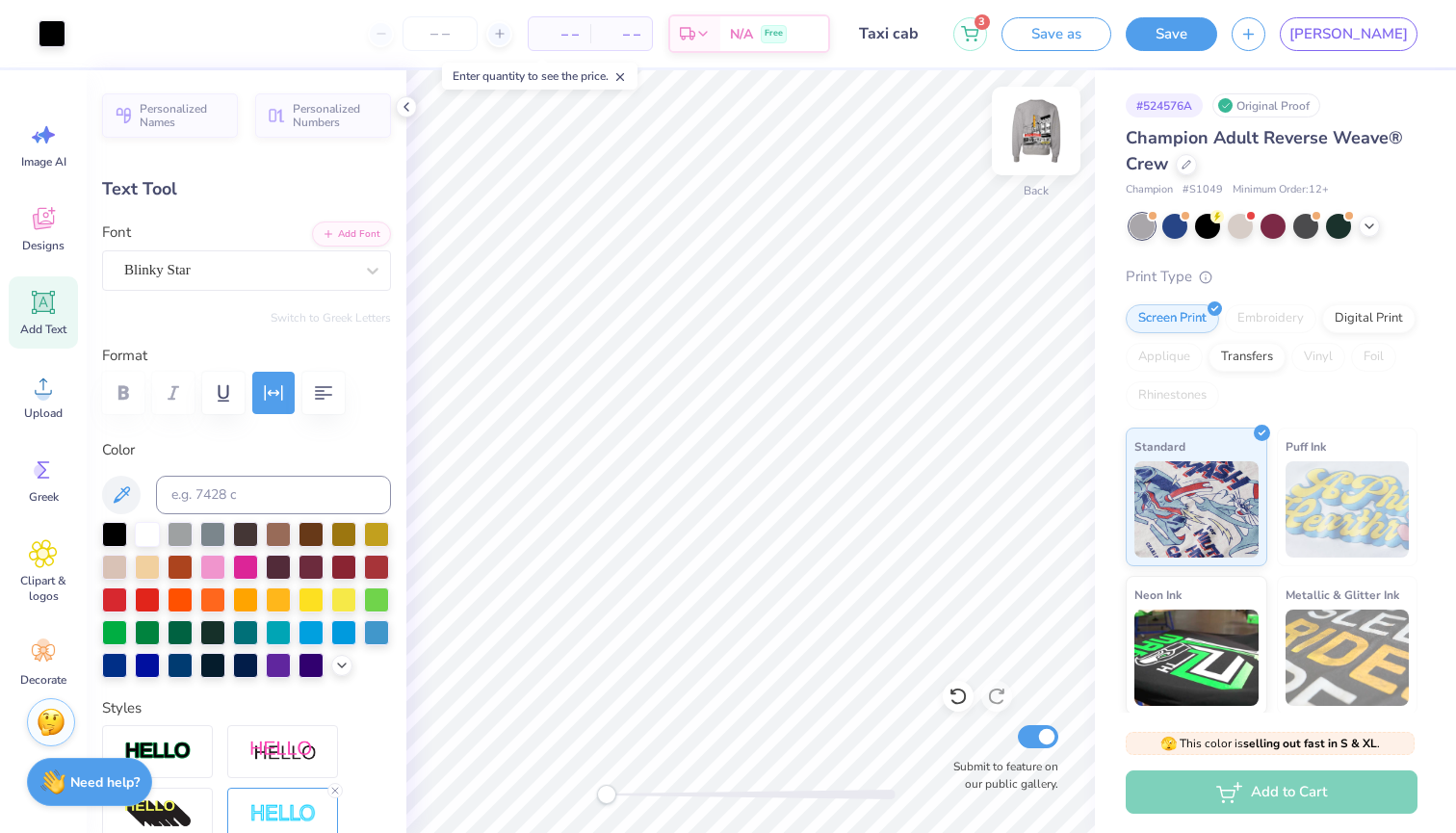
type input "0.67"
type input "5.40"
type input "0.0"
type input "3.66"
type input "0.0"
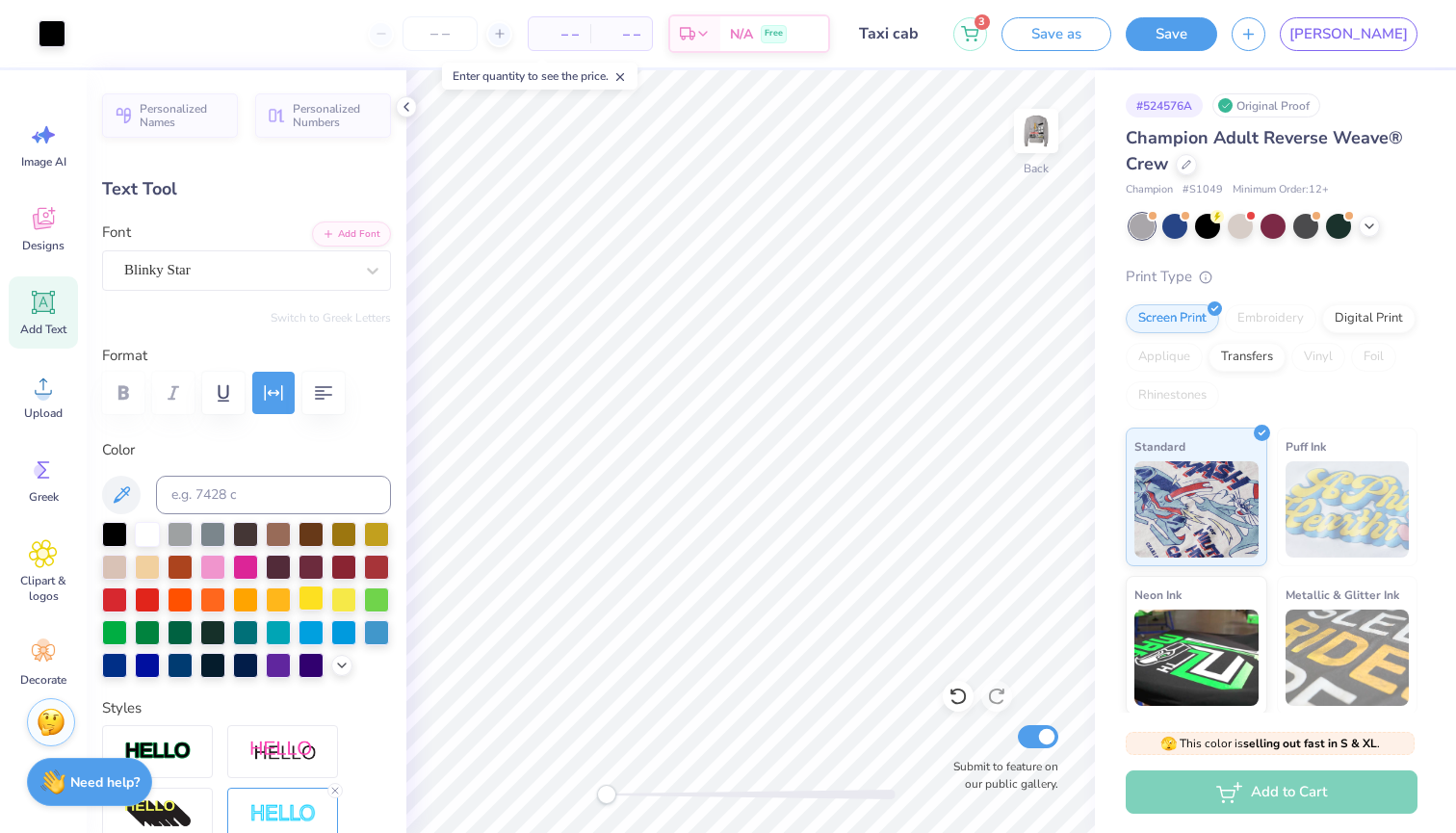
type input "4.65"
type input "1.85"
type input "5.85"
type input "0.9"
type textarea "H"
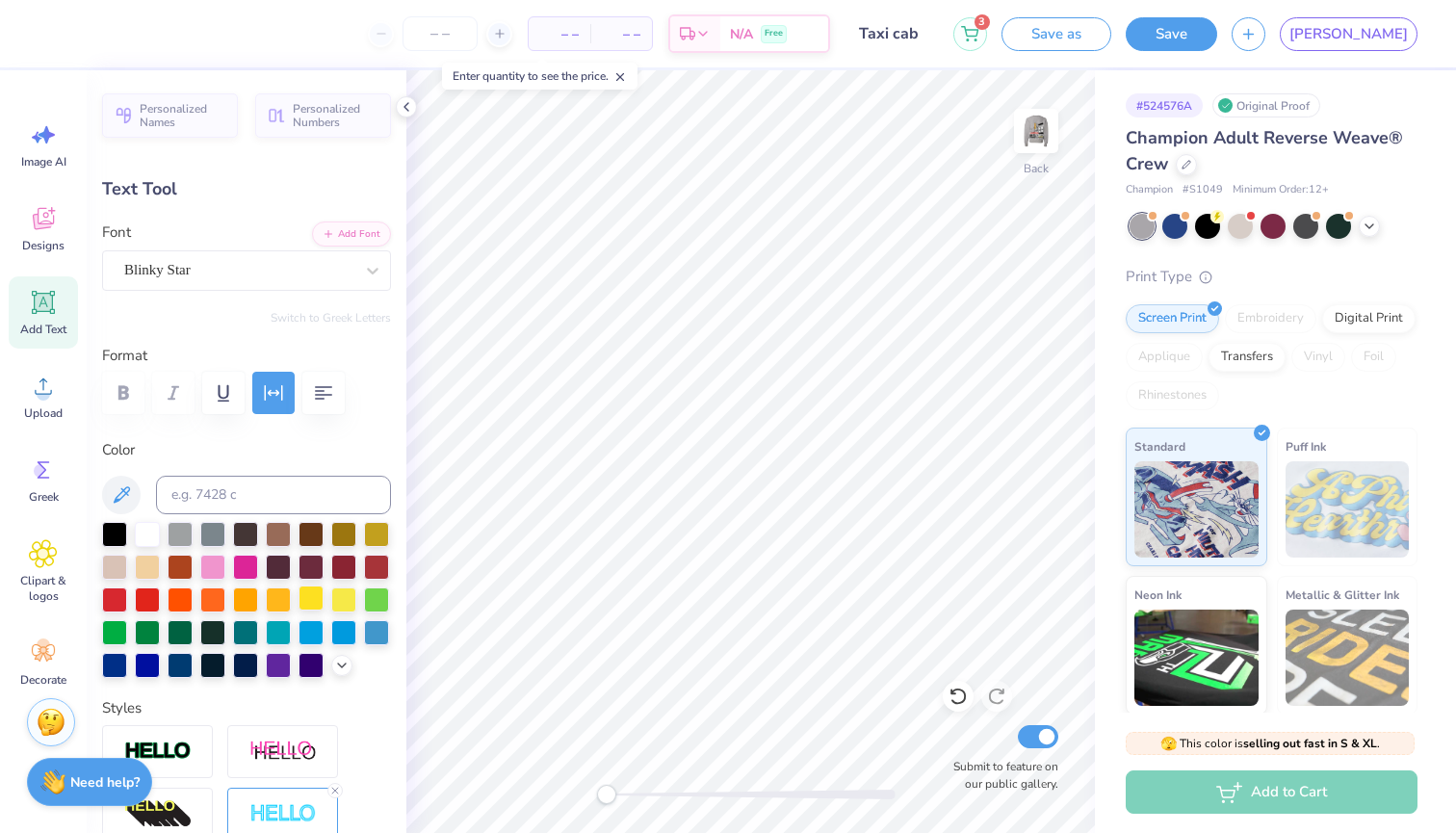
scroll to position [0, 4]
type textarea "BROADWAY"
type input "0.0"
type input "3.30"
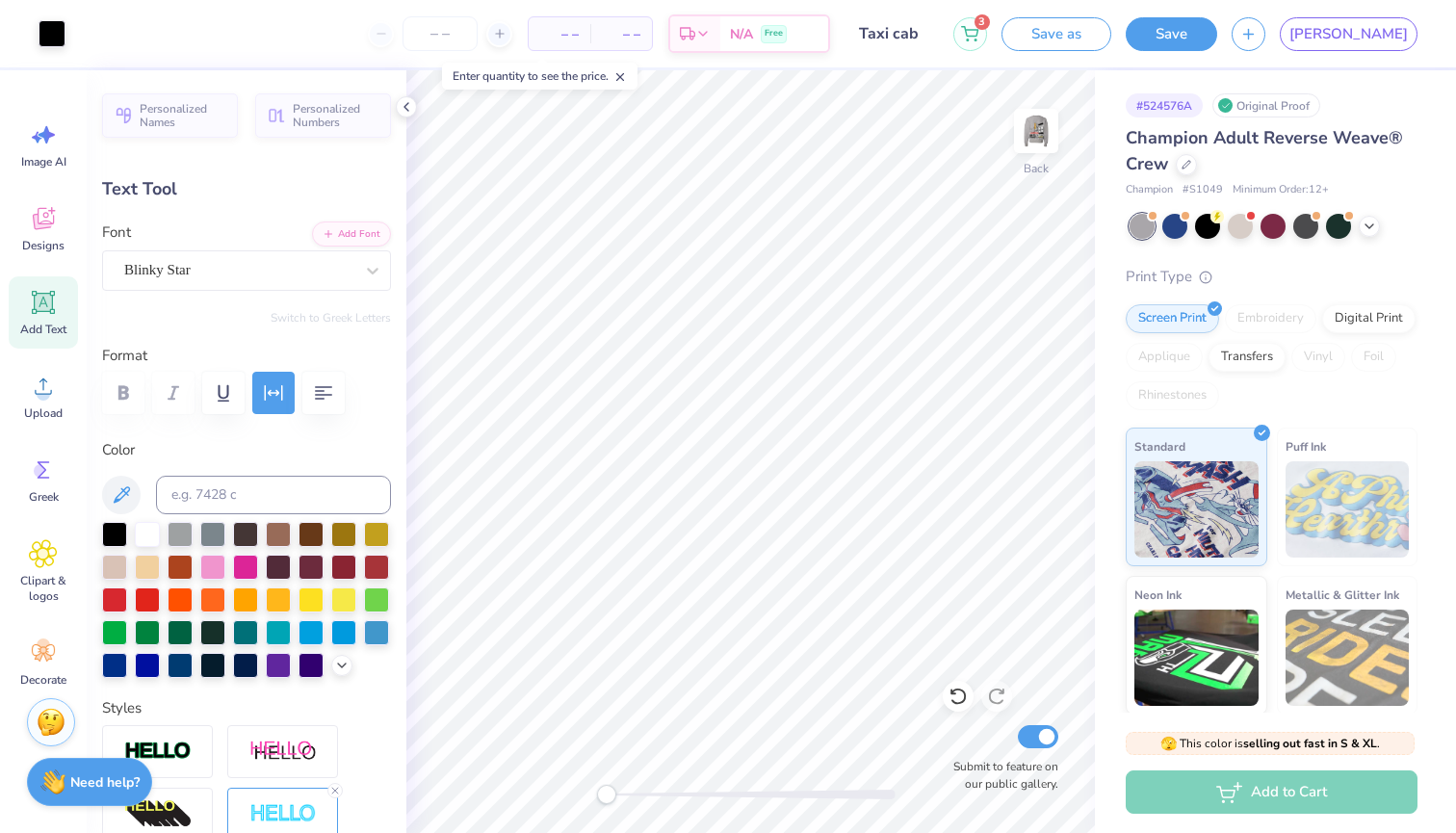
type input "0.50"
type input "6.54"
type input "0.9"
type input "4.79"
type input "0.72"
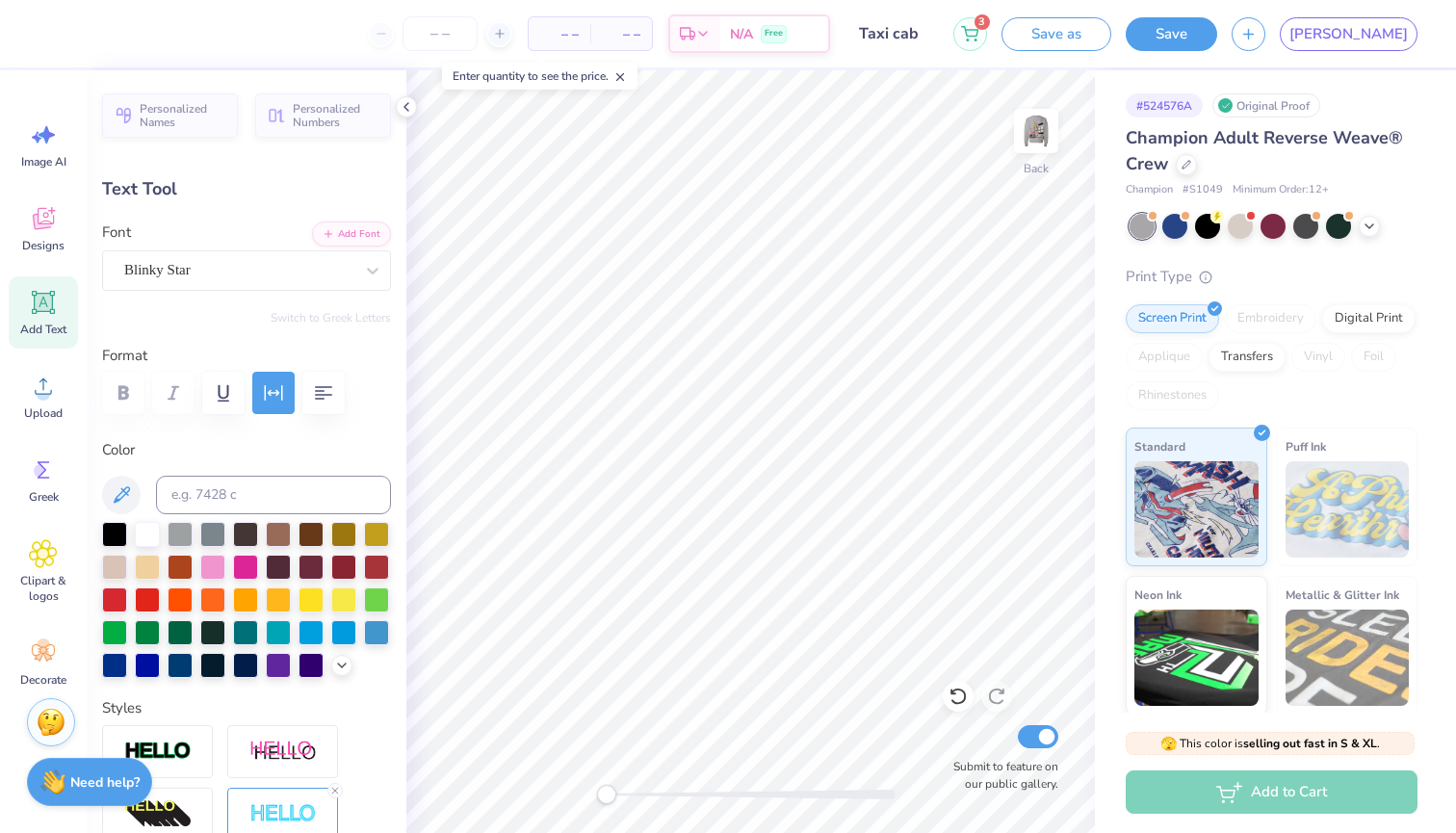
type input "6.52"
click at [1030, 137] on img at bounding box center [1036, 131] width 77 height 77
type input "4.71"
type input "0.71"
type input "8.30"
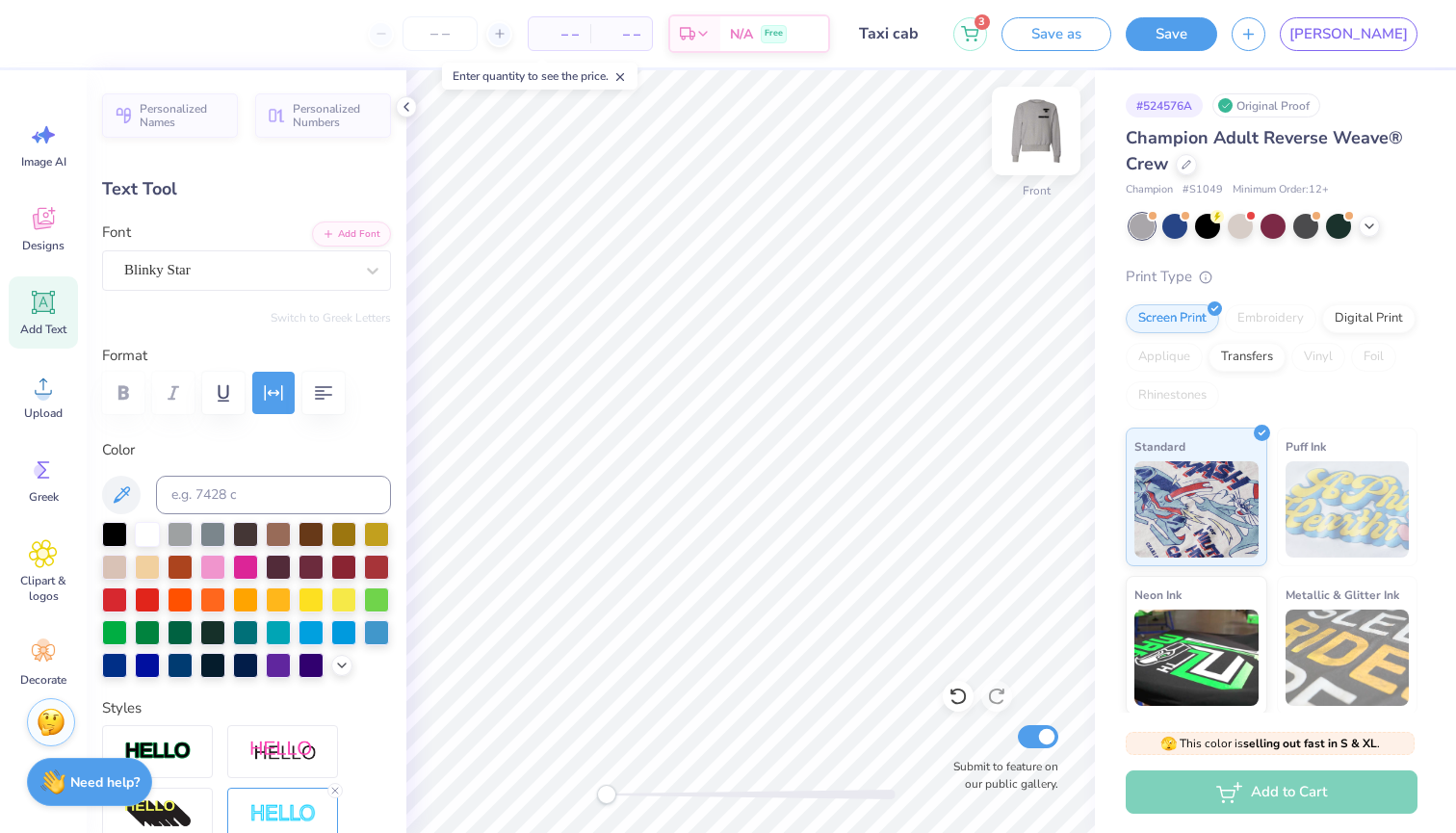
type input "3.02"
type input "0.64"
type input "17.16"
type input "-4.1"
click at [1042, 131] on img at bounding box center [1036, 131] width 77 height 77
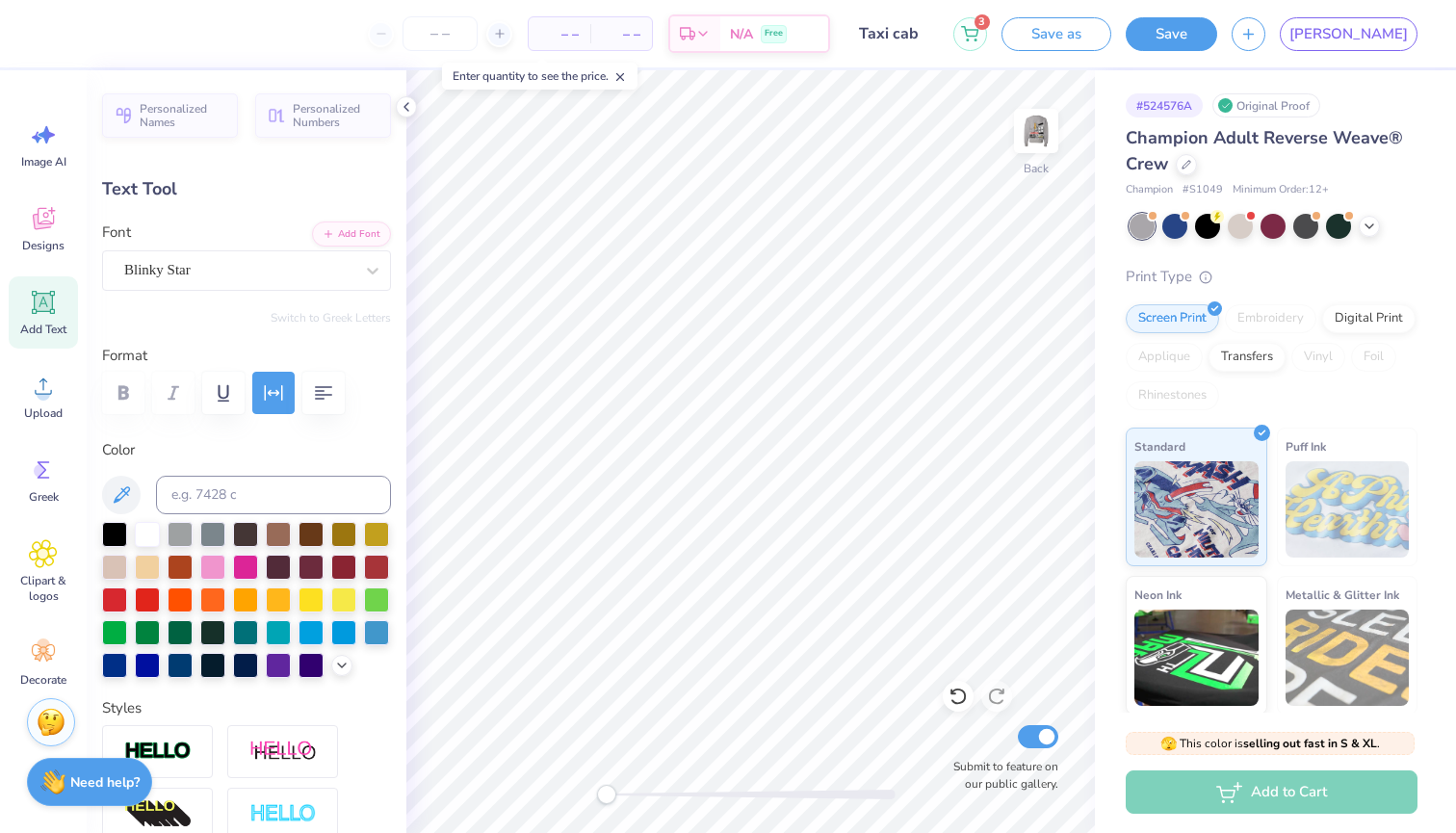
type input "3.07"
type input "0.65"
type input "15.52"
type input "-4.1"
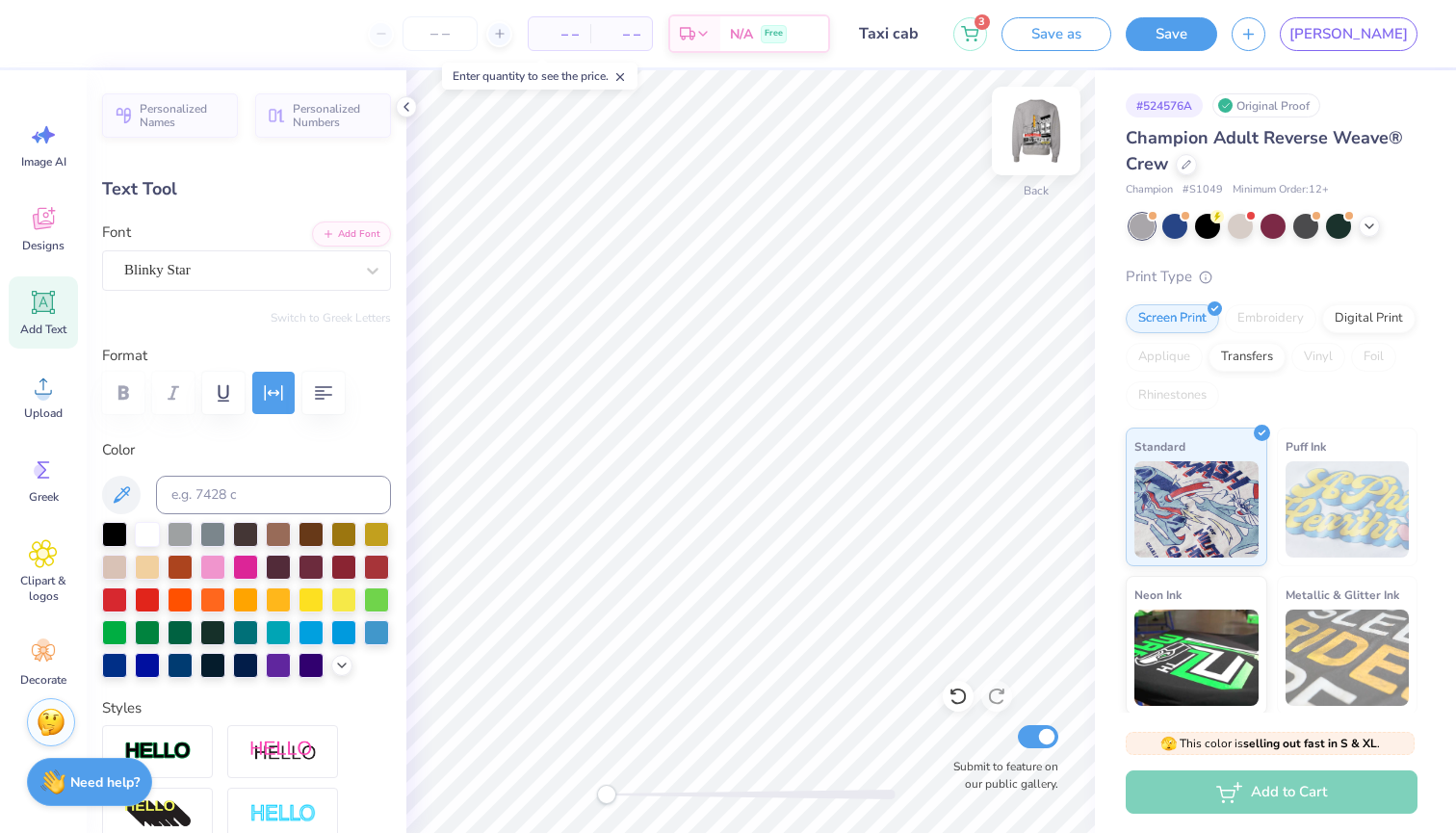
type textarea "P"
type textarea "BROADWAY"
type input "4.79"
type input "0.72"
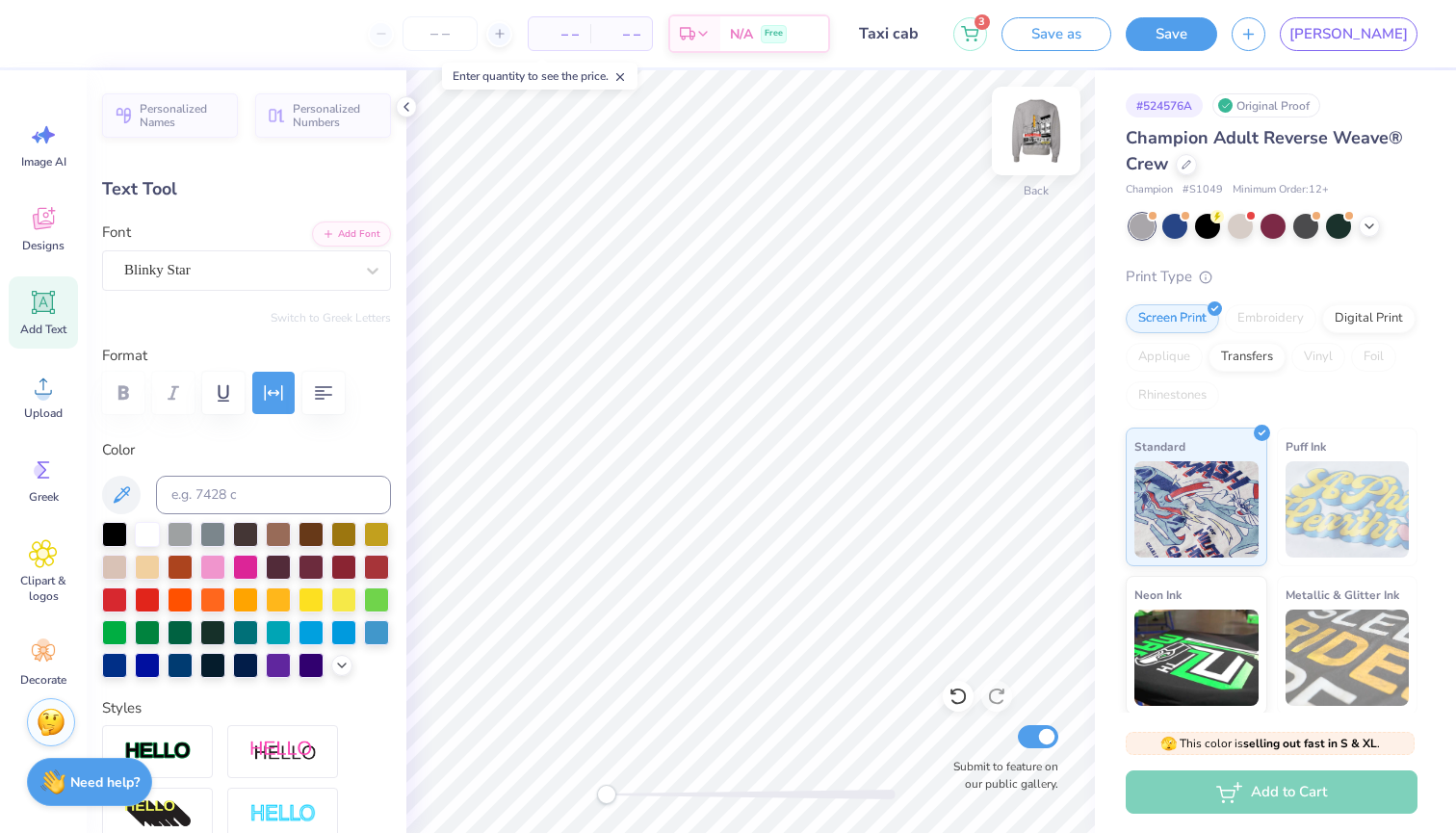
type input "6.52"
type input "0.0"
type input "3.51"
type input "0.68"
type input "15.55"
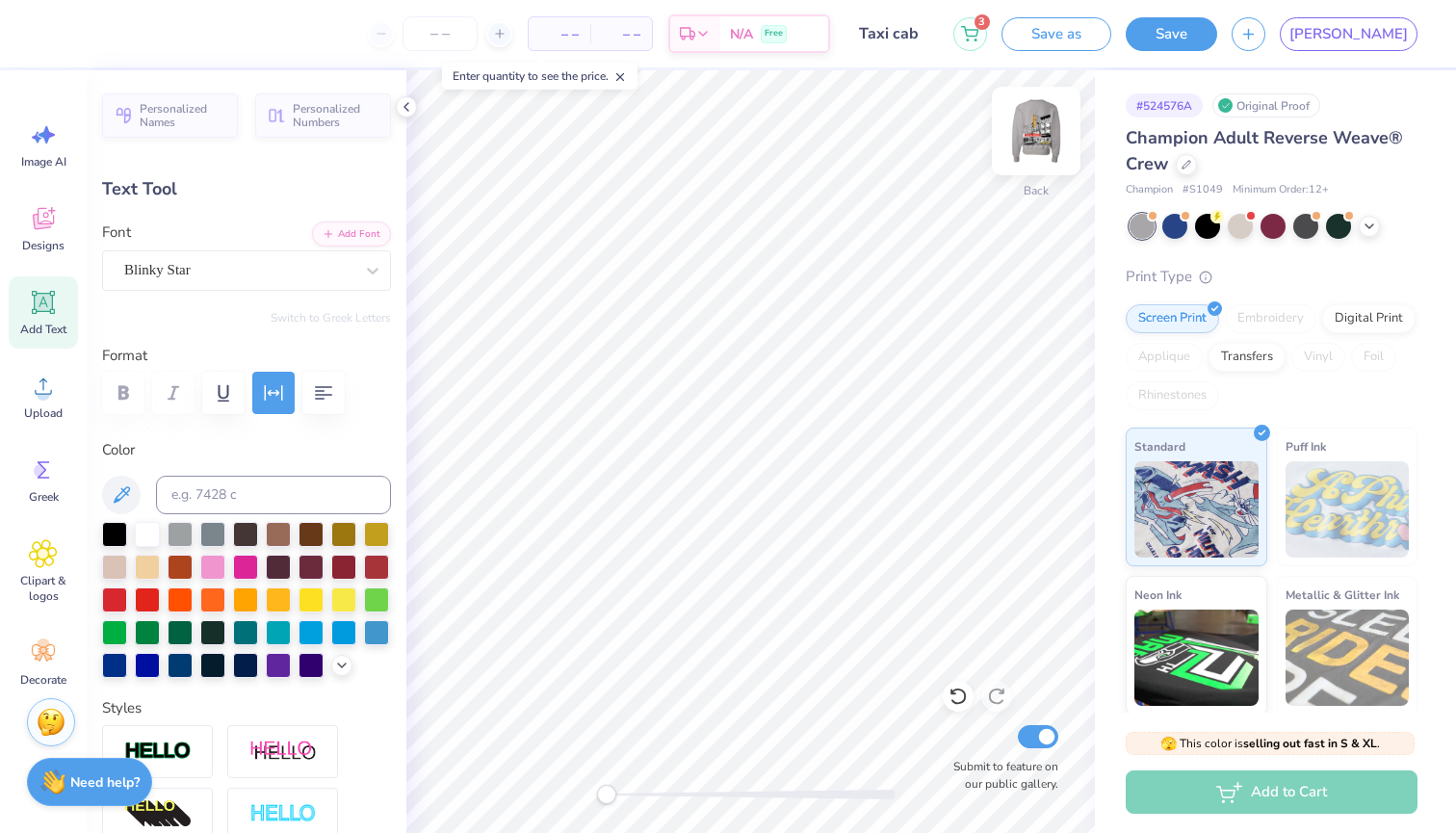
type input "-0.3"
type input "4.75"
type input "0.62"
type input "15.50"
click at [113, 537] on div at bounding box center [114, 532] width 25 height 25
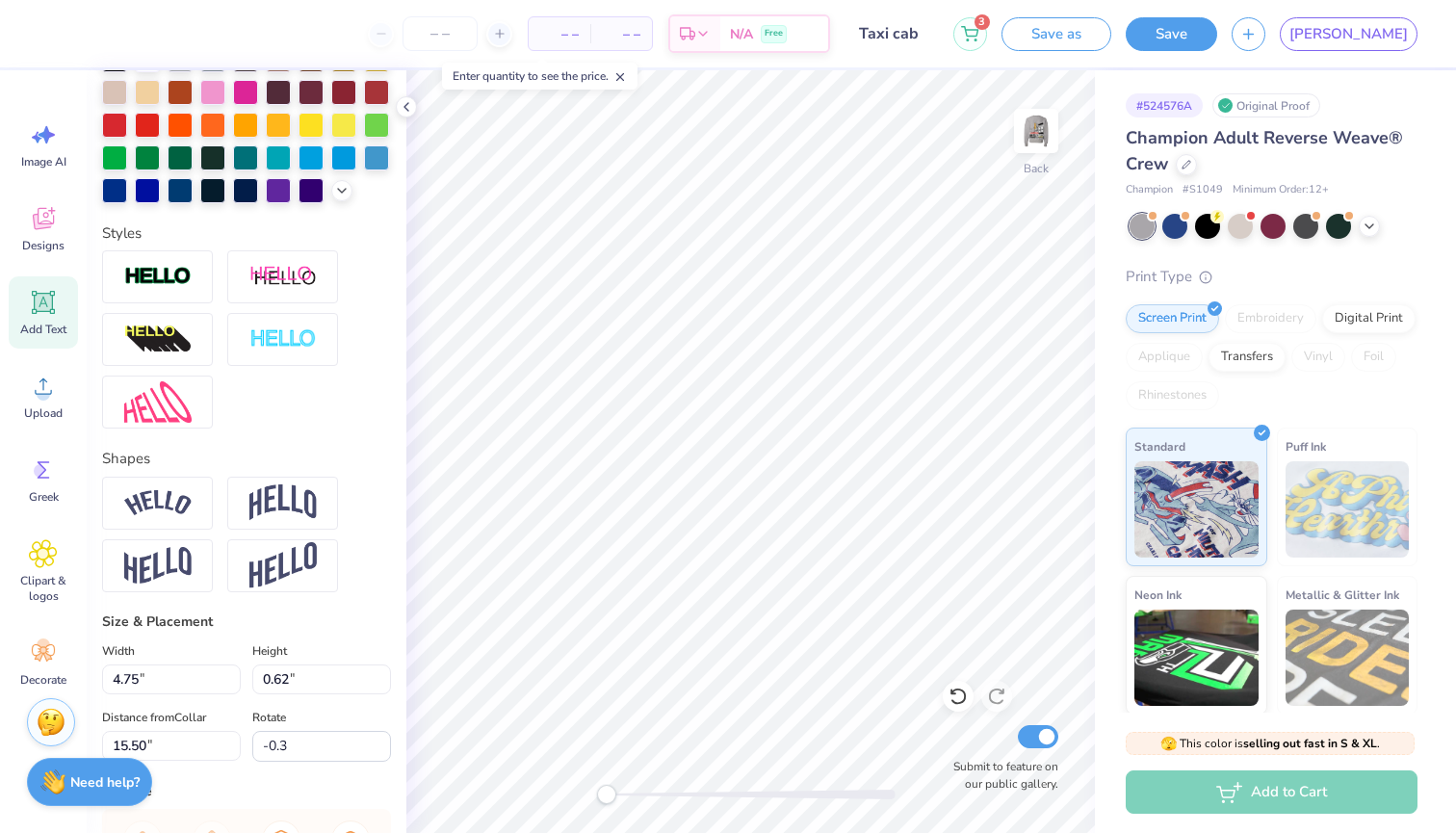
scroll to position [475, 0]
click at [179, 573] on img at bounding box center [158, 566] width 67 height 38
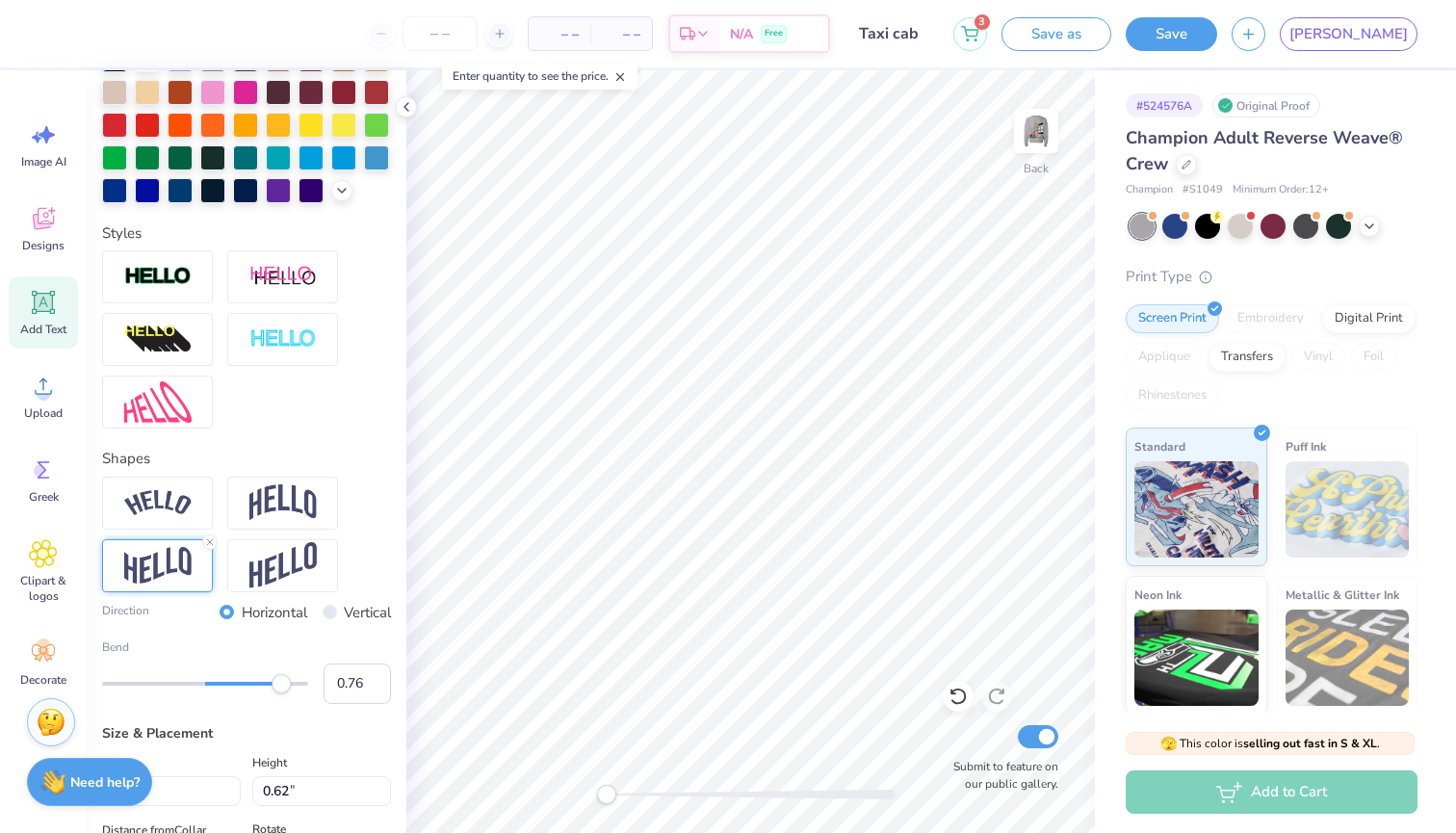
type input "0.77"
drag, startPoint x: 259, startPoint y: 688, endPoint x: 284, endPoint y: 688, distance: 25.0
click at [284, 688] on div "Accessibility label" at bounding box center [284, 683] width 19 height 19
type input "-0.24"
drag, startPoint x: 282, startPoint y: 689, endPoint x: 180, endPoint y: 687, distance: 102.0
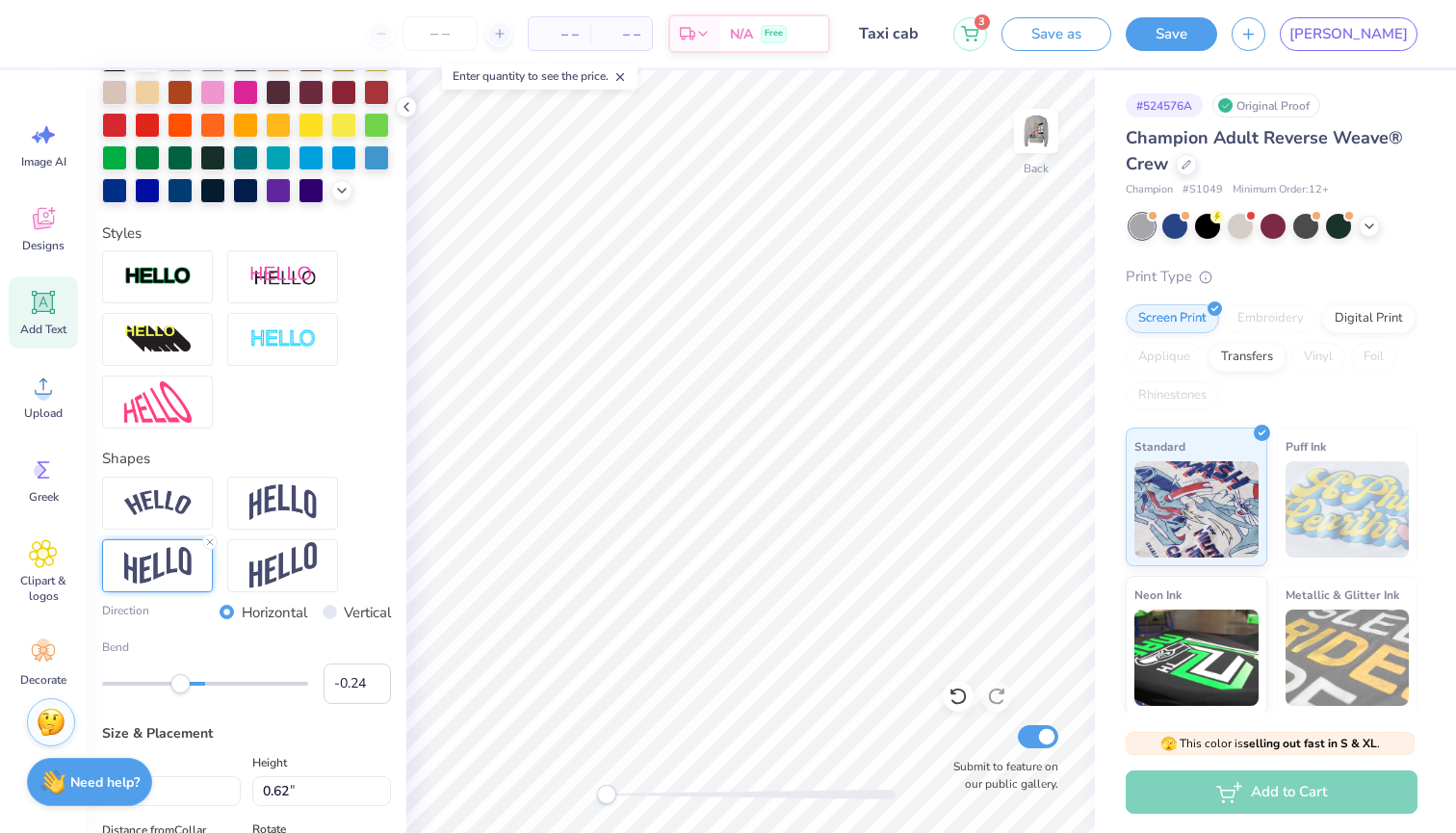
click at [180, 687] on div "Accessibility label" at bounding box center [180, 683] width 19 height 19
type input "-0.38"
drag, startPoint x: 180, startPoint y: 687, endPoint x: 166, endPoint y: 687, distance: 14.0
click at [166, 687] on div "Accessibility label" at bounding box center [167, 683] width 19 height 19
type input "-0.41"
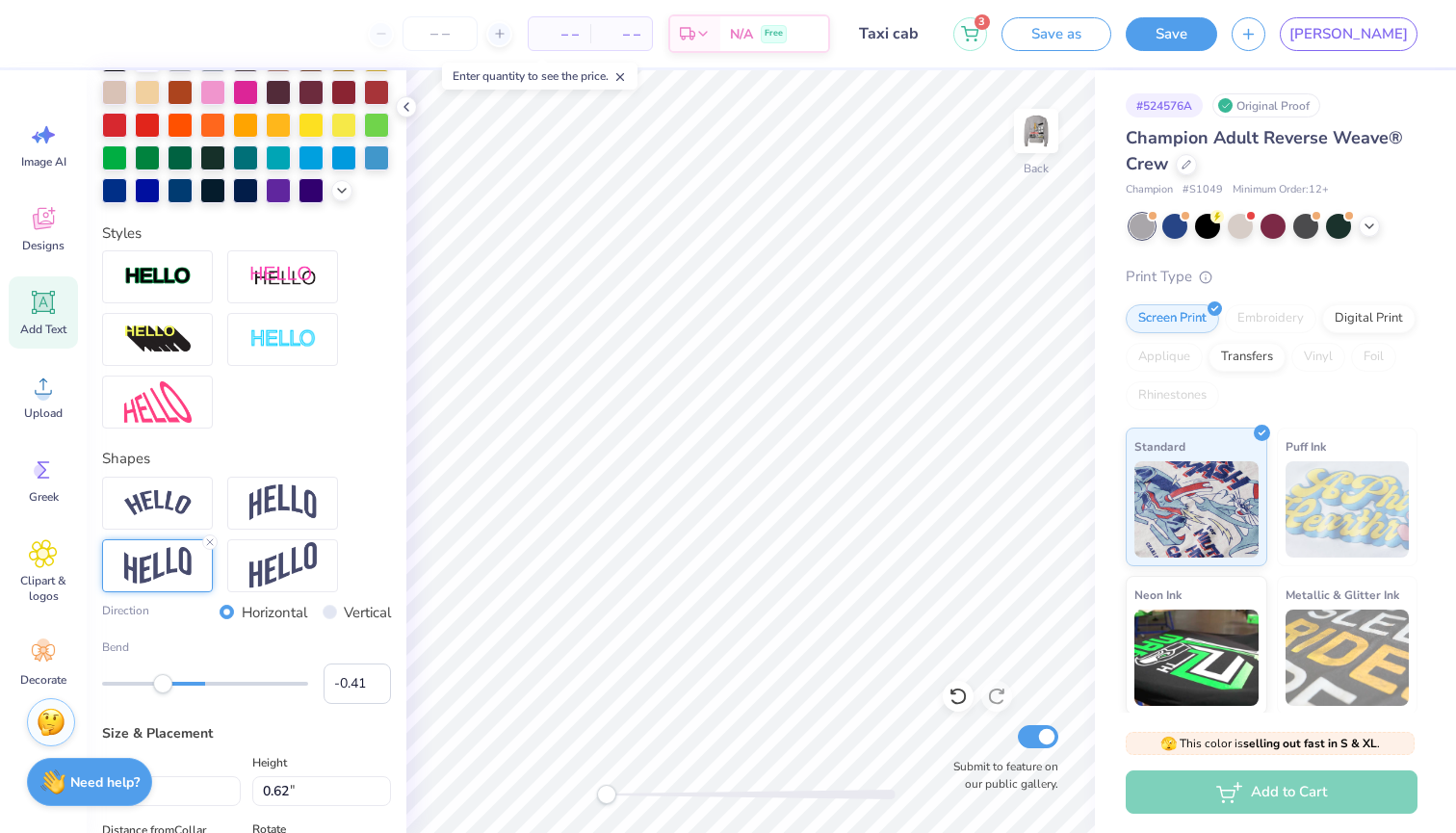
click at [162, 688] on div "Accessibility label" at bounding box center [162, 683] width 19 height 19
type input "-0.72"
drag, startPoint x: 173, startPoint y: 681, endPoint x: 131, endPoint y: 693, distance: 43.7
click at [131, 692] on div at bounding box center [205, 683] width 206 height 19
type input "1.15"
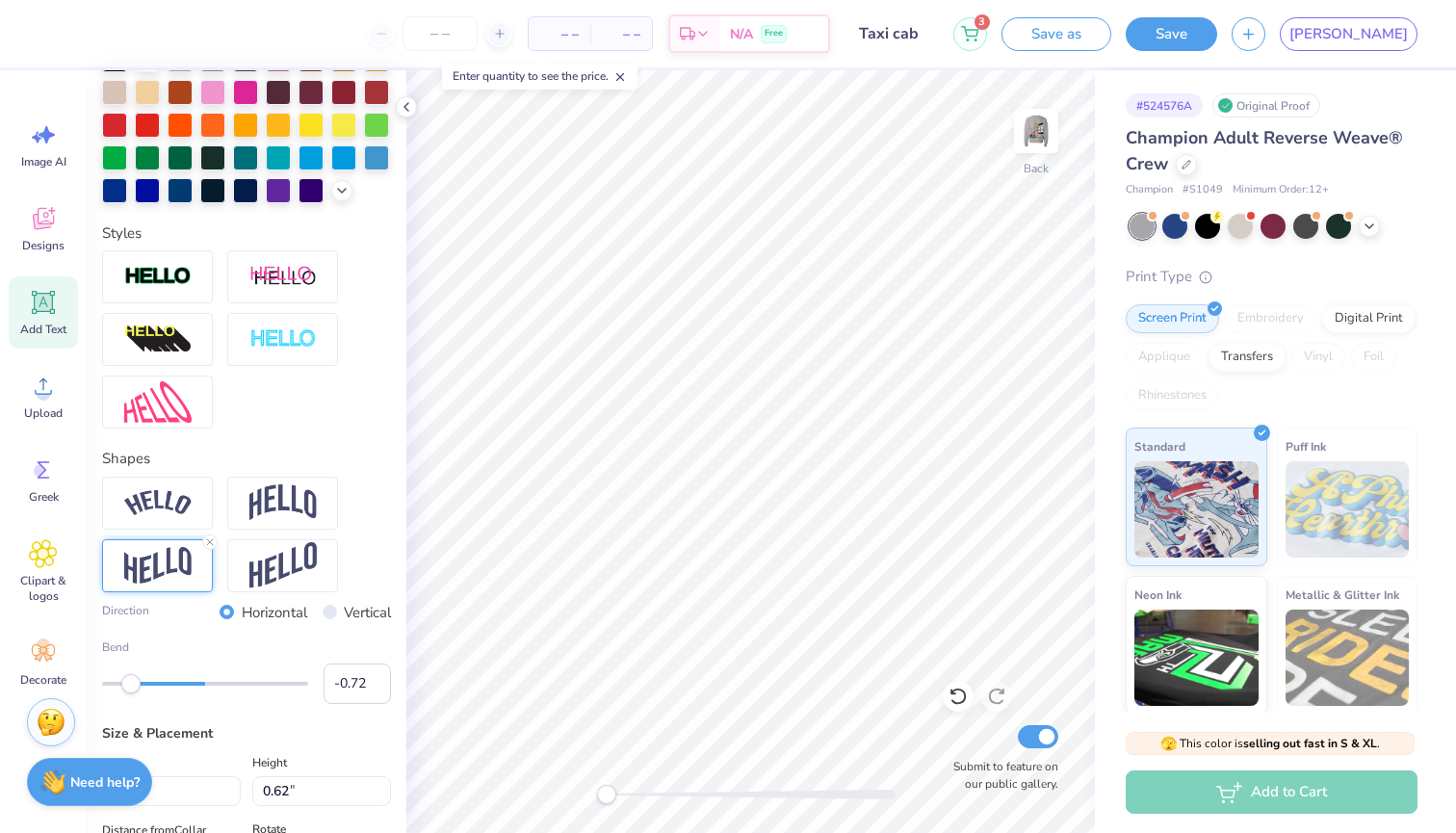
type input "0.67"
type input "3.89"
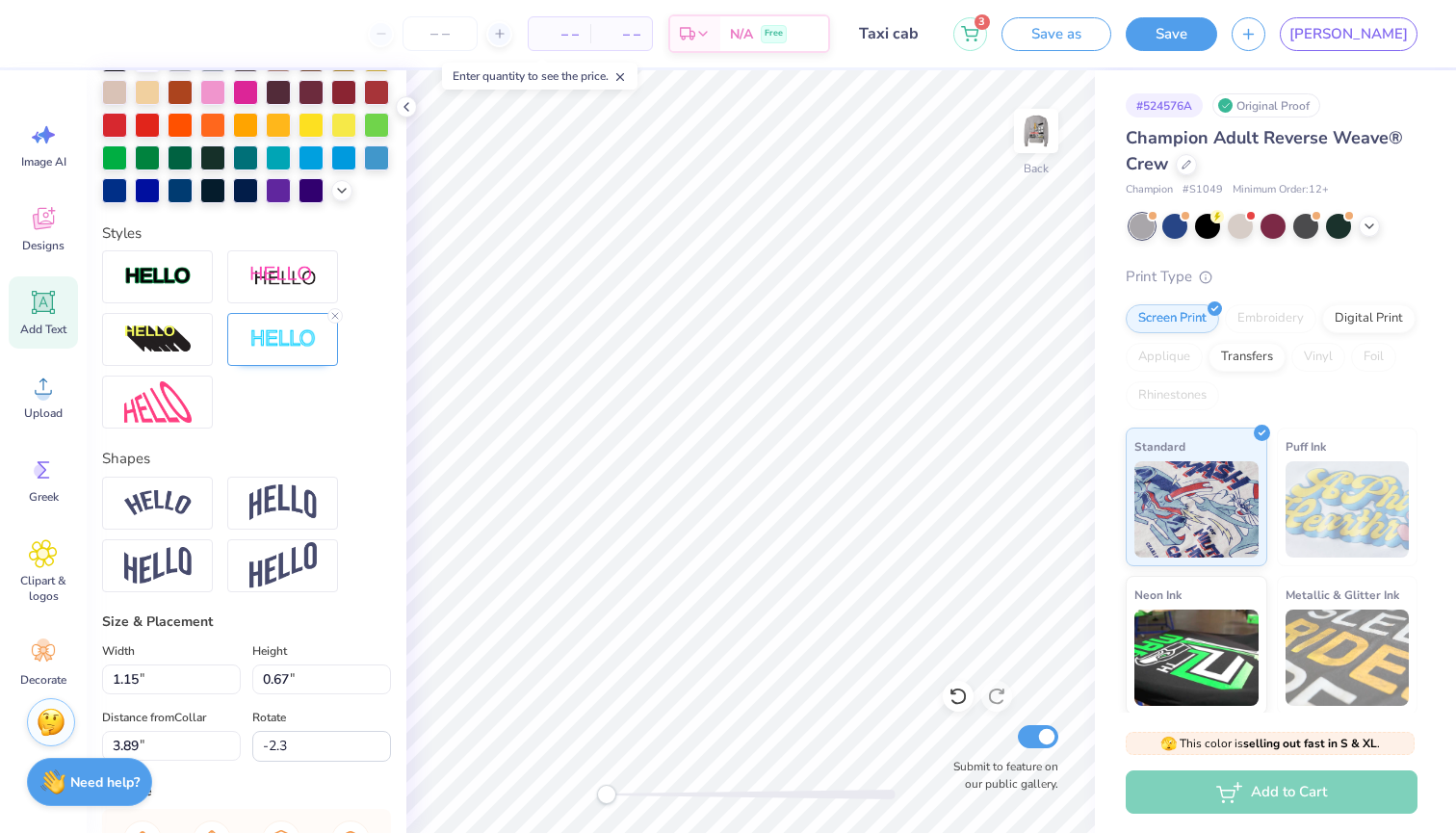
type input "0.0"
type input "4.75"
type input "1.01"
type input "4.64"
click at [266, 564] on img at bounding box center [283, 566] width 67 height 48
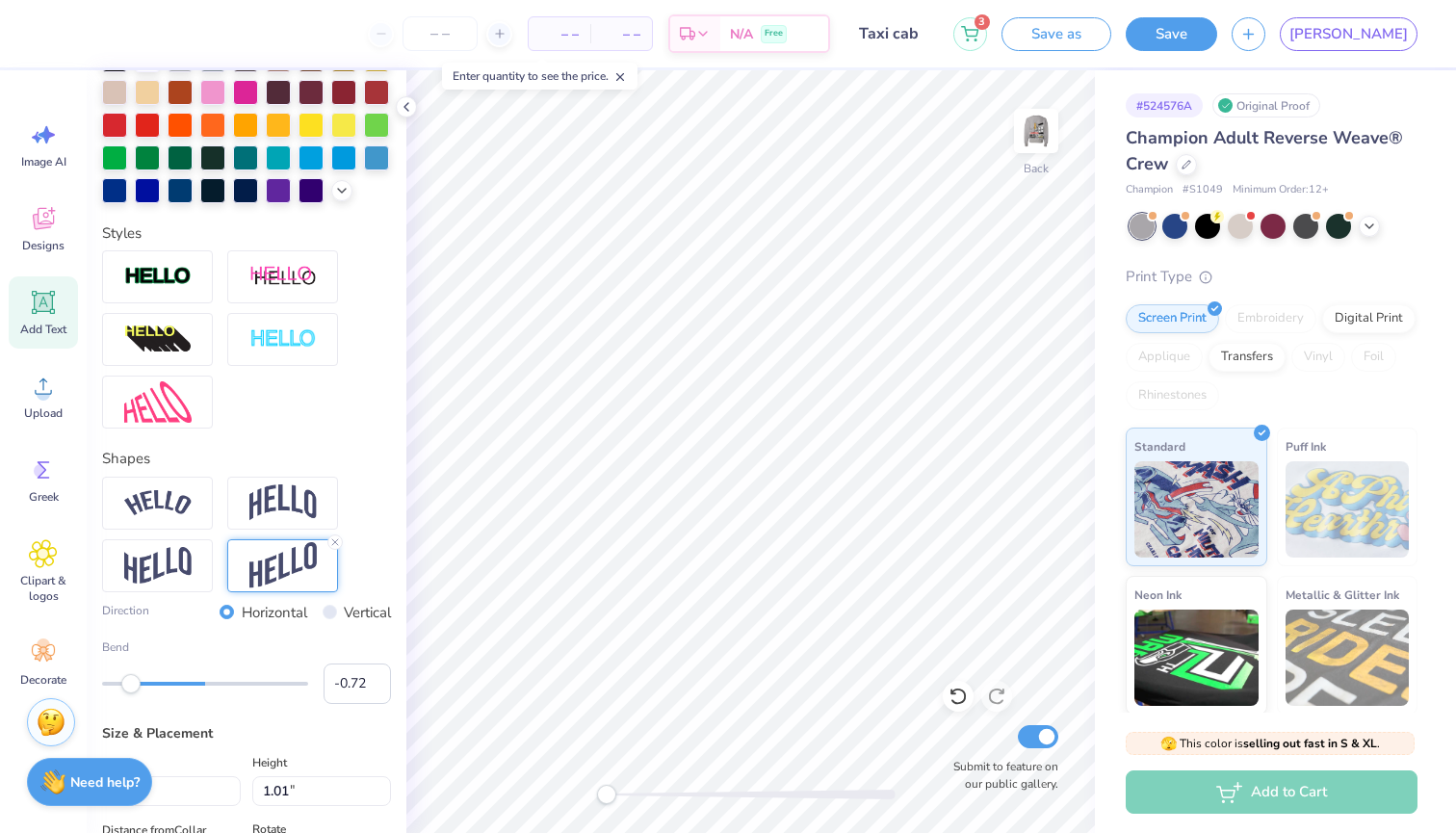
type input "0.0"
type input "1.45"
type input "4.30"
type input "-0.3"
click at [253, 288] on img at bounding box center [283, 277] width 67 height 24
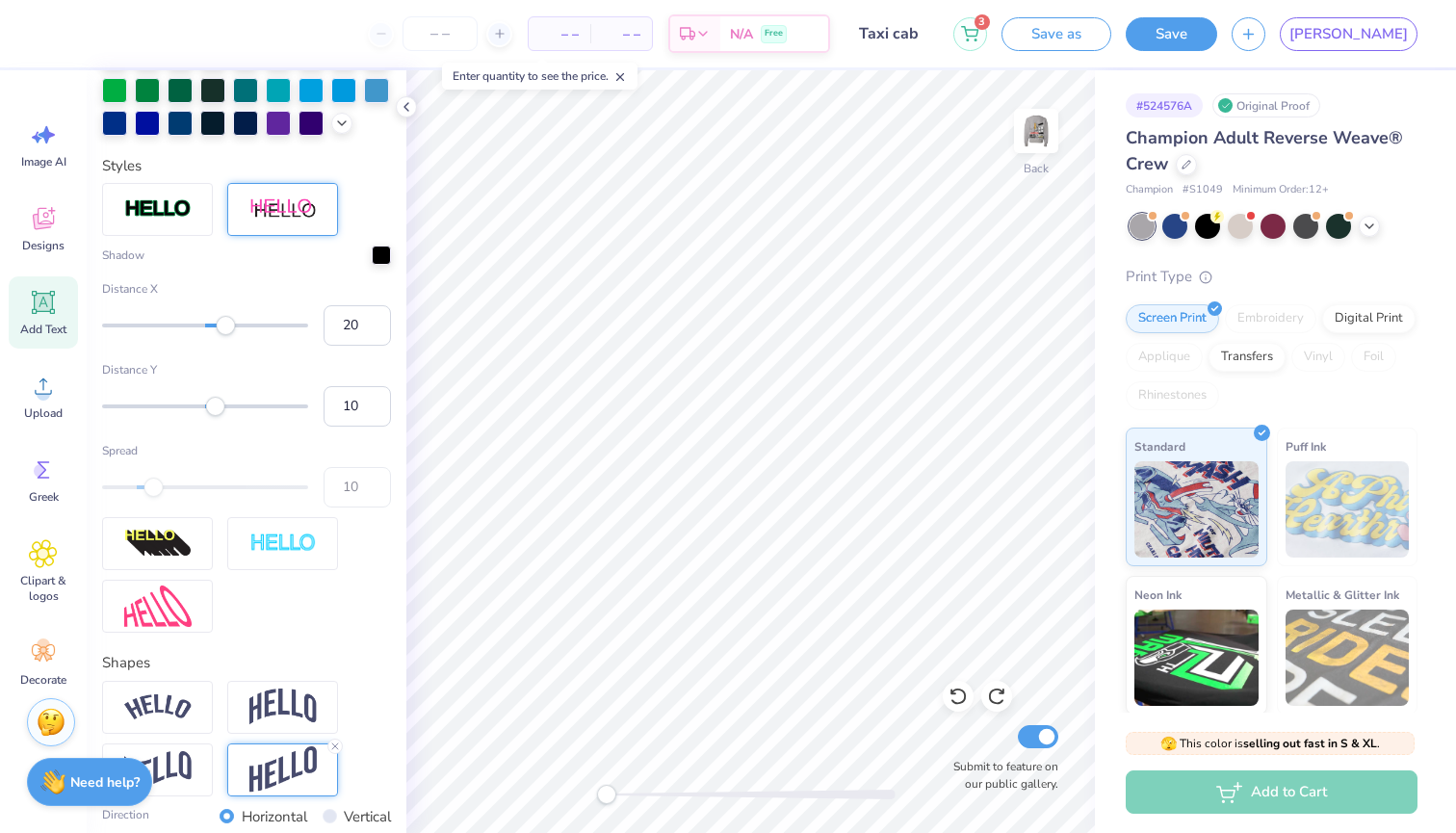
scroll to position [558, 0]
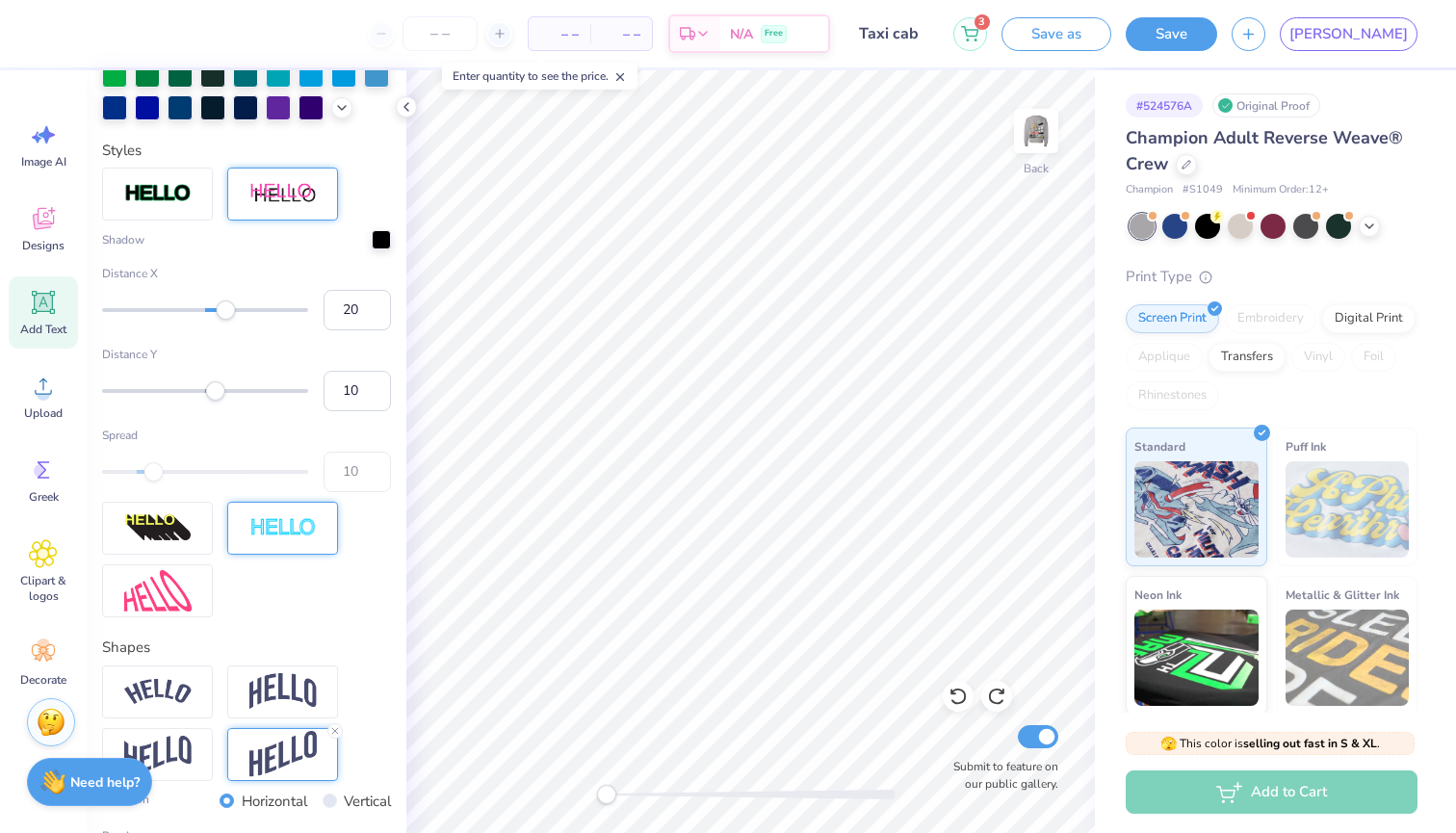
click at [293, 514] on div at bounding box center [283, 528] width 111 height 53
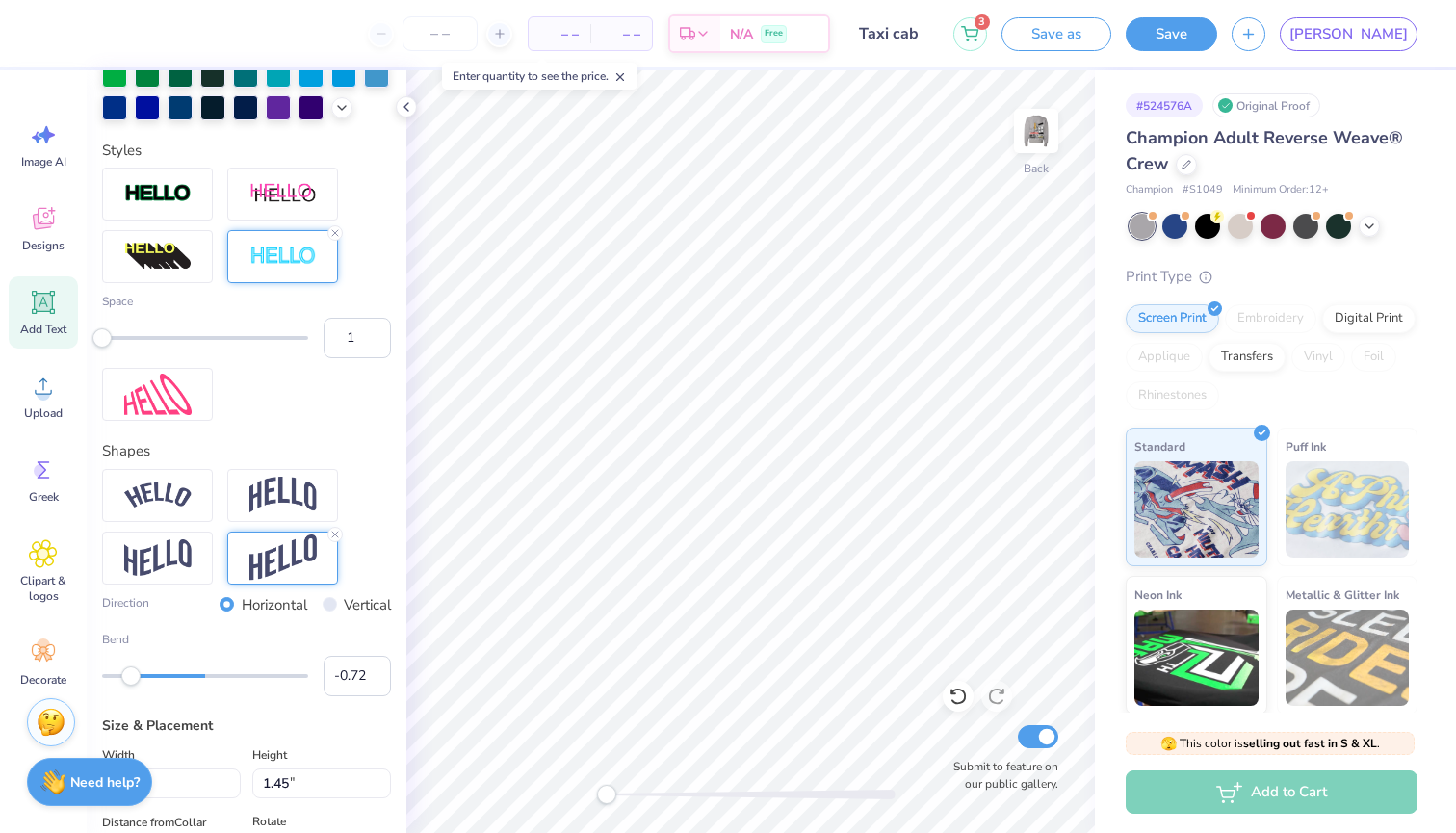
type input "3"
click at [124, 338] on div at bounding box center [205, 339] width 206 height 4
type input "0.0"
type input "4"
click at [139, 343] on div at bounding box center [205, 338] width 206 height 19
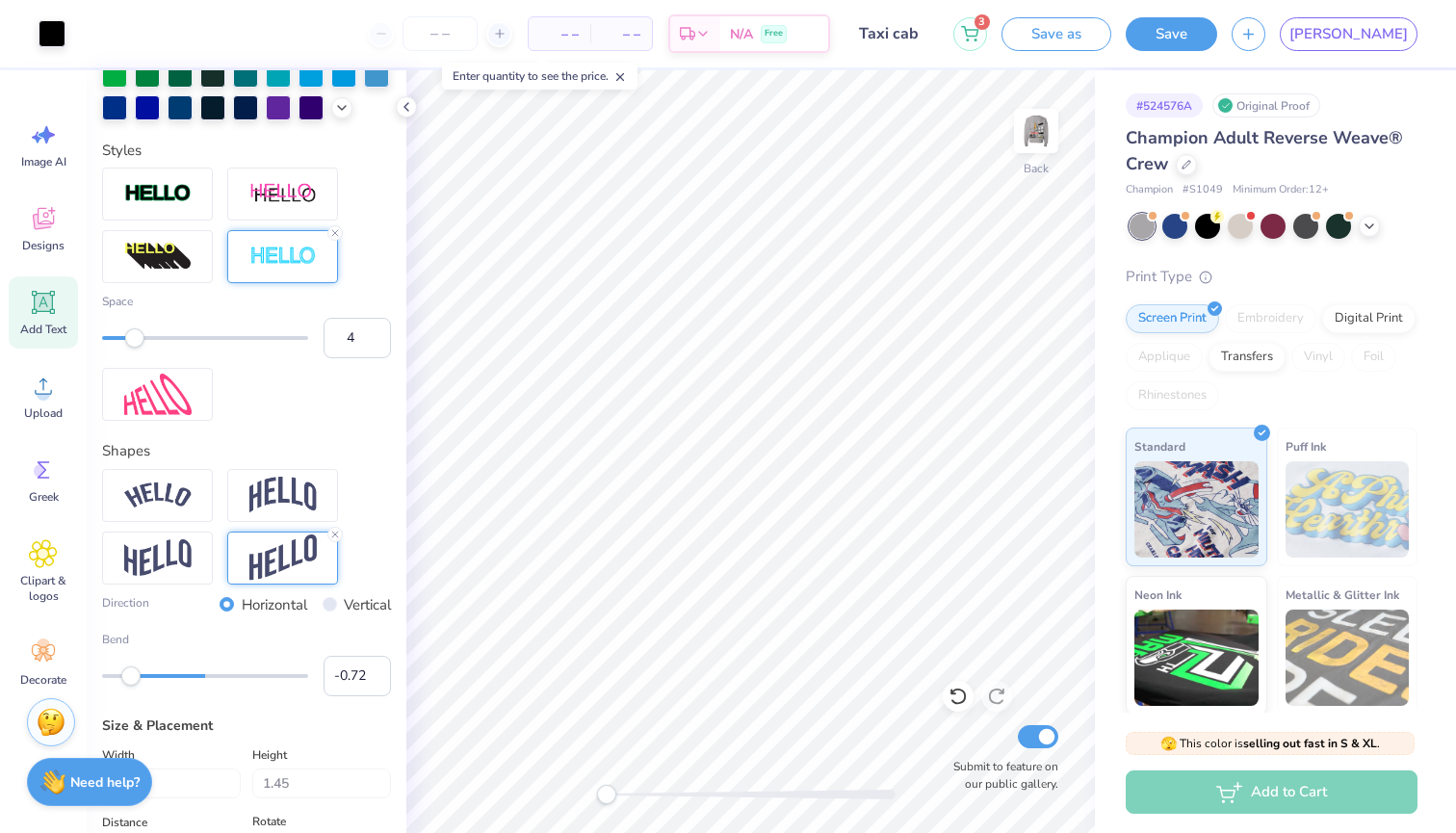
type input "6"
click at [161, 336] on div at bounding box center [205, 338] width 206 height 19
type input "5"
click at [146, 340] on div at bounding box center [205, 339] width 206 height 4
type input "4.81"
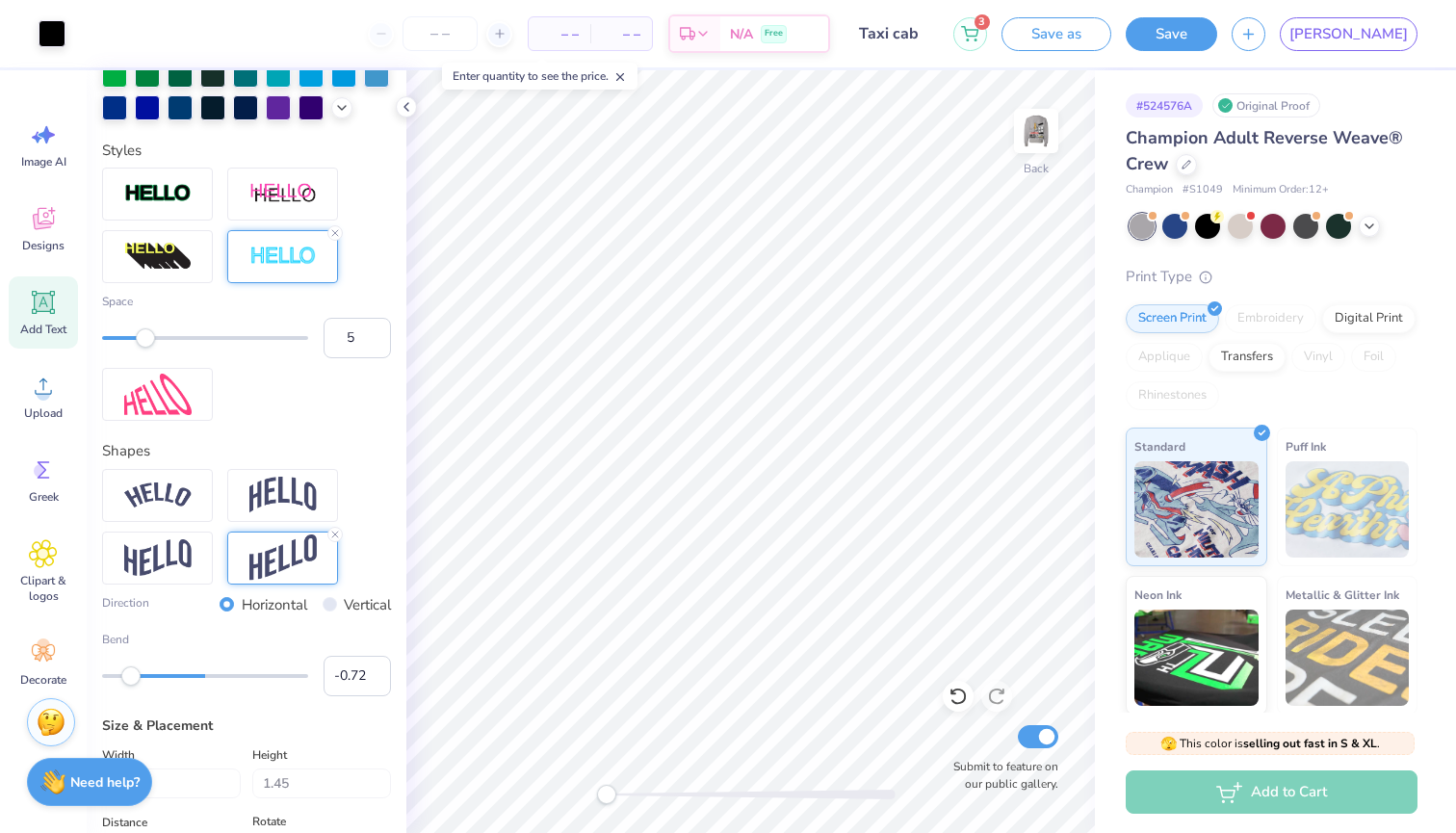
type input "1.51"
type input "4.28"
click at [288, 498] on img at bounding box center [283, 494] width 67 height 37
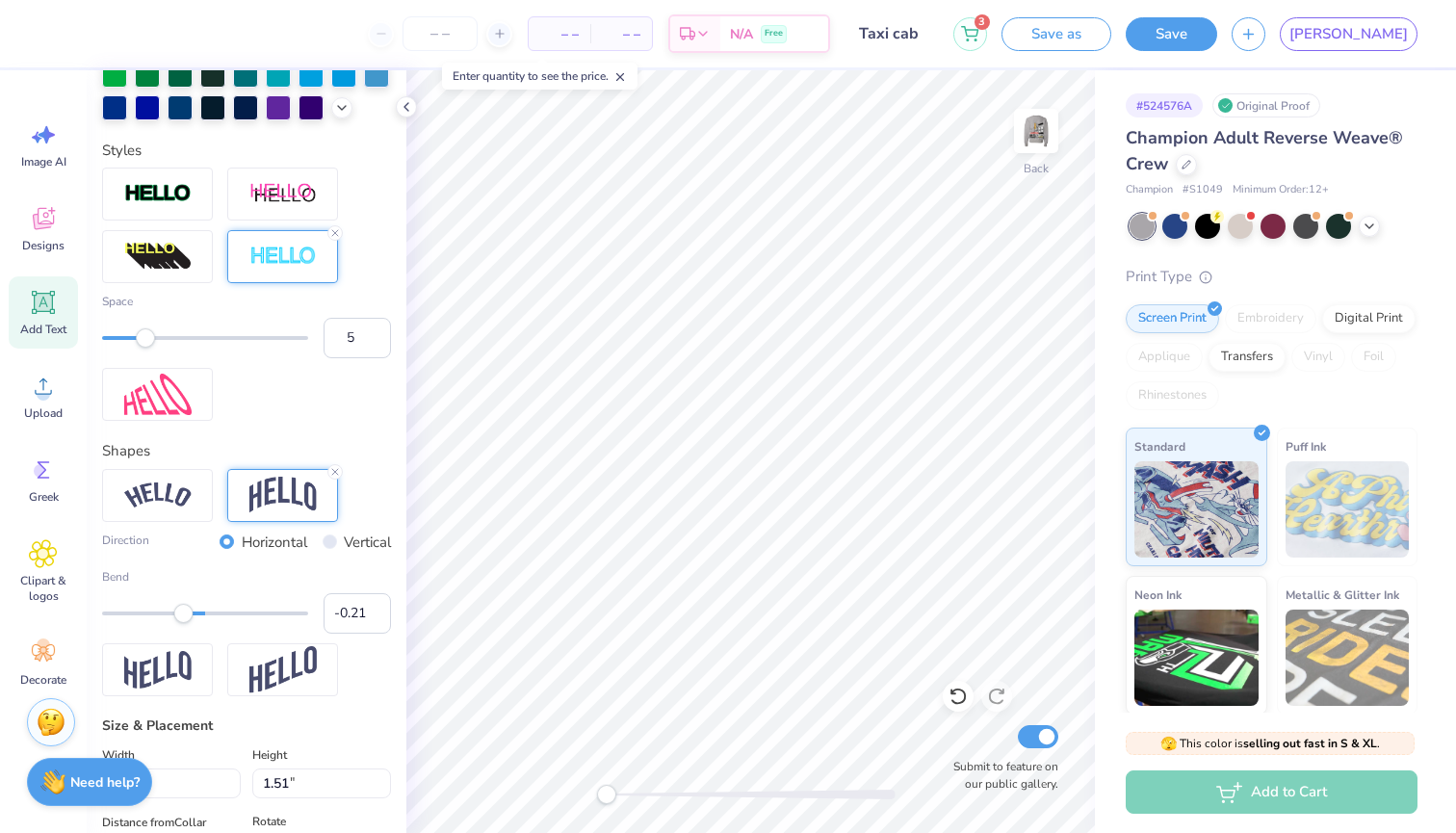
drag, startPoint x: 135, startPoint y: 613, endPoint x: 183, endPoint y: 614, distance: 48.0
click at [183, 614] on div "Accessibility label" at bounding box center [184, 613] width 19 height 19
drag, startPoint x: 183, startPoint y: 617, endPoint x: 170, endPoint y: 617, distance: 13.0
click at [170, 617] on div "Accessibility label" at bounding box center [169, 613] width 19 height 19
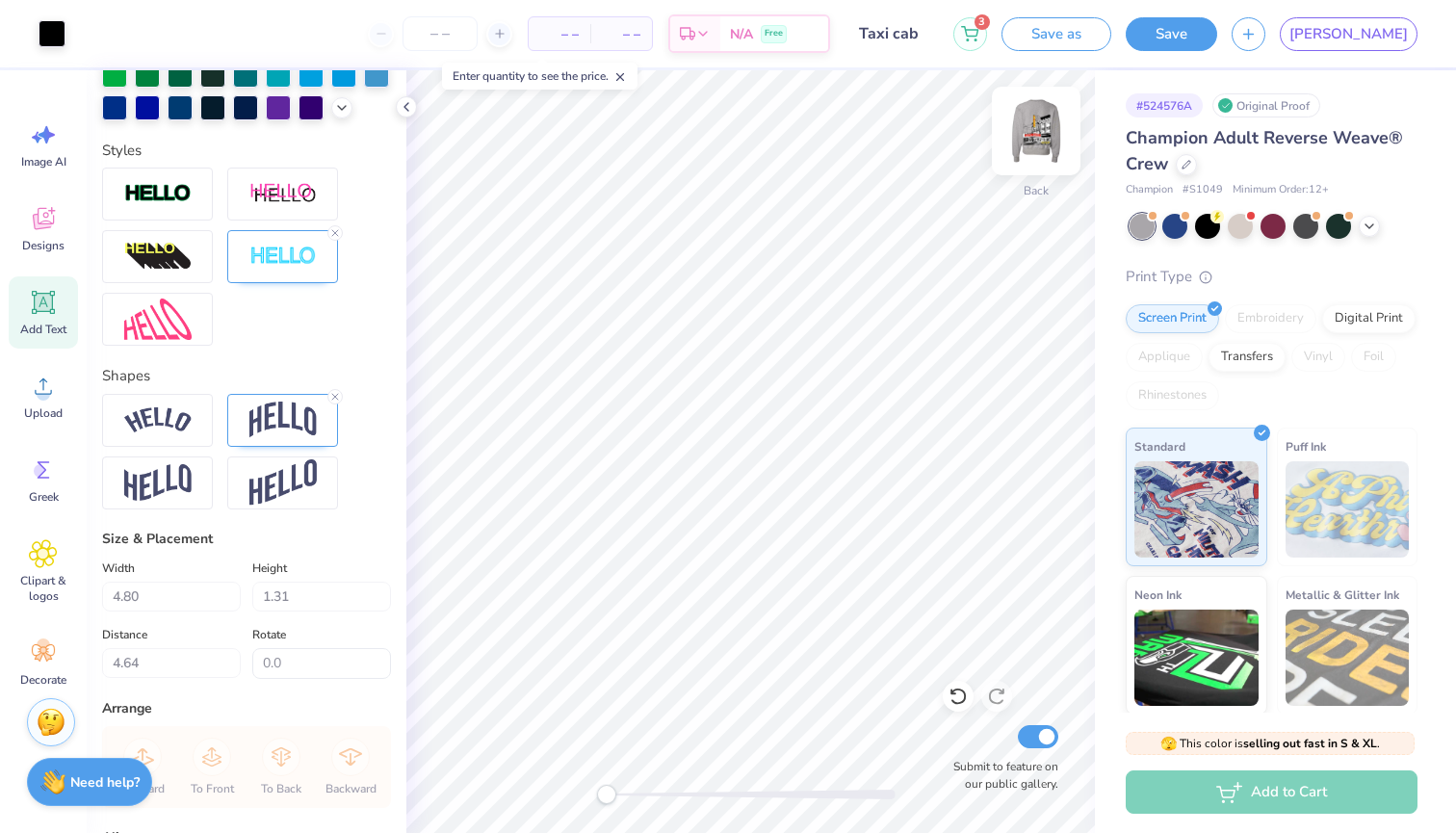
click at [1045, 134] on img at bounding box center [1036, 131] width 77 height 77
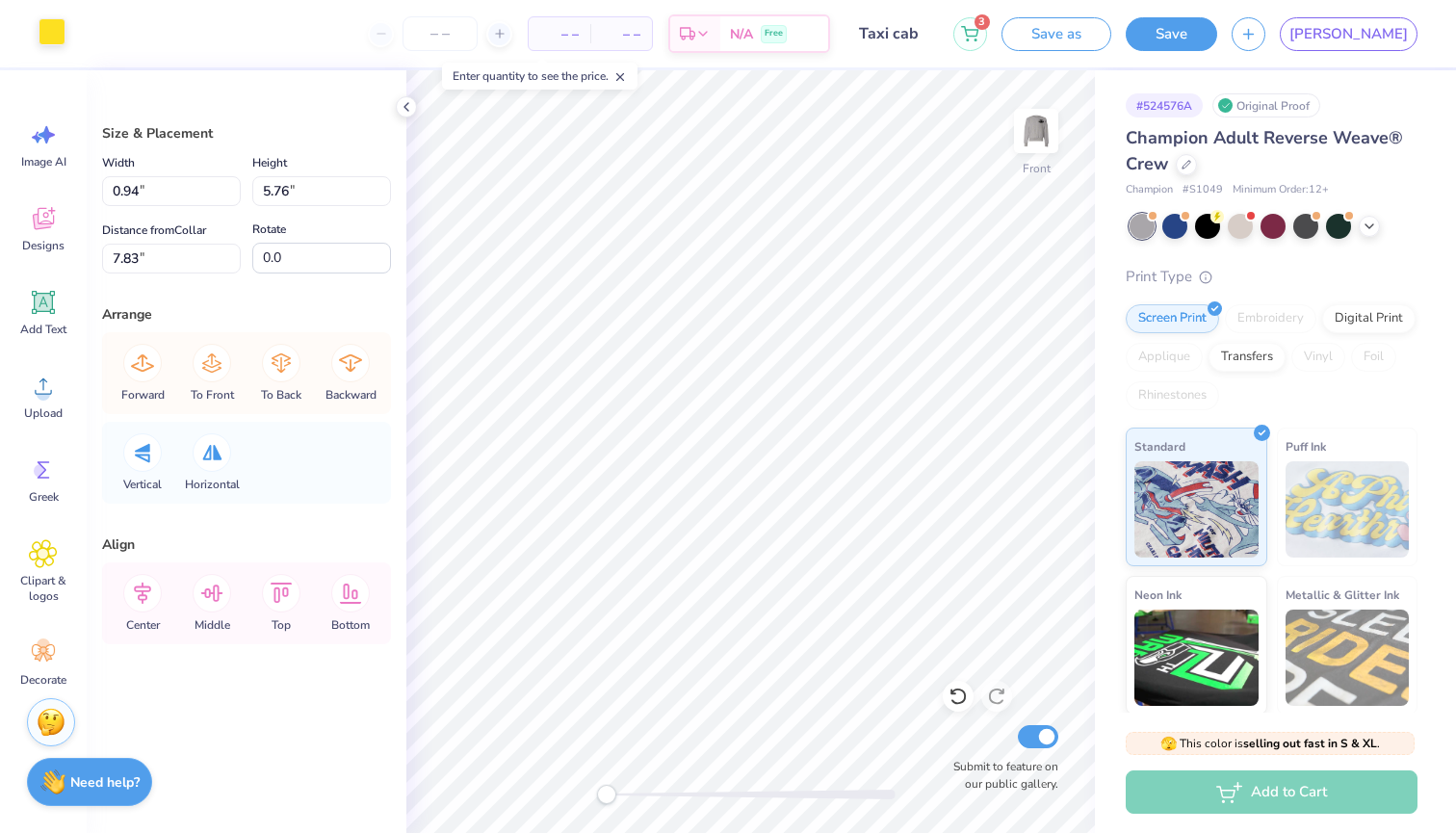
click at [55, 30] on div at bounding box center [52, 31] width 27 height 27
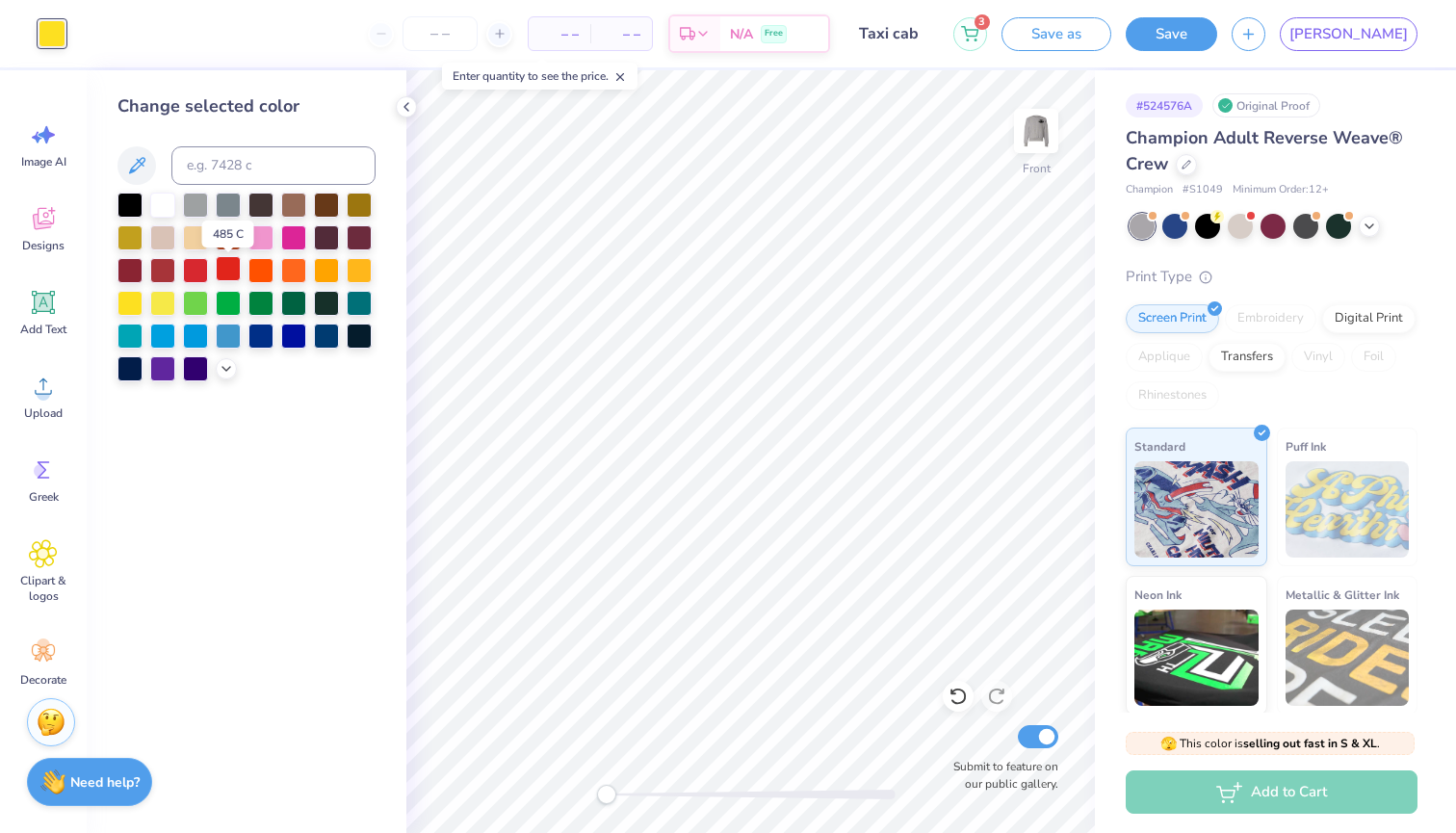
click at [241, 265] on div at bounding box center [227, 268] width 25 height 25
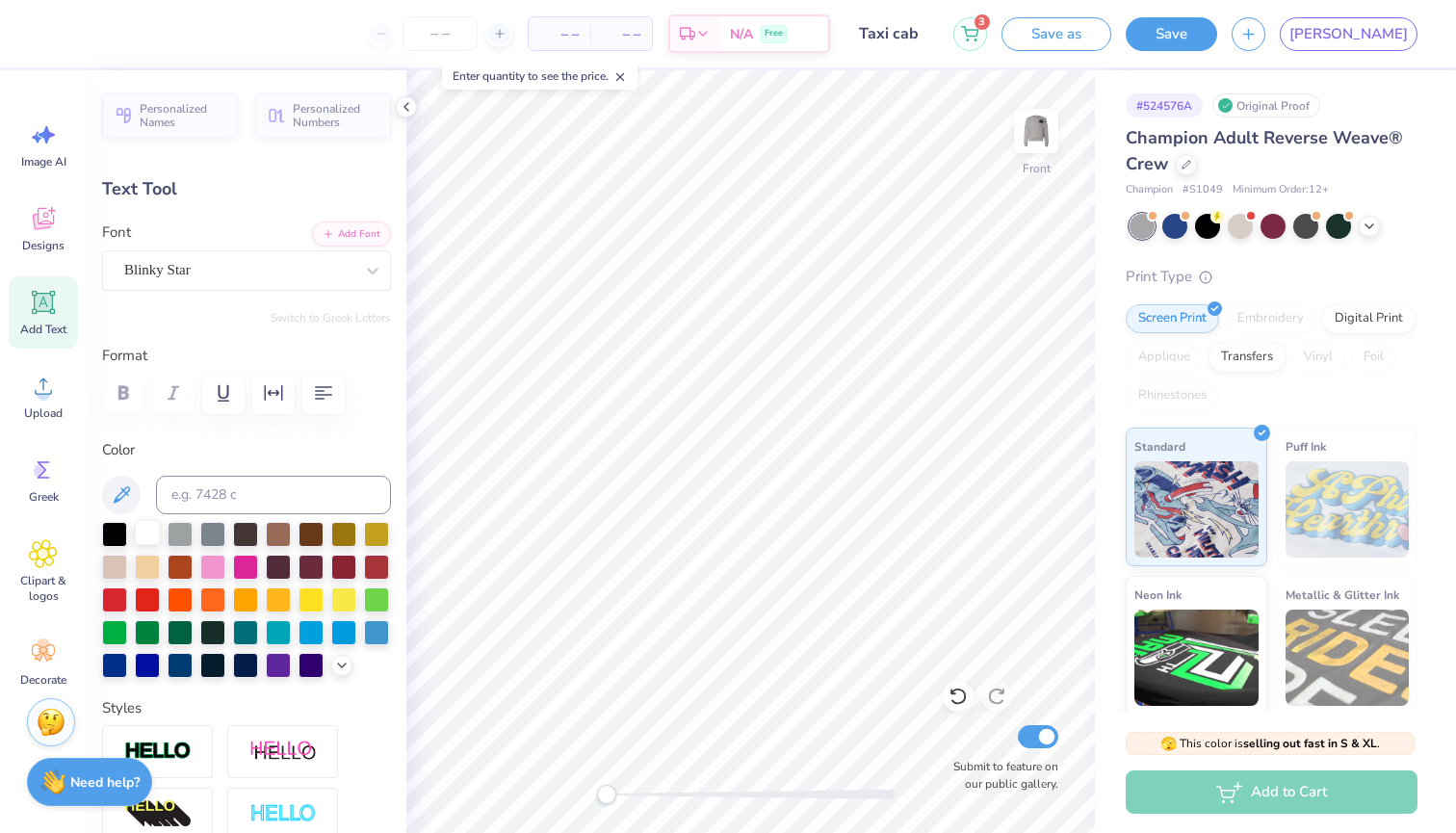
click at [147, 543] on div at bounding box center [147, 532] width 25 height 25
click at [146, 531] on div at bounding box center [147, 532] width 25 height 25
click at [144, 538] on div at bounding box center [147, 532] width 25 height 25
click at [138, 537] on div at bounding box center [147, 532] width 25 height 25
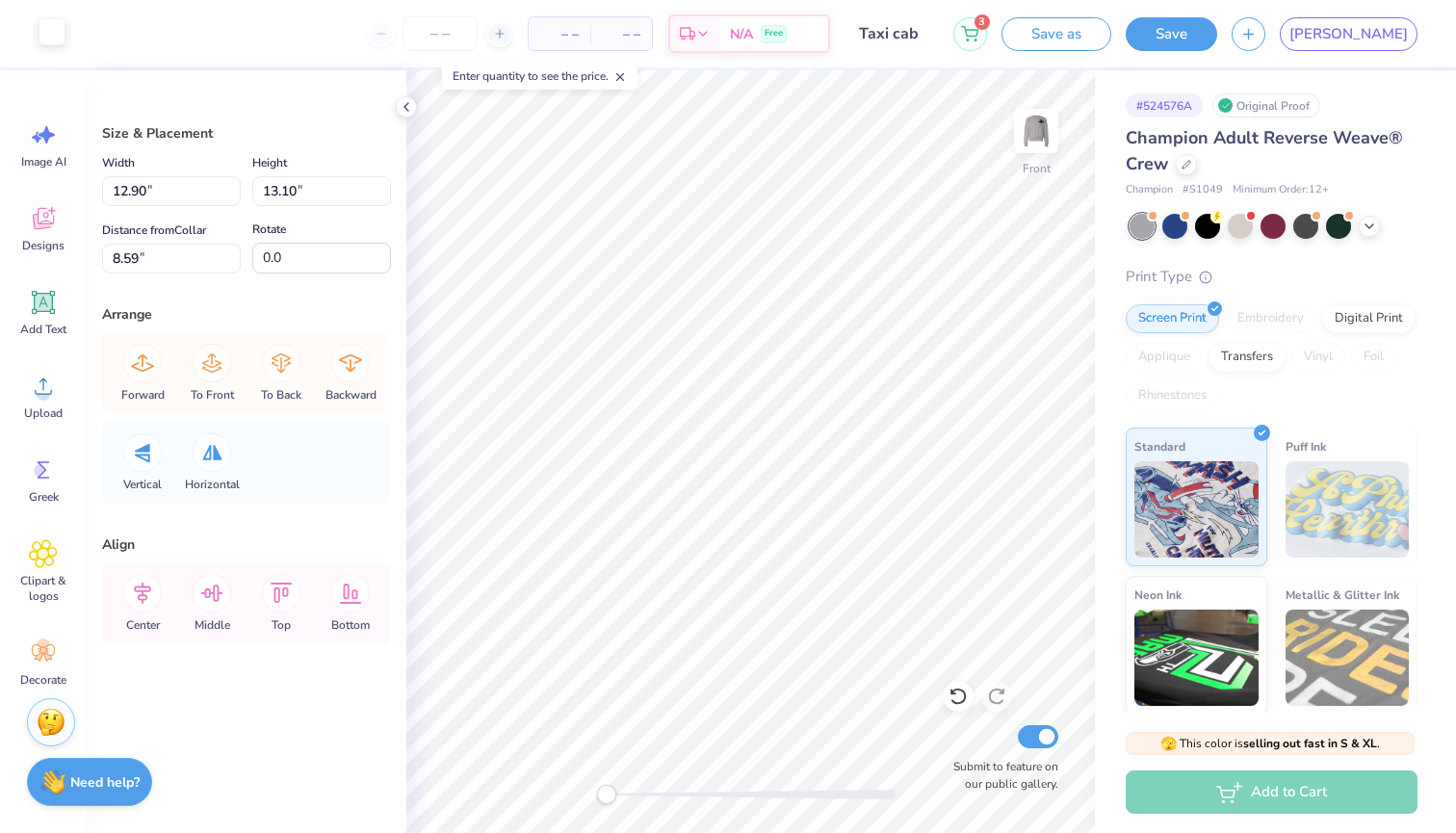
click at [59, 31] on div at bounding box center [52, 31] width 27 height 27
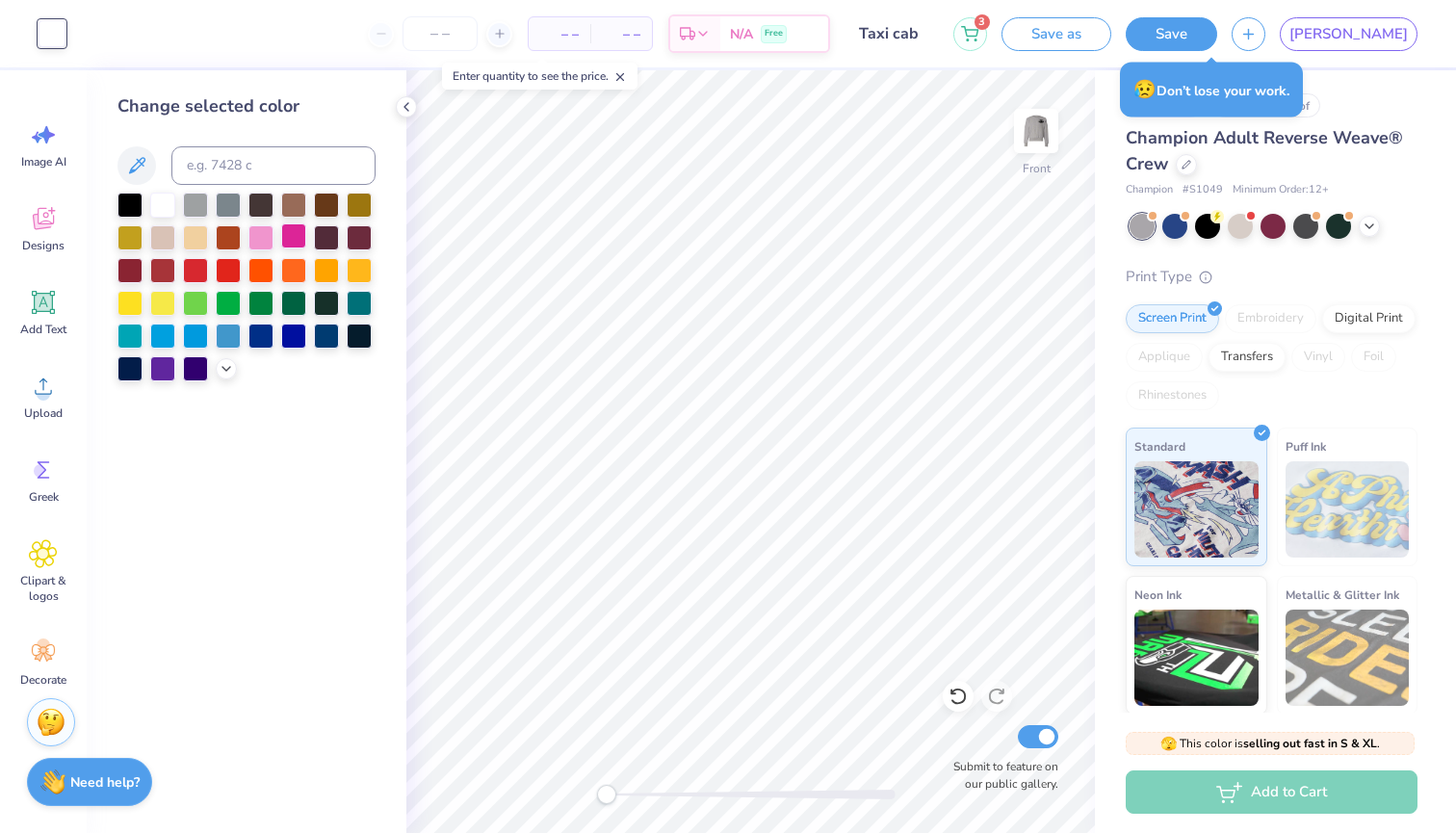
click at [286, 241] on div at bounding box center [293, 235] width 25 height 25
click at [263, 240] on div at bounding box center [260, 235] width 25 height 25
click at [195, 205] on div at bounding box center [195, 203] width 25 height 25
click at [160, 207] on div at bounding box center [162, 203] width 25 height 25
click at [137, 308] on div at bounding box center [129, 301] width 25 height 25
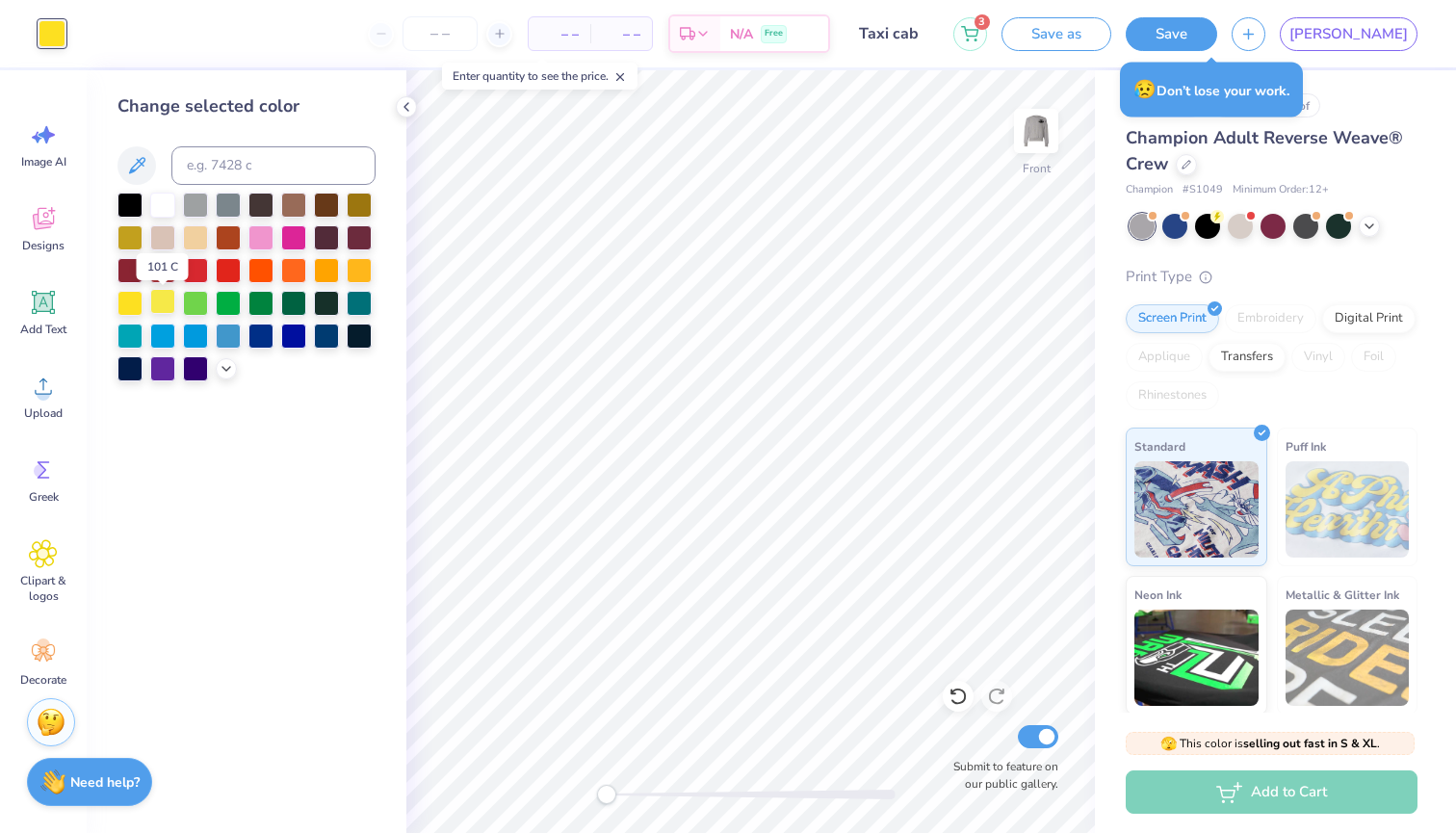
click at [157, 306] on div at bounding box center [162, 301] width 25 height 25
click at [286, 335] on div at bounding box center [293, 334] width 25 height 25
click at [226, 369] on icon at bounding box center [226, 367] width 16 height 16
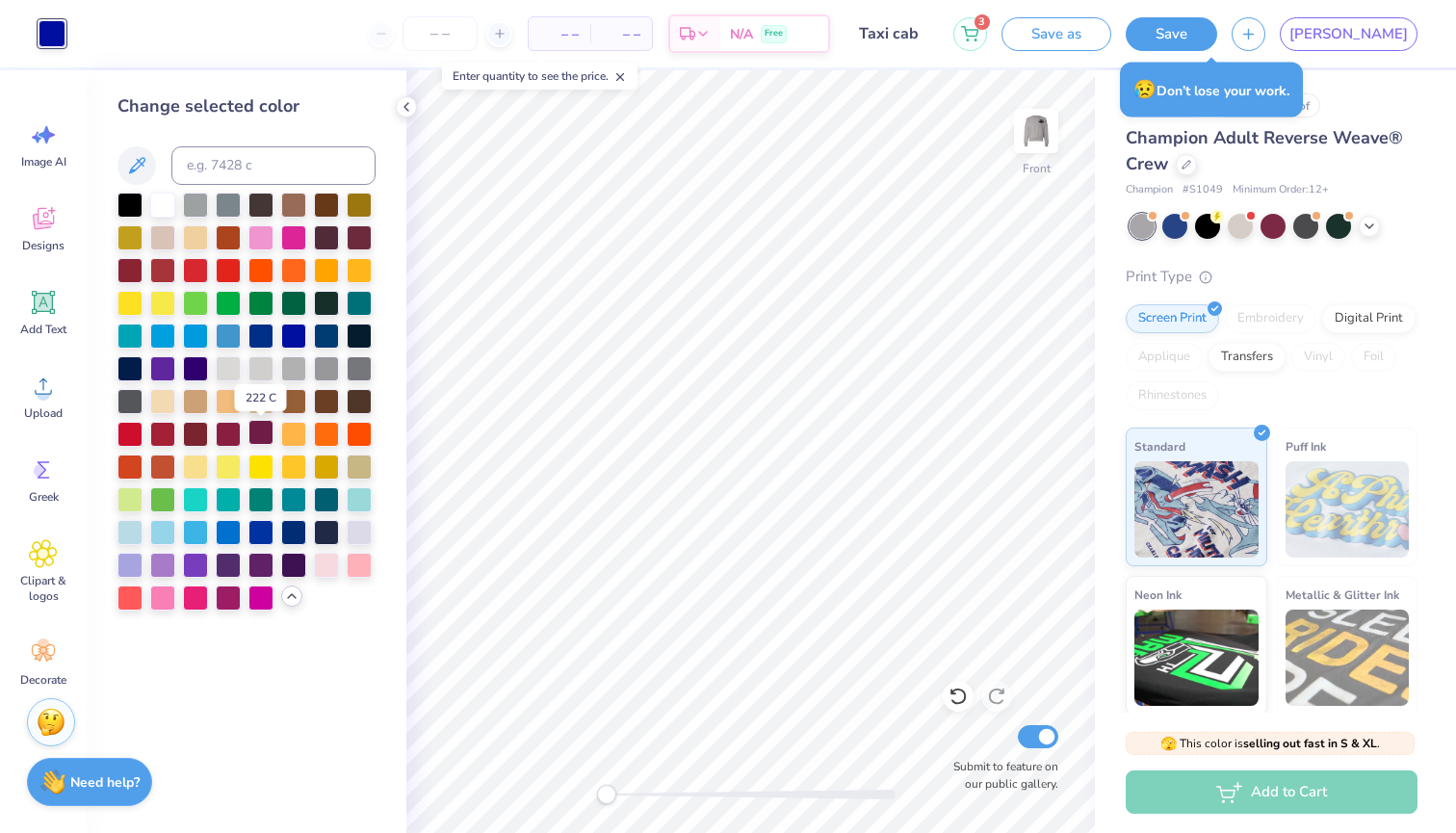
click at [269, 435] on div at bounding box center [260, 432] width 25 height 25
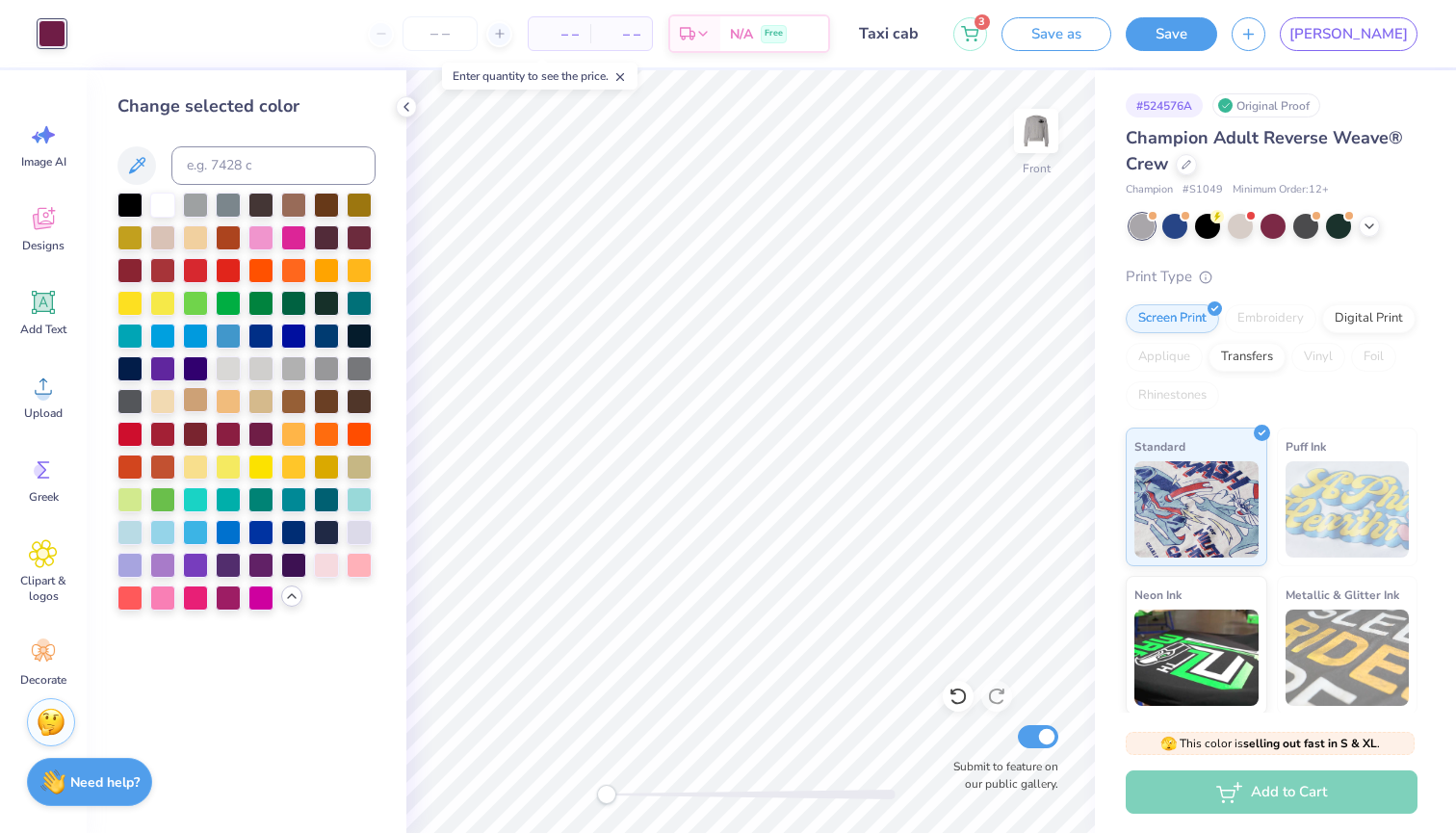
click at [207, 402] on div at bounding box center [195, 399] width 25 height 25
click at [219, 400] on div at bounding box center [227, 399] width 25 height 25
click at [265, 399] on div at bounding box center [260, 399] width 25 height 25
click at [284, 398] on div at bounding box center [293, 399] width 25 height 25
click at [203, 474] on div at bounding box center [195, 465] width 25 height 25
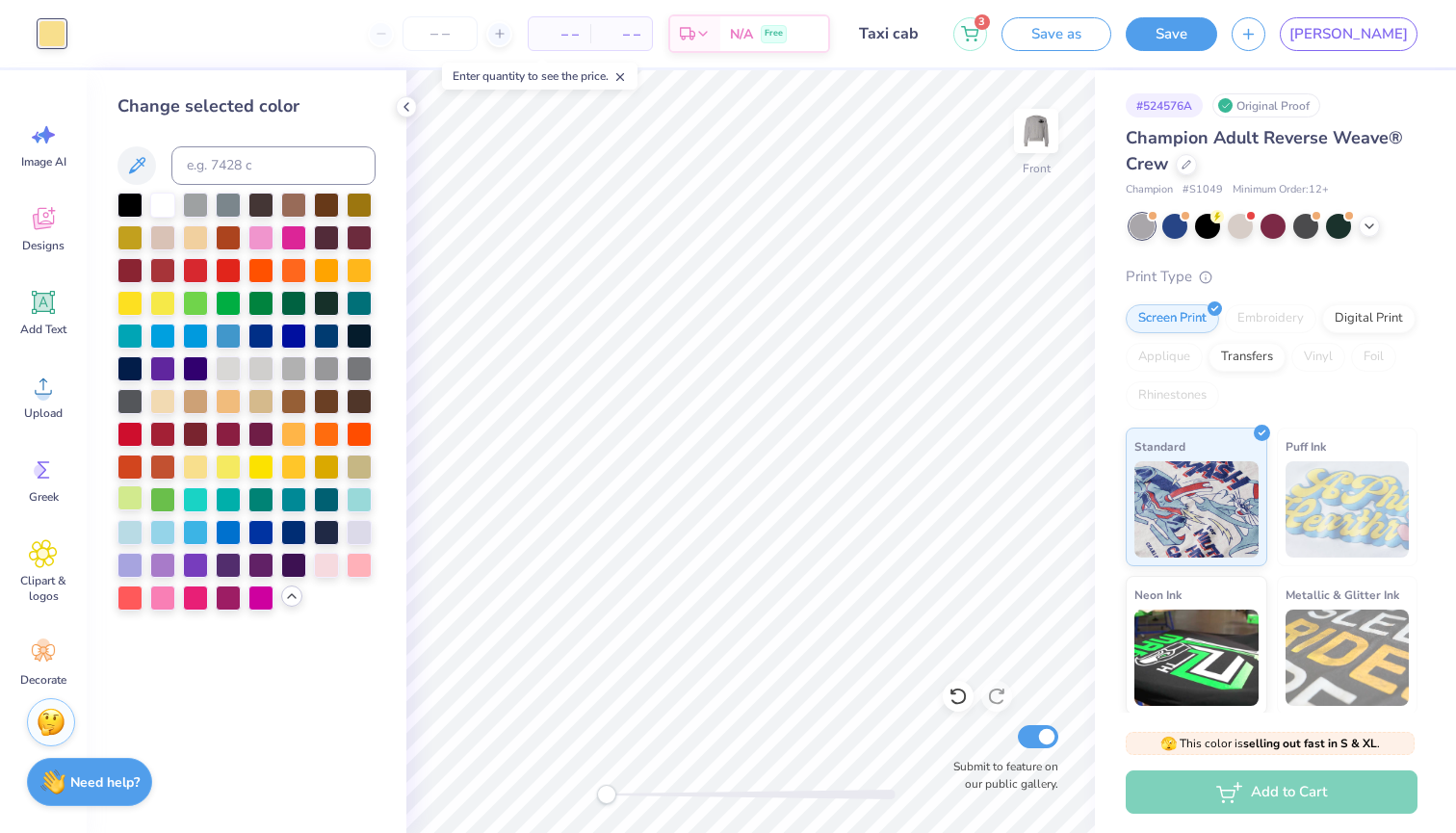
click at [135, 501] on div at bounding box center [129, 497] width 25 height 25
click at [336, 530] on div at bounding box center [326, 530] width 25 height 25
click at [281, 574] on div at bounding box center [293, 563] width 25 height 25
click at [226, 604] on div at bounding box center [227, 596] width 25 height 25
click at [183, 601] on div at bounding box center [195, 596] width 25 height 25
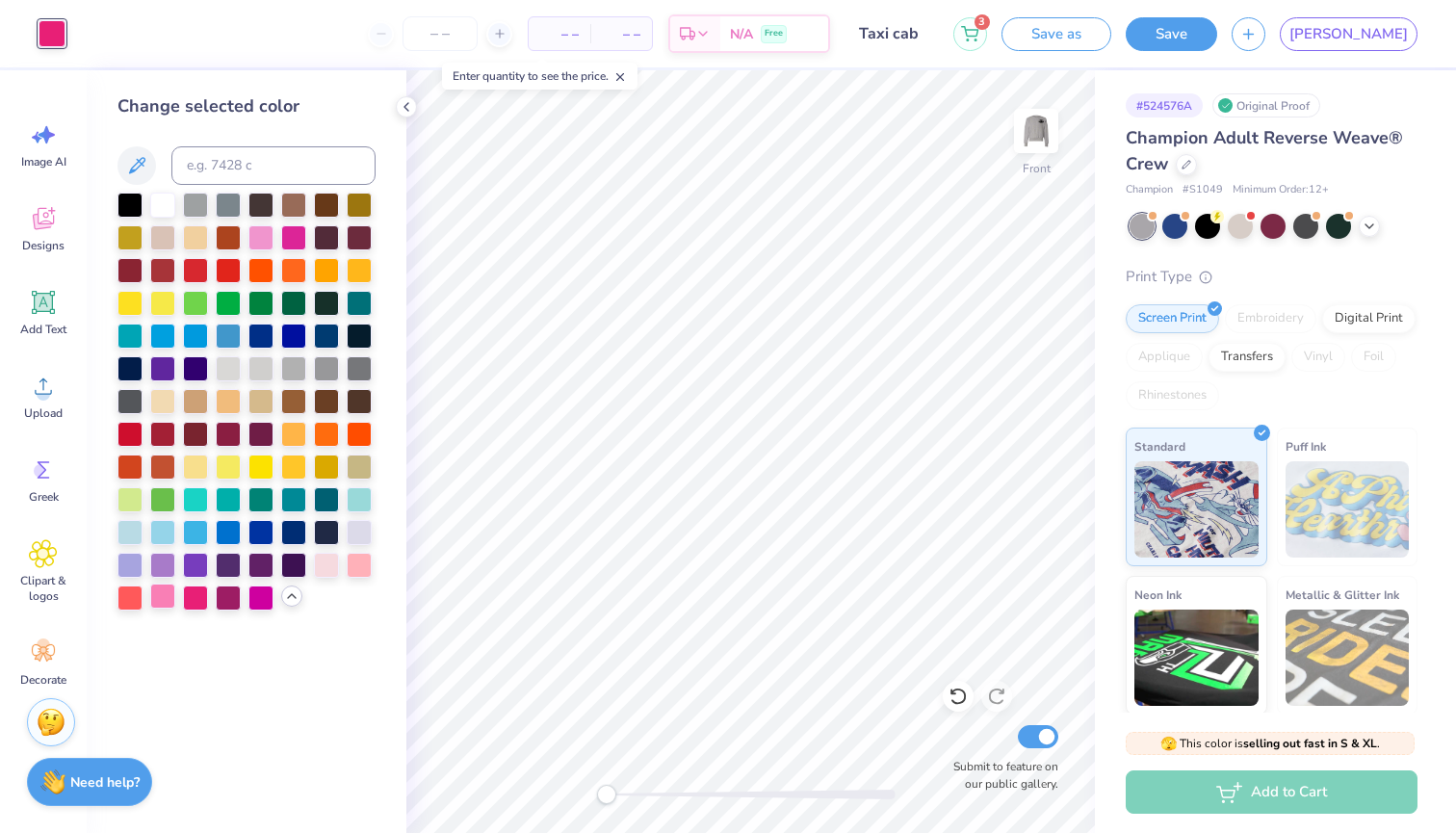
click at [157, 603] on div at bounding box center [162, 596] width 25 height 25
click at [140, 204] on div at bounding box center [129, 203] width 25 height 25
click at [162, 208] on div at bounding box center [162, 203] width 25 height 25
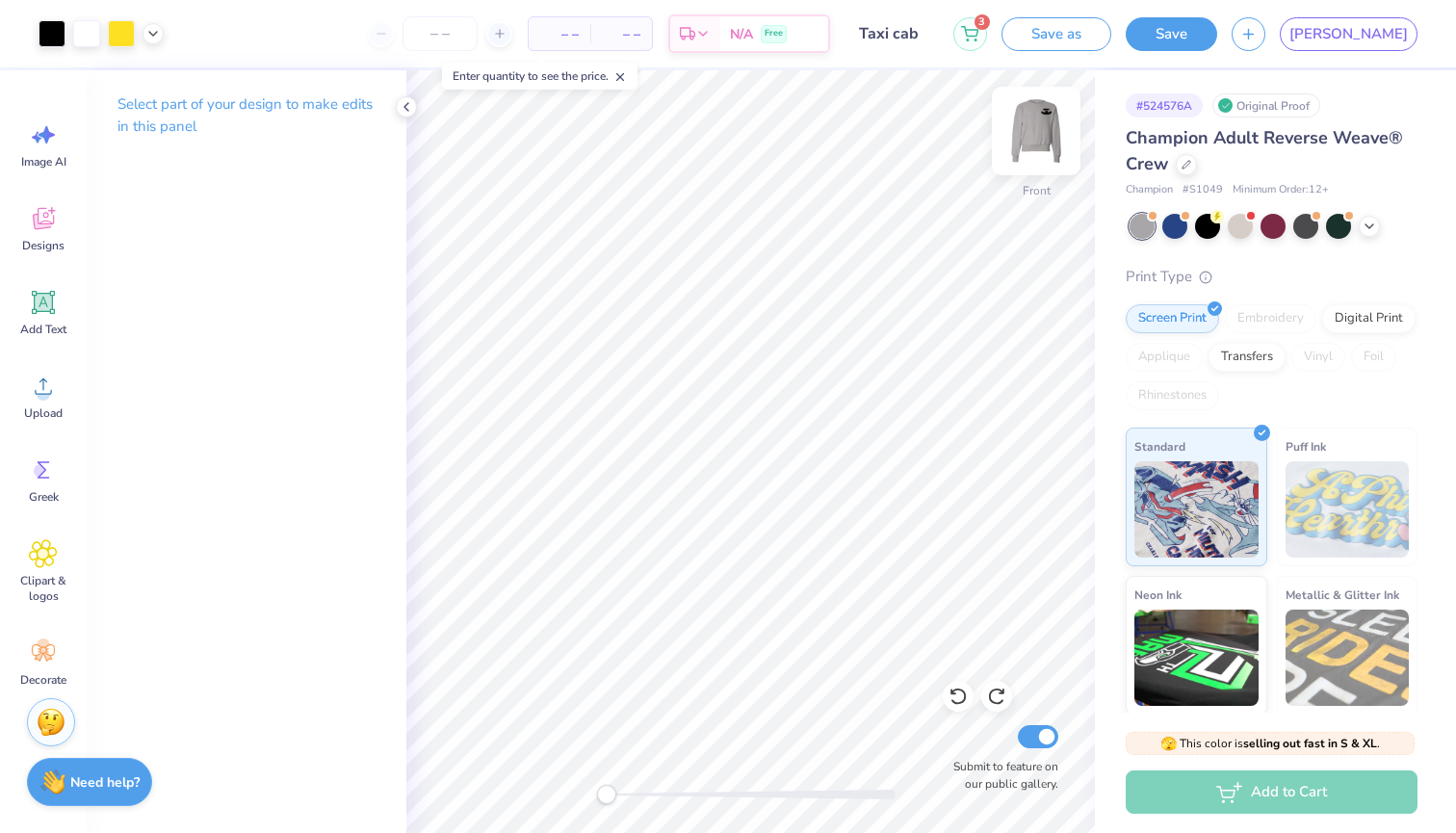
click at [1040, 130] on img at bounding box center [1036, 131] width 77 height 77
click at [1049, 133] on img at bounding box center [1036, 131] width 77 height 77
click at [1043, 140] on img at bounding box center [1036, 131] width 77 height 77
click at [36, 592] on span "Clipart & logos" at bounding box center [44, 588] width 64 height 31
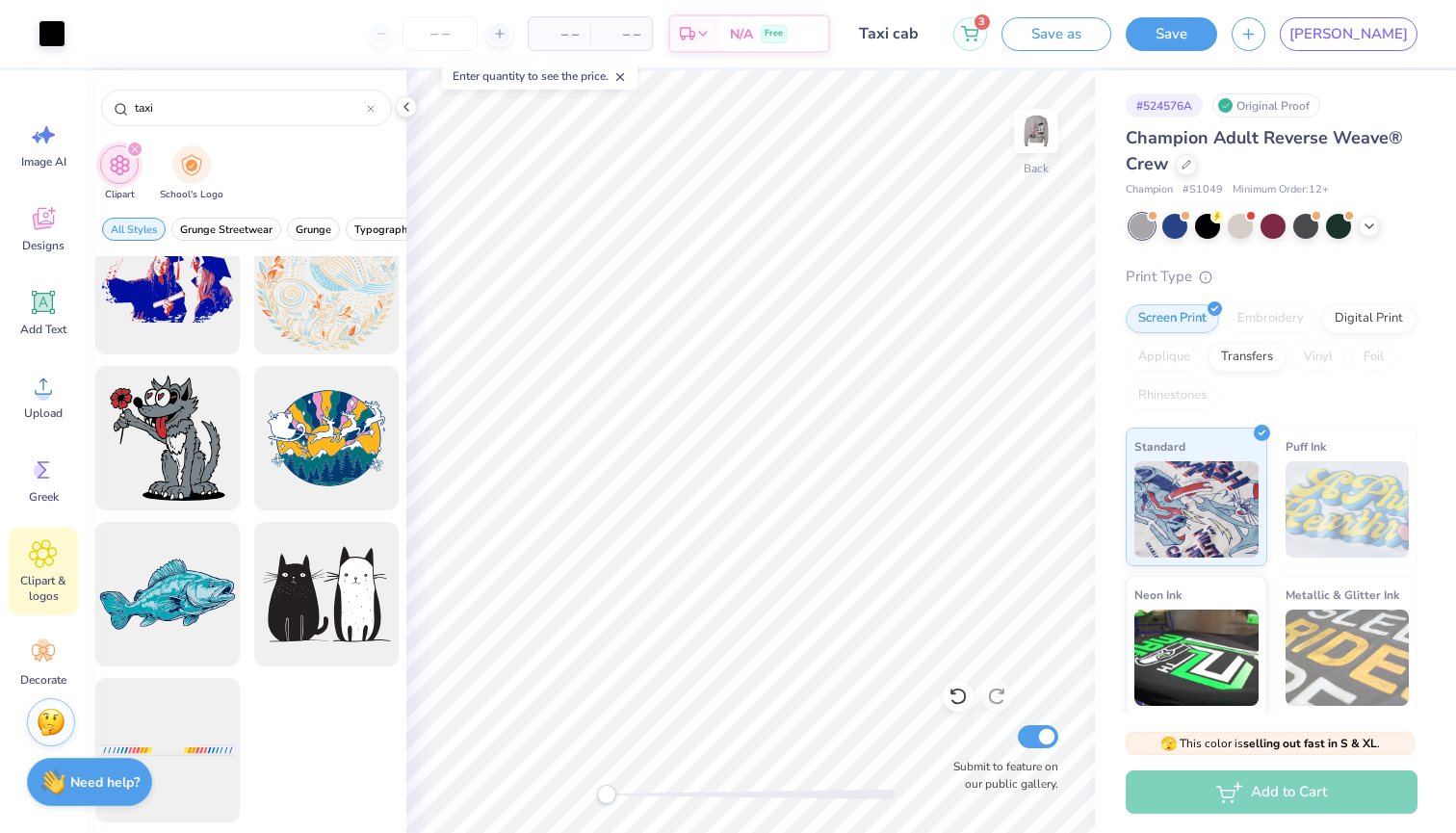
scroll to position [514, 0]
click at [49, 662] on icon at bounding box center [43, 652] width 29 height 29
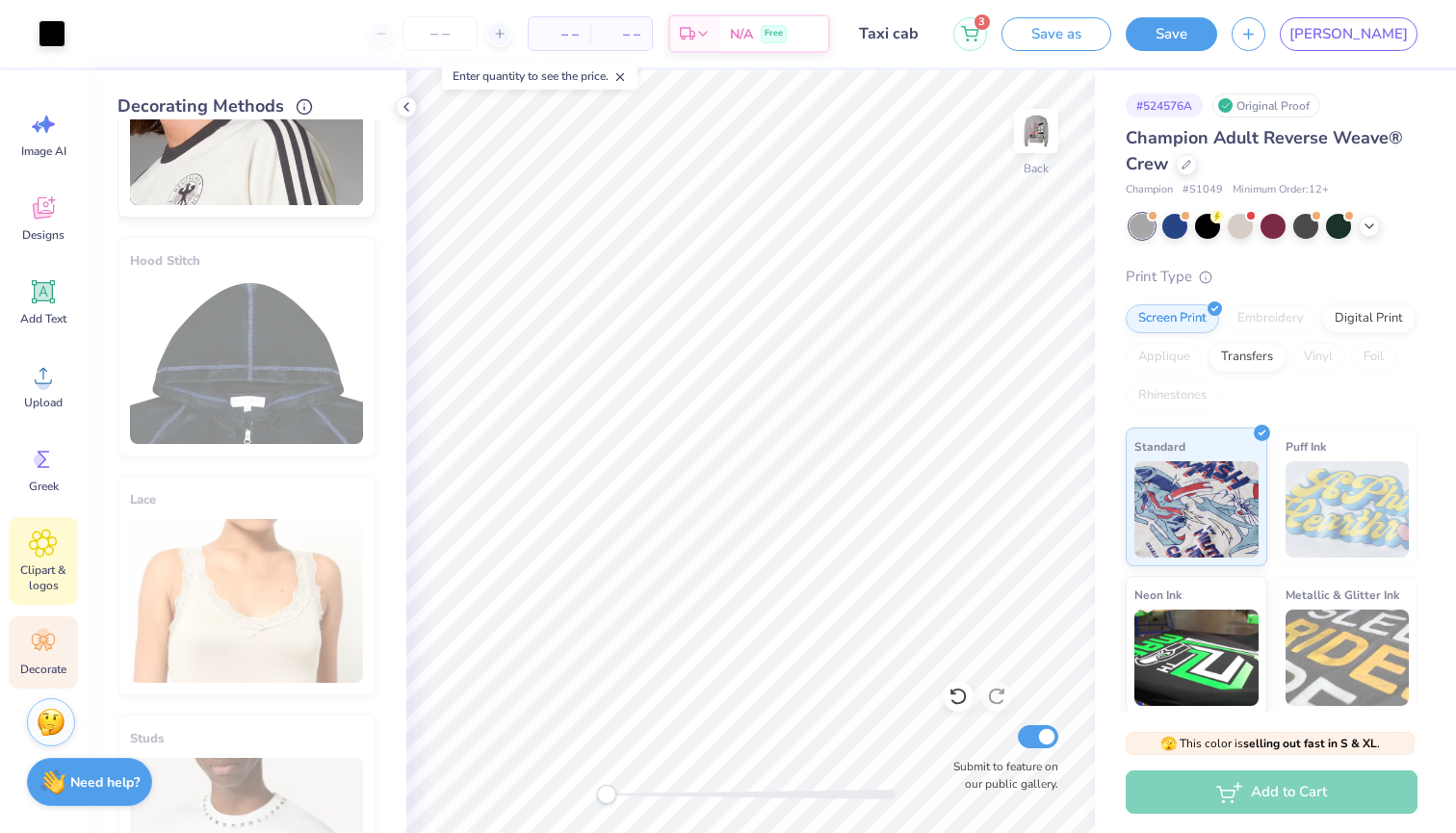
scroll to position [11, 0]
click at [49, 562] on div "Clipart & logos" at bounding box center [44, 561] width 69 height 87
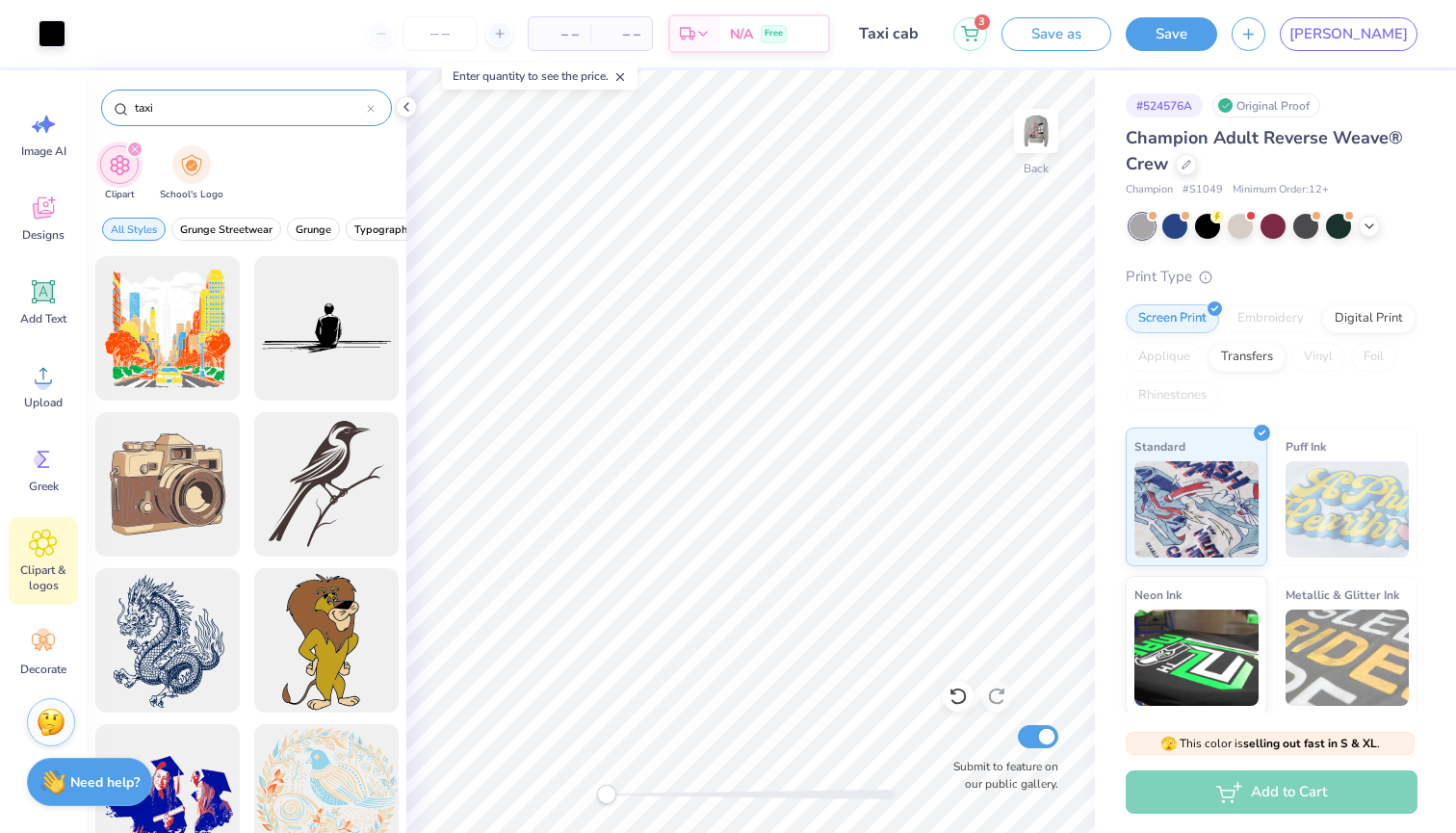
click at [248, 111] on input "taxi" at bounding box center [250, 107] width 234 height 19
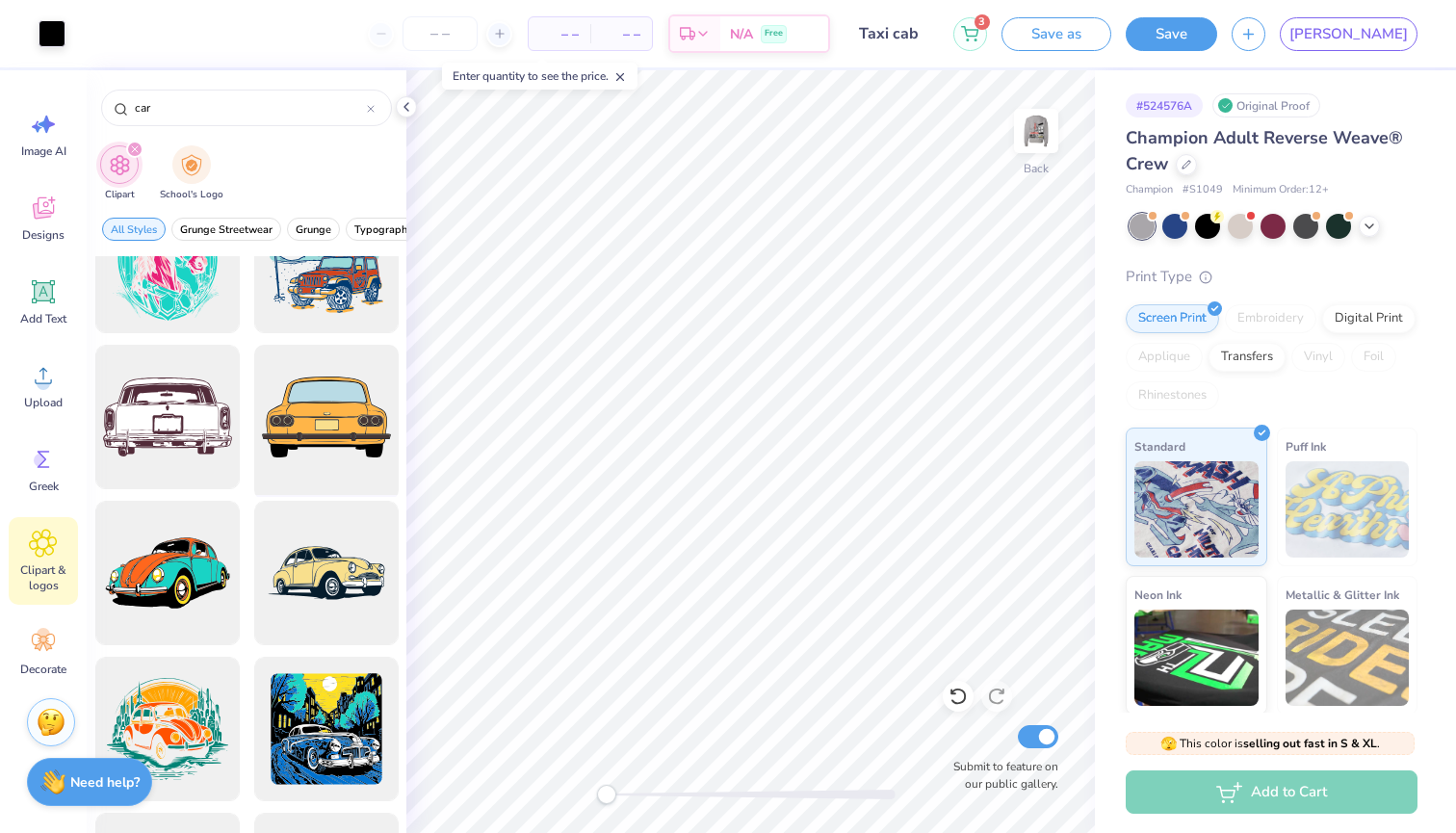
scroll to position [835, 0]
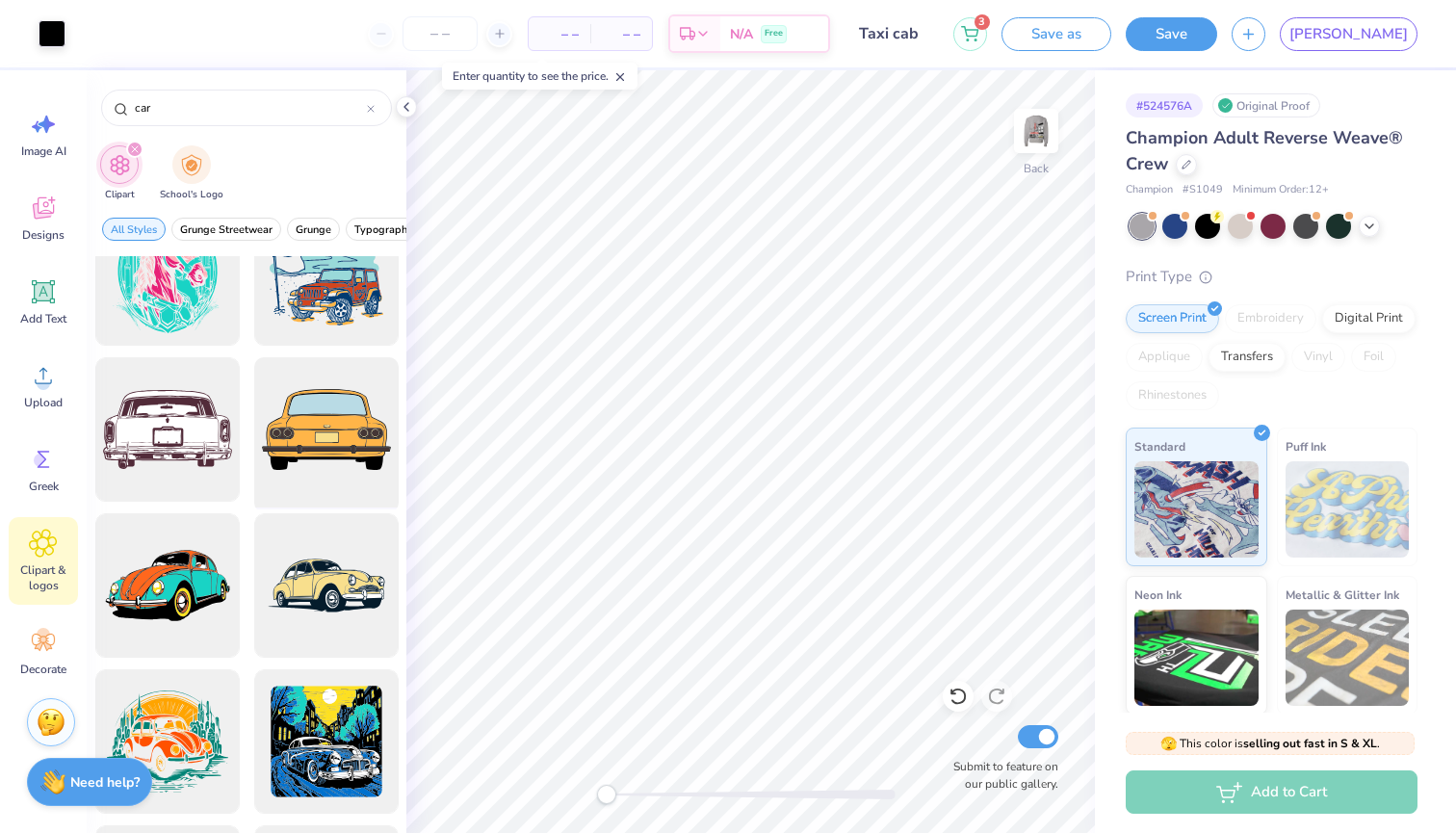
drag, startPoint x: 343, startPoint y: 409, endPoint x: 360, endPoint y: 416, distance: 18.4
click at [360, 416] on div at bounding box center [326, 430] width 159 height 159
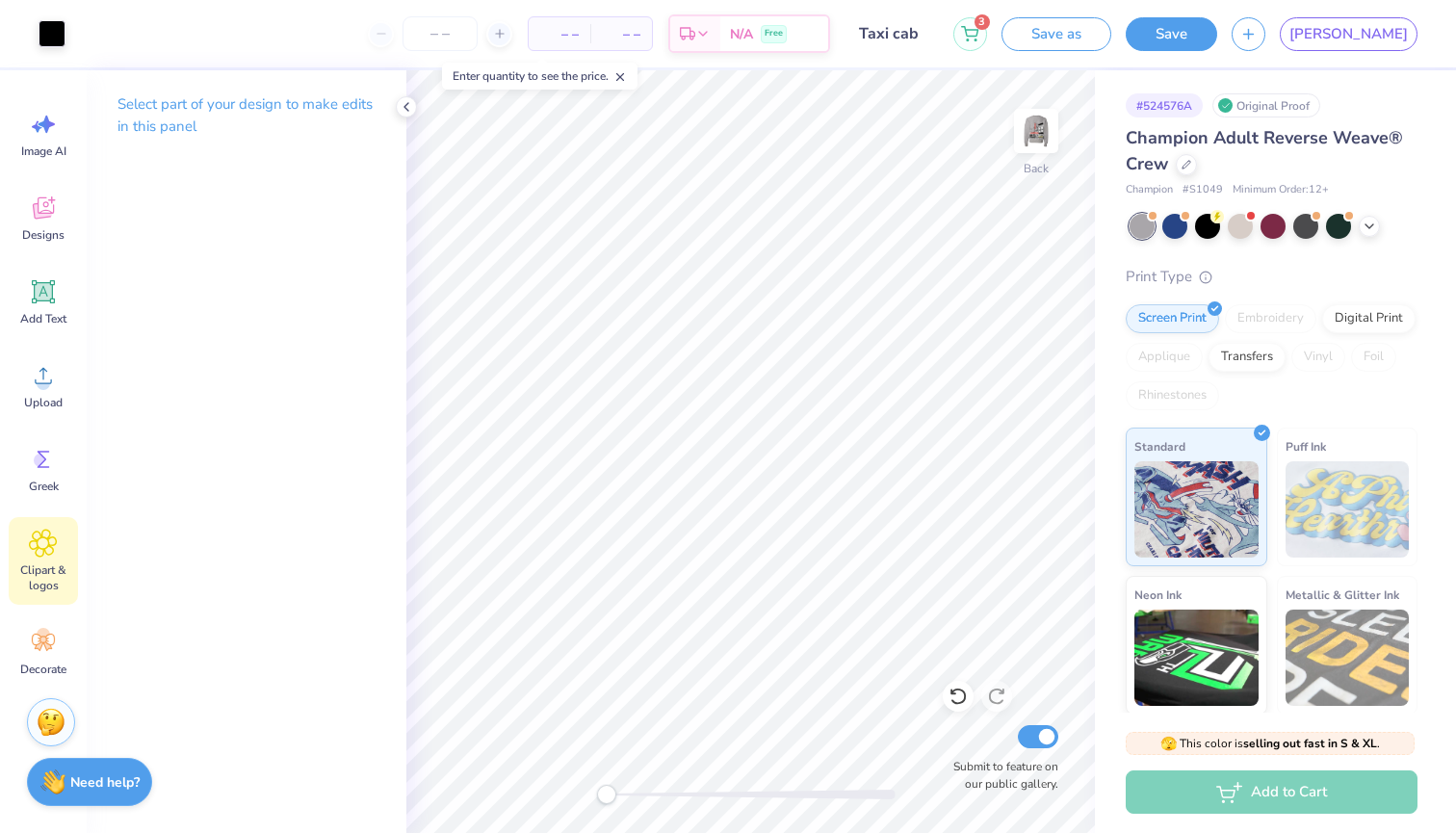
click at [50, 562] on div "Clipart & logos" at bounding box center [44, 561] width 69 height 87
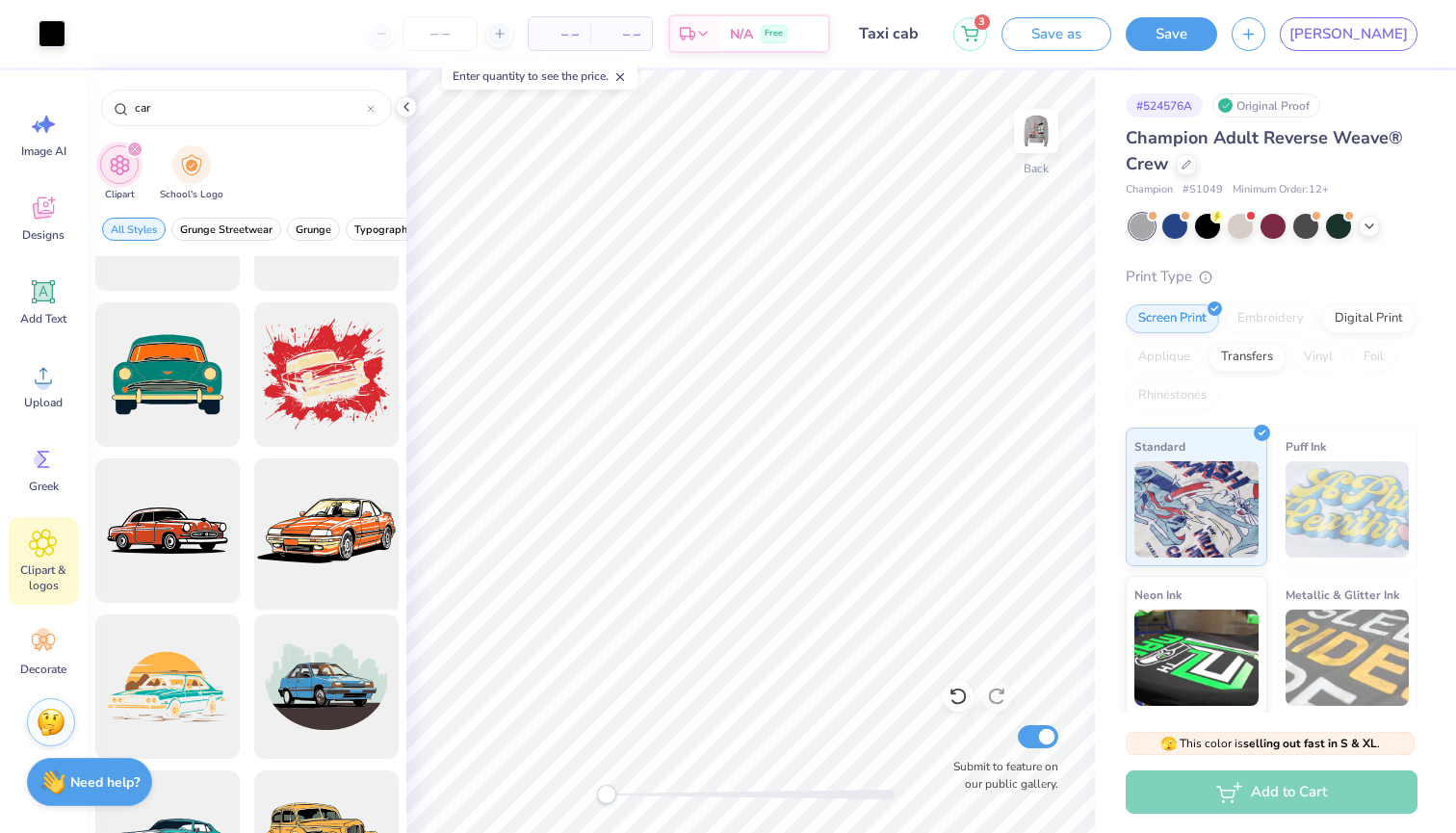
scroll to position [1667, 0]
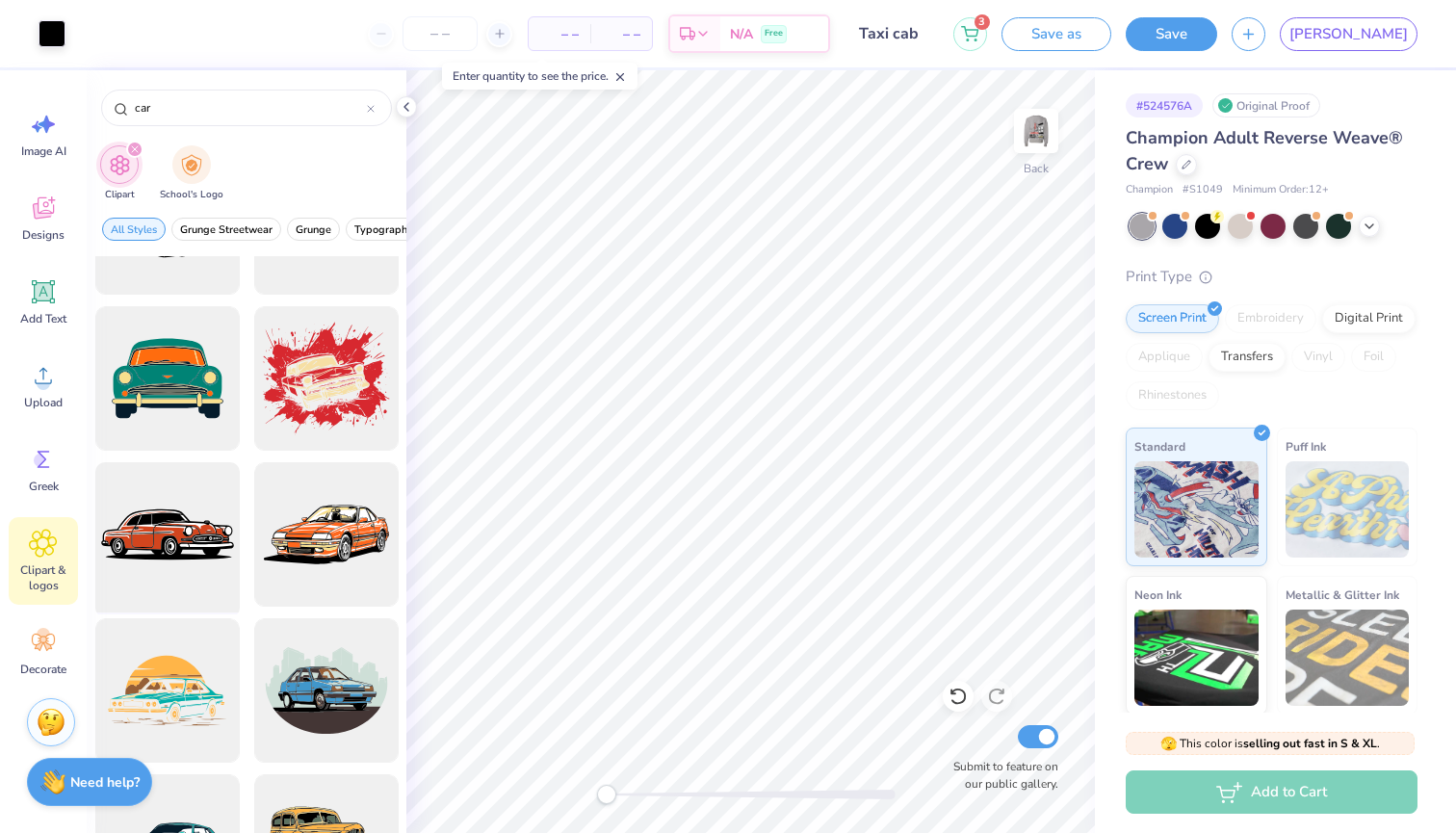
click at [203, 507] on div at bounding box center [167, 535] width 159 height 159
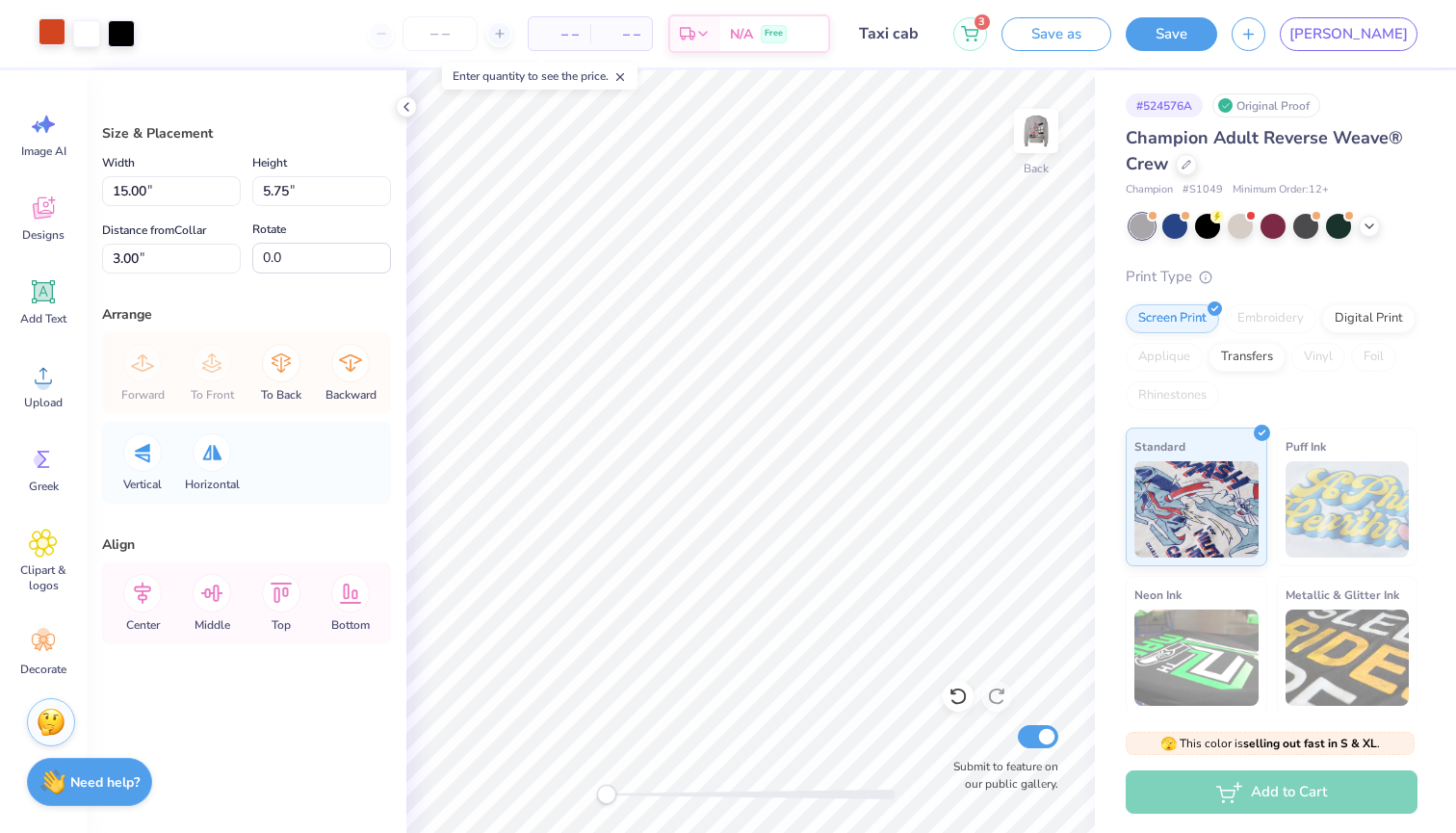
click at [51, 24] on div at bounding box center [52, 31] width 27 height 27
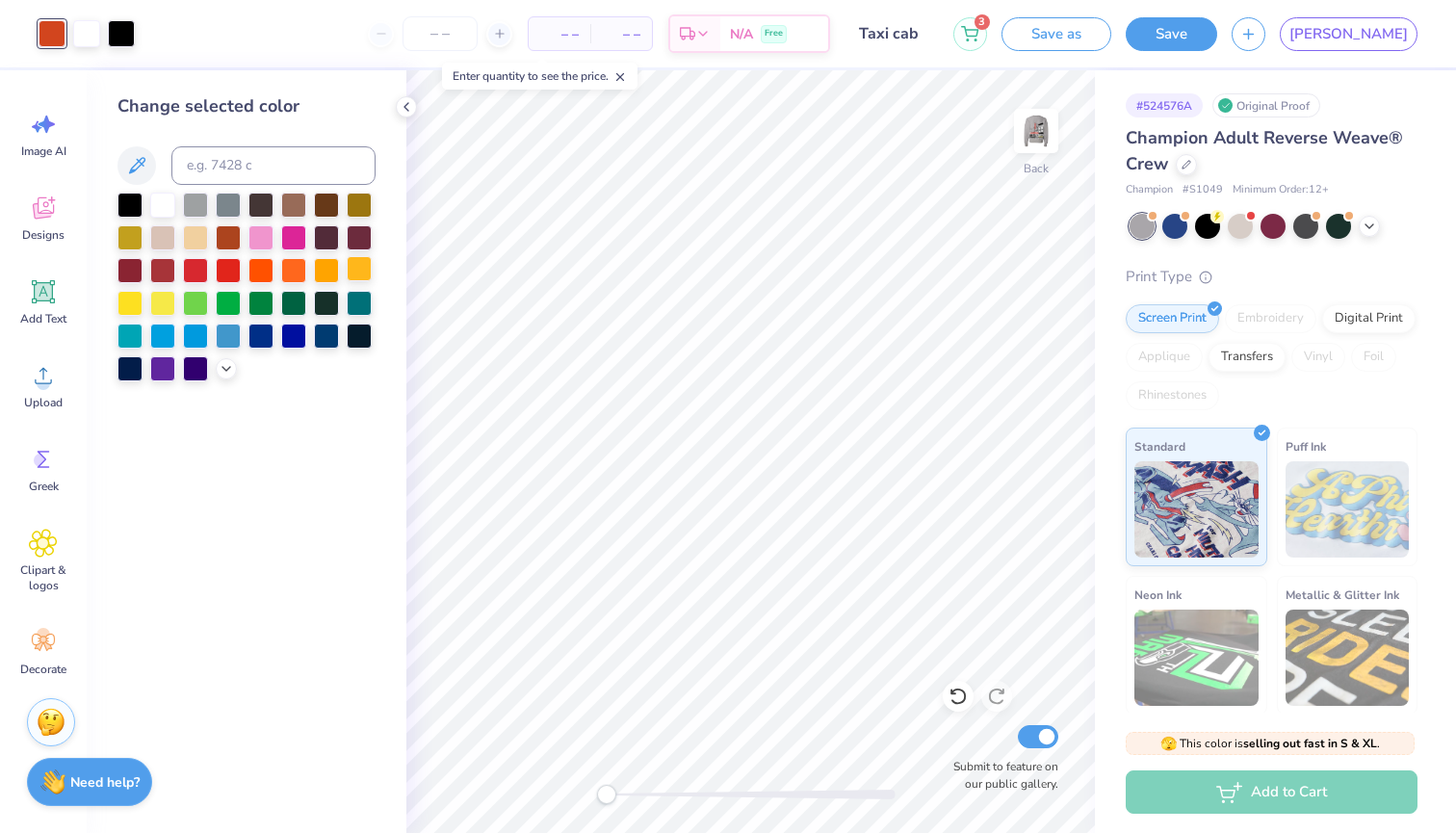
click at [356, 279] on div at bounding box center [358, 268] width 25 height 25
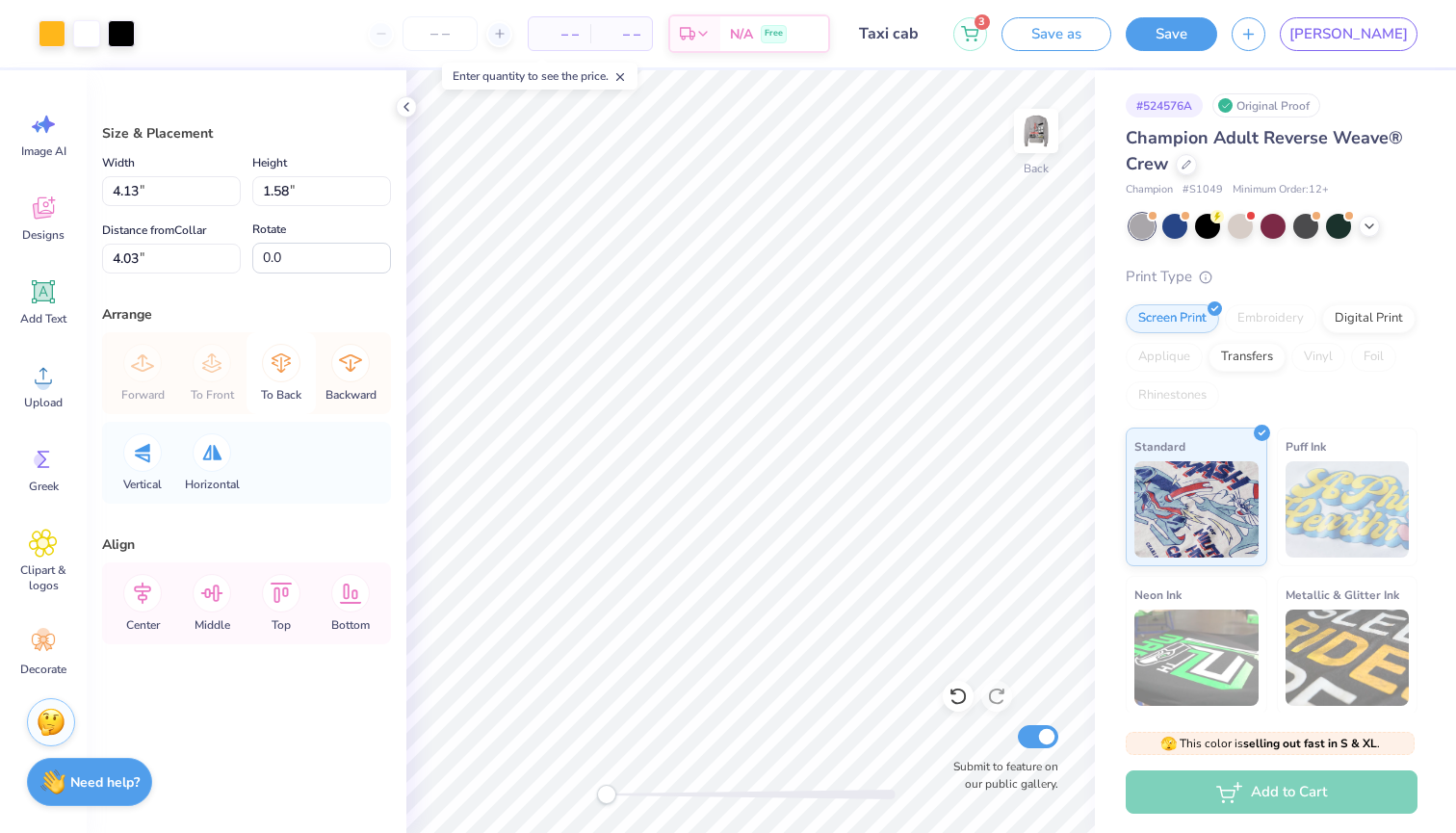
click at [294, 363] on icon at bounding box center [281, 362] width 39 height 39
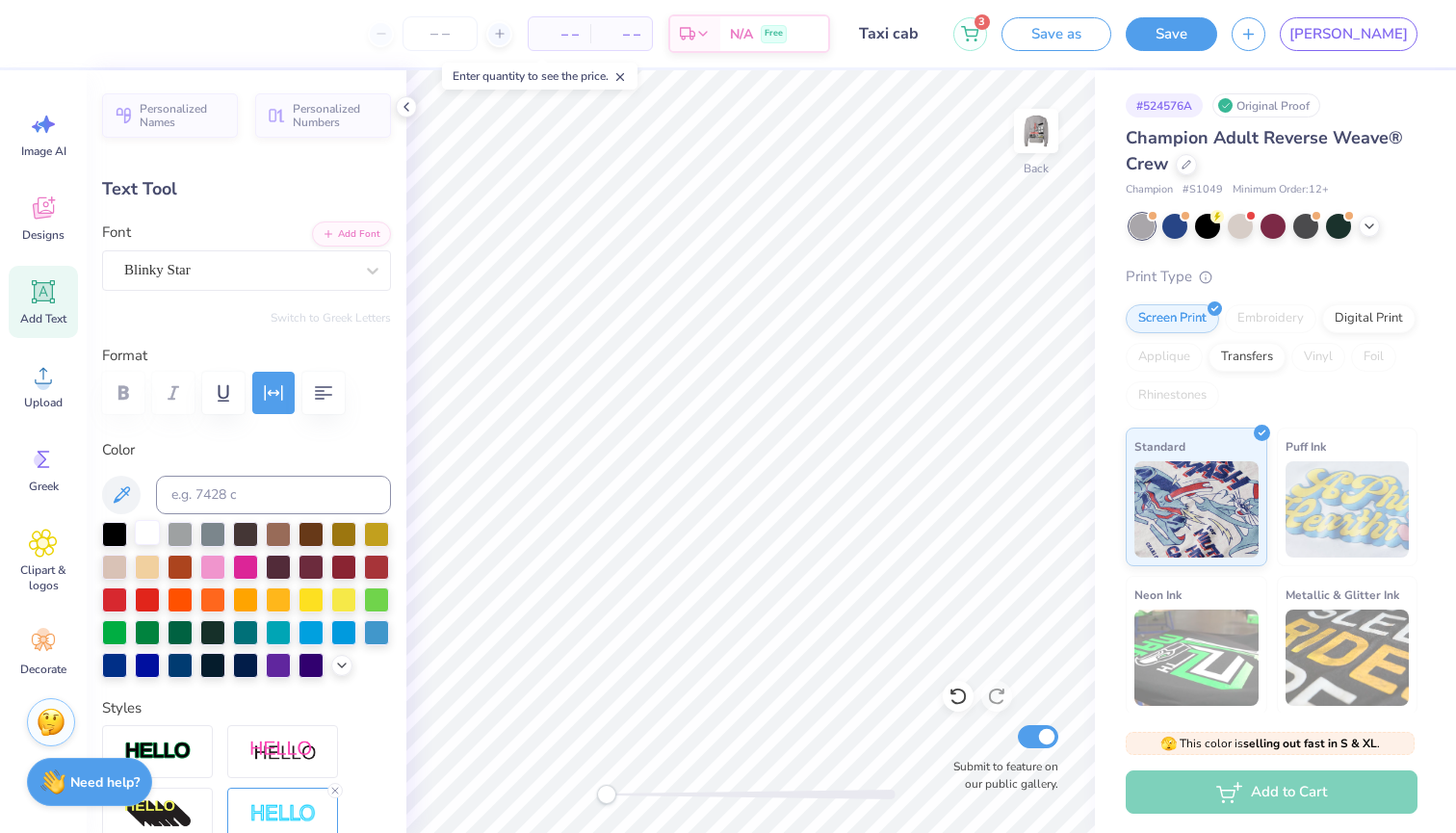
click at [145, 535] on div at bounding box center [147, 532] width 25 height 25
click at [141, 534] on div at bounding box center [147, 532] width 25 height 25
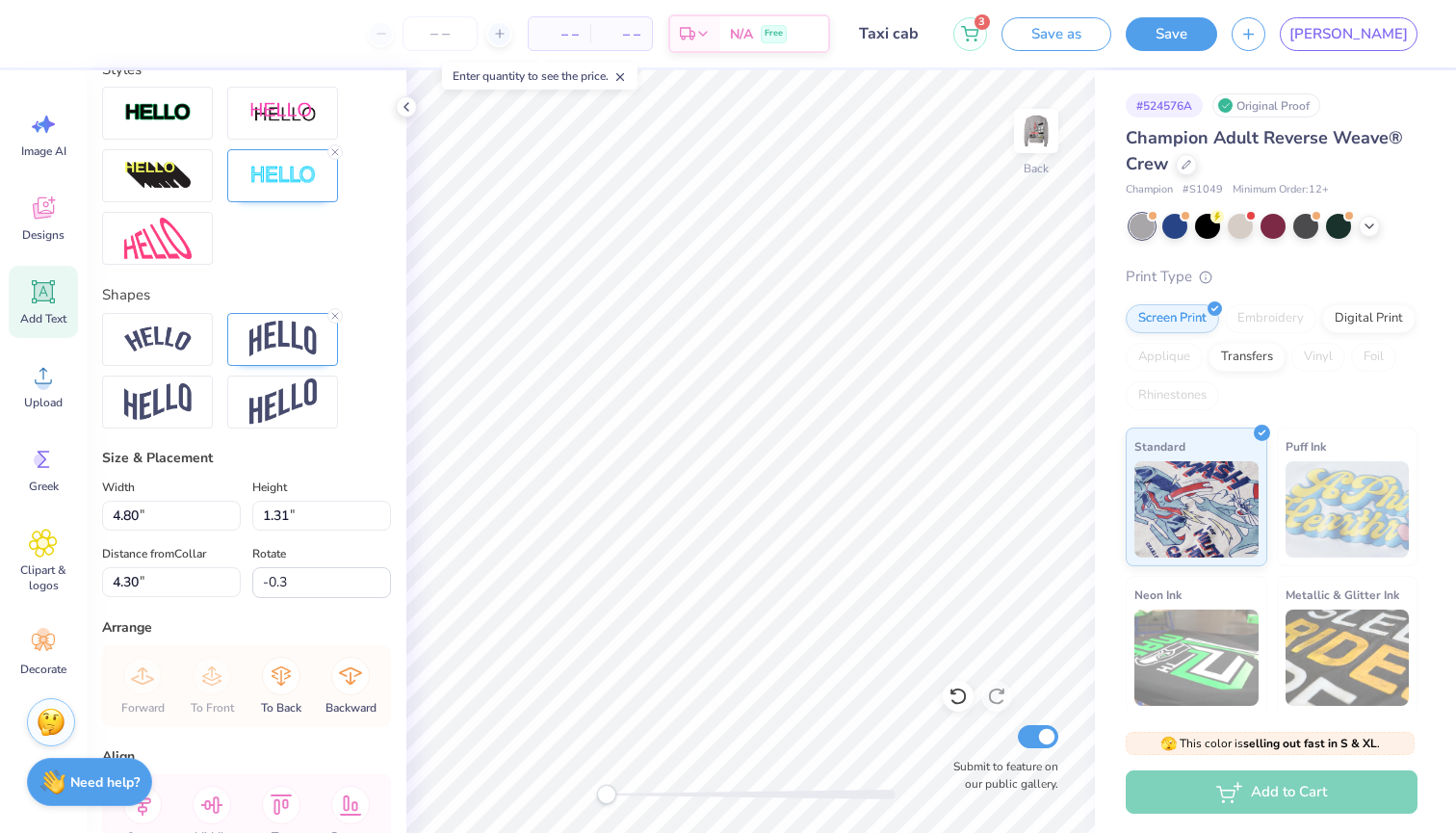
scroll to position [759, 0]
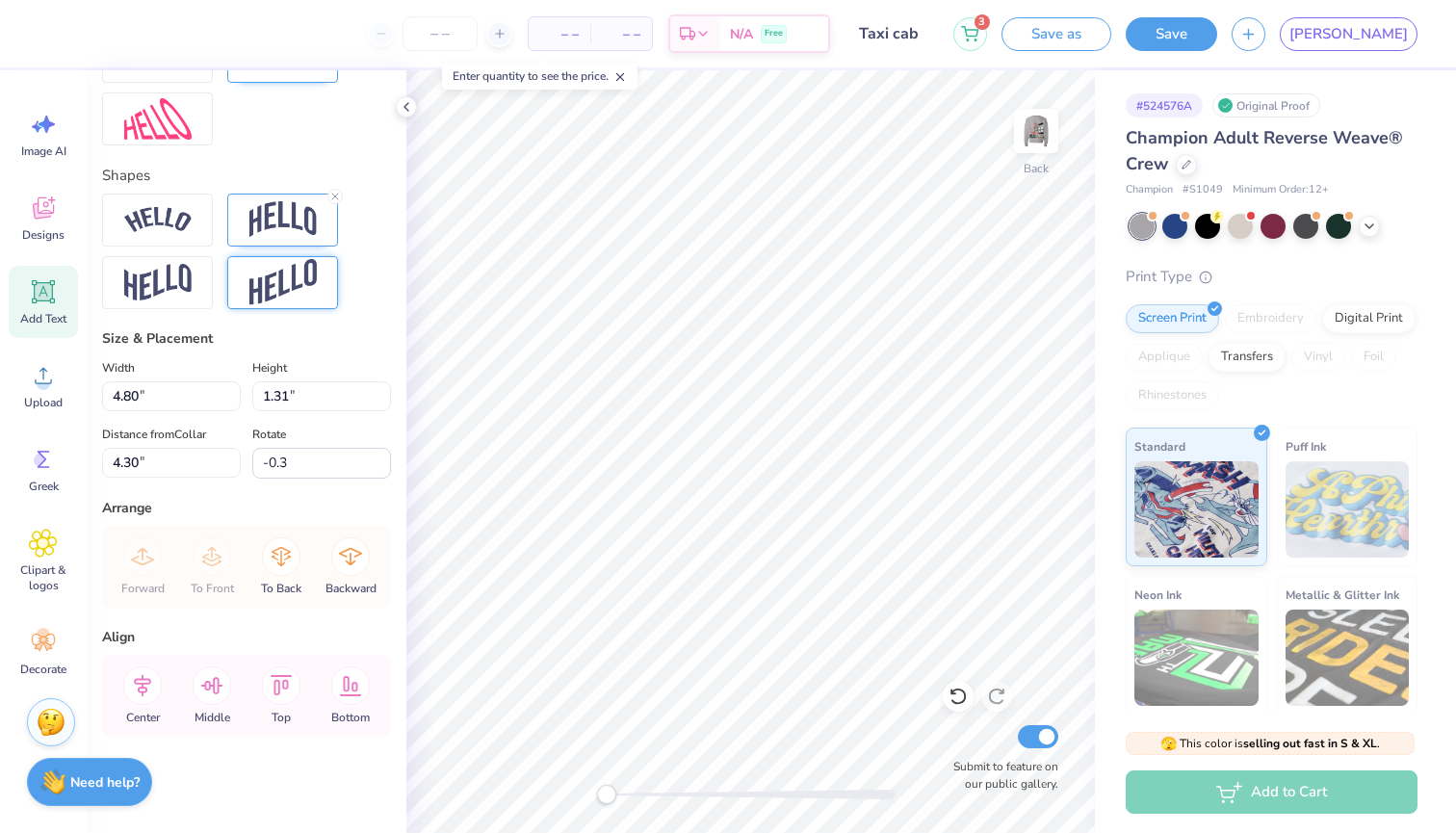
click at [274, 299] on img at bounding box center [283, 283] width 67 height 48
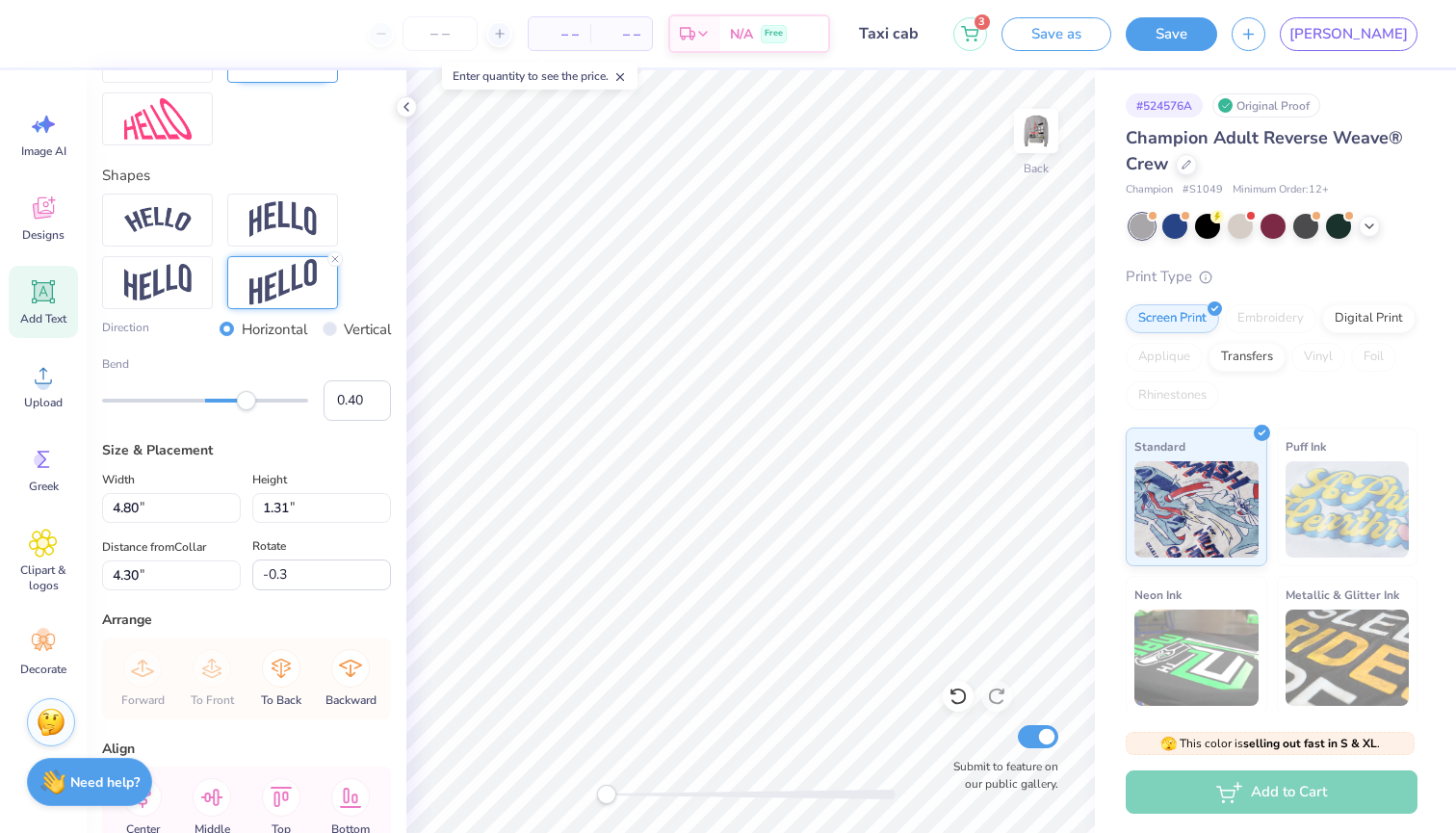
drag, startPoint x: 170, startPoint y: 399, endPoint x: 245, endPoint y: 393, distance: 75.2
click at [245, 396] on div "Accessibility label" at bounding box center [246, 400] width 19 height 19
drag, startPoint x: 247, startPoint y: 402, endPoint x: 259, endPoint y: 402, distance: 12.0
click at [259, 402] on div "Accessibility label" at bounding box center [258, 400] width 19 height 19
drag, startPoint x: 259, startPoint y: 402, endPoint x: 277, endPoint y: 402, distance: 18.0
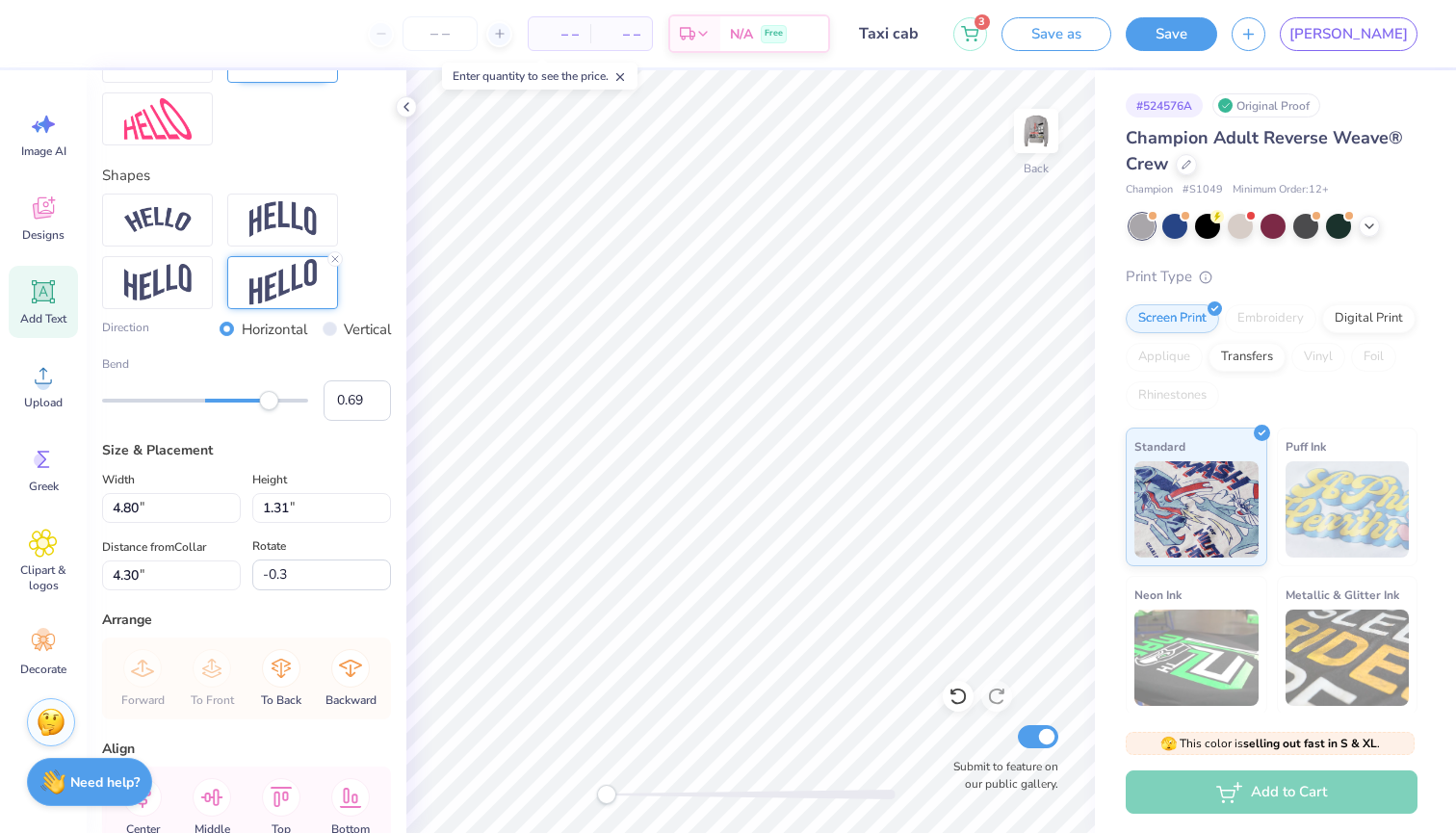
click at [277, 402] on div "Accessibility label" at bounding box center [268, 400] width 19 height 19
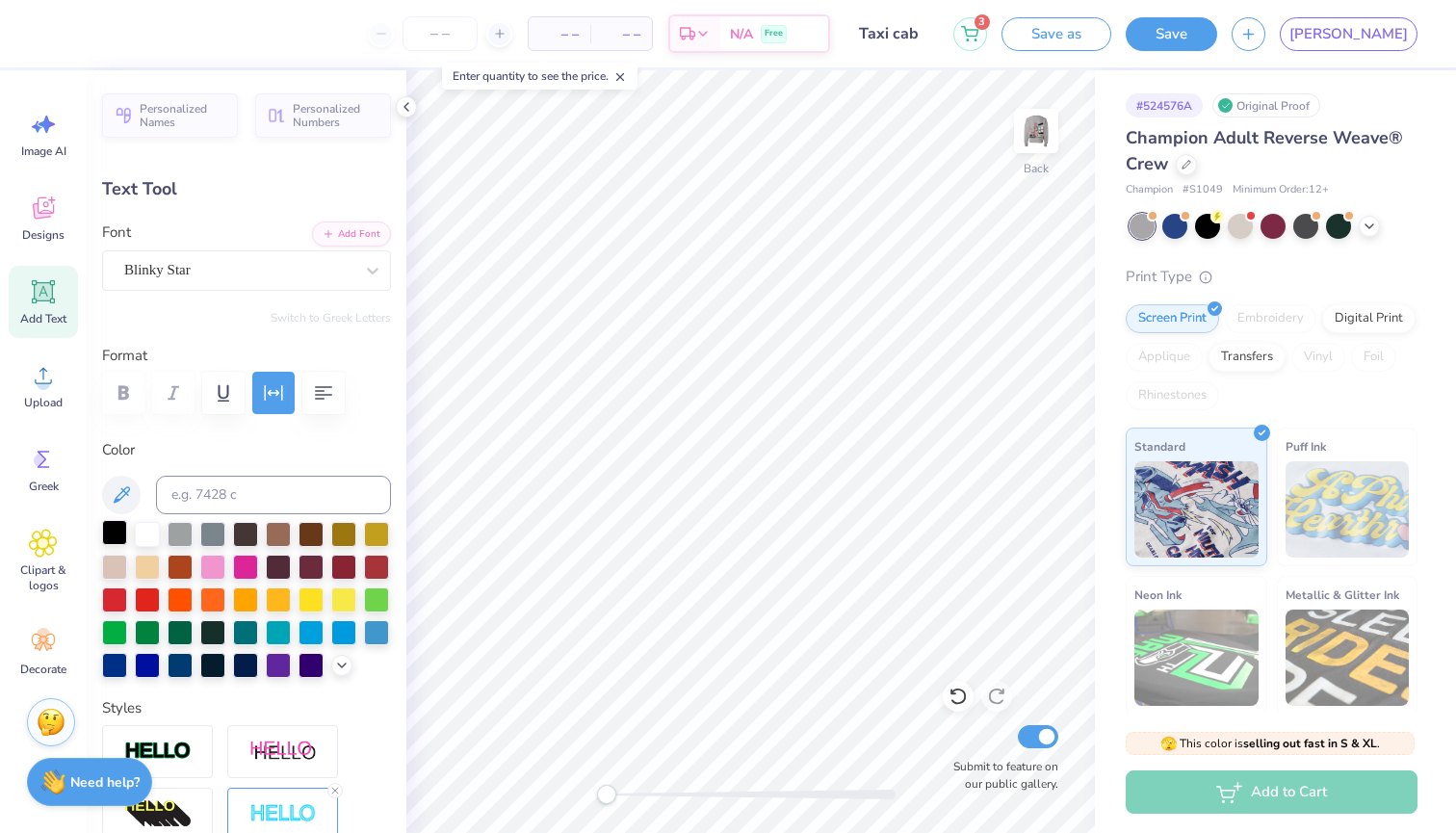
click at [112, 533] on div at bounding box center [114, 532] width 25 height 25
click at [112, 541] on div at bounding box center [114, 532] width 25 height 25
click at [1028, 137] on img at bounding box center [1036, 131] width 77 height 77
click at [1028, 137] on img at bounding box center [1036, 131] width 39 height 39
click at [1038, 129] on img at bounding box center [1036, 131] width 77 height 77
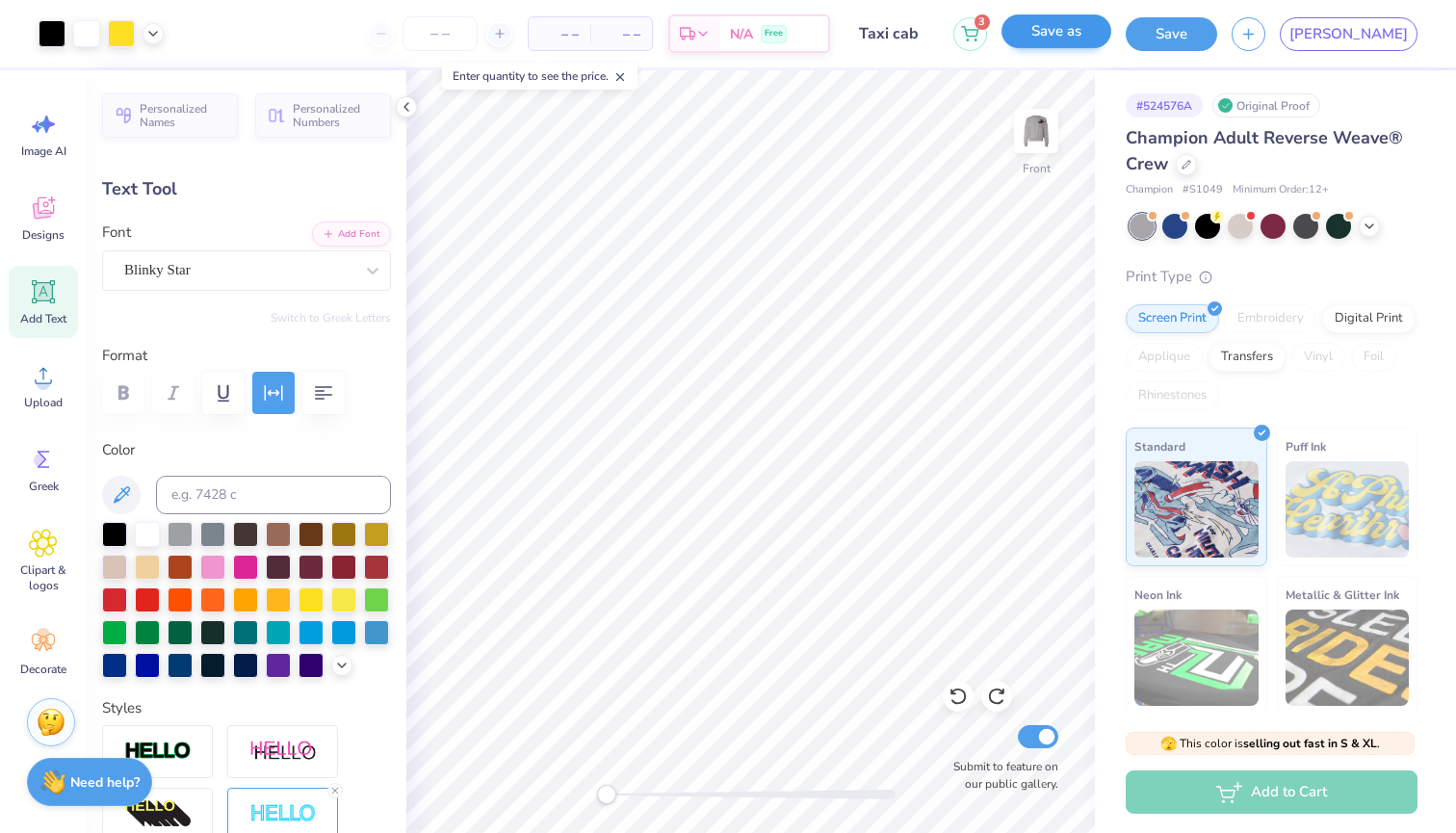
click at [1112, 39] on button "Save as" at bounding box center [1056, 32] width 110 height 34
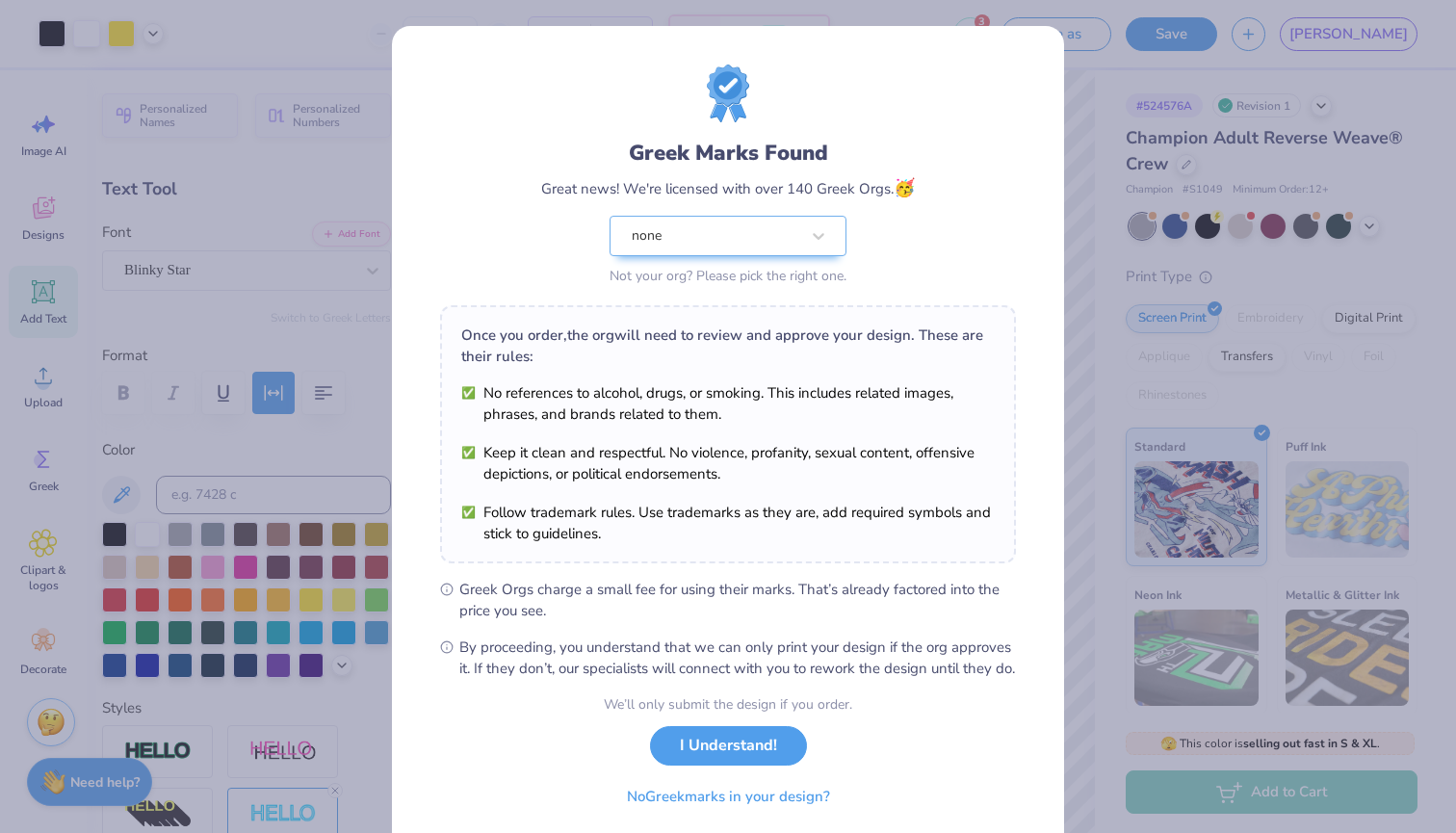
click at [728, 744] on div "We’ll only submit the design if you order. I Understand! No Greek marks in your…" at bounding box center [728, 756] width 248 height 121
click at [724, 762] on button "I Understand!" at bounding box center [728, 742] width 157 height 40
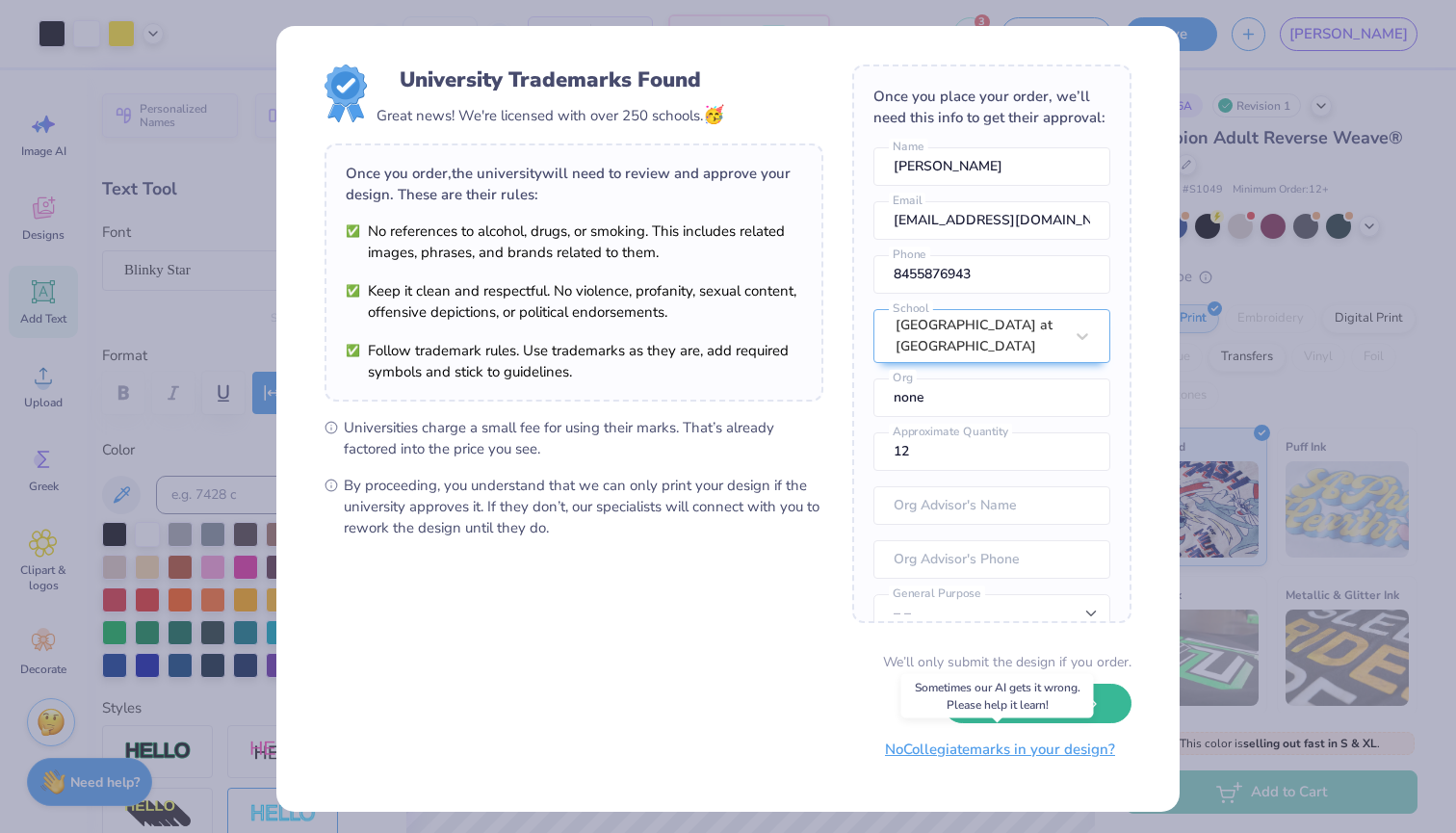
click at [984, 755] on button "No Collegiate marks in your design?" at bounding box center [999, 751] width 263 height 40
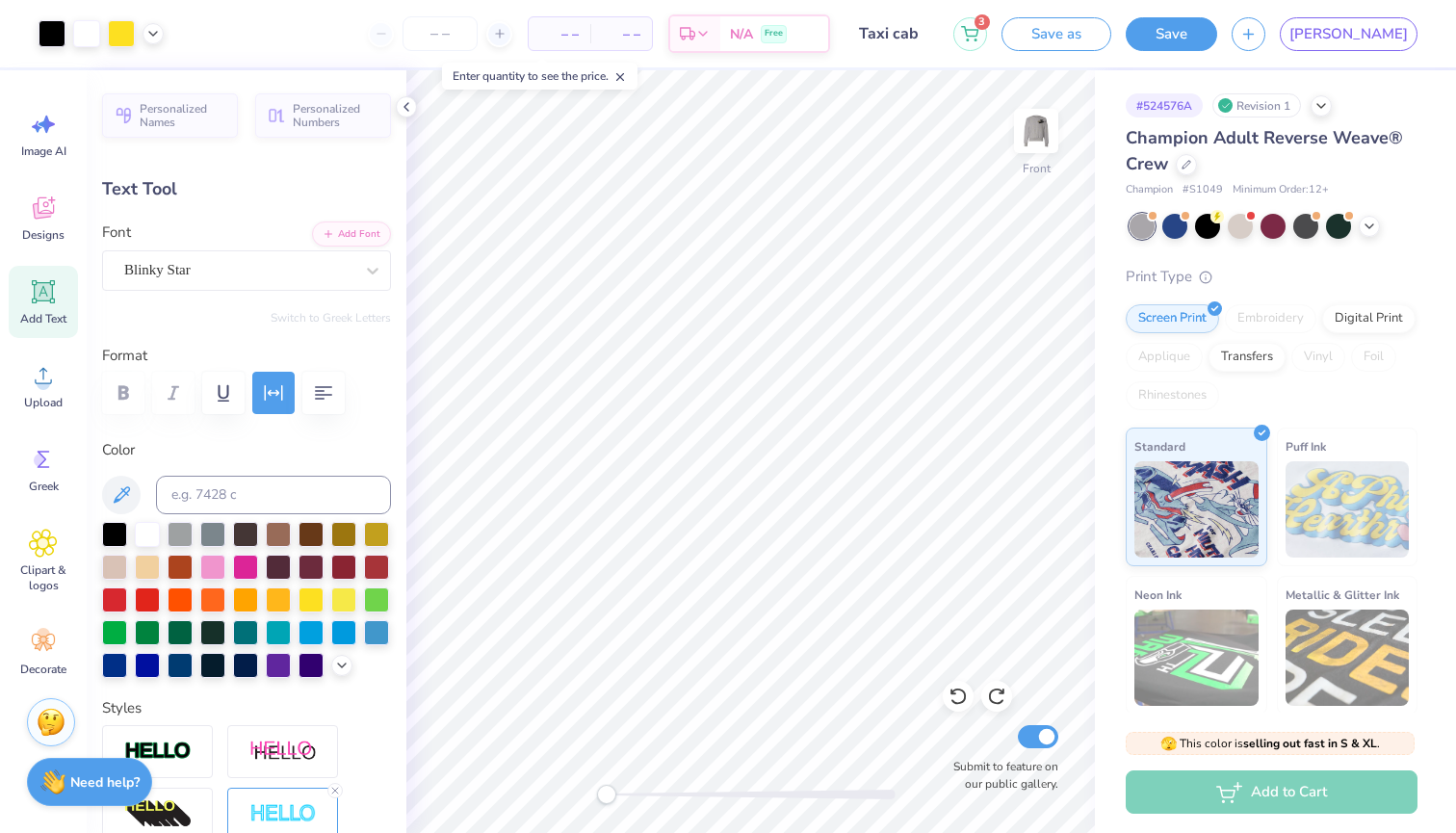
click at [939, 2] on div "Design Title Taxi cab" at bounding box center [891, 34] width 94 height 68
